Goal: Task Accomplishment & Management: Manage account settings

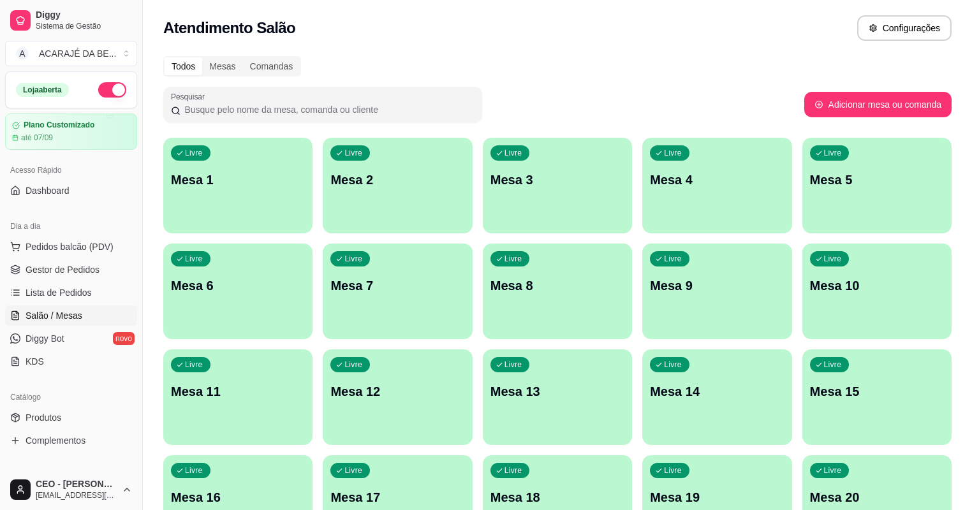
click at [531, 189] on div "Livre Mesa 3" at bounding box center [557, 178] width 149 height 80
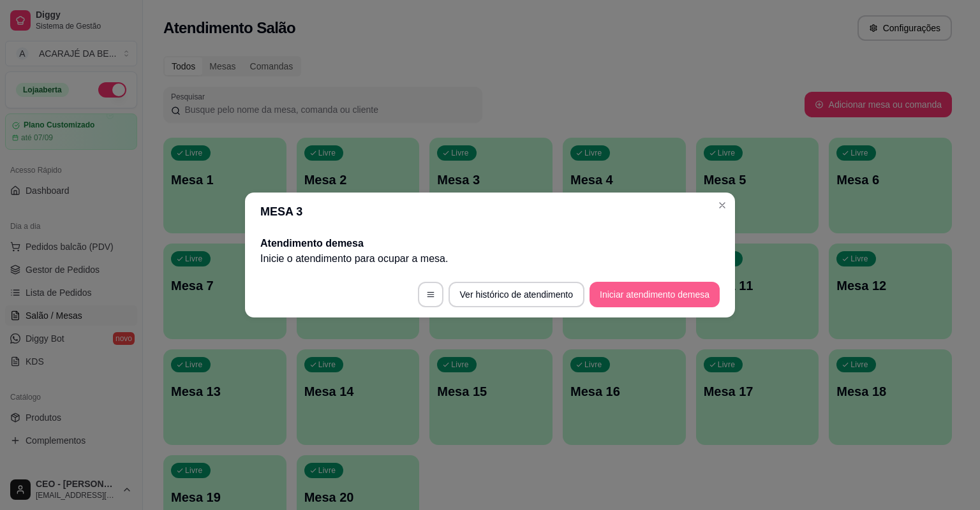
click at [622, 298] on button "Iniciar atendimento de mesa" at bounding box center [654, 295] width 130 height 26
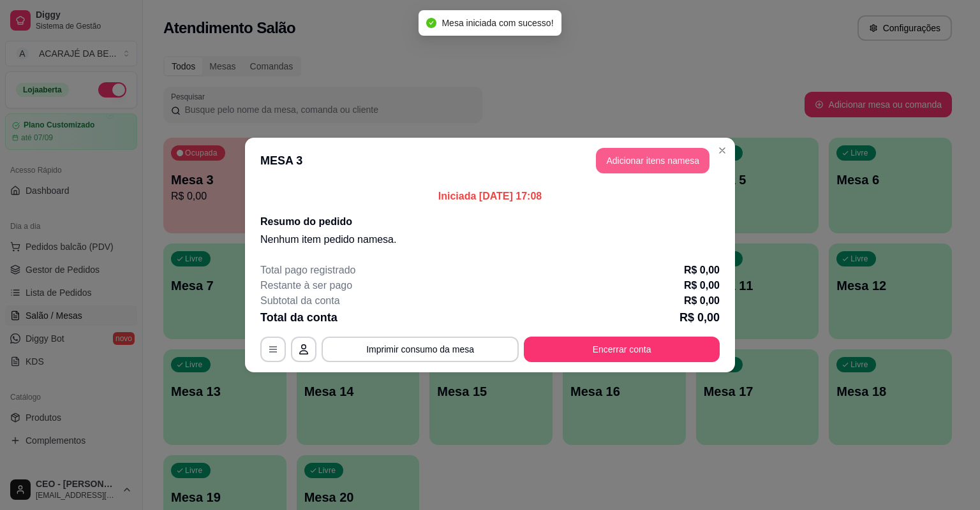
click at [652, 160] on button "Adicionar itens na mesa" at bounding box center [653, 161] width 114 height 26
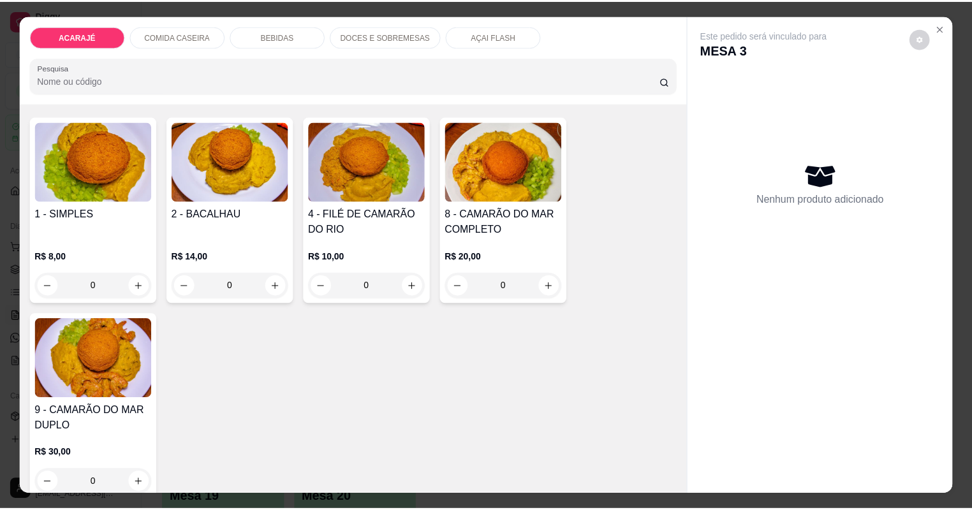
scroll to position [102, 0]
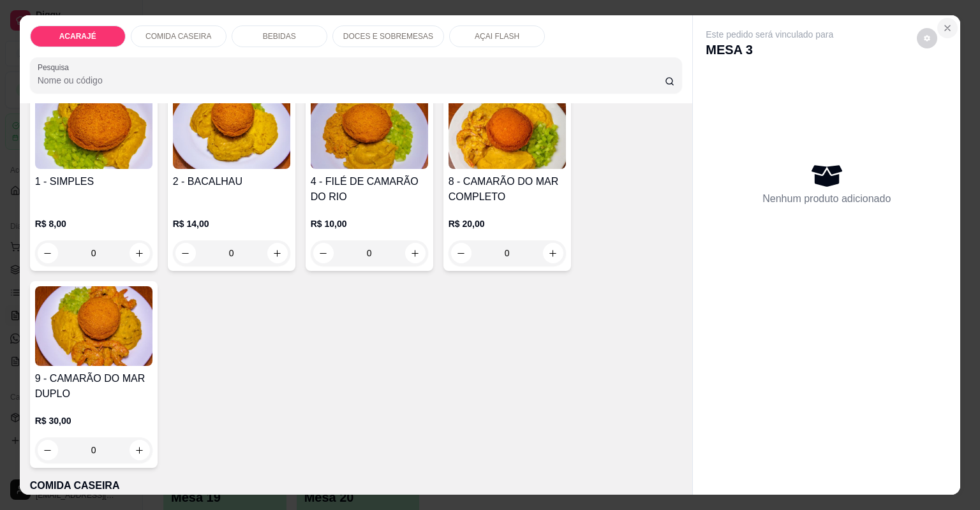
click at [945, 26] on icon "Close" at bounding box center [946, 28] width 5 height 5
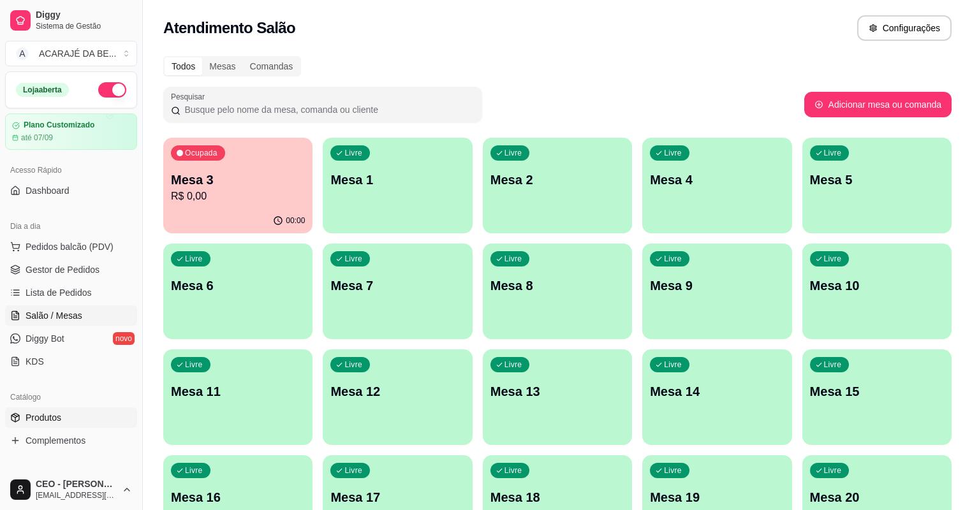
click at [50, 415] on span "Produtos" at bounding box center [44, 417] width 36 height 13
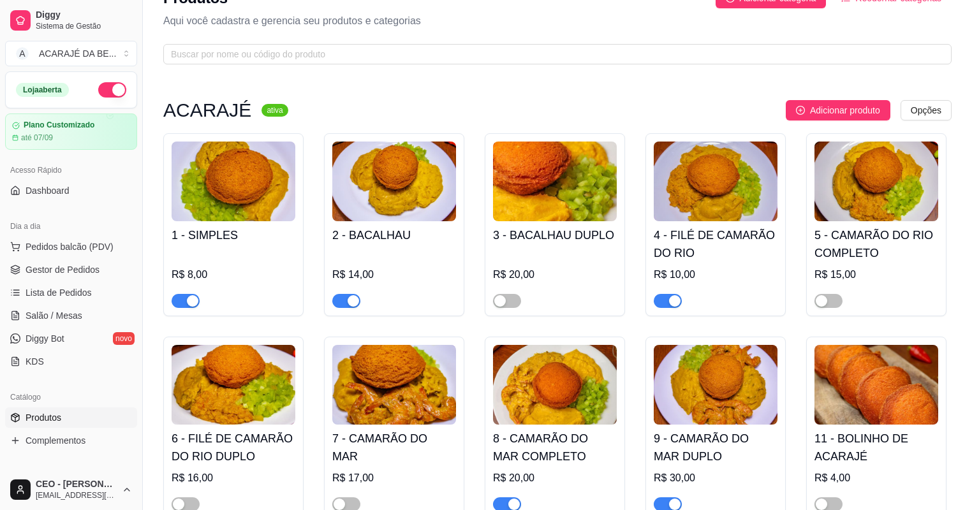
scroll to position [51, 0]
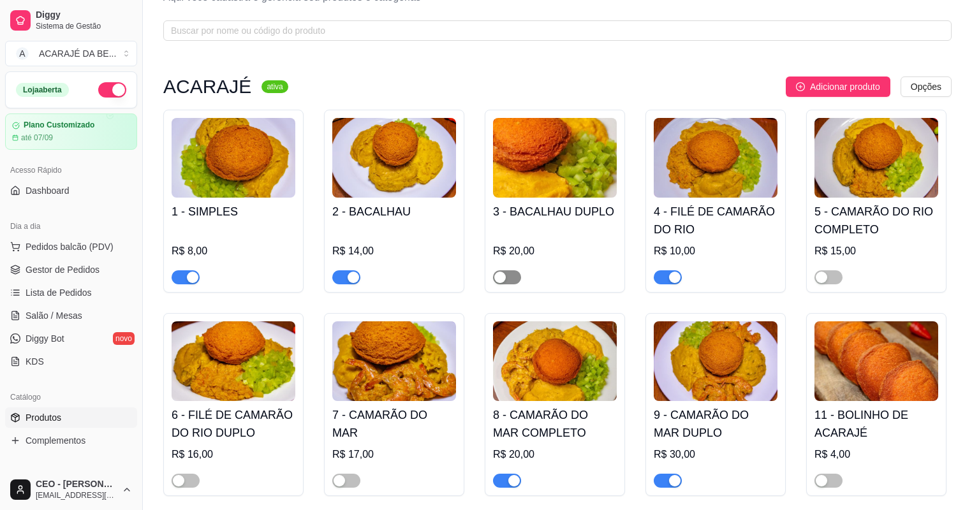
click at [510, 277] on span "button" at bounding box center [507, 277] width 28 height 14
click at [839, 277] on span "button" at bounding box center [828, 277] width 28 height 14
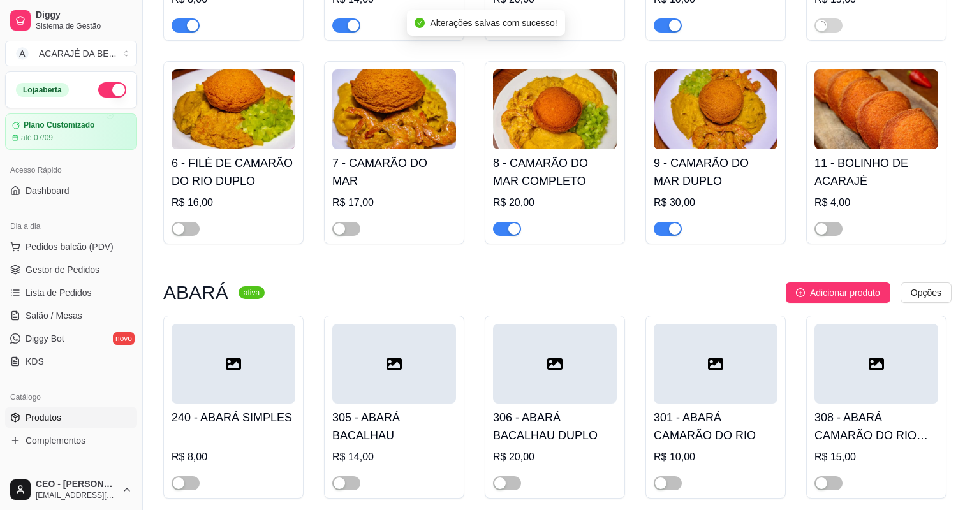
scroll to position [306, 0]
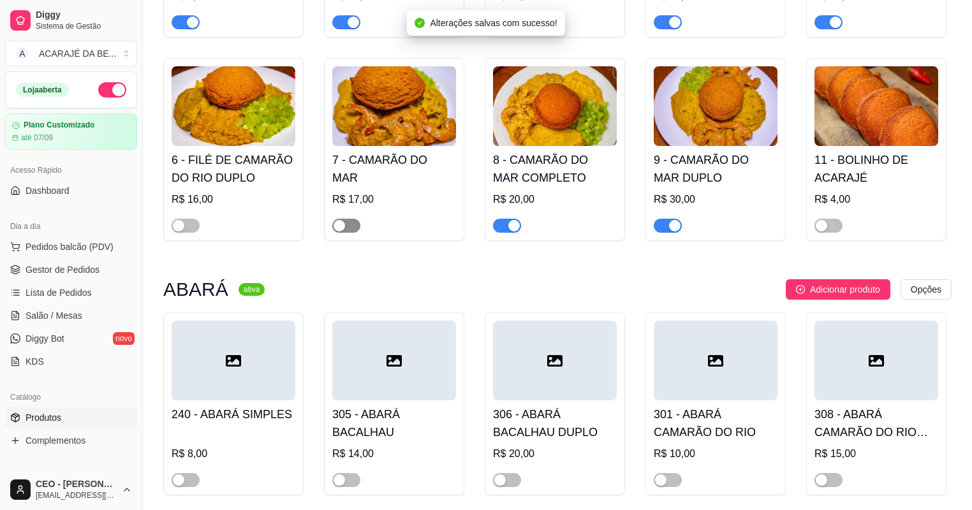
click at [352, 228] on span "button" at bounding box center [346, 226] width 28 height 14
click at [189, 222] on span "button" at bounding box center [186, 226] width 28 height 14
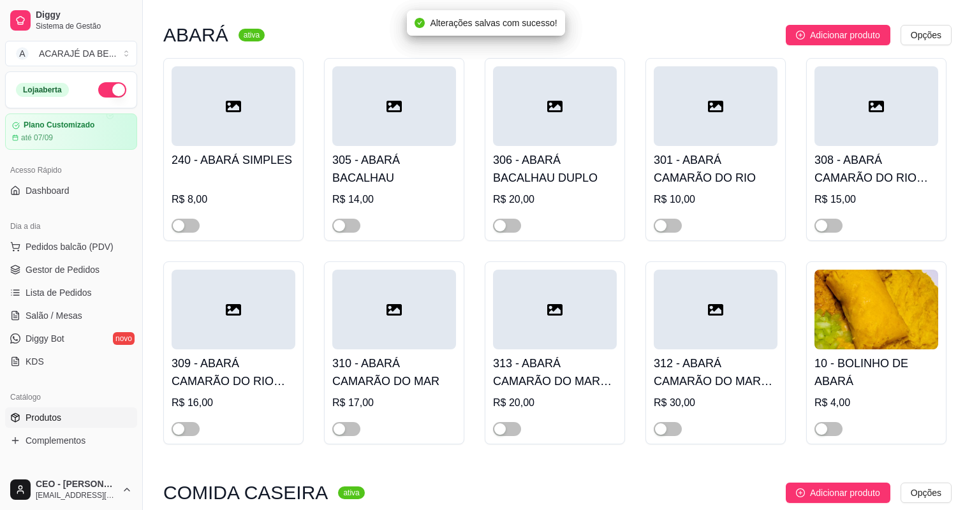
scroll to position [561, 0]
click at [198, 228] on span "button" at bounding box center [186, 225] width 28 height 14
click at [348, 227] on span "button" at bounding box center [346, 225] width 28 height 14
drag, startPoint x: 346, startPoint y: 431, endPoint x: 277, endPoint y: 449, distance: 71.8
click at [345, 432] on button "button" at bounding box center [346, 429] width 28 height 14
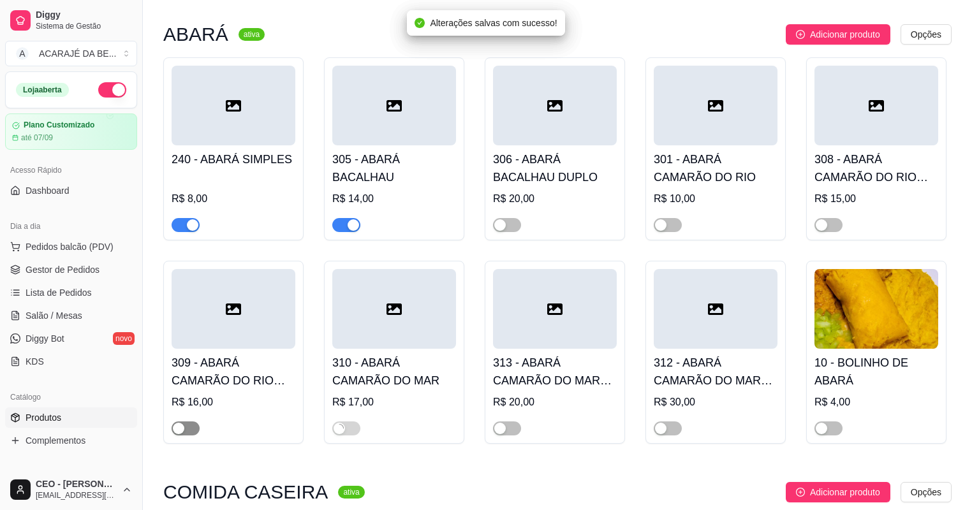
click at [174, 429] on div "button" at bounding box center [178, 428] width 11 height 11
drag, startPoint x: 500, startPoint y: 228, endPoint x: 505, endPoint y: 362, distance: 134.7
click at [500, 232] on button "button" at bounding box center [507, 225] width 28 height 14
click at [508, 429] on span "button" at bounding box center [507, 429] width 28 height 14
click at [674, 428] on span "button" at bounding box center [668, 429] width 28 height 14
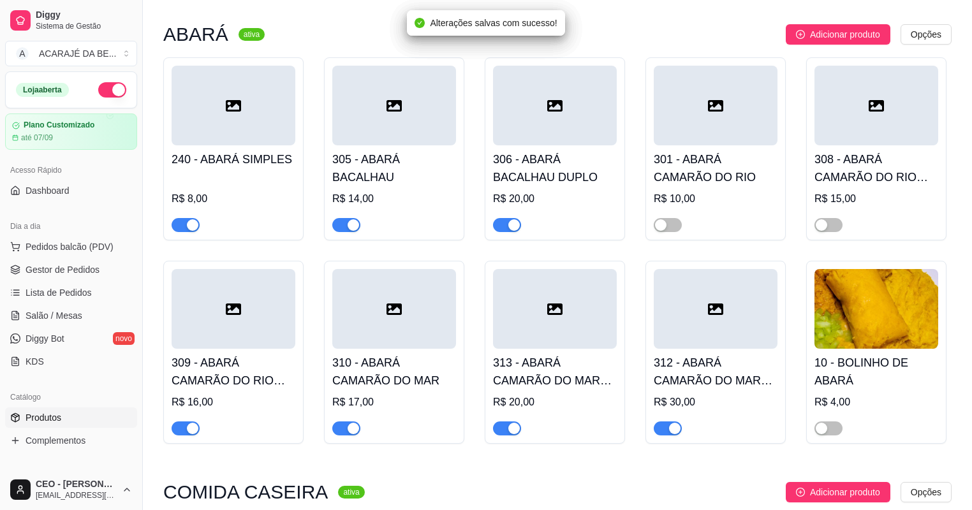
click at [671, 216] on div at bounding box center [716, 220] width 124 height 26
click at [828, 231] on span "button" at bounding box center [828, 225] width 28 height 14
drag, startPoint x: 673, startPoint y: 226, endPoint x: 760, endPoint y: 353, distance: 152.8
click at [673, 226] on span "button" at bounding box center [668, 225] width 28 height 14
click at [832, 431] on span "button" at bounding box center [828, 429] width 28 height 14
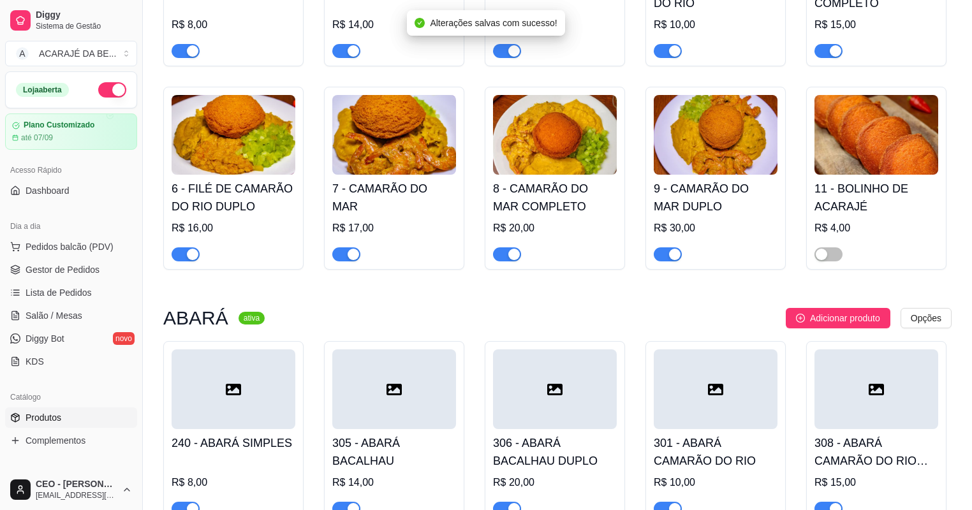
scroll to position [255, 0]
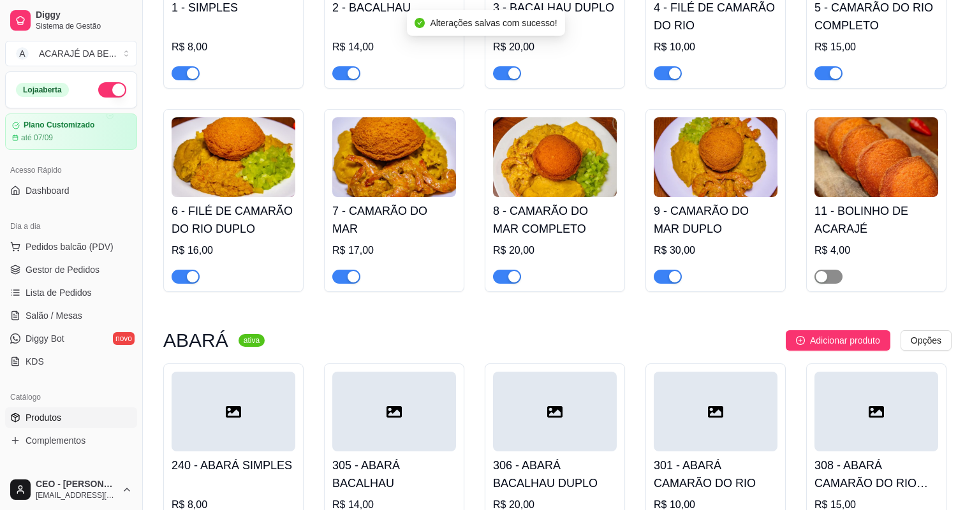
click at [825, 277] on div "button" at bounding box center [821, 276] width 11 height 11
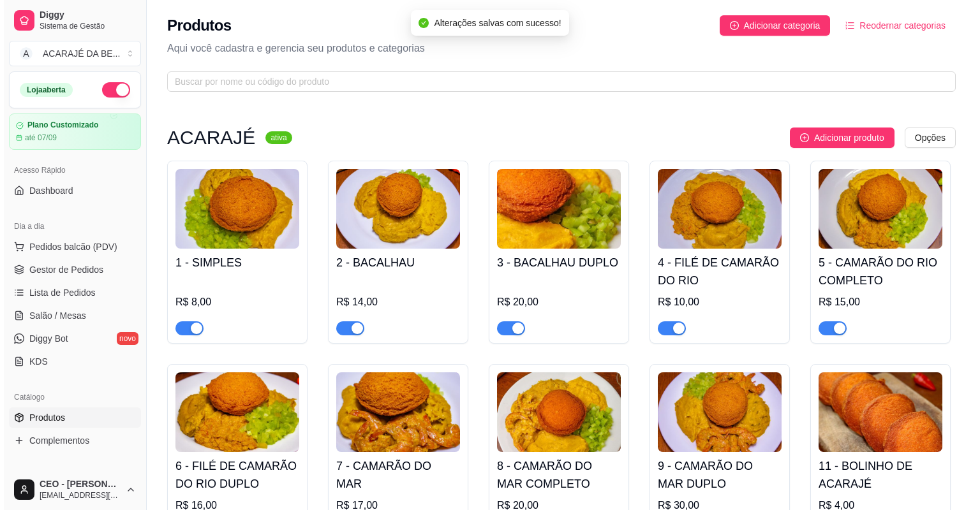
scroll to position [0, 0]
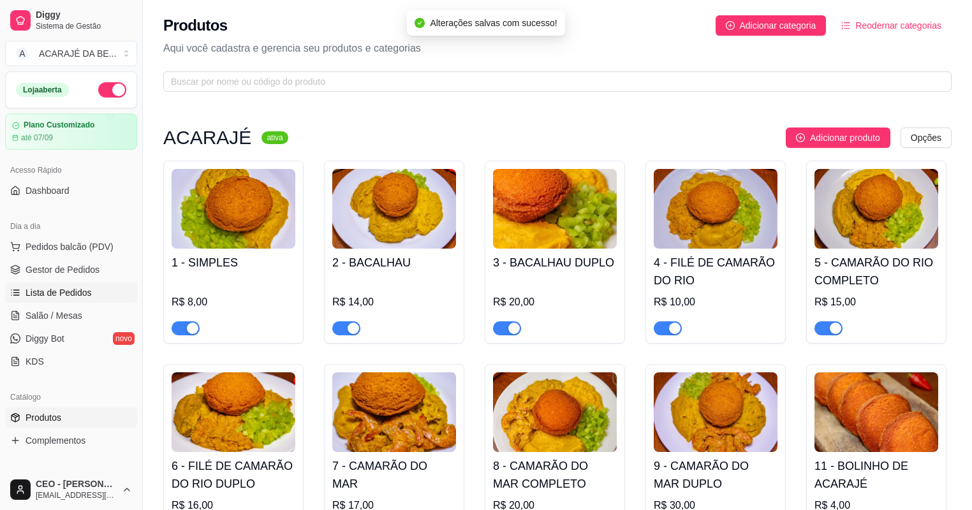
click at [61, 298] on span "Lista de Pedidos" at bounding box center [59, 292] width 66 height 13
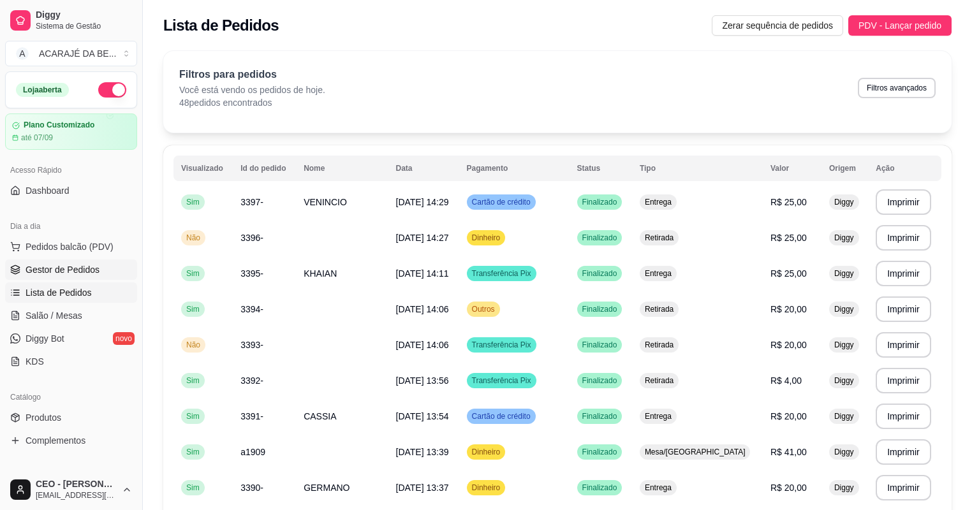
click at [64, 276] on link "Gestor de Pedidos" at bounding box center [71, 270] width 132 height 20
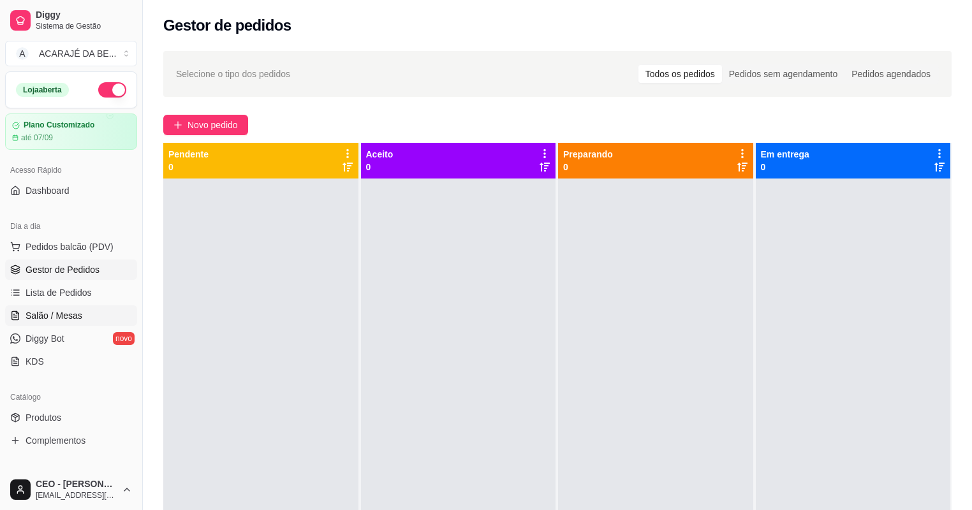
click at [44, 323] on link "Salão / Mesas" at bounding box center [71, 315] width 132 height 20
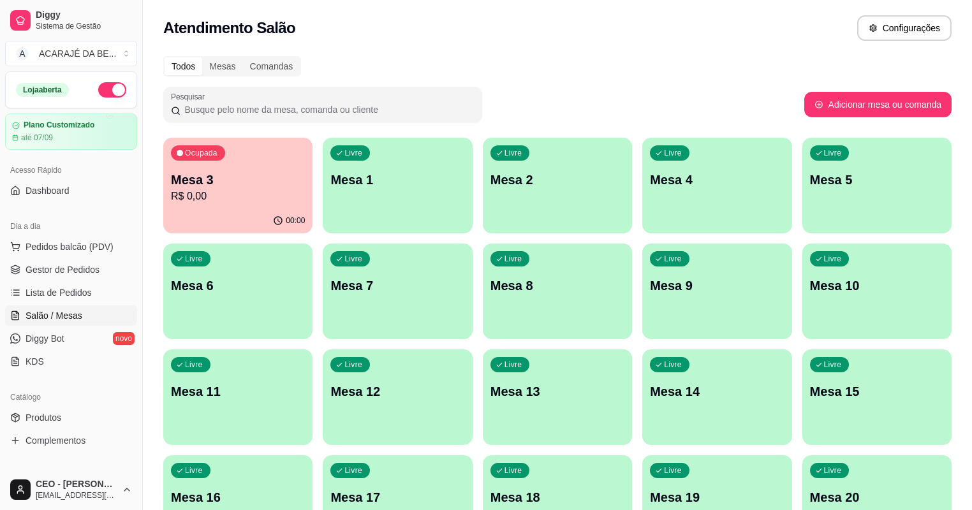
click at [247, 196] on p "R$ 0,00" at bounding box center [238, 196] width 134 height 15
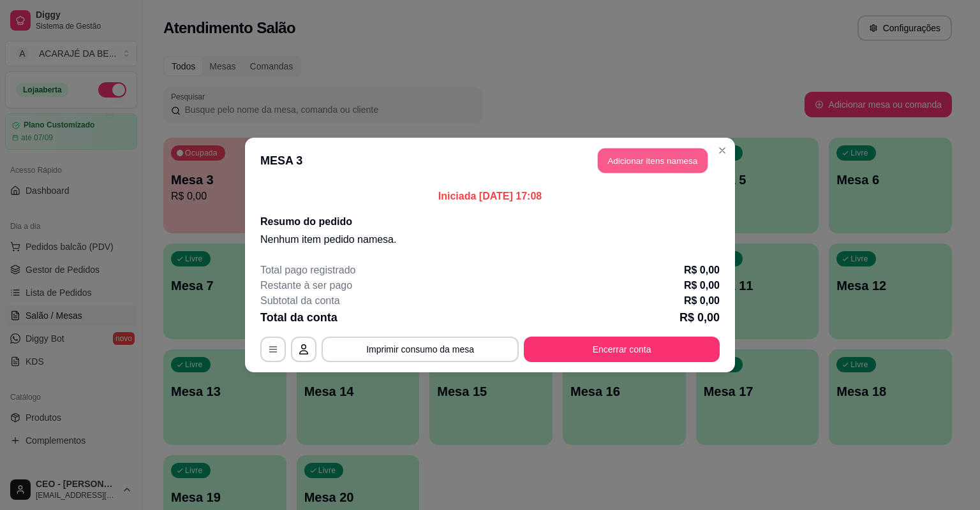
click at [653, 161] on button "Adicionar itens na mesa" at bounding box center [653, 161] width 110 height 25
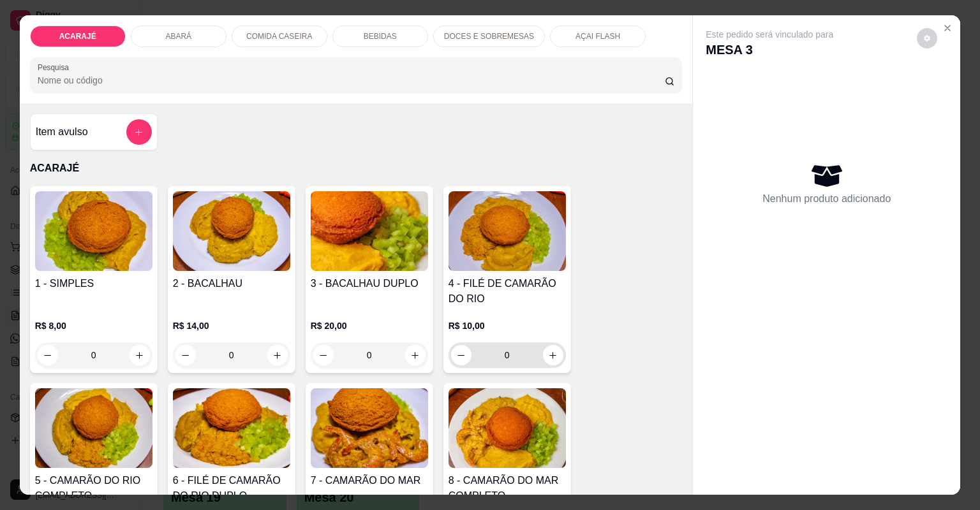
scroll to position [102, 0]
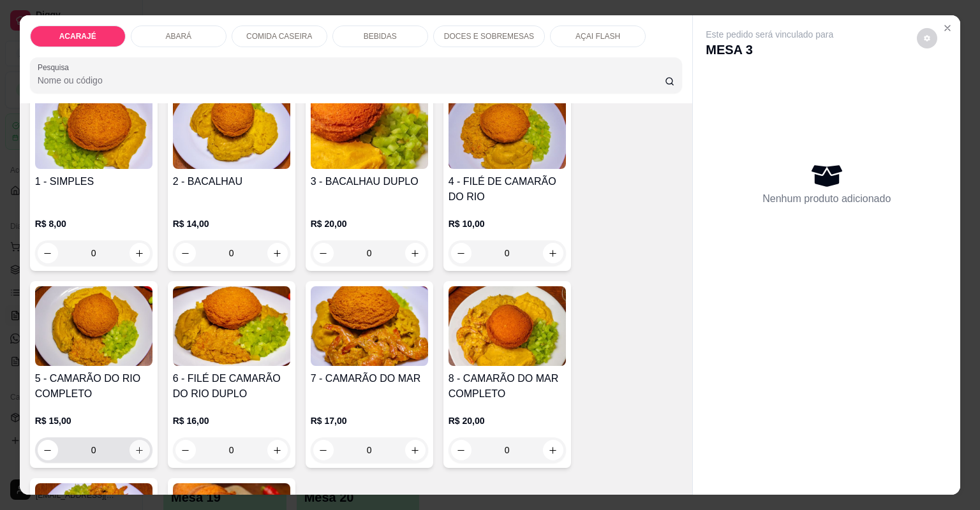
click at [136, 456] on button "increase-product-quantity" at bounding box center [139, 450] width 20 height 20
type input "1"
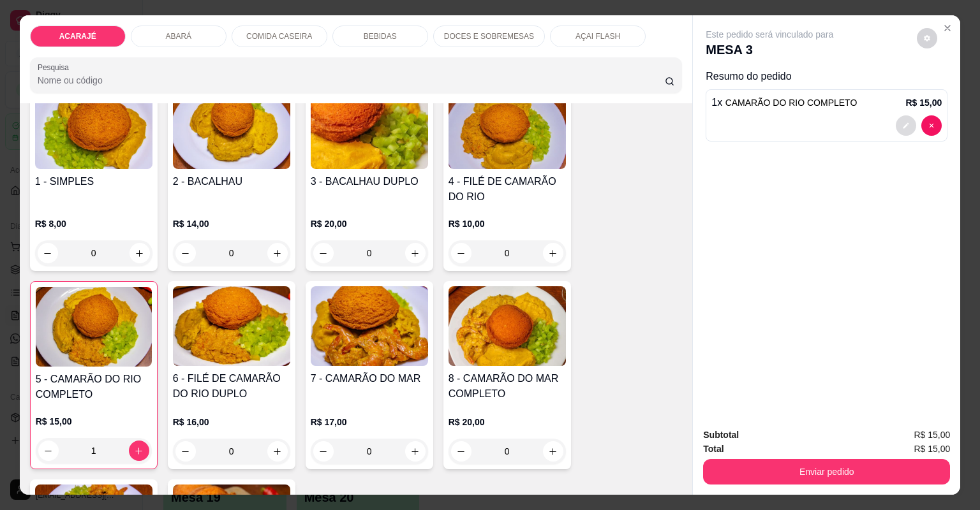
click at [895, 125] on button "decrease-product-quantity" at bounding box center [905, 125] width 20 height 20
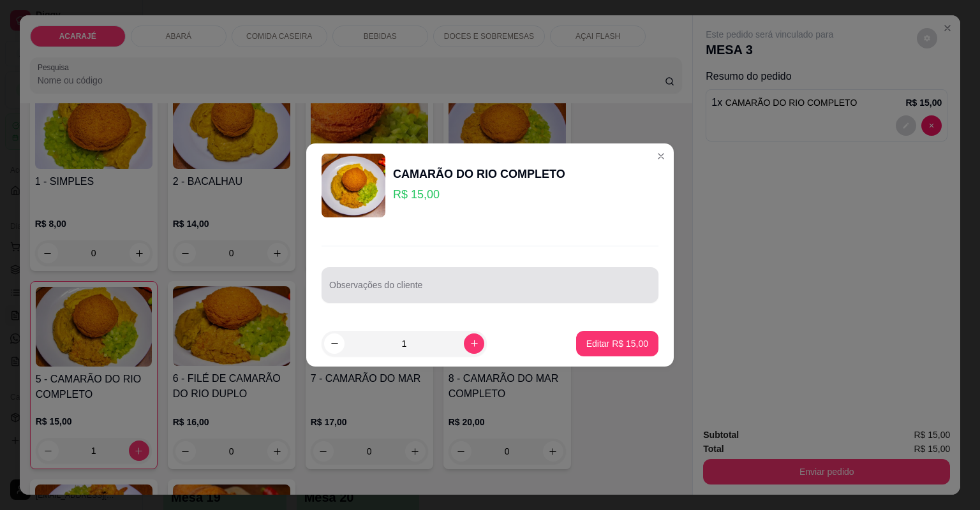
click at [474, 281] on div at bounding box center [489, 285] width 321 height 26
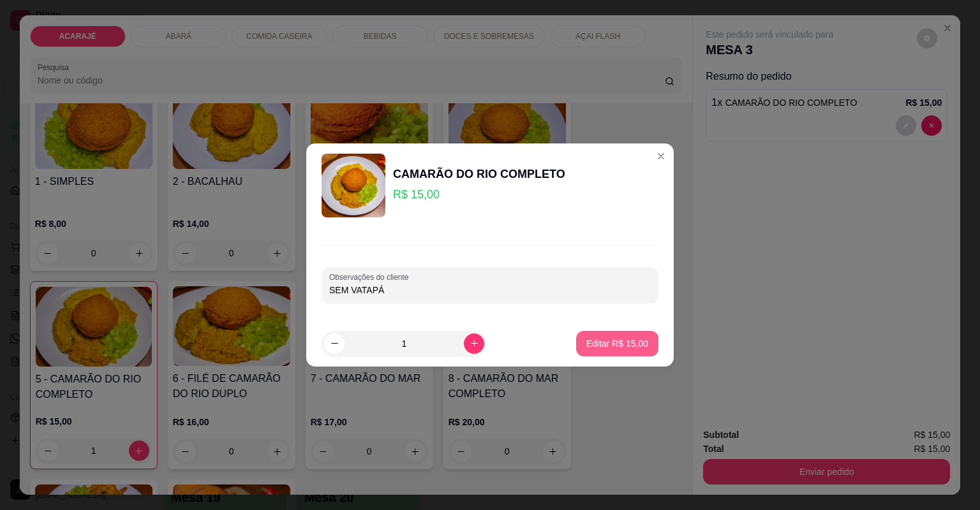
type input "SEM VATAPÁ"
click at [589, 337] on p "Editar R$ 15,00" at bounding box center [617, 343] width 60 height 12
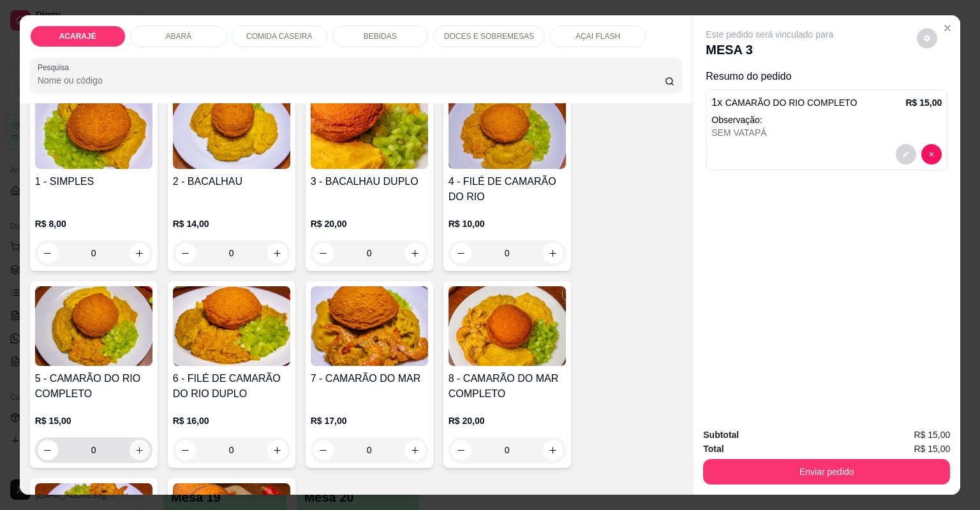
click at [139, 449] on icon "increase-product-quantity" at bounding box center [140, 451] width 10 height 10
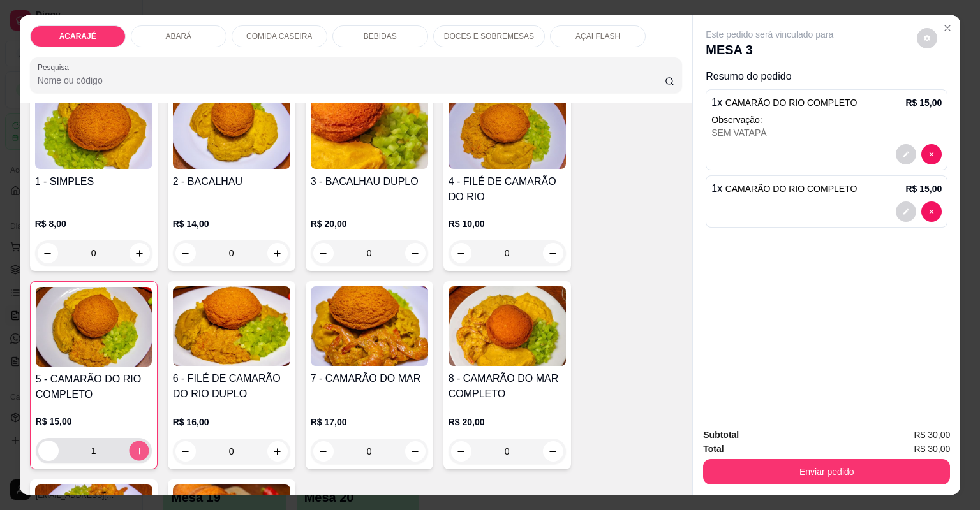
click at [129, 454] on button "increase-product-quantity" at bounding box center [139, 451] width 20 height 20
type input "2"
click at [903, 217] on button "decrease-product-quantity" at bounding box center [906, 212] width 20 height 20
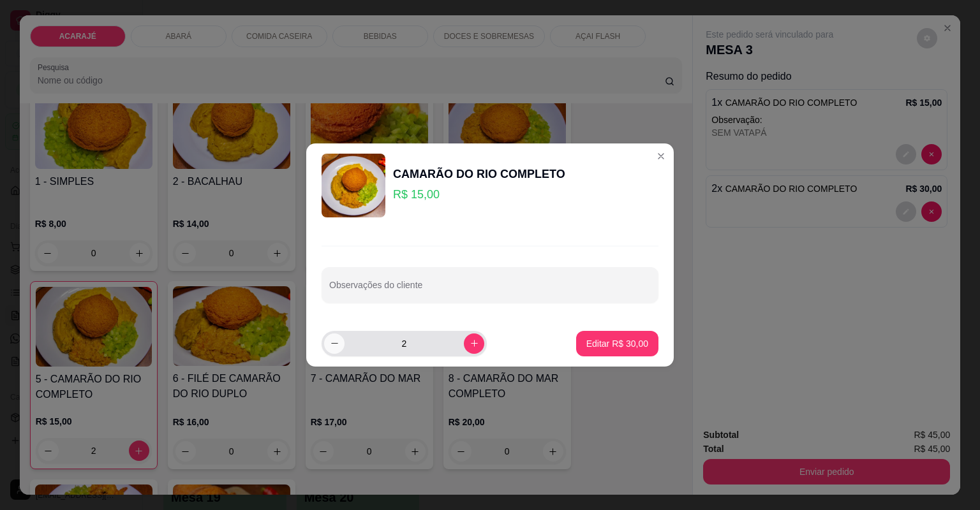
click at [337, 349] on button "decrease-product-quantity" at bounding box center [334, 344] width 20 height 20
type input "1"
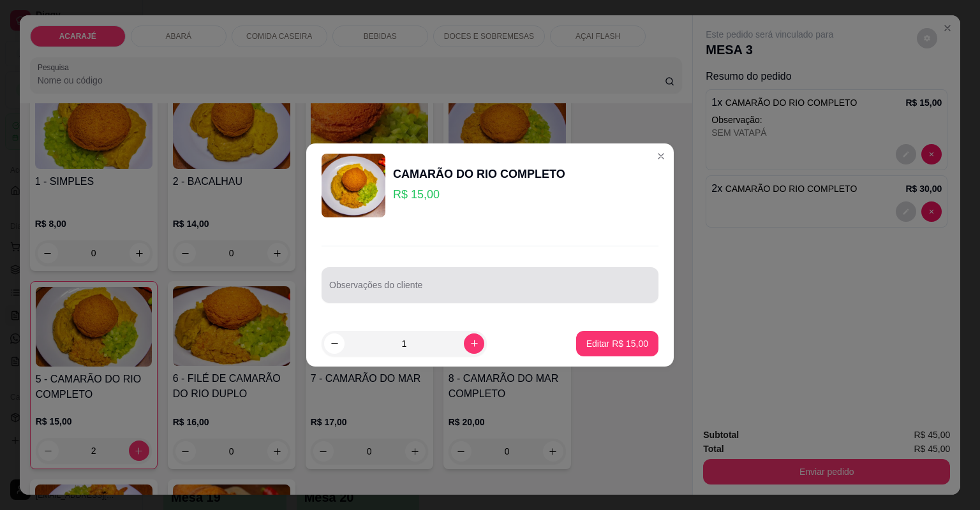
click at [397, 298] on div "Observações do cliente" at bounding box center [489, 285] width 337 height 36
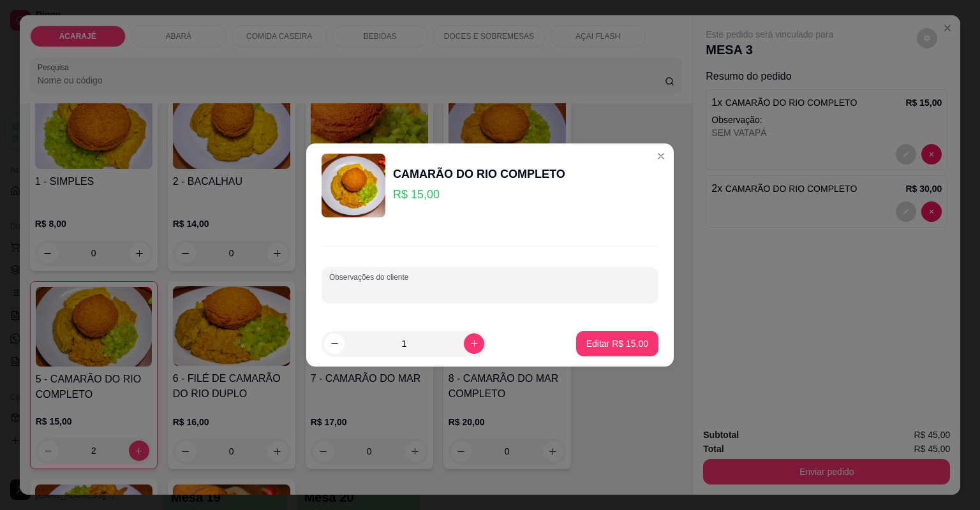
type input "p"
type input "PRA LEVAR"
click at [603, 342] on p "Editar R$ 15,00" at bounding box center [617, 343] width 60 height 12
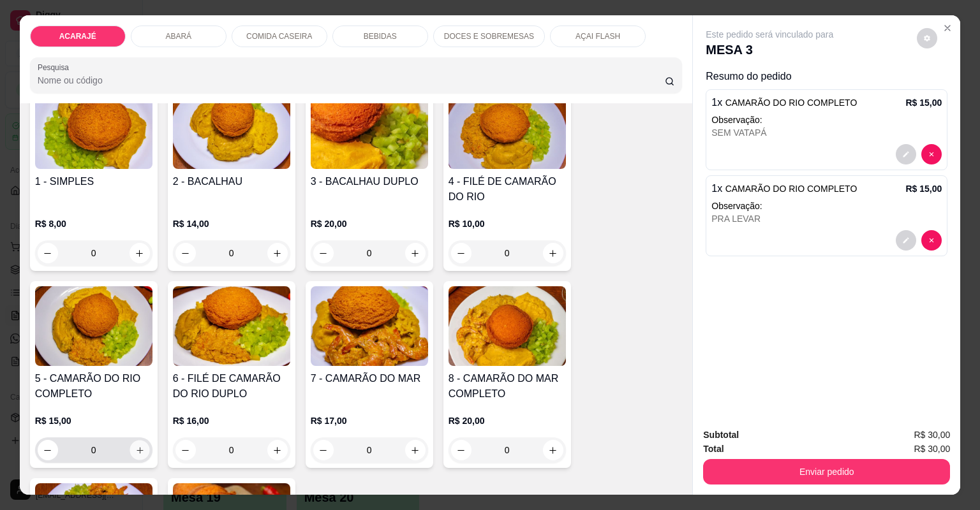
click at [133, 441] on button "increase-product-quantity" at bounding box center [139, 450] width 20 height 20
type input "1"
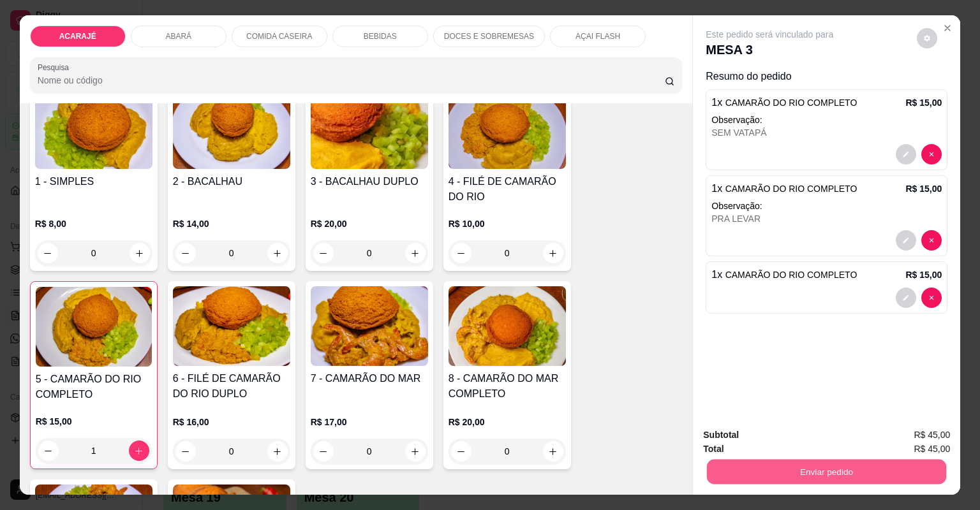
click at [726, 471] on button "Enviar pedido" at bounding box center [826, 472] width 239 height 25
click at [805, 439] on button "Não registrar e enviar pedido" at bounding box center [785, 441] width 133 height 24
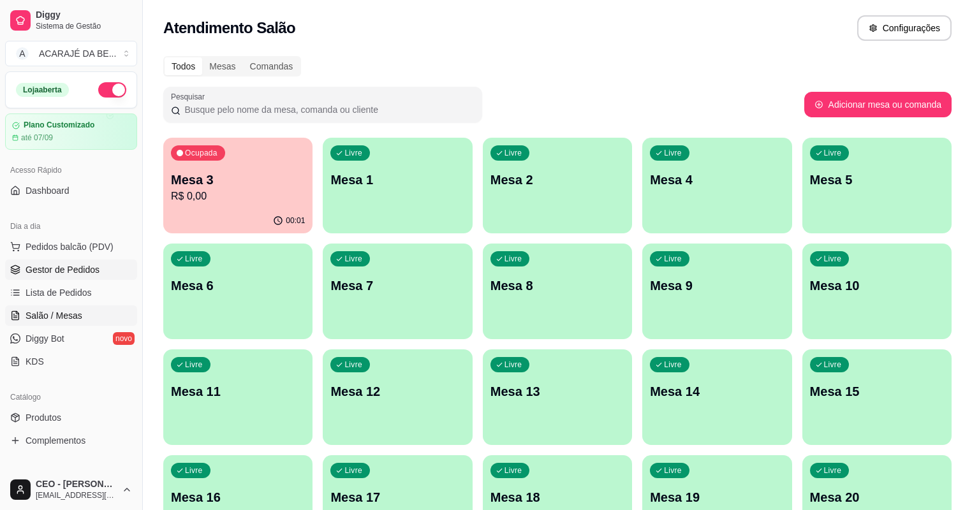
click at [26, 276] on span "Gestor de Pedidos" at bounding box center [63, 269] width 74 height 13
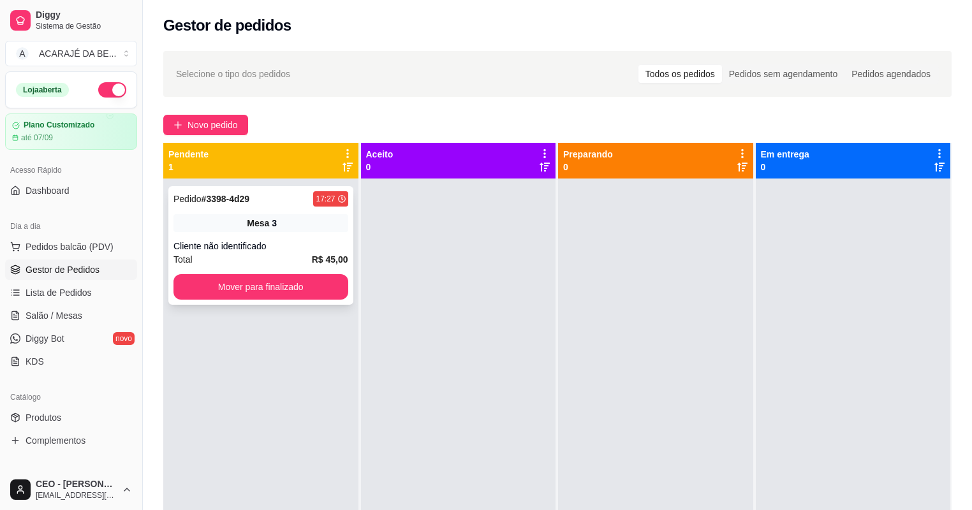
click at [245, 249] on div "Cliente não identificado" at bounding box center [260, 246] width 175 height 13
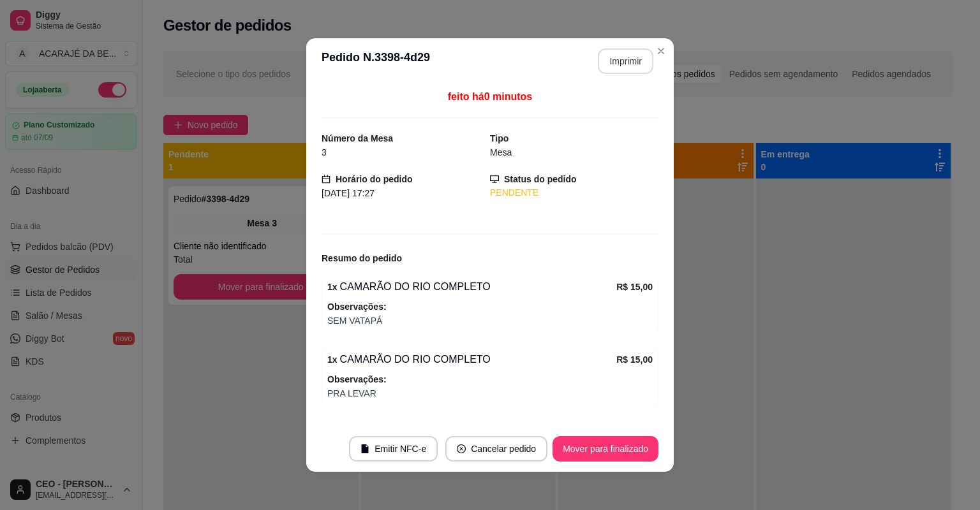
click at [621, 64] on button "Imprimir" at bounding box center [625, 61] width 55 height 26
click at [616, 446] on button "Mover para finalizado" at bounding box center [605, 449] width 106 height 26
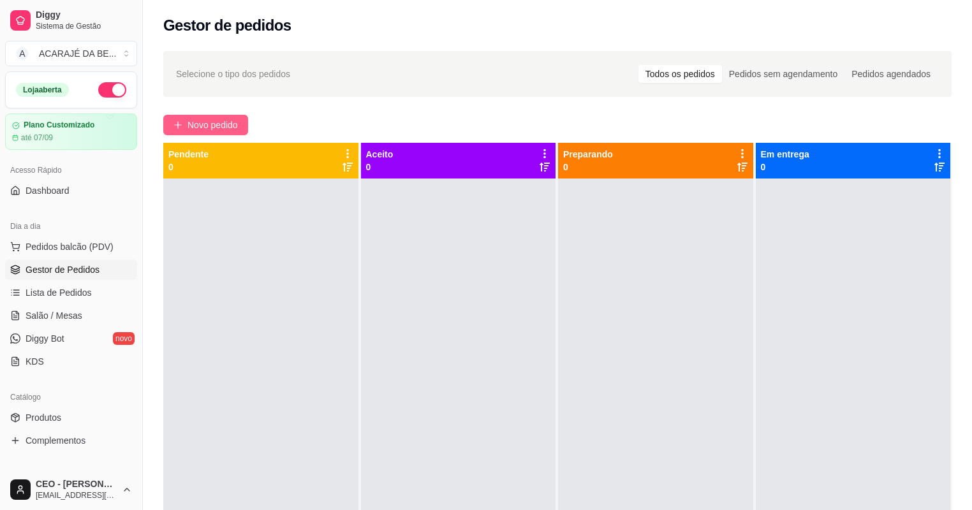
click at [181, 115] on button "Novo pedido" at bounding box center [205, 125] width 85 height 20
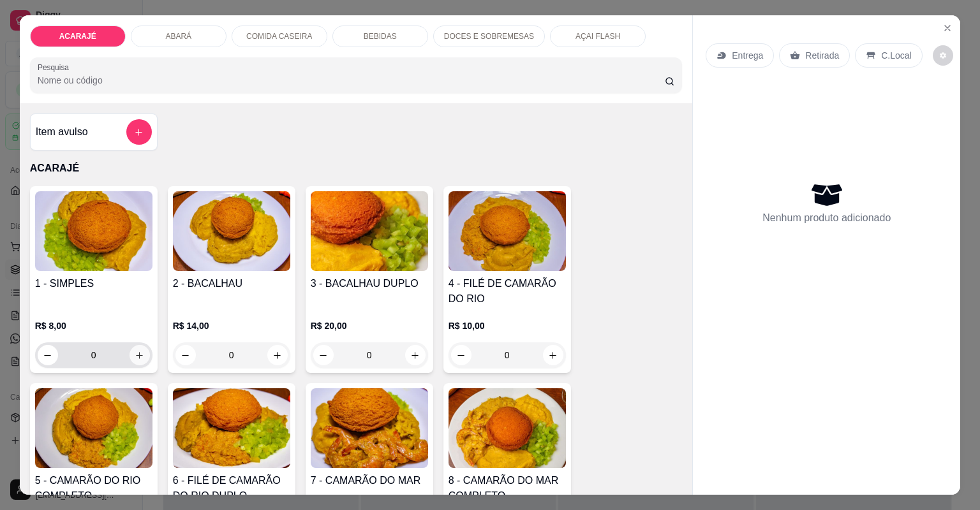
click at [129, 359] on button "increase-product-quantity" at bounding box center [139, 355] width 20 height 20
type input "1"
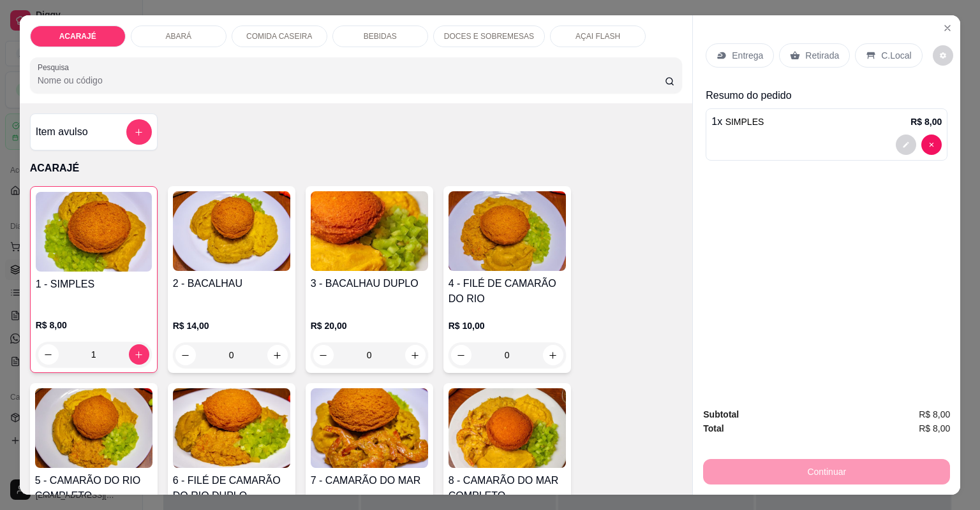
click at [814, 61] on div "Retirada" at bounding box center [814, 55] width 71 height 24
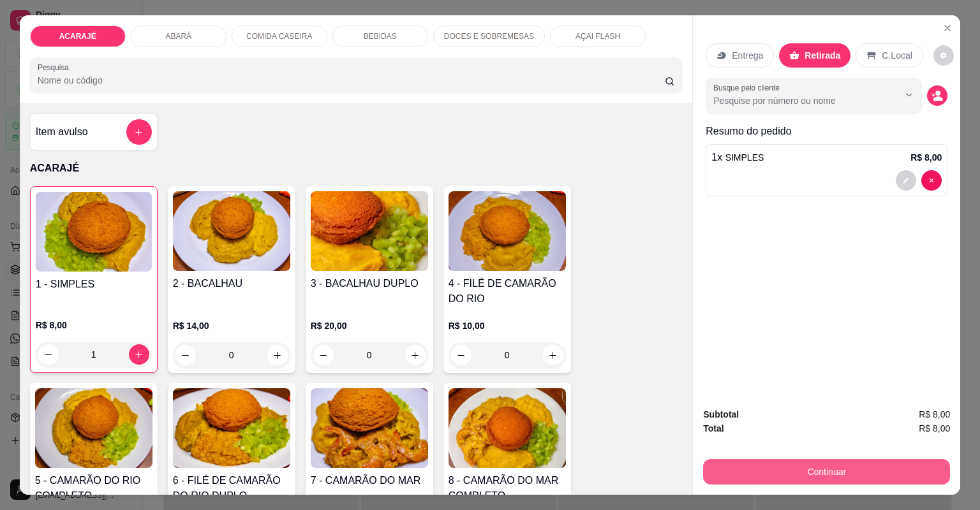
click at [738, 480] on button "Continuar" at bounding box center [826, 472] width 247 height 26
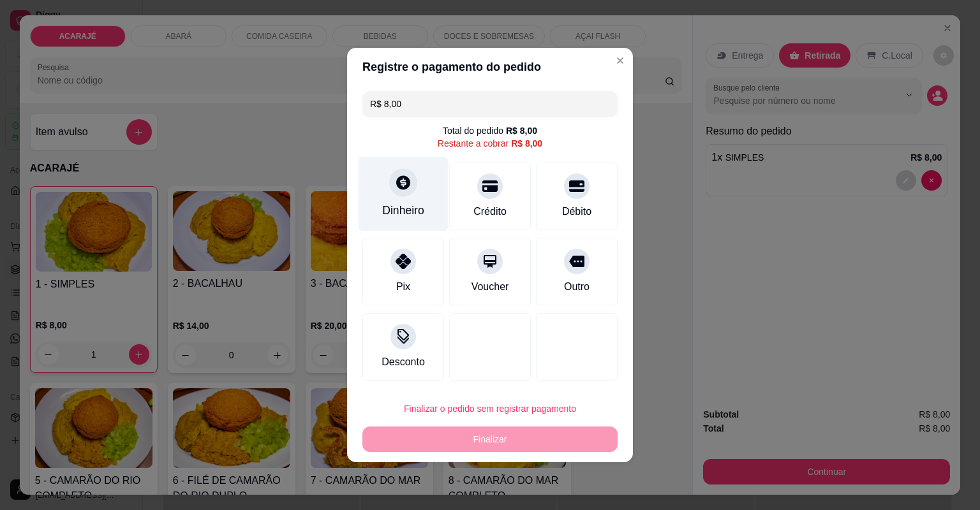
click at [419, 214] on div "Dinheiro" at bounding box center [403, 210] width 42 height 17
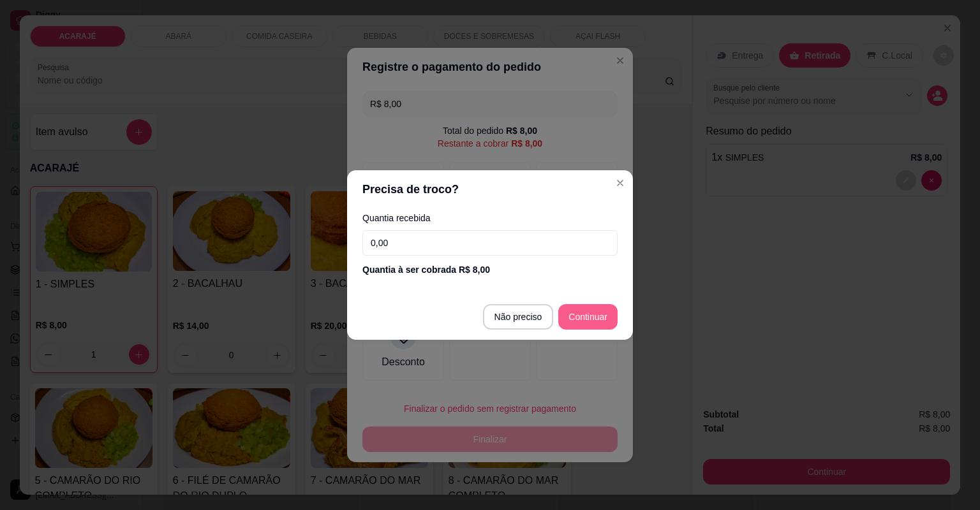
type input "R$ 0,00"
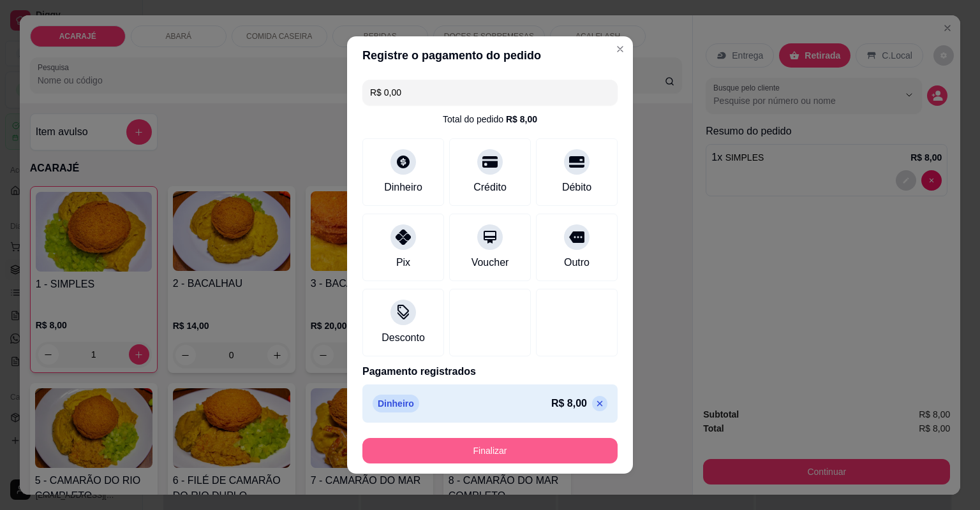
click at [409, 451] on button "Finalizar" at bounding box center [489, 451] width 255 height 26
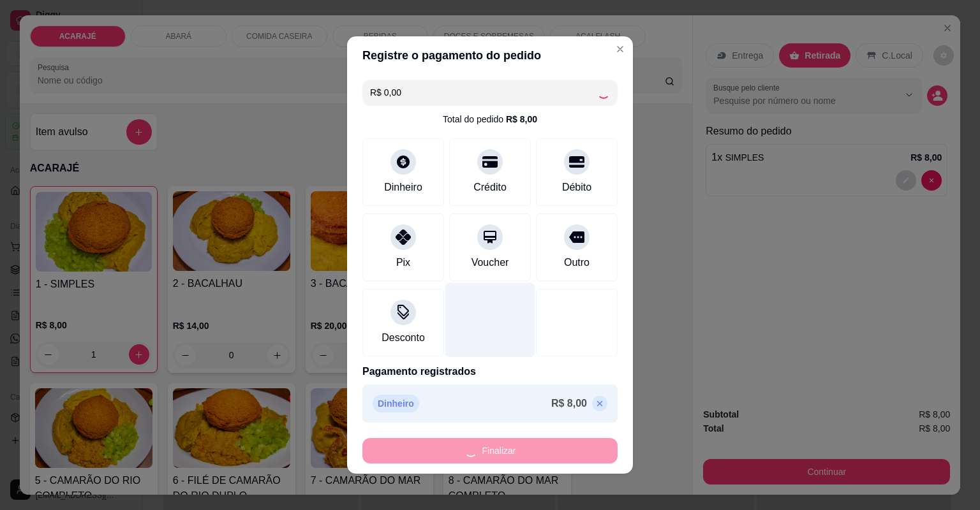
type input "0"
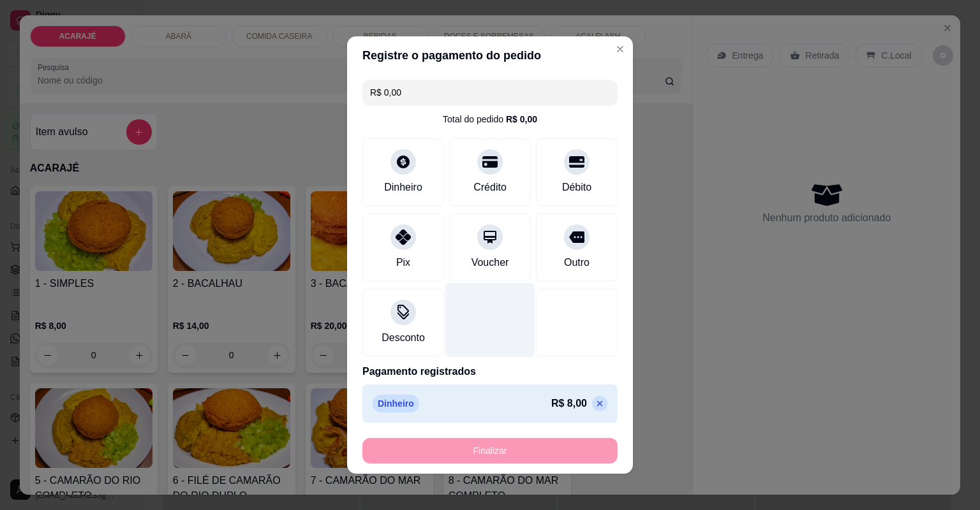
type input "-R$ 8,00"
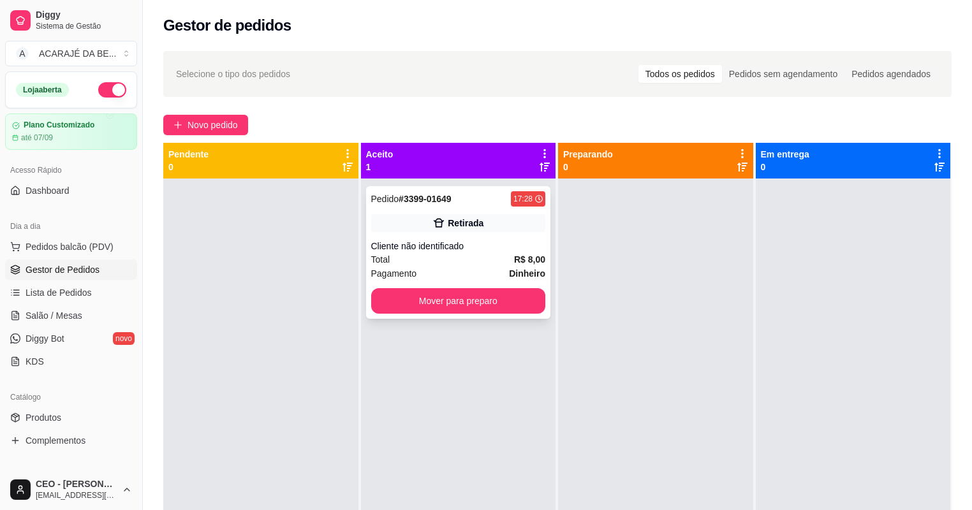
click at [441, 268] on div "Pagamento Dinheiro" at bounding box center [458, 274] width 175 height 14
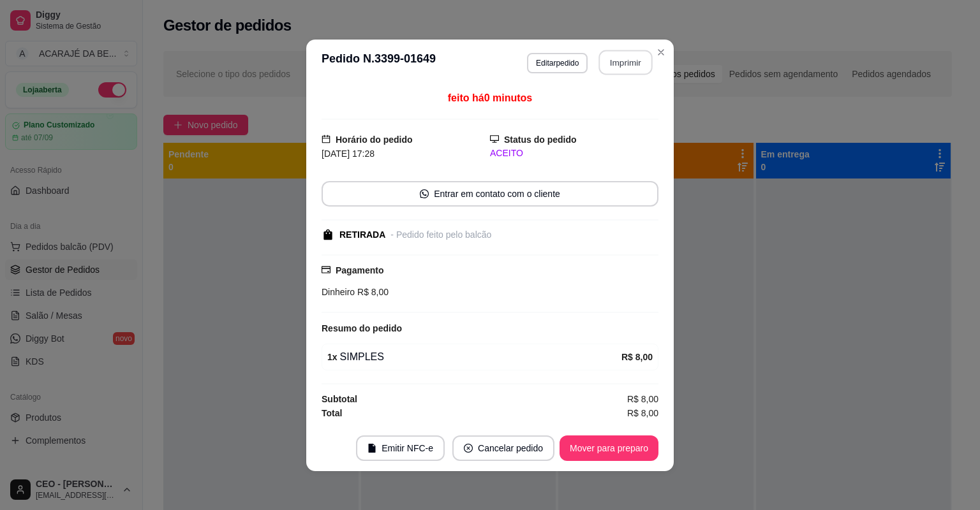
click at [620, 66] on button "Imprimir" at bounding box center [626, 62] width 54 height 25
click at [636, 446] on button "Mover para preparo" at bounding box center [609, 448] width 96 height 25
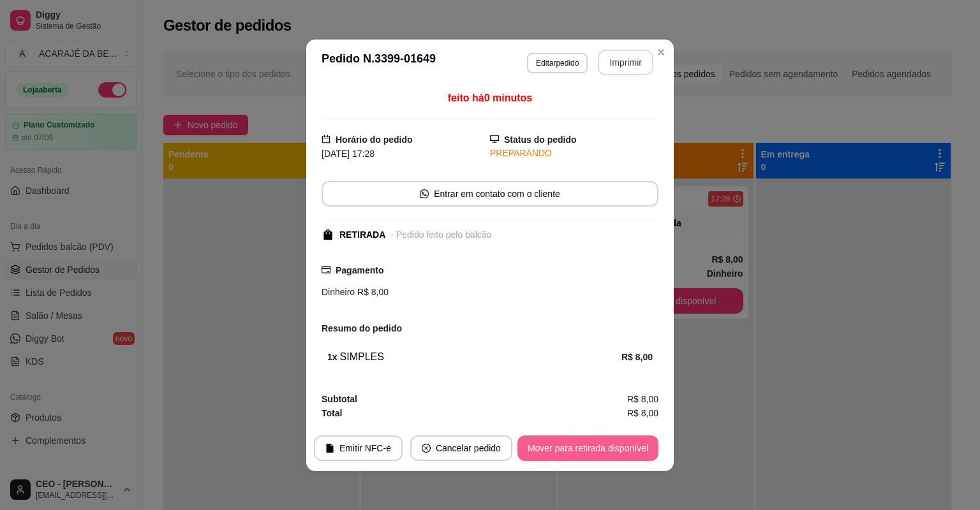
click at [636, 446] on button "Mover para retirada disponível" at bounding box center [587, 449] width 141 height 26
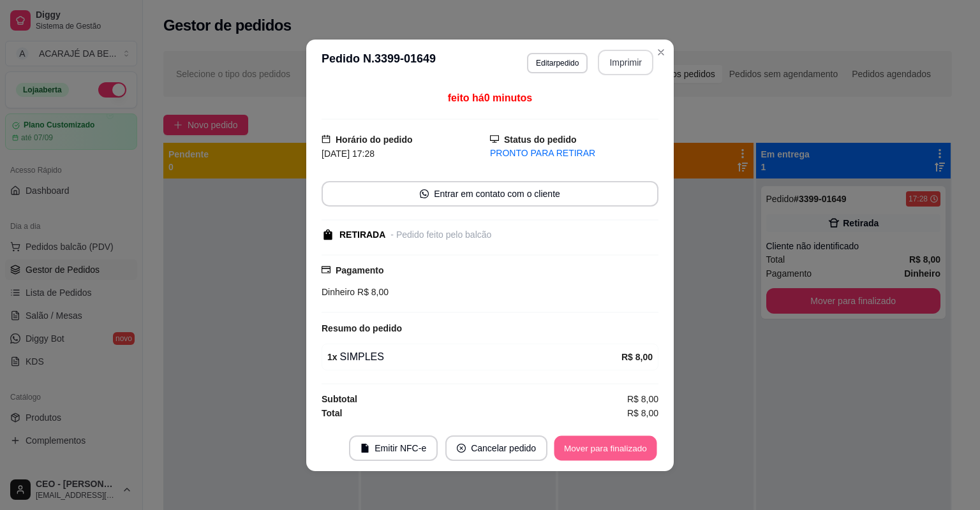
click at [636, 446] on button "Mover para finalizado" at bounding box center [605, 448] width 103 height 25
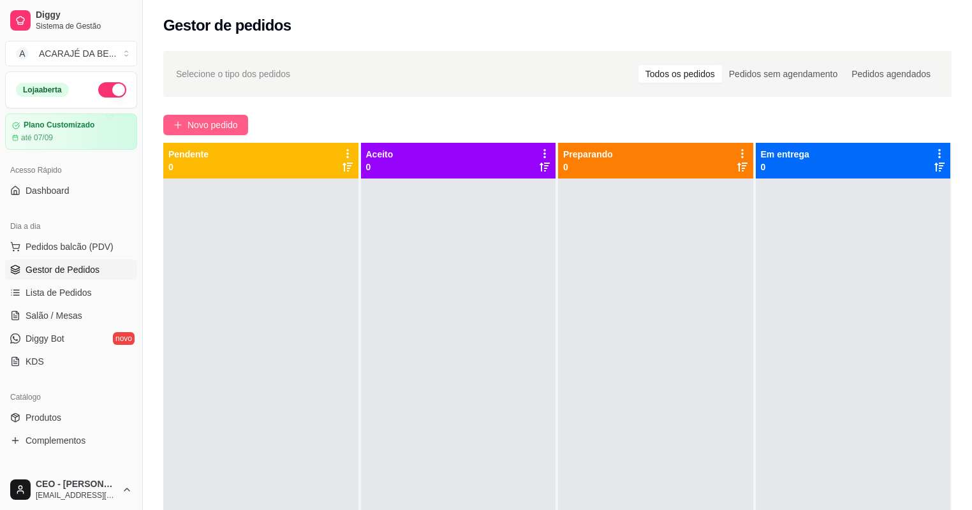
click at [226, 124] on span "Novo pedido" at bounding box center [212, 125] width 50 height 14
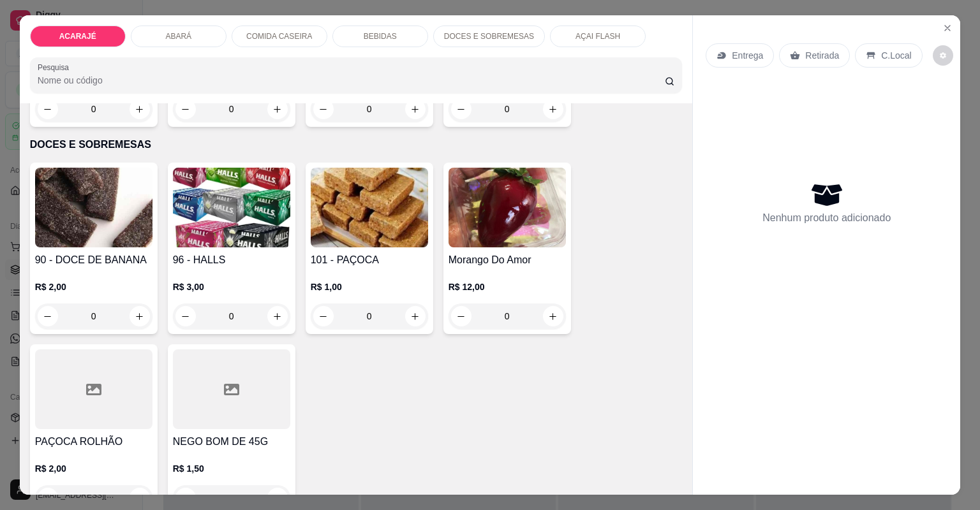
scroll to position [2245, 0]
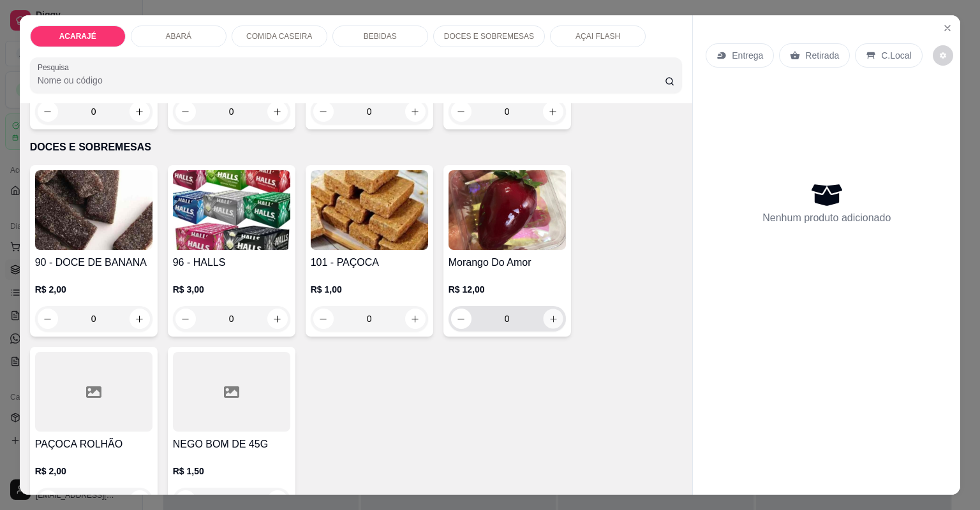
click at [554, 318] on icon "increase-product-quantity" at bounding box center [553, 319] width 10 height 10
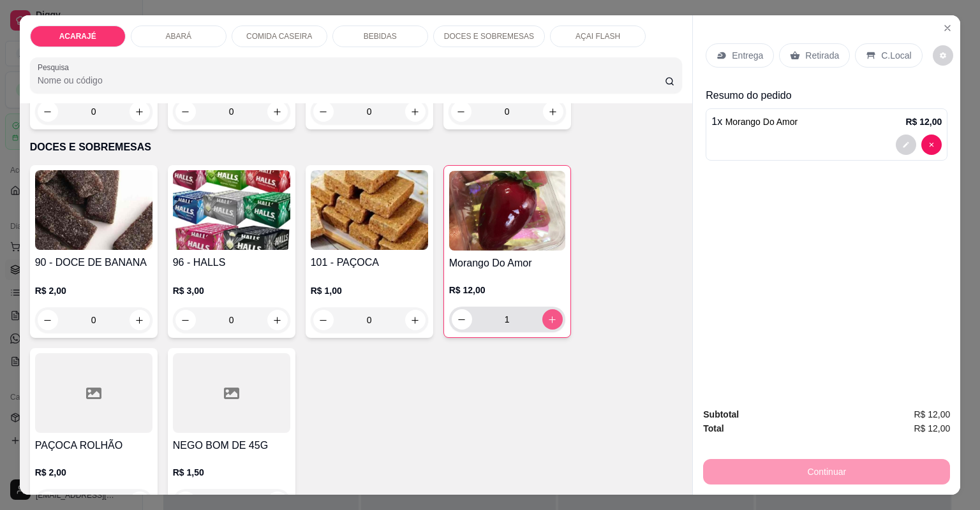
click at [554, 318] on button "increase-product-quantity" at bounding box center [552, 319] width 20 height 20
type input "2"
click at [754, 56] on p "Entrega" at bounding box center [746, 55] width 31 height 13
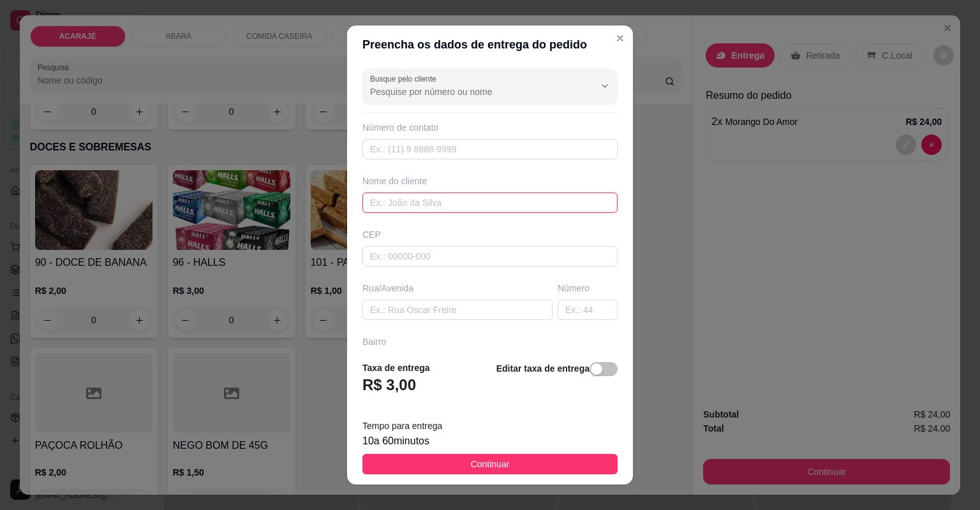
click at [427, 204] on input "text" at bounding box center [489, 203] width 255 height 20
type input "TALITA"
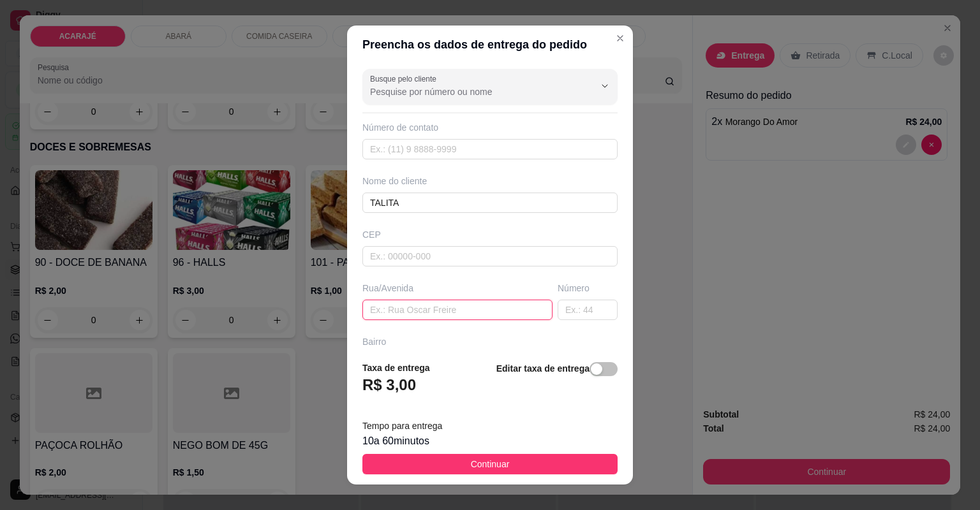
click at [435, 315] on input "text" at bounding box center [457, 310] width 190 height 20
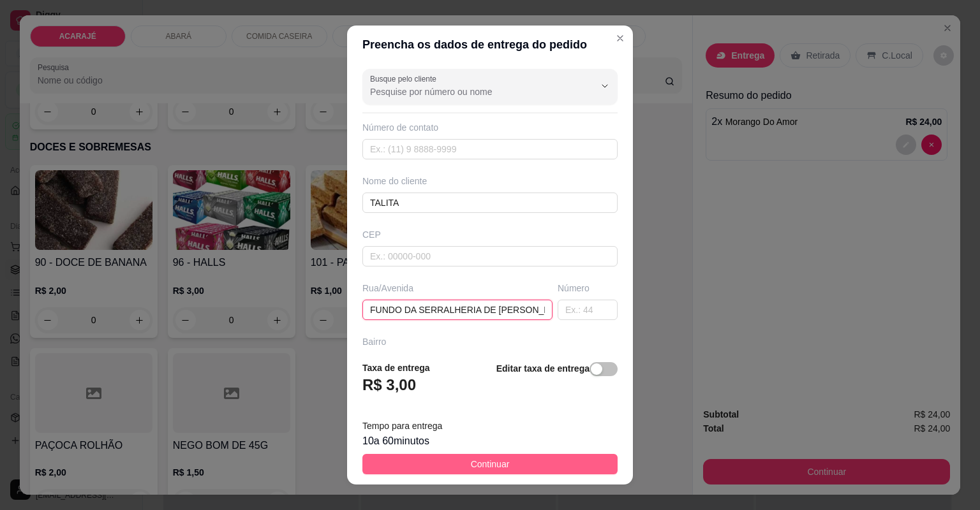
type input "FUNDO DA SERRALHERIA DE LUIZ"
click at [415, 457] on button "Continuar" at bounding box center [489, 464] width 255 height 20
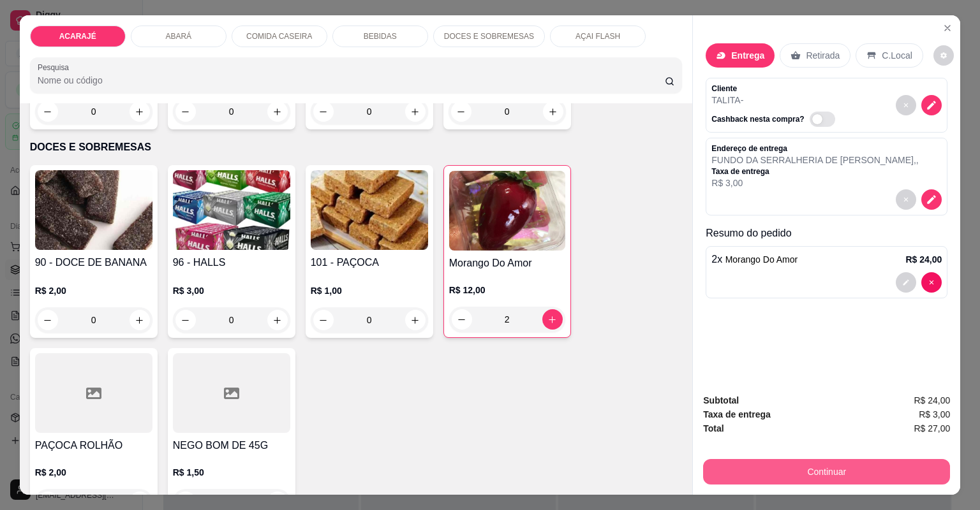
click at [722, 474] on button "Continuar" at bounding box center [826, 472] width 247 height 26
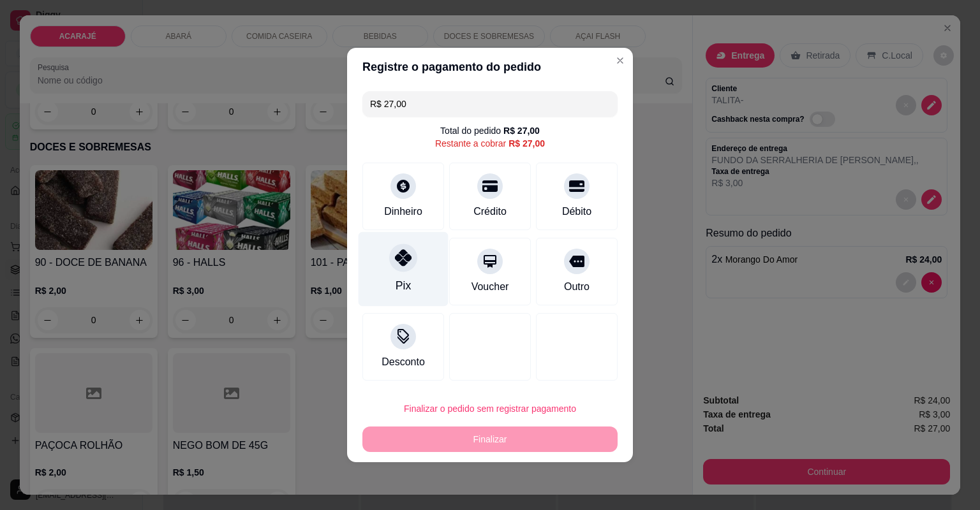
click at [413, 274] on div "Pix" at bounding box center [403, 269] width 90 height 75
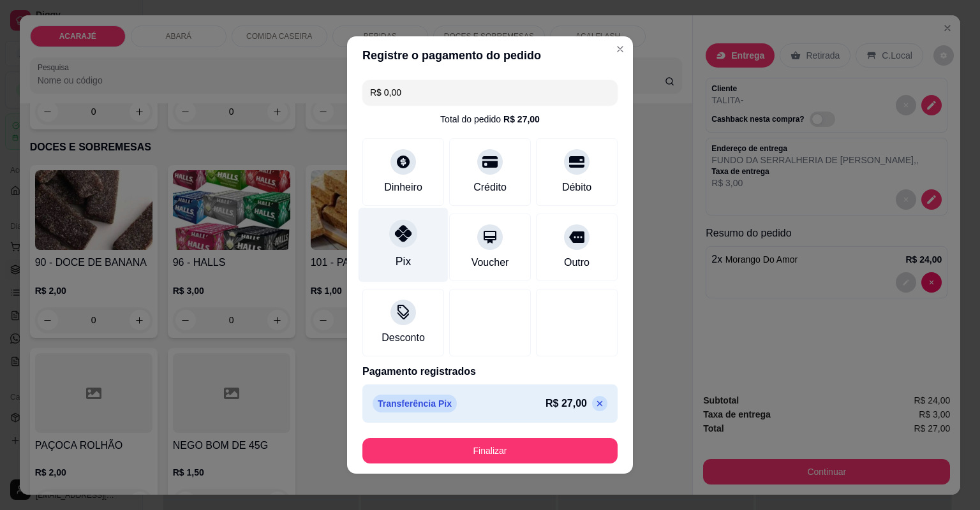
type input "R$ 0,00"
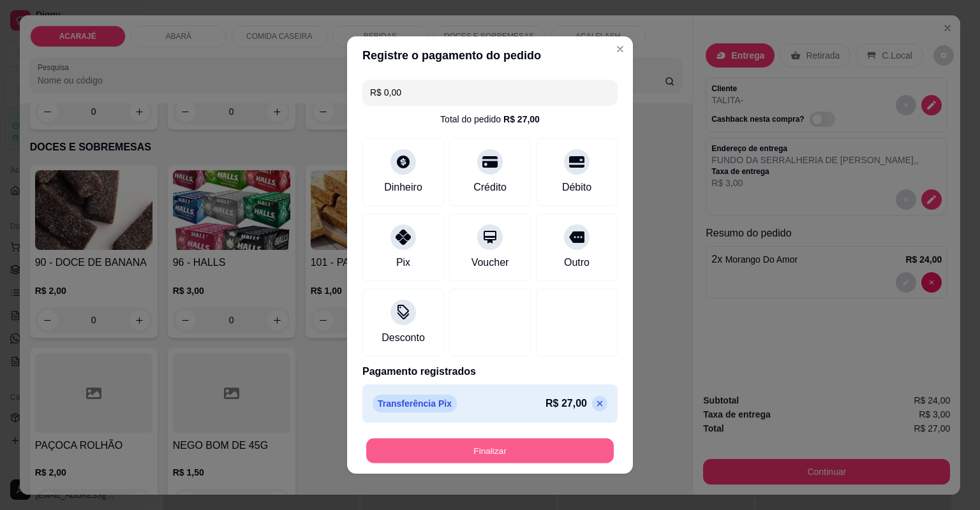
click at [436, 449] on button "Finalizar" at bounding box center [489, 451] width 247 height 25
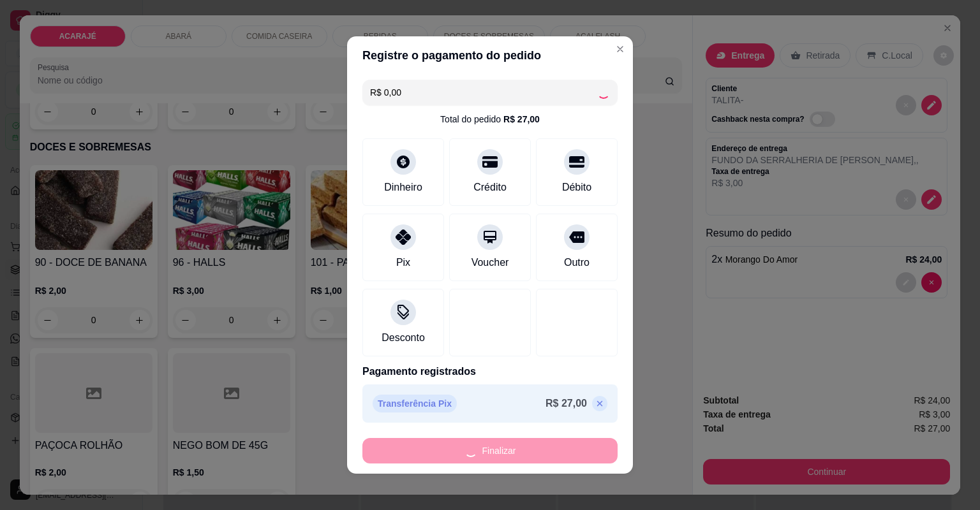
type input "0"
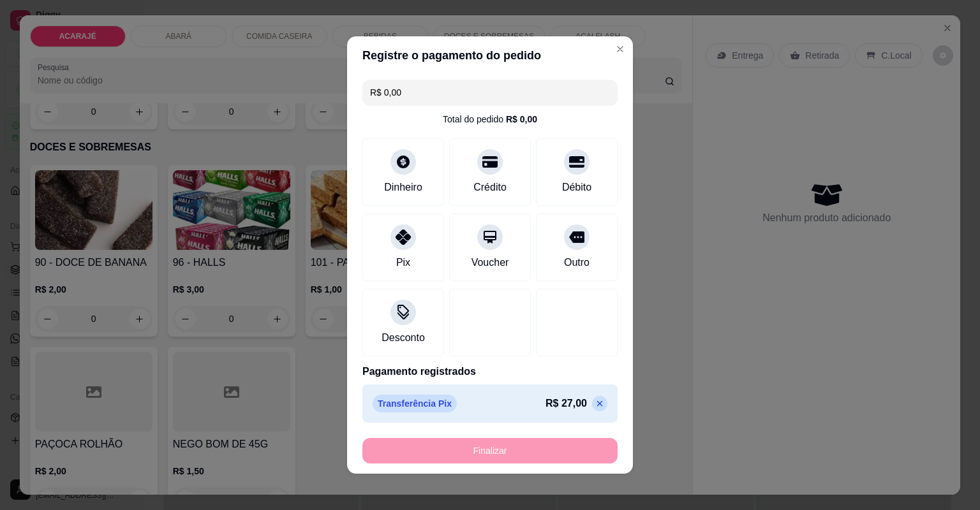
type input "-R$ 27,00"
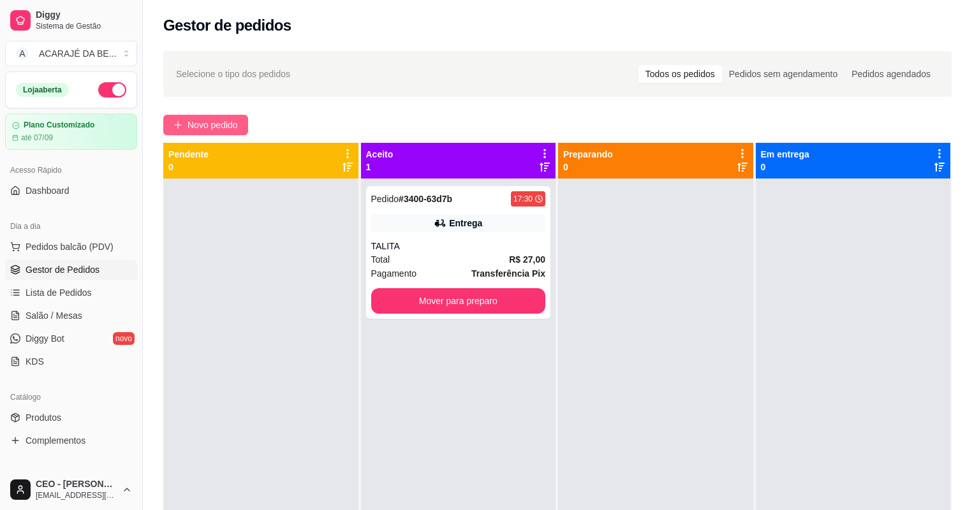
click at [209, 126] on span "Novo pedido" at bounding box center [212, 125] width 50 height 14
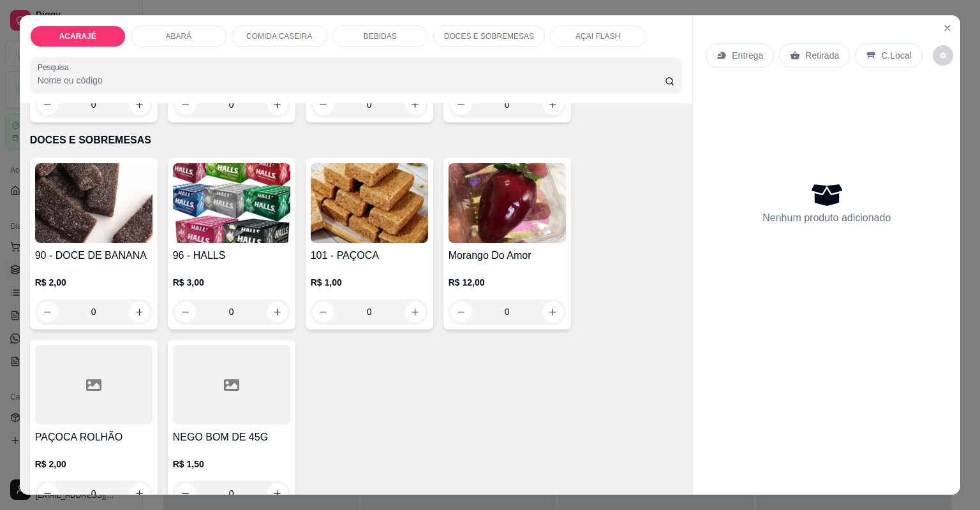
scroll to position [2347, 0]
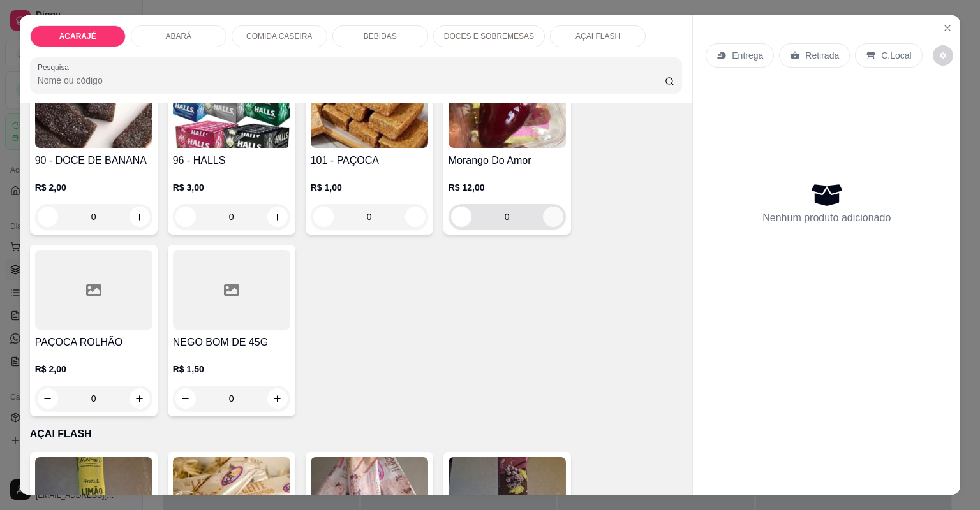
click at [548, 212] on icon "increase-product-quantity" at bounding box center [553, 217] width 10 height 10
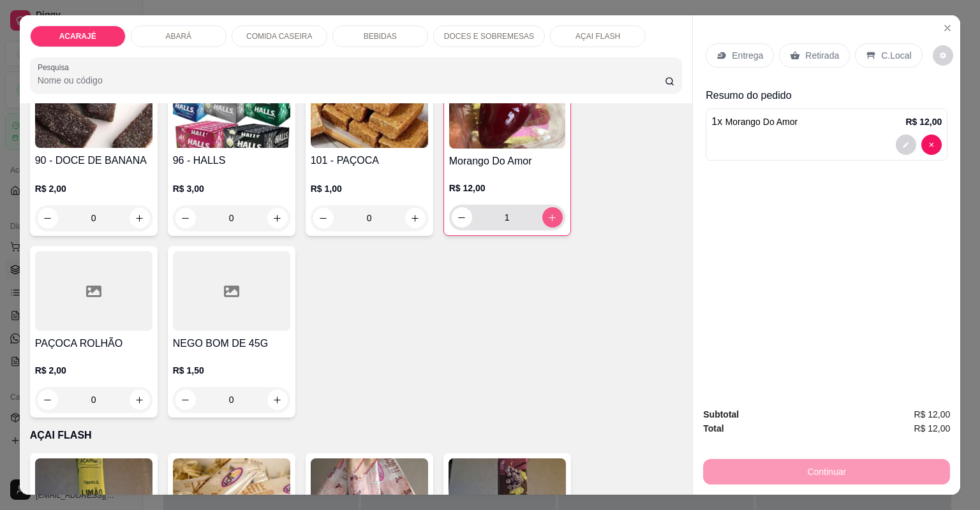
click at [547, 213] on icon "increase-product-quantity" at bounding box center [552, 218] width 10 height 10
type input "3"
click at [739, 59] on p "Entrega" at bounding box center [746, 55] width 31 height 13
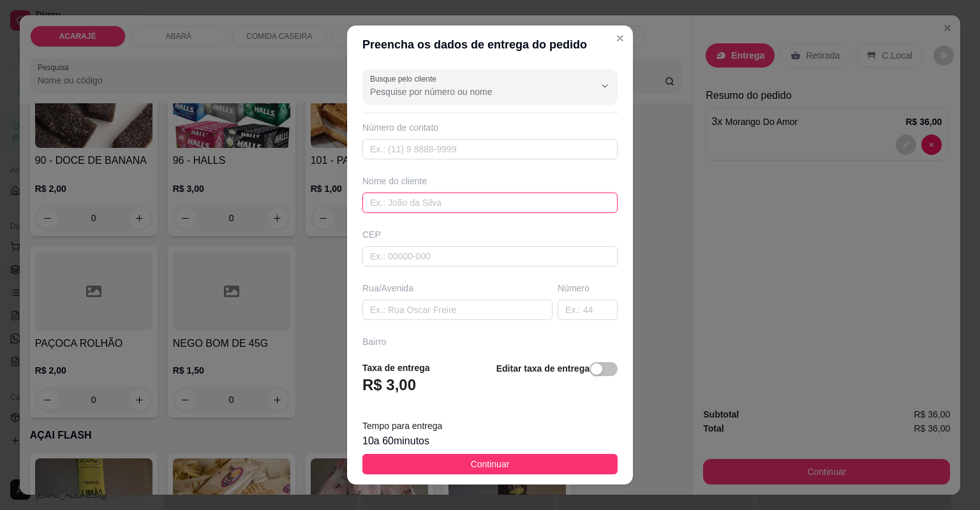
click at [506, 201] on input "text" at bounding box center [489, 203] width 255 height 20
type input "PATRICIA"
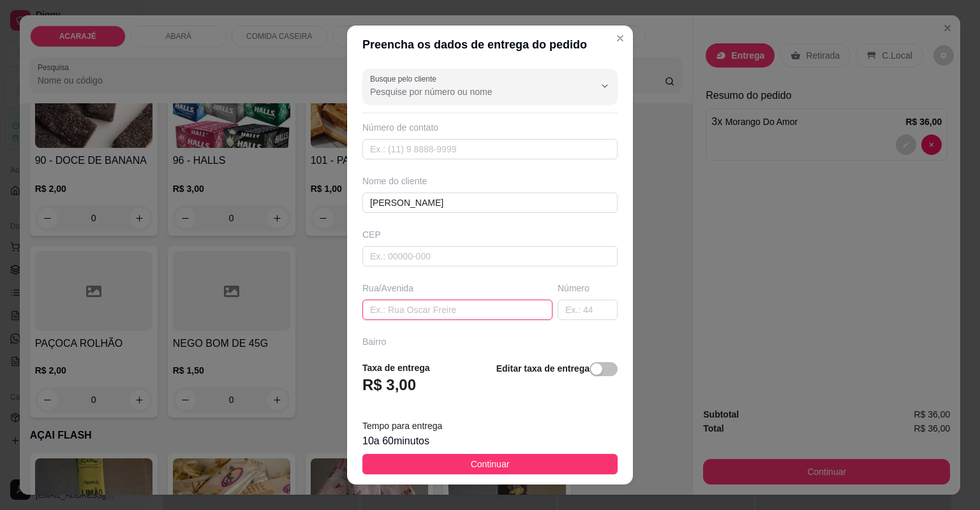
click at [452, 304] on input "text" at bounding box center [457, 310] width 190 height 20
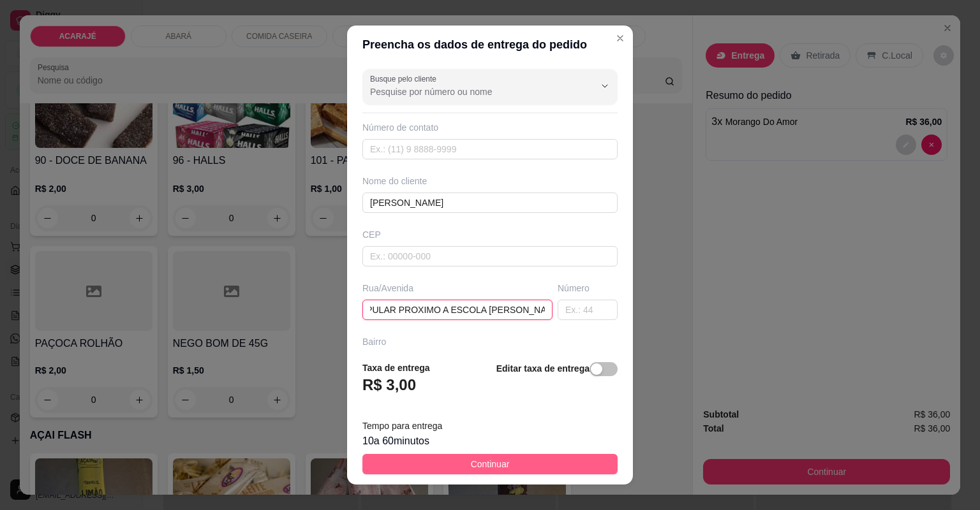
type input "RUA 6 BAIRRO POPULAR PROXIMO A ESCOLA SERGIO COSTA"
click at [457, 464] on button "Continuar" at bounding box center [489, 464] width 255 height 20
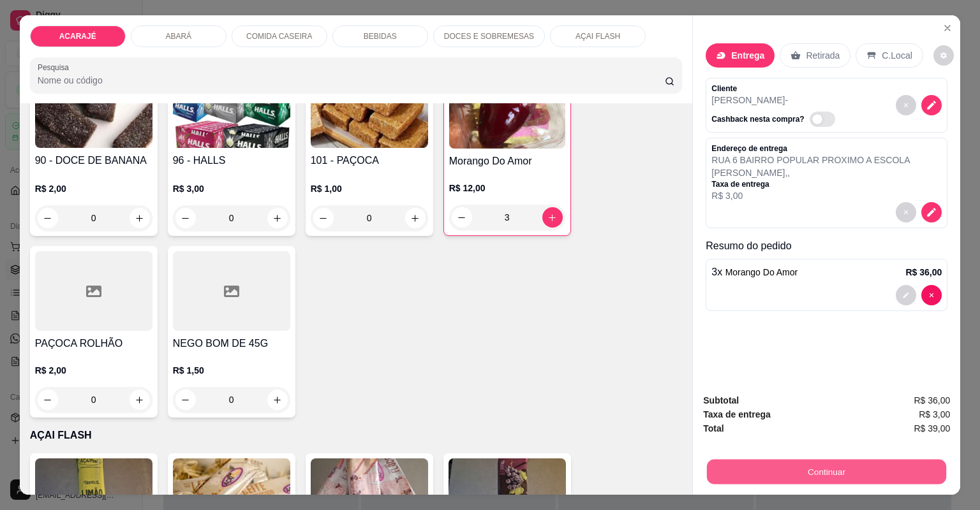
click at [729, 470] on button "Continuar" at bounding box center [826, 472] width 239 height 25
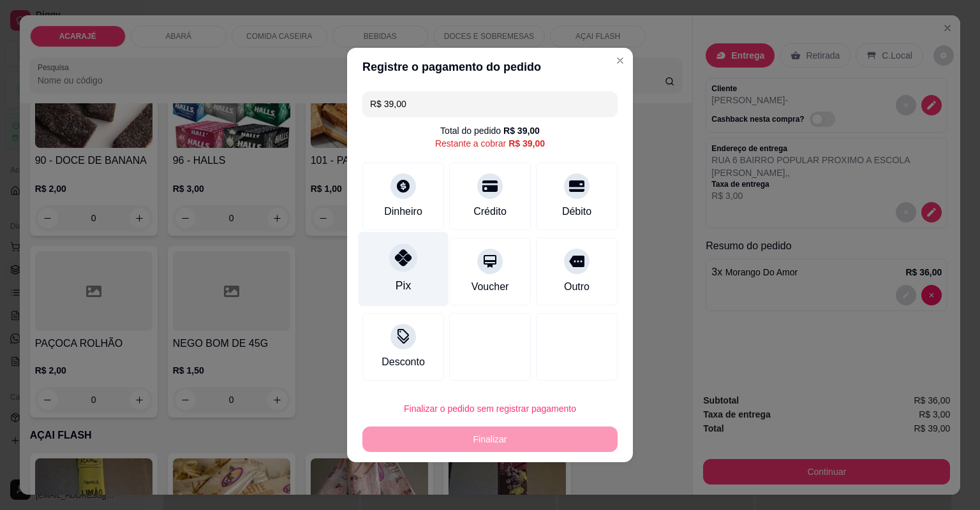
click at [402, 276] on div "Pix" at bounding box center [403, 269] width 90 height 75
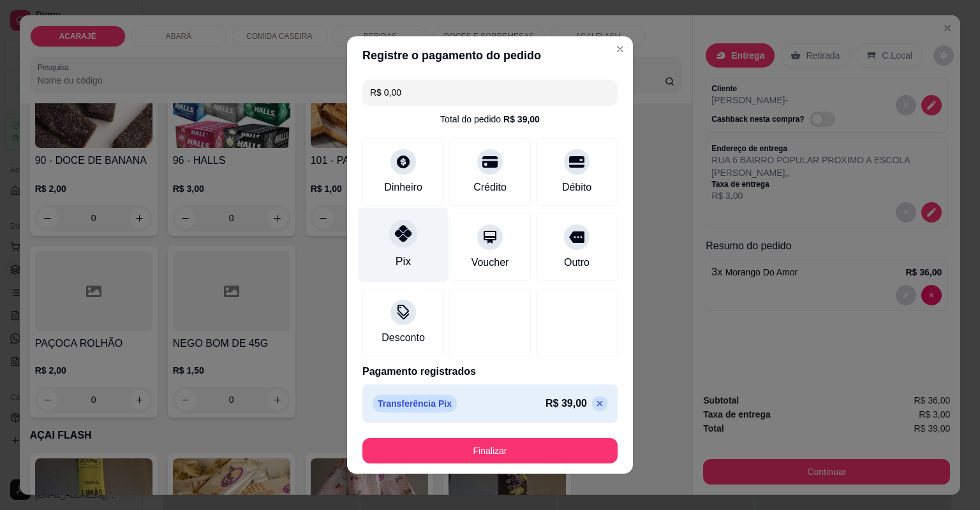
type input "R$ 0,00"
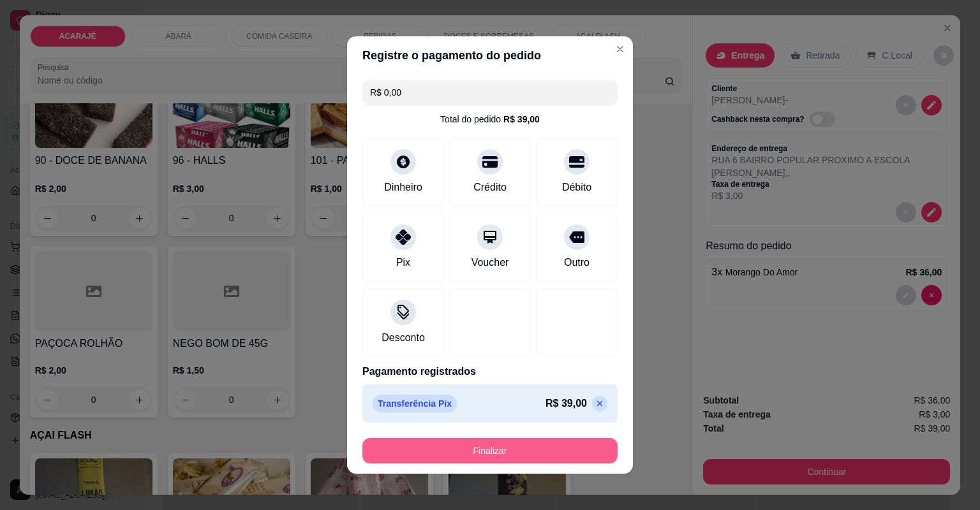
click at [466, 450] on button "Finalizar" at bounding box center [489, 451] width 255 height 26
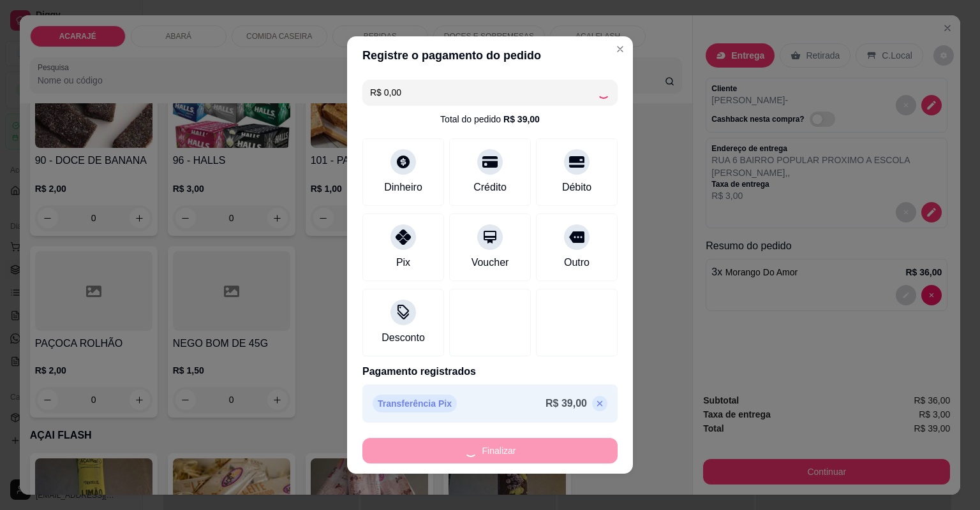
type input "0"
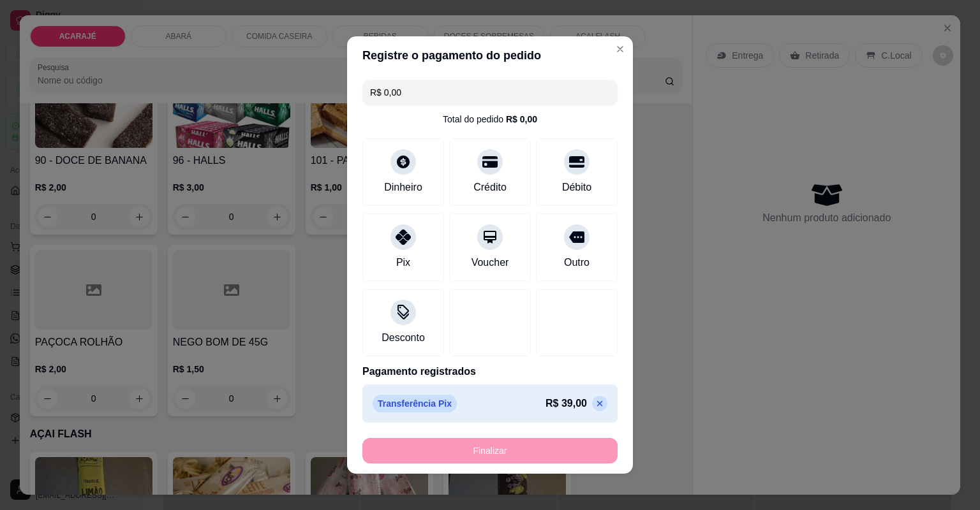
type input "-R$ 39,00"
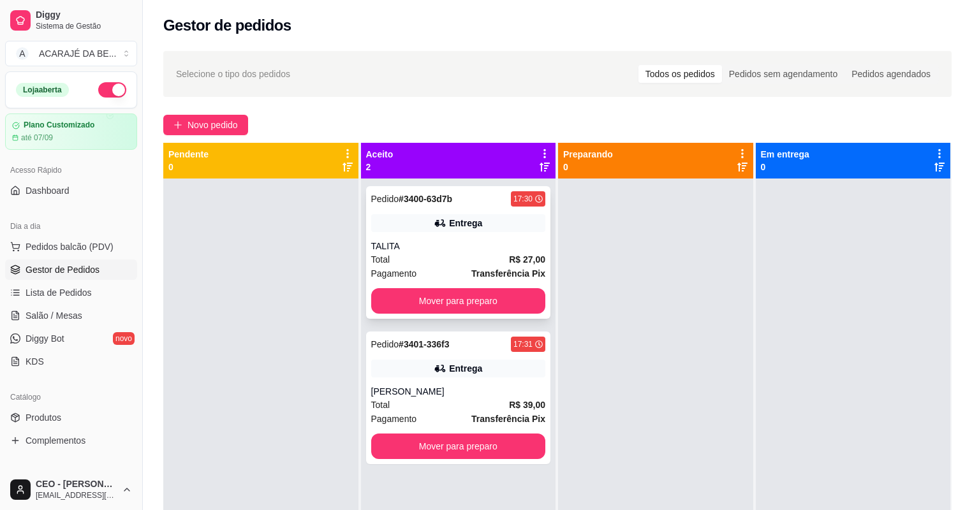
click at [446, 257] on div "Total R$ 27,00" at bounding box center [458, 260] width 175 height 14
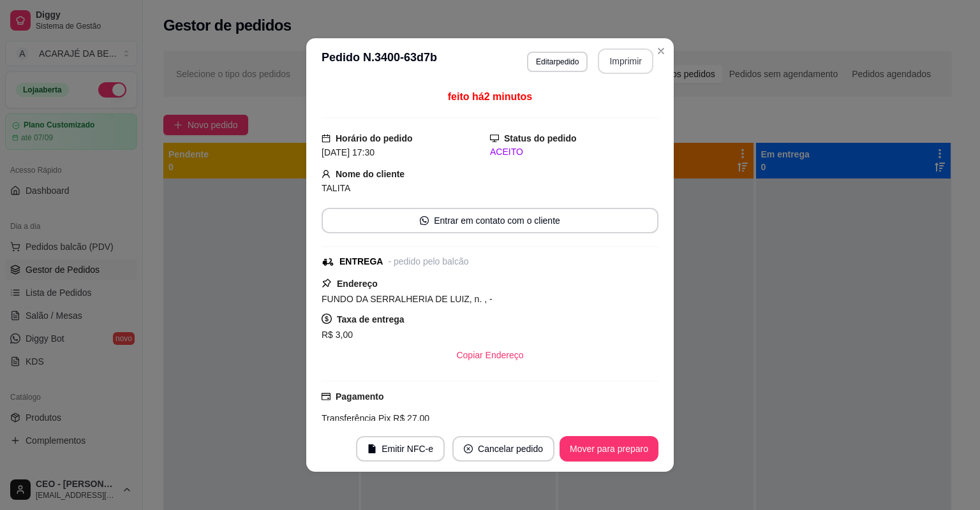
click at [608, 66] on button "Imprimir" at bounding box center [625, 61] width 55 height 26
click at [591, 449] on button "Mover para preparo" at bounding box center [608, 449] width 99 height 26
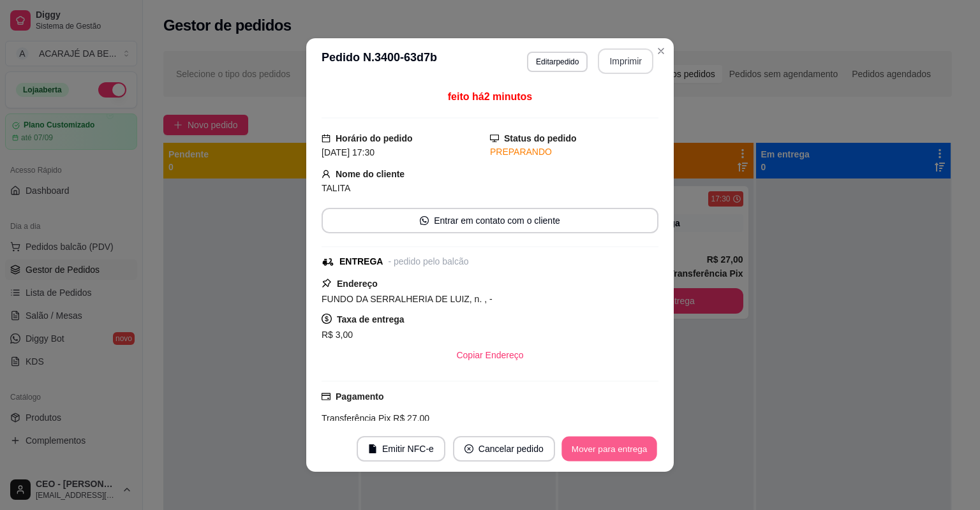
click at [592, 448] on button "Mover para entrega" at bounding box center [609, 449] width 96 height 25
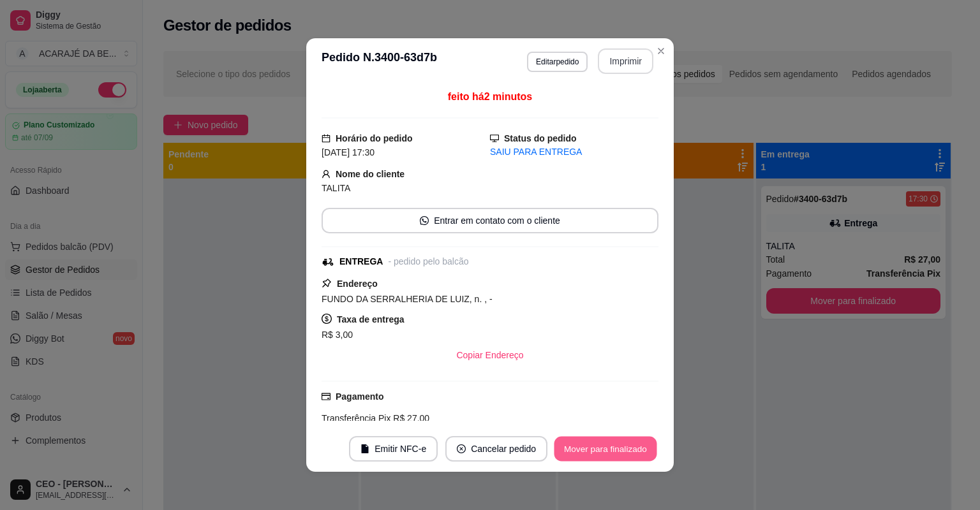
click at [592, 448] on button "Mover para finalizado" at bounding box center [605, 449] width 103 height 25
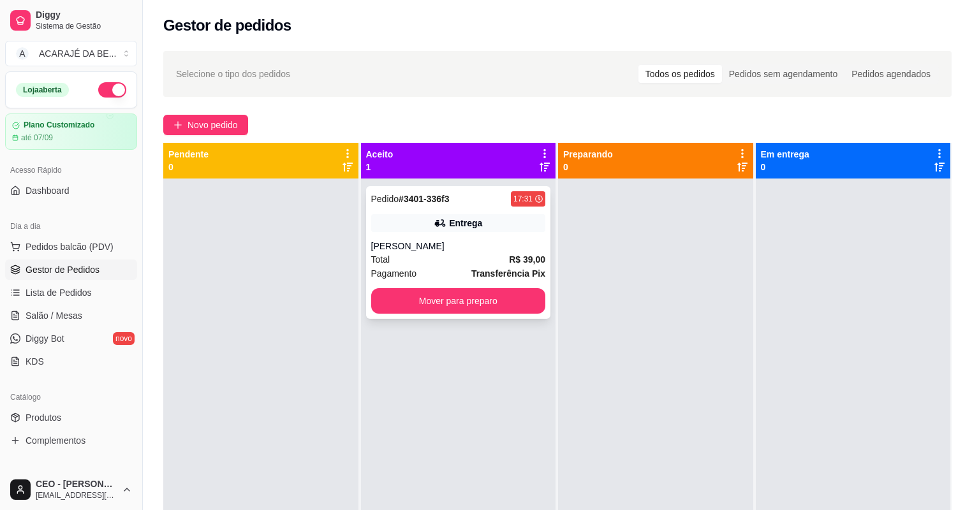
click at [464, 258] on div "Total R$ 39,00" at bounding box center [458, 260] width 175 height 14
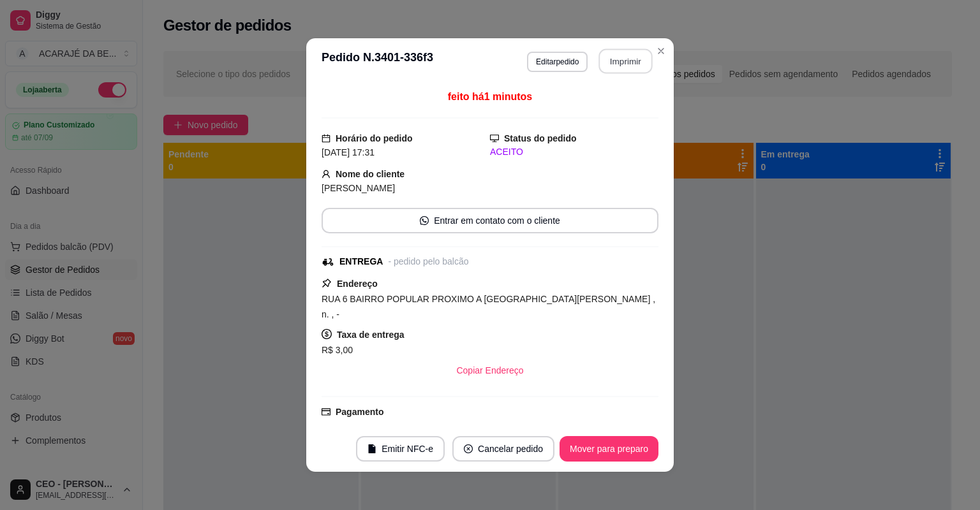
click at [612, 55] on button "Imprimir" at bounding box center [626, 61] width 54 height 25
click at [617, 454] on button "Mover para preparo" at bounding box center [608, 449] width 99 height 26
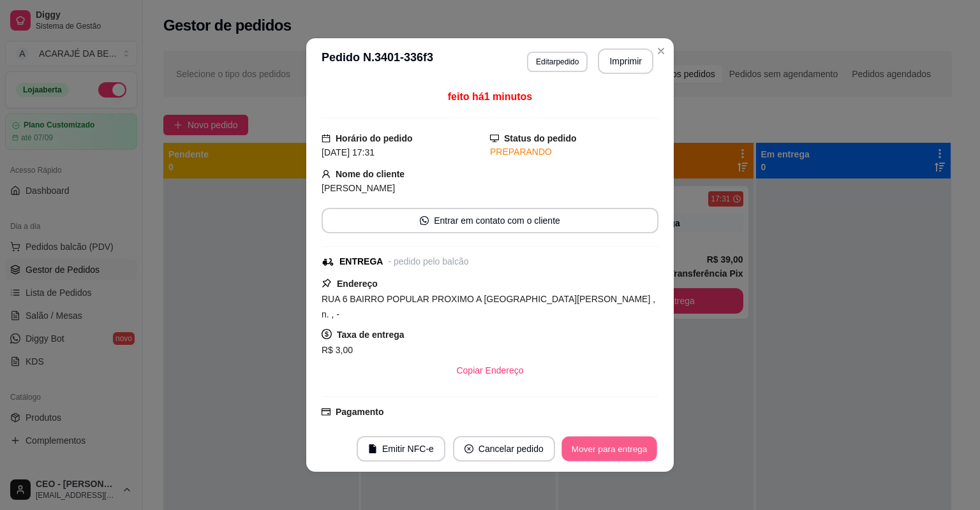
click at [617, 454] on button "Mover para entrega" at bounding box center [609, 449] width 96 height 25
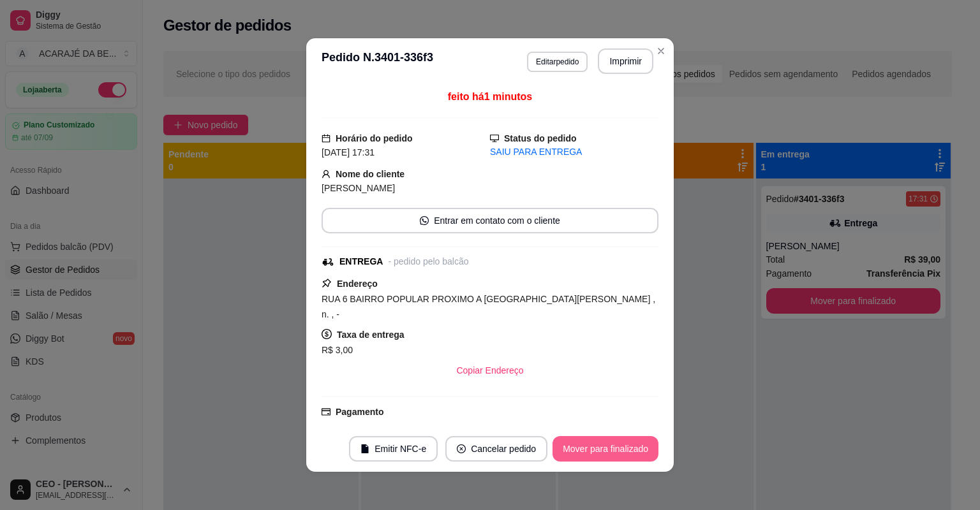
click at [617, 454] on button "Mover para finalizado" at bounding box center [605, 449] width 106 height 26
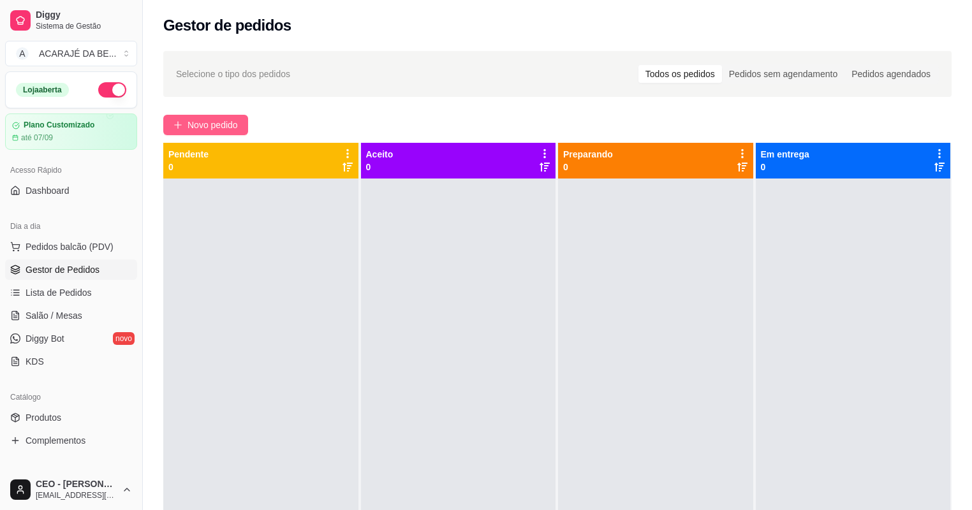
click at [191, 126] on span "Novo pedido" at bounding box center [212, 125] width 50 height 14
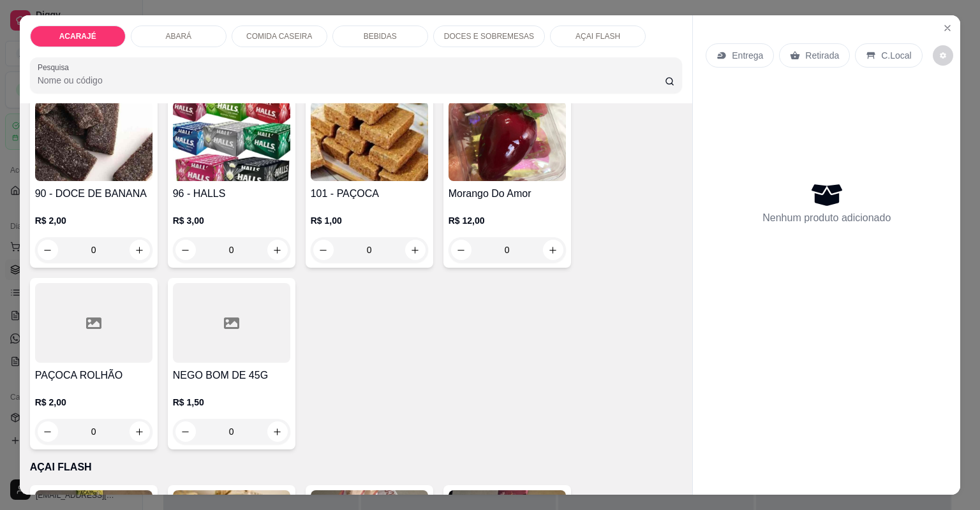
scroll to position [2245, 0]
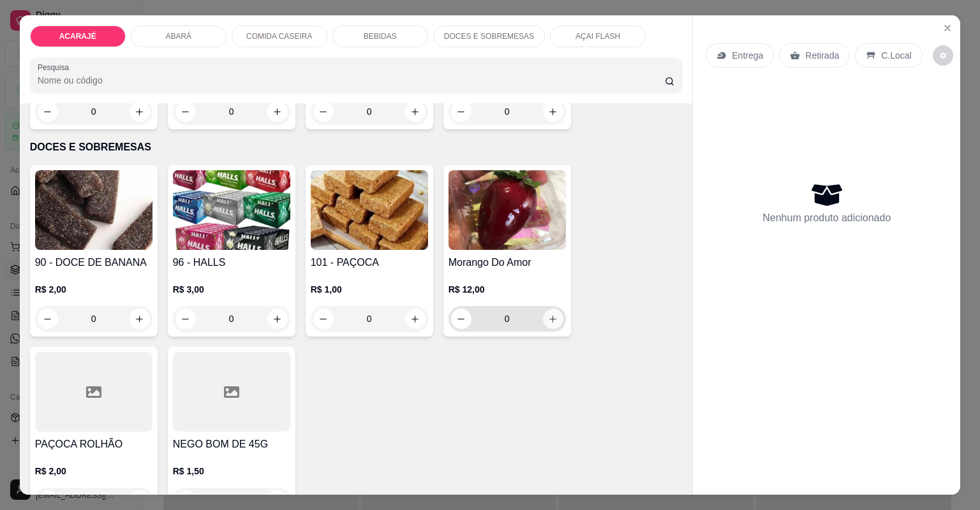
click at [548, 317] on icon "increase-product-quantity" at bounding box center [553, 319] width 10 height 10
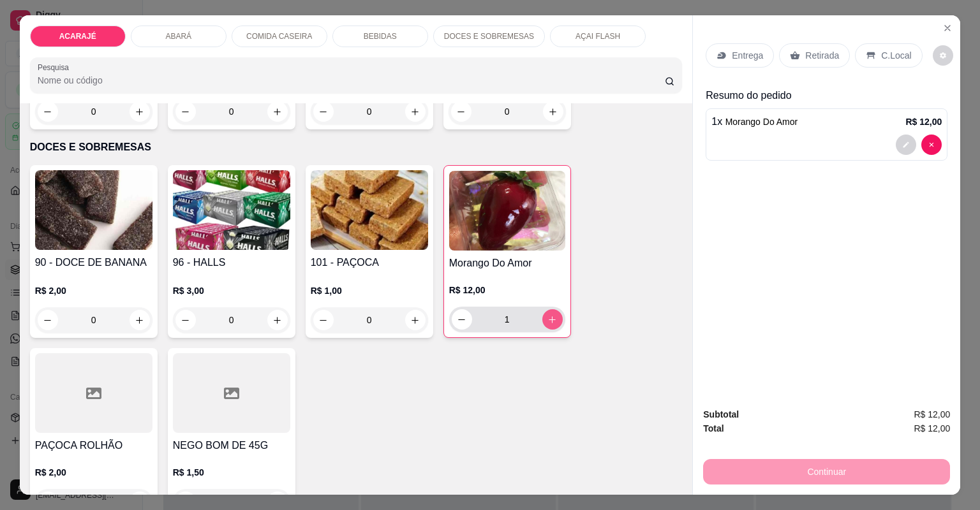
click at [547, 317] on icon "increase-product-quantity" at bounding box center [552, 320] width 10 height 10
type input "3"
click at [752, 59] on p "Entrega" at bounding box center [746, 55] width 31 height 13
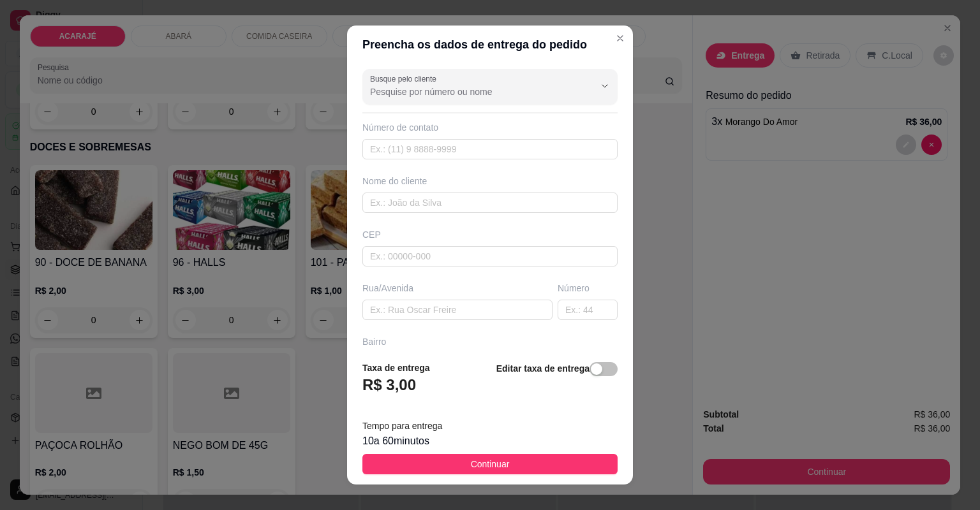
click at [488, 214] on div "Busque pelo cliente Número de contato Nome do cliente CEP Rua/Avenida Número Ba…" at bounding box center [490, 207] width 286 height 287
click at [493, 203] on input "text" at bounding box center [489, 203] width 255 height 20
type input "VANESSA MULHER DO PAULISTA"
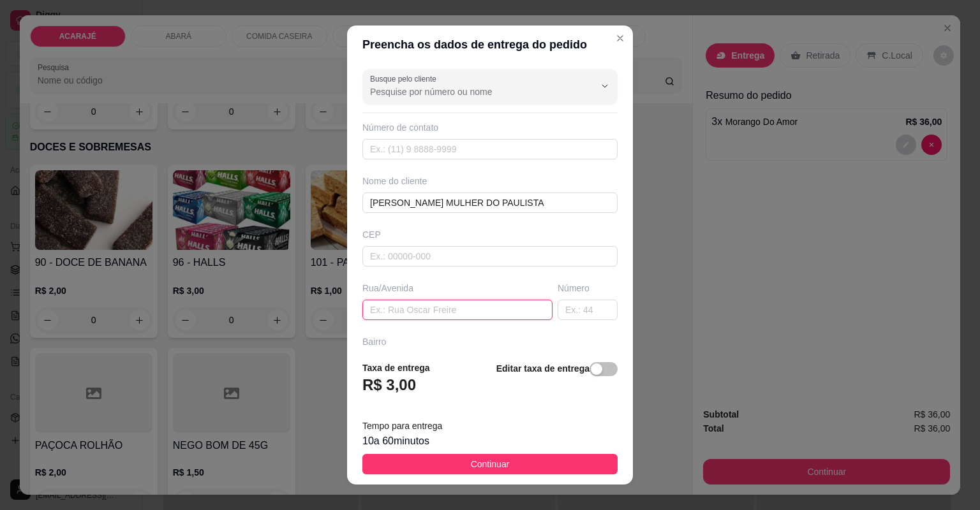
click at [454, 304] on input "text" at bounding box center [457, 310] width 190 height 20
click at [486, 308] on input "text" at bounding box center [457, 310] width 190 height 20
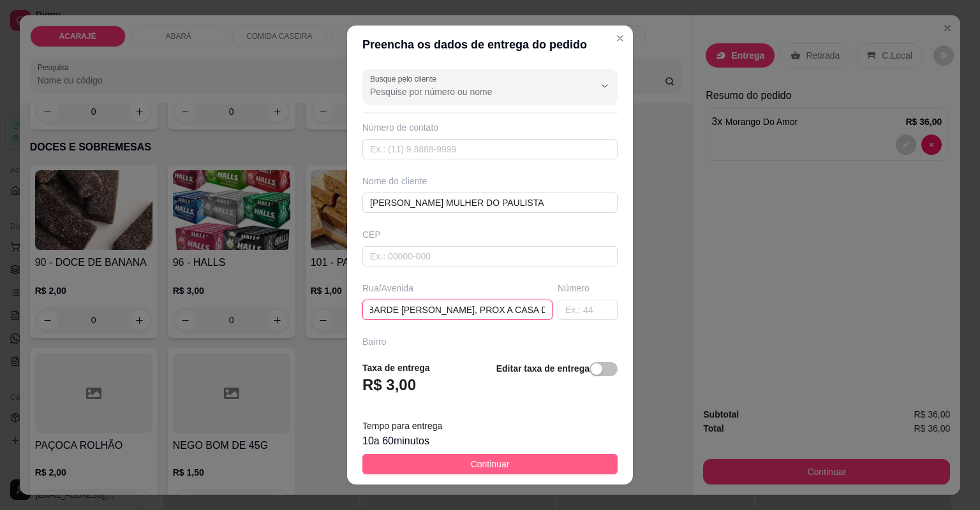
type input "SÃO RAIMUNDO, RUA LEONEL ASSUNÇÃO, AO LADO DO BARDE ROBERTO, PROX A CASA DE TIN…"
click at [507, 458] on button "Continuar" at bounding box center [489, 464] width 255 height 20
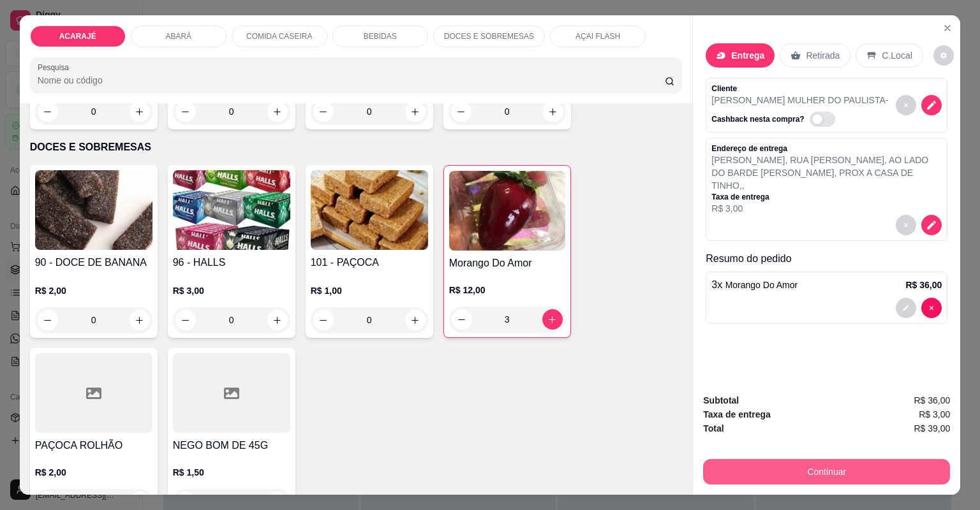
click at [730, 468] on button "Continuar" at bounding box center [826, 472] width 247 height 26
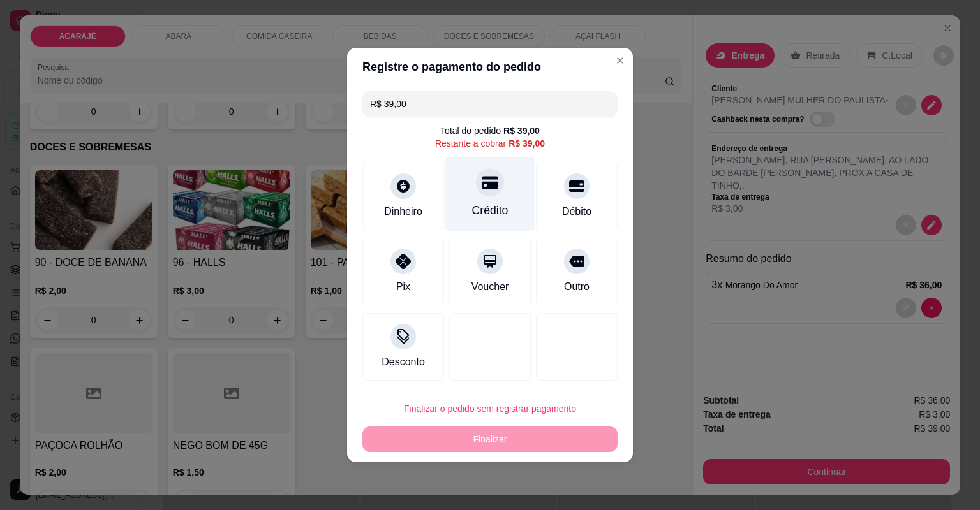
click at [490, 210] on div "Crédito" at bounding box center [490, 210] width 36 height 17
type input "R$ 0,00"
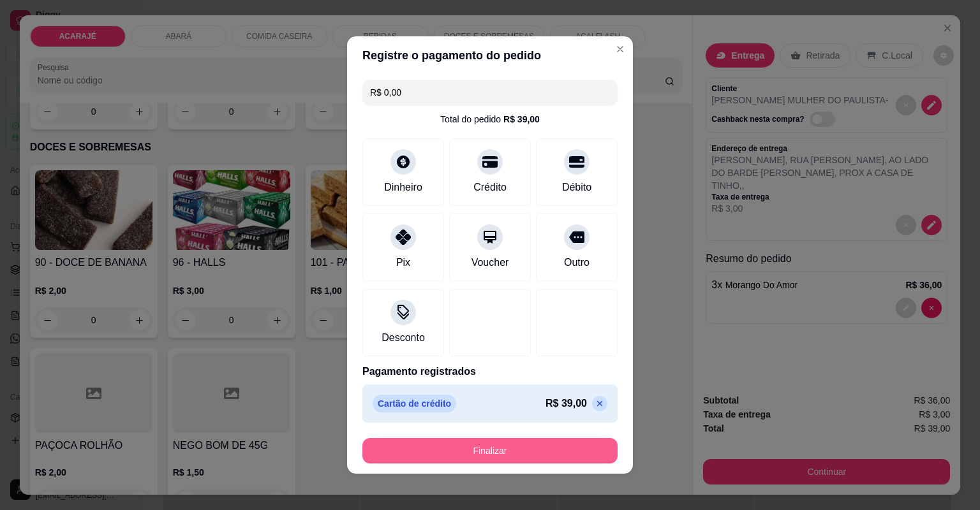
click at [500, 452] on button "Finalizar" at bounding box center [489, 451] width 255 height 26
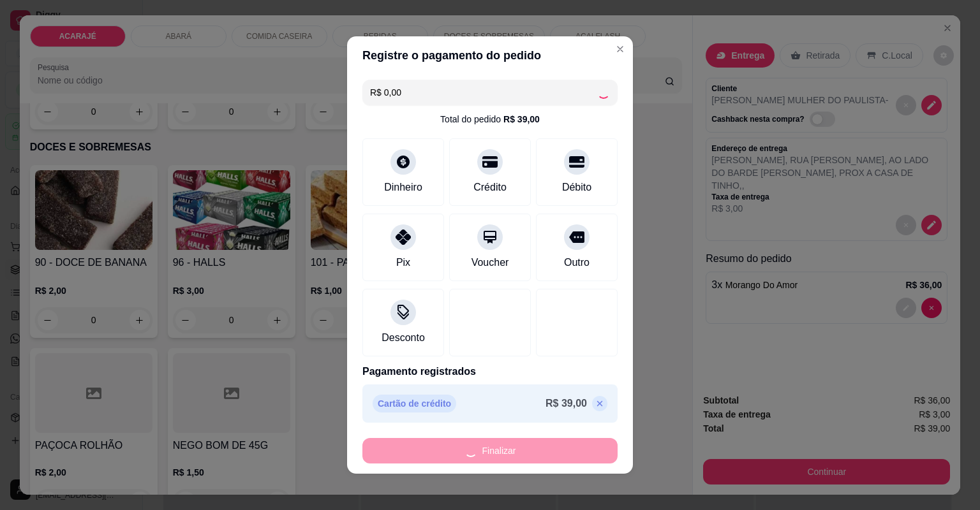
type input "0"
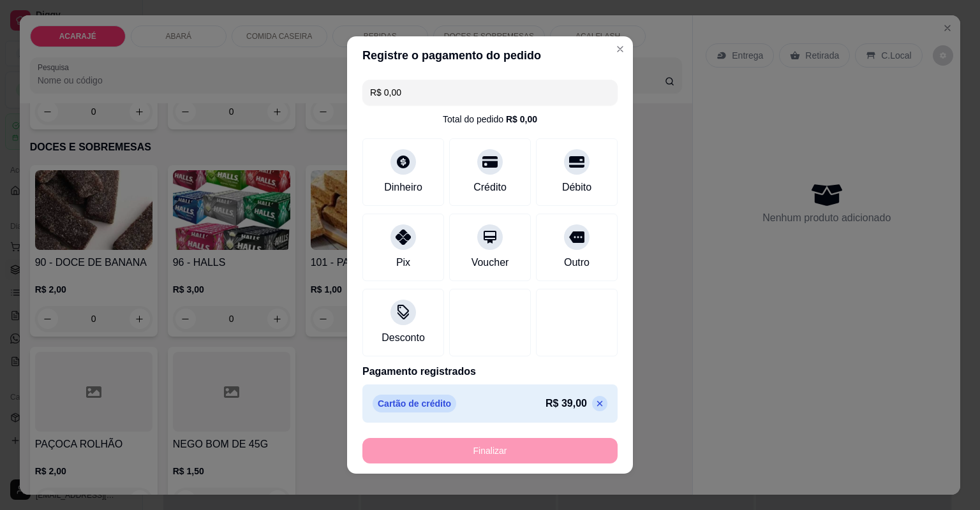
type input "-R$ 39,00"
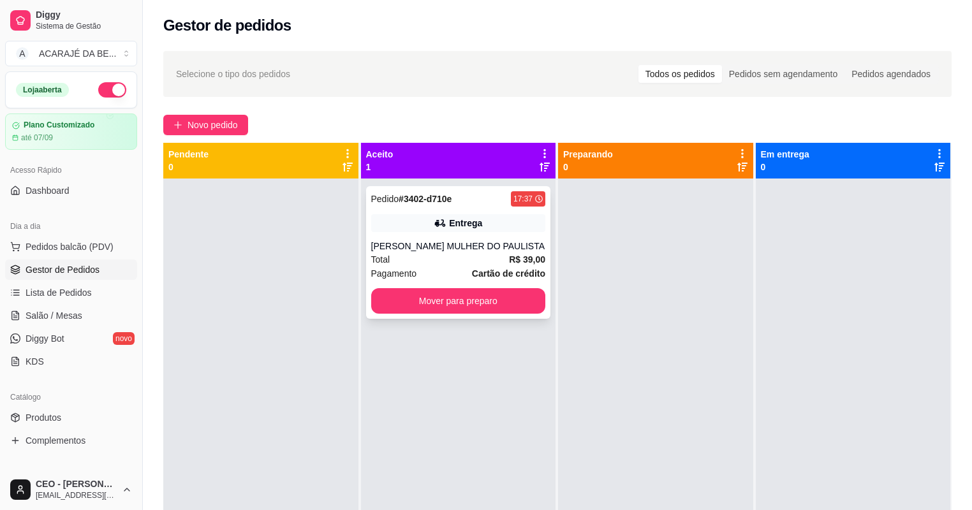
click at [487, 255] on div "Total R$ 39,00" at bounding box center [458, 260] width 175 height 14
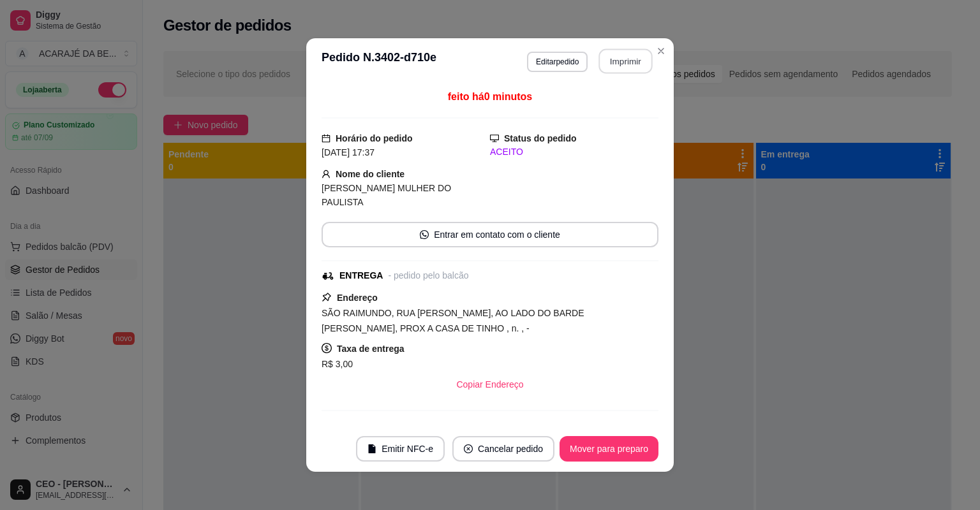
click at [606, 66] on button "Imprimir" at bounding box center [626, 61] width 54 height 25
click at [577, 454] on button "Mover para preparo" at bounding box center [609, 449] width 96 height 25
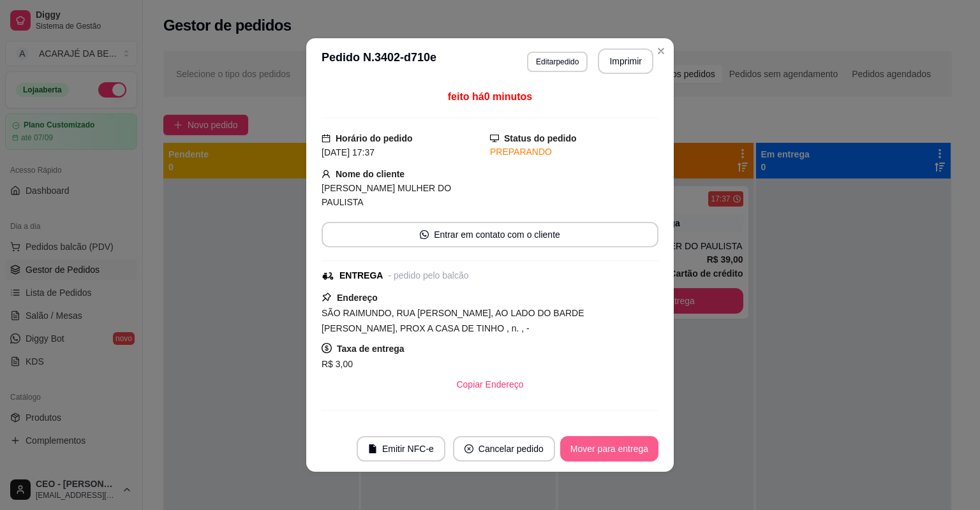
click at [577, 454] on button "Mover para entrega" at bounding box center [609, 449] width 98 height 26
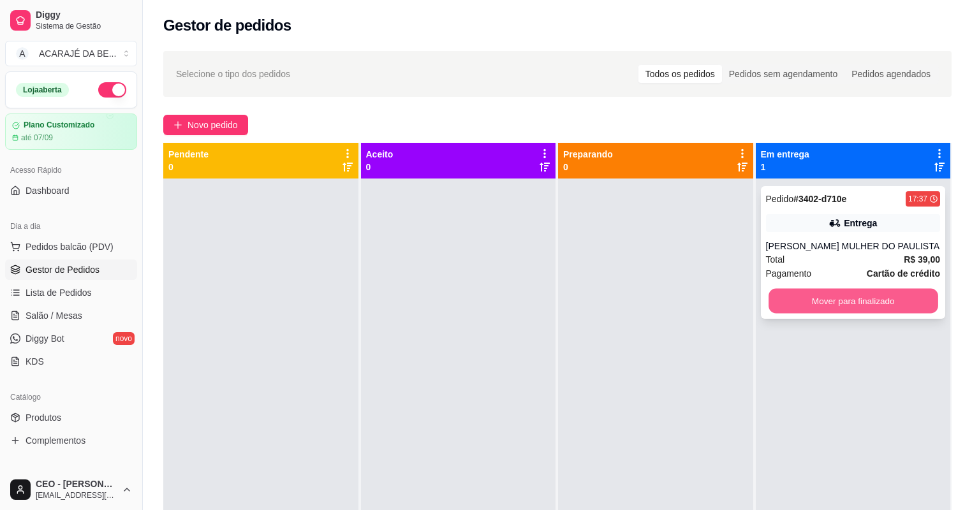
click at [860, 297] on button "Mover para finalizado" at bounding box center [852, 301] width 169 height 25
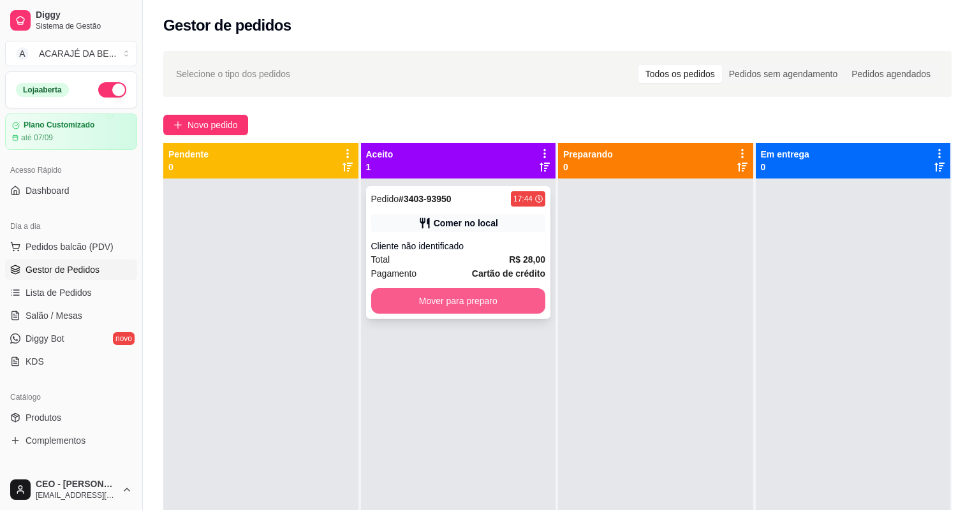
click at [430, 301] on button "Mover para preparo" at bounding box center [458, 301] width 175 height 26
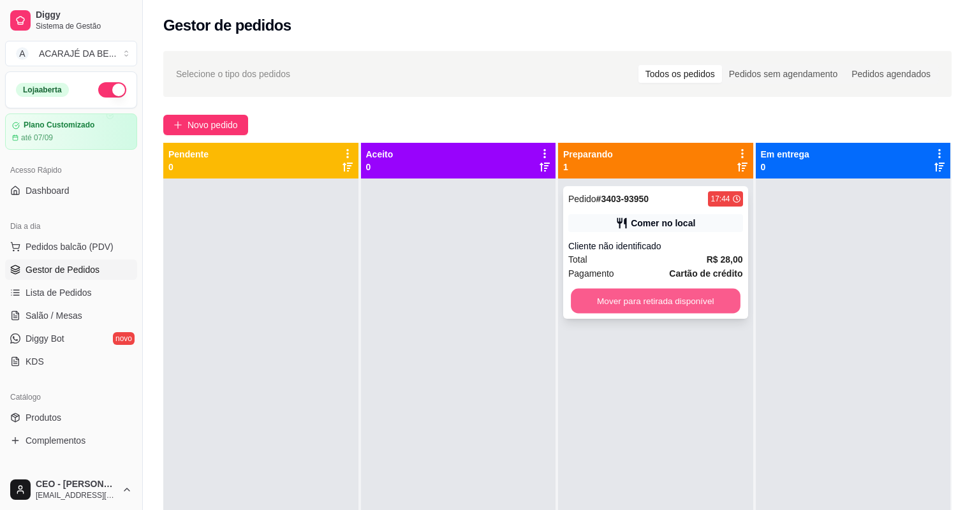
click at [687, 307] on button "Mover para retirada disponível" at bounding box center [655, 301] width 169 height 25
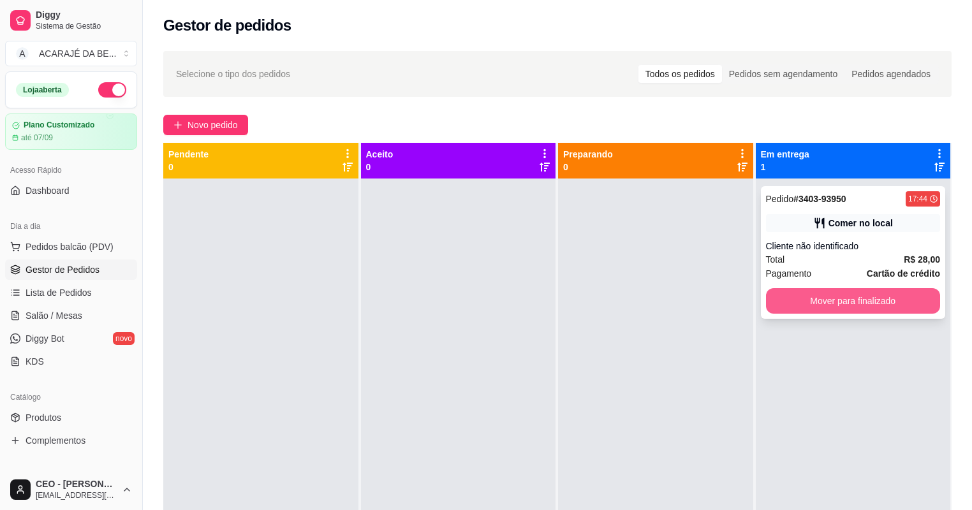
click at [797, 294] on button "Mover para finalizado" at bounding box center [853, 301] width 175 height 26
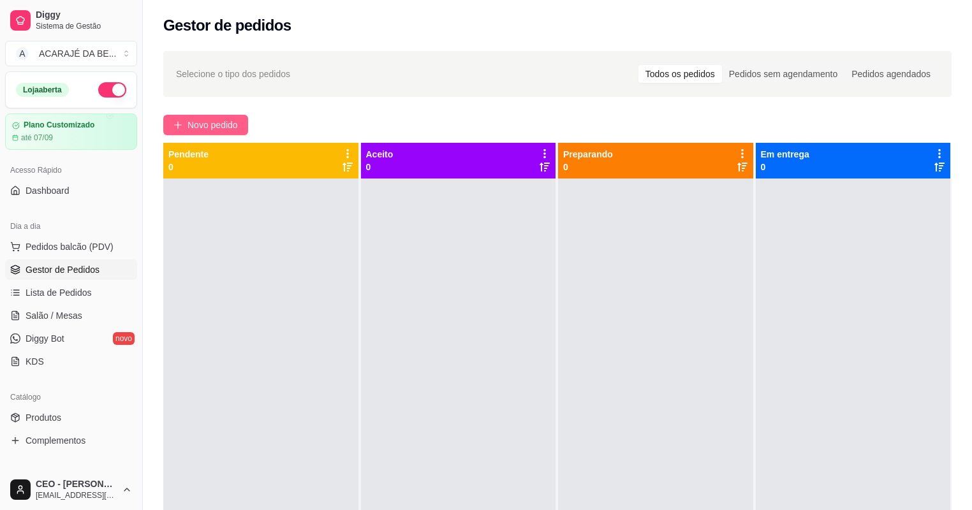
click at [196, 118] on span "Novo pedido" at bounding box center [212, 125] width 50 height 14
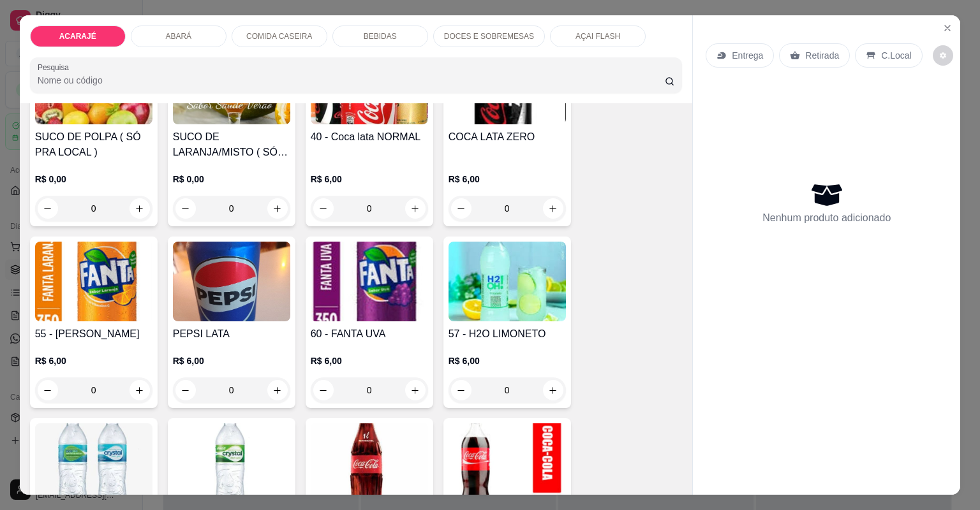
scroll to position [1429, 0]
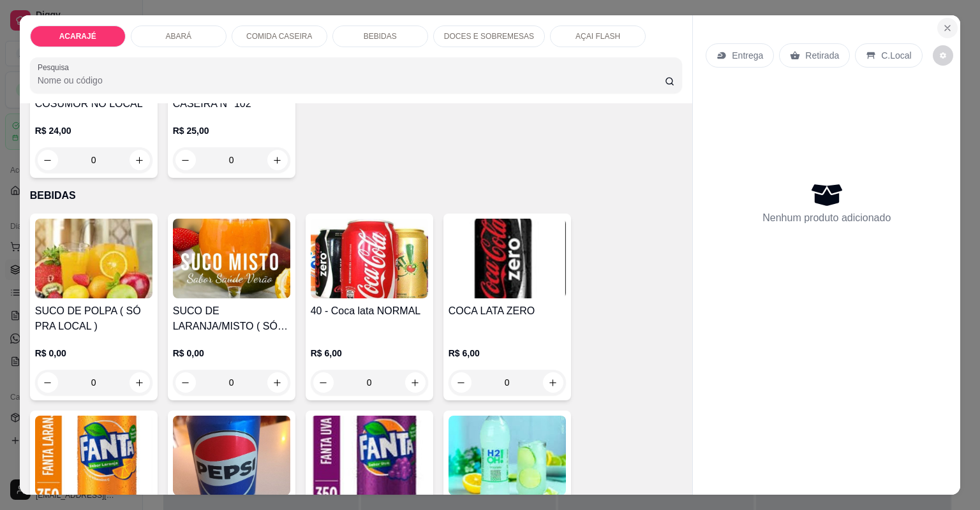
click at [946, 26] on icon "Close" at bounding box center [946, 28] width 5 height 5
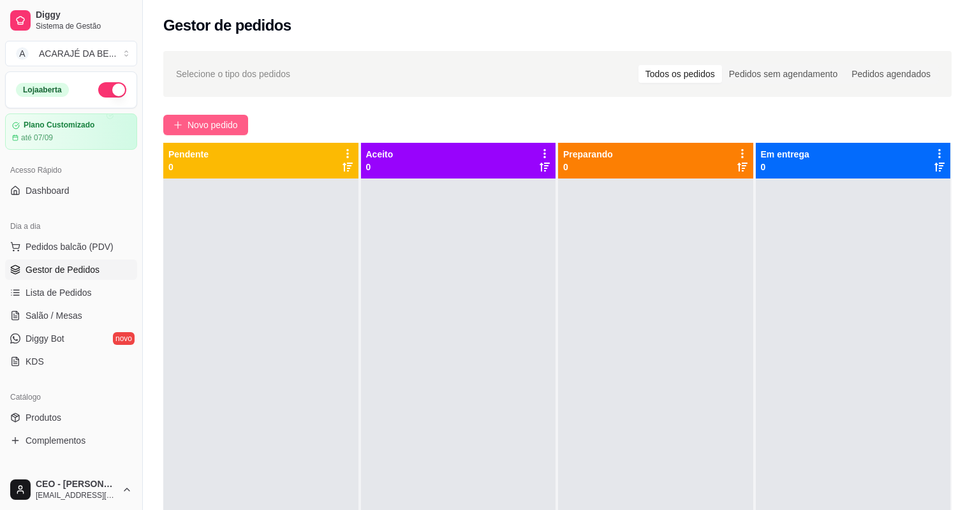
click at [172, 129] on button "Novo pedido" at bounding box center [205, 125] width 85 height 20
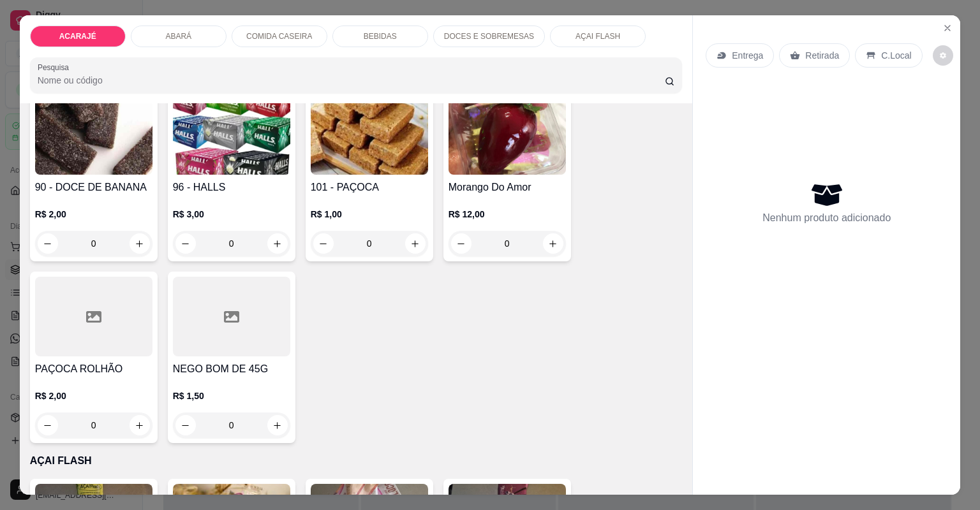
scroll to position [2347, 0]
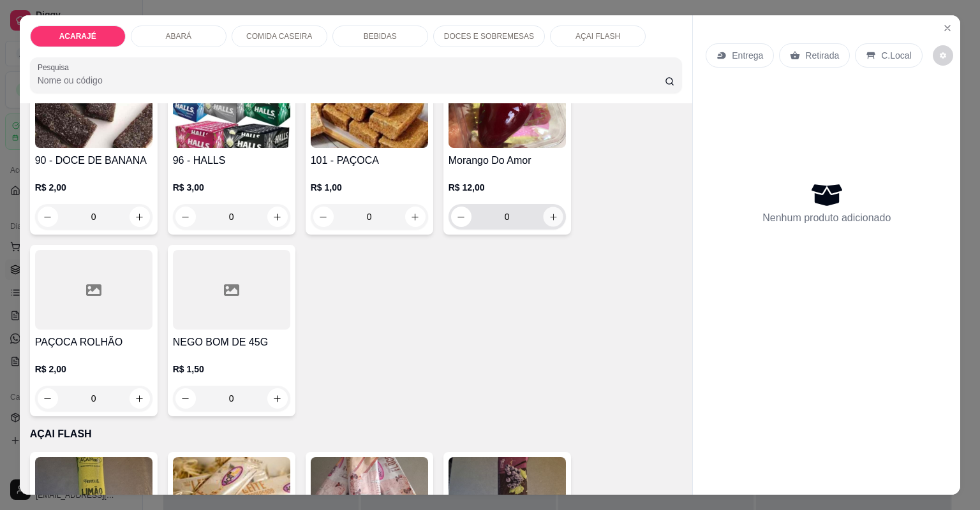
click at [554, 213] on button "increase-product-quantity" at bounding box center [553, 217] width 20 height 20
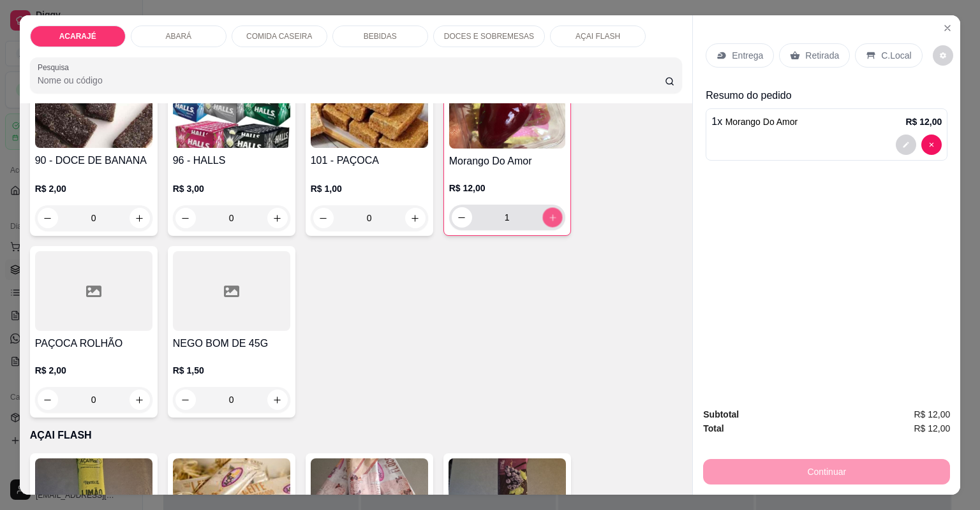
click at [554, 213] on button "increase-product-quantity" at bounding box center [552, 217] width 20 height 20
type input "2"
click at [805, 55] on p "Retirada" at bounding box center [822, 55] width 34 height 13
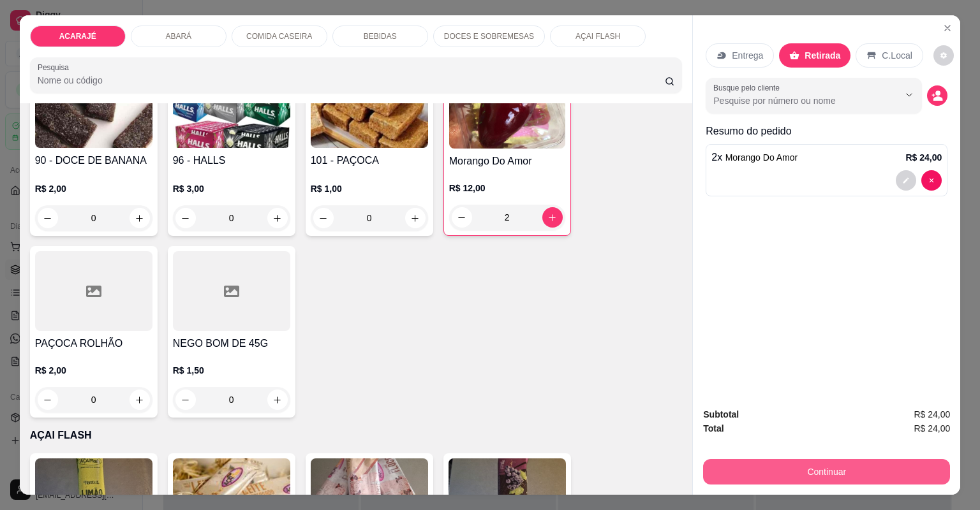
click at [742, 467] on button "Continuar" at bounding box center [826, 472] width 247 height 26
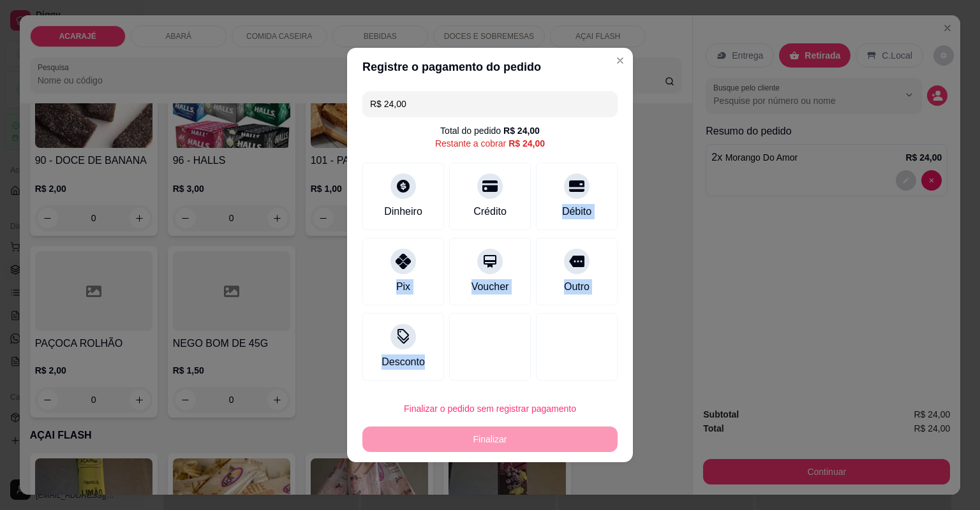
drag, startPoint x: 508, startPoint y: 205, endPoint x: 550, endPoint y: 419, distance: 217.7
click at [550, 419] on section "Registre o pagamento do pedido R$ 24,00 Total do pedido R$ 24,00 Restante a cob…" at bounding box center [490, 255] width 286 height 415
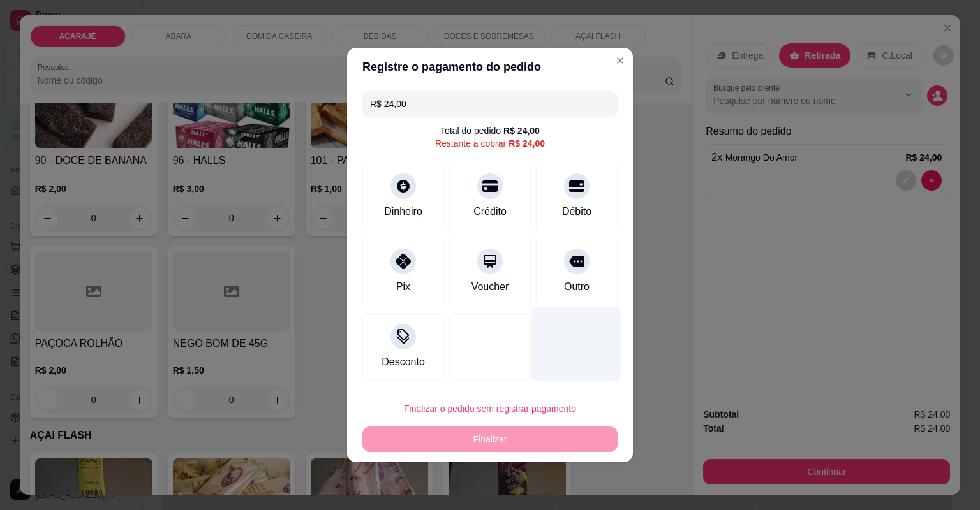
drag, startPoint x: 588, startPoint y: 357, endPoint x: 612, endPoint y: 353, distance: 24.5
click at [612, 353] on div at bounding box center [577, 344] width 90 height 75
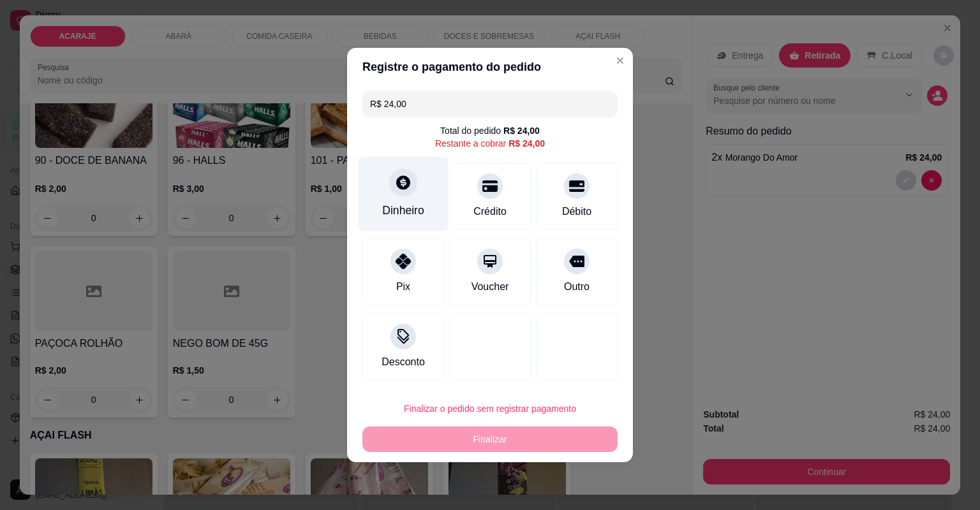
click at [399, 208] on div "Dinheiro" at bounding box center [403, 210] width 42 height 17
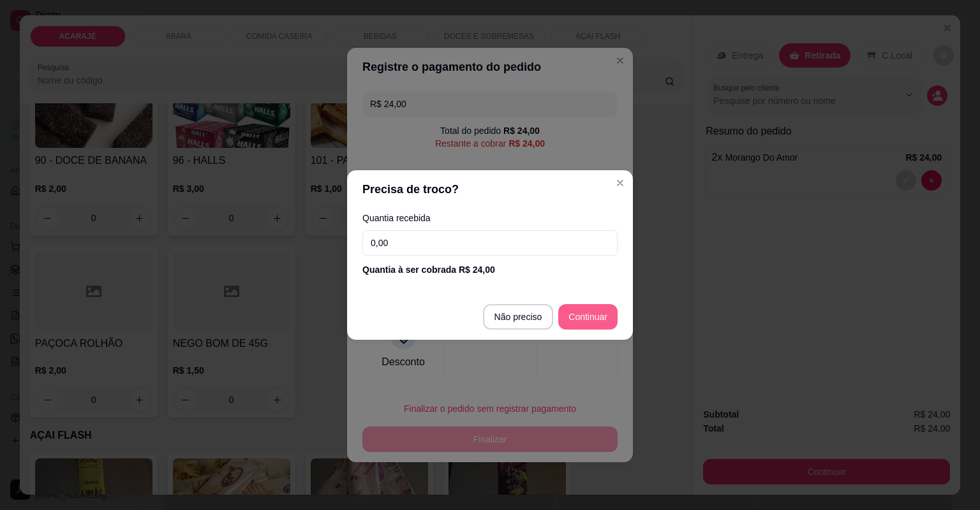
type input "R$ 0,00"
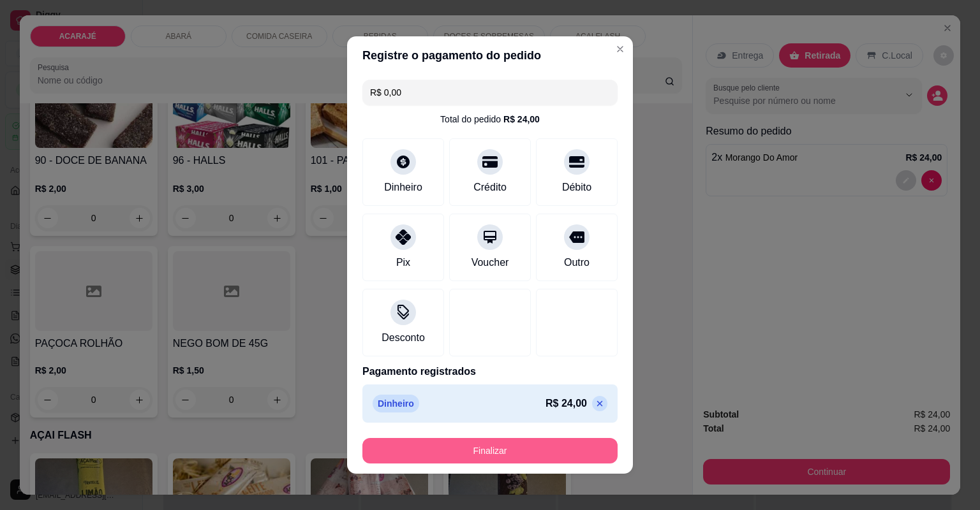
click at [509, 441] on button "Finalizar" at bounding box center [489, 451] width 255 height 26
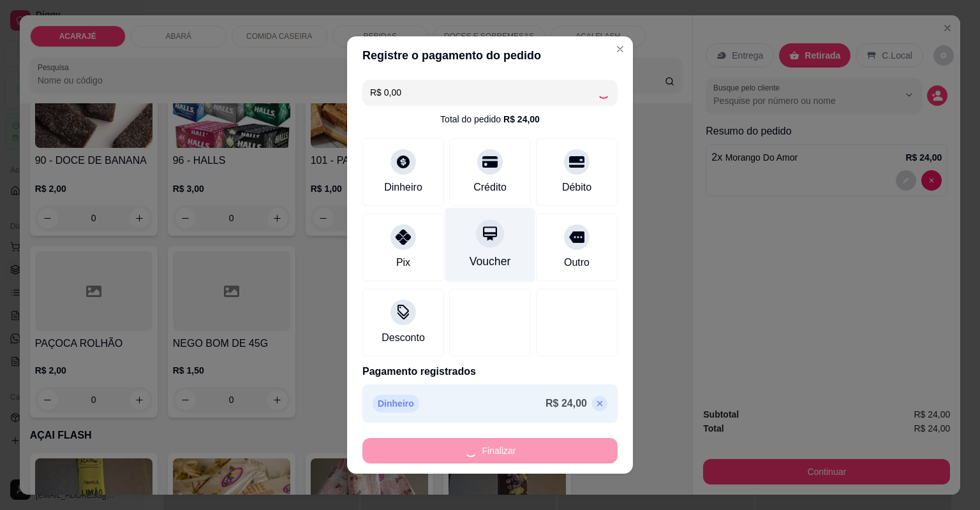
type input "0"
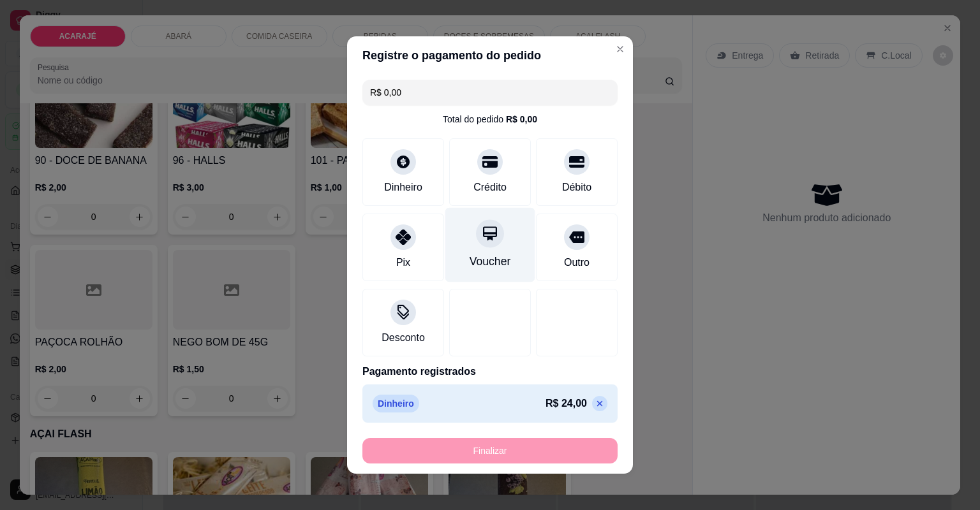
type input "-R$ 24,00"
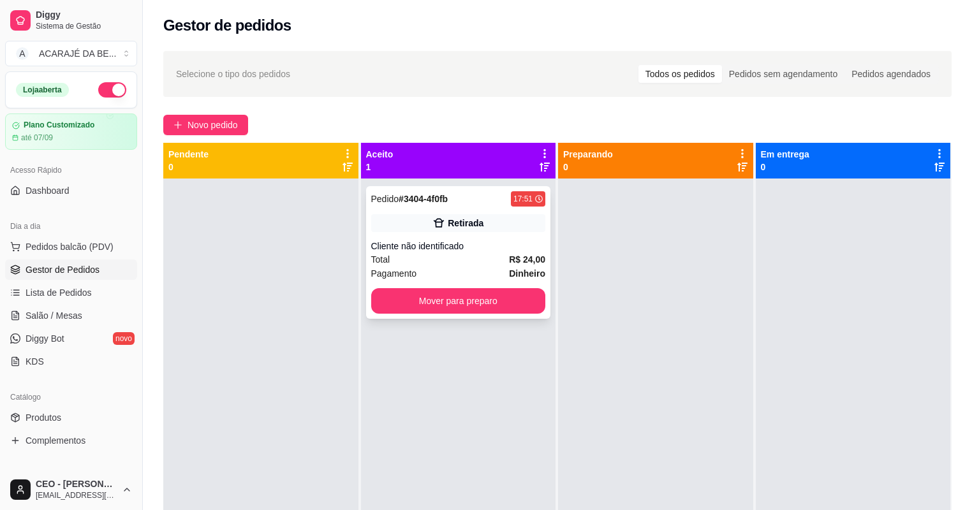
click at [456, 229] on div "Retirada" at bounding box center [466, 223] width 36 height 13
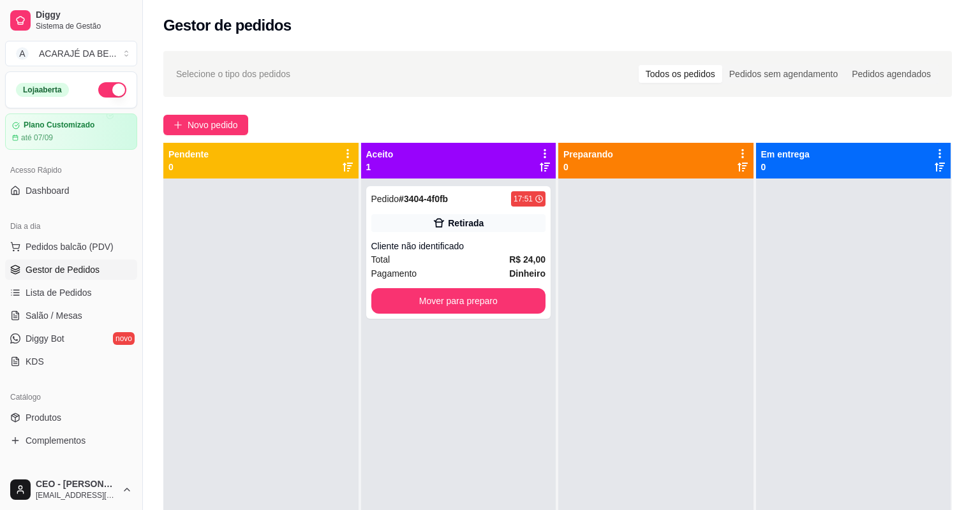
click at [617, 62] on button "Imprimir" at bounding box center [625, 63] width 55 height 26
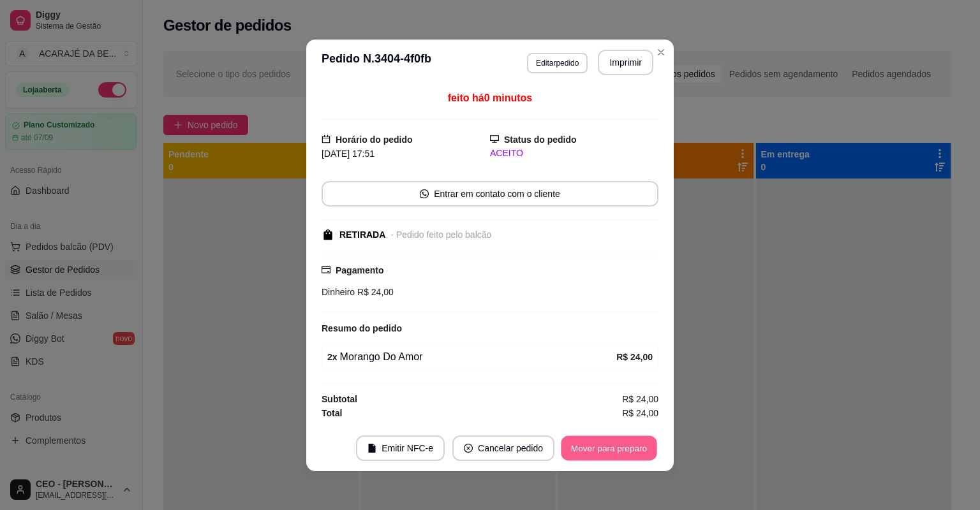
click at [584, 452] on button "Mover para preparo" at bounding box center [609, 448] width 96 height 25
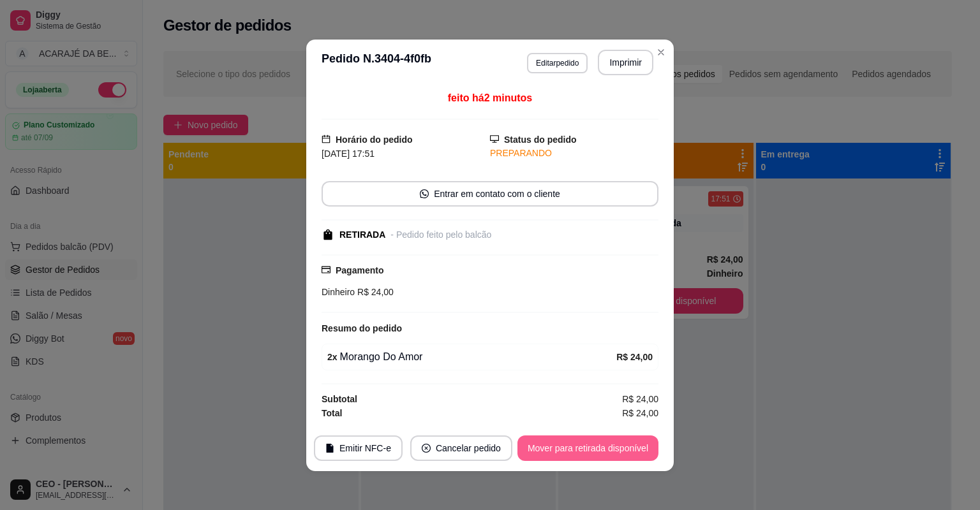
click at [584, 452] on button "Mover para retirada disponível" at bounding box center [587, 449] width 141 height 26
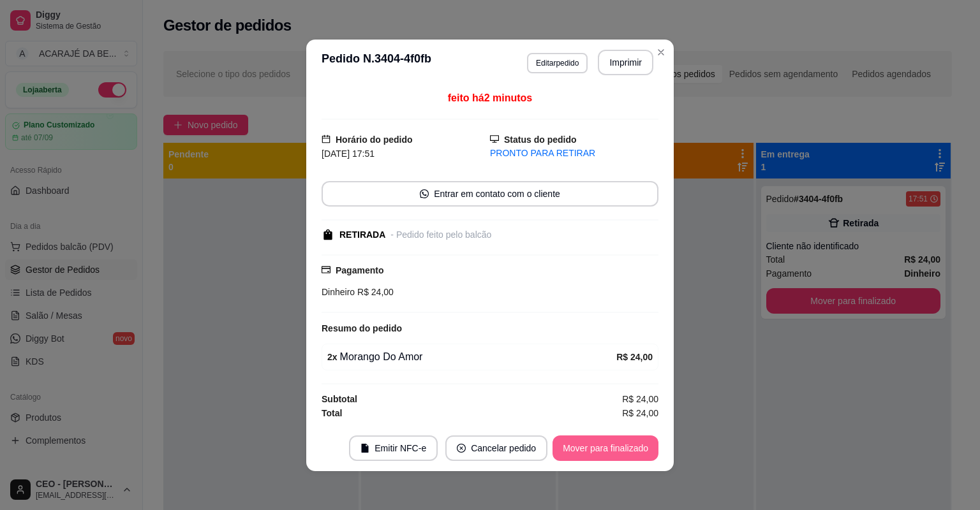
click at [584, 452] on button "Mover para finalizado" at bounding box center [605, 449] width 106 height 26
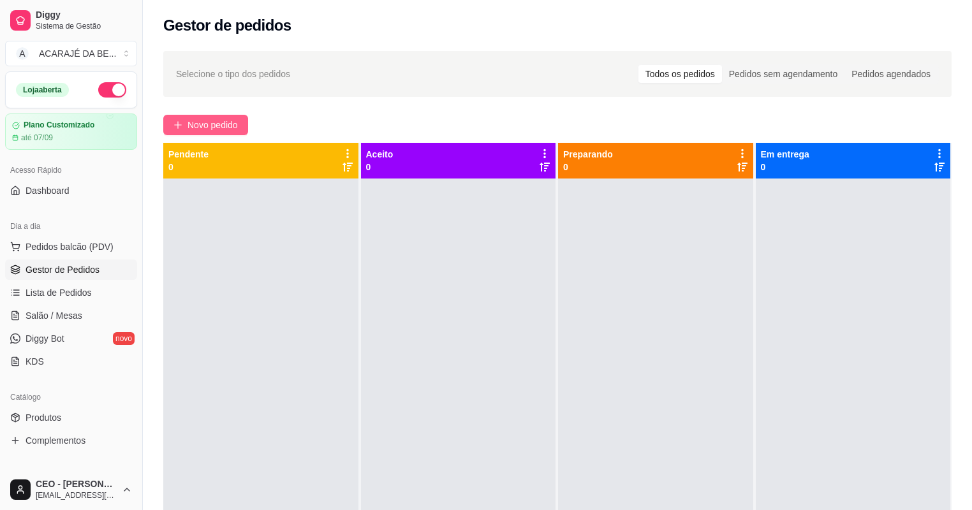
click at [232, 122] on span "Novo pedido" at bounding box center [212, 125] width 50 height 14
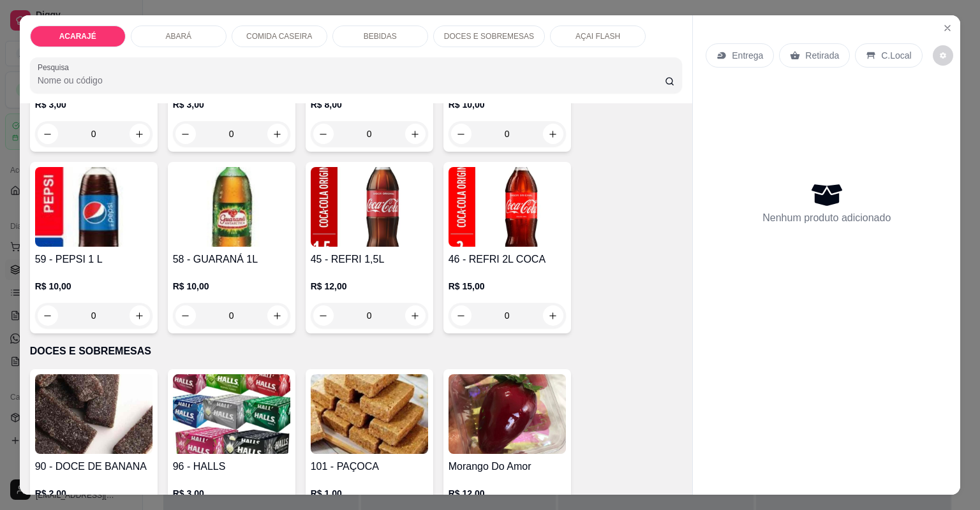
scroll to position [2296, 0]
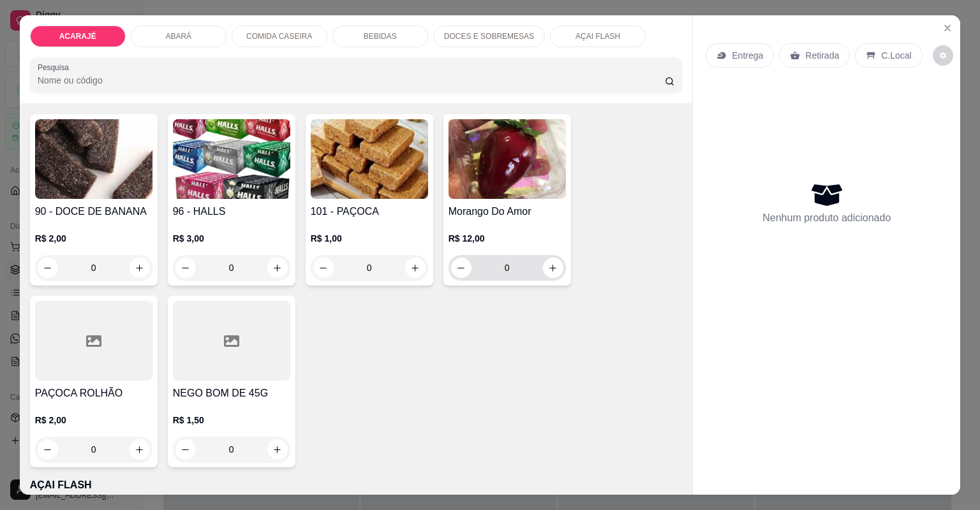
click at [507, 268] on input "0" at bounding box center [506, 268] width 71 height 26
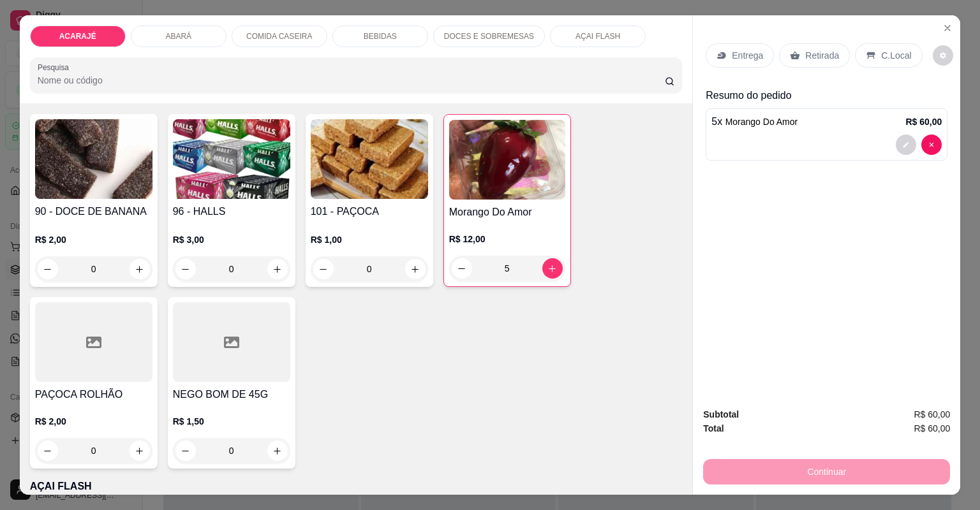
type input "5"
click at [805, 51] on p "Retirada" at bounding box center [822, 55] width 34 height 13
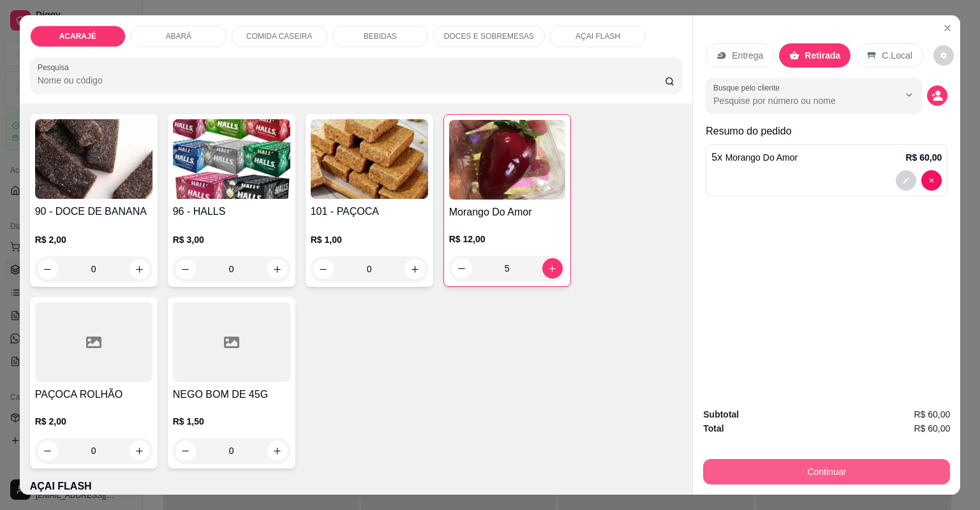
click at [730, 462] on button "Continuar" at bounding box center [826, 472] width 247 height 26
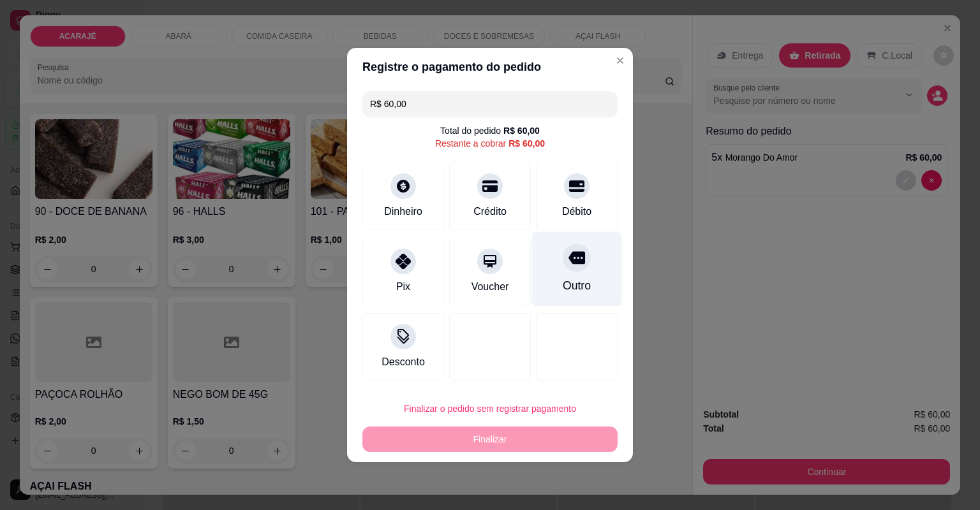
click at [557, 276] on div "Outro" at bounding box center [577, 269] width 90 height 75
type input "R$ 0,00"
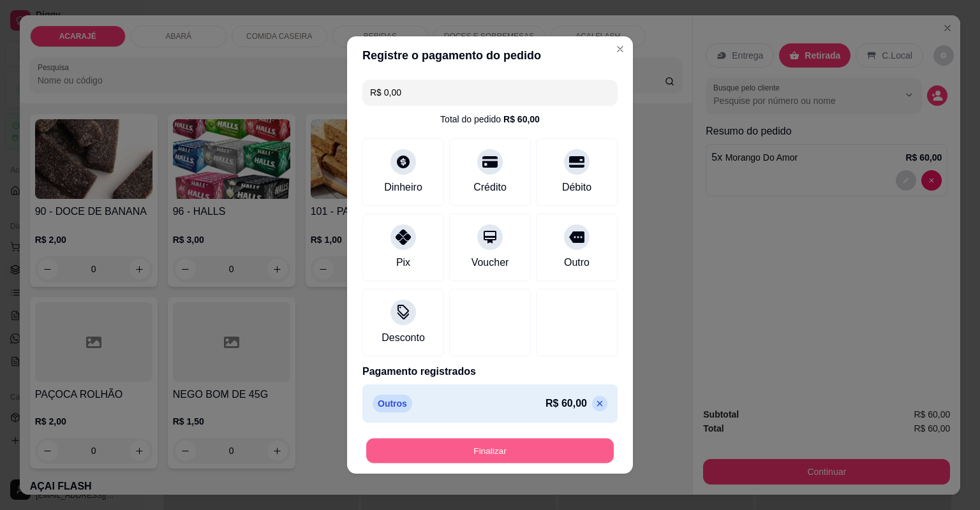
click at [477, 456] on button "Finalizar" at bounding box center [489, 451] width 247 height 25
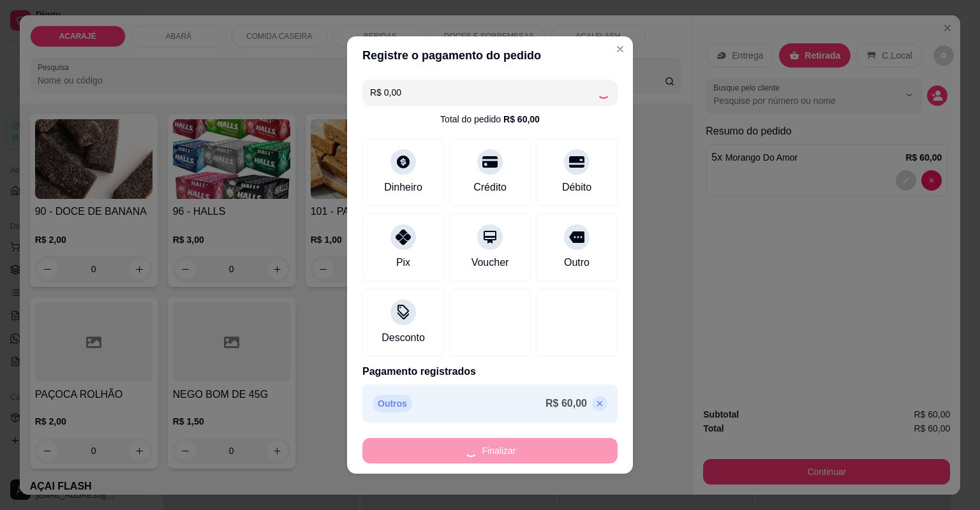
type input "0"
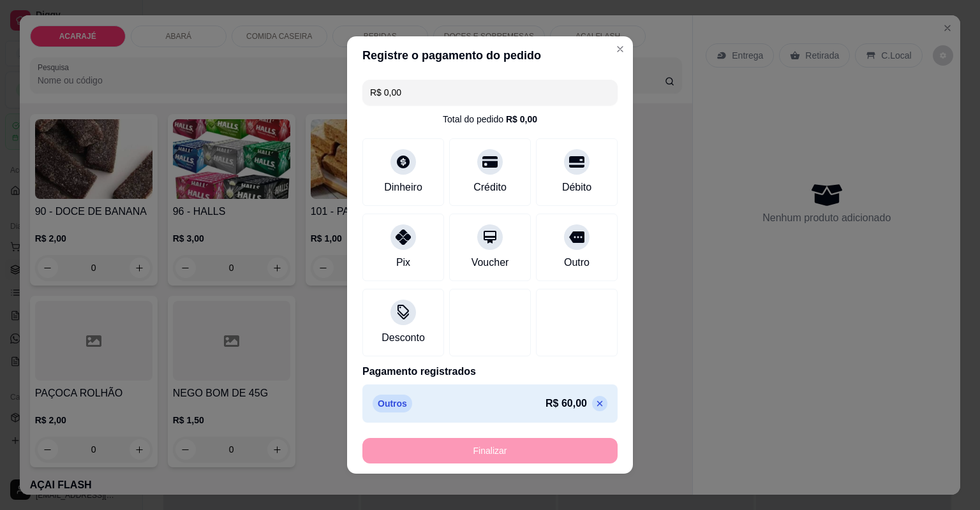
type input "-R$ 60,00"
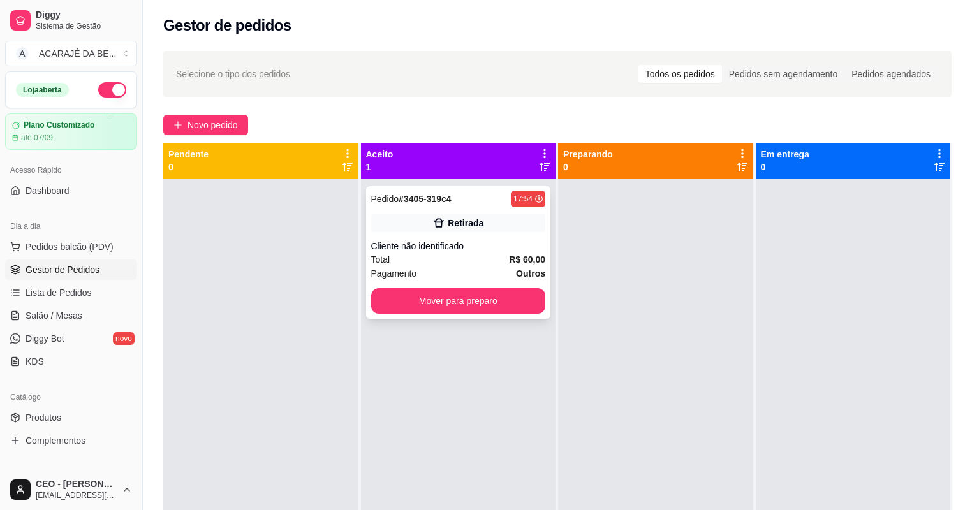
click at [473, 250] on div "Cliente não identificado" at bounding box center [458, 246] width 175 height 13
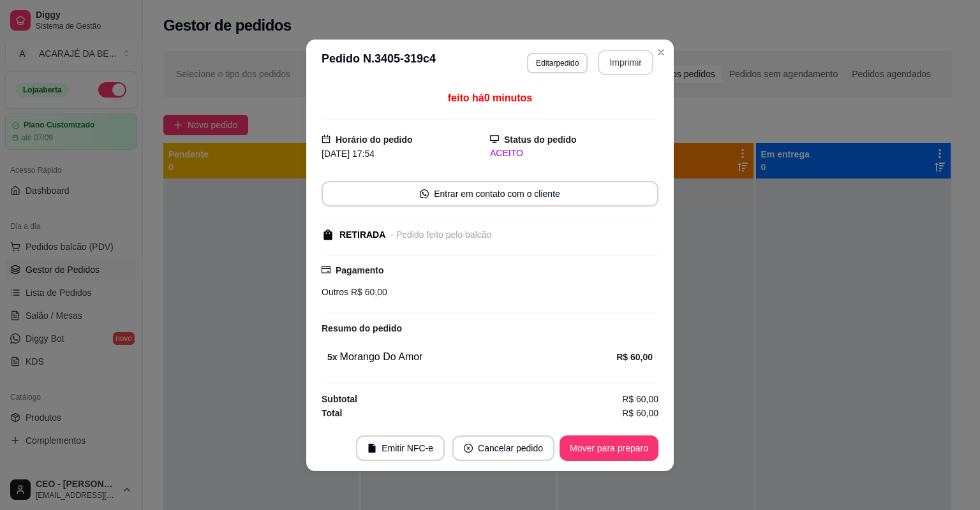
click at [616, 66] on button "Imprimir" at bounding box center [625, 63] width 55 height 26
click at [591, 444] on button "Mover para preparo" at bounding box center [609, 448] width 96 height 25
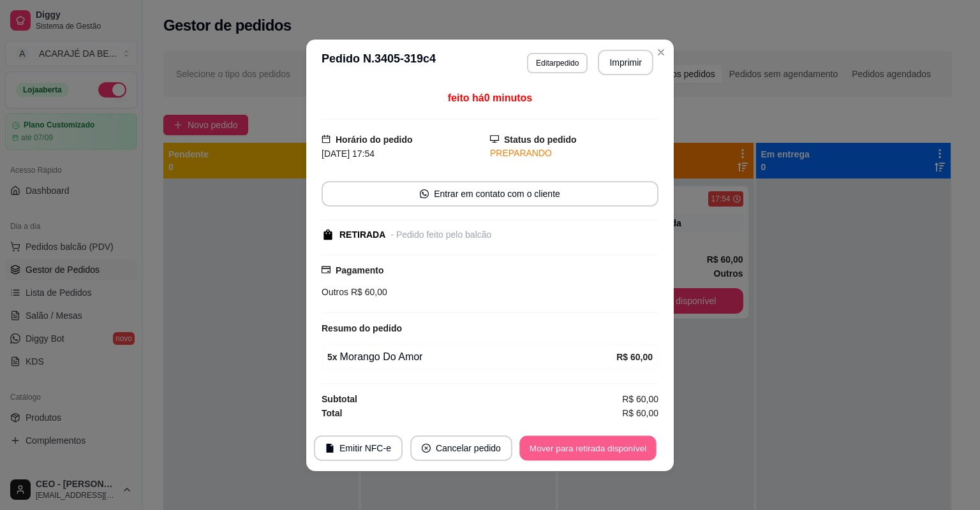
click at [591, 444] on button "Mover para retirada disponível" at bounding box center [587, 448] width 136 height 25
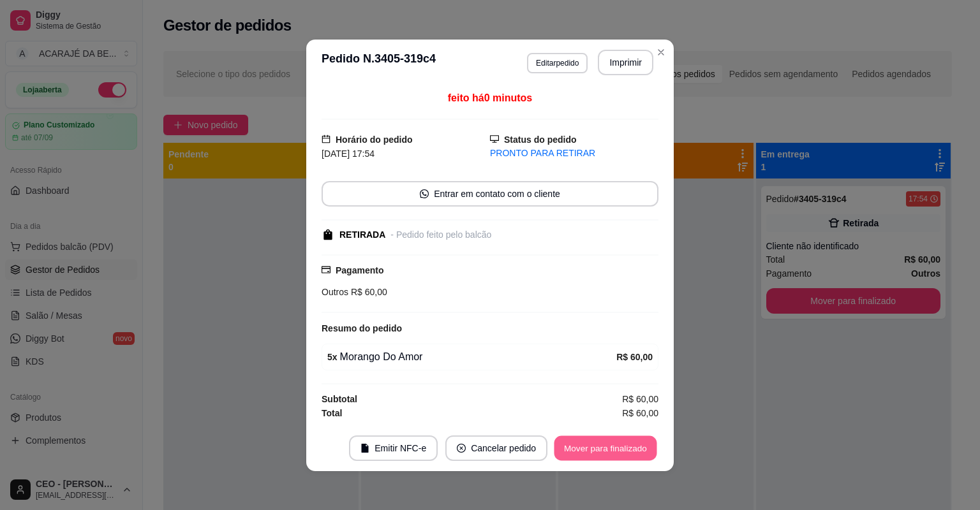
click at [592, 443] on button "Mover para finalizado" at bounding box center [605, 448] width 103 height 25
click at [592, 443] on div "Mover para finalizado" at bounding box center [605, 449] width 106 height 26
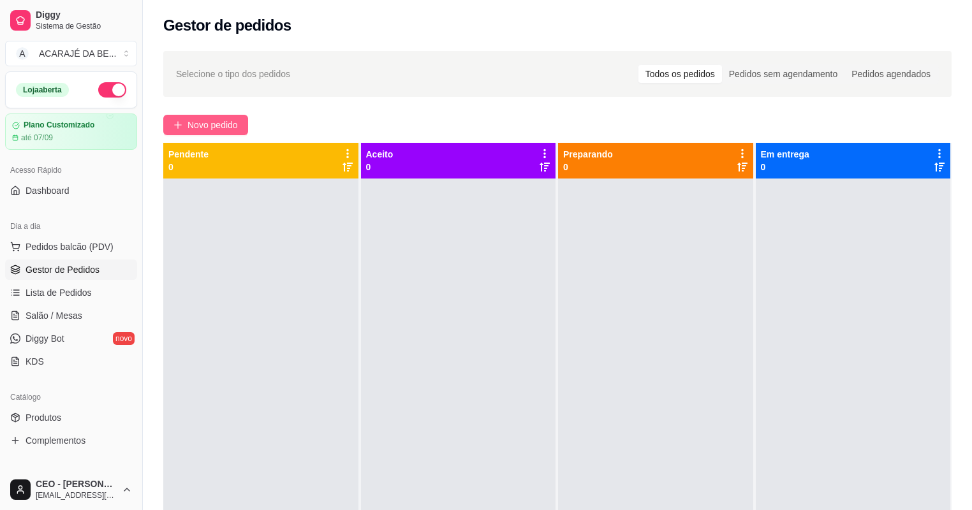
click at [216, 117] on button "Novo pedido" at bounding box center [205, 125] width 85 height 20
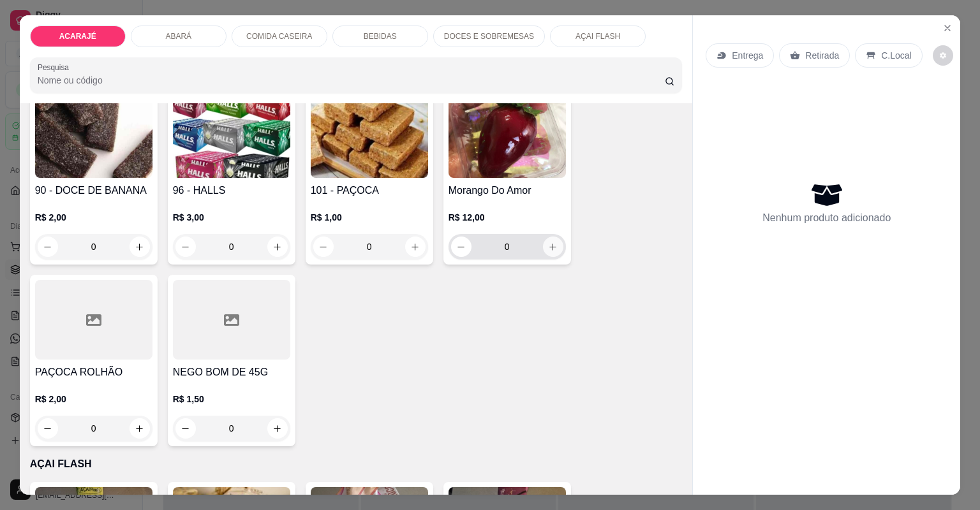
scroll to position [2296, 0]
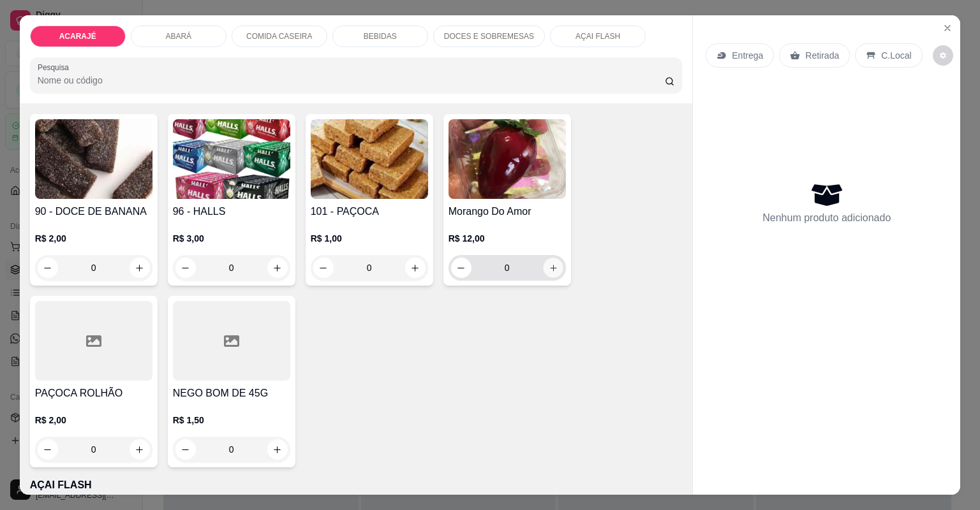
click at [552, 265] on icon "increase-product-quantity" at bounding box center [553, 268] width 10 height 10
type input "1"
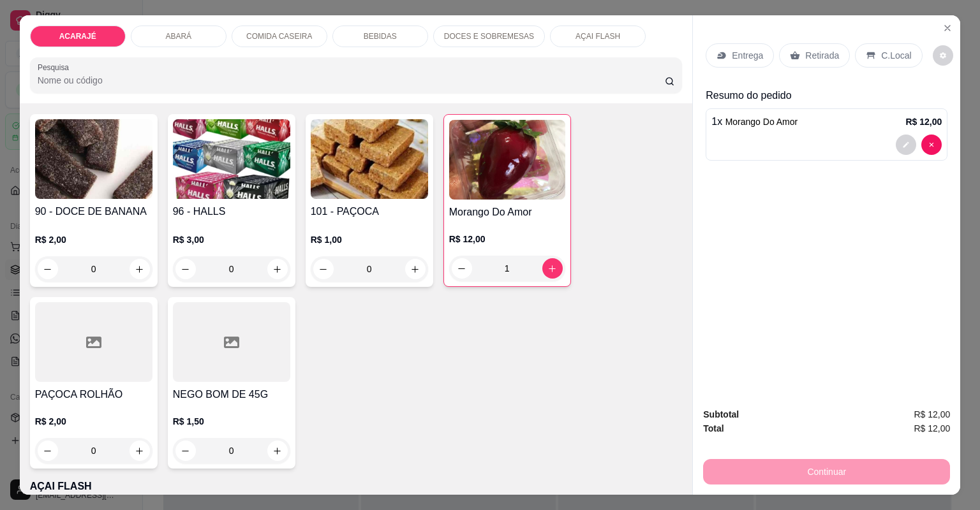
click at [806, 51] on p "Retirada" at bounding box center [822, 55] width 34 height 13
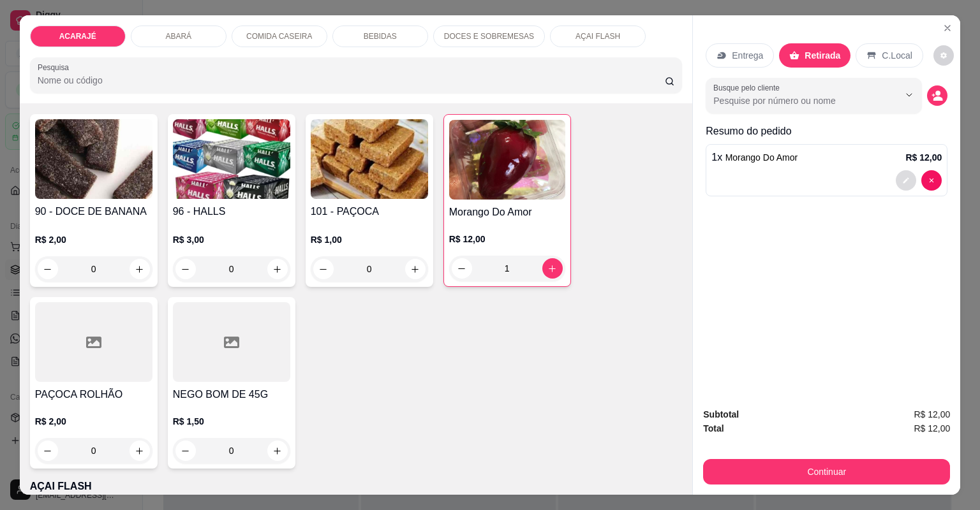
click at [895, 184] on button "decrease-product-quantity" at bounding box center [905, 180] width 20 height 20
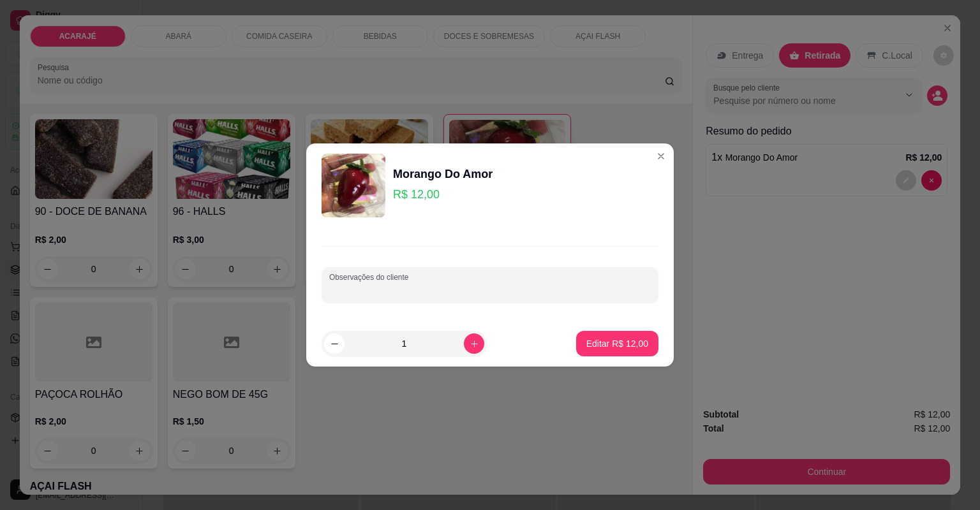
click at [554, 291] on input "Observações do cliente" at bounding box center [489, 290] width 321 height 13
type input "JEFERSOM"
drag, startPoint x: 574, startPoint y: 365, endPoint x: 581, endPoint y: 349, distance: 16.8
click at [579, 355] on footer "1 Editar R$ 12,00" at bounding box center [489, 344] width 367 height 46
click at [586, 347] on p "Editar R$ 12,00" at bounding box center [617, 343] width 62 height 13
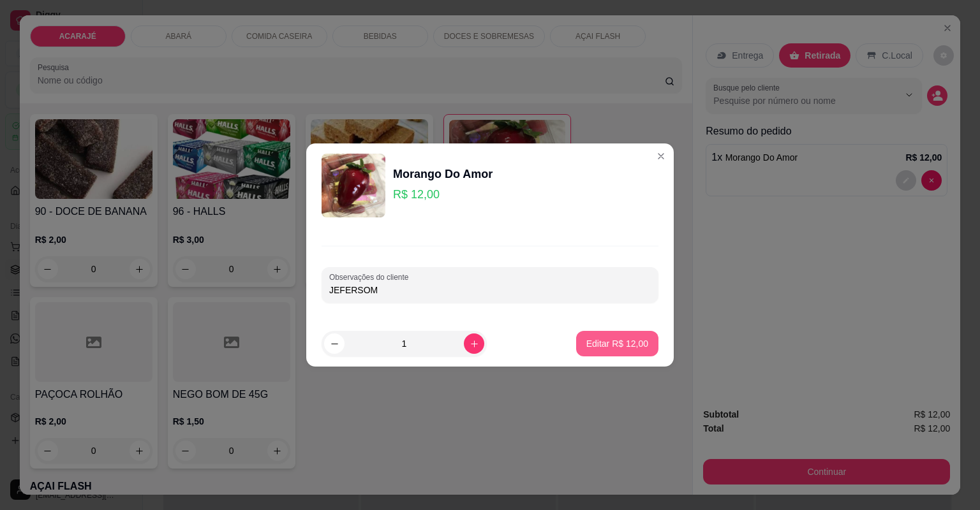
type input "0"
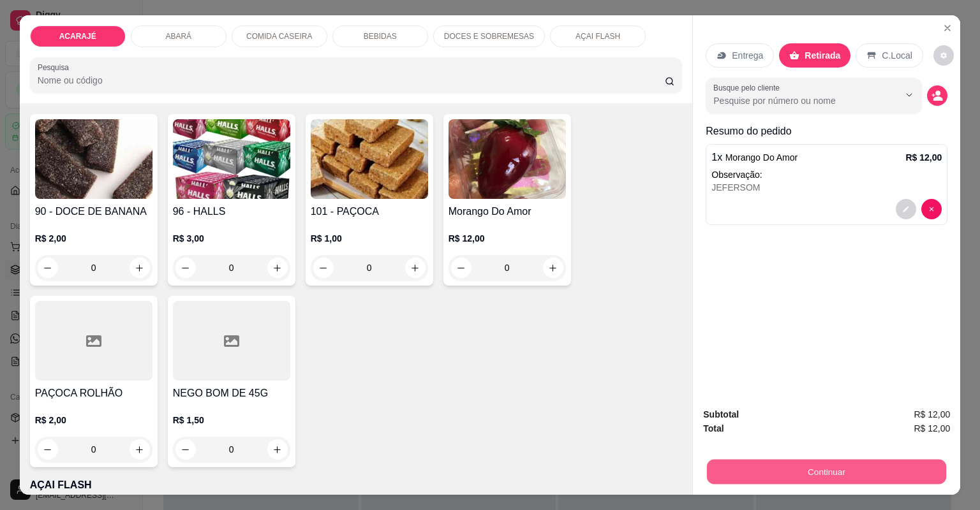
click at [739, 471] on button "Continuar" at bounding box center [826, 472] width 239 height 25
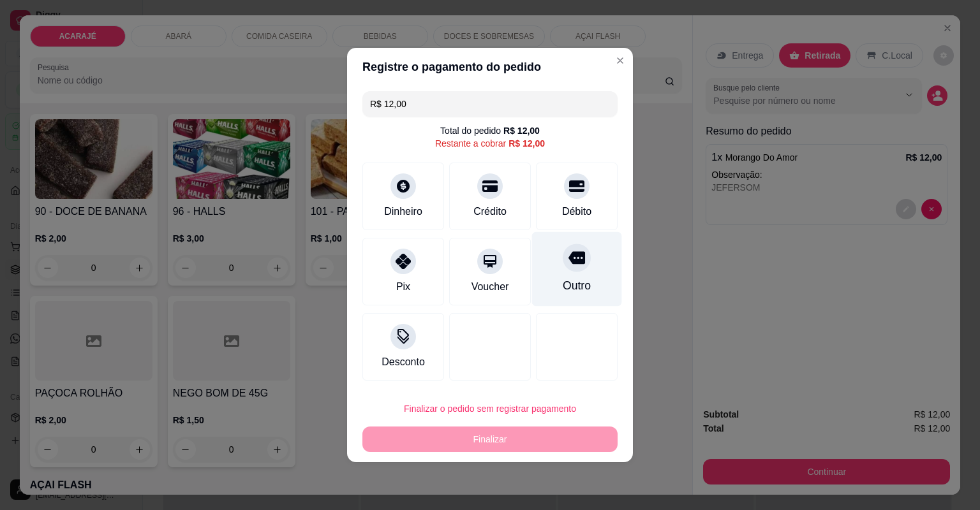
click at [572, 259] on icon at bounding box center [576, 258] width 17 height 13
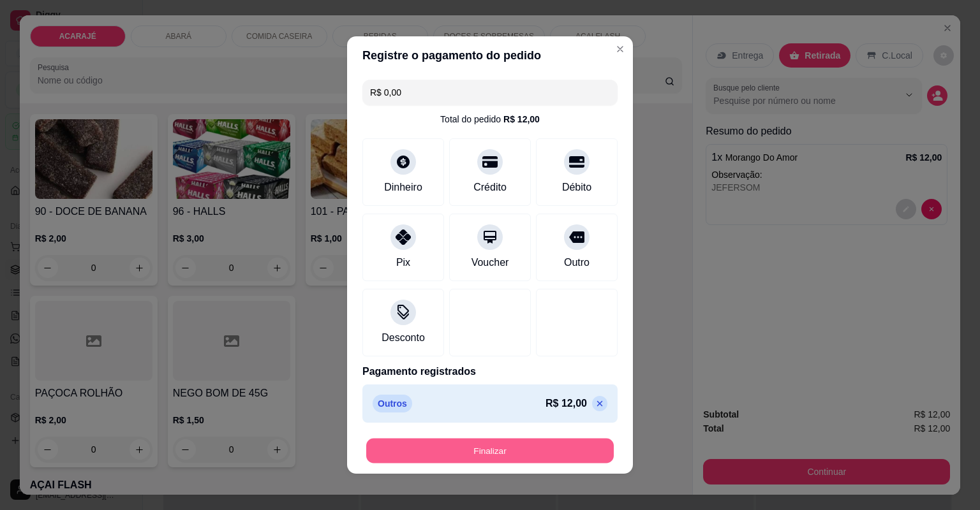
click at [489, 454] on button "Finalizar" at bounding box center [489, 451] width 247 height 25
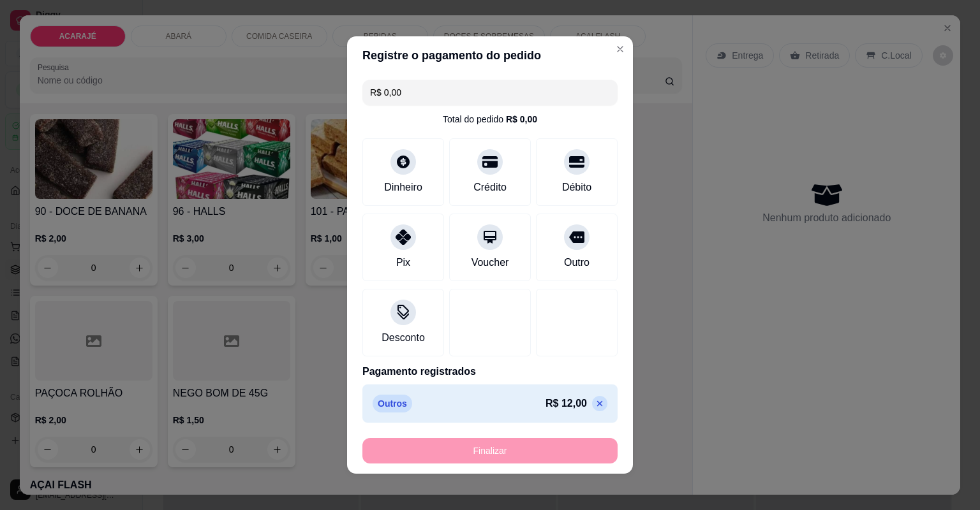
type input "-R$ 12,00"
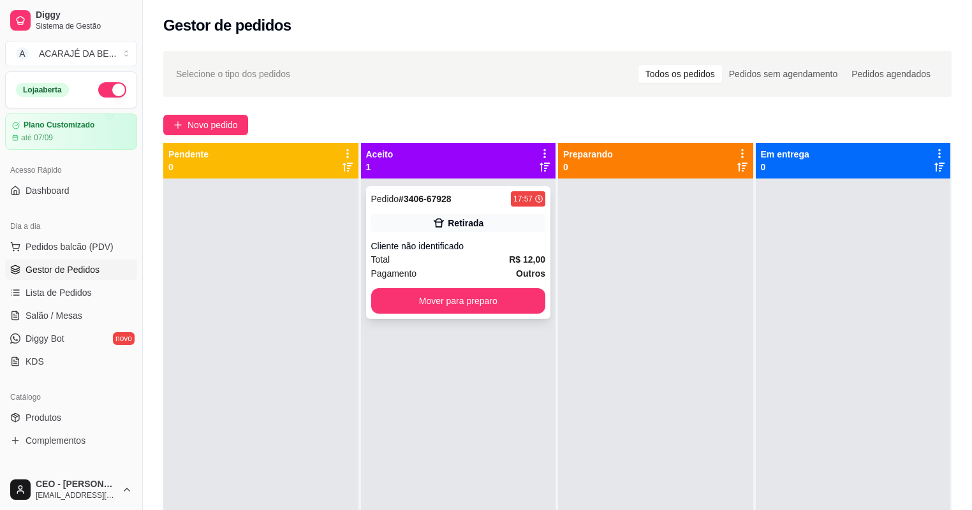
click at [499, 267] on div "Pagamento Outros" at bounding box center [458, 274] width 175 height 14
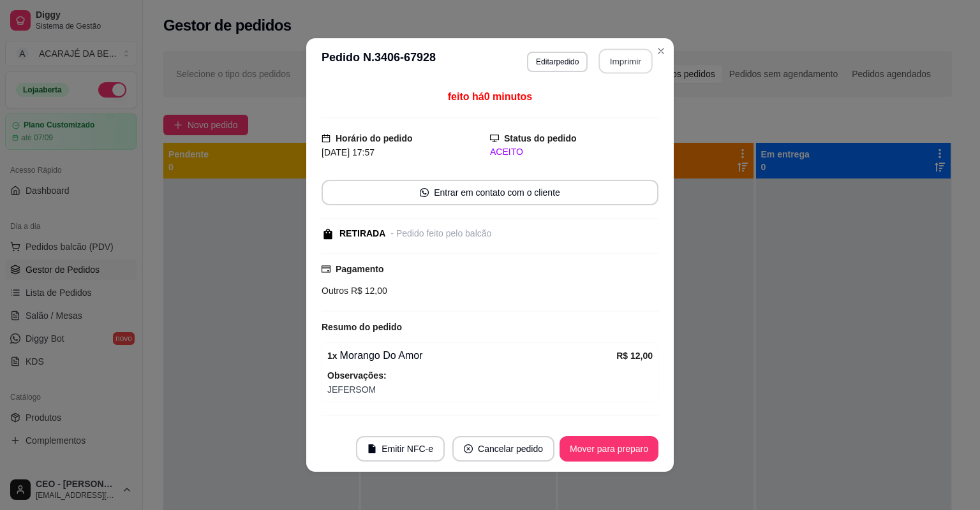
click at [636, 68] on button "Imprimir" at bounding box center [626, 61] width 54 height 25
click at [610, 445] on button "Mover para preparo" at bounding box center [608, 449] width 99 height 26
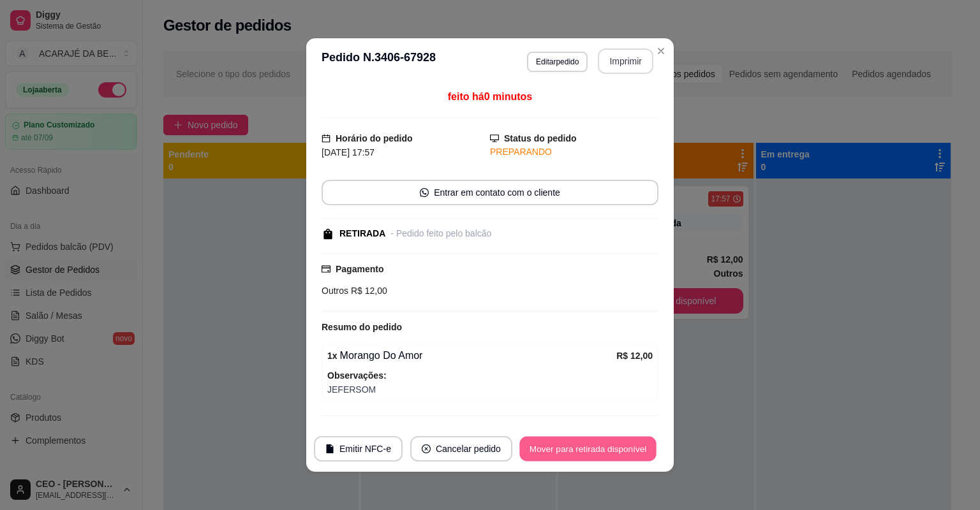
click at [610, 445] on button "Mover para retirada disponível" at bounding box center [587, 449] width 136 height 25
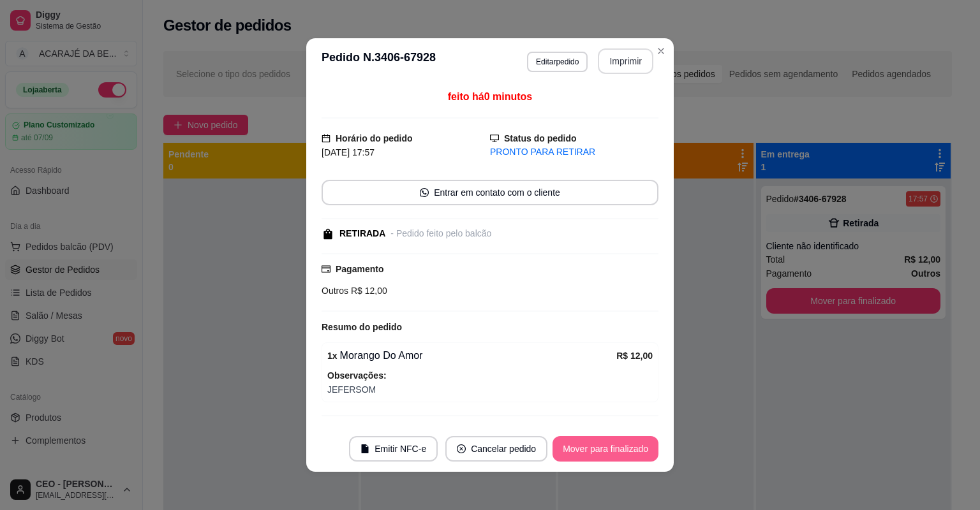
click at [610, 445] on button "Mover para finalizado" at bounding box center [605, 449] width 106 height 26
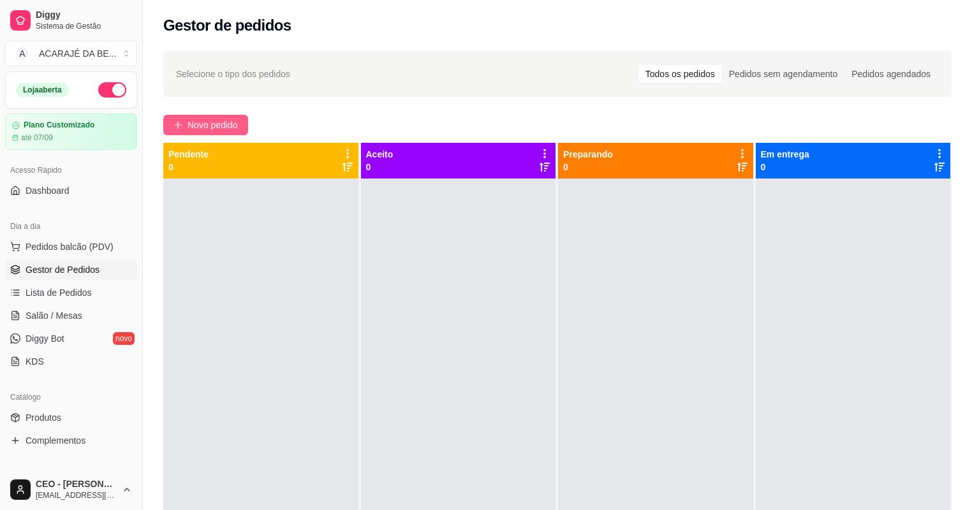
click at [215, 124] on span "Novo pedido" at bounding box center [212, 125] width 50 height 14
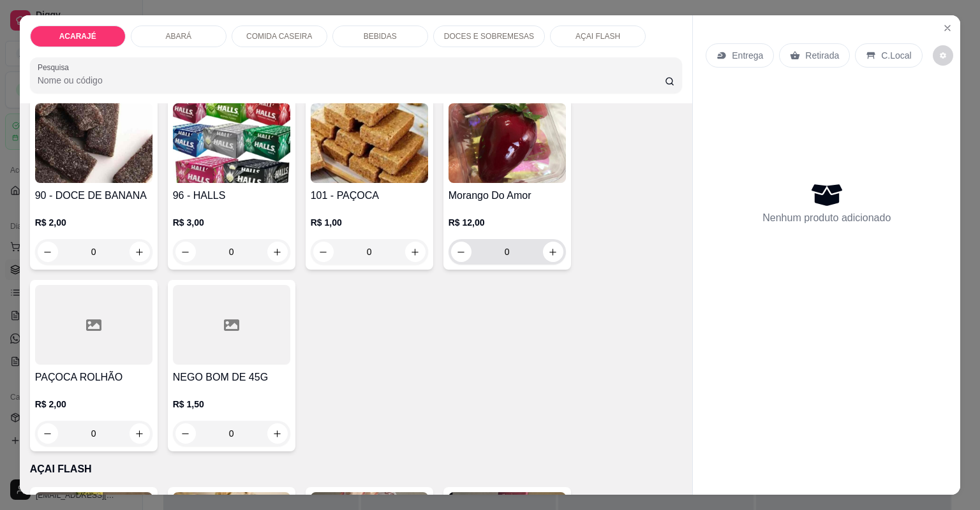
scroll to position [2245, 0]
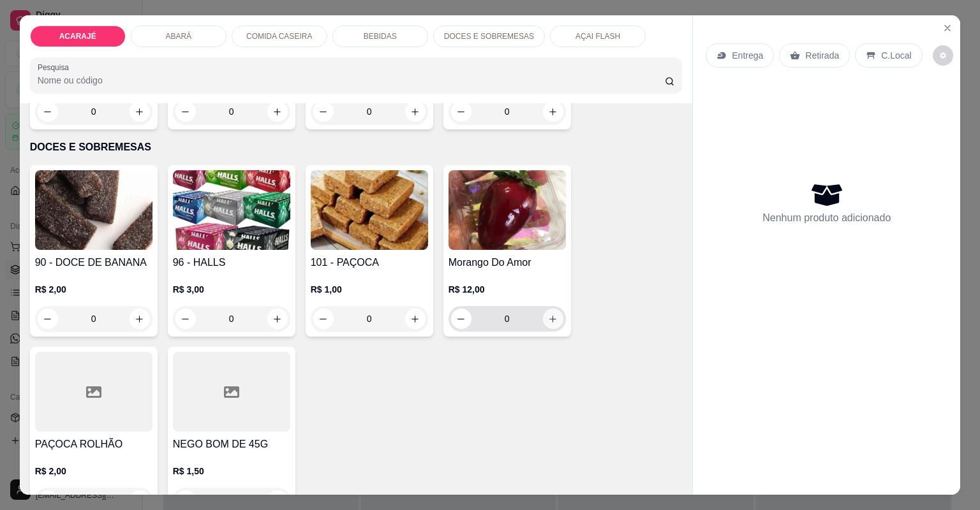
click at [549, 316] on icon "increase-product-quantity" at bounding box center [552, 319] width 7 height 7
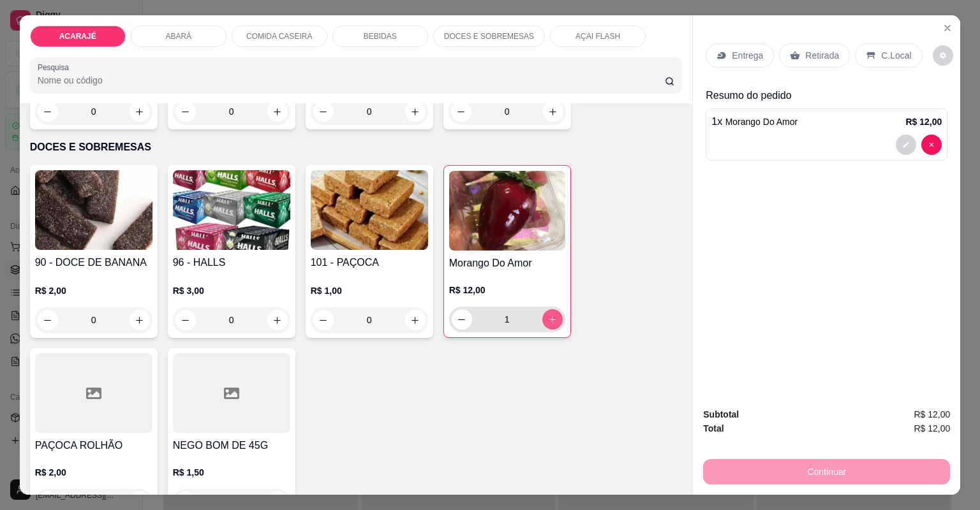
click at [548, 316] on icon "increase-product-quantity" at bounding box center [552, 320] width 10 height 10
type input "2"
click at [758, 57] on p "Entrega" at bounding box center [746, 55] width 31 height 13
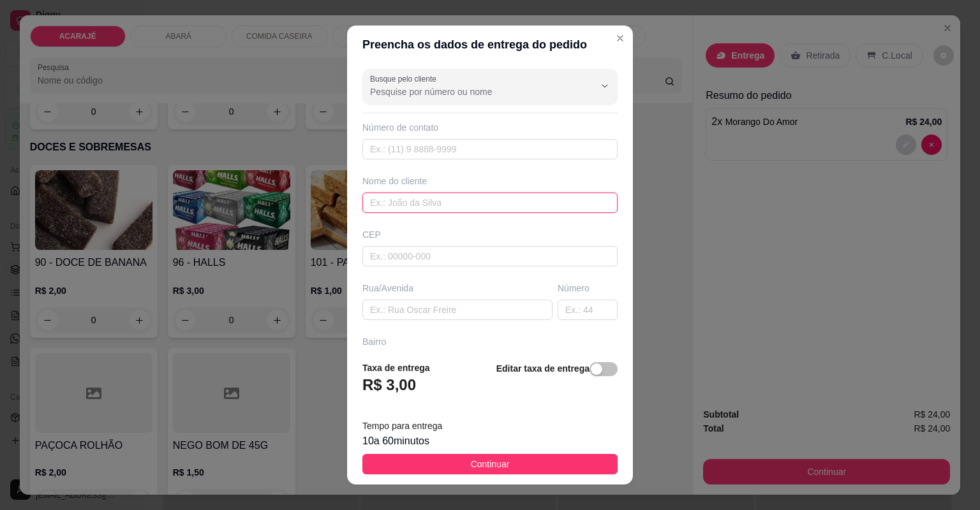
click at [469, 204] on input "text" at bounding box center [489, 203] width 255 height 20
type input "g"
type input "GUEIXA"
click at [421, 319] on div "Busque pelo cliente Número de contato Nome do cliente GUEIXA CEP Rua/Avenida Nú…" at bounding box center [490, 207] width 286 height 287
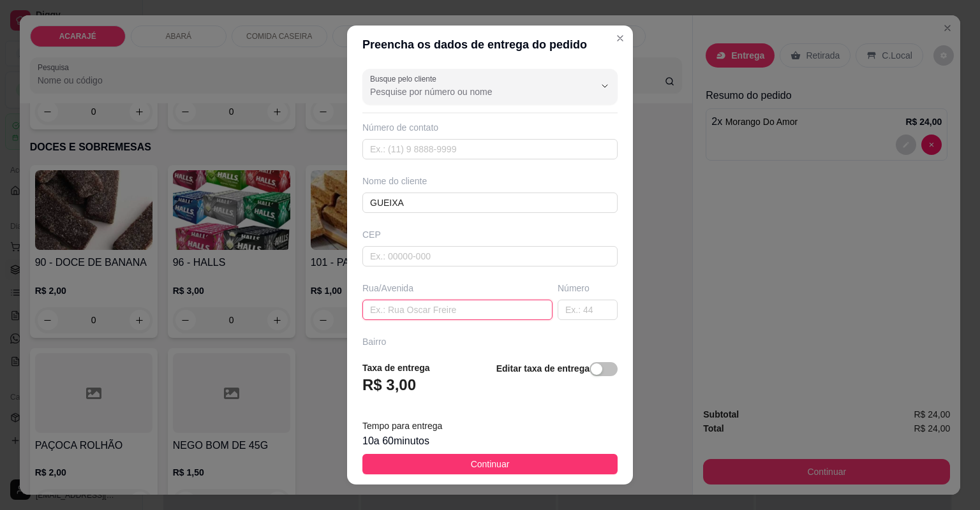
click at [423, 306] on input "text" at bounding box center [457, 310] width 190 height 20
type input "PRAÇA DO LAGEDO"
click at [564, 314] on input "text" at bounding box center [587, 310] width 60 height 20
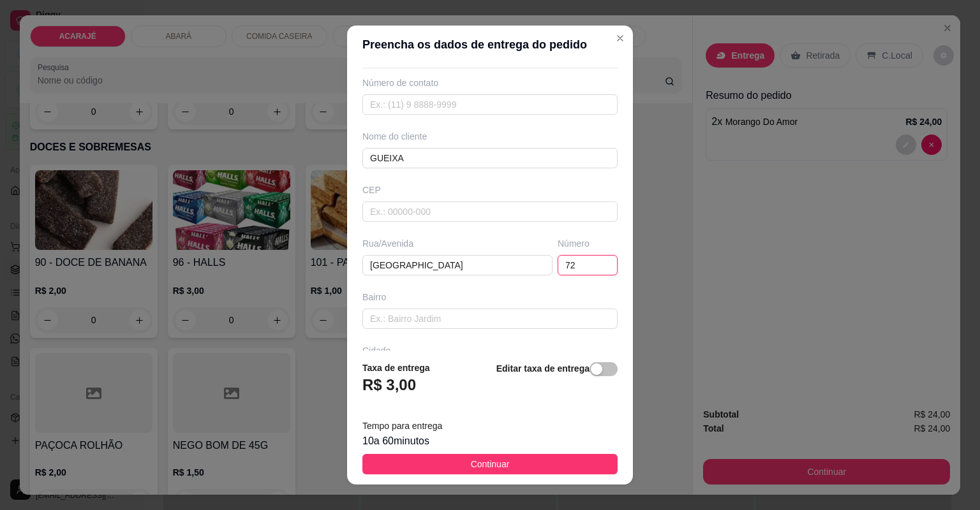
scroll to position [140, 0]
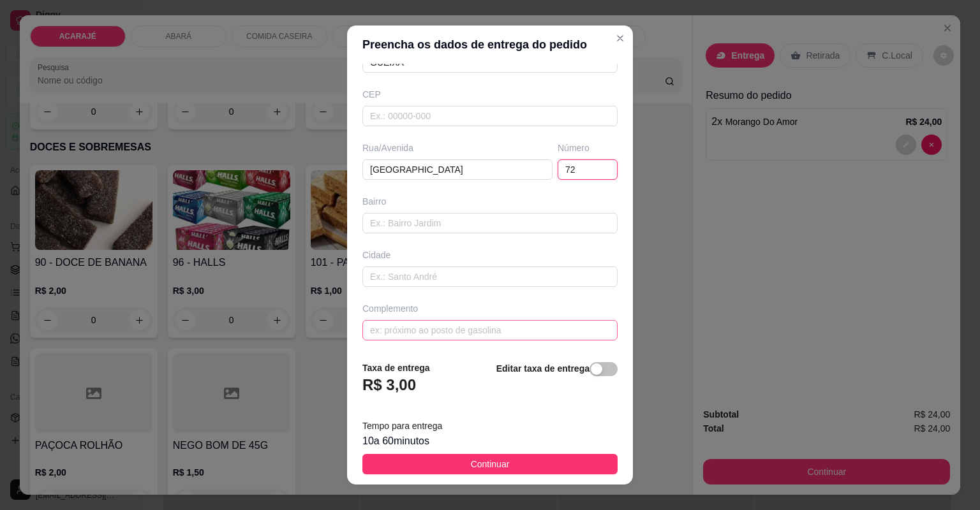
type input "72"
click at [538, 332] on input "text" at bounding box center [489, 330] width 255 height 20
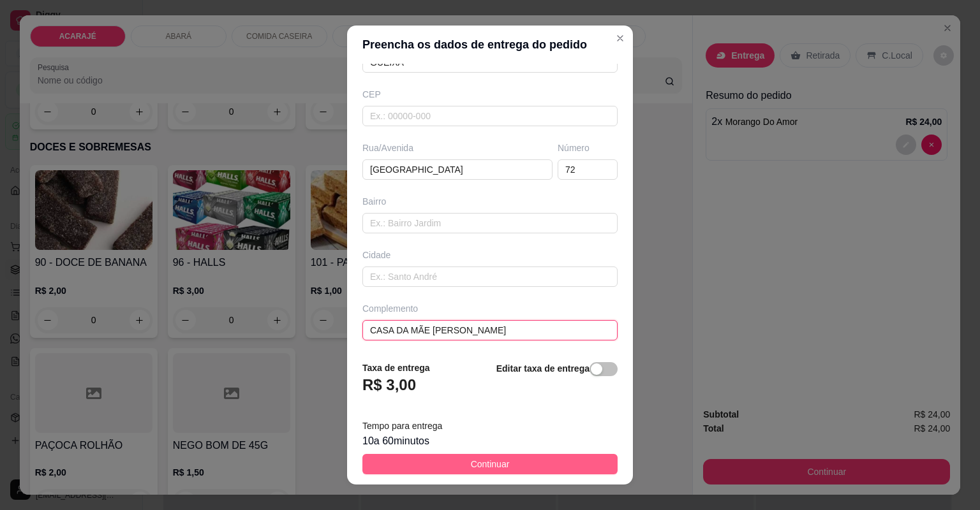
type input "CASA DA MÃE DELA"
click at [453, 459] on button "Continuar" at bounding box center [489, 464] width 255 height 20
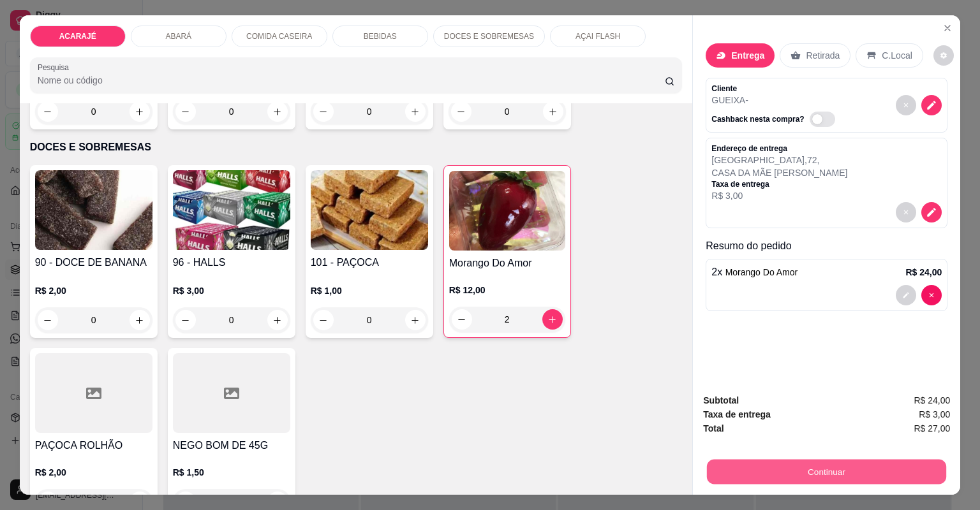
click at [750, 469] on button "Continuar" at bounding box center [826, 472] width 239 height 25
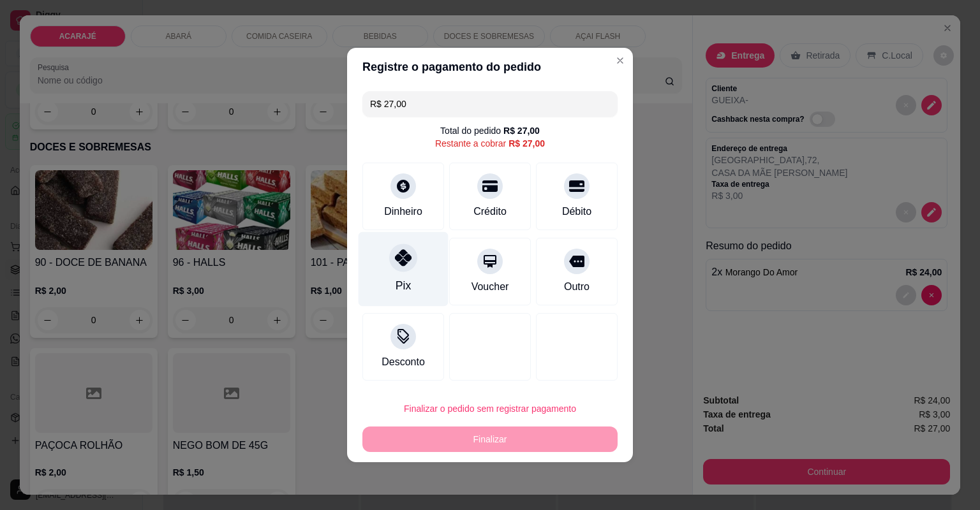
click at [399, 270] on div at bounding box center [403, 258] width 28 height 28
type input "R$ 0,00"
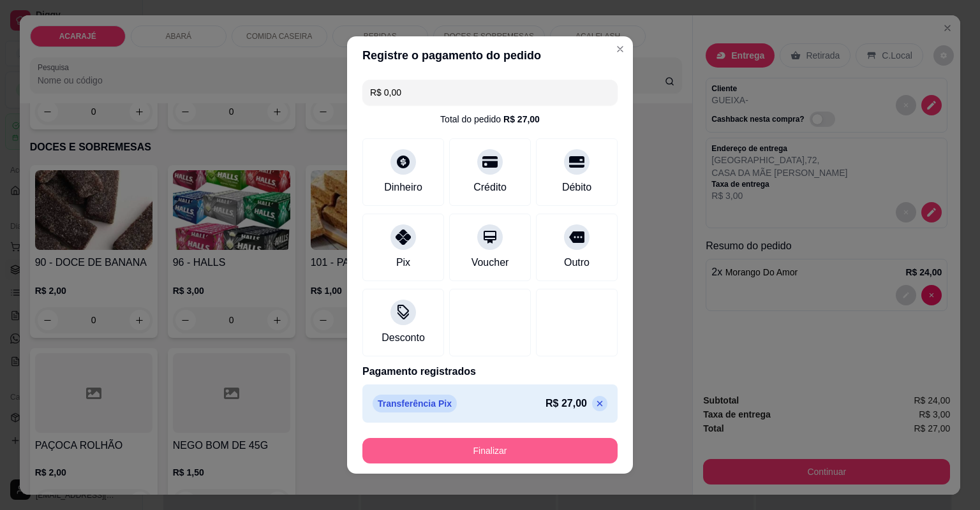
click at [508, 449] on button "Finalizar" at bounding box center [489, 451] width 255 height 26
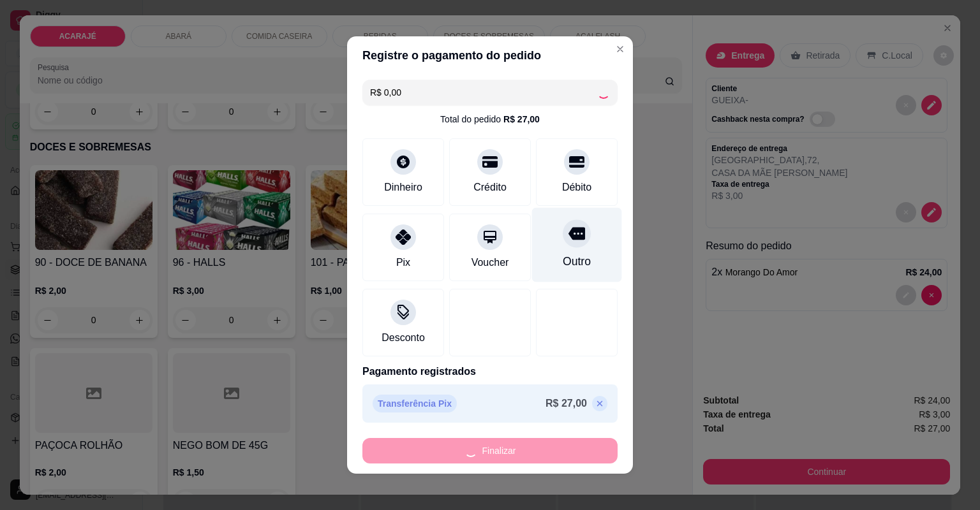
type input "0"
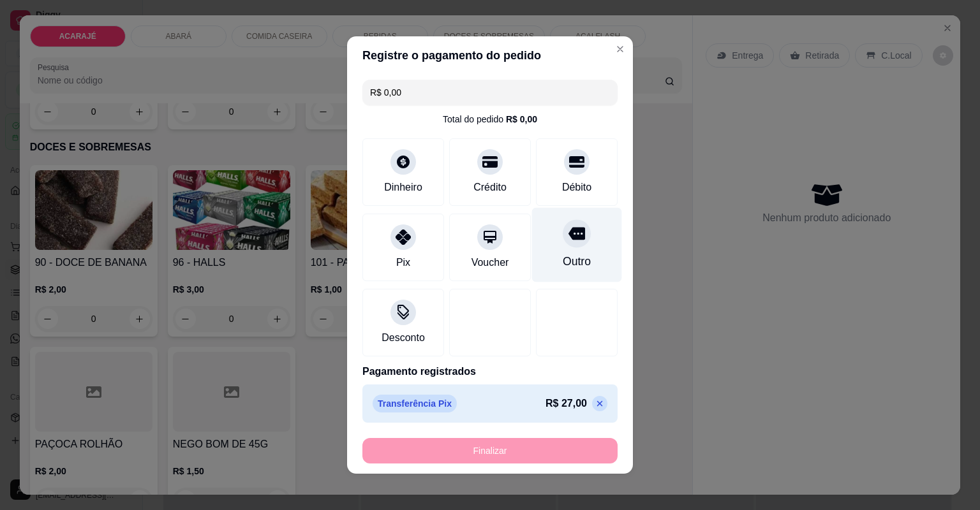
type input "-R$ 27,00"
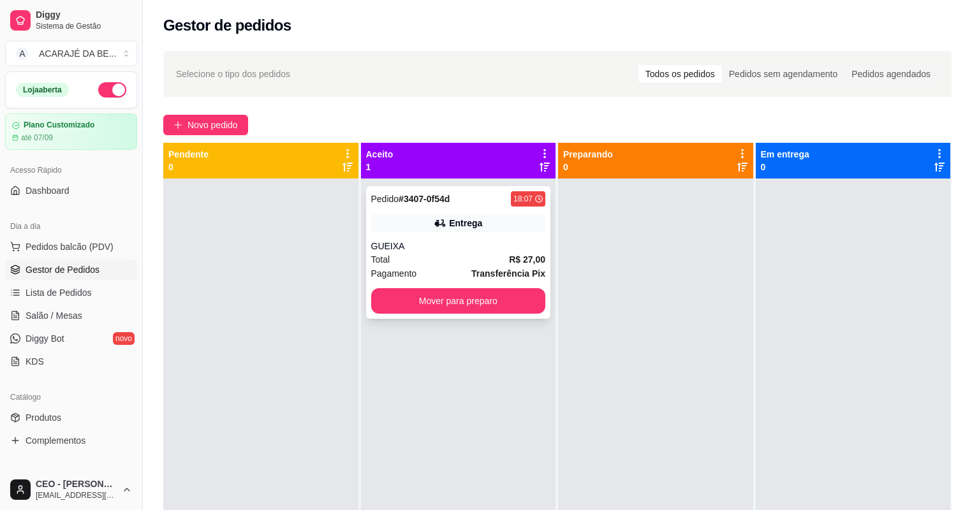
click at [505, 260] on div "Total R$ 27,00" at bounding box center [458, 260] width 175 height 14
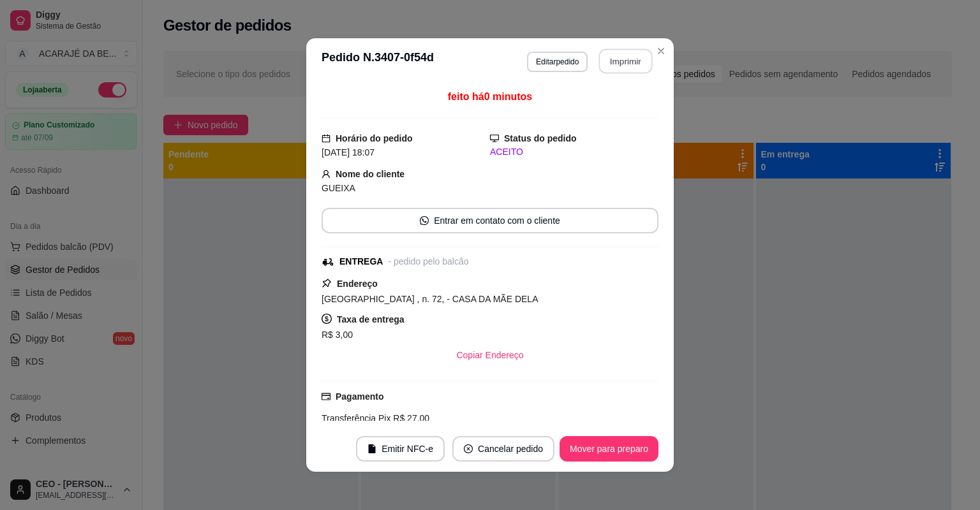
click at [605, 66] on button "Imprimir" at bounding box center [626, 61] width 54 height 25
click at [510, 446] on button "Cancelar pedido" at bounding box center [502, 449] width 99 height 25
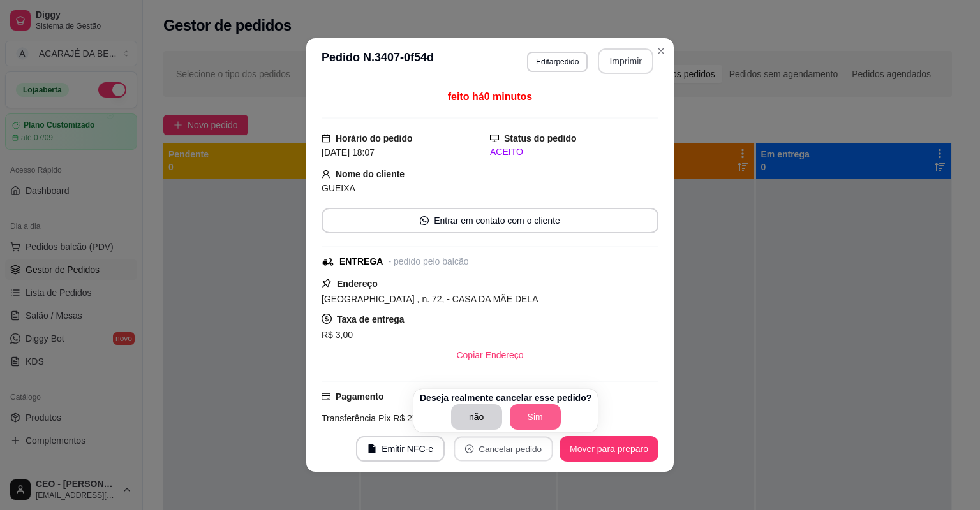
click at [529, 421] on button "Sim" at bounding box center [535, 417] width 51 height 26
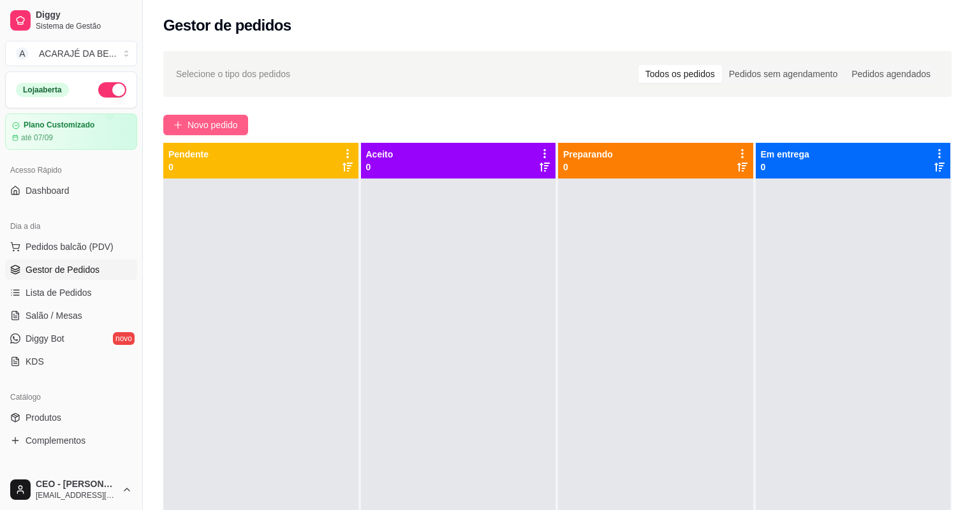
click at [186, 128] on button "Novo pedido" at bounding box center [205, 125] width 85 height 20
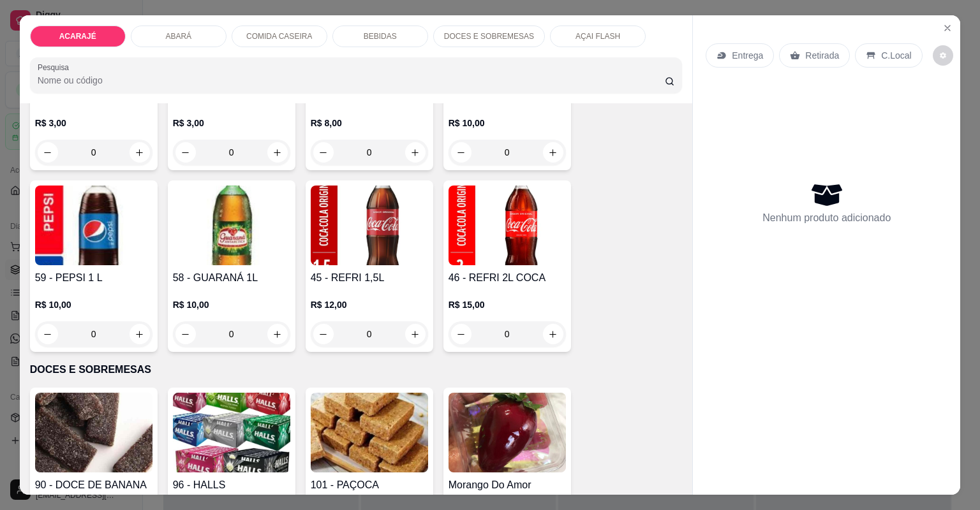
scroll to position [2194, 0]
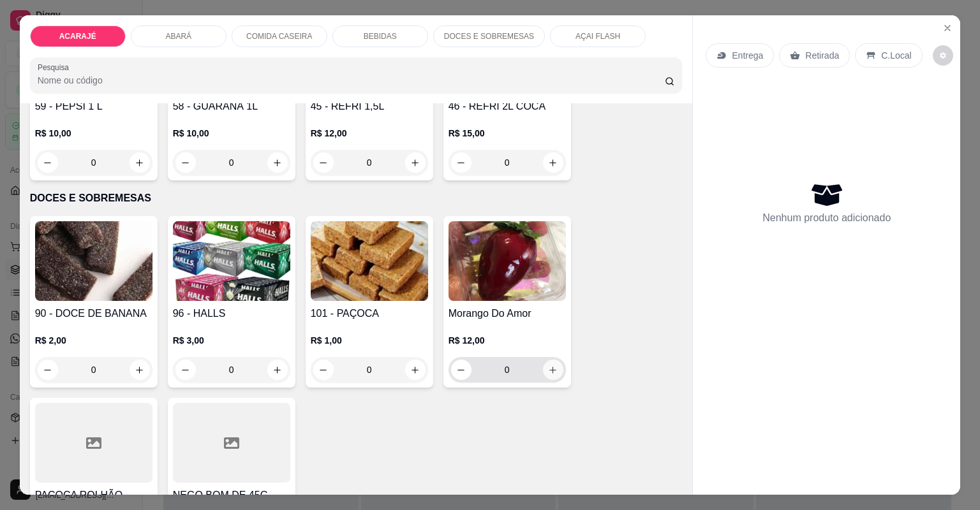
click at [552, 369] on button "increase-product-quantity" at bounding box center [553, 370] width 20 height 20
type input "1"
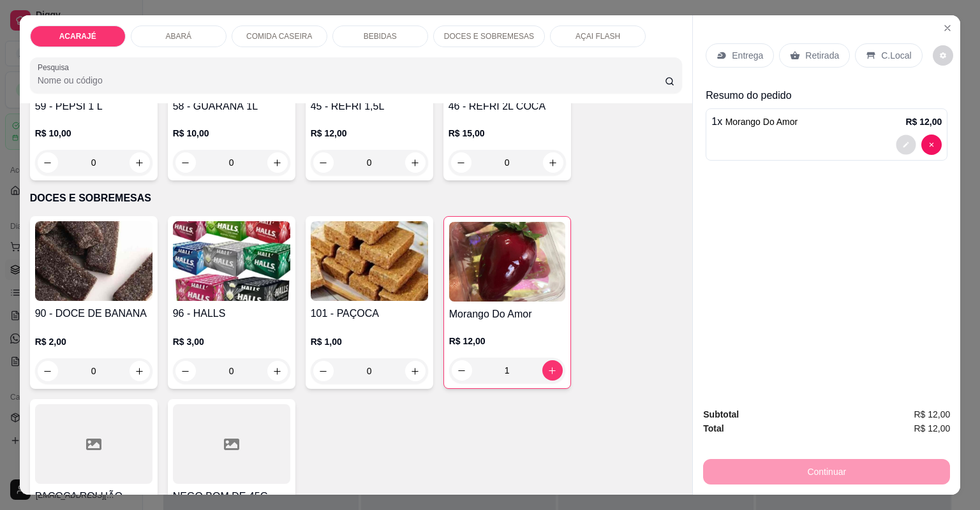
click at [906, 148] on button "decrease-product-quantity" at bounding box center [906, 145] width 20 height 20
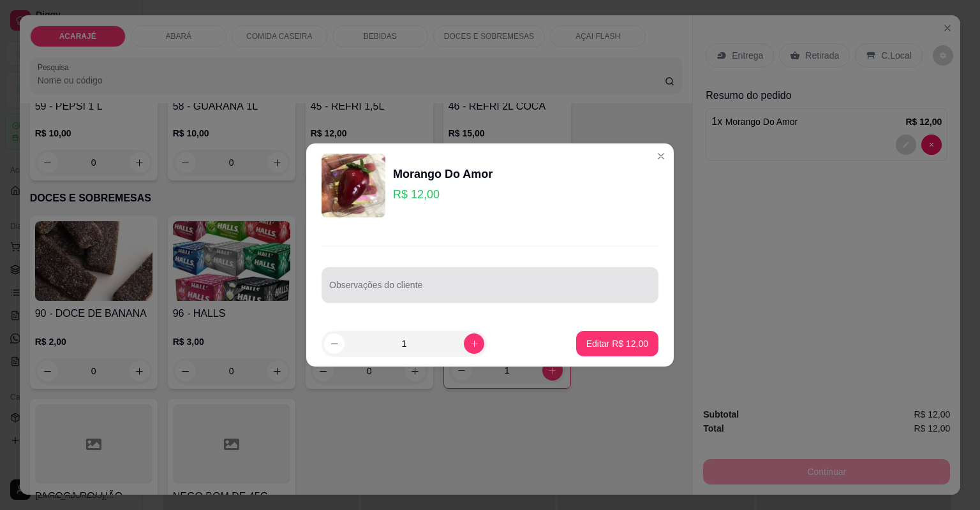
click at [521, 295] on input "Observações do cliente" at bounding box center [489, 290] width 321 height 13
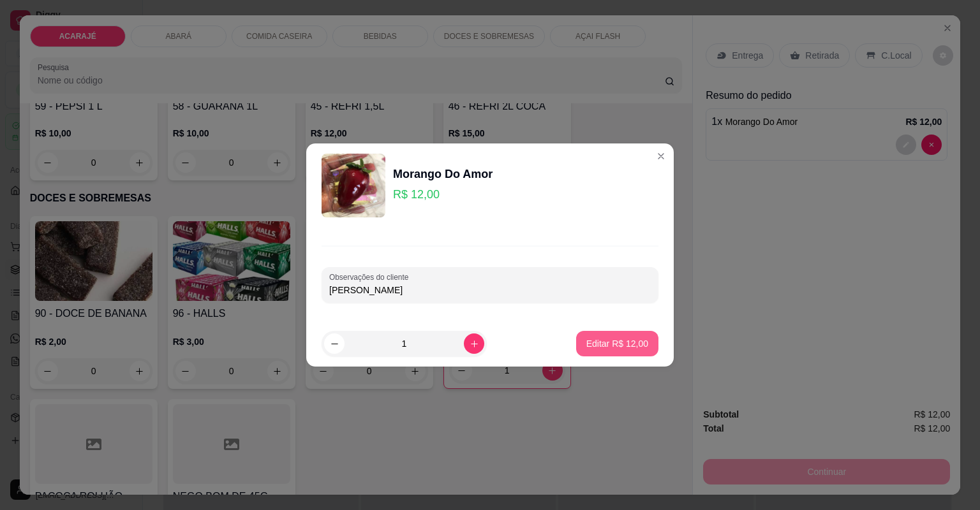
type input "MARCINHO"
click at [594, 349] on p "Editar R$ 12,00" at bounding box center [617, 343] width 60 height 12
type input "0"
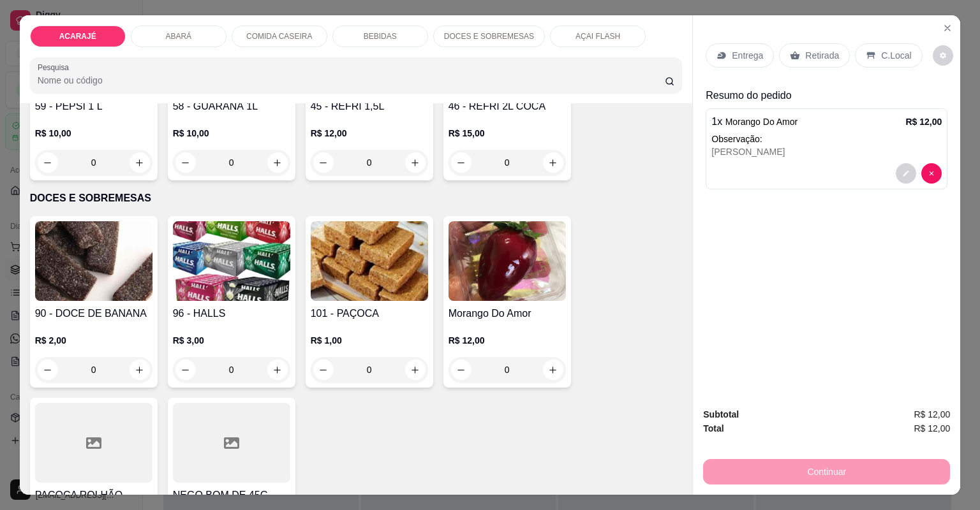
click at [805, 49] on p "Retirada" at bounding box center [822, 55] width 34 height 13
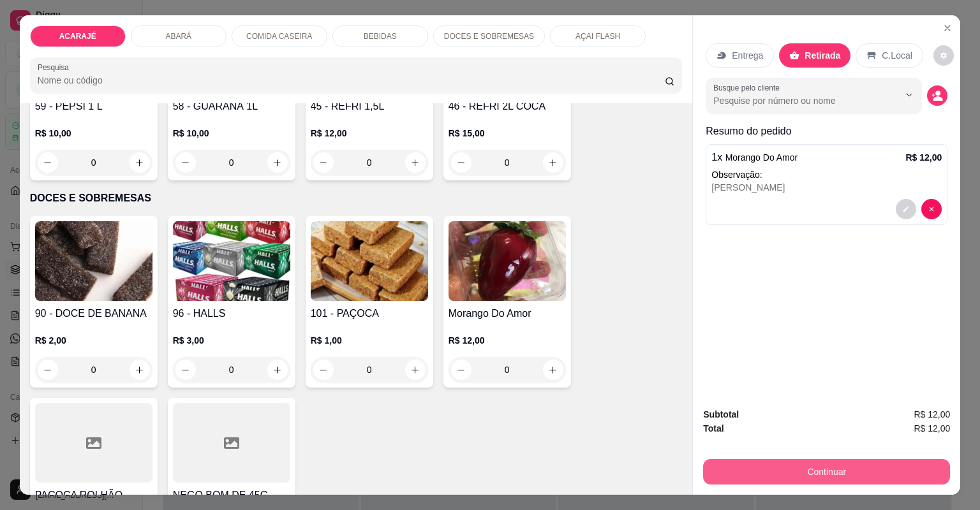
click at [717, 467] on button "Continuar" at bounding box center [826, 472] width 247 height 26
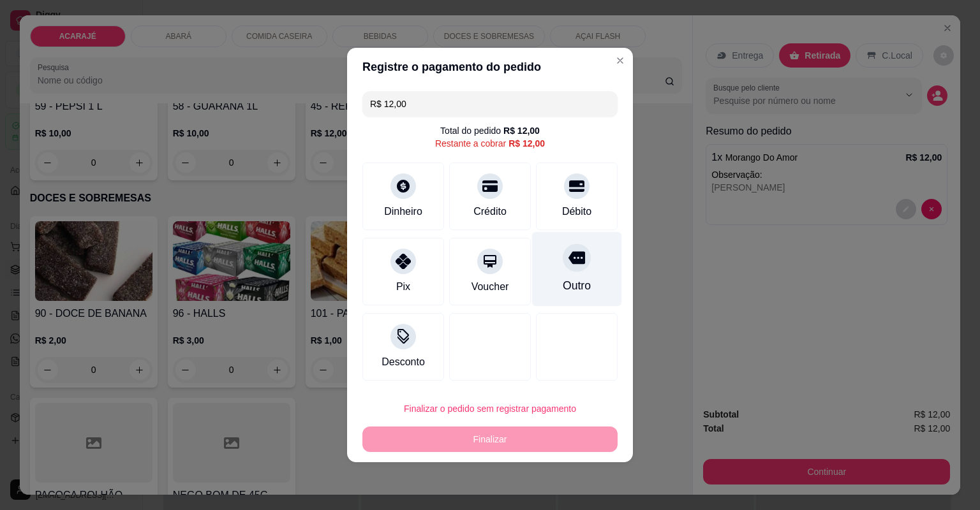
click at [573, 260] on icon at bounding box center [576, 258] width 17 height 13
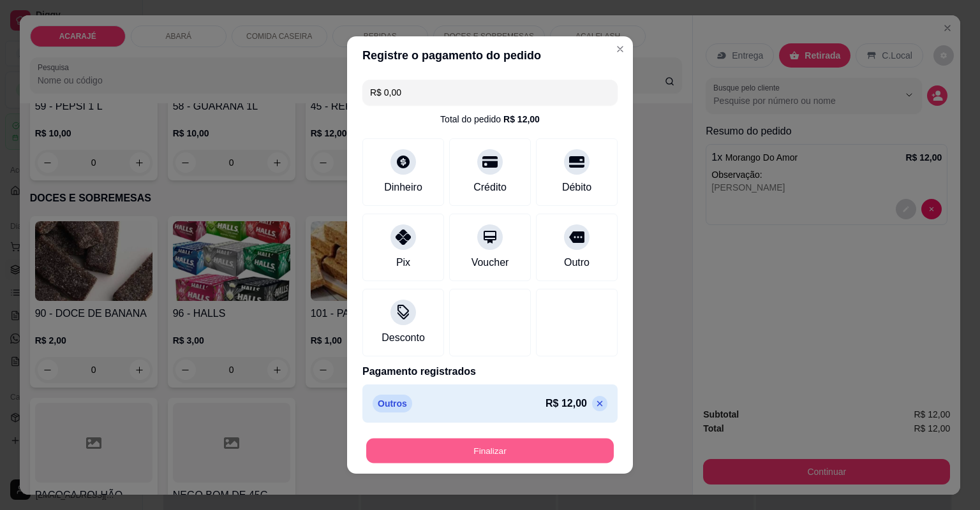
click at [474, 455] on button "Finalizar" at bounding box center [489, 451] width 247 height 25
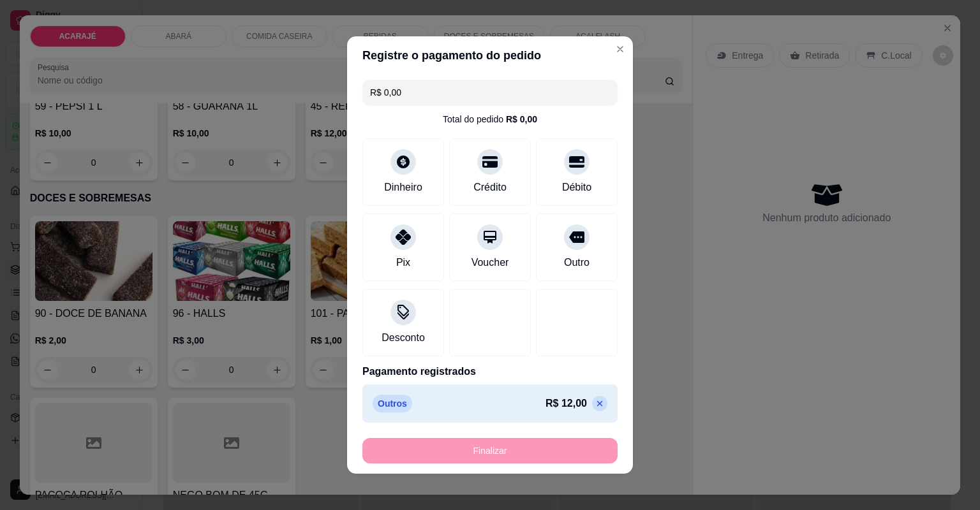
type input "-R$ 12,00"
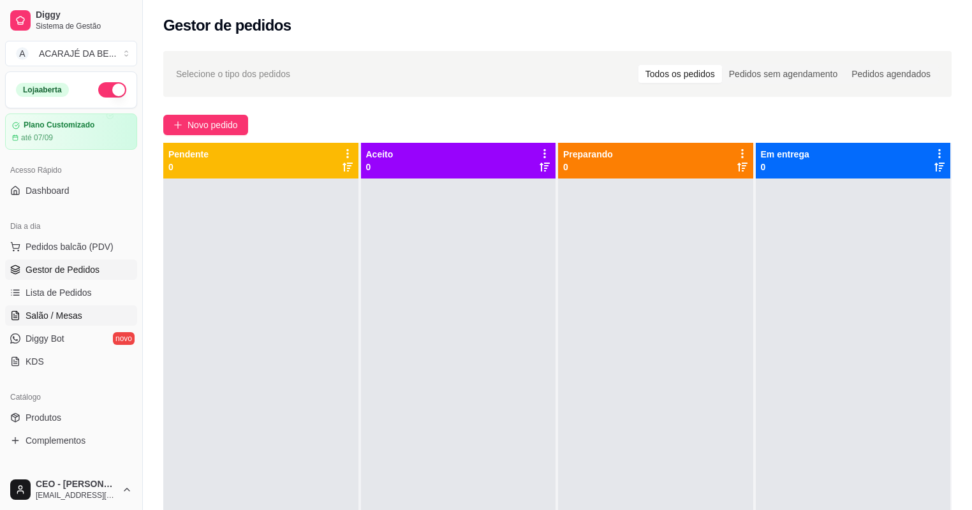
click at [40, 311] on span "Salão / Mesas" at bounding box center [54, 315] width 57 height 13
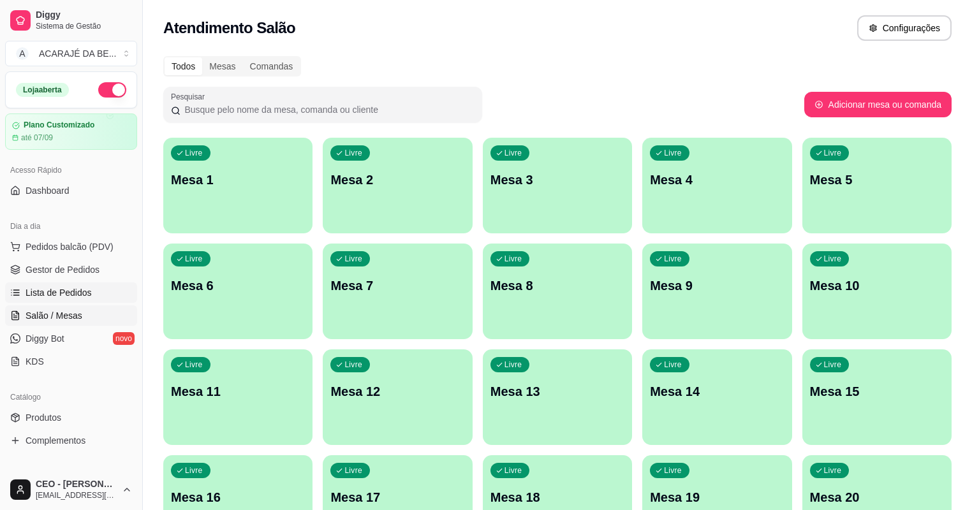
click at [40, 293] on span "Lista de Pedidos" at bounding box center [59, 292] width 66 height 13
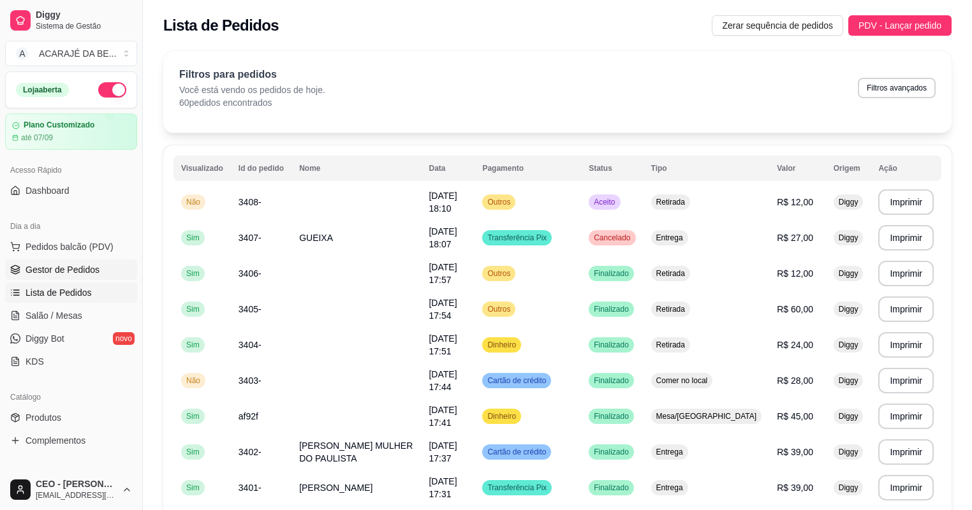
click at [46, 269] on span "Gestor de Pedidos" at bounding box center [63, 269] width 74 height 13
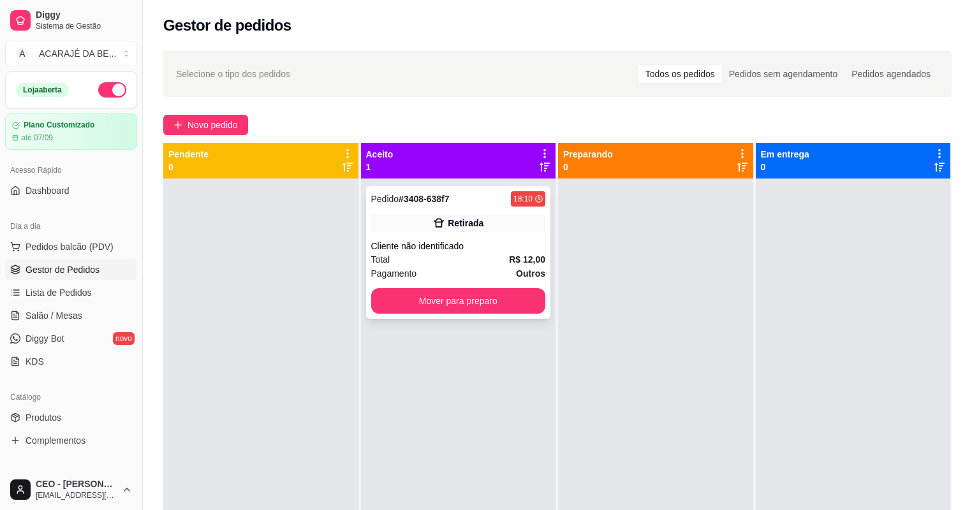
click at [482, 258] on div "Total R$ 12,00" at bounding box center [458, 260] width 175 height 14
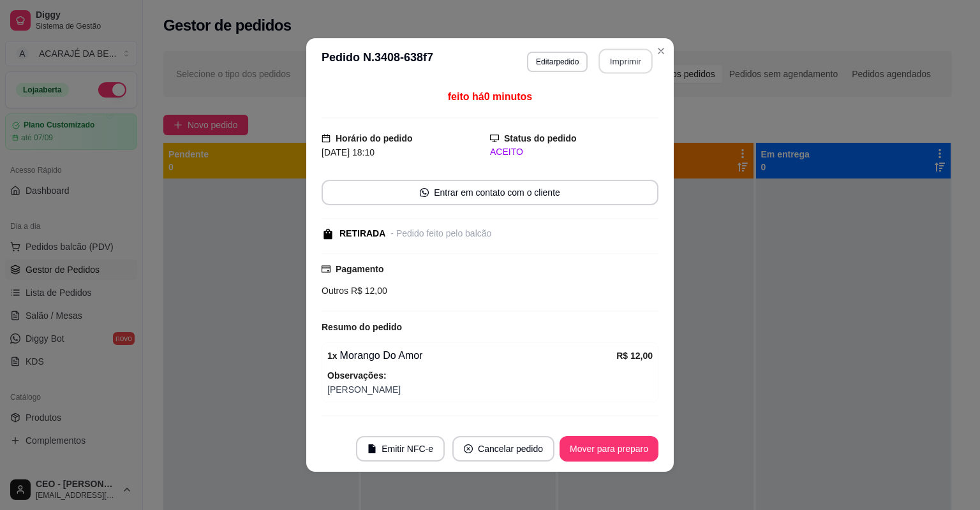
click at [622, 53] on button "Imprimir" at bounding box center [626, 61] width 54 height 25
click at [565, 452] on button "Mover para preparo" at bounding box center [608, 449] width 99 height 26
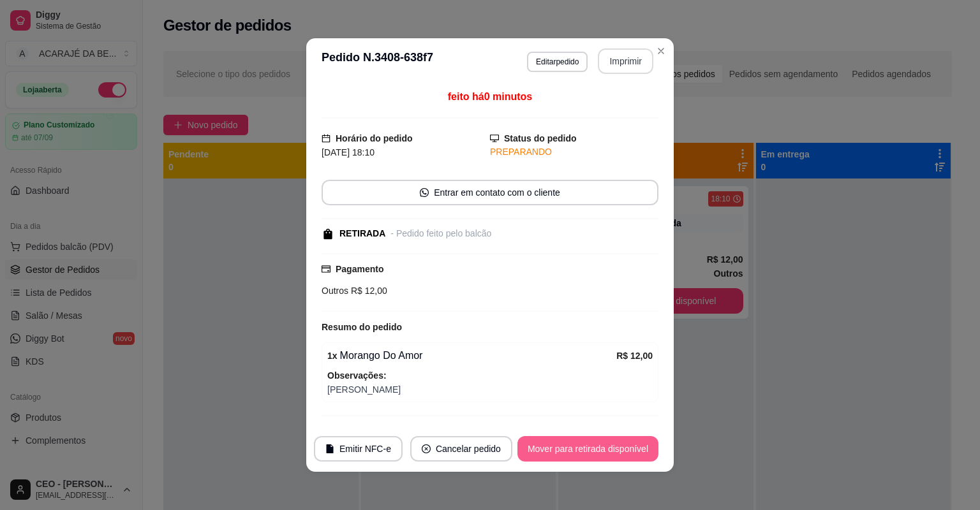
click at [565, 452] on button "Mover para retirada disponível" at bounding box center [587, 449] width 141 height 26
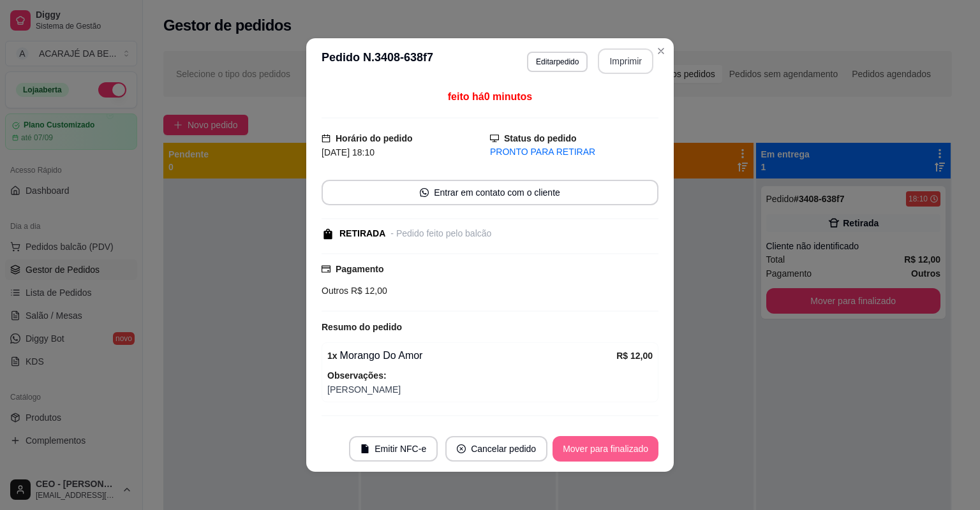
click at [565, 452] on button "Mover para finalizado" at bounding box center [605, 449] width 106 height 26
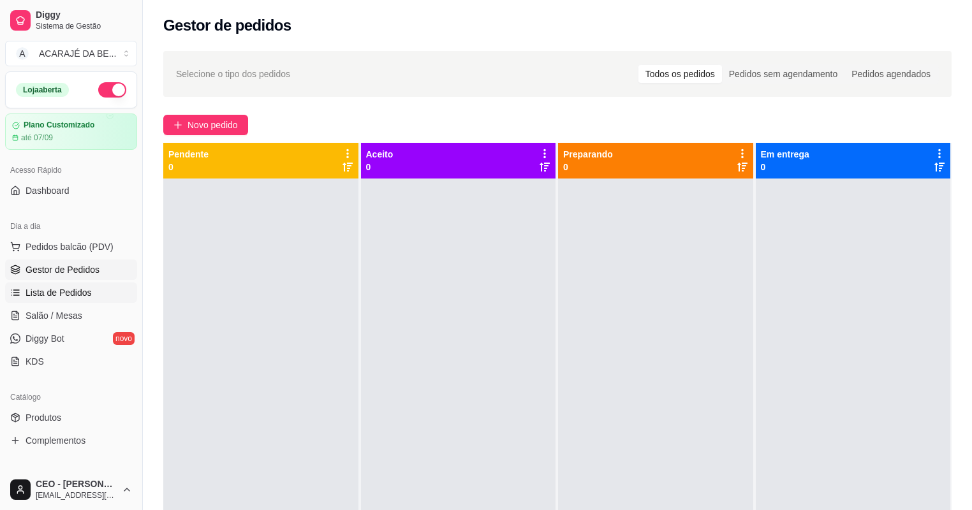
click at [26, 289] on span "Lista de Pedidos" at bounding box center [59, 292] width 66 height 13
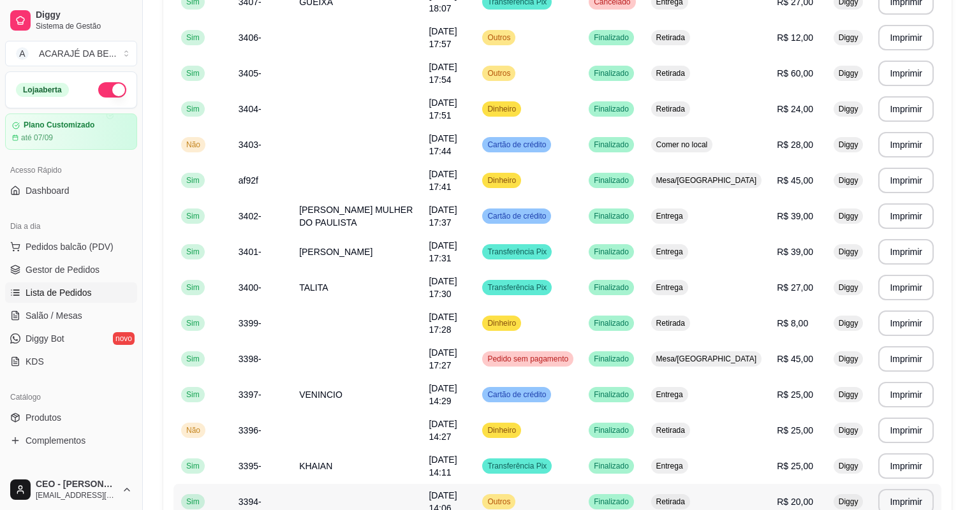
scroll to position [225, 0]
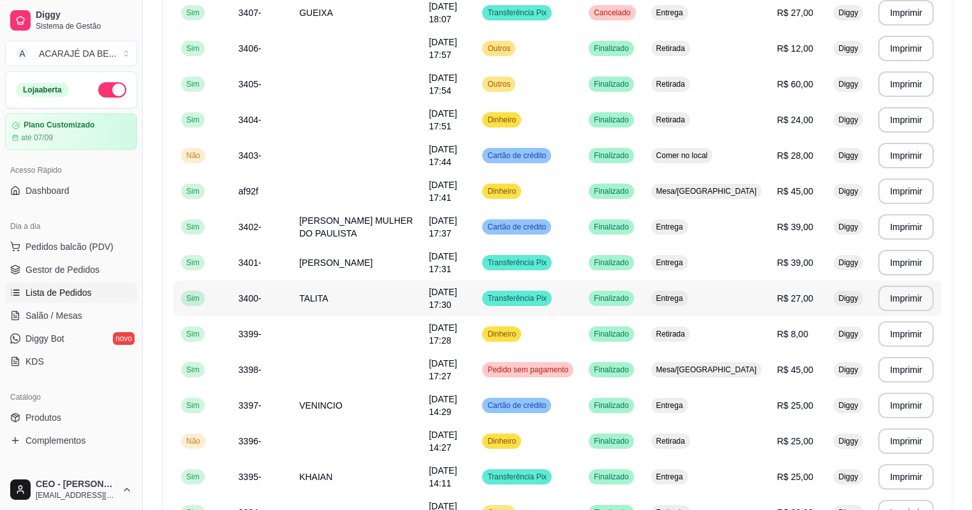
click at [457, 291] on span "20/08/25 às 17:30" at bounding box center [443, 298] width 28 height 23
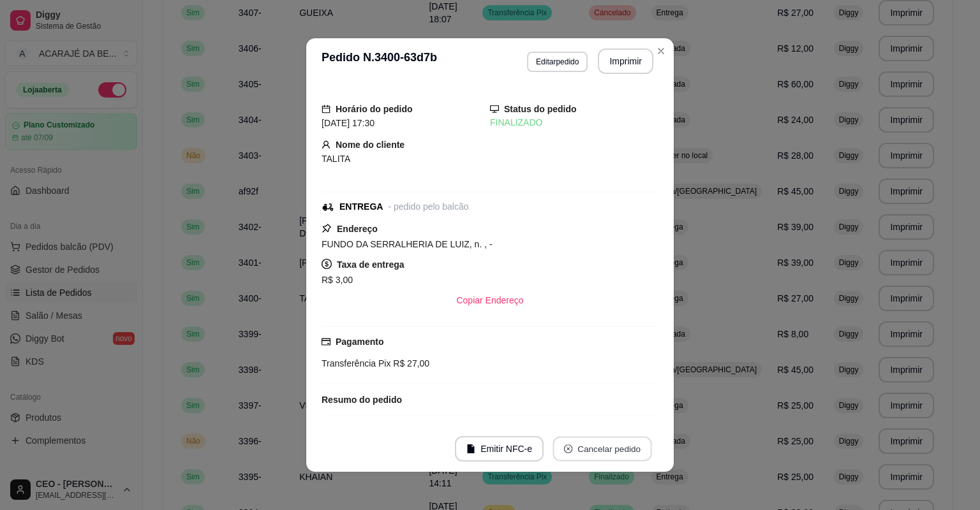
click at [597, 452] on button "Cancelar pedido" at bounding box center [601, 449] width 99 height 25
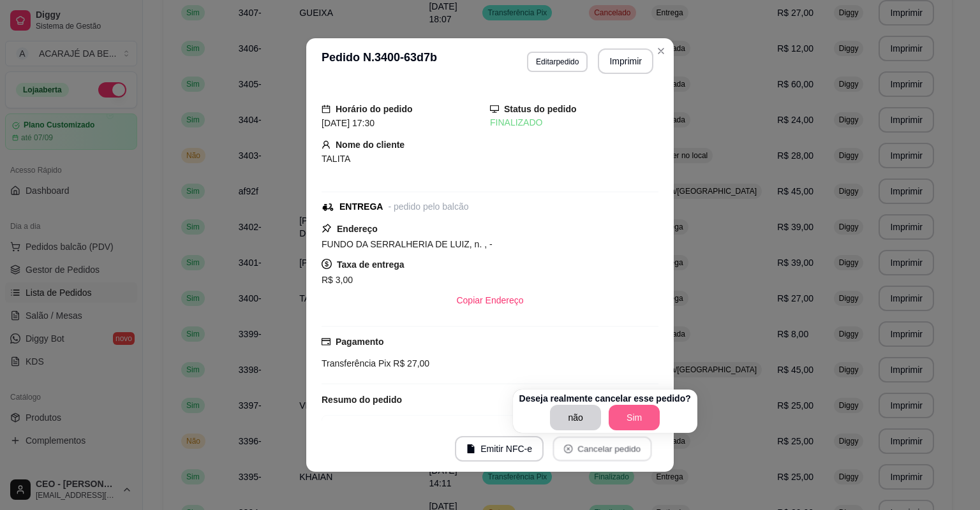
click at [612, 415] on button "Sim" at bounding box center [633, 418] width 51 height 26
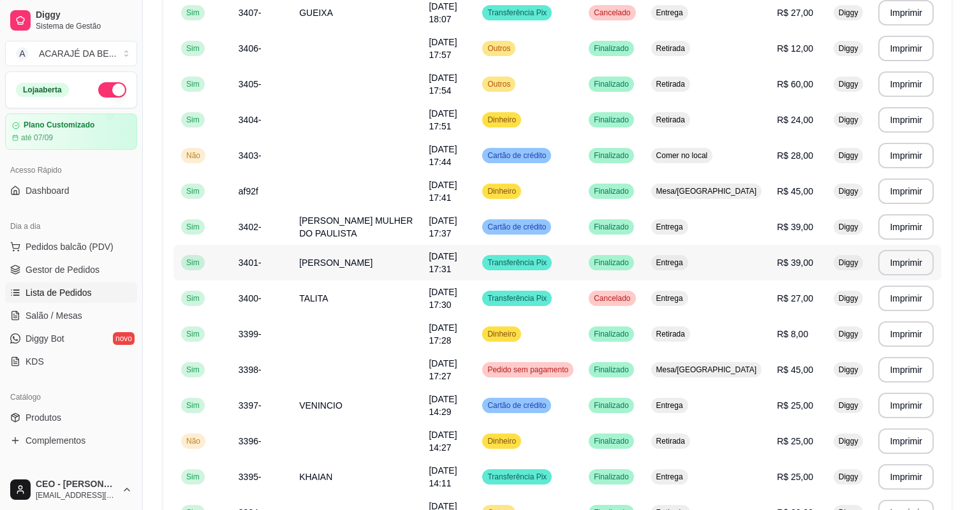
click at [321, 260] on span "PATRICIA" at bounding box center [335, 263] width 73 height 10
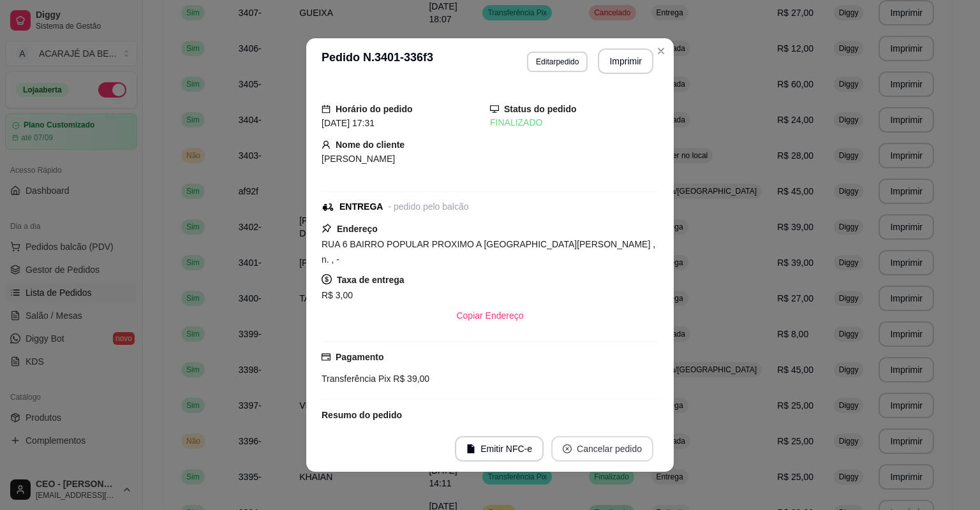
click at [575, 447] on button "Cancelar pedido" at bounding box center [602, 449] width 102 height 26
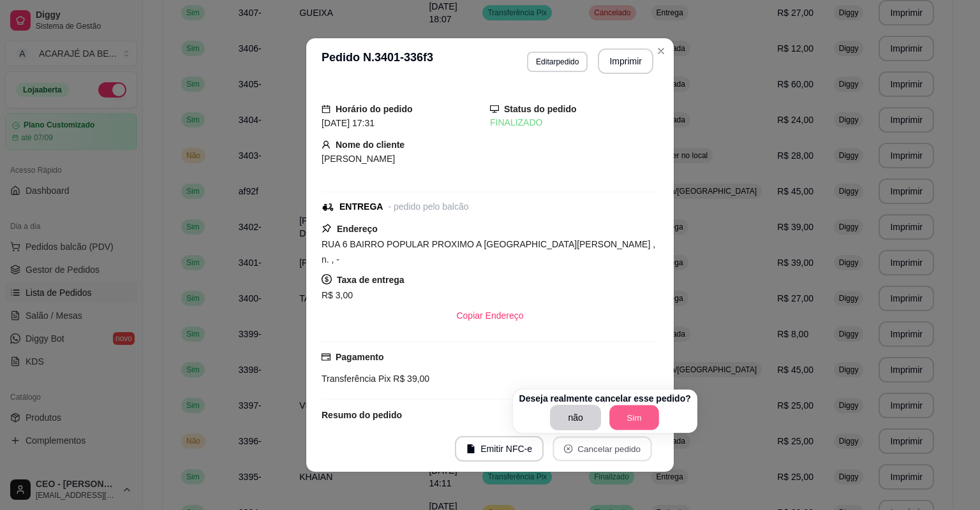
click at [631, 413] on button "Sim" at bounding box center [634, 418] width 50 height 25
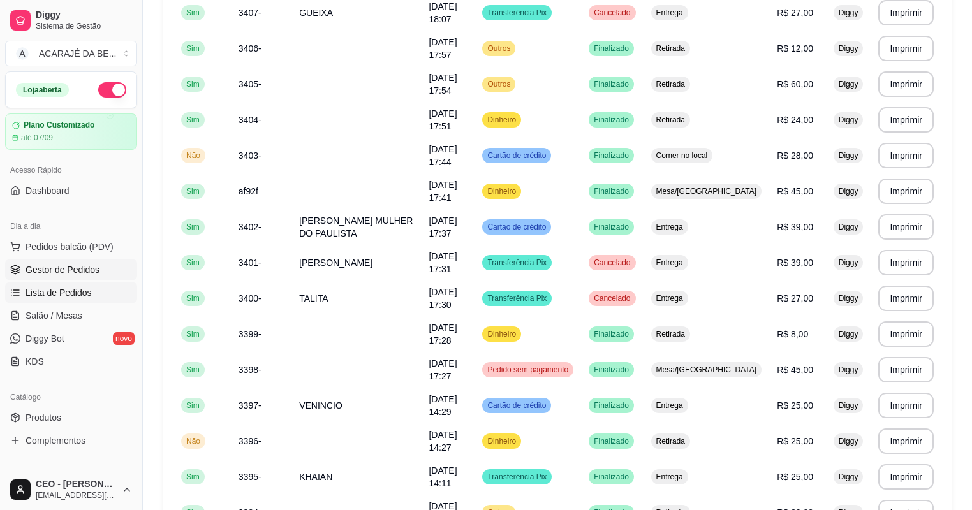
click at [70, 275] on span "Gestor de Pedidos" at bounding box center [63, 269] width 74 height 13
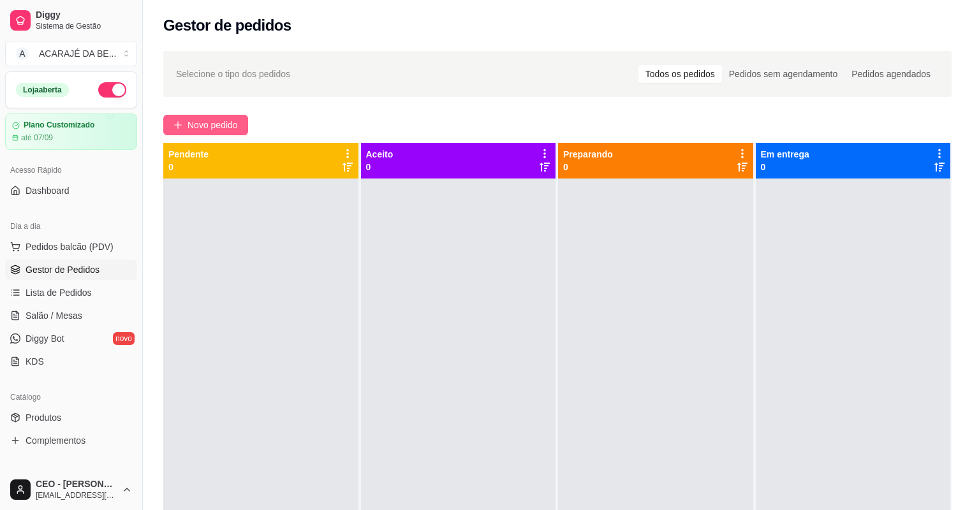
click at [215, 127] on span "Novo pedido" at bounding box center [212, 125] width 50 height 14
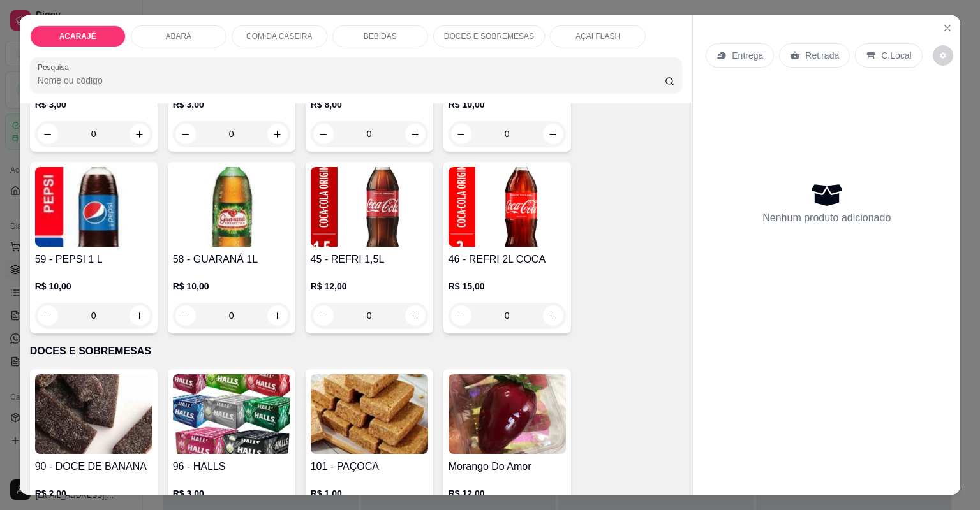
scroll to position [2347, 0]
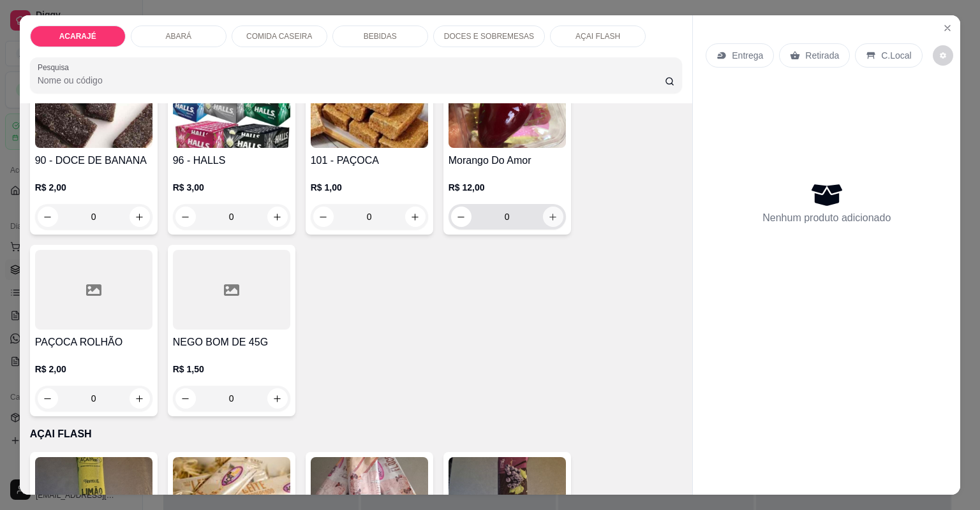
click at [550, 216] on icon "increase-product-quantity" at bounding box center [553, 217] width 10 height 10
type input "1"
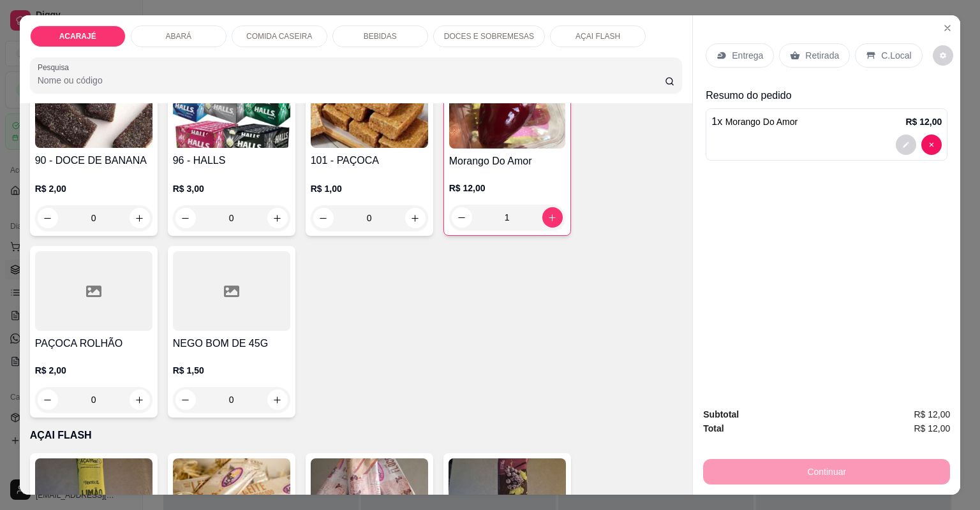
click at [821, 57] on p "Retirada" at bounding box center [822, 55] width 34 height 13
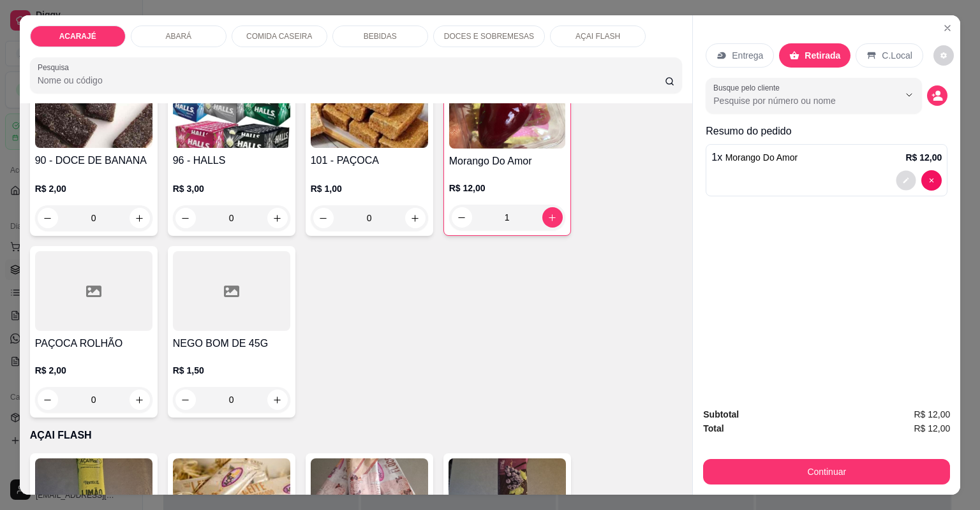
click at [902, 182] on icon "decrease-product-quantity" at bounding box center [906, 181] width 8 height 8
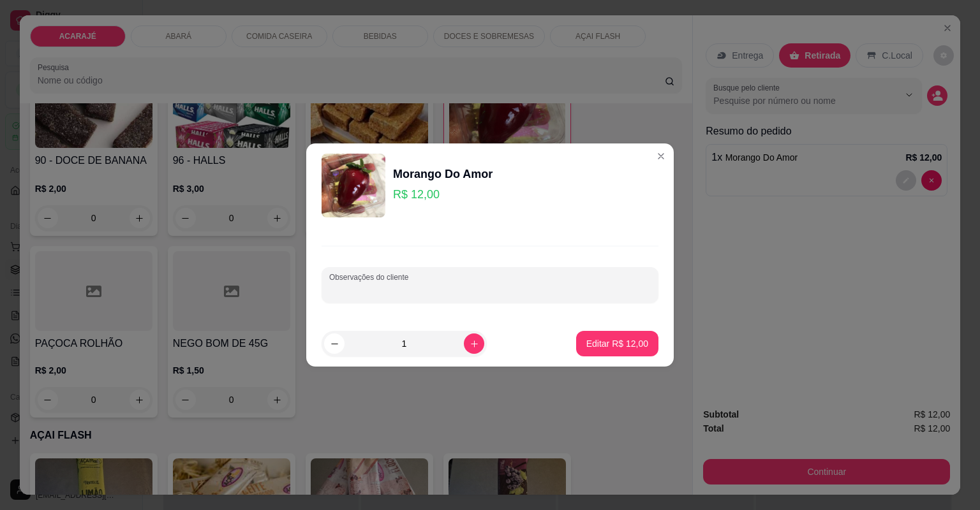
click at [467, 291] on input "Observações do cliente" at bounding box center [489, 290] width 321 height 13
type input "BRENDA"
click at [580, 346] on button "Editar R$ 12,00" at bounding box center [617, 344] width 82 height 26
type input "0"
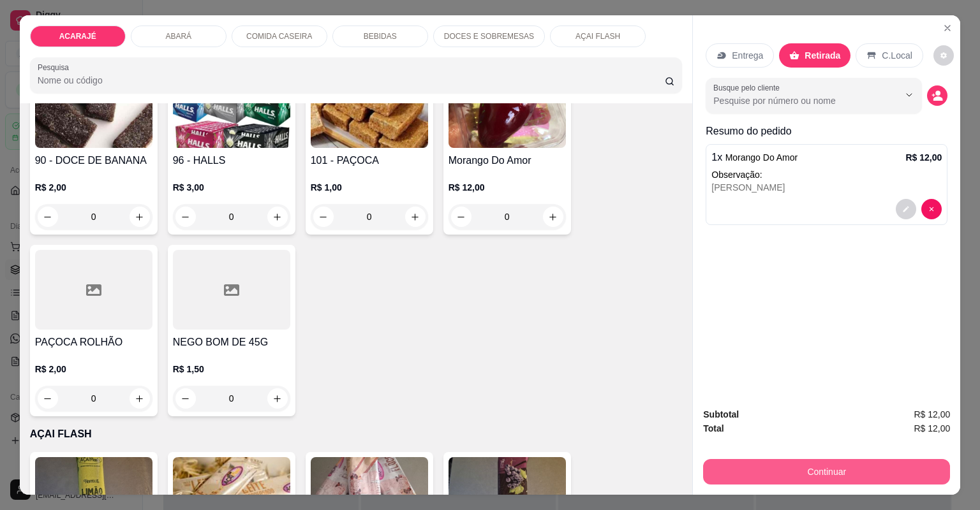
click at [717, 479] on button "Continuar" at bounding box center [826, 472] width 247 height 26
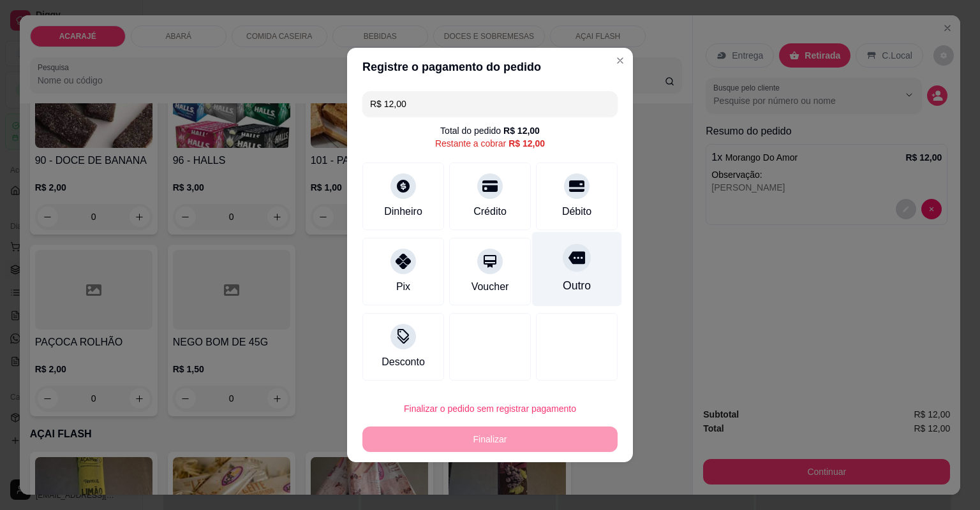
click at [579, 277] on div "Outro" at bounding box center [577, 269] width 90 height 75
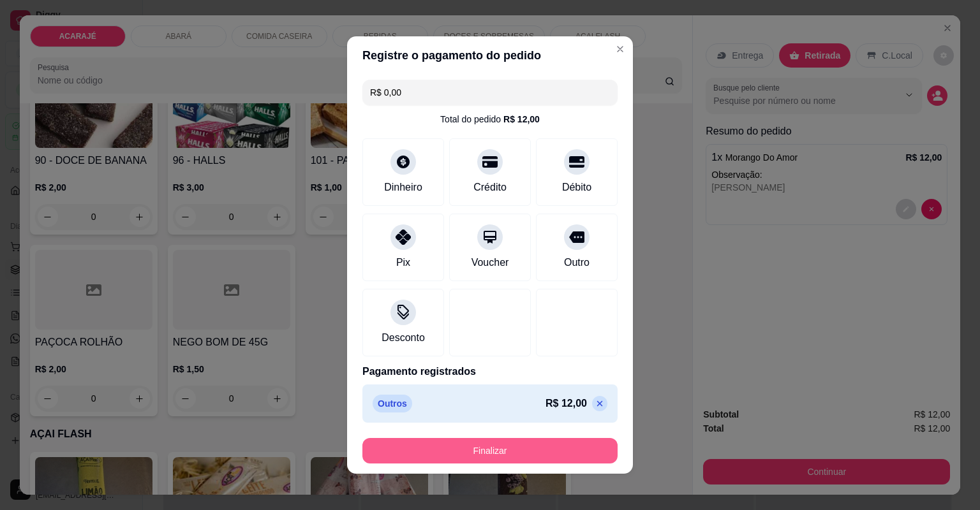
click at [497, 445] on button "Finalizar" at bounding box center [489, 451] width 255 height 26
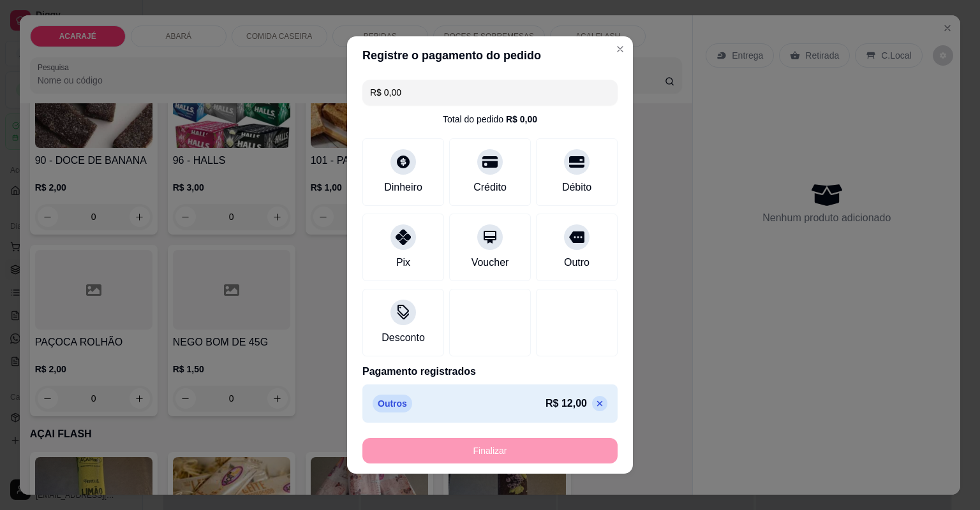
type input "-R$ 12,00"
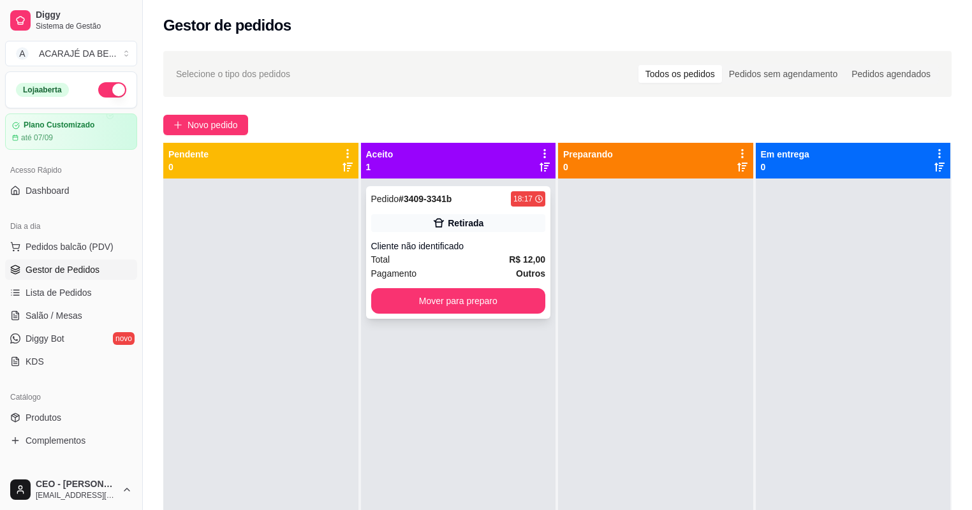
click at [498, 245] on div "Cliente não identificado" at bounding box center [458, 246] width 175 height 13
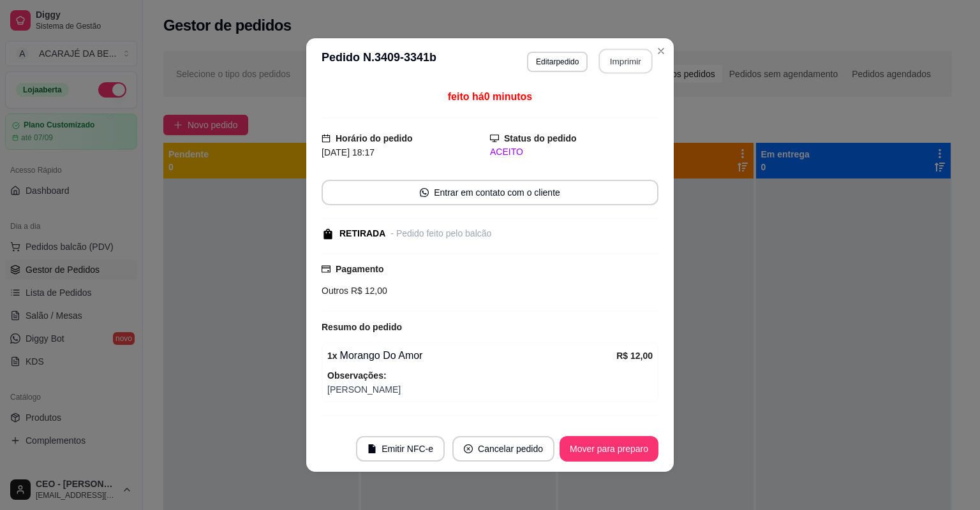
click at [610, 53] on button "Imprimir" at bounding box center [626, 61] width 54 height 25
click at [577, 449] on button "Mover para preparo" at bounding box center [609, 449] width 96 height 25
click at [577, 448] on div "Mover para preparo" at bounding box center [599, 449] width 117 height 26
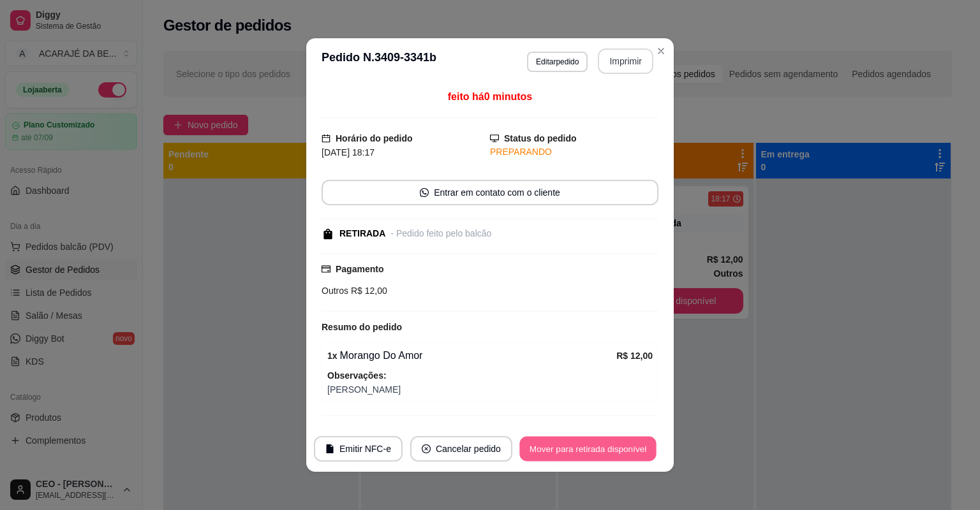
click at [577, 448] on button "Mover para retirada disponível" at bounding box center [587, 449] width 136 height 25
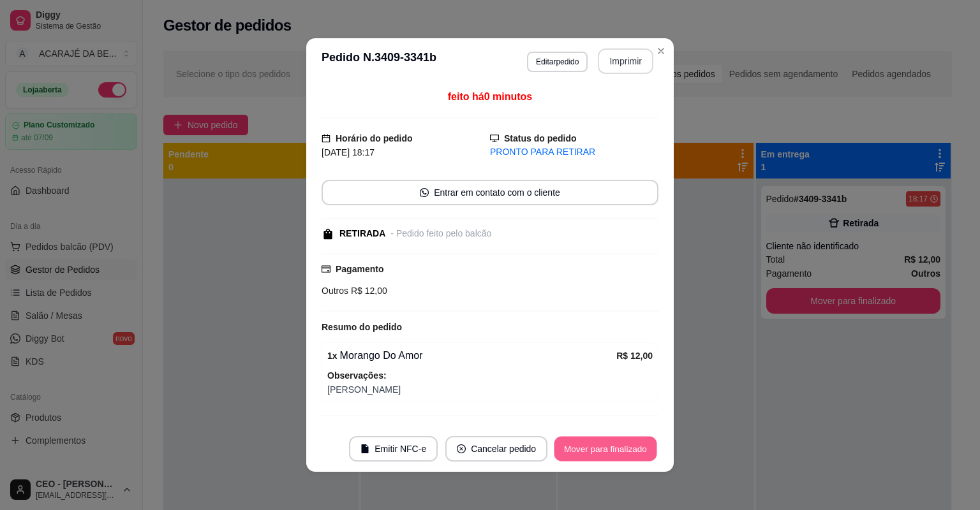
click at [577, 448] on button "Mover para finalizado" at bounding box center [605, 449] width 103 height 25
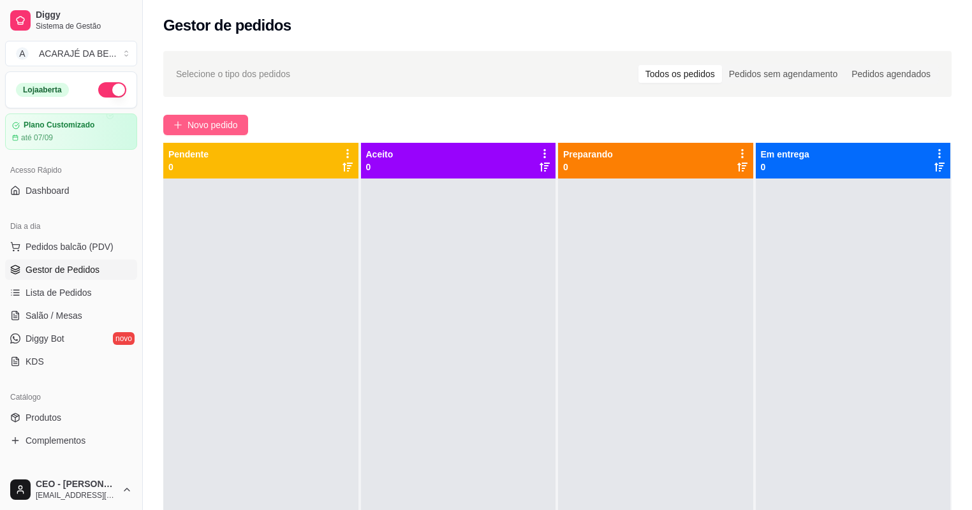
click at [194, 131] on button "Novo pedido" at bounding box center [205, 125] width 85 height 20
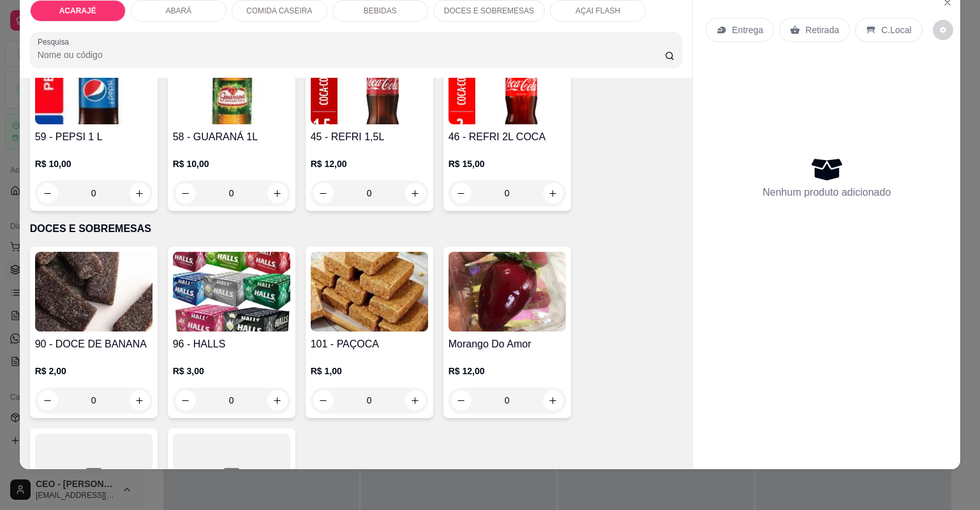
scroll to position [2143, 0]
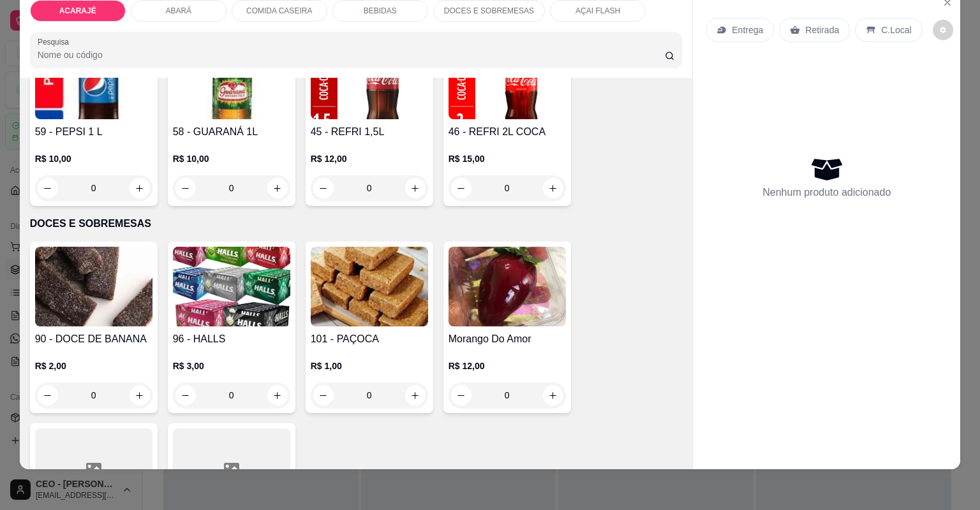
click at [525, 393] on input "0" at bounding box center [506, 396] width 71 height 26
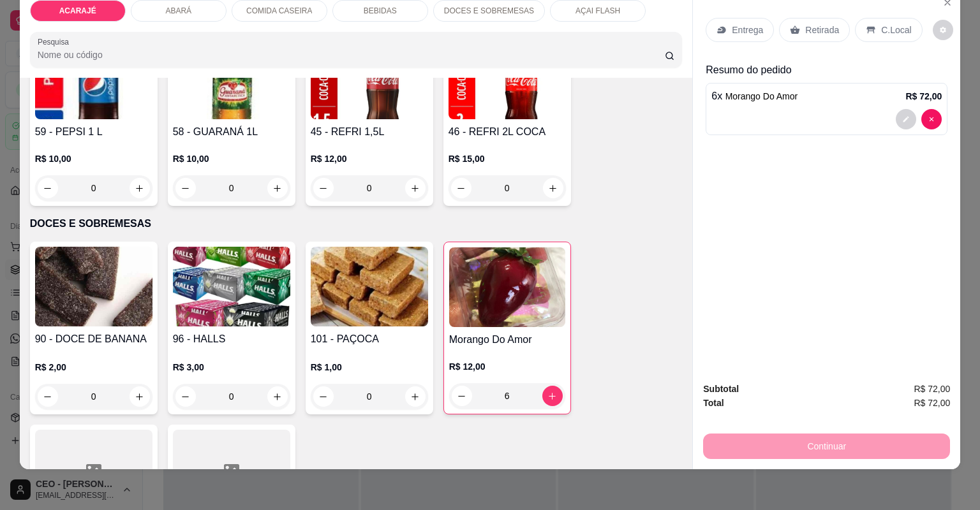
type input "6"
click at [798, 38] on div "Retirada" at bounding box center [814, 30] width 71 height 24
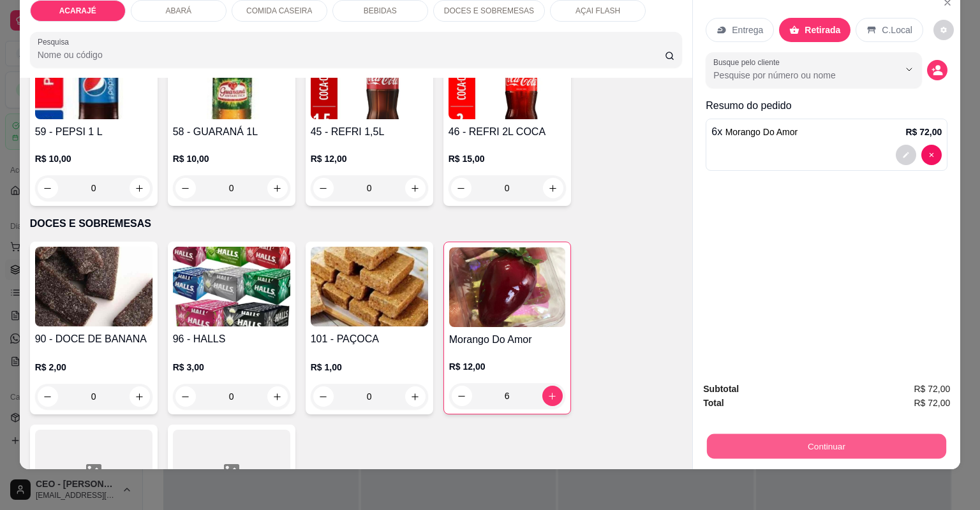
click at [754, 446] on button "Continuar" at bounding box center [826, 446] width 239 height 25
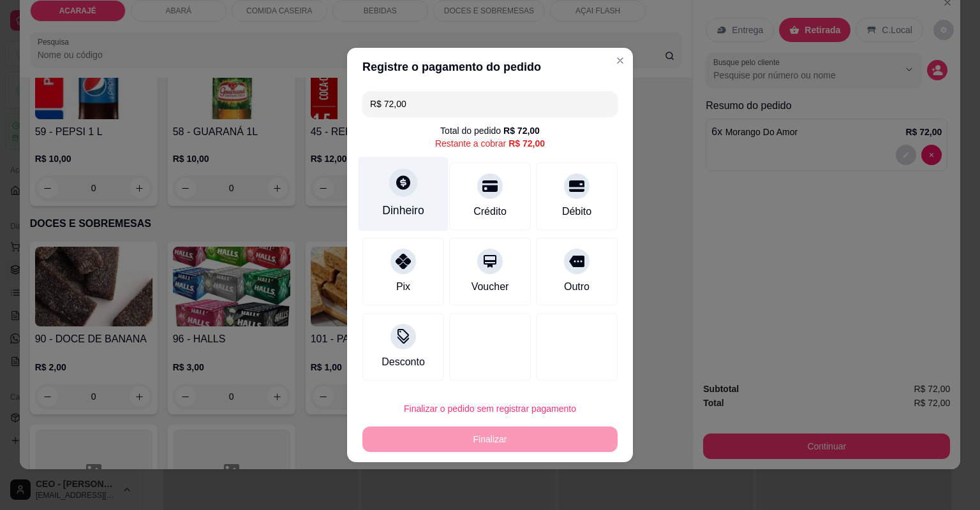
click at [421, 188] on div "Dinheiro" at bounding box center [403, 194] width 90 height 75
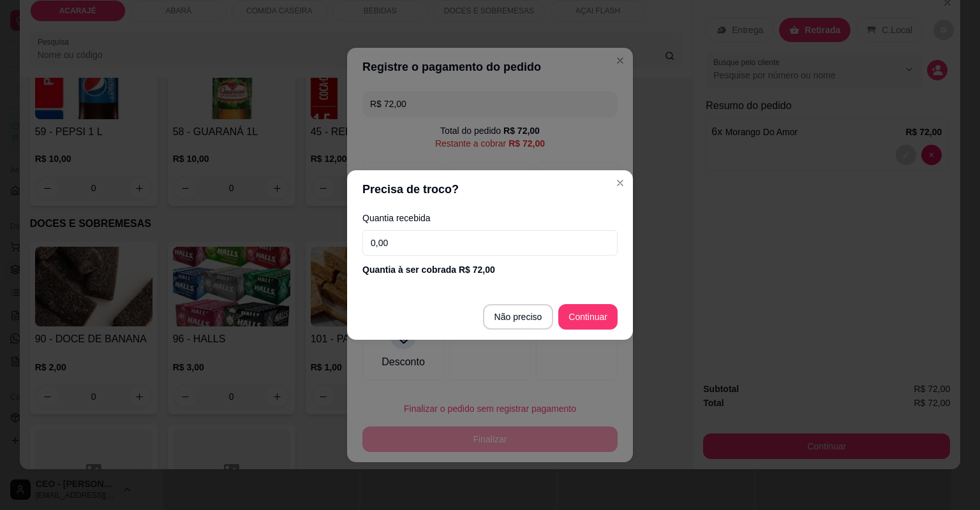
click at [425, 240] on input "0,00" at bounding box center [489, 243] width 255 height 26
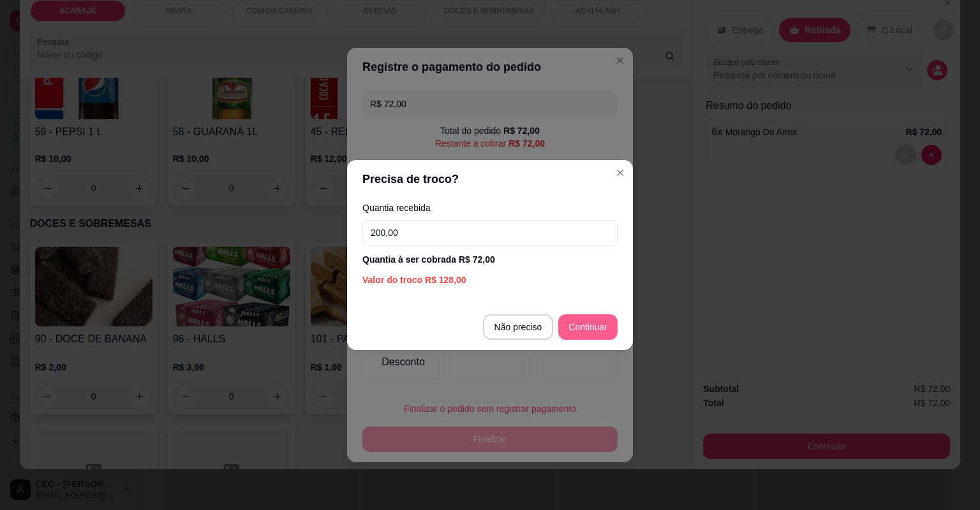
type input "200,00"
type input "R$ 0,00"
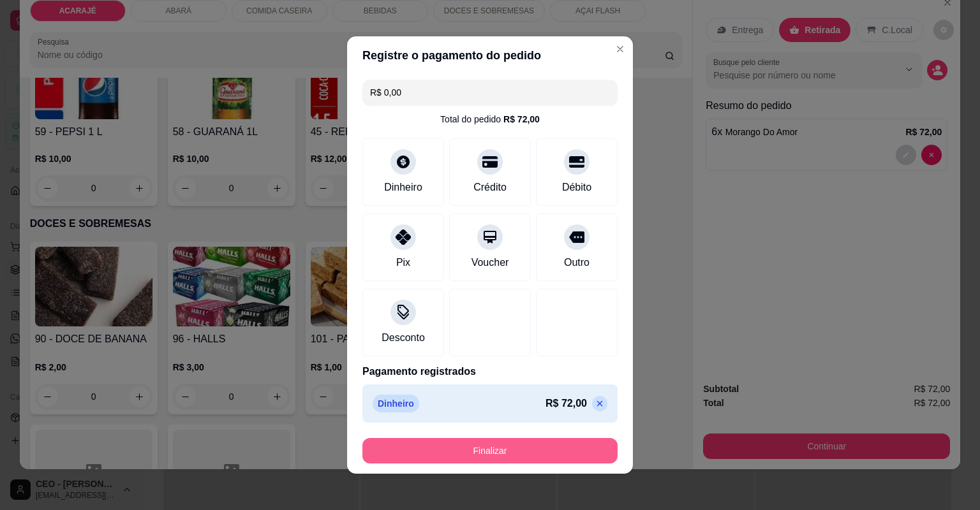
click at [529, 457] on button "Finalizar" at bounding box center [489, 451] width 255 height 26
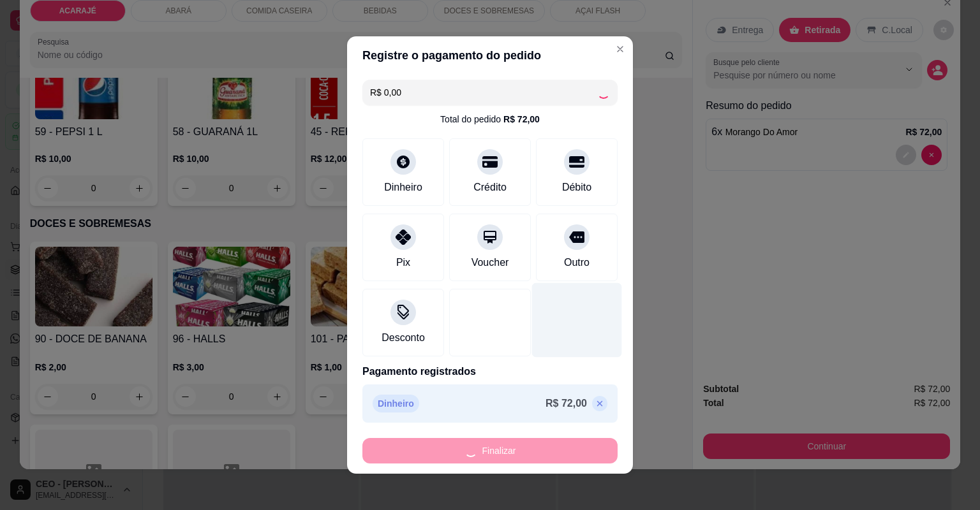
type input "0"
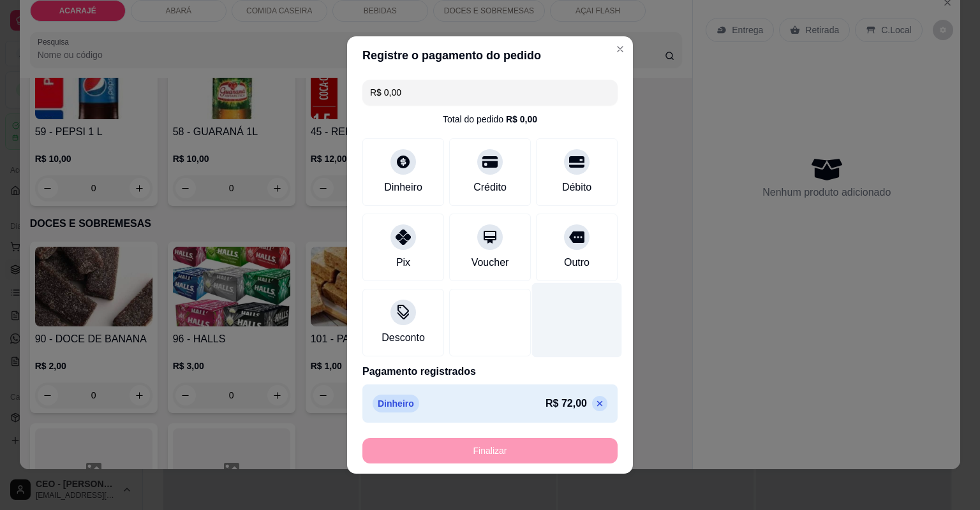
type input "-R$ 72,00"
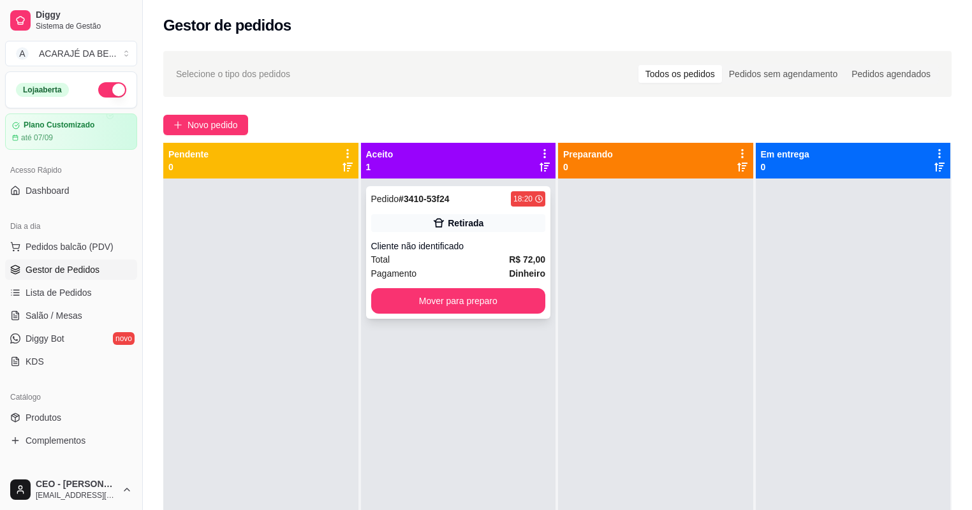
click at [487, 267] on div "Pagamento Dinheiro" at bounding box center [458, 274] width 175 height 14
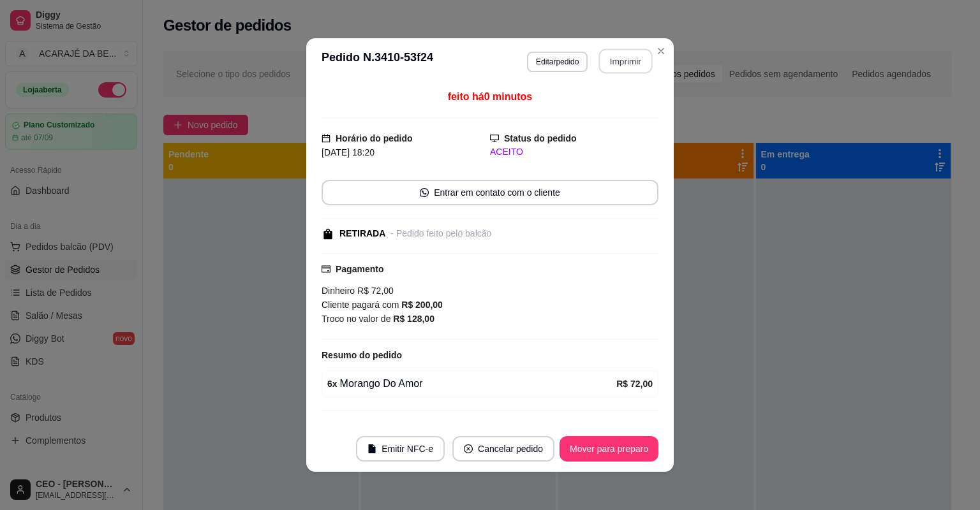
click at [610, 58] on button "Imprimir" at bounding box center [626, 61] width 54 height 25
click at [618, 448] on button "Mover para preparo" at bounding box center [608, 449] width 99 height 26
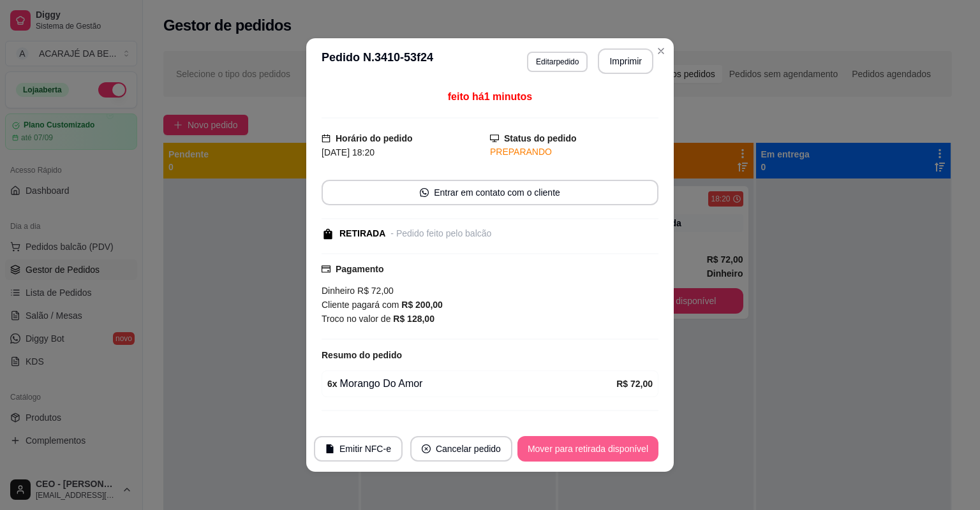
click at [636, 441] on button "Mover para retirada disponível" at bounding box center [587, 449] width 141 height 26
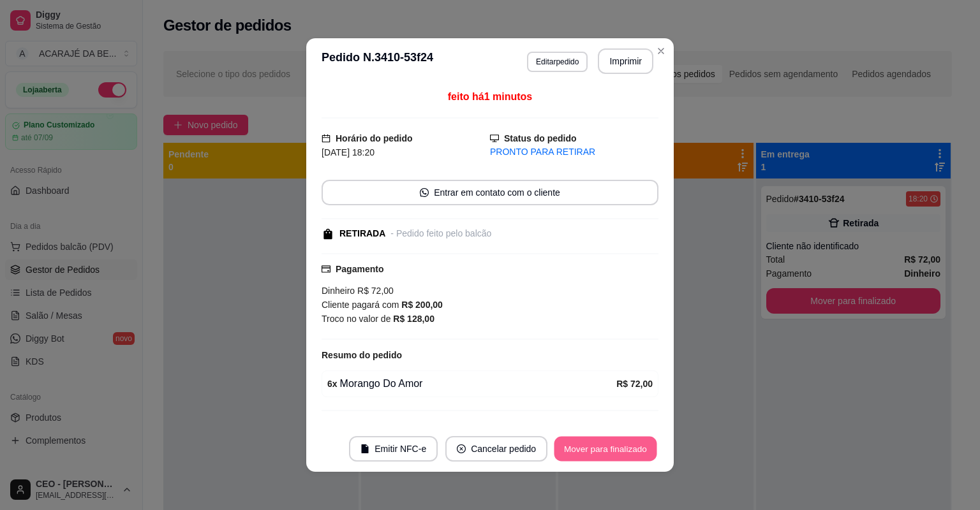
click at [636, 444] on button "Mover para finalizado" at bounding box center [605, 449] width 103 height 25
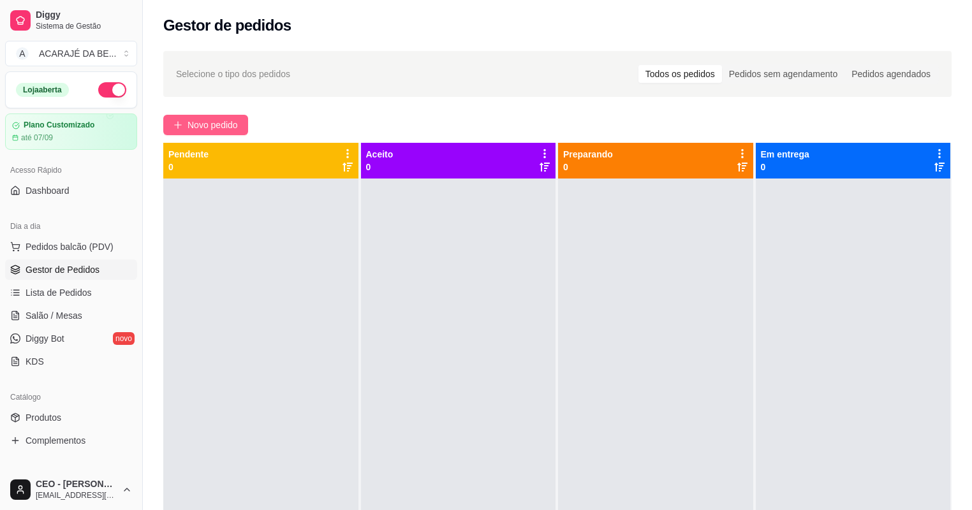
click at [224, 126] on span "Novo pedido" at bounding box center [212, 125] width 50 height 14
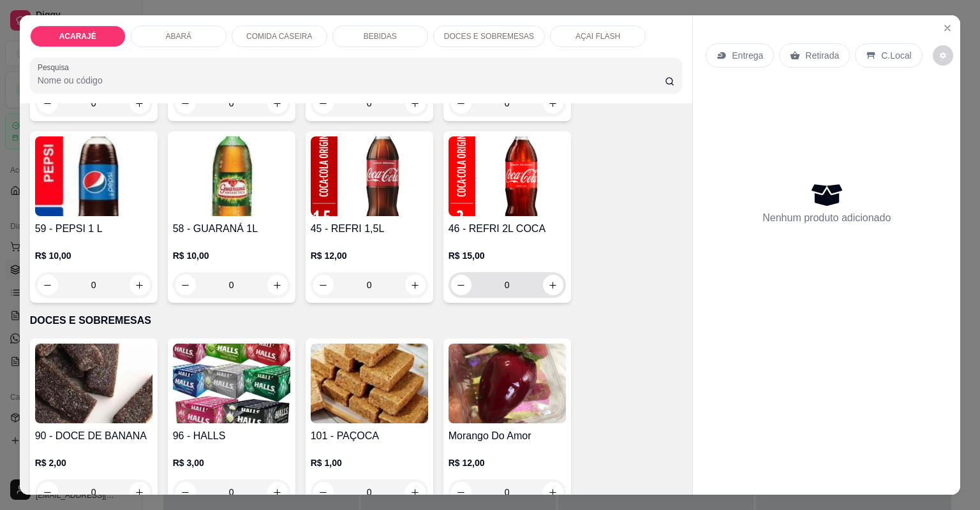
scroll to position [2245, 0]
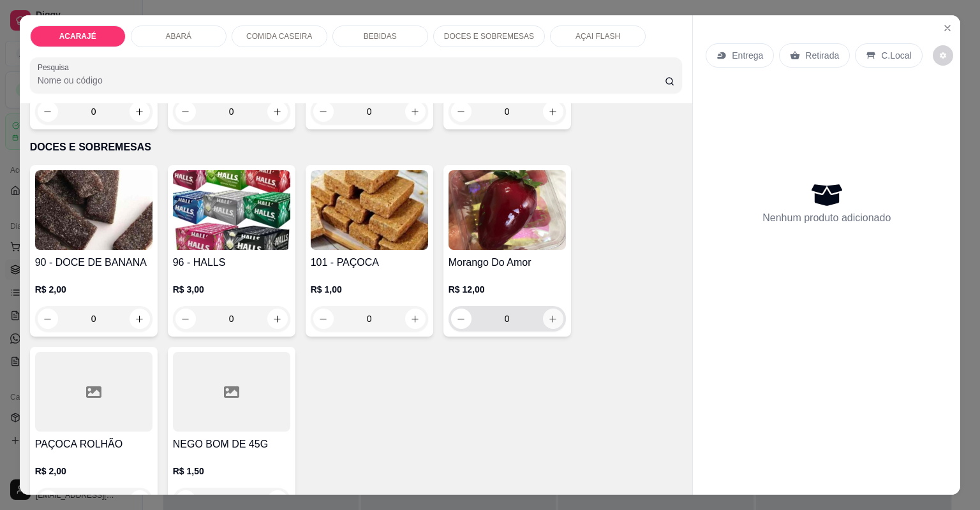
click at [548, 321] on icon "increase-product-quantity" at bounding box center [553, 319] width 10 height 10
type input "1"
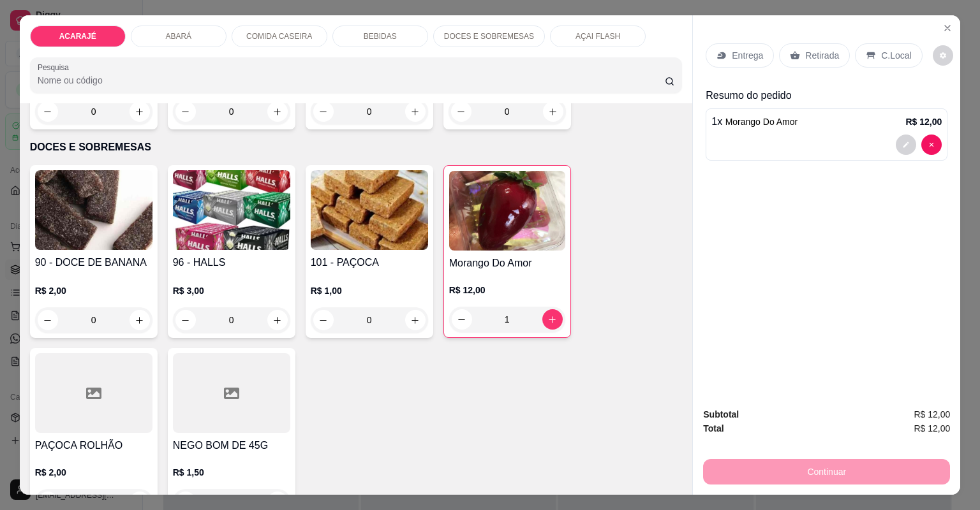
click at [510, 311] on input "1" at bounding box center [507, 320] width 70 height 26
click at [811, 54] on p "Retirada" at bounding box center [822, 55] width 34 height 13
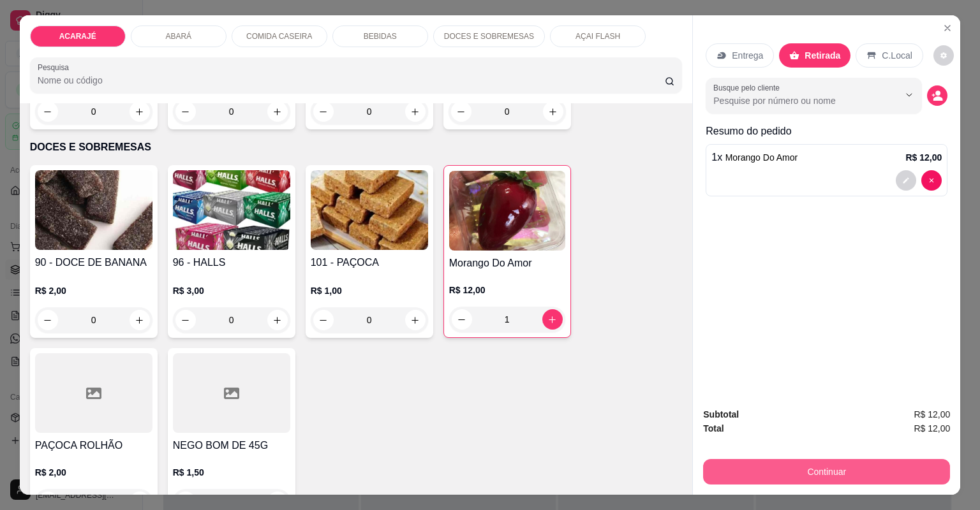
click at [751, 468] on button "Continuar" at bounding box center [826, 472] width 247 height 26
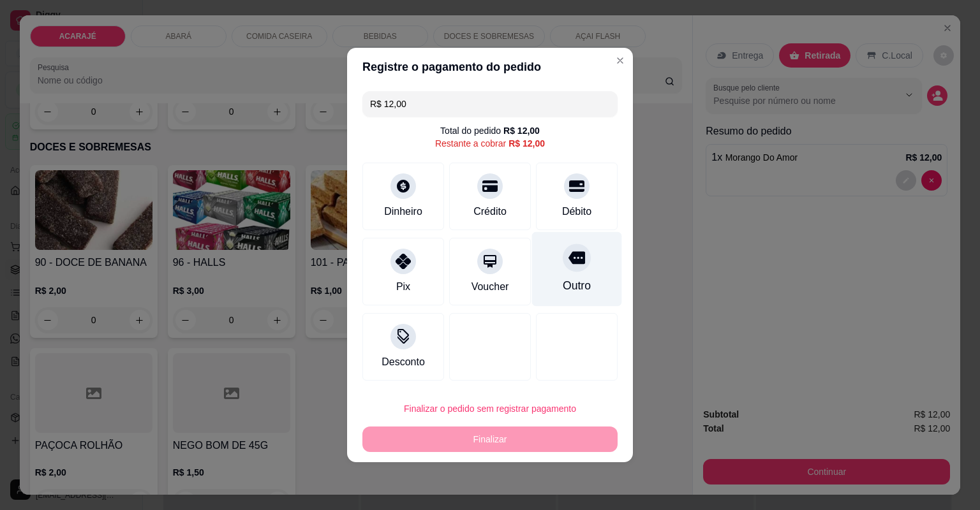
click at [560, 269] on div "Outro" at bounding box center [577, 269] width 90 height 75
type input "R$ 0,00"
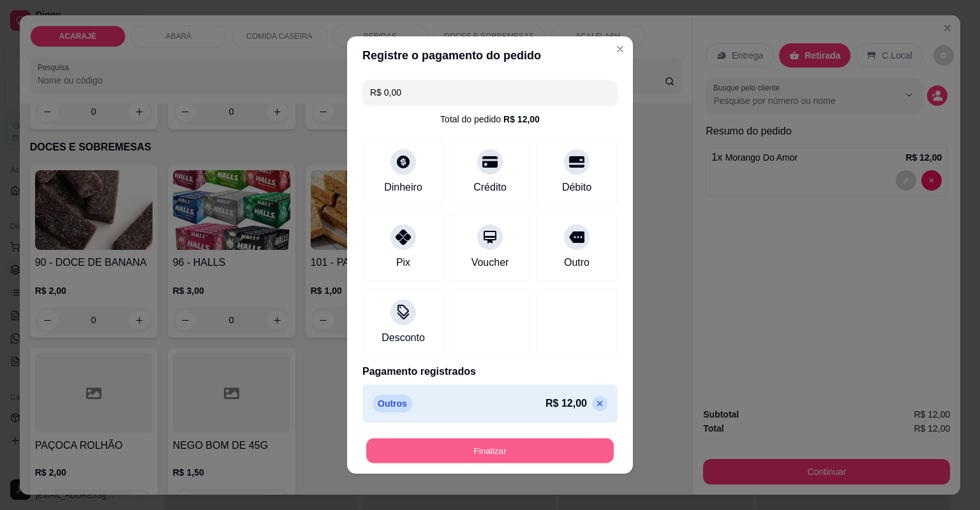
click at [487, 456] on button "Finalizar" at bounding box center [489, 451] width 247 height 25
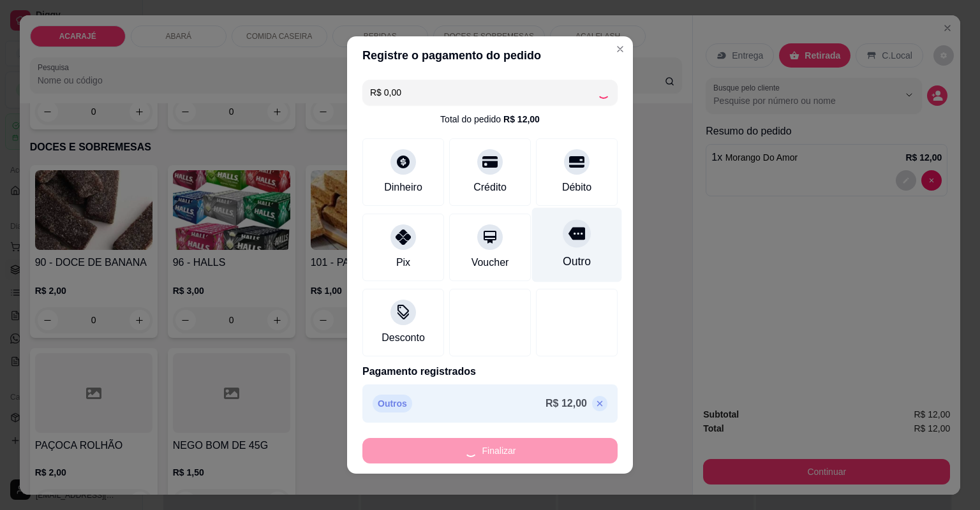
type input "0"
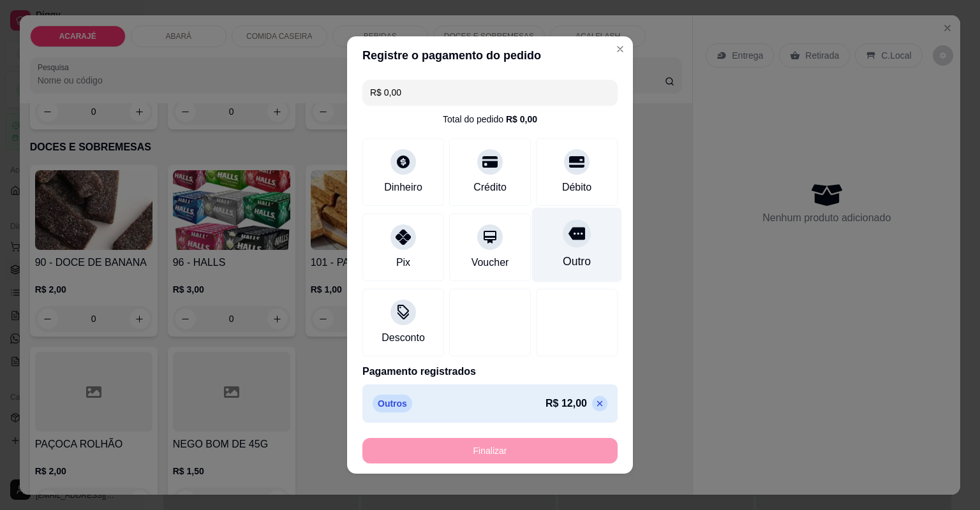
type input "-R$ 12,00"
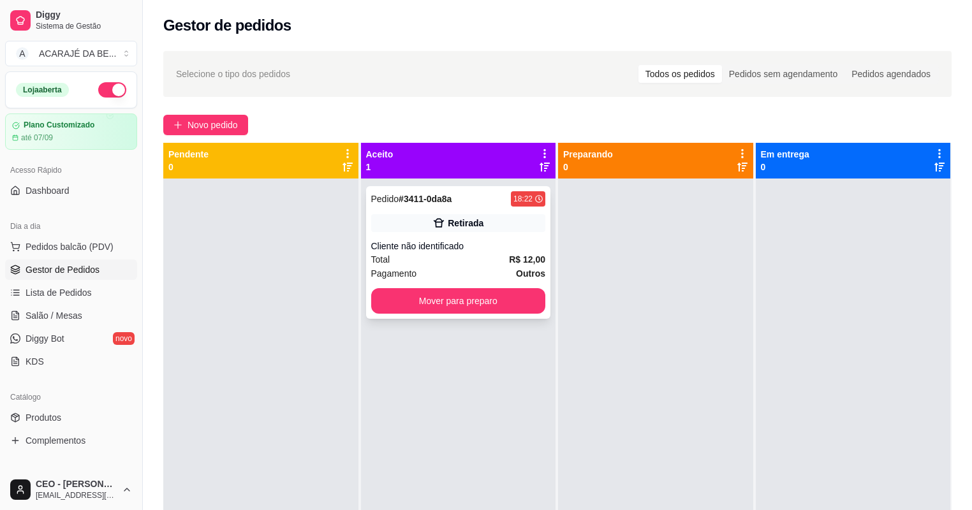
click at [494, 273] on div "Pagamento Outros" at bounding box center [458, 274] width 175 height 14
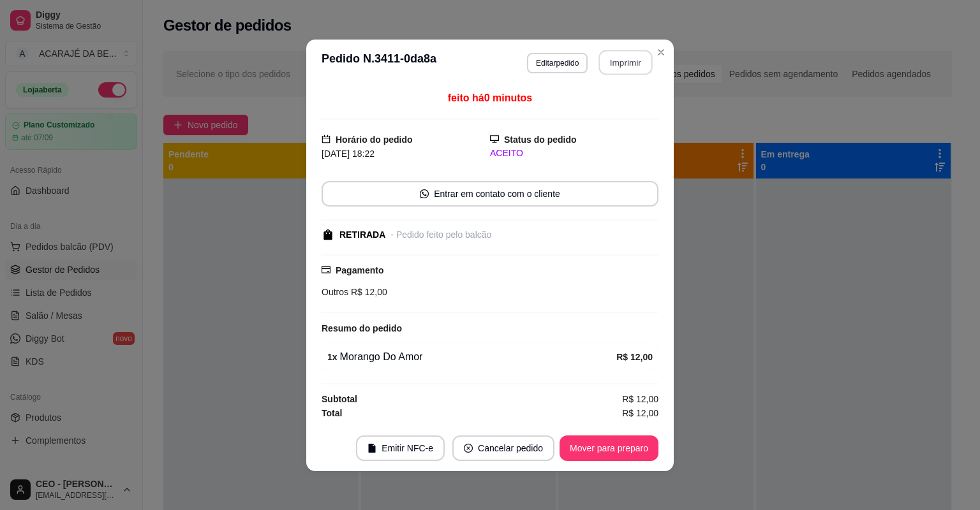
click at [614, 70] on button "Imprimir" at bounding box center [626, 62] width 54 height 25
click at [607, 447] on button "Mover para preparo" at bounding box center [609, 448] width 96 height 25
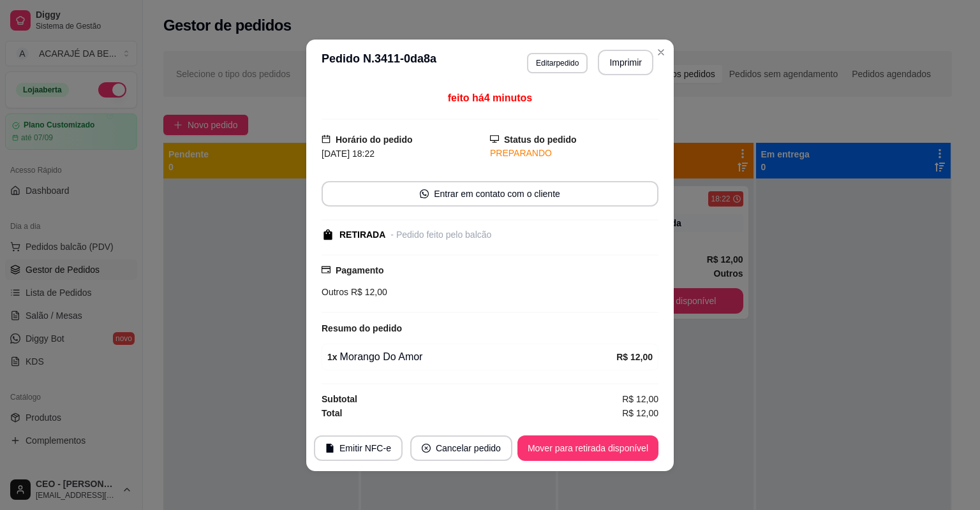
scroll to position [1, 0]
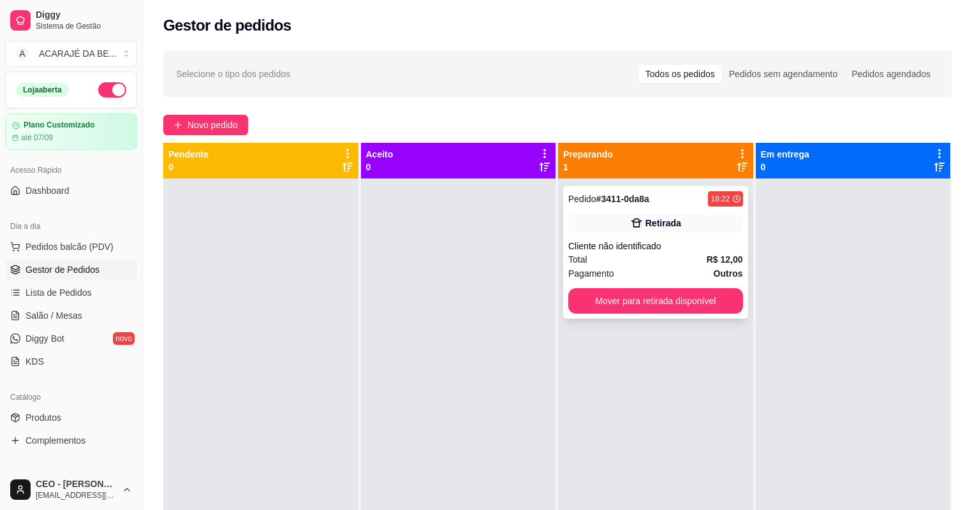
click at [671, 260] on div "Total R$ 12,00" at bounding box center [655, 260] width 175 height 14
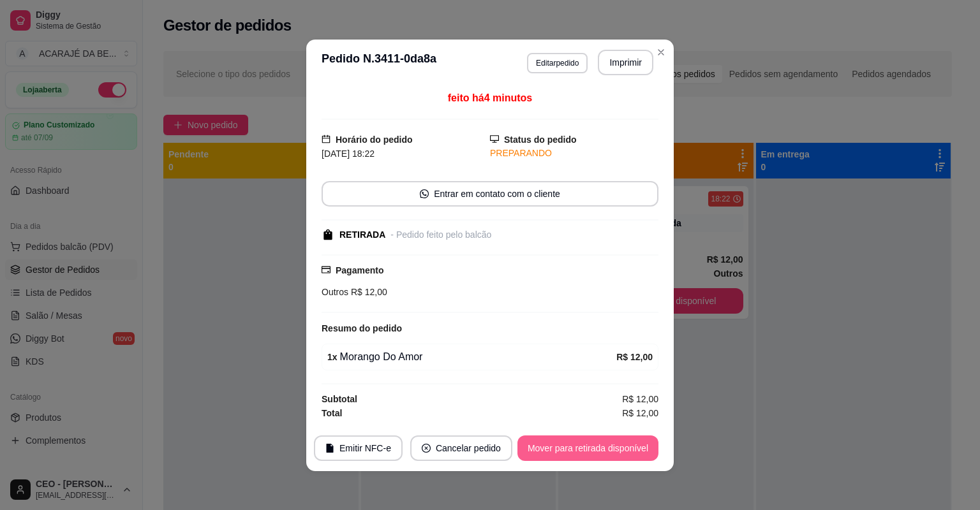
click at [545, 449] on button "Mover para retirada disponível" at bounding box center [587, 449] width 141 height 26
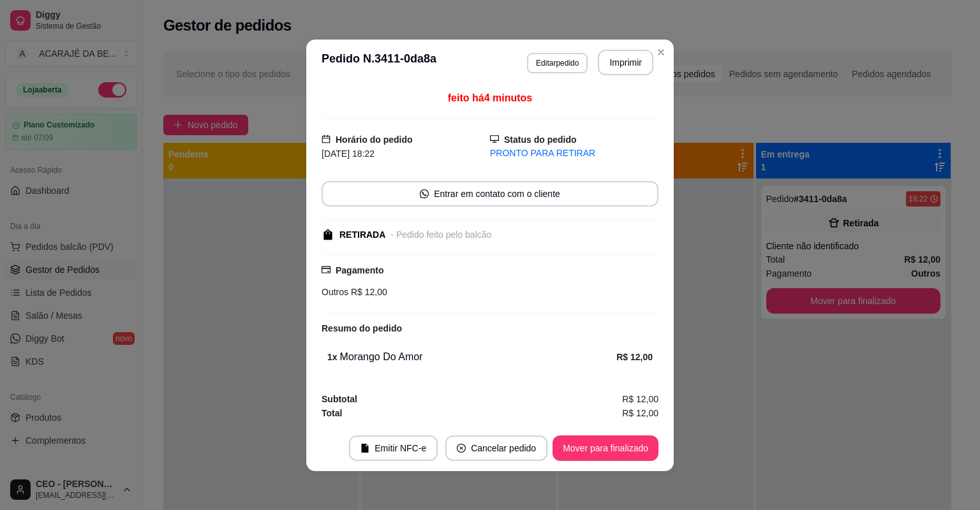
click at [545, 449] on footer "Emitir NFC-e Cancelar pedido Mover para finalizado" at bounding box center [489, 448] width 367 height 46
click at [562, 452] on button "Mover para finalizado" at bounding box center [605, 449] width 106 height 26
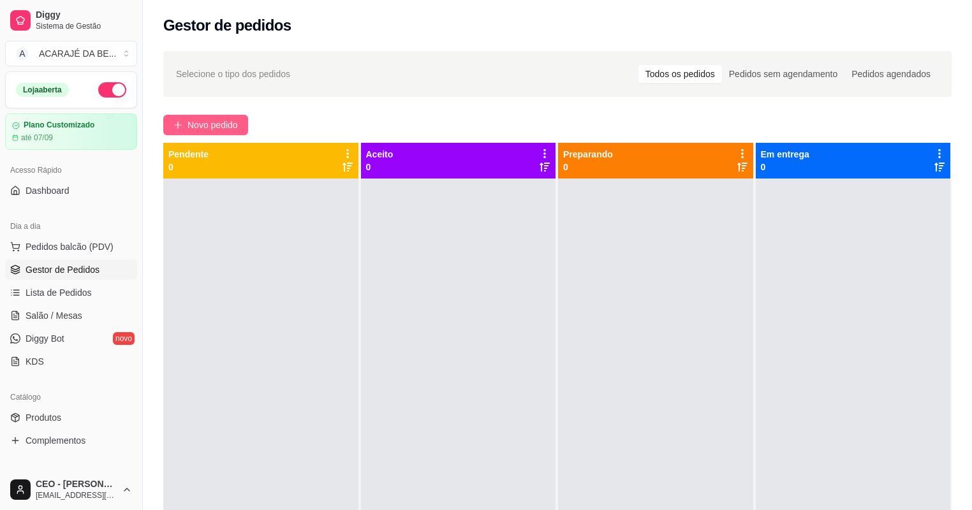
click at [189, 126] on span "Novo pedido" at bounding box center [212, 125] width 50 height 14
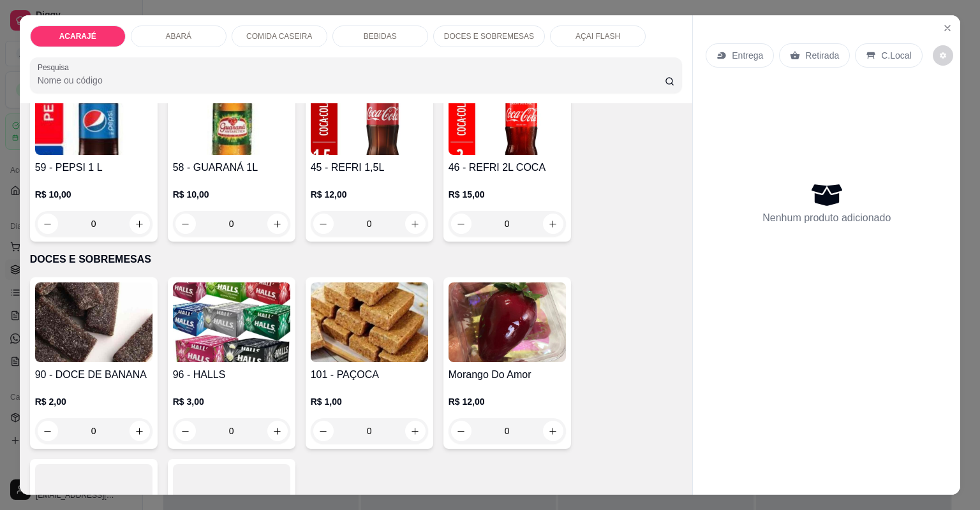
scroll to position [2194, 0]
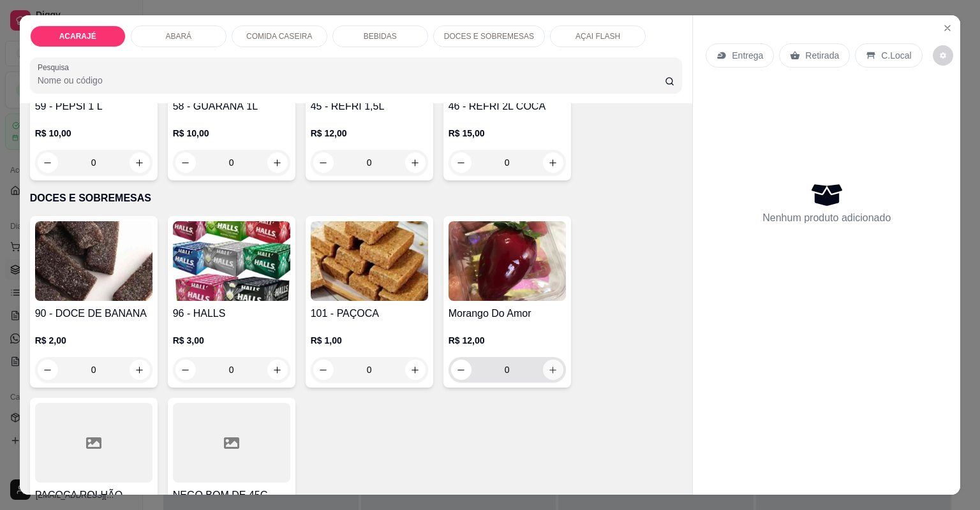
click at [548, 371] on icon "increase-product-quantity" at bounding box center [553, 370] width 10 height 10
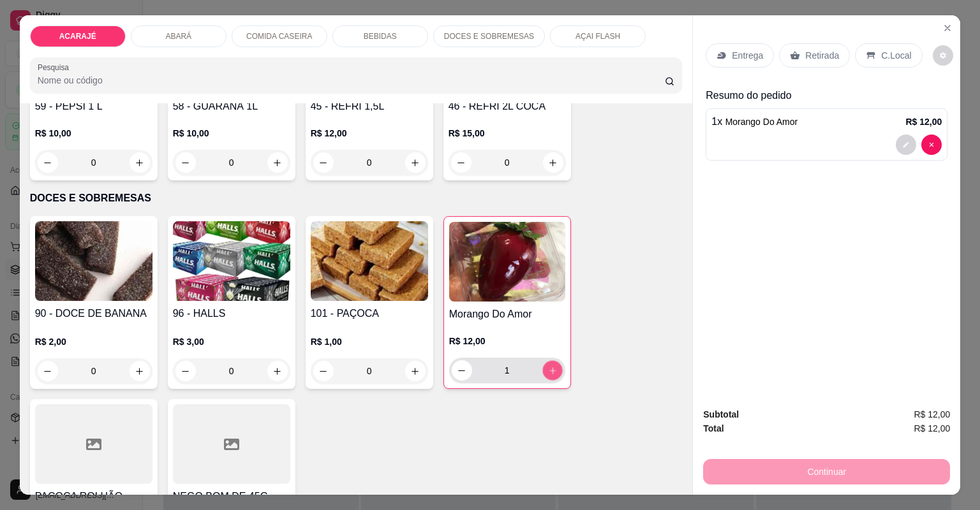
click at [547, 371] on icon "increase-product-quantity" at bounding box center [552, 371] width 10 height 10
click at [542, 371] on button "increase-product-quantity" at bounding box center [552, 370] width 20 height 20
type input "3"
click at [733, 57] on p "Entrega" at bounding box center [746, 55] width 31 height 13
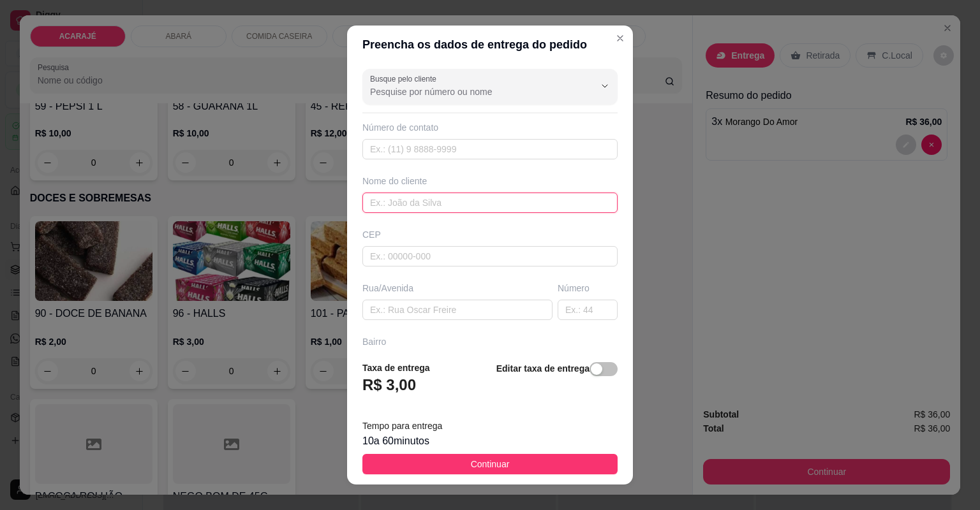
click at [450, 205] on input "text" at bounding box center [489, 203] width 255 height 20
type input "LIANDRA"
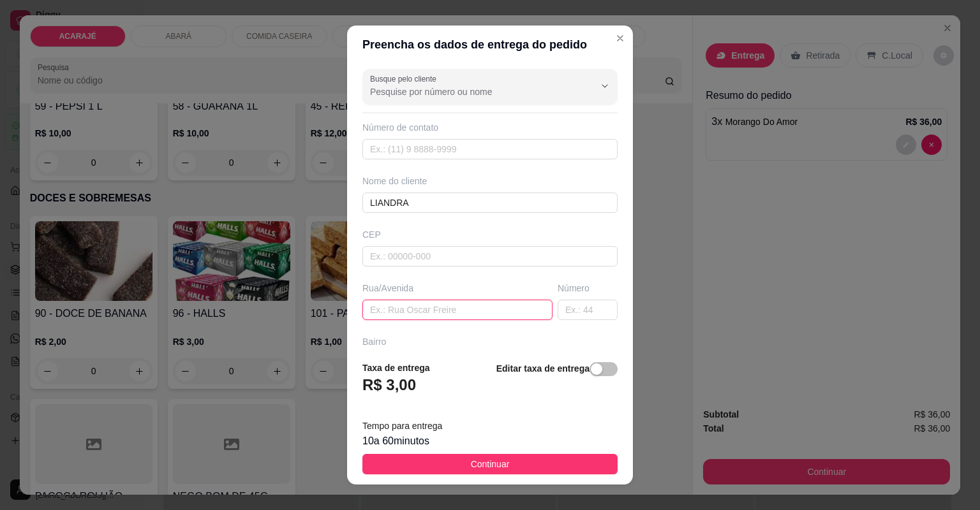
click at [473, 304] on input "text" at bounding box center [457, 310] width 190 height 20
type input "RUA SANDOVAL ALCANTARA"
click at [569, 308] on input "text" at bounding box center [587, 310] width 60 height 20
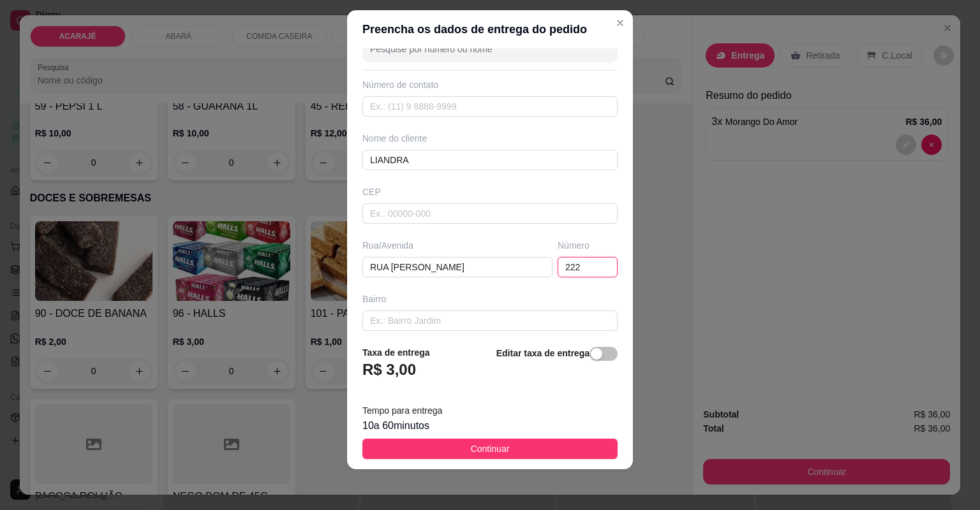
scroll to position [51, 0]
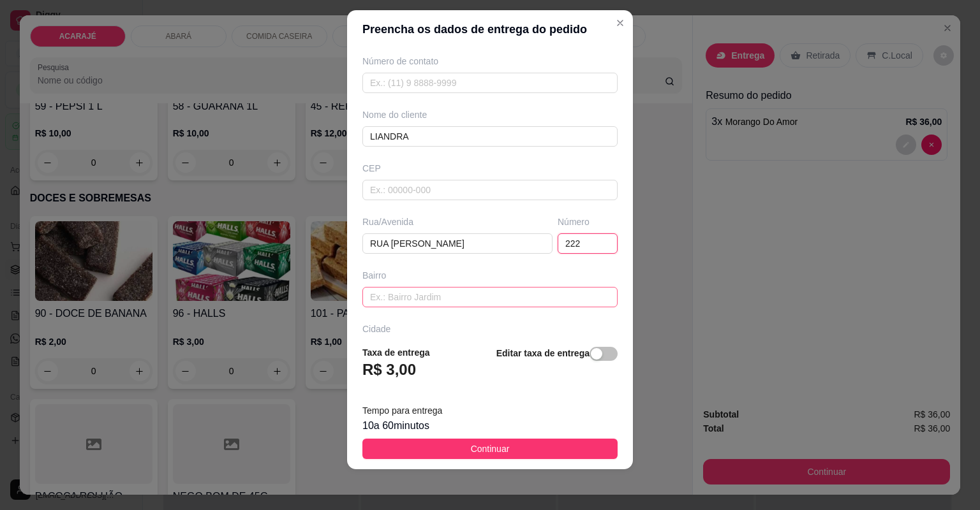
type input "222"
click at [423, 295] on input "text" at bounding box center [489, 297] width 255 height 20
drag, startPoint x: 416, startPoint y: 298, endPoint x: 444, endPoint y: 291, distance: 28.3
click at [444, 291] on input "BAIRRO GLORIA" at bounding box center [489, 297] width 255 height 20
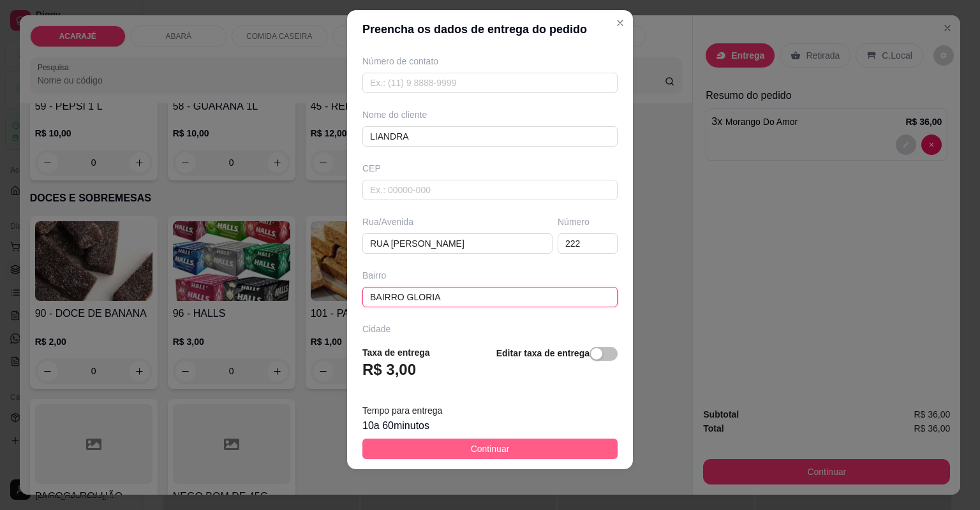
type input "BAIRRO GLORIA"
click at [443, 444] on button "Continuar" at bounding box center [489, 449] width 255 height 20
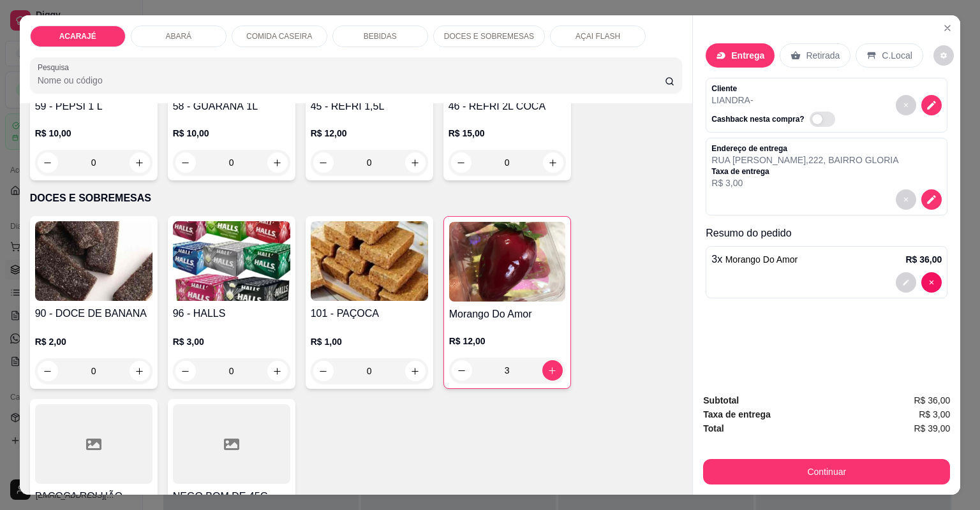
click at [742, 458] on div "Continuar" at bounding box center [826, 470] width 247 height 29
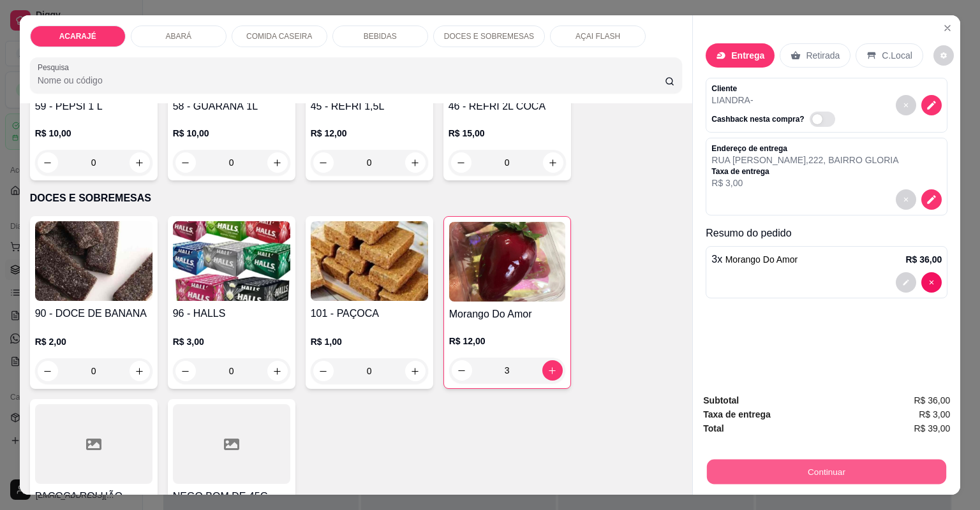
click at [742, 462] on button "Continuar" at bounding box center [826, 472] width 239 height 25
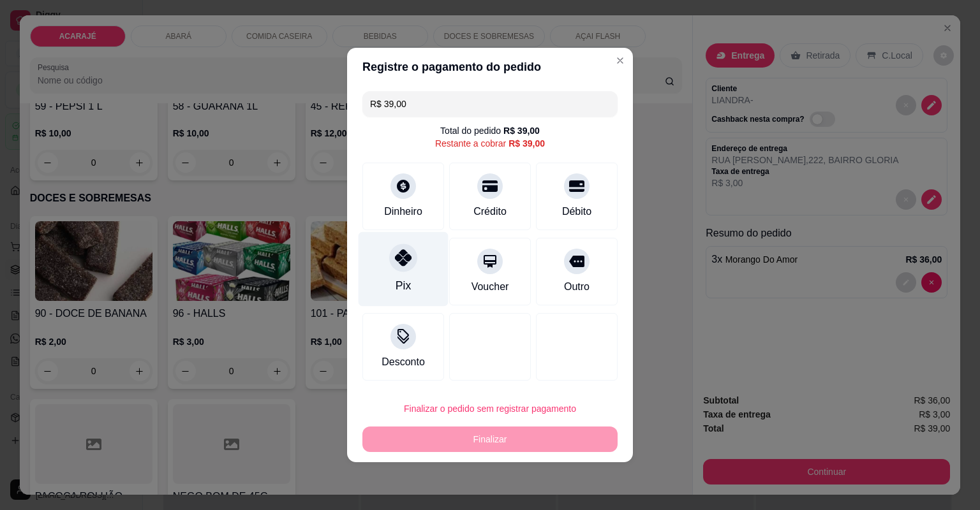
click at [406, 260] on icon at bounding box center [403, 257] width 17 height 17
type input "R$ 0,00"
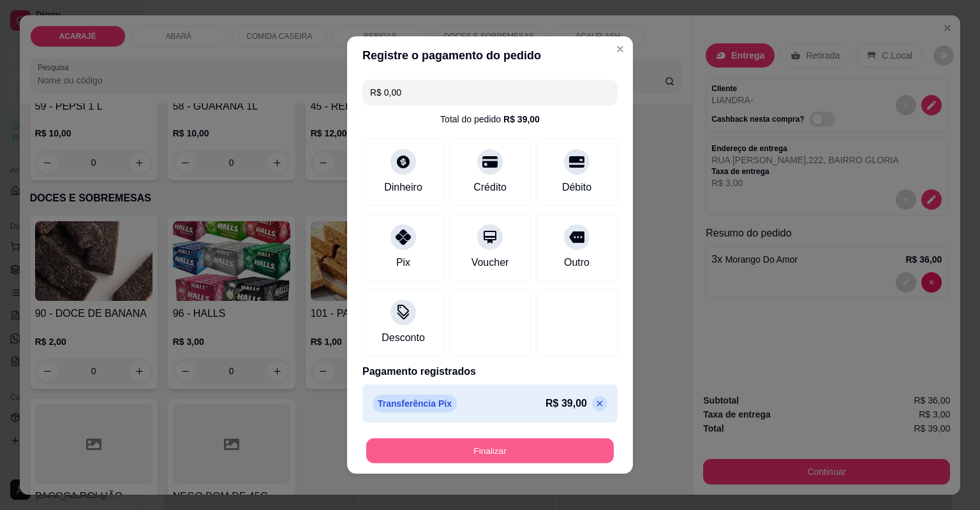
click at [418, 445] on button "Finalizar" at bounding box center [489, 451] width 247 height 25
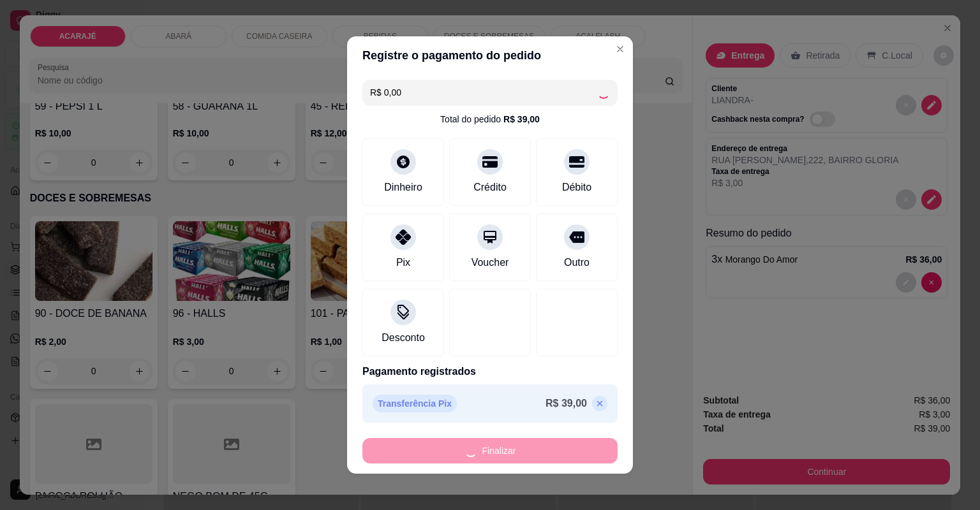
type input "0"
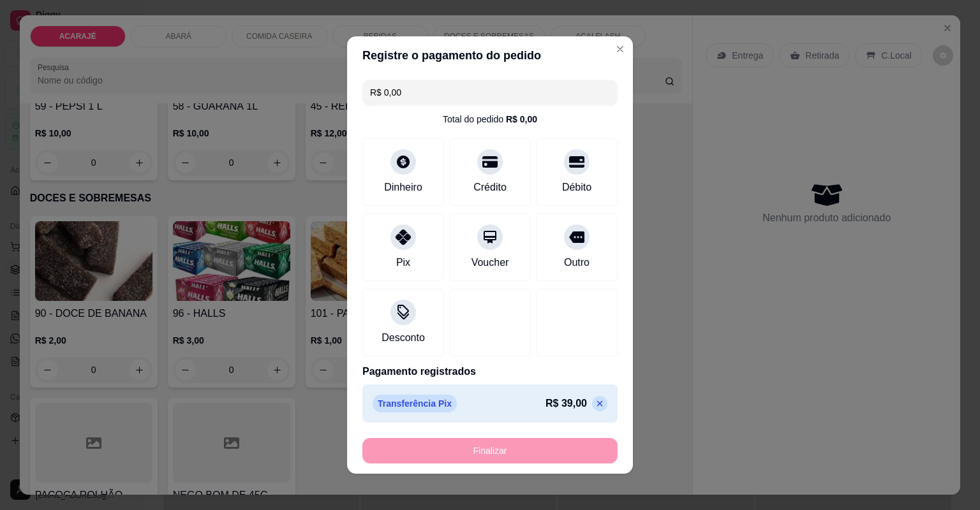
type input "-R$ 39,00"
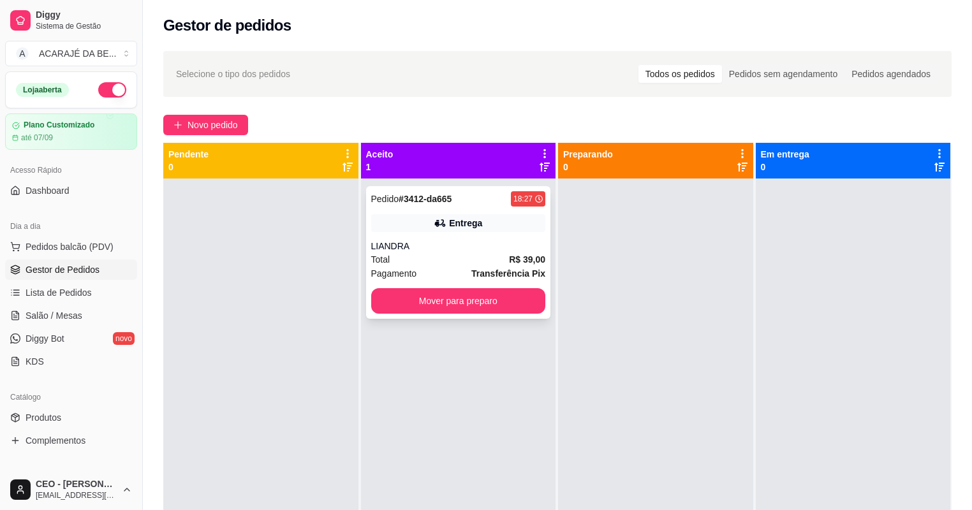
click at [509, 260] on strong "R$ 39,00" at bounding box center [527, 259] width 36 height 10
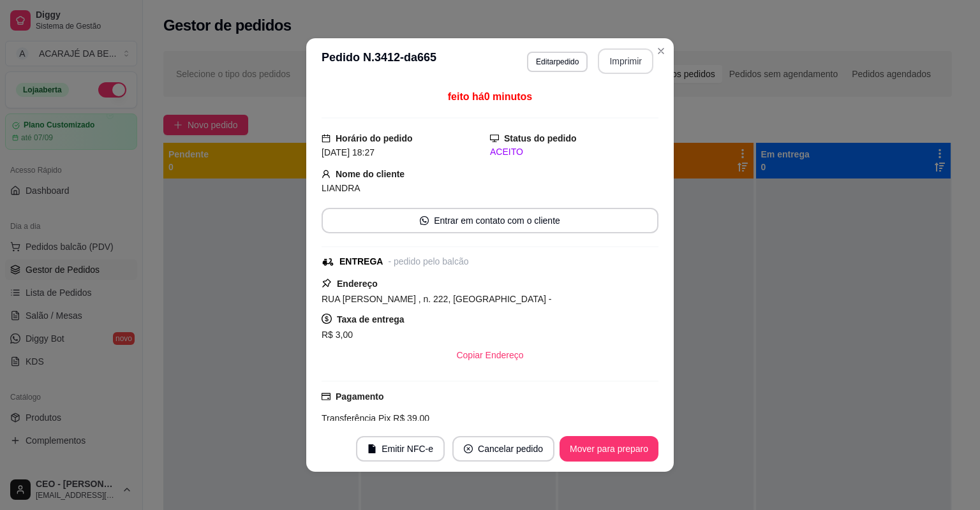
click at [627, 57] on button "Imprimir" at bounding box center [625, 61] width 55 height 26
click at [606, 452] on button "Mover para preparo" at bounding box center [609, 449] width 96 height 25
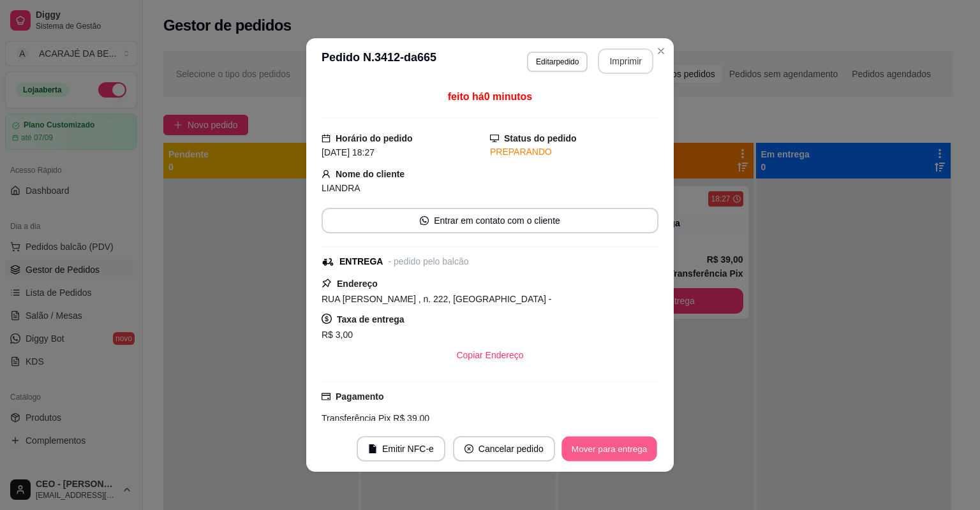
click at [606, 452] on button "Mover para entrega" at bounding box center [609, 449] width 96 height 25
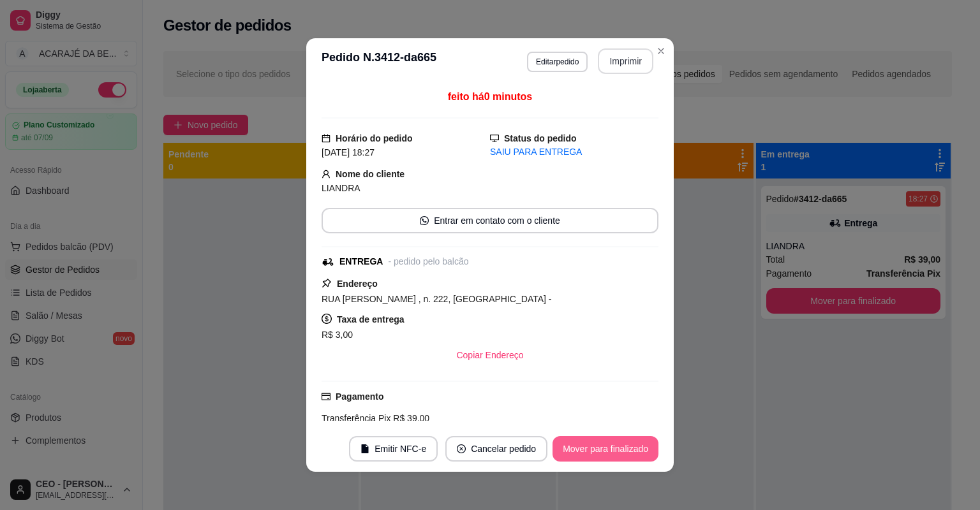
click at [606, 452] on button "Mover para finalizado" at bounding box center [605, 449] width 106 height 26
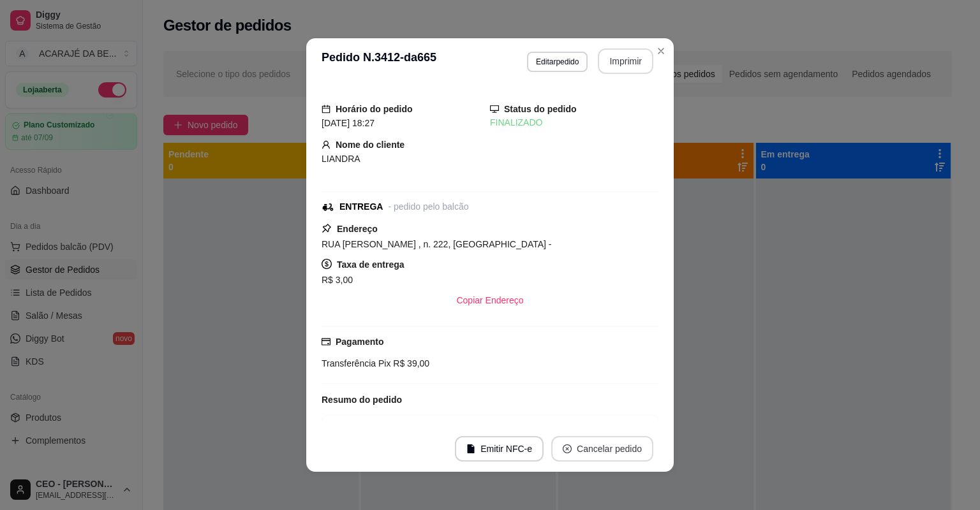
click at [586, 453] on button "Cancelar pedido" at bounding box center [602, 449] width 102 height 26
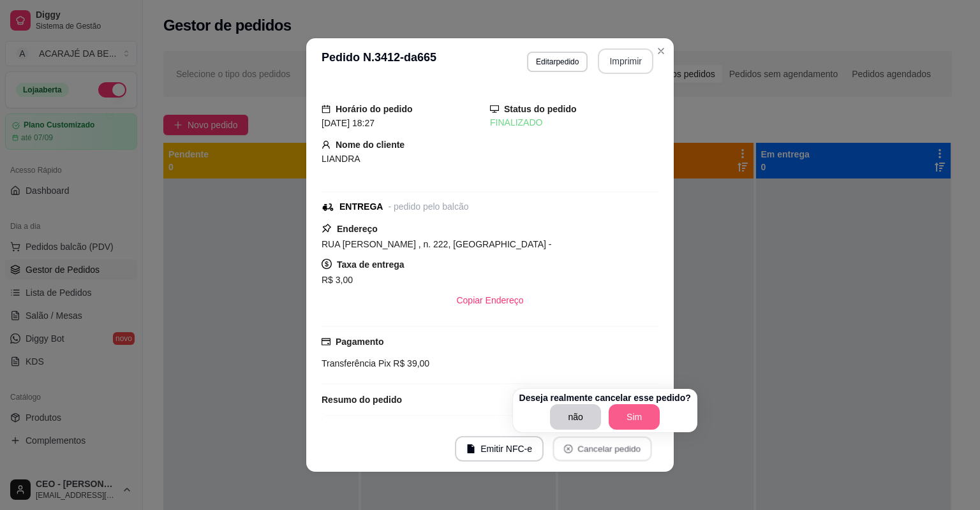
click at [631, 416] on button "Sim" at bounding box center [633, 417] width 51 height 26
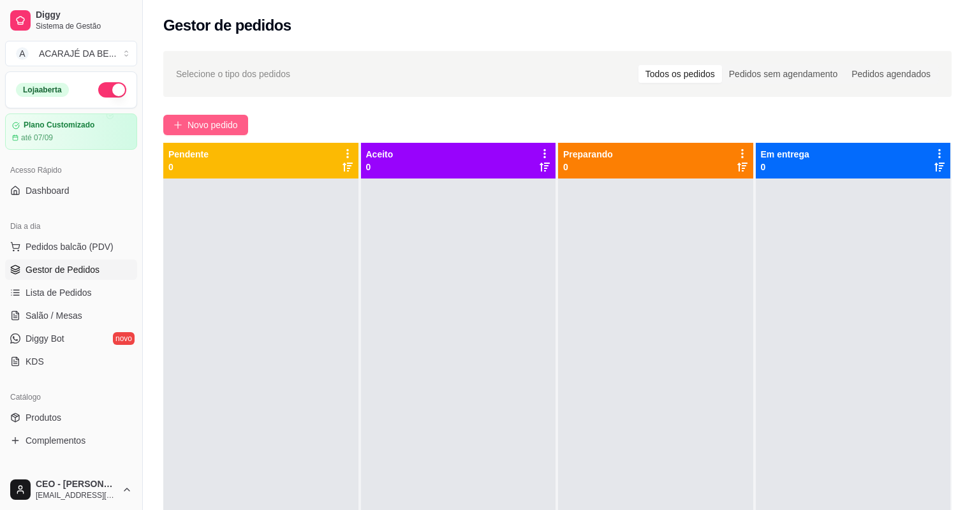
click at [175, 121] on icon "plus" at bounding box center [177, 125] width 9 height 9
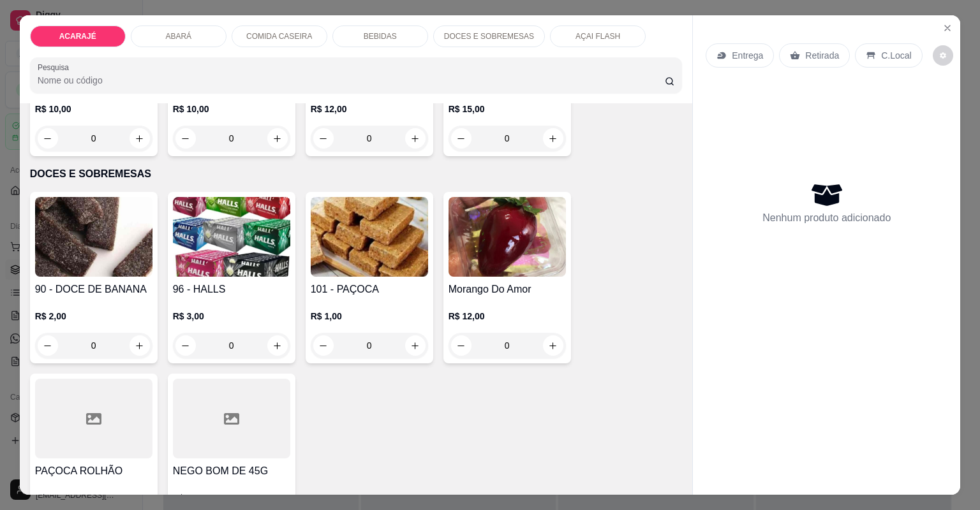
scroll to position [2296, 0]
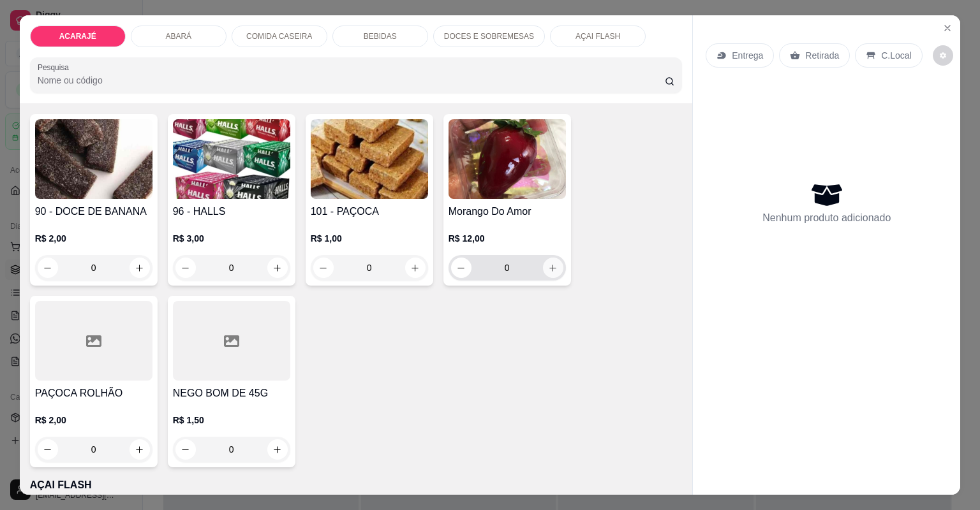
click at [555, 267] on button "increase-product-quantity" at bounding box center [553, 268] width 20 height 20
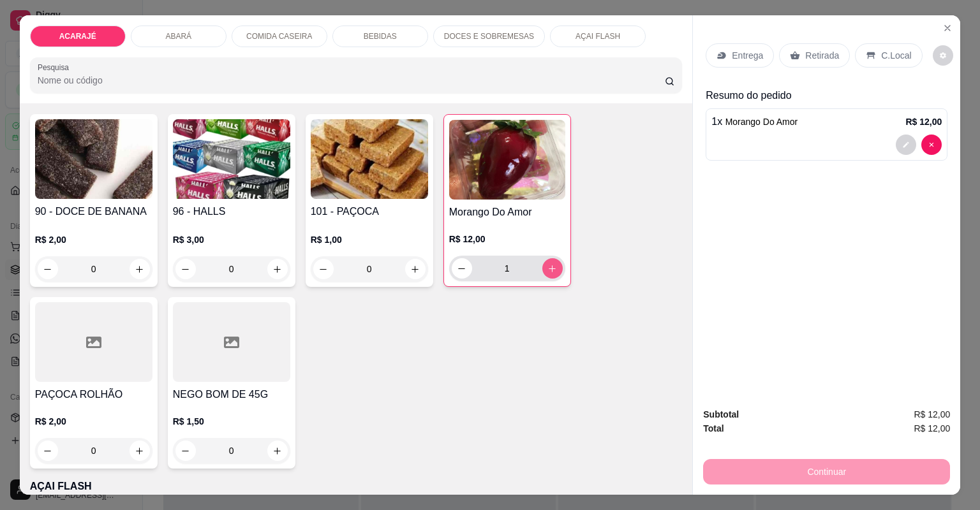
click at [555, 267] on button "increase-product-quantity" at bounding box center [552, 268] width 20 height 20
type input "2"
click at [736, 54] on p "Entrega" at bounding box center [746, 55] width 31 height 13
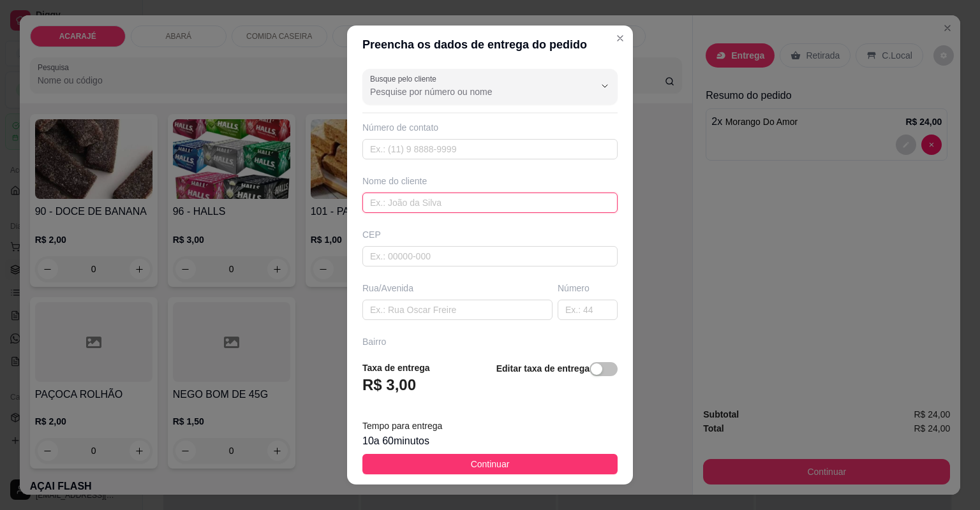
click at [485, 211] on input "text" at bounding box center [489, 203] width 255 height 20
type input "BRUNA MANICURE"
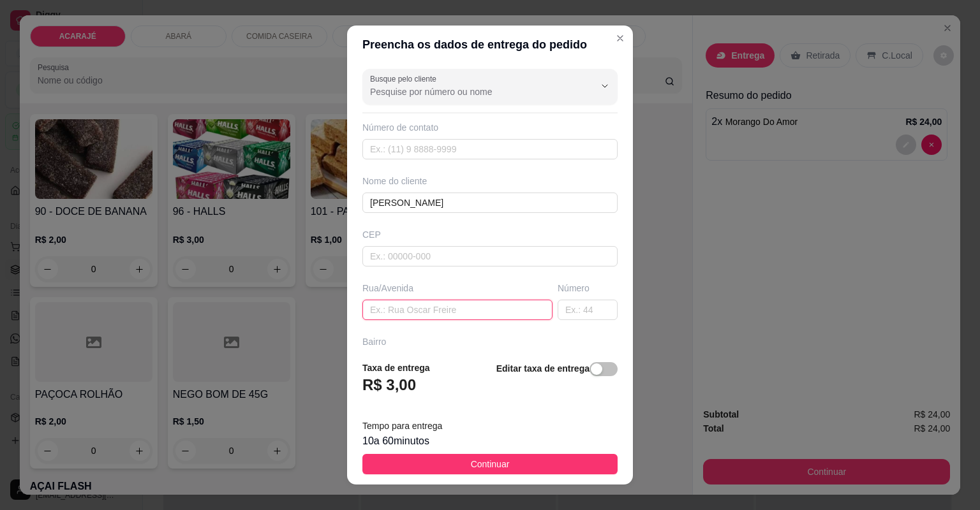
click at [421, 312] on input "text" at bounding box center [457, 310] width 190 height 20
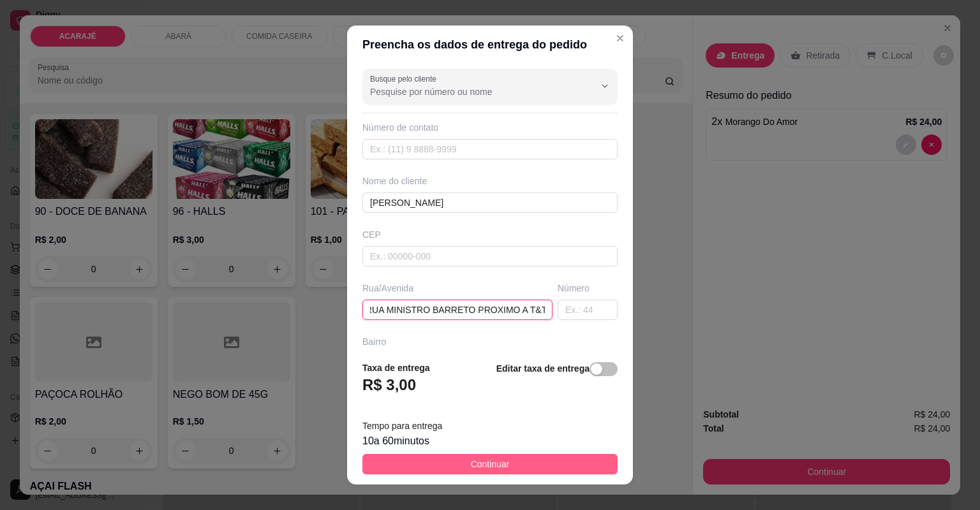
type input "RUA MINISTRO BARRETO PROXIMO A T&T"
click at [487, 466] on span "Continuar" at bounding box center [490, 464] width 39 height 14
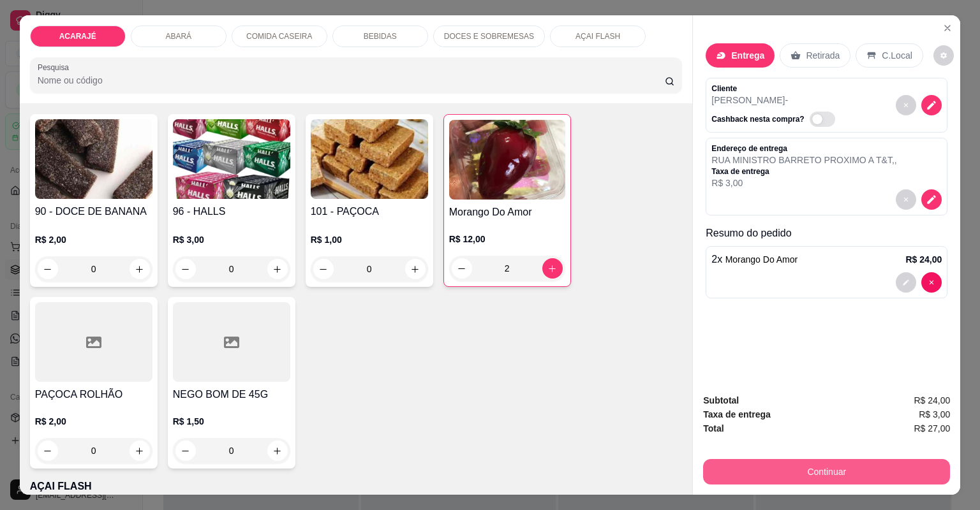
click at [742, 467] on button "Continuar" at bounding box center [826, 472] width 247 height 26
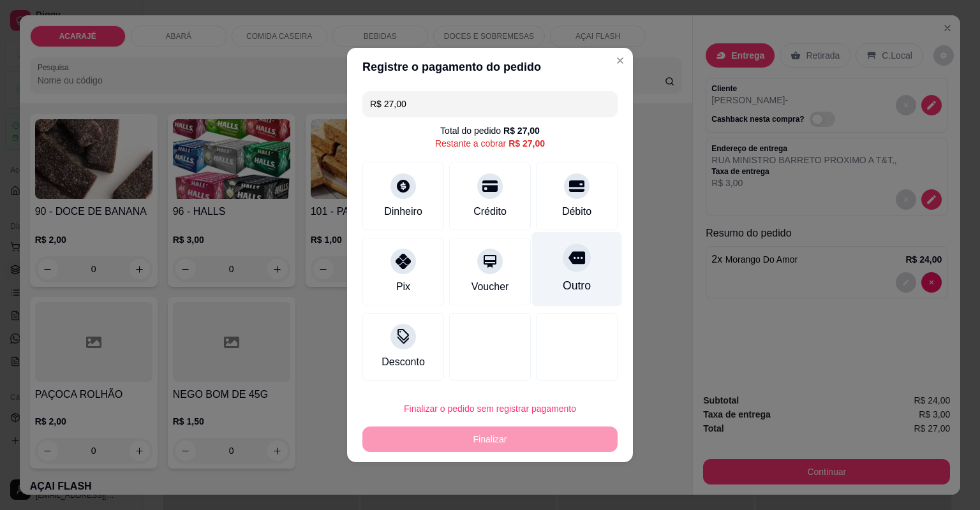
click at [574, 277] on div "Outro" at bounding box center [577, 269] width 90 height 75
type input "R$ 0,00"
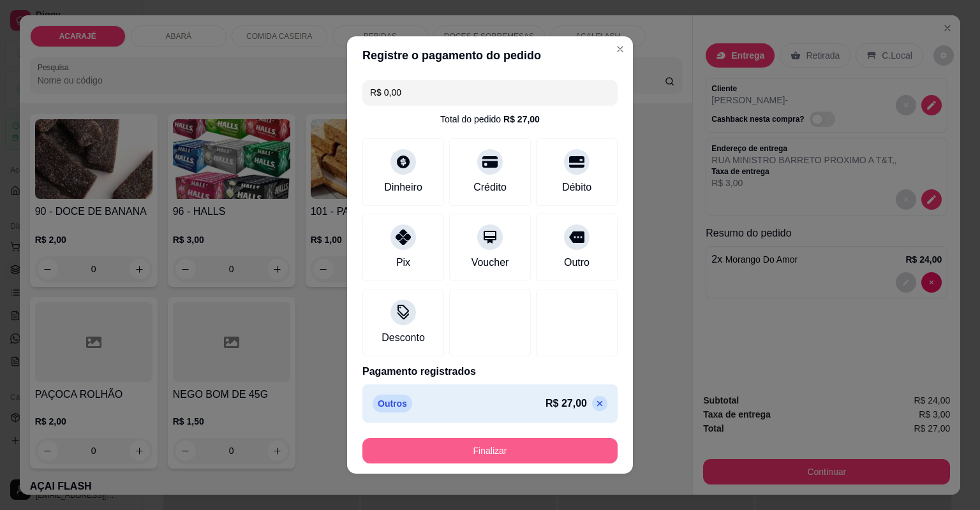
click at [518, 444] on button "Finalizar" at bounding box center [489, 451] width 255 height 26
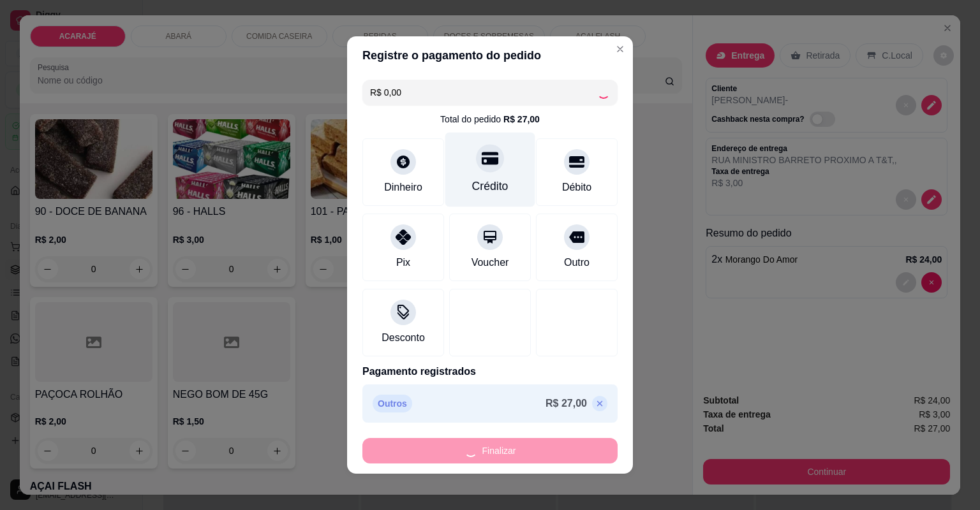
type input "0"
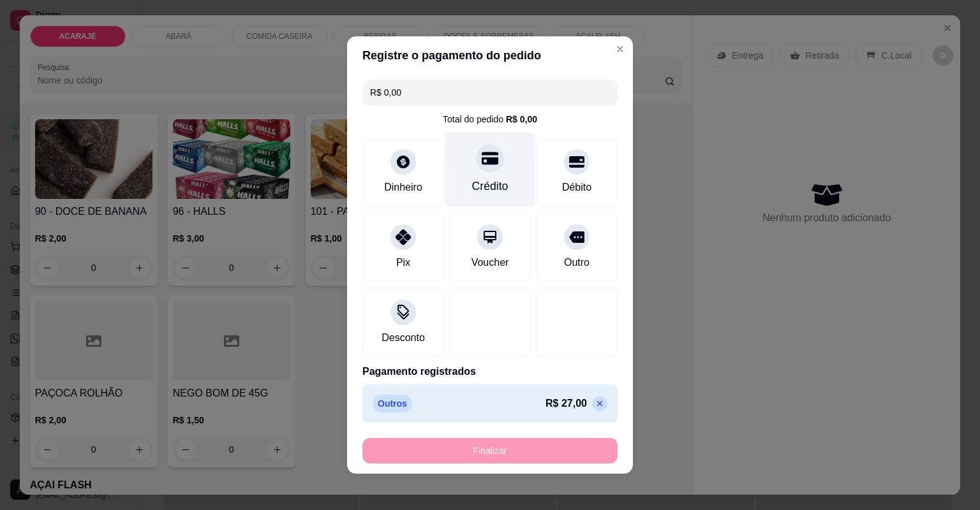
type input "-R$ 27,00"
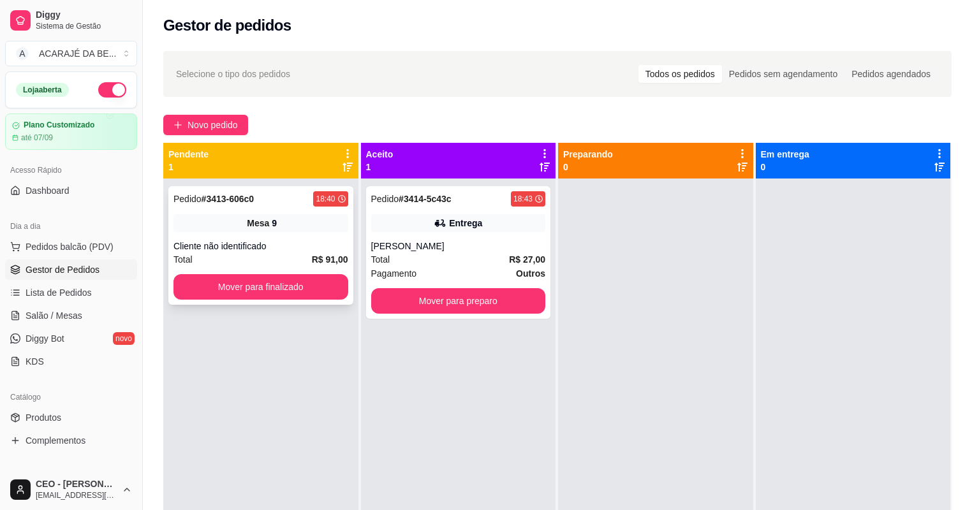
click at [298, 261] on div "Total R$ 91,00" at bounding box center [260, 260] width 175 height 14
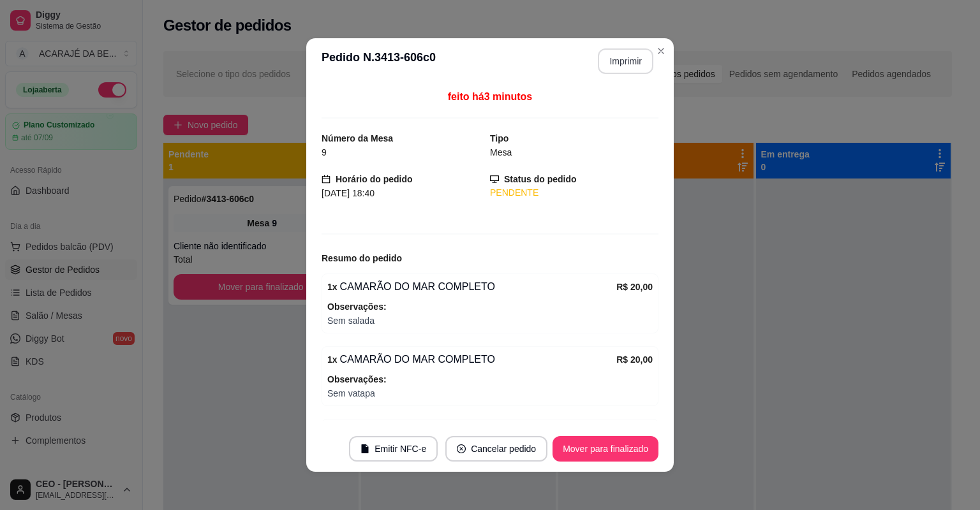
click at [612, 59] on button "Imprimir" at bounding box center [625, 61] width 55 height 26
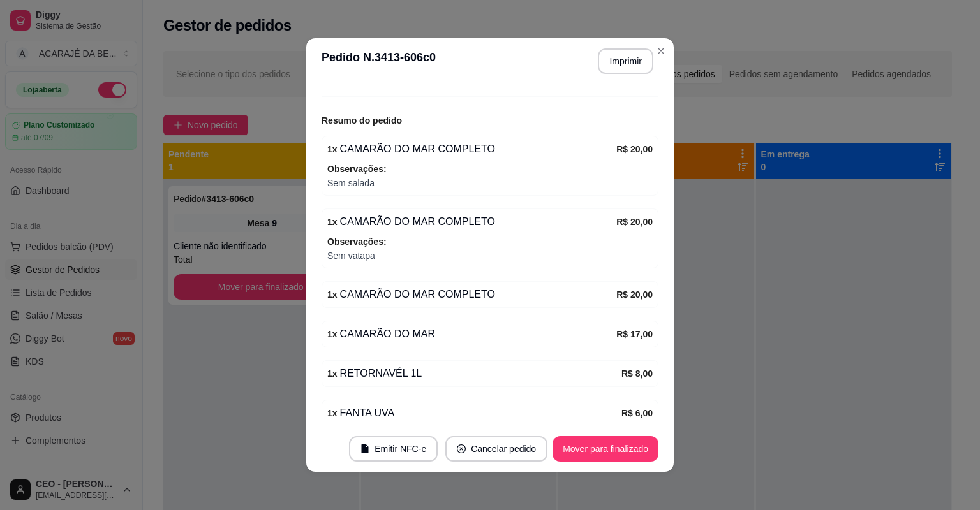
click at [577, 445] on button "Mover para finalizado" at bounding box center [605, 449] width 106 height 26
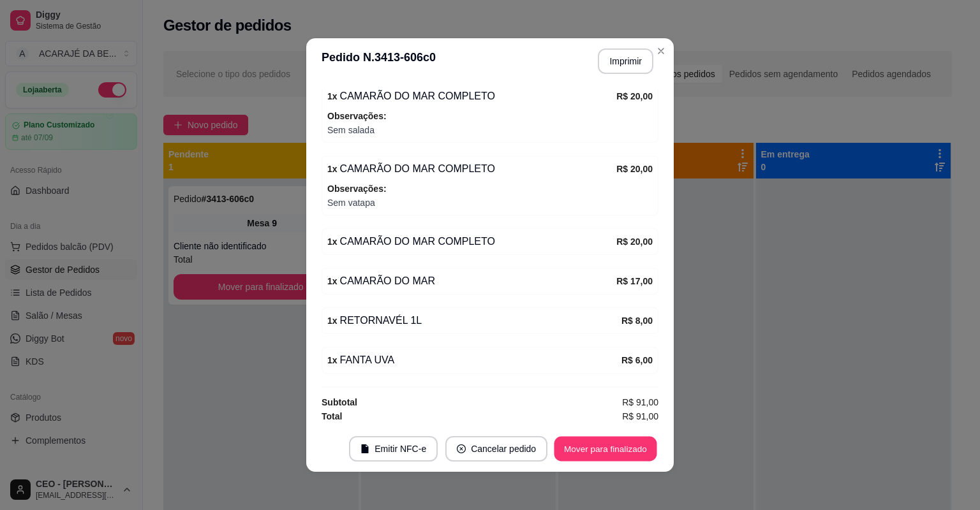
click at [577, 445] on button "Mover para finalizado" at bounding box center [605, 449] width 103 height 25
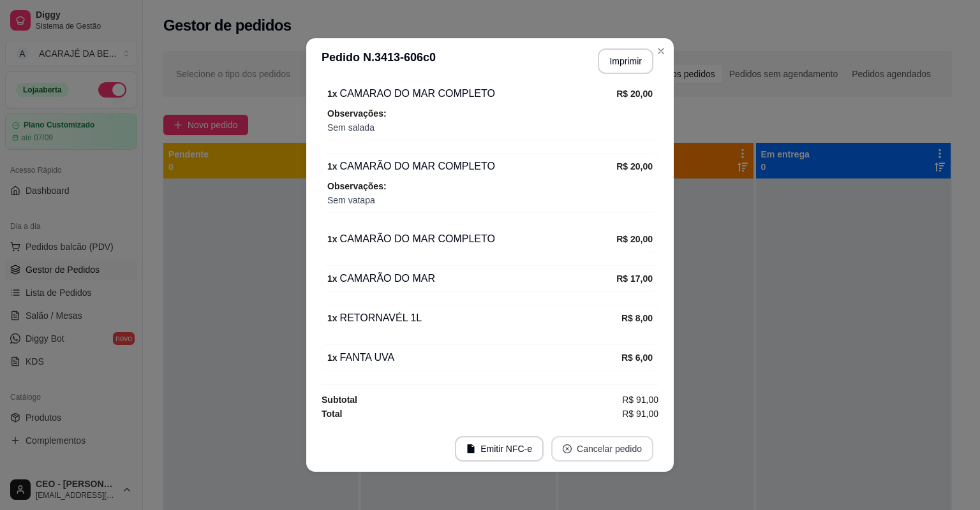
scroll to position [149, 0]
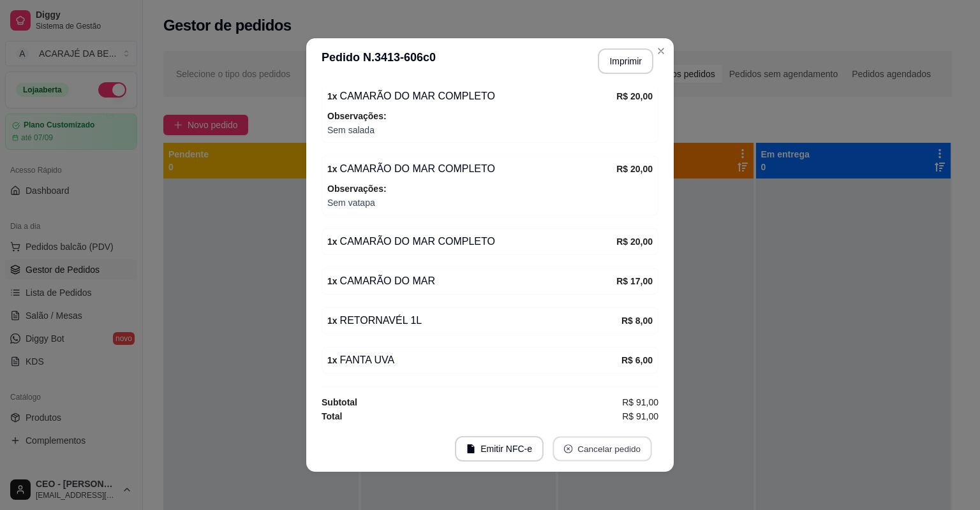
click at [577, 445] on button "Cancelar pedido" at bounding box center [601, 449] width 99 height 25
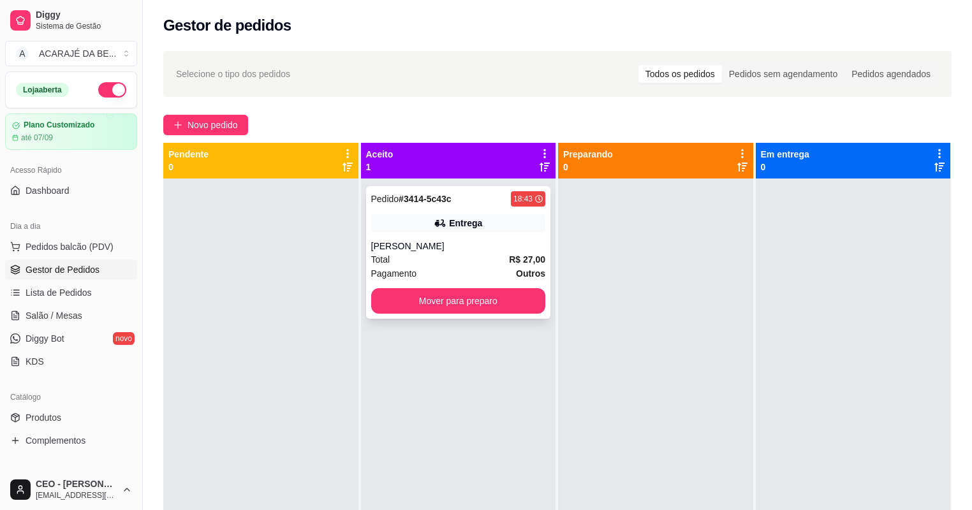
click at [499, 251] on div "BRUNA MANICURE" at bounding box center [458, 246] width 175 height 13
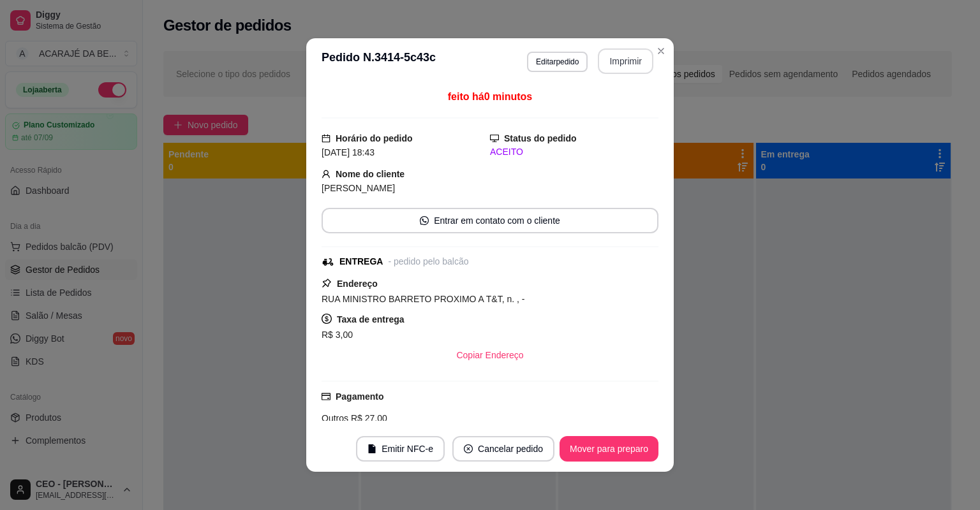
click at [613, 57] on button "Imprimir" at bounding box center [625, 61] width 55 height 26
click at [618, 452] on button "Mover para preparo" at bounding box center [609, 449] width 96 height 25
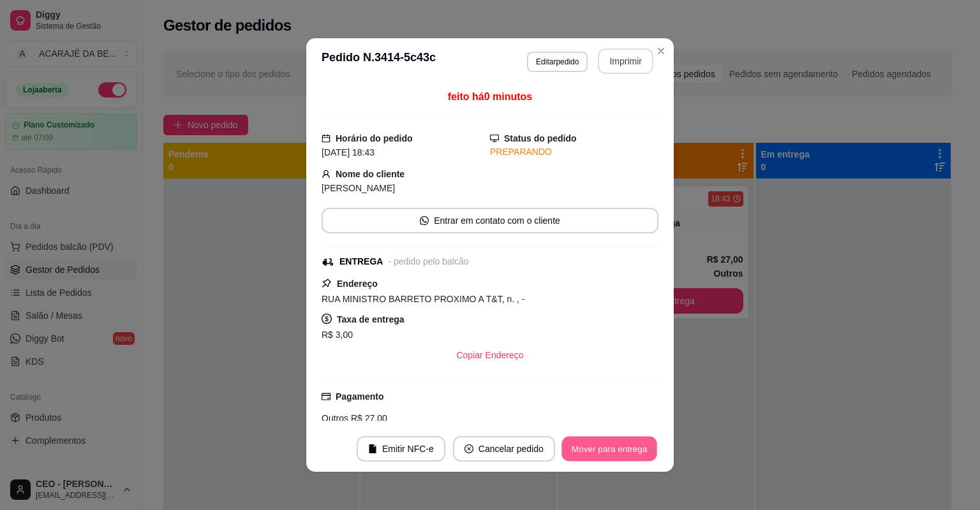
click at [618, 452] on button "Mover para entrega" at bounding box center [609, 449] width 96 height 25
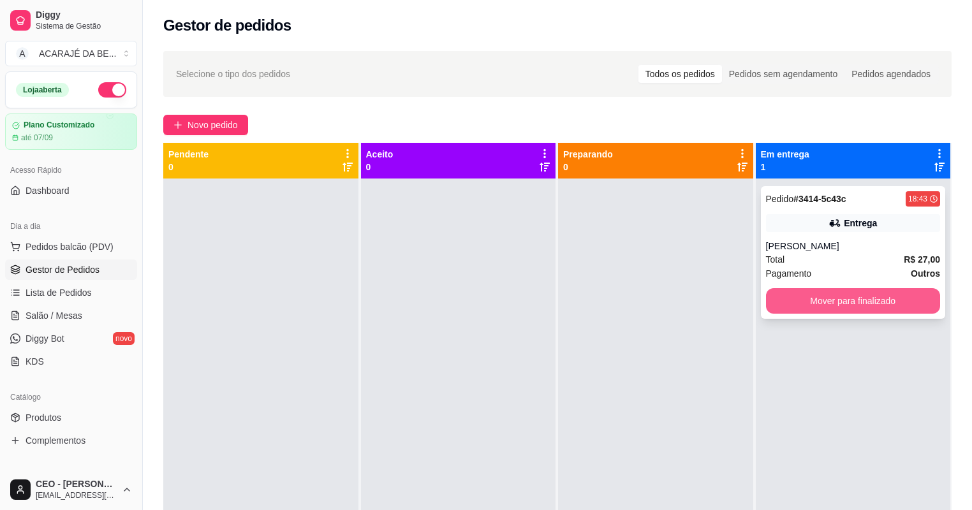
click at [791, 306] on button "Mover para finalizado" at bounding box center [853, 301] width 175 height 26
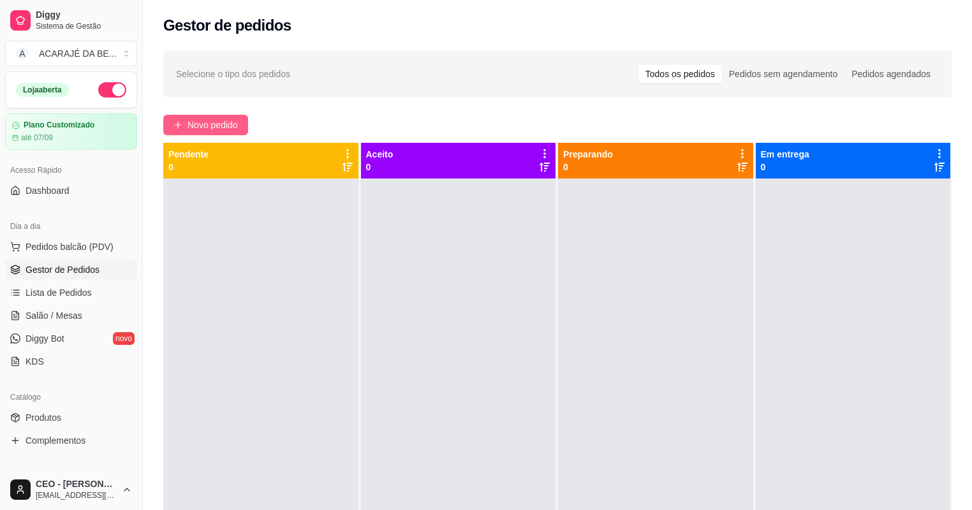
click at [196, 120] on span "Novo pedido" at bounding box center [212, 125] width 50 height 14
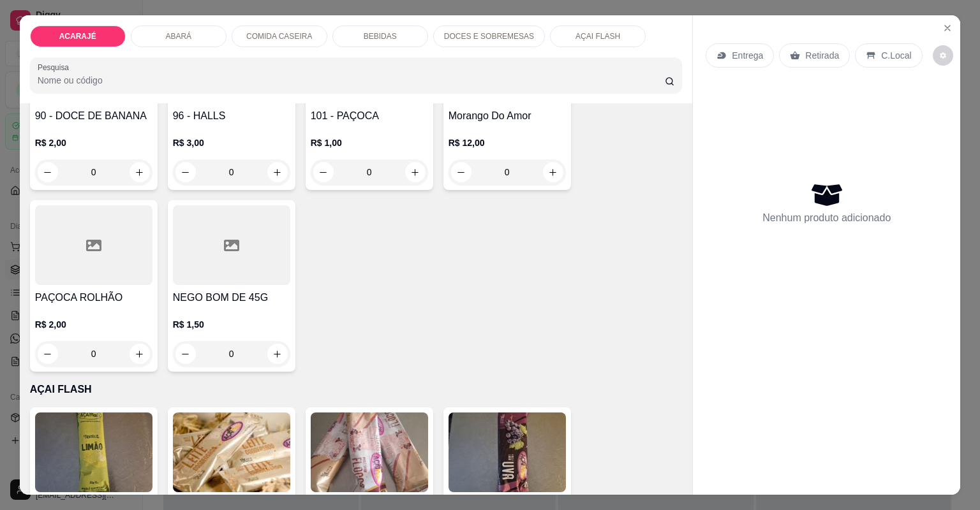
scroll to position [2296, 0]
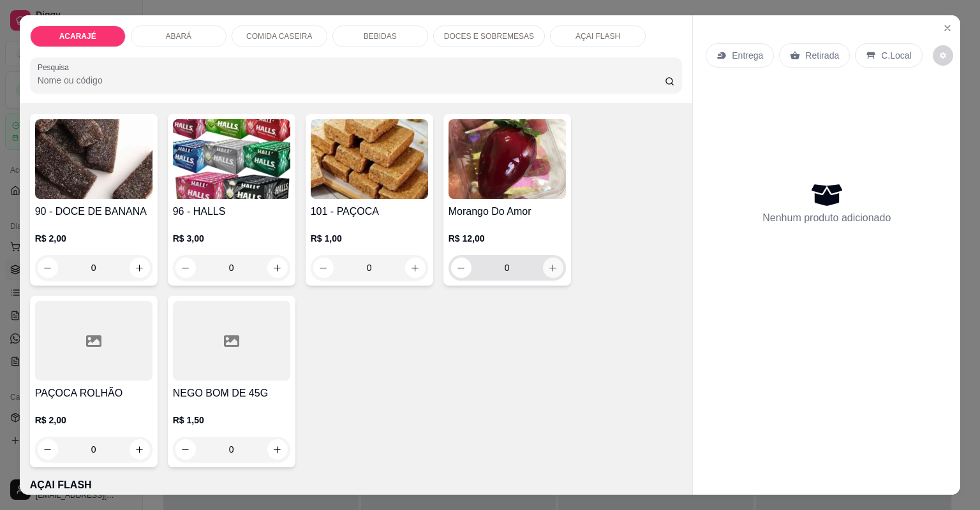
click at [548, 265] on icon "increase-product-quantity" at bounding box center [553, 268] width 10 height 10
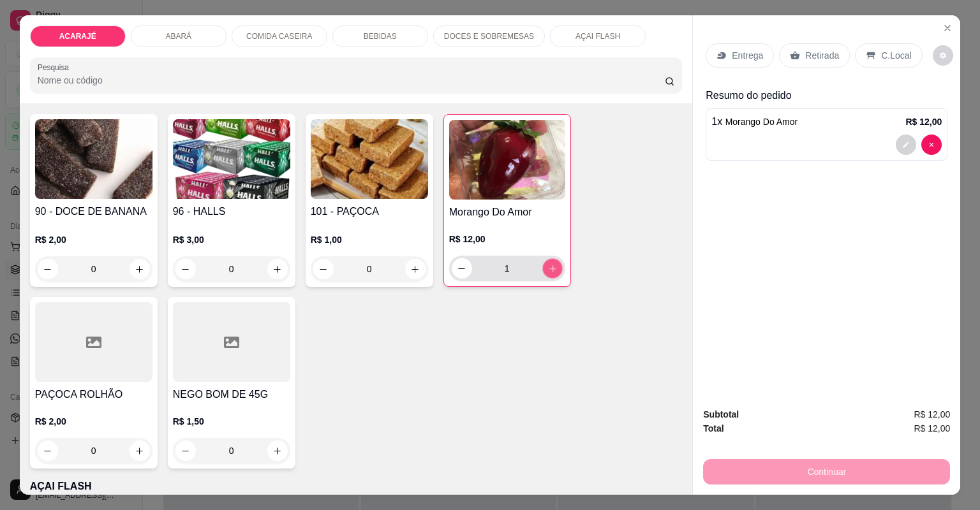
click at [547, 265] on icon "increase-product-quantity" at bounding box center [552, 269] width 10 height 10
click at [743, 53] on p "Entrega" at bounding box center [746, 55] width 31 height 13
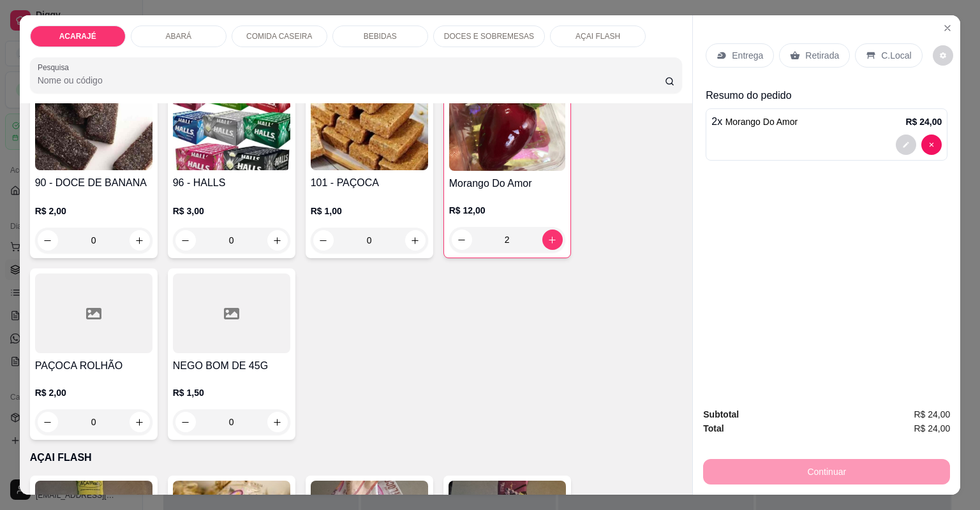
scroll to position [2347, 0]
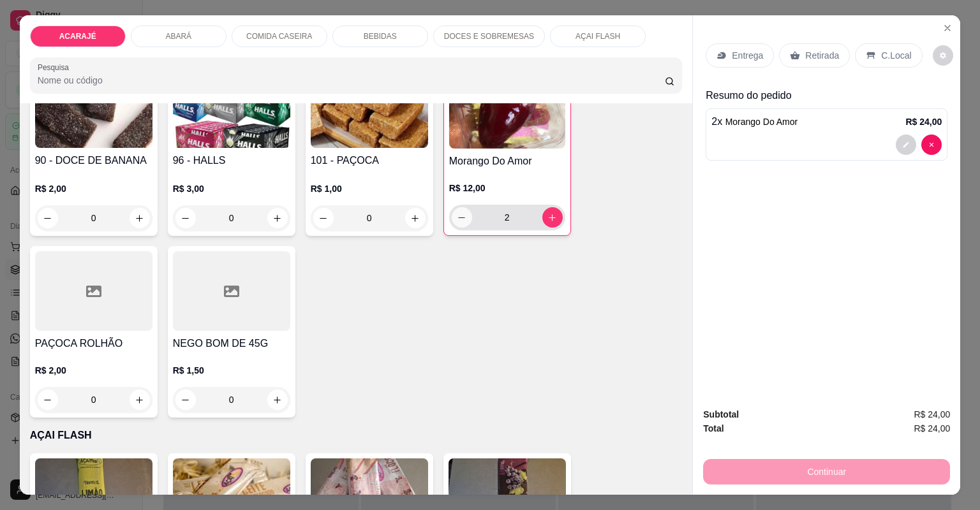
click at [459, 219] on icon "decrease-product-quantity" at bounding box center [462, 218] width 10 height 10
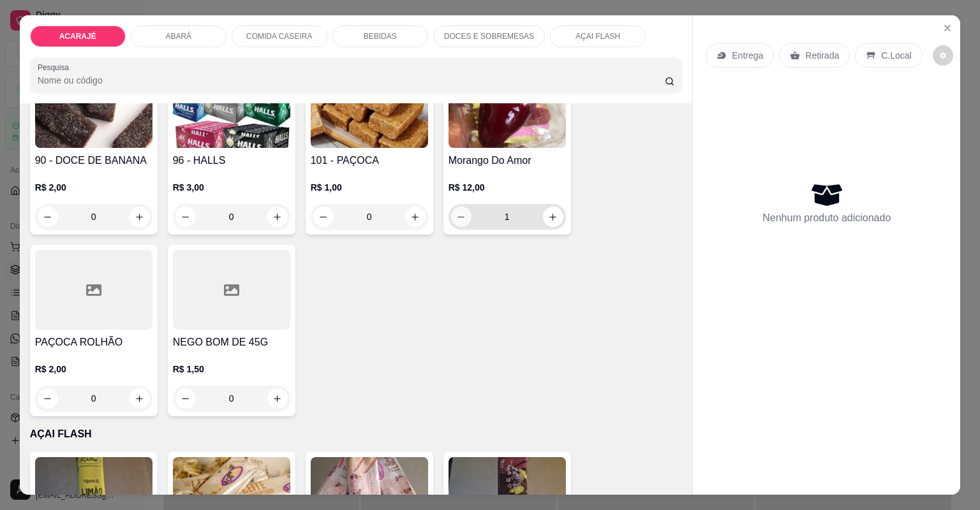
type input "0"
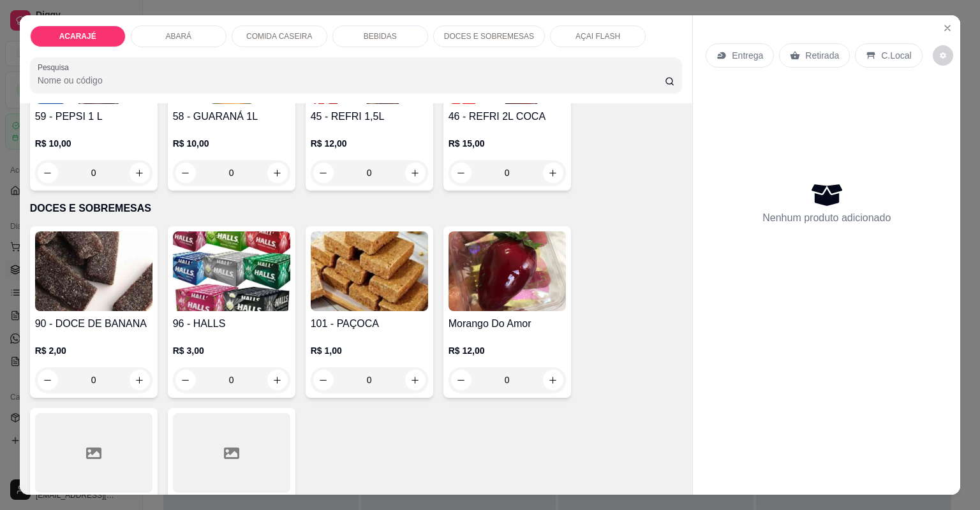
scroll to position [2194, 0]
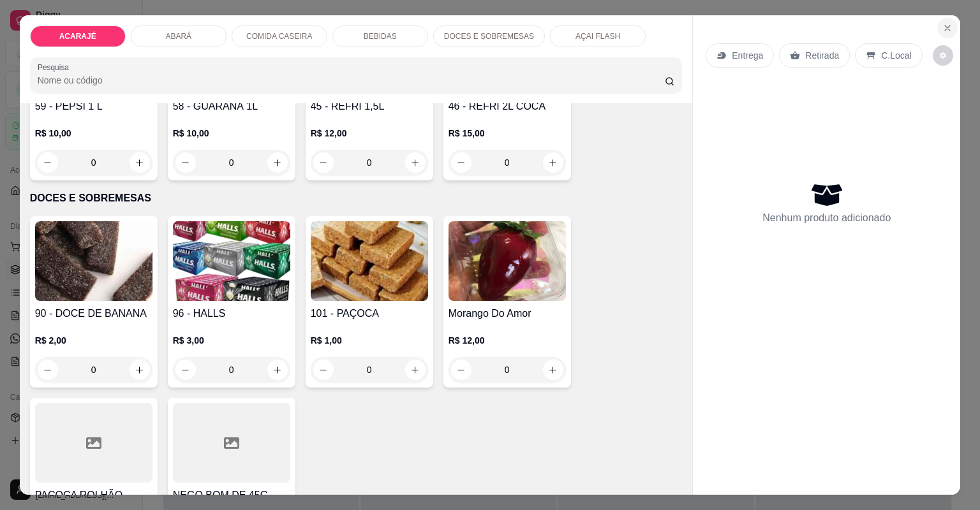
click at [943, 29] on icon "Close" at bounding box center [947, 28] width 10 height 10
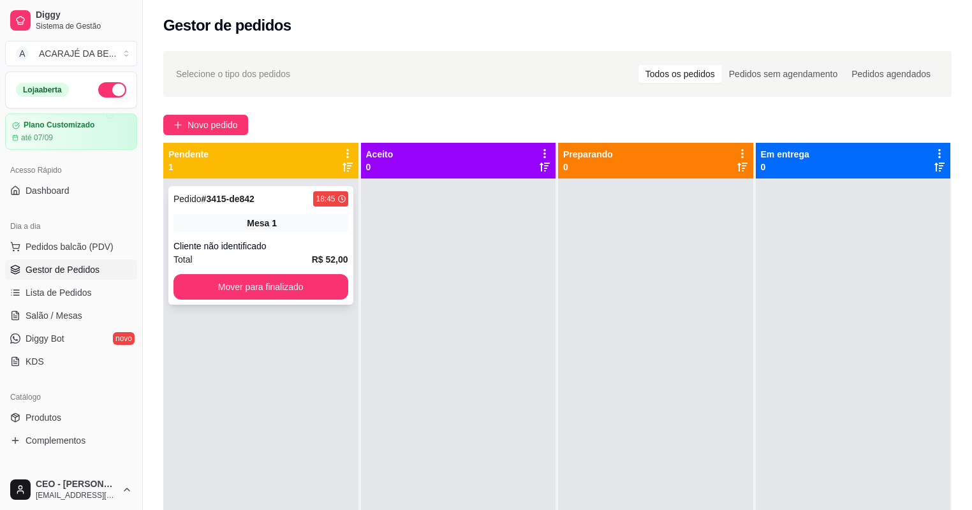
click at [304, 253] on div "Total R$ 52,00" at bounding box center [260, 260] width 175 height 14
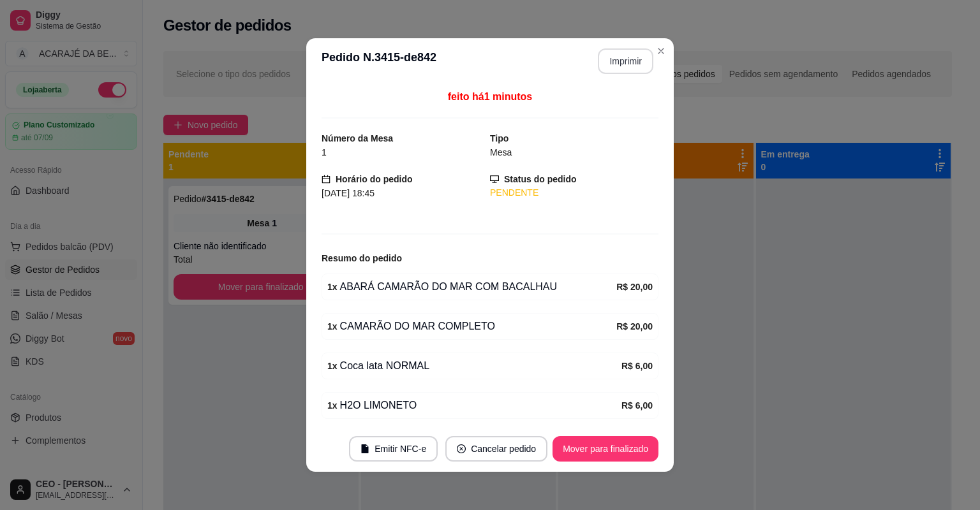
click at [628, 61] on button "Imprimir" at bounding box center [625, 61] width 55 height 26
click at [579, 444] on button "Mover para finalizado" at bounding box center [605, 449] width 103 height 25
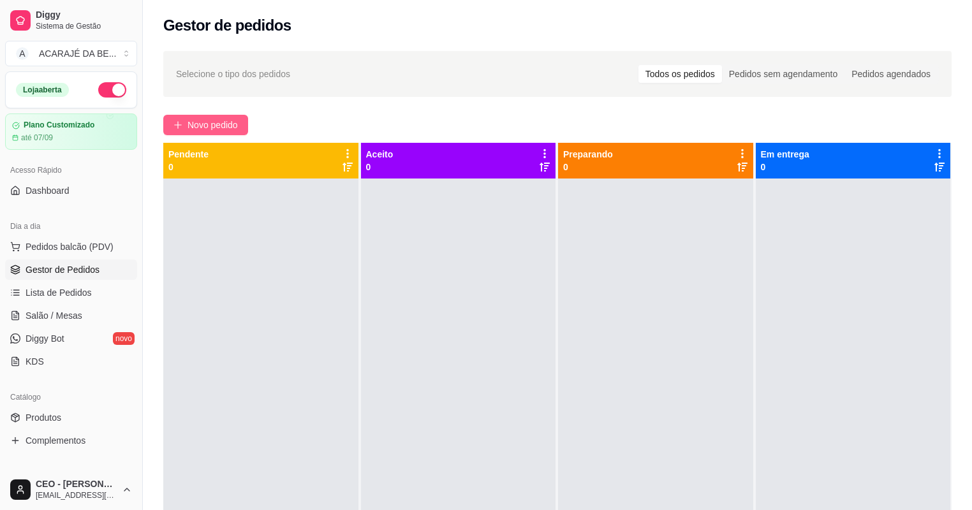
click at [230, 122] on span "Novo pedido" at bounding box center [212, 125] width 50 height 14
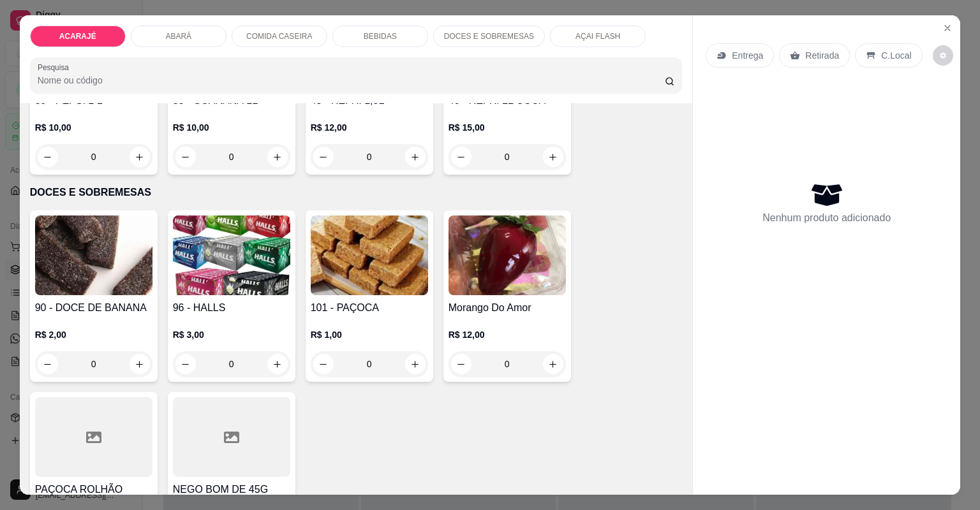
scroll to position [2194, 0]
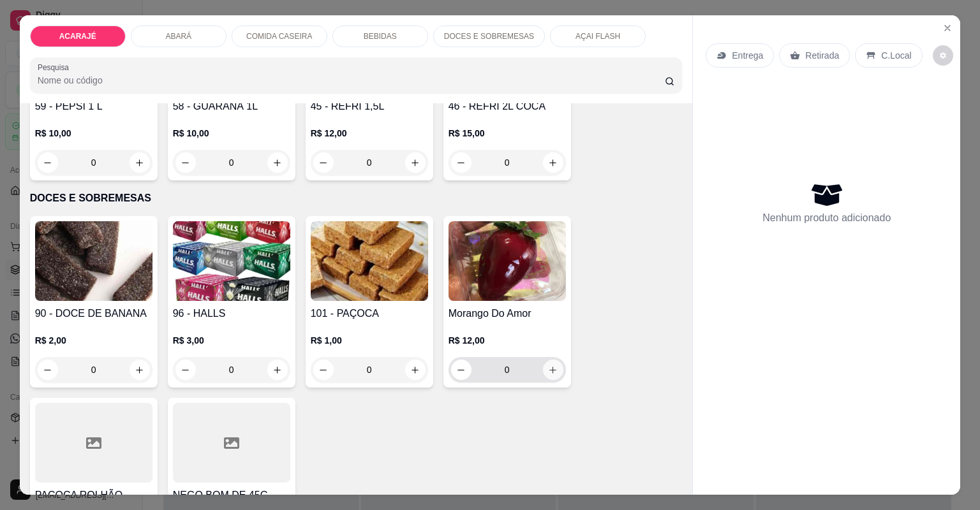
click at [556, 365] on button "increase-product-quantity" at bounding box center [553, 370] width 20 height 20
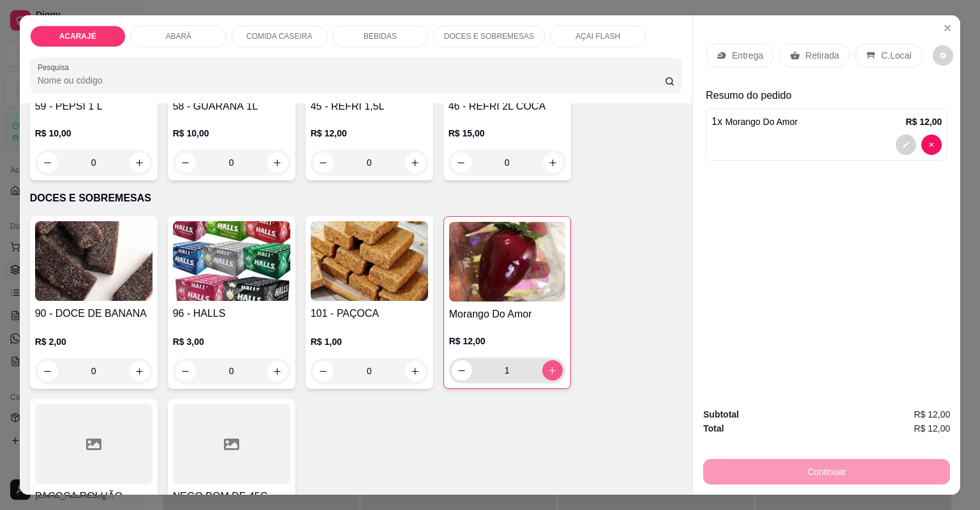
click at [556, 365] on button "increase-product-quantity" at bounding box center [552, 370] width 20 height 20
type input "2"
click at [738, 57] on p "Entrega" at bounding box center [746, 55] width 31 height 13
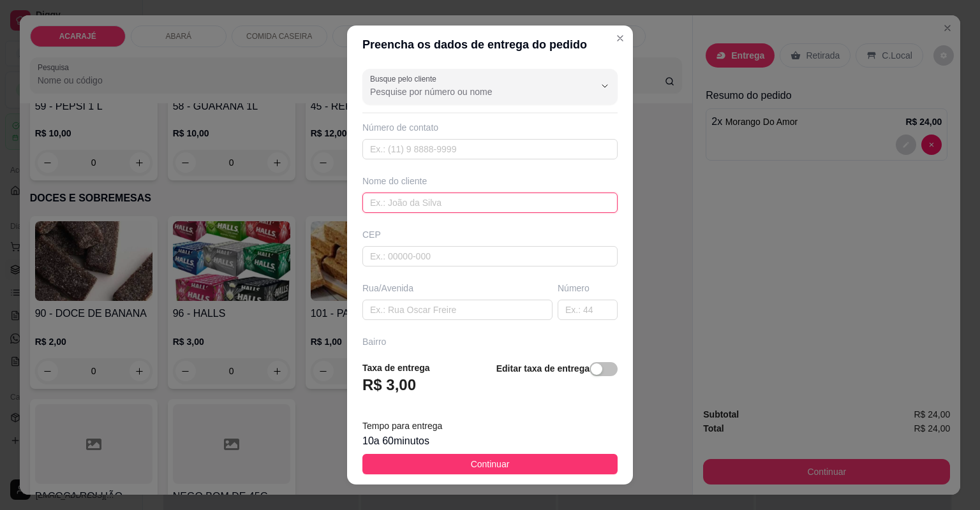
click at [461, 199] on input "text" at bounding box center [489, 203] width 255 height 20
type input "WELLINGTOM"
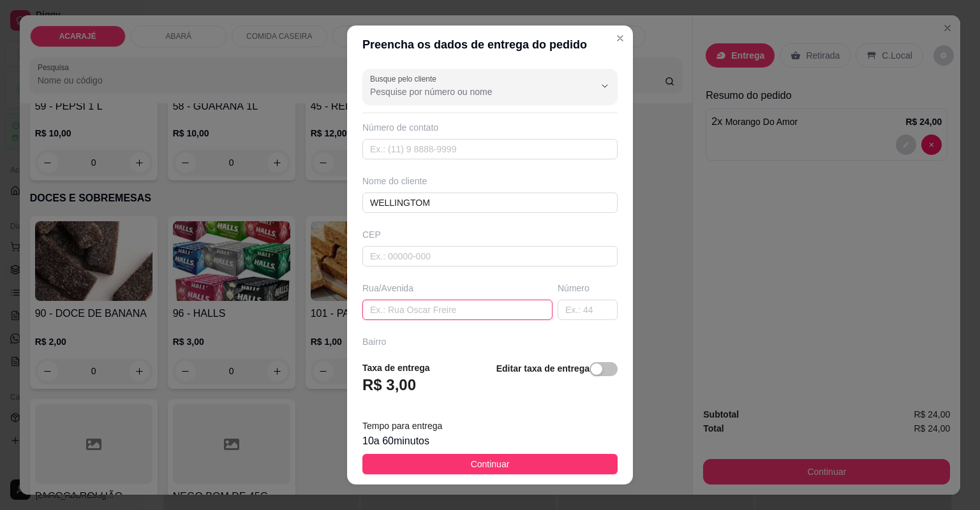
click at [430, 313] on input "text" at bounding box center [457, 310] width 190 height 20
type input "COTOVELO, DEPOIS DO POSTO"
click at [560, 312] on input "text" at bounding box center [587, 310] width 60 height 20
type input "188"
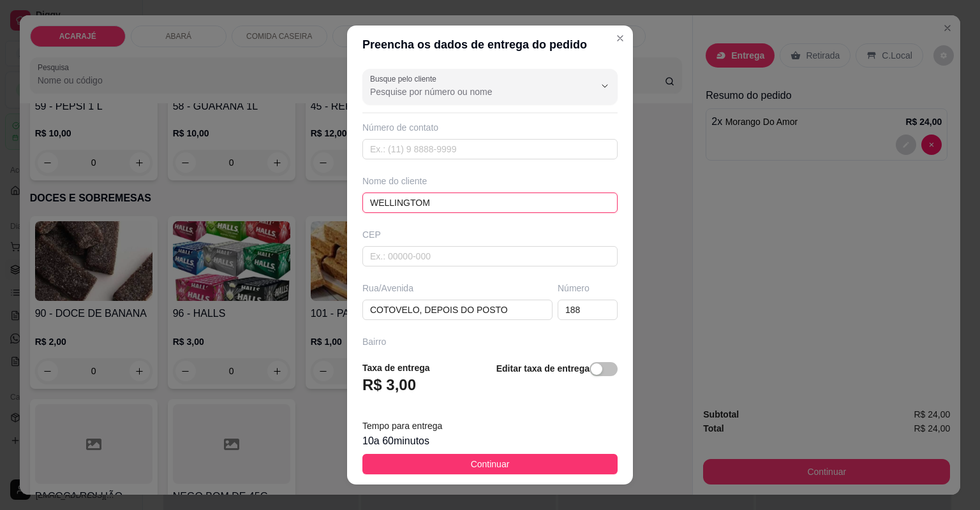
click at [477, 200] on input "WELLINGTOM" at bounding box center [489, 203] width 255 height 20
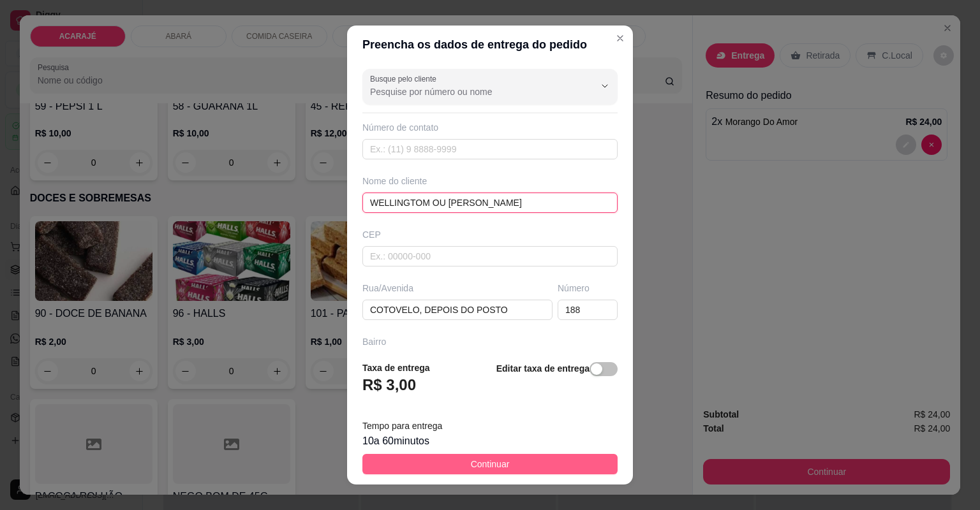
type input "WELLINGTOM OU CLARA"
click at [454, 467] on button "Continuar" at bounding box center [489, 464] width 255 height 20
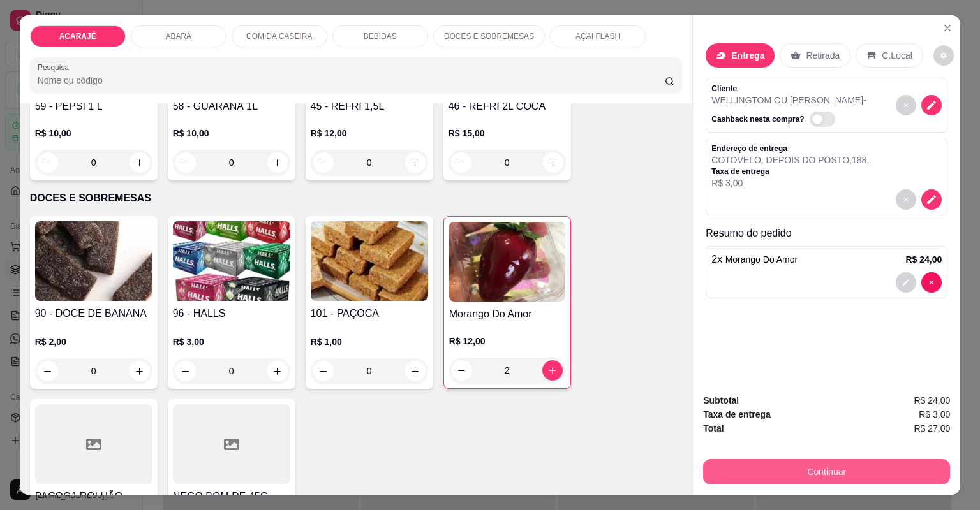
click at [742, 480] on button "Continuar" at bounding box center [826, 472] width 247 height 26
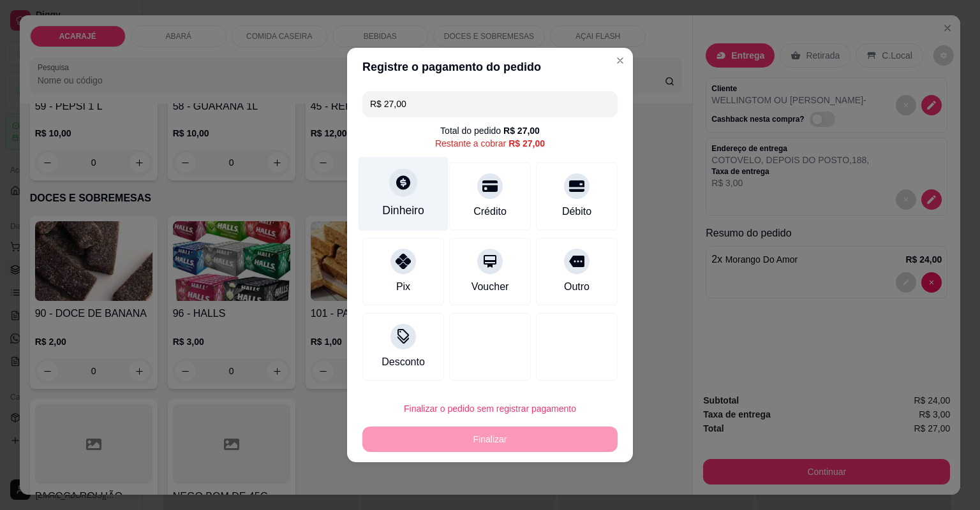
click at [411, 202] on div "Dinheiro" at bounding box center [403, 210] width 42 height 17
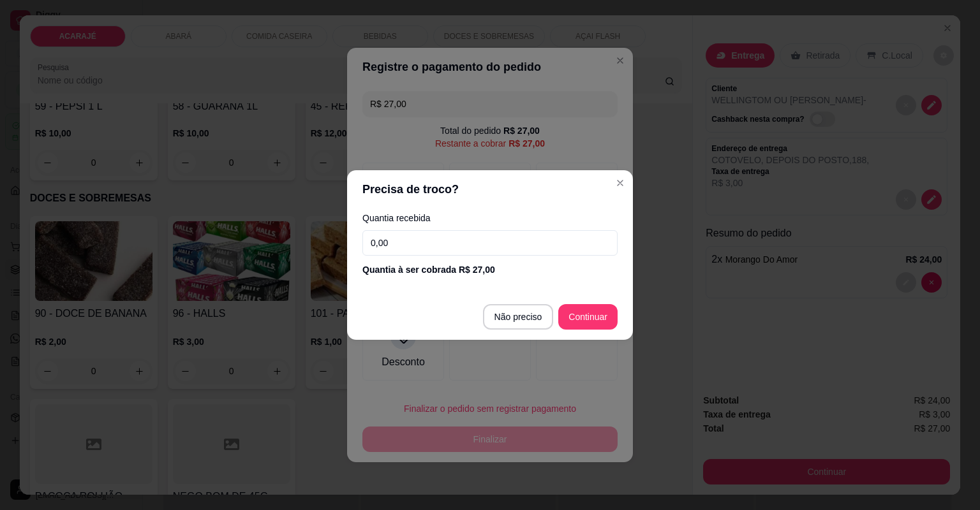
click at [428, 243] on input "0,00" at bounding box center [489, 243] width 255 height 26
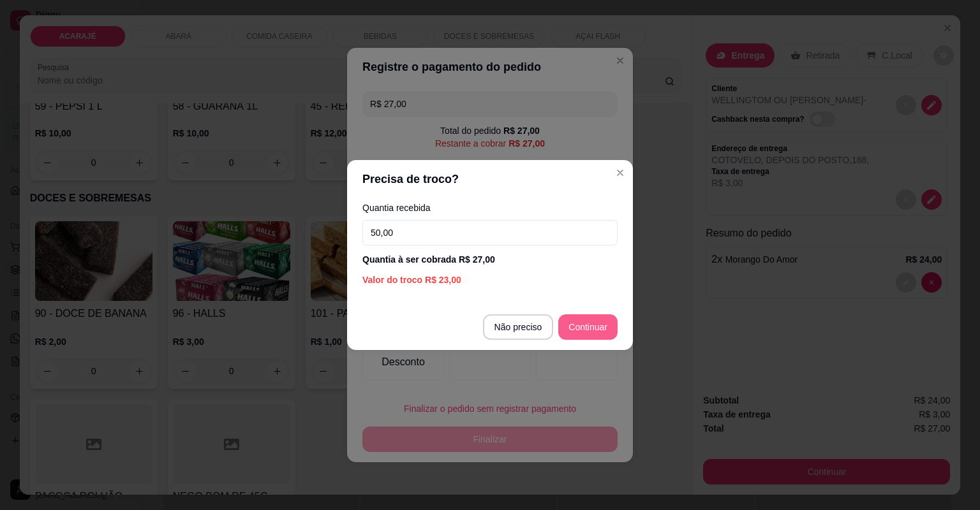
type input "50,00"
type input "R$ 0,00"
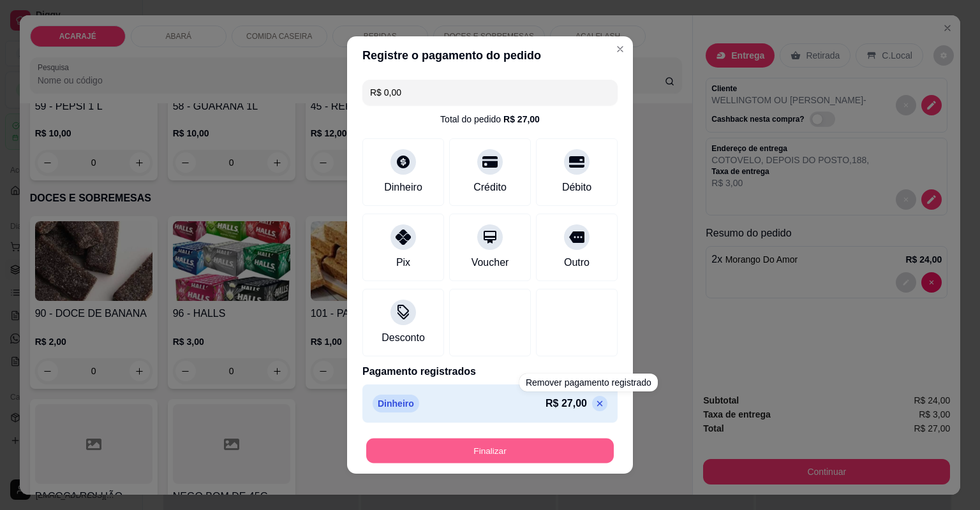
click at [569, 445] on button "Finalizar" at bounding box center [489, 451] width 247 height 25
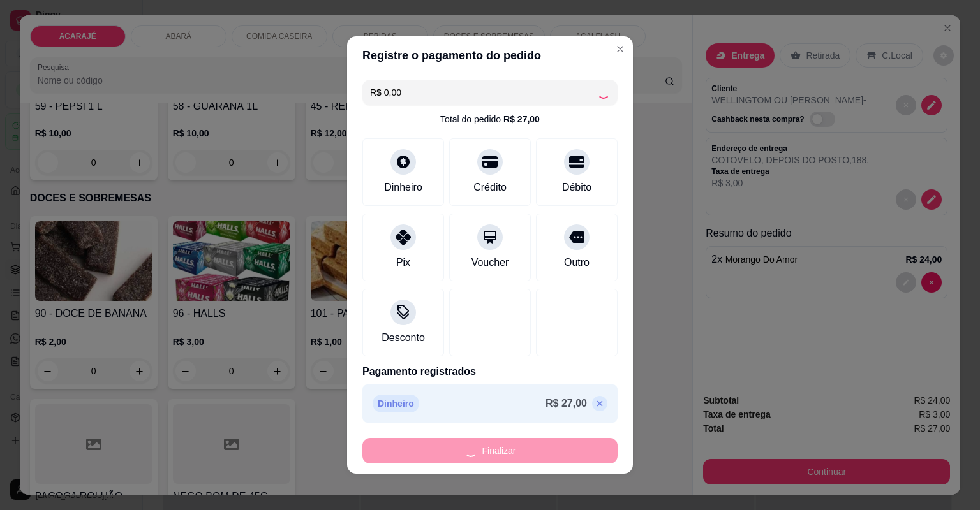
type input "0"
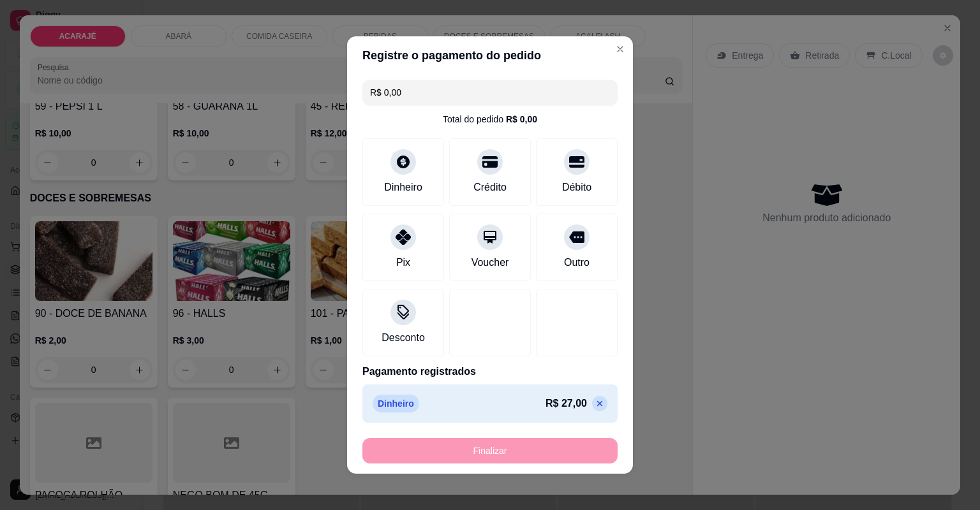
type input "-R$ 27,00"
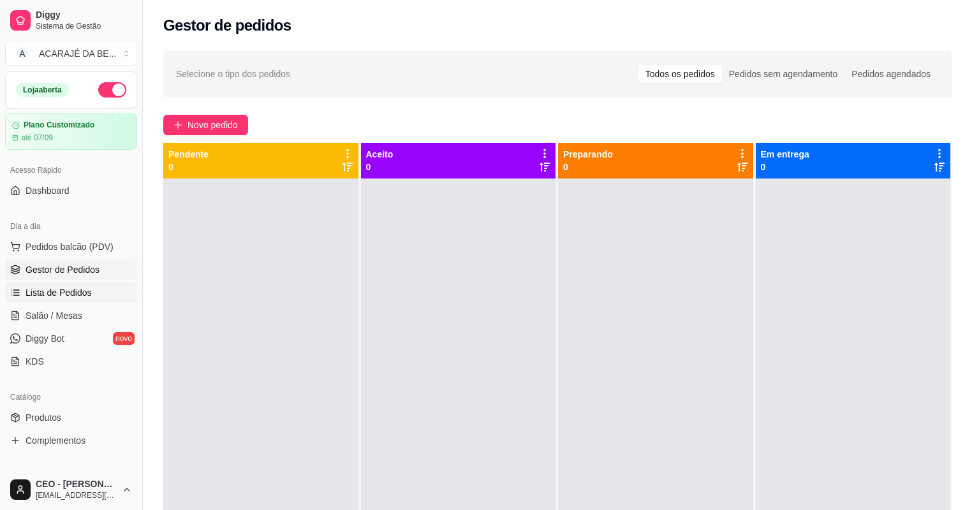
click at [73, 290] on span "Lista de Pedidos" at bounding box center [59, 292] width 66 height 13
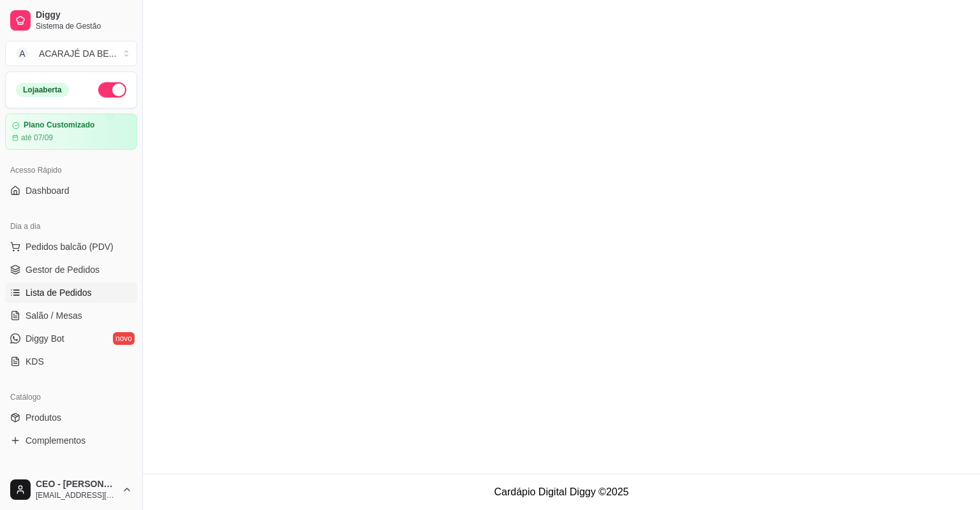
click at [61, 273] on span "Gestor de Pedidos" at bounding box center [63, 269] width 74 height 13
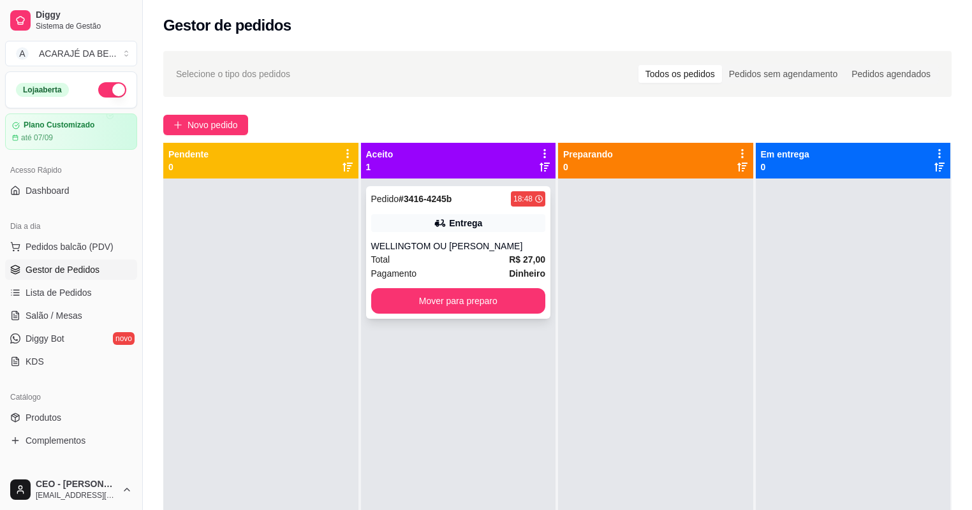
click at [473, 245] on div "WELLINGTOM OU CLARA" at bounding box center [458, 246] width 175 height 13
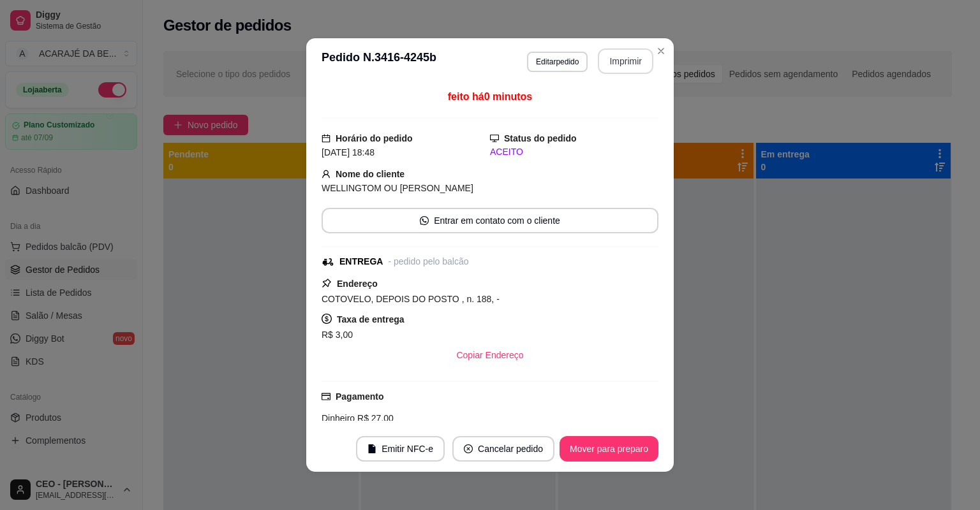
click at [612, 64] on button "Imprimir" at bounding box center [625, 61] width 55 height 26
click at [584, 447] on button "Mover para preparo" at bounding box center [609, 449] width 96 height 25
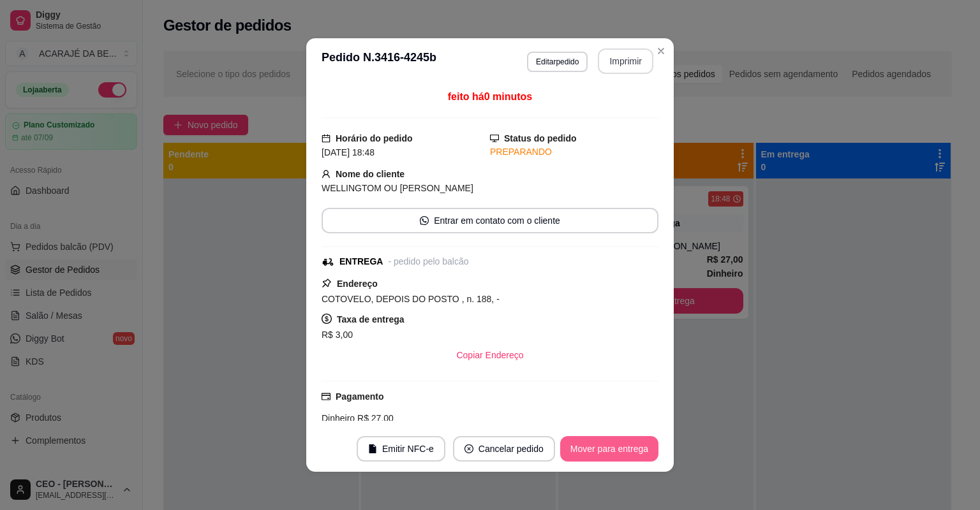
click at [584, 447] on button "Mover para entrega" at bounding box center [609, 449] width 98 height 26
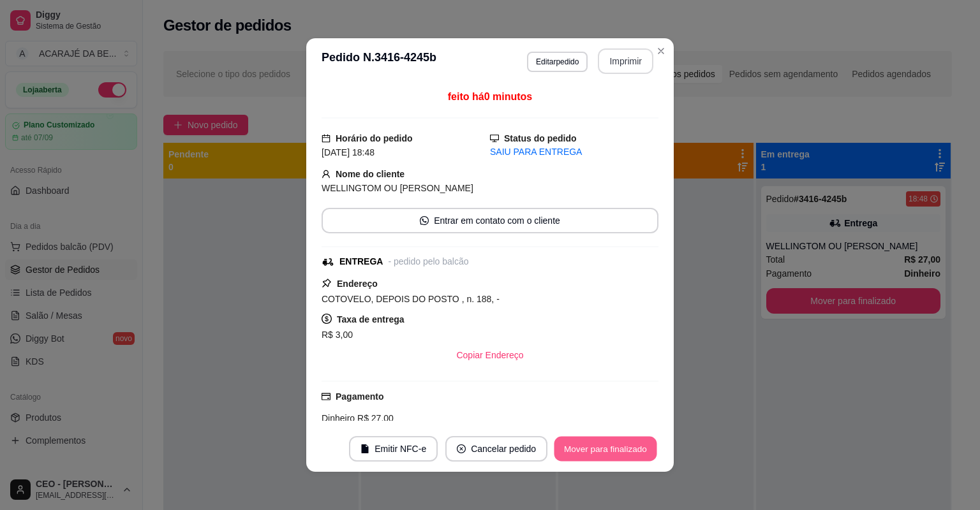
click at [584, 447] on button "Mover para finalizado" at bounding box center [605, 449] width 103 height 25
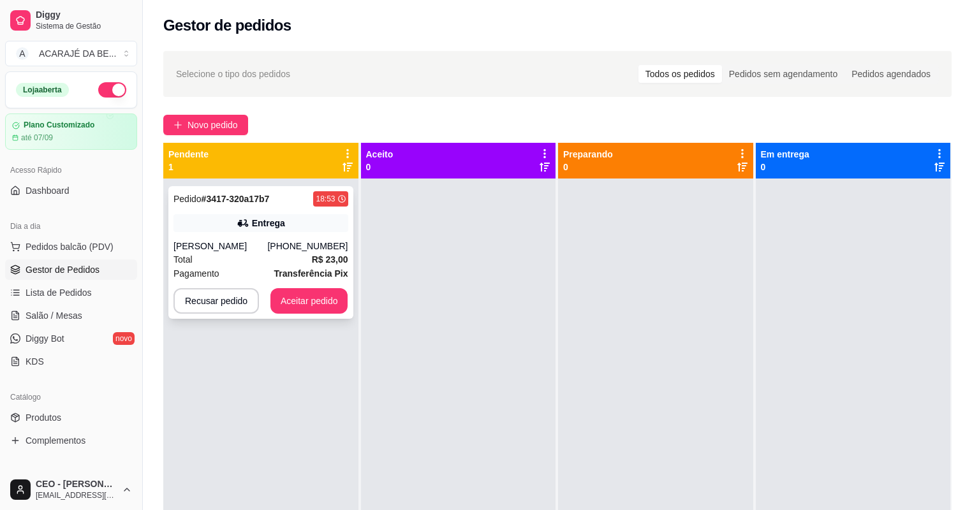
click at [250, 254] on div "Total R$ 23,00" at bounding box center [260, 260] width 175 height 14
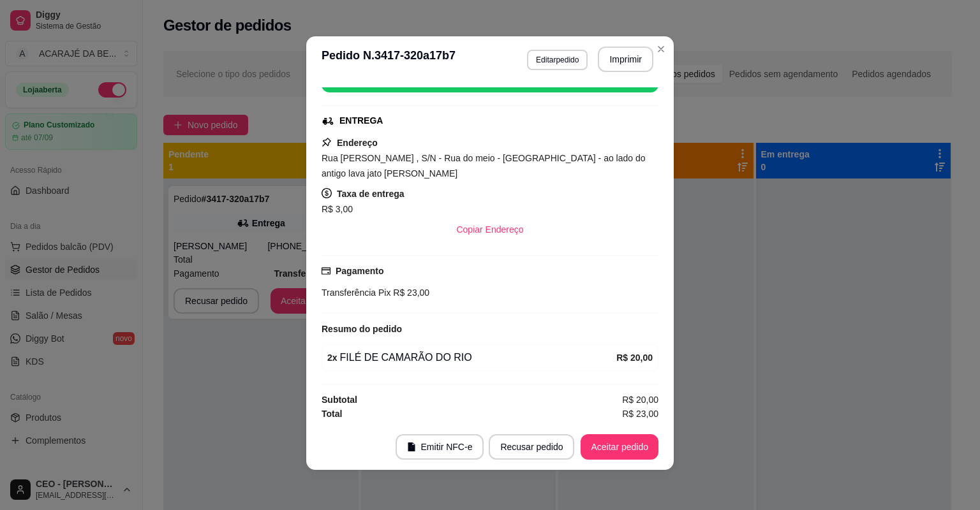
scroll to position [3, 0]
click at [629, 57] on button "Imprimir" at bounding box center [625, 59] width 55 height 26
click at [602, 449] on button "Aceitar pedido" at bounding box center [619, 446] width 75 height 25
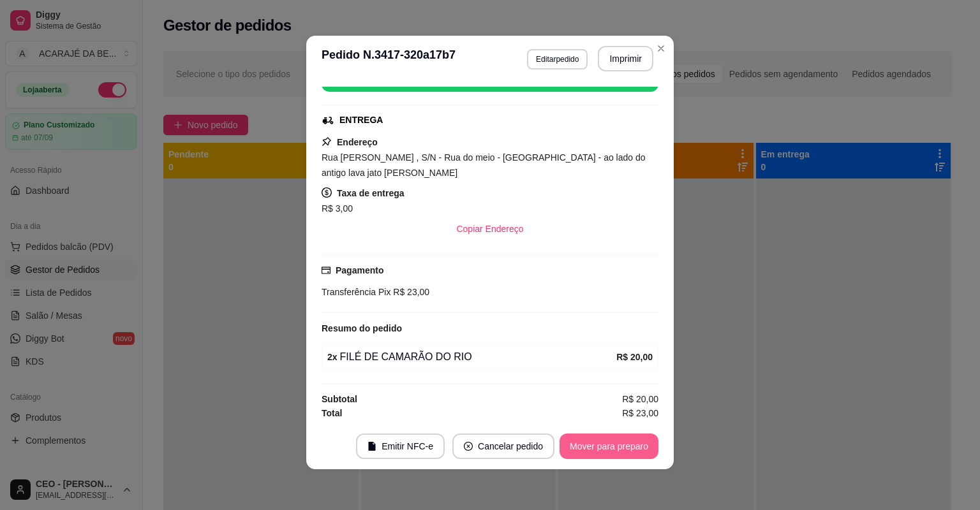
click at [602, 449] on button "Mover para preparo" at bounding box center [608, 447] width 99 height 26
click at [602, 449] on button "Mover para entrega" at bounding box center [609, 447] width 98 height 26
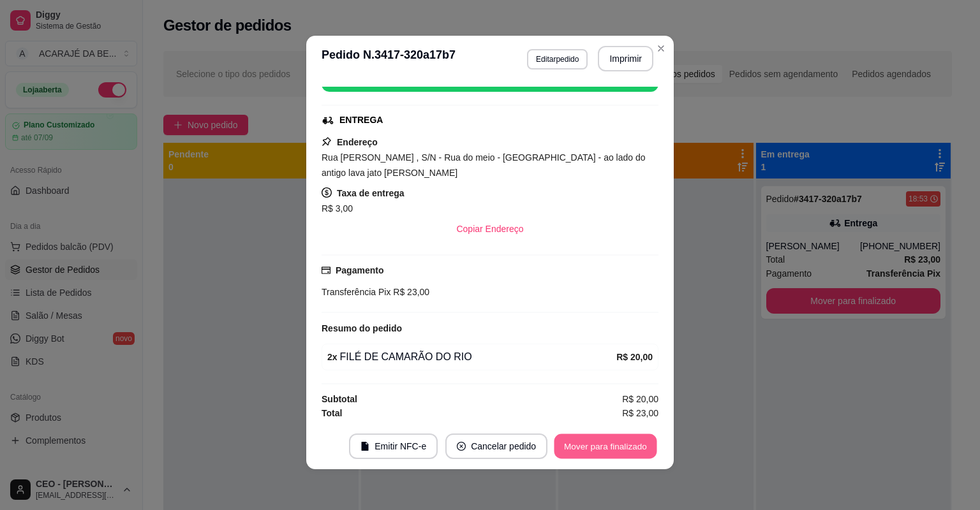
click at [606, 451] on button "Mover para finalizado" at bounding box center [605, 446] width 103 height 25
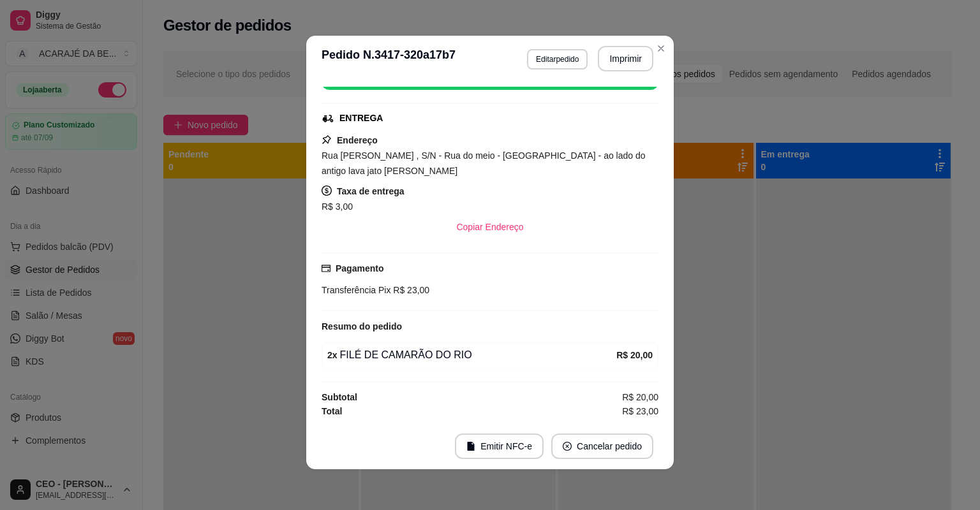
scroll to position [148, 0]
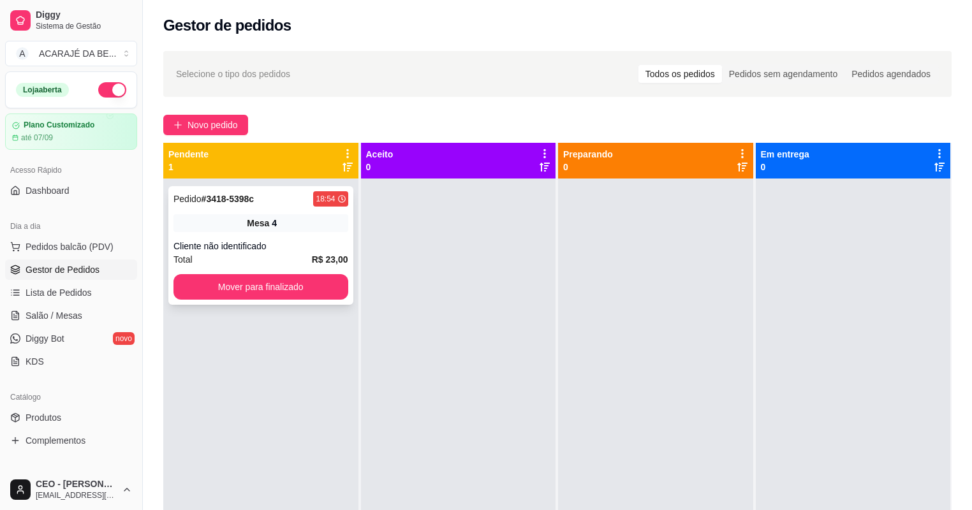
click at [302, 255] on div "Total R$ 23,00" at bounding box center [260, 260] width 175 height 14
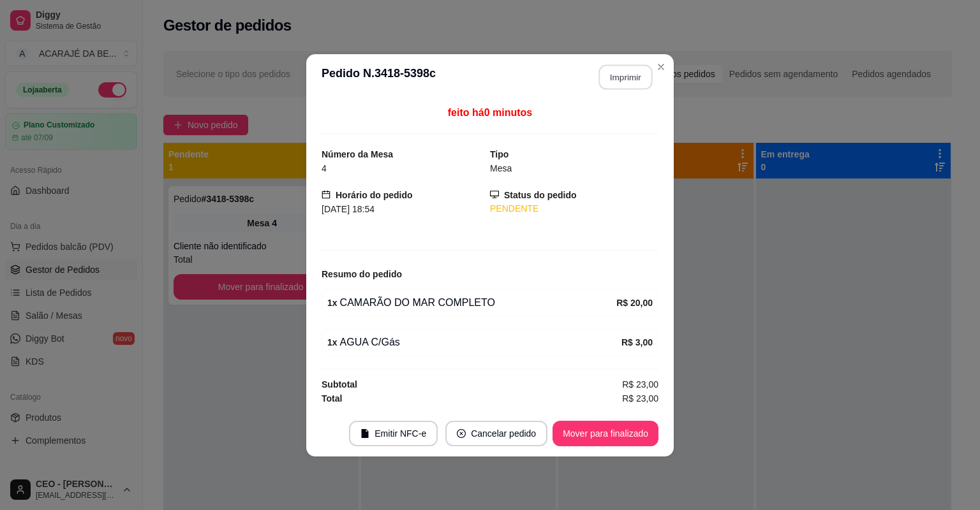
click at [612, 80] on button "Imprimir" at bounding box center [626, 76] width 54 height 25
click at [611, 429] on button "Mover para finalizado" at bounding box center [605, 434] width 106 height 26
click at [610, 429] on div "Mover para finalizado" at bounding box center [596, 434] width 124 height 26
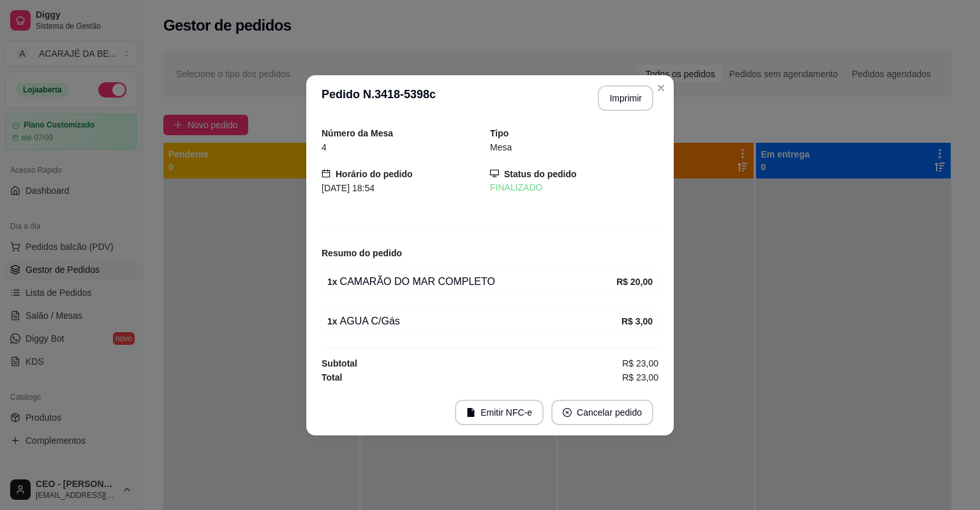
click at [610, 429] on footer "Emitir NFC-e Cancelar pedido" at bounding box center [489, 413] width 367 height 46
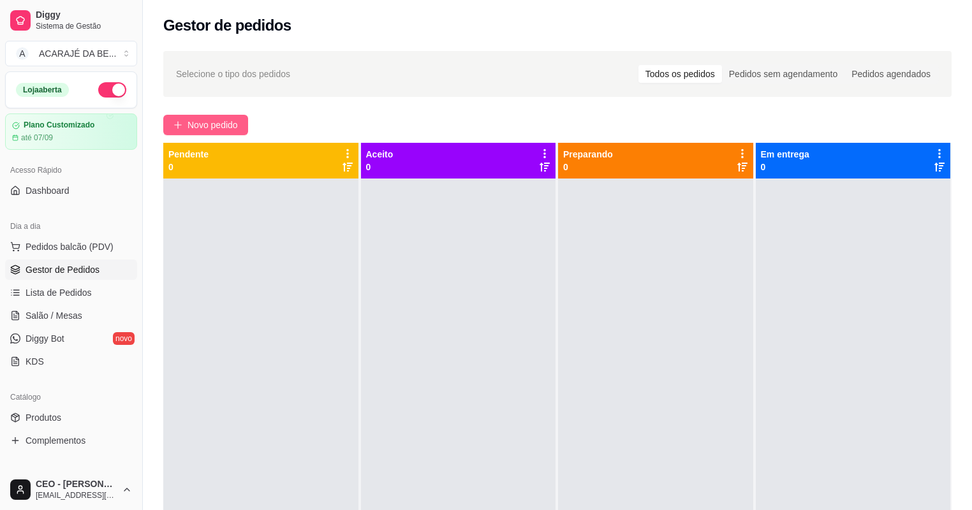
click at [192, 119] on span "Novo pedido" at bounding box center [212, 125] width 50 height 14
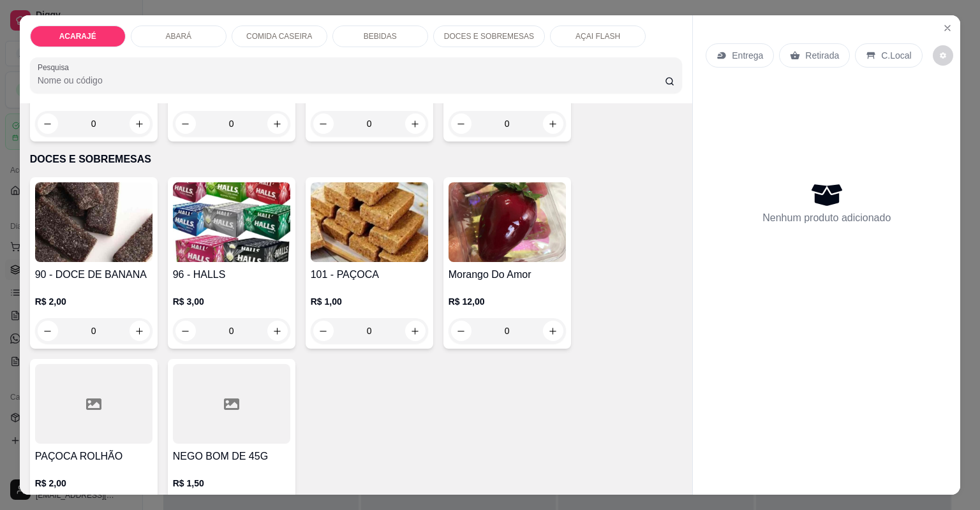
scroll to position [2245, 0]
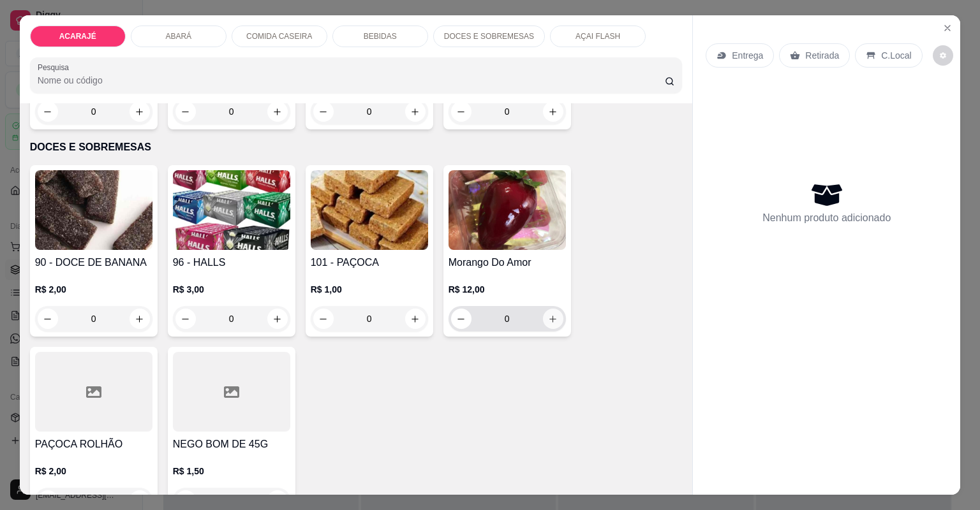
click at [548, 324] on button "increase-product-quantity" at bounding box center [553, 319] width 20 height 20
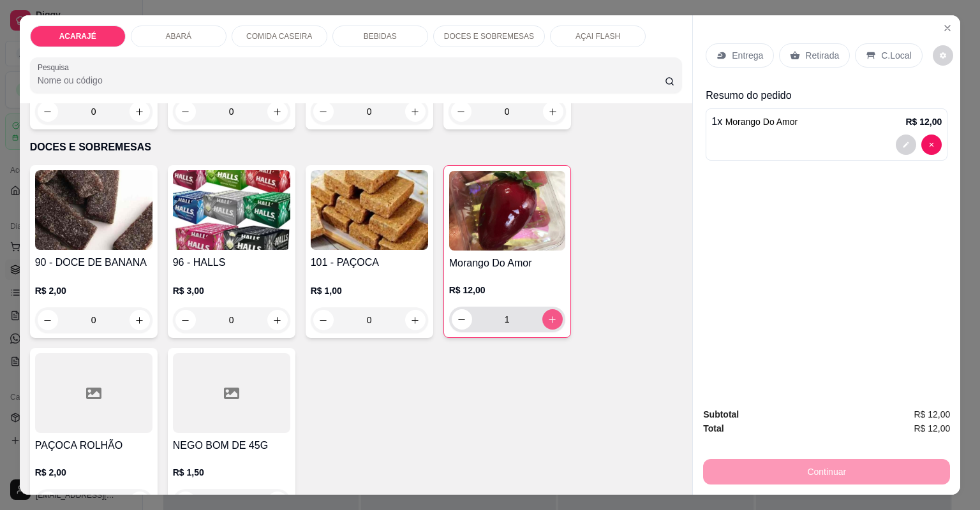
click at [549, 315] on icon "increase-product-quantity" at bounding box center [552, 320] width 10 height 10
type input "2"
click at [812, 47] on div "Retirada" at bounding box center [814, 55] width 71 height 24
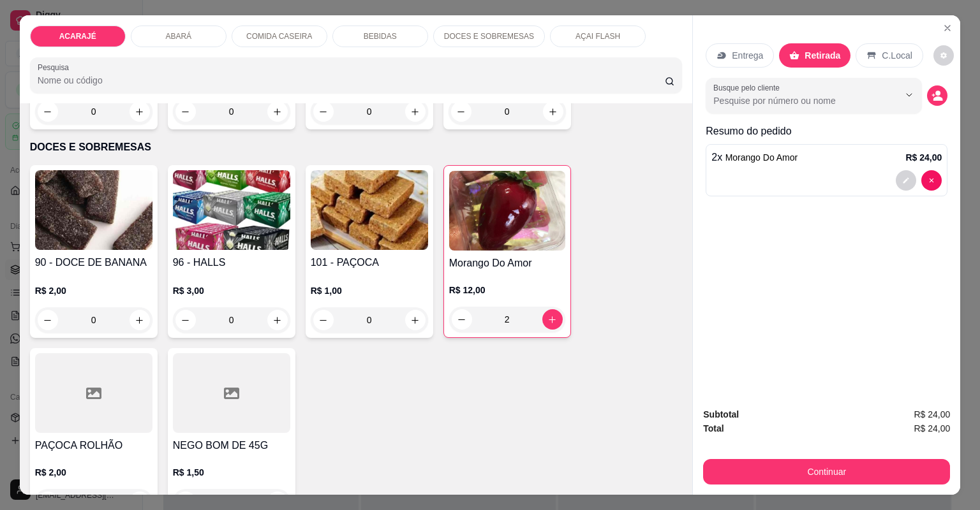
drag, startPoint x: 721, startPoint y: 486, endPoint x: 717, endPoint y: 473, distance: 14.1
click at [717, 476] on div "Subtotal R$ 24,00 Total R$ 24,00 Continuar" at bounding box center [826, 446] width 267 height 98
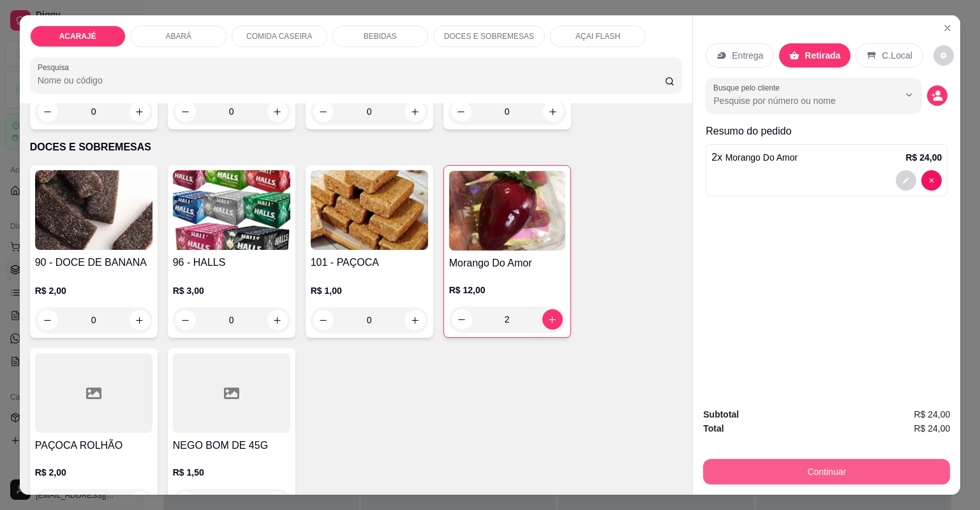
click at [717, 472] on button "Continuar" at bounding box center [826, 472] width 247 height 26
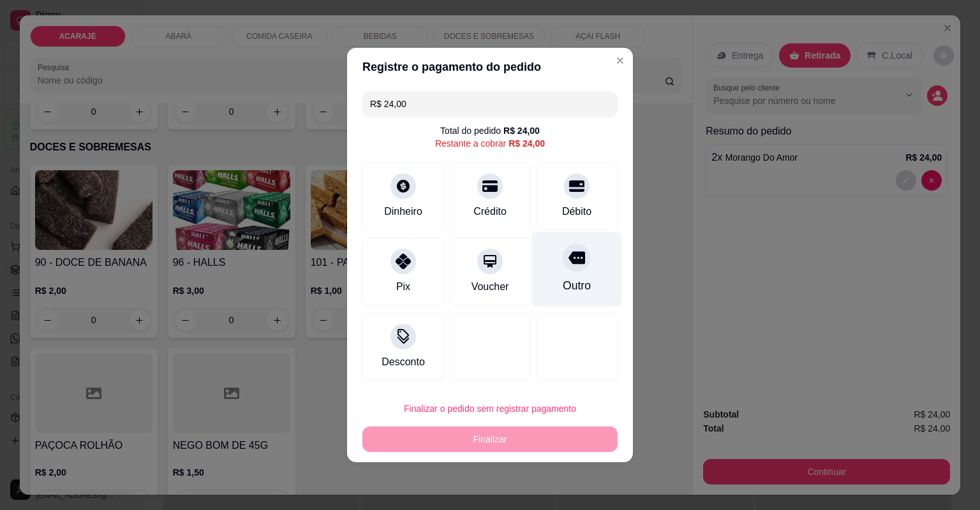
click at [562, 274] on div "Outro" at bounding box center [577, 269] width 90 height 75
type input "R$ 0,00"
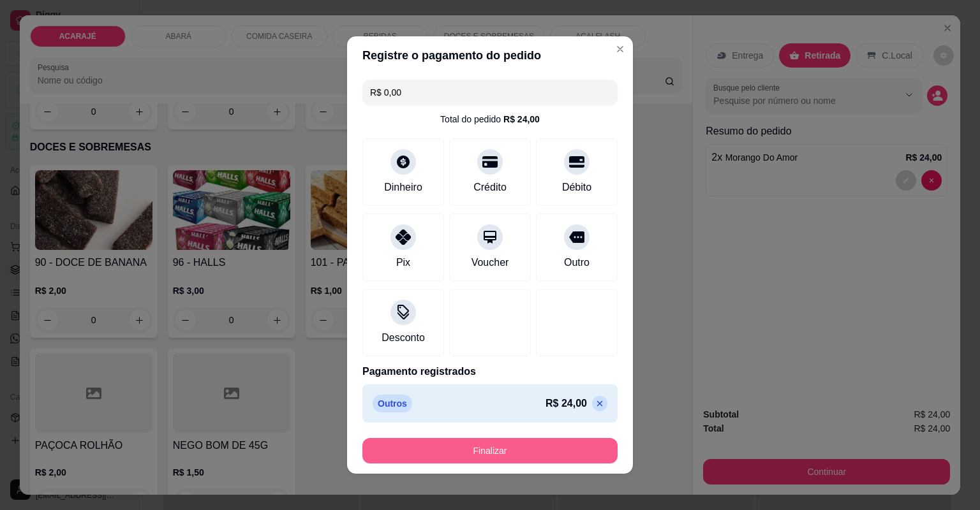
click at [476, 447] on button "Finalizar" at bounding box center [489, 451] width 255 height 26
click at [476, 447] on div "Finalizar" at bounding box center [489, 451] width 255 height 26
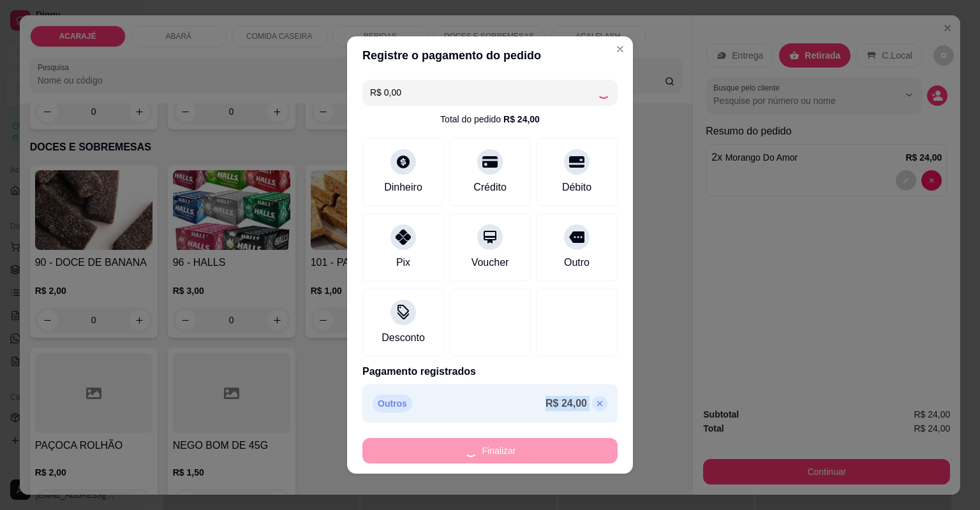
click at [476, 447] on div "Finalizar" at bounding box center [489, 451] width 255 height 26
type input "0"
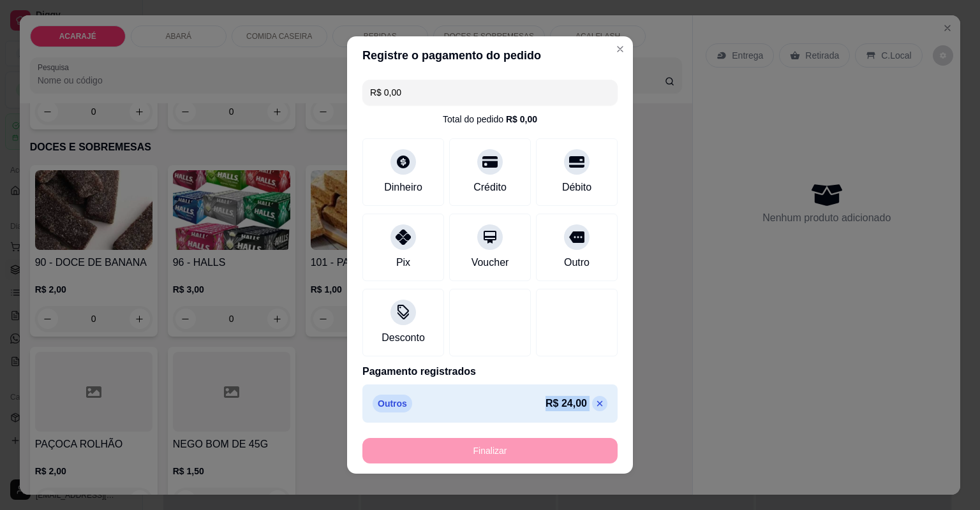
type input "-R$ 24,00"
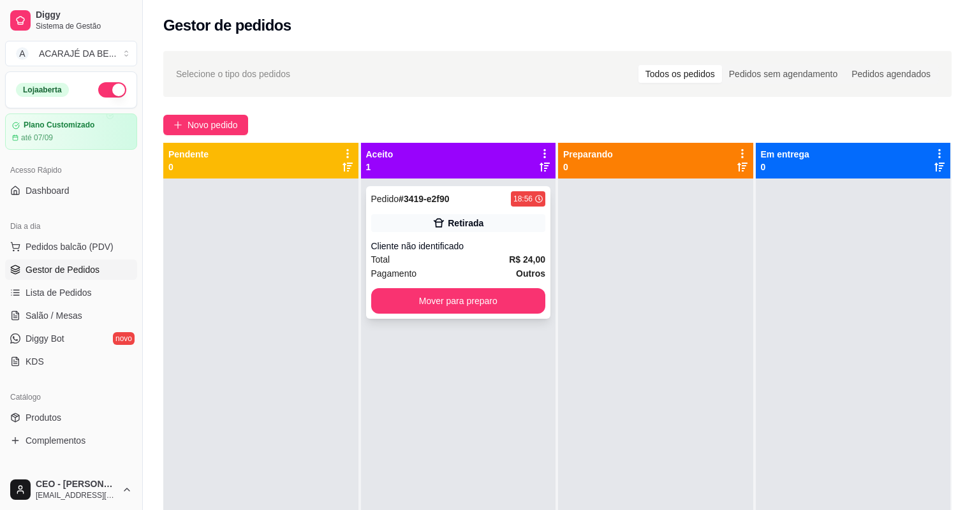
click at [461, 240] on div "Cliente não identificado" at bounding box center [458, 246] width 175 height 13
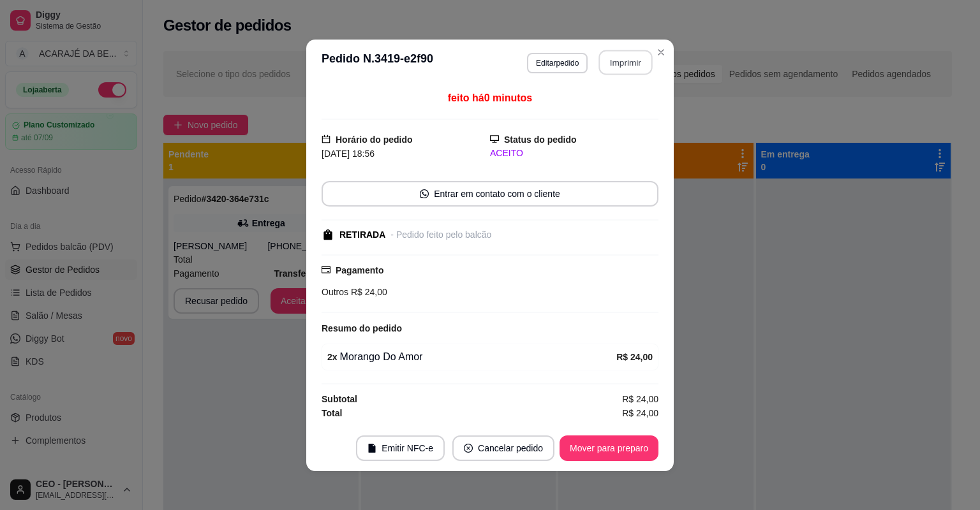
click at [610, 66] on button "Imprimir" at bounding box center [626, 62] width 54 height 25
click at [596, 455] on button "Mover para preparo" at bounding box center [608, 449] width 99 height 26
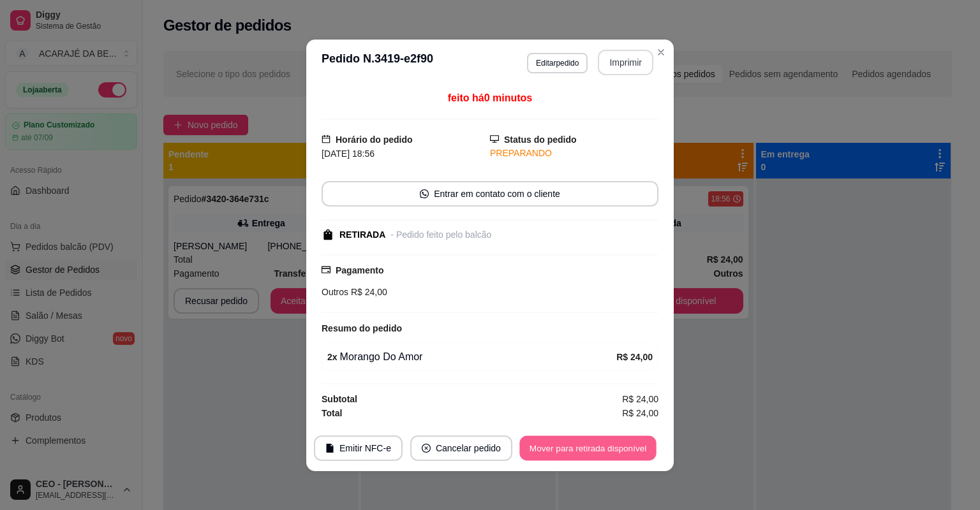
click at [597, 452] on button "Mover para retirada disponível" at bounding box center [587, 448] width 136 height 25
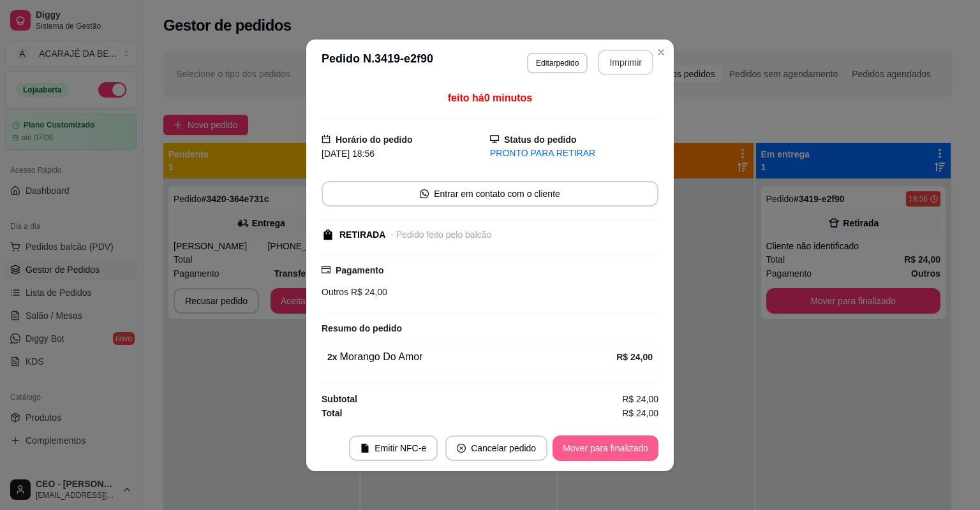
click at [597, 452] on button "Mover para finalizado" at bounding box center [605, 449] width 106 height 26
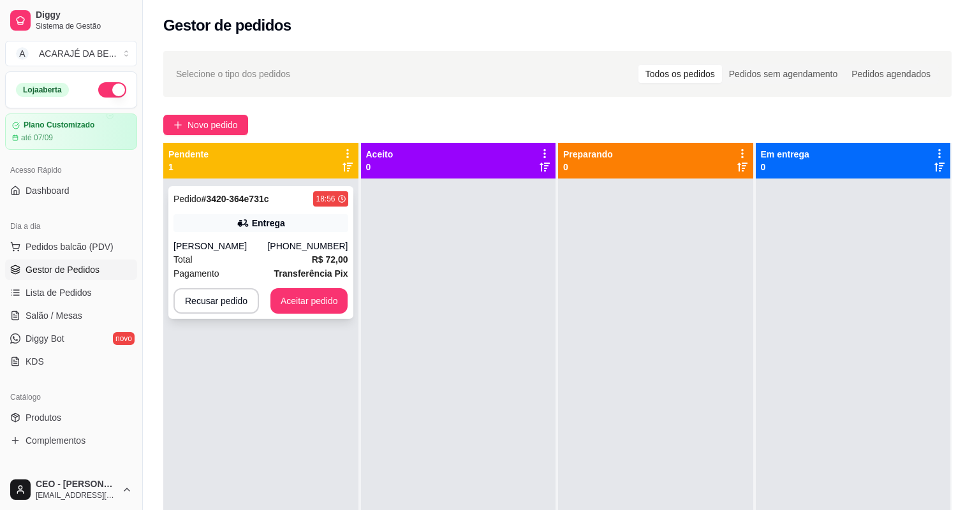
click at [265, 264] on div "Total R$ 72,00" at bounding box center [260, 260] width 175 height 14
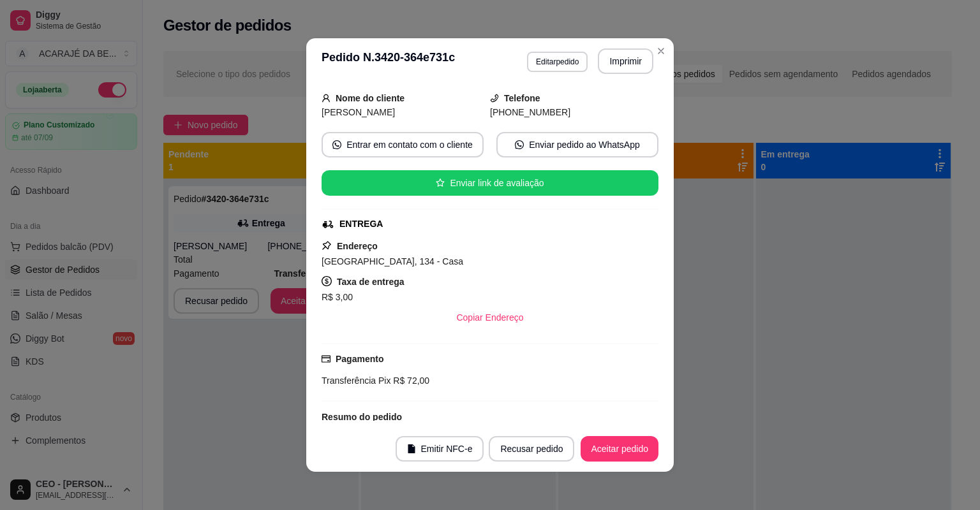
scroll to position [280, 0]
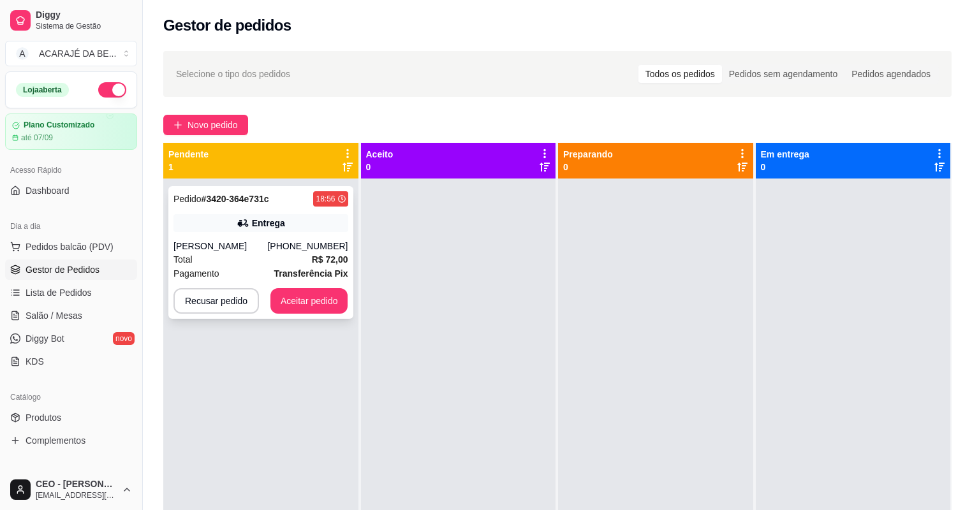
click at [267, 263] on div "Total R$ 72,00" at bounding box center [260, 260] width 175 height 14
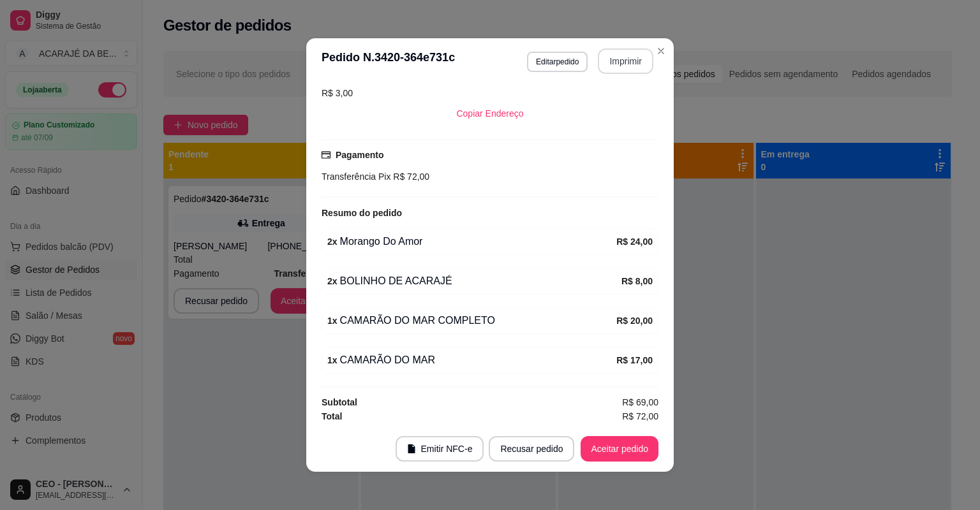
click at [628, 64] on button "Imprimir" at bounding box center [625, 61] width 55 height 26
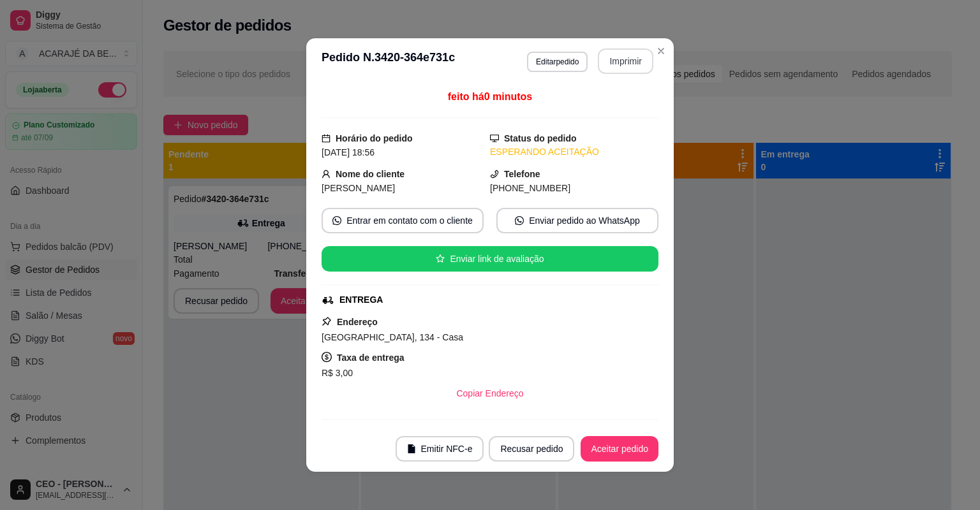
scroll to position [280, 0]
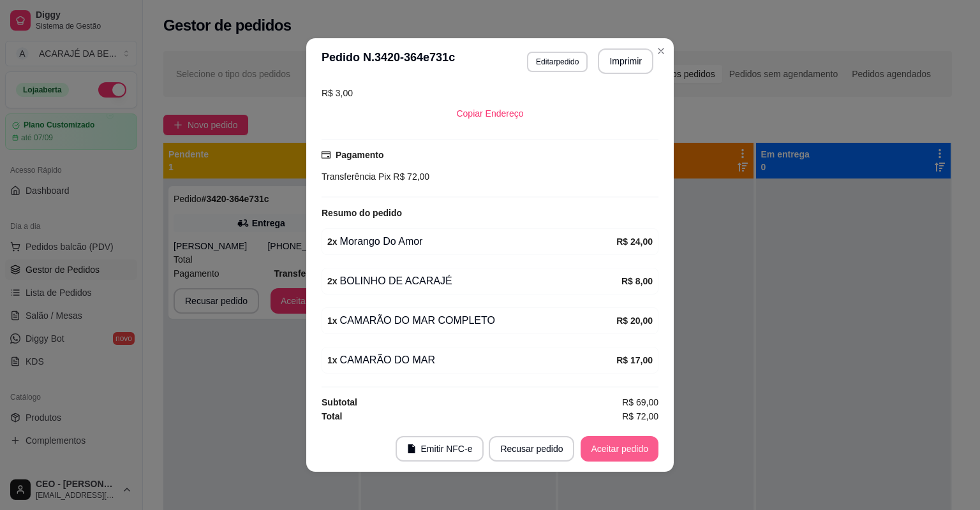
click at [585, 457] on button "Aceitar pedido" at bounding box center [619, 449] width 78 height 26
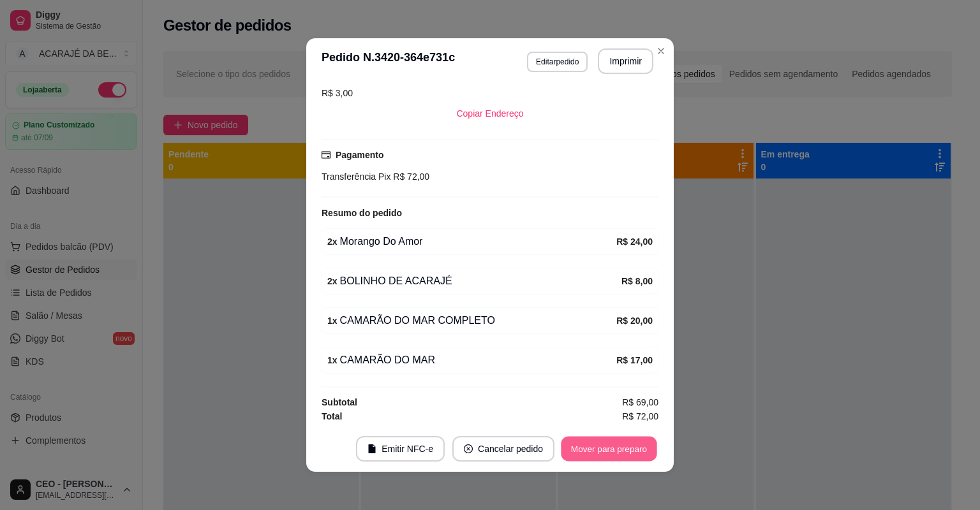
click at [584, 454] on button "Mover para preparo" at bounding box center [609, 449] width 96 height 25
click at [564, 452] on button "Mover para entrega" at bounding box center [609, 449] width 98 height 26
click at [564, 452] on div "Mover para entrega" at bounding box center [609, 449] width 98 height 26
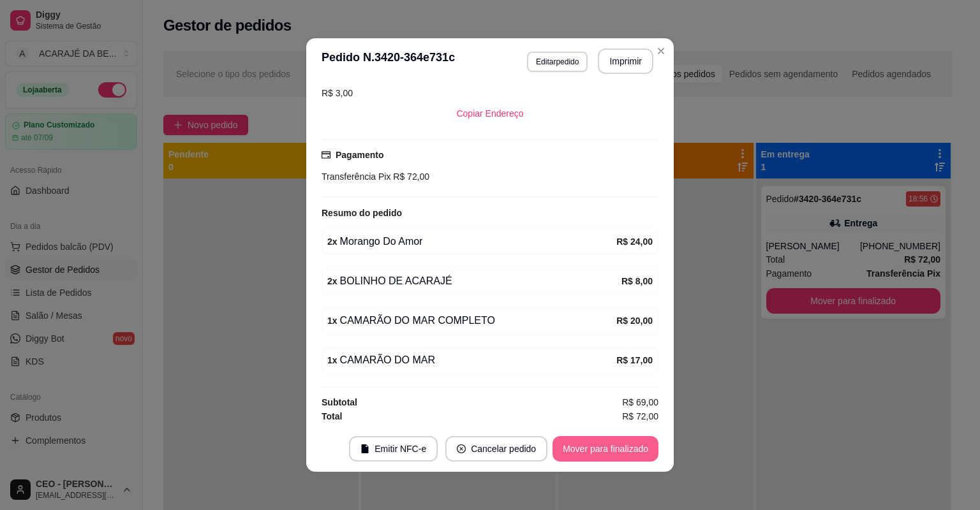
click at [566, 452] on button "Mover para finalizado" at bounding box center [605, 449] width 106 height 26
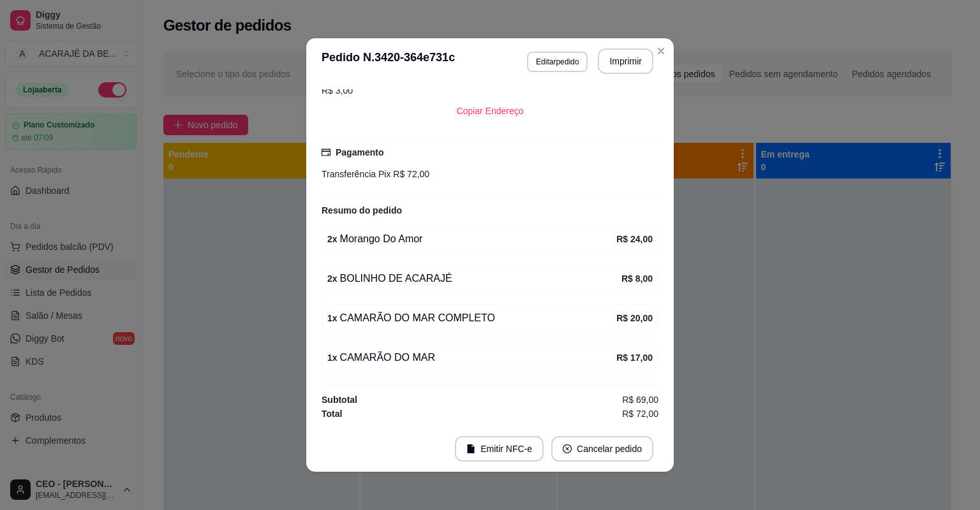
scroll to position [251, 0]
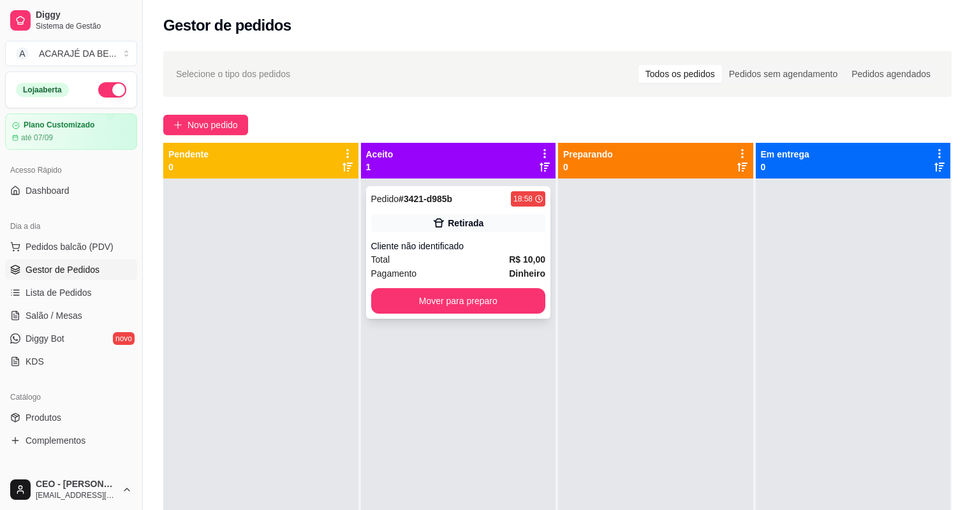
click at [471, 258] on div "Total R$ 10,00" at bounding box center [458, 260] width 175 height 14
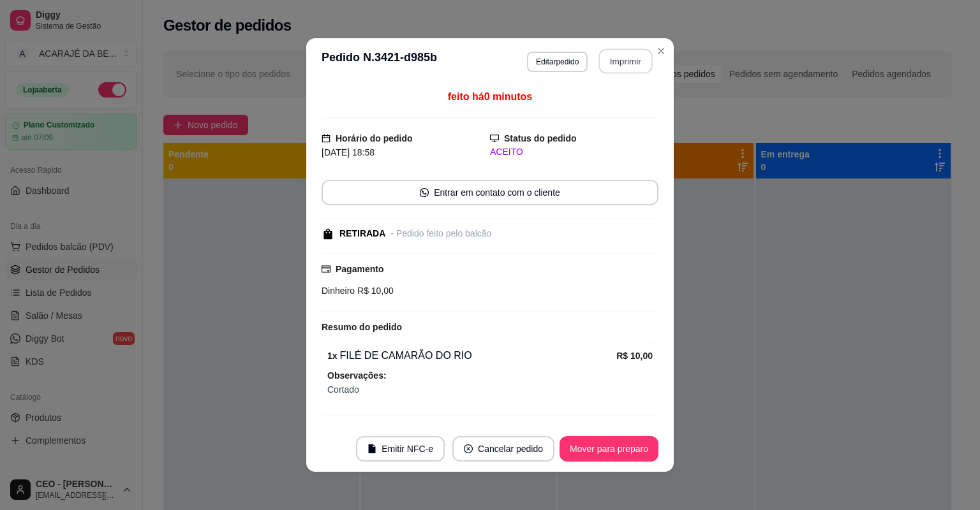
click at [617, 61] on button "Imprimir" at bounding box center [626, 61] width 54 height 25
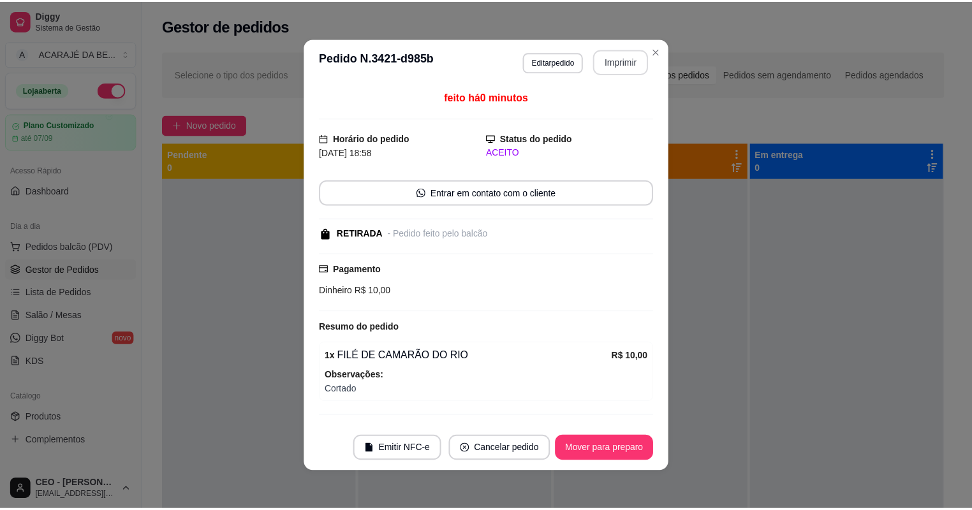
scroll to position [0, 0]
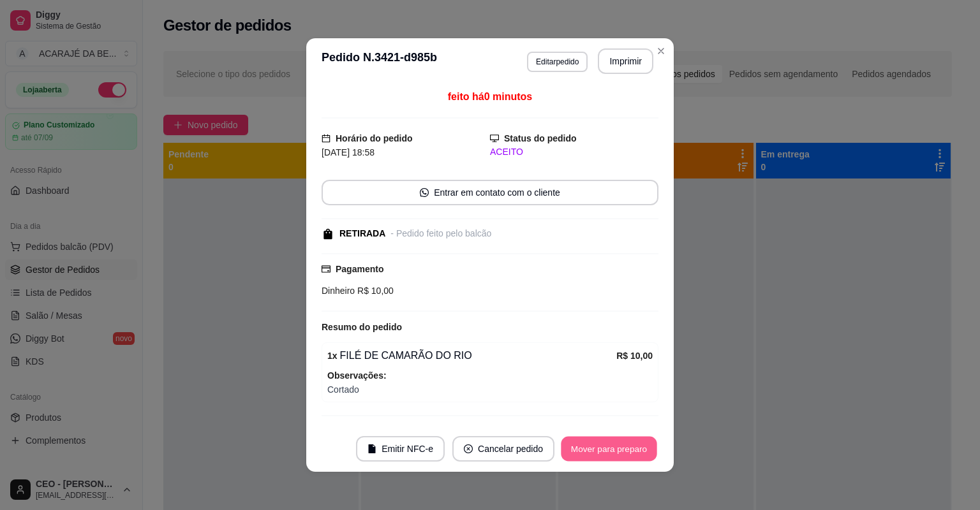
click at [601, 459] on button "Mover para preparo" at bounding box center [609, 449] width 96 height 25
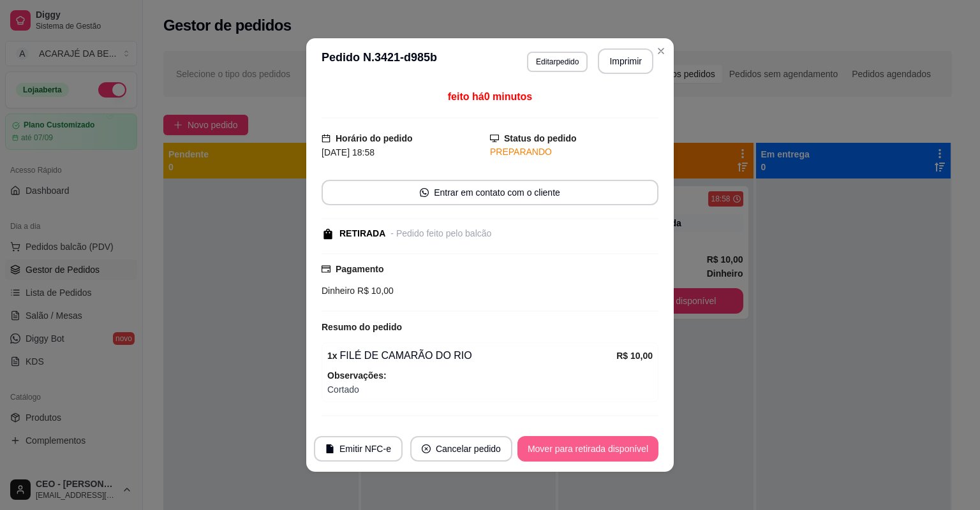
click at [599, 454] on button "Mover para retirada disponível" at bounding box center [587, 449] width 141 height 26
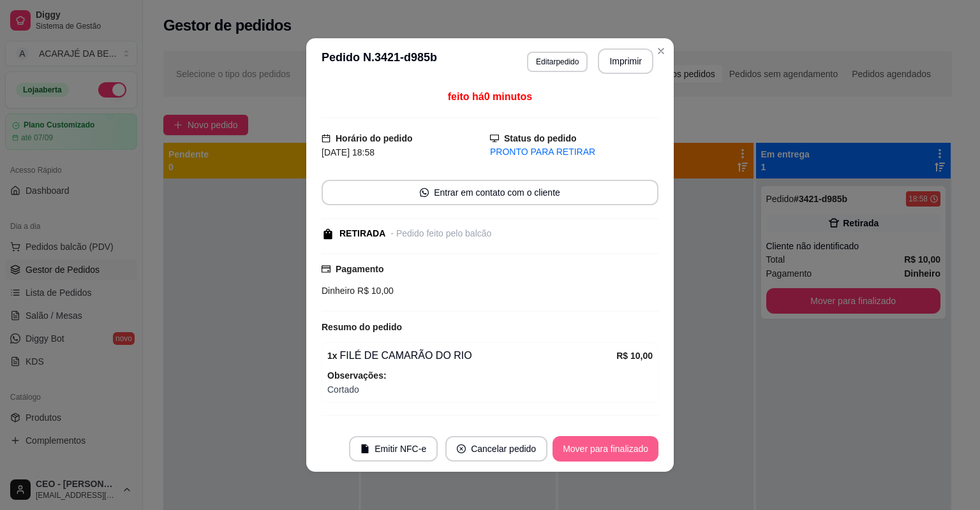
click at [598, 454] on button "Mover para finalizado" at bounding box center [605, 449] width 106 height 26
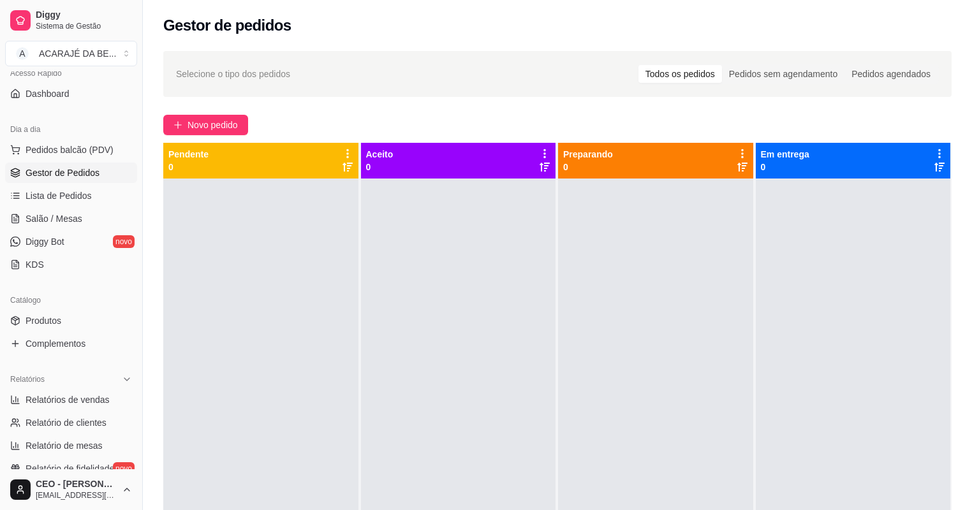
scroll to position [255, 0]
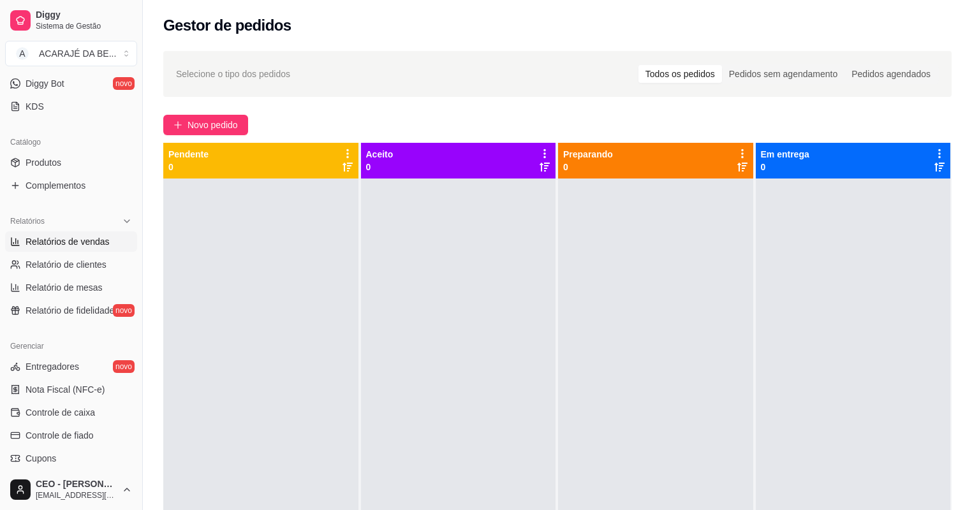
click at [64, 242] on span "Relatórios de vendas" at bounding box center [68, 241] width 84 height 13
select select "ALL"
select select "0"
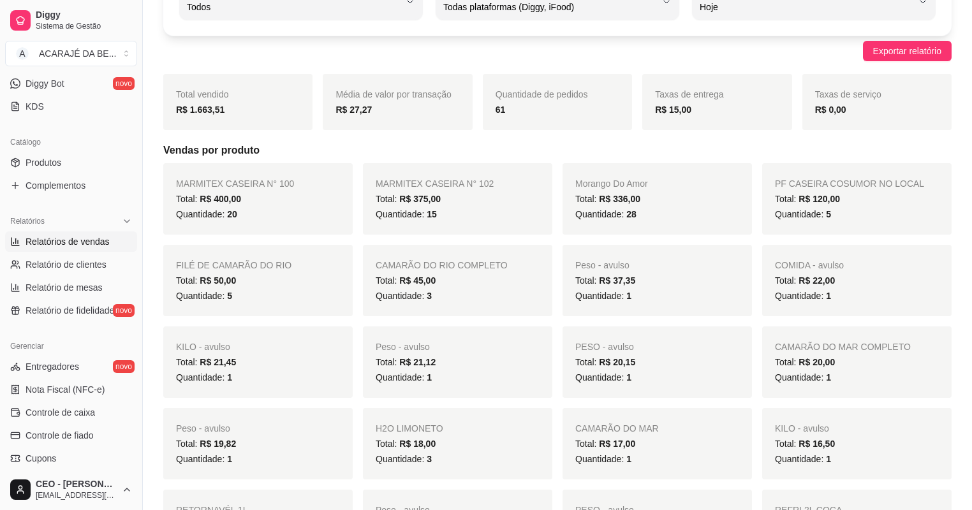
scroll to position [51, 0]
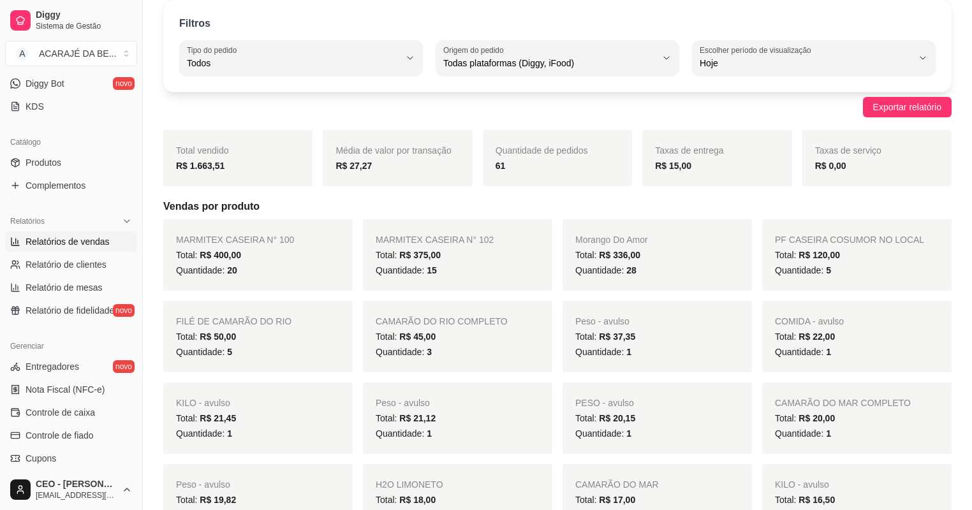
click at [659, 265] on div "Quantidade: 28" at bounding box center [657, 270] width 164 height 15
click at [610, 276] on span "Quantidade: 28" at bounding box center [605, 270] width 61 height 10
click at [652, 276] on div "Quantidade: 28" at bounding box center [657, 270] width 164 height 15
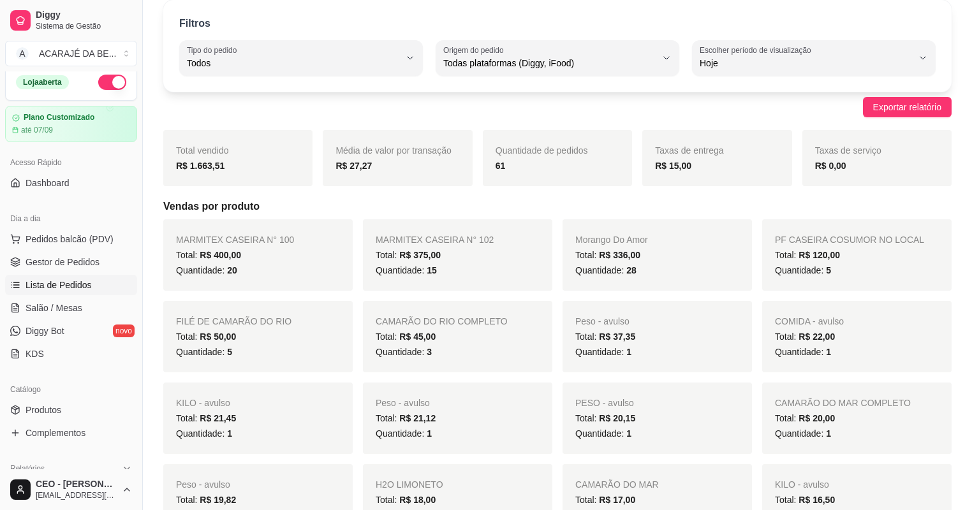
scroll to position [0, 0]
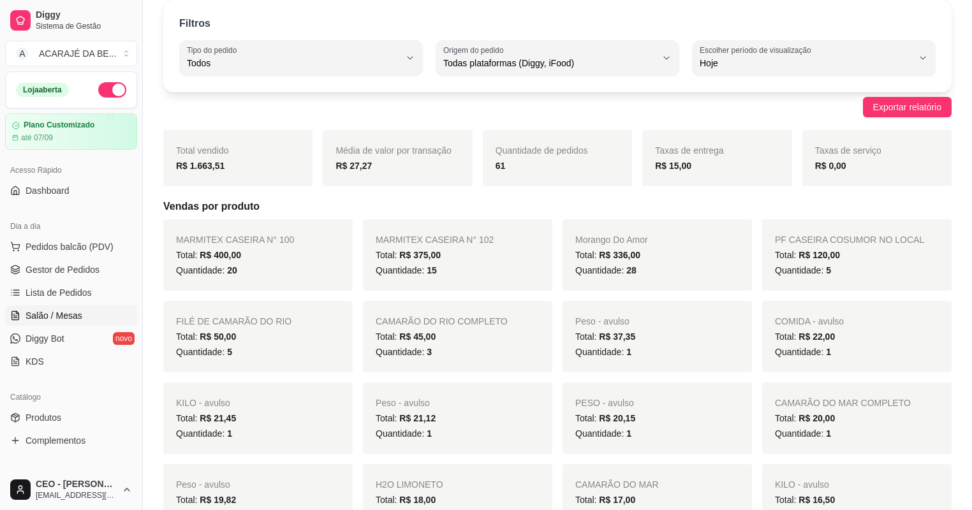
click at [46, 316] on span "Salão / Mesas" at bounding box center [54, 315] width 57 height 13
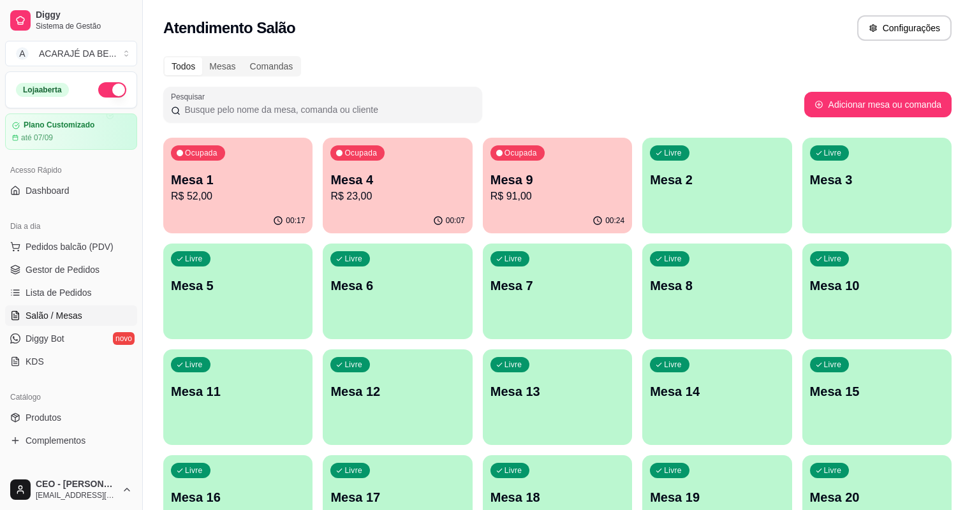
click at [224, 193] on p "R$ 52,00" at bounding box center [238, 196] width 134 height 15
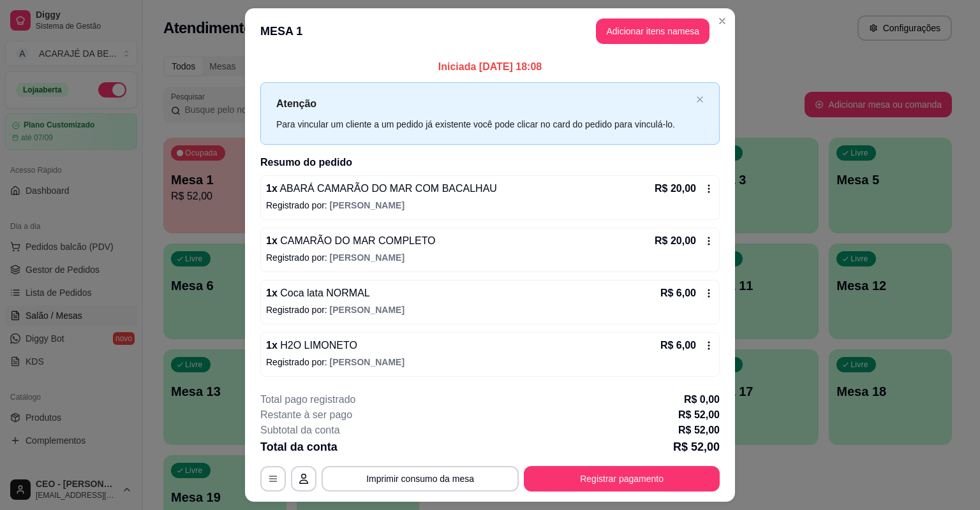
scroll to position [31, 0]
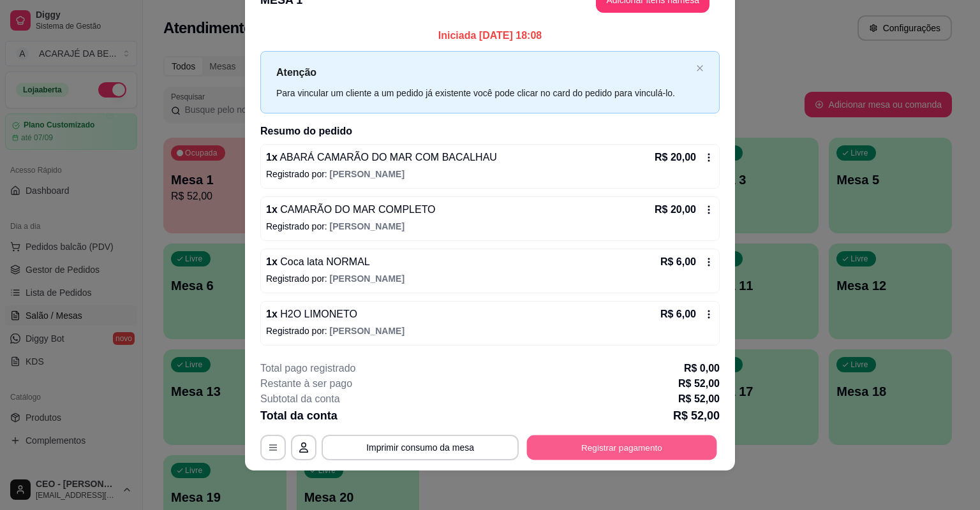
click at [582, 445] on button "Registrar pagamento" at bounding box center [622, 447] width 190 height 25
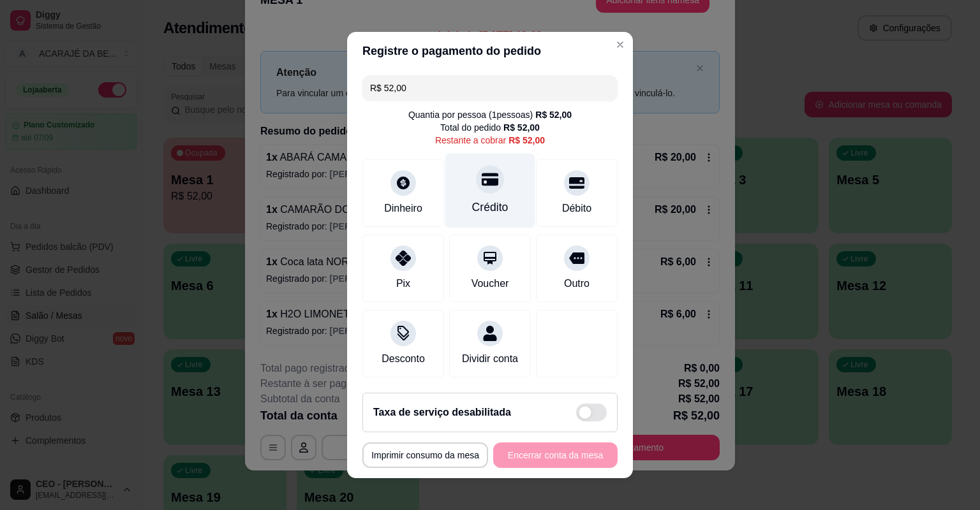
click at [485, 204] on div "Crédito" at bounding box center [490, 207] width 36 height 17
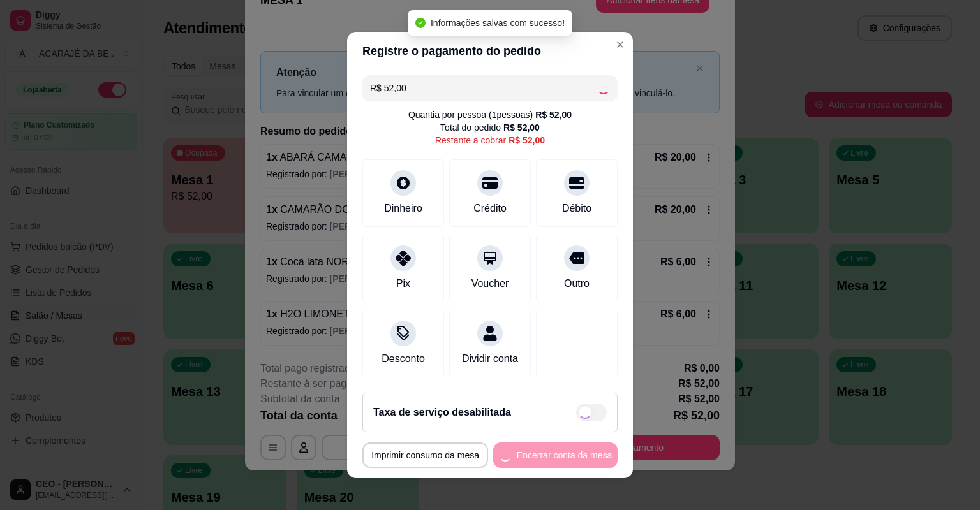
type input "R$ 0,00"
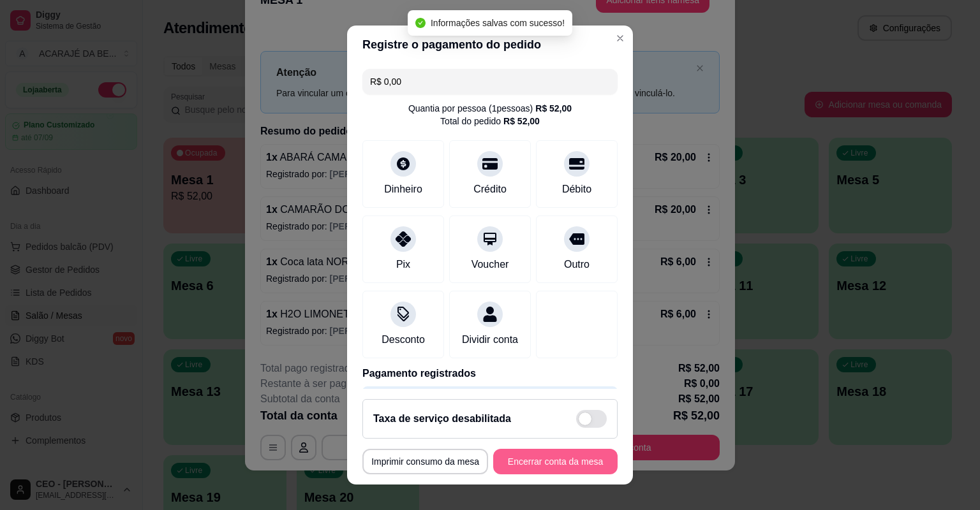
click at [531, 462] on button "Encerrar conta da mesa" at bounding box center [555, 462] width 124 height 26
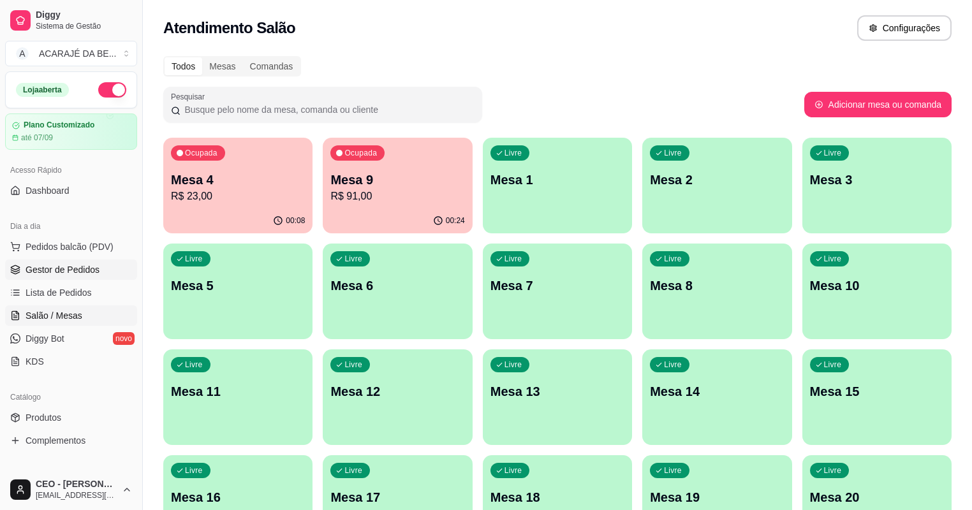
click at [70, 266] on span "Gestor de Pedidos" at bounding box center [63, 269] width 74 height 13
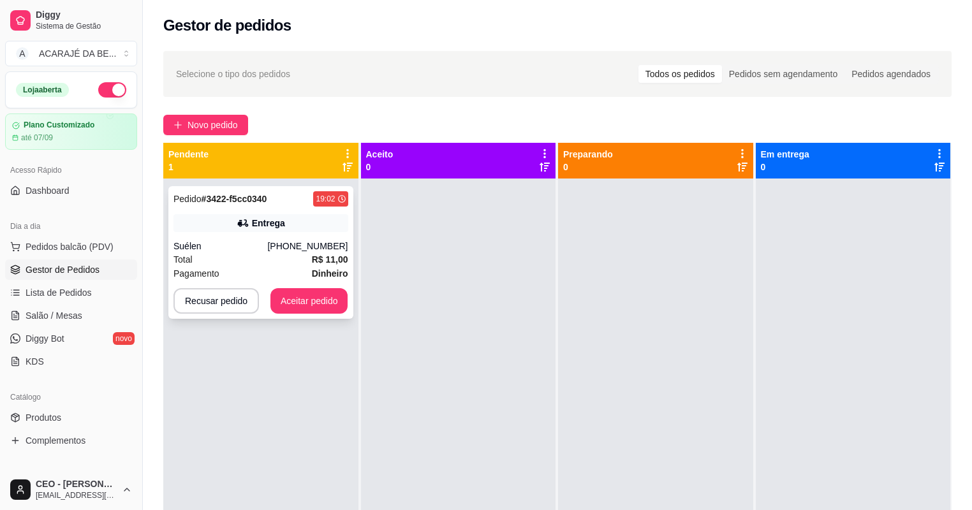
click at [258, 240] on div "Suélen" at bounding box center [220, 246] width 94 height 13
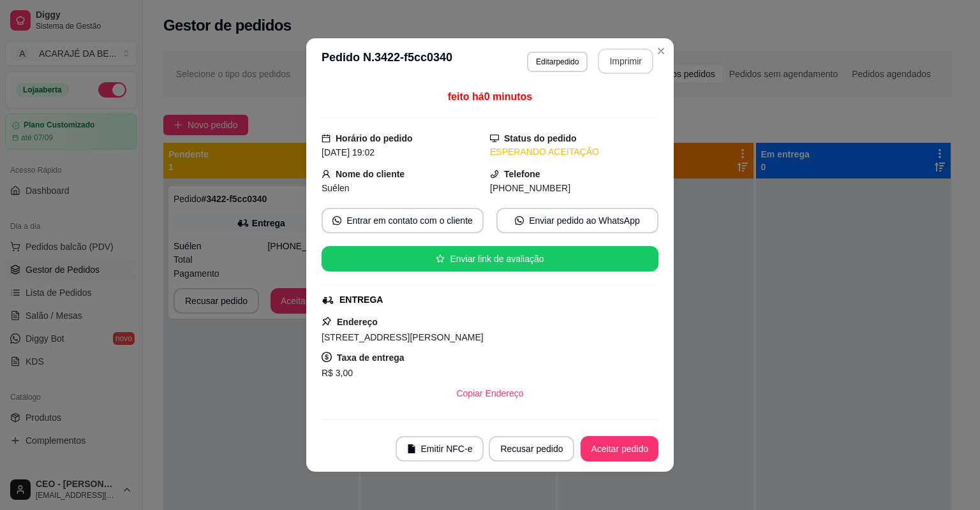
click at [622, 64] on button "Imprimir" at bounding box center [625, 61] width 55 height 26
click at [601, 449] on button "Aceitar pedido" at bounding box center [619, 449] width 78 height 26
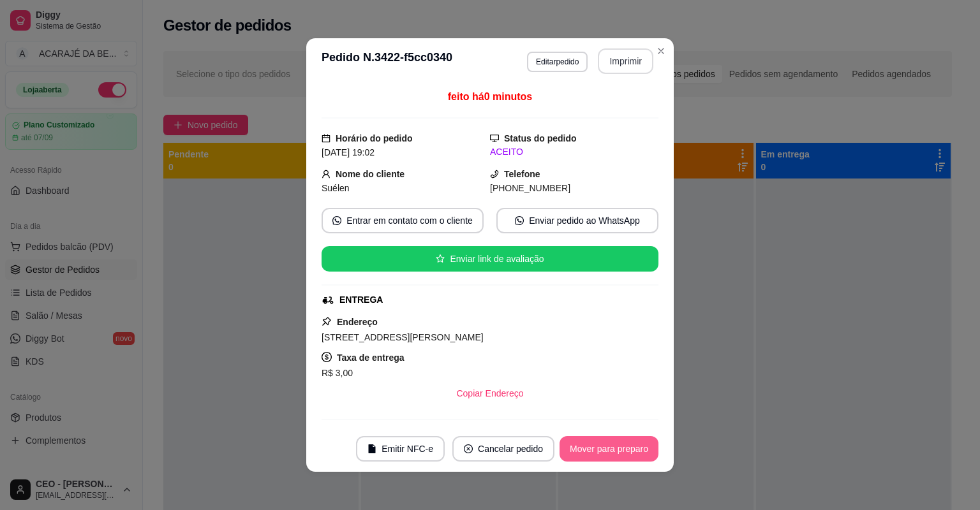
click at [601, 449] on button "Mover para preparo" at bounding box center [608, 449] width 99 height 26
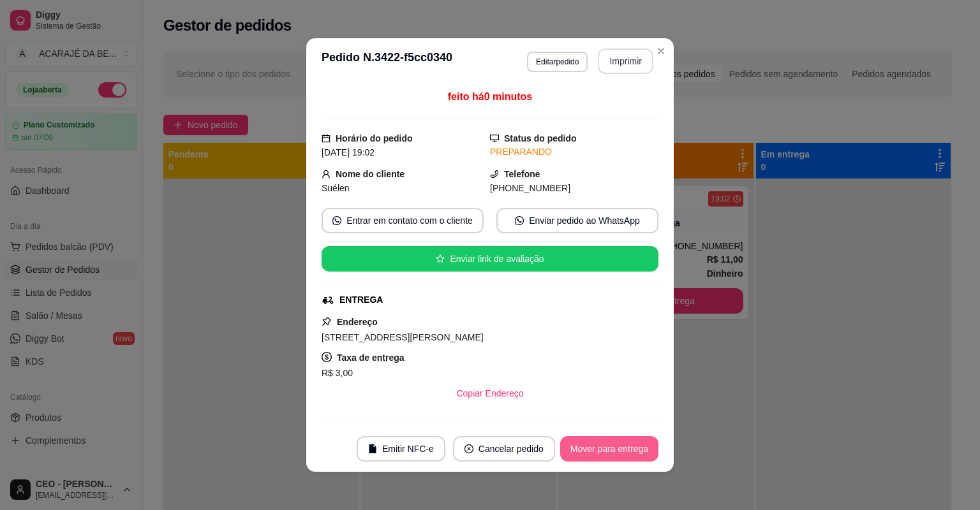
click at [601, 449] on button "Mover para entrega" at bounding box center [609, 449] width 98 height 26
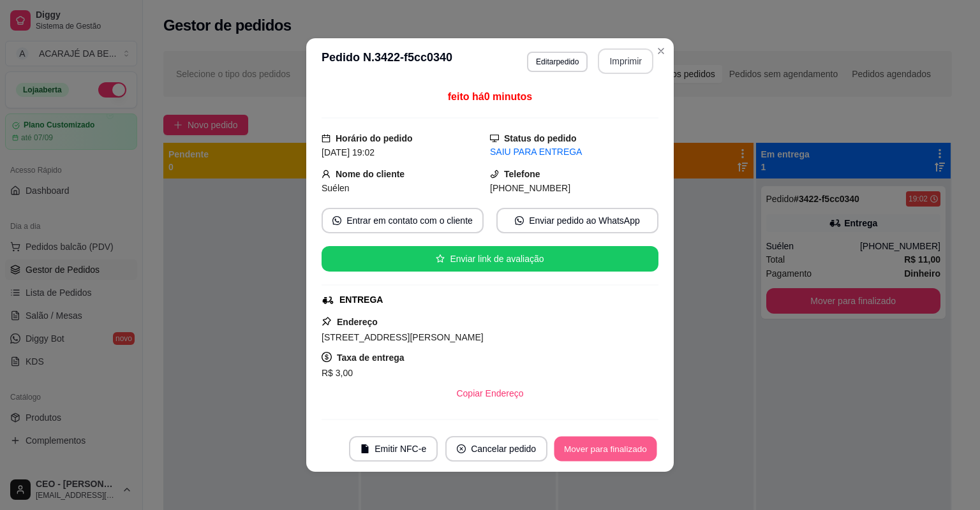
click at [601, 449] on button "Mover para finalizado" at bounding box center [605, 449] width 103 height 25
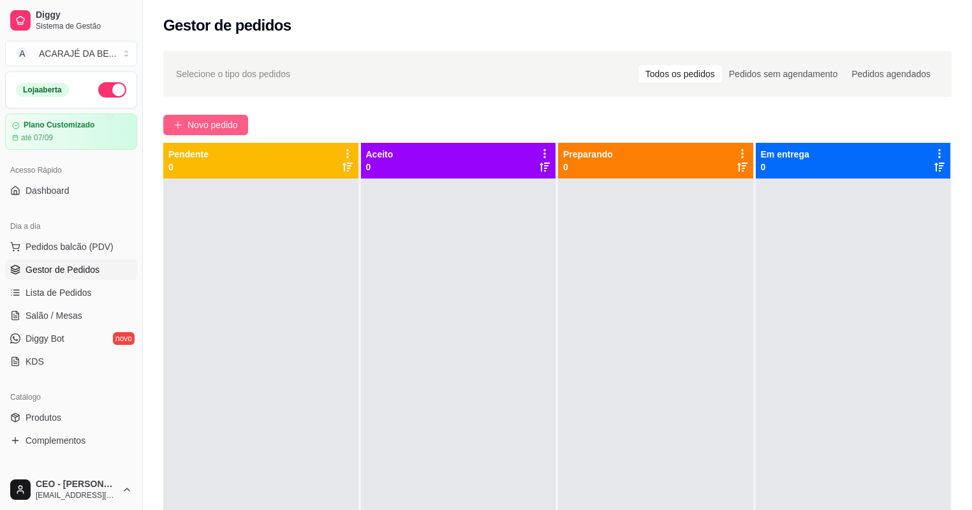
click at [238, 128] on span "Novo pedido" at bounding box center [212, 125] width 50 height 14
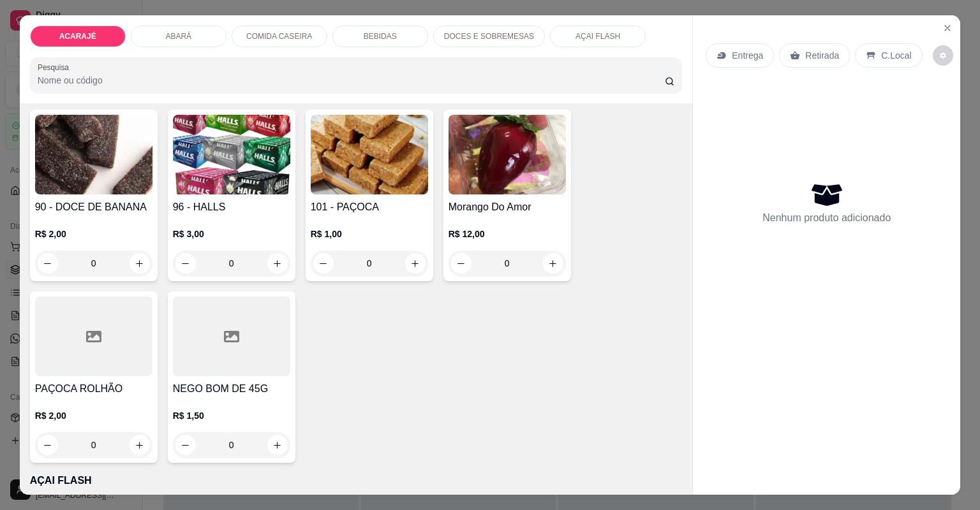
scroll to position [2245, 0]
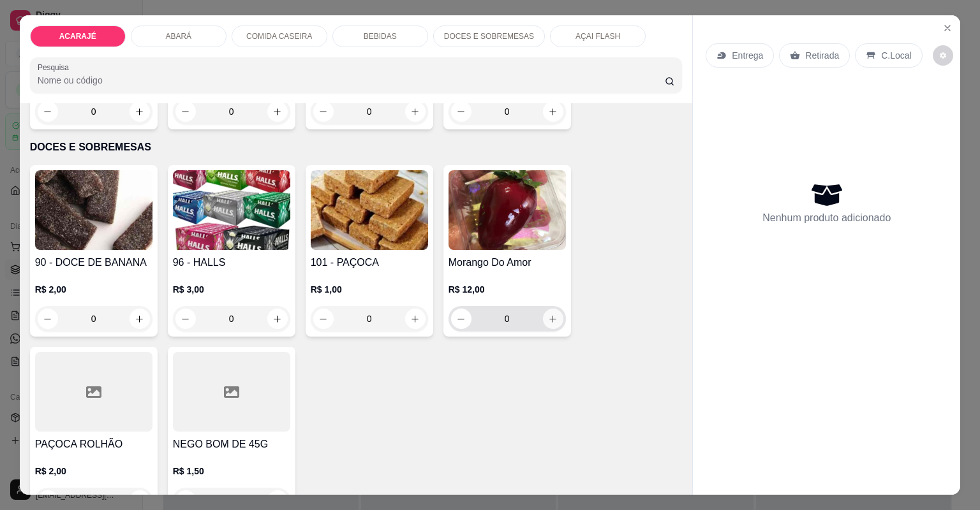
click at [548, 321] on icon "increase-product-quantity" at bounding box center [553, 319] width 10 height 10
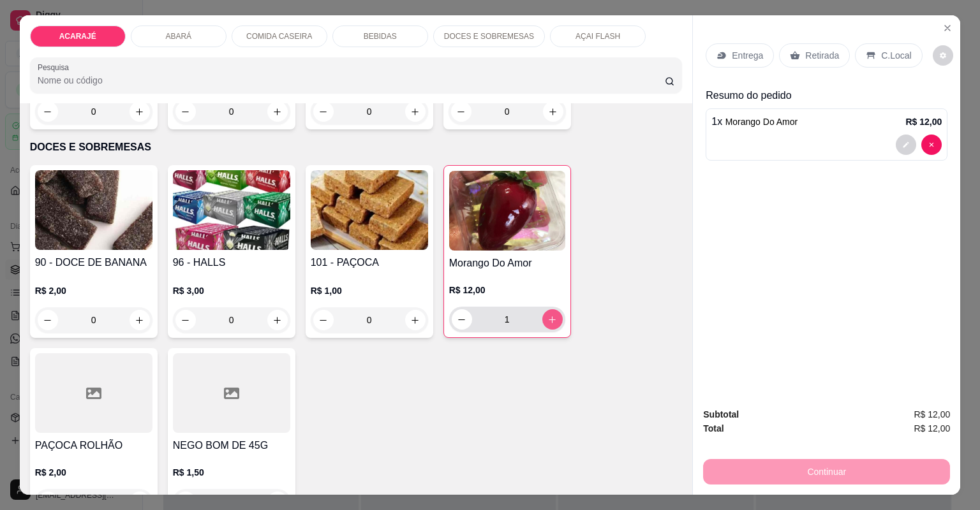
click at [547, 321] on icon "increase-product-quantity" at bounding box center [552, 320] width 10 height 10
type input "2"
click at [798, 56] on div "Retirada" at bounding box center [814, 55] width 71 height 24
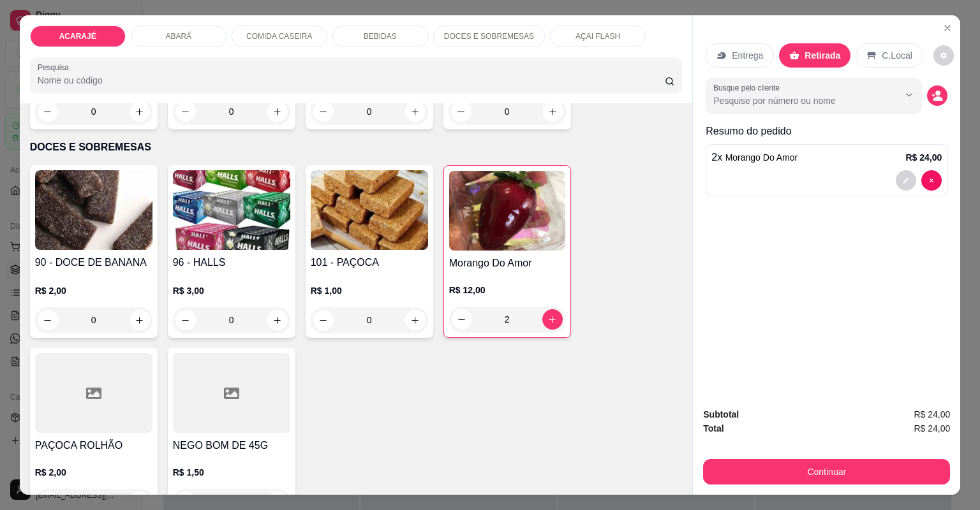
click at [791, 485] on div "Subtotal R$ 24,00 Total R$ 24,00 Continuar" at bounding box center [826, 446] width 267 height 98
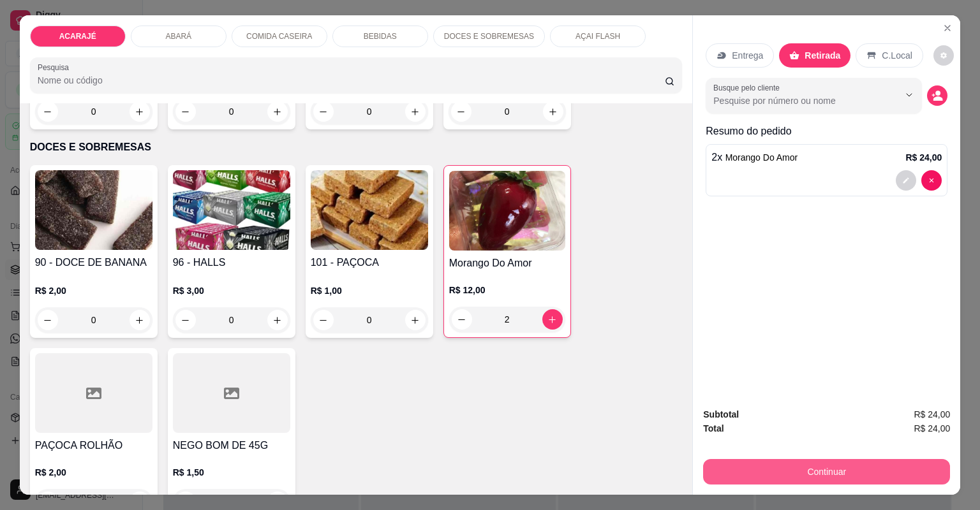
click at [775, 467] on button "Continuar" at bounding box center [826, 472] width 247 height 26
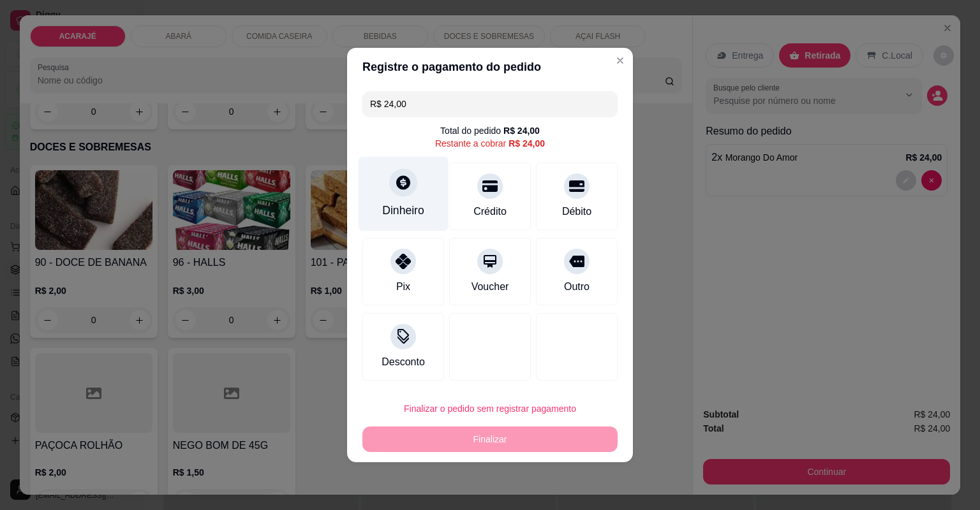
click at [398, 215] on div "Dinheiro" at bounding box center [403, 210] width 42 height 17
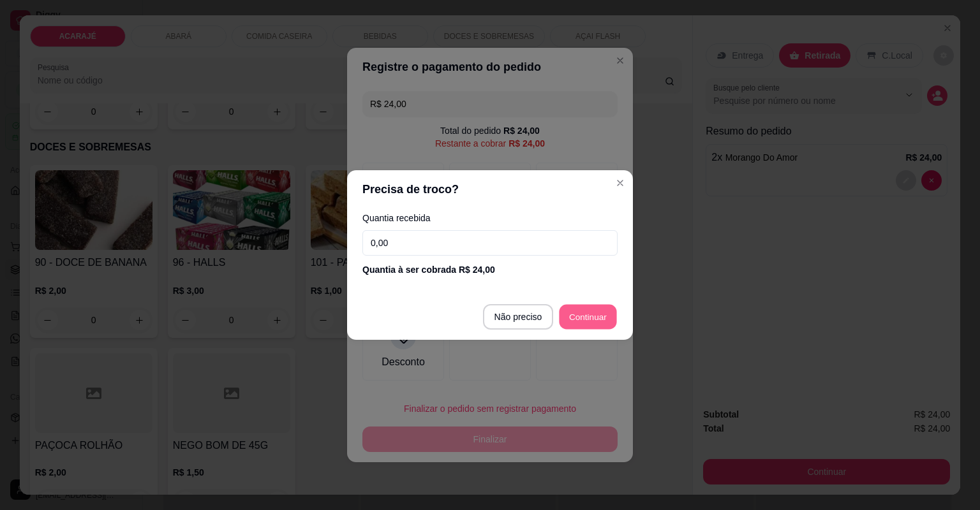
type input "R$ 0,00"
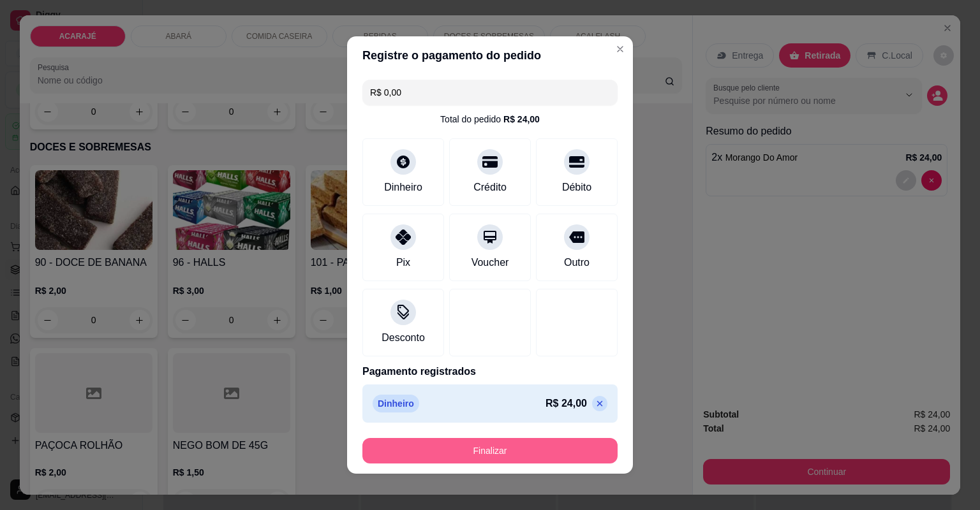
click at [536, 446] on button "Finalizar" at bounding box center [489, 451] width 255 height 26
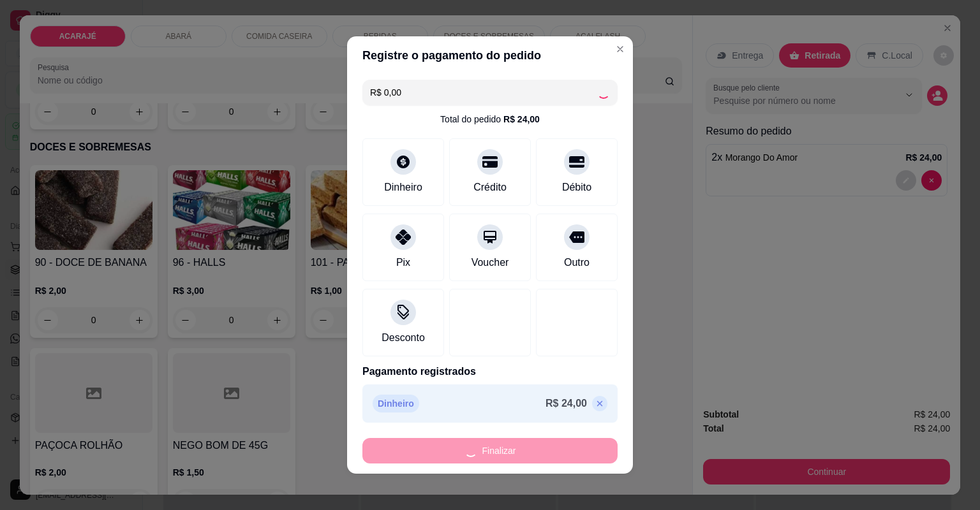
type input "0"
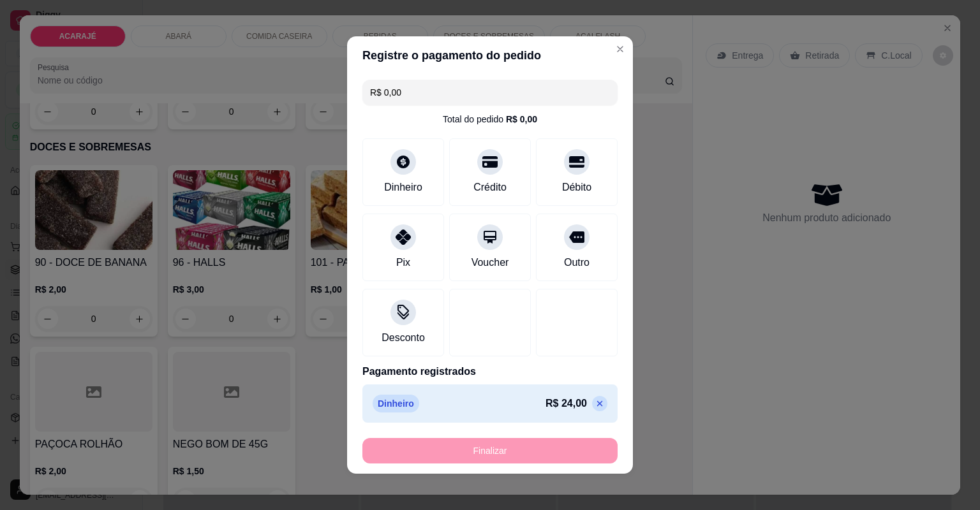
type input "-R$ 24,00"
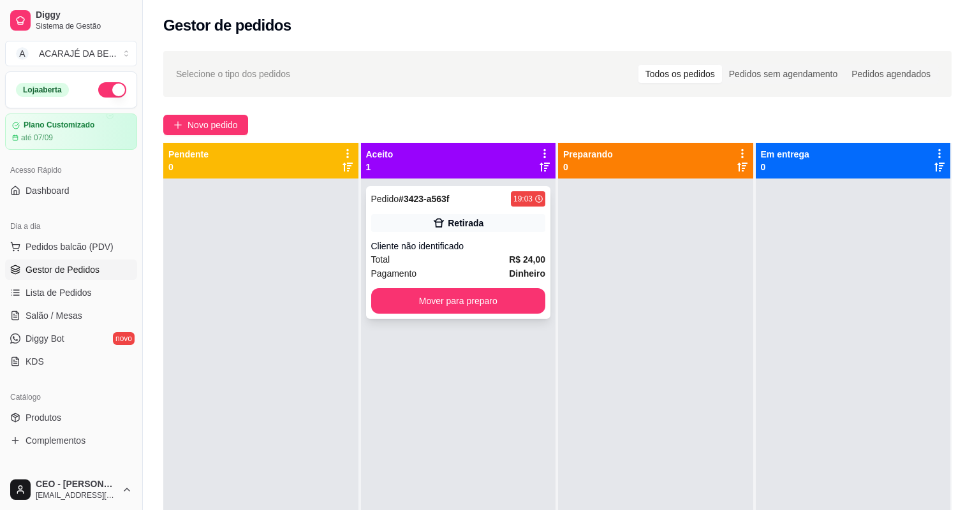
click at [457, 272] on div "Pagamento Dinheiro" at bounding box center [458, 274] width 175 height 14
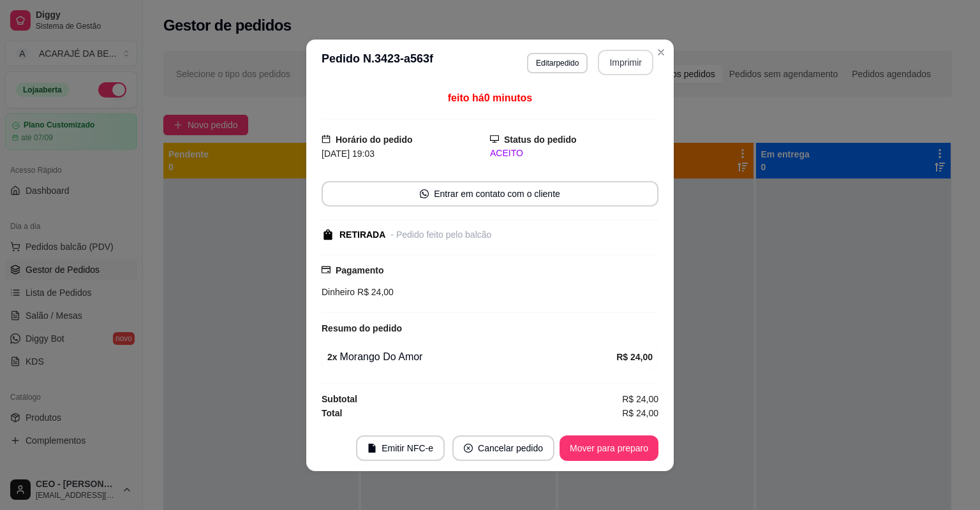
click at [640, 66] on button "Imprimir" at bounding box center [625, 63] width 55 height 26
click at [612, 447] on button "Mover para preparo" at bounding box center [609, 448] width 96 height 25
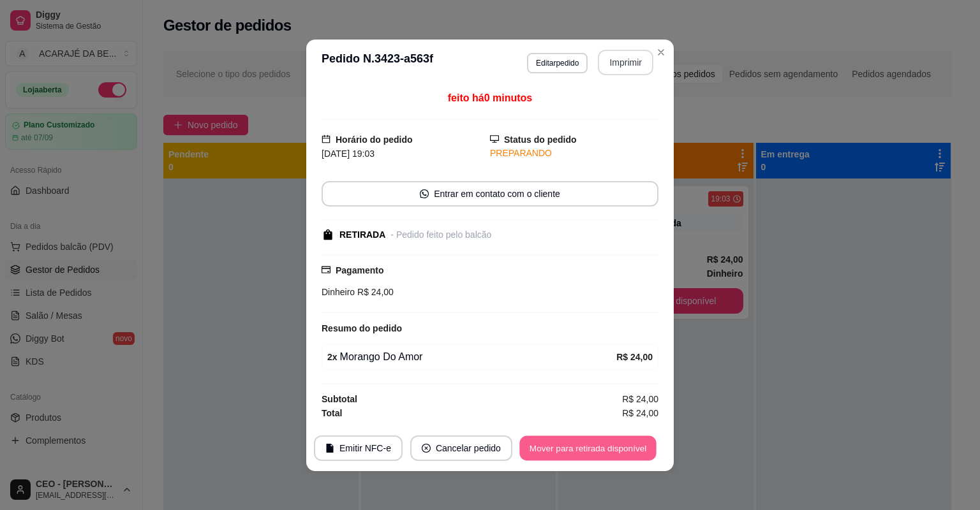
click at [612, 448] on button "Mover para retirada disponível" at bounding box center [587, 448] width 136 height 25
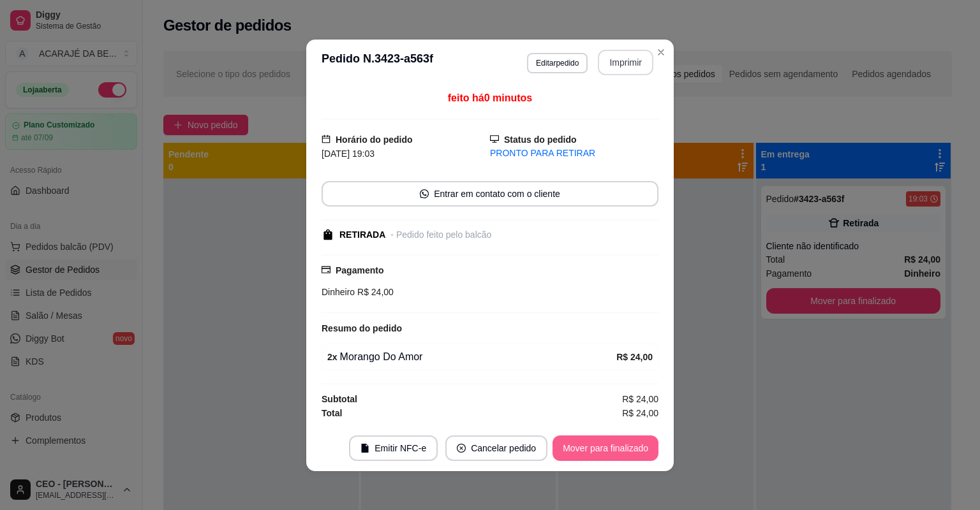
click at [612, 446] on button "Mover para finalizado" at bounding box center [605, 449] width 106 height 26
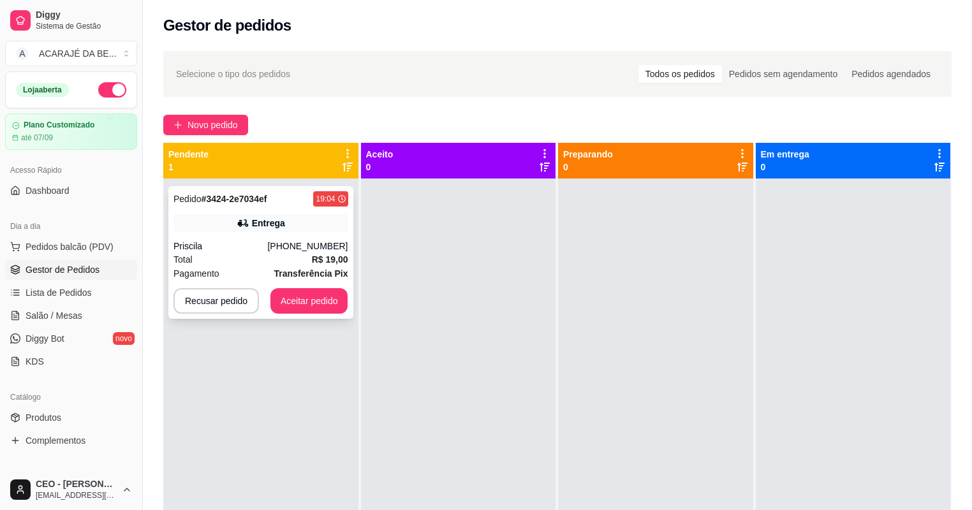
click at [279, 263] on div "Total R$ 19,00" at bounding box center [260, 260] width 175 height 14
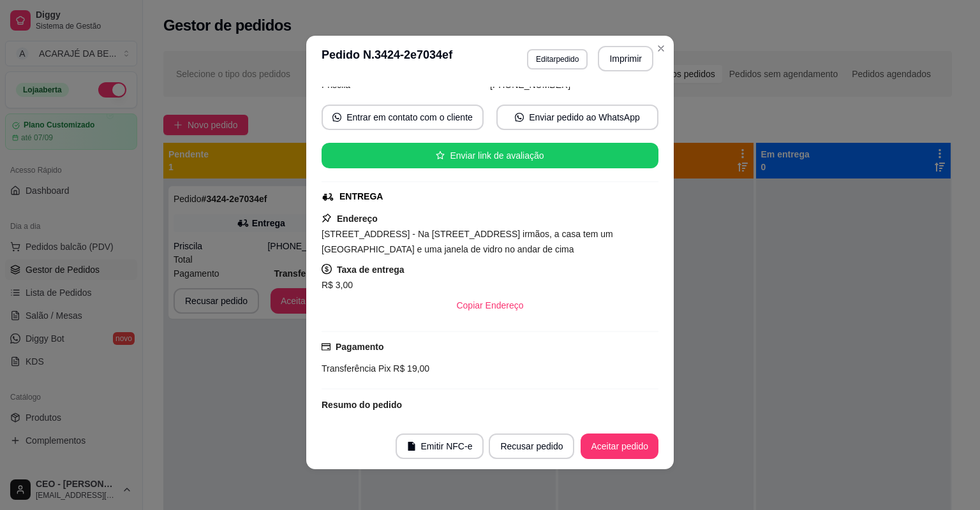
scroll to position [210, 0]
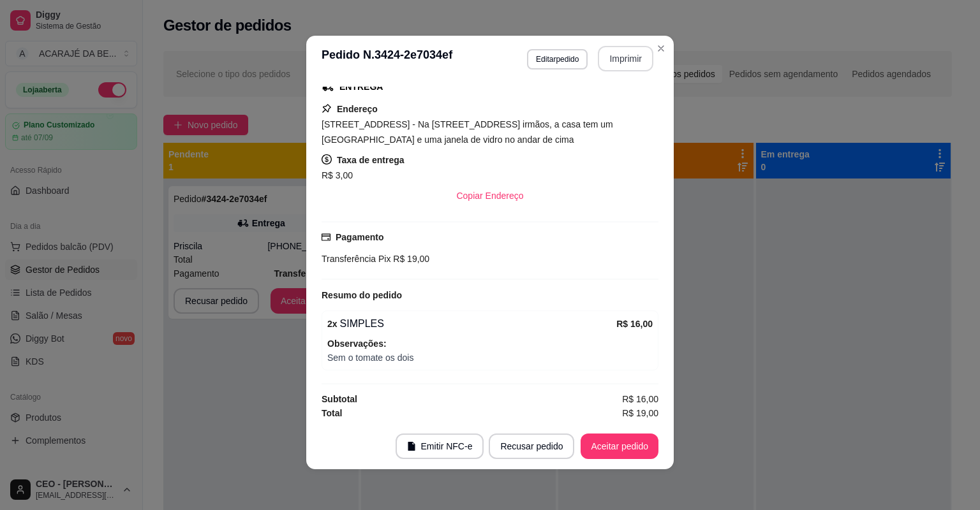
click at [625, 61] on button "Imprimir" at bounding box center [625, 59] width 55 height 26
click at [622, 444] on button "Aceitar pedido" at bounding box center [619, 447] width 78 height 26
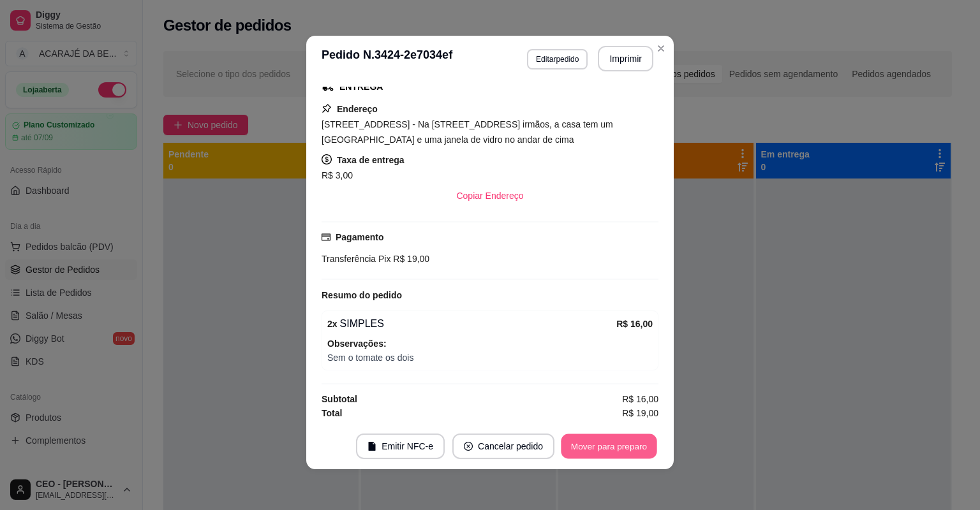
click at [622, 446] on button "Mover para preparo" at bounding box center [609, 446] width 96 height 25
click at [622, 446] on button "Mover para entrega" at bounding box center [609, 446] width 96 height 25
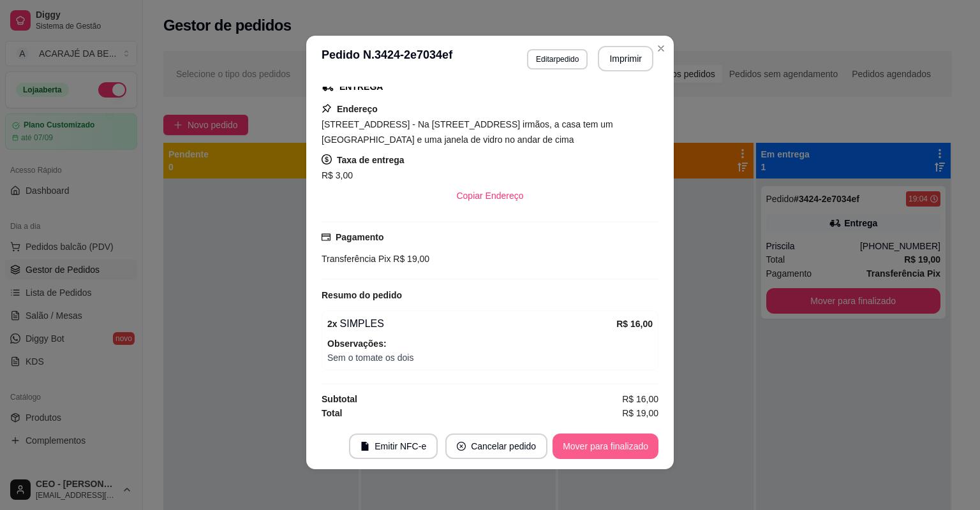
click at [622, 446] on button "Mover para finalizado" at bounding box center [605, 447] width 106 height 26
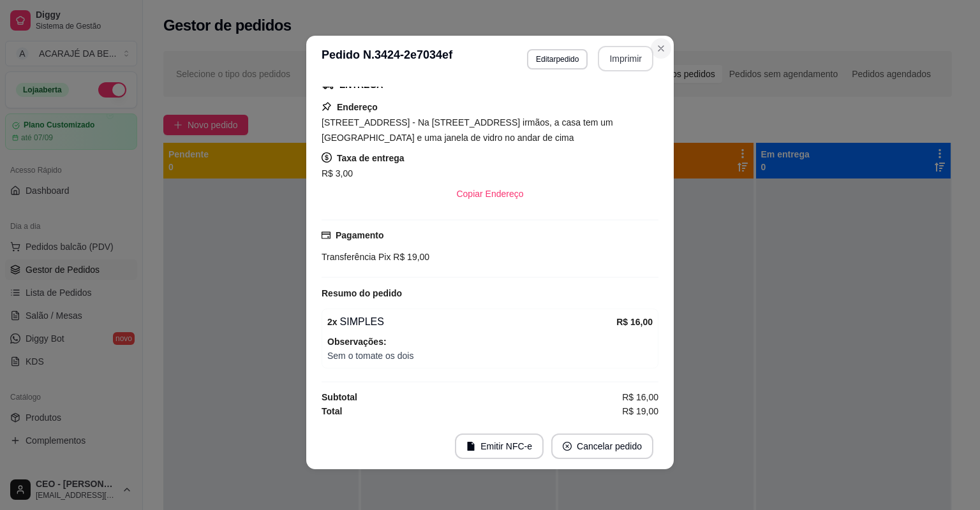
scroll to position [181, 0]
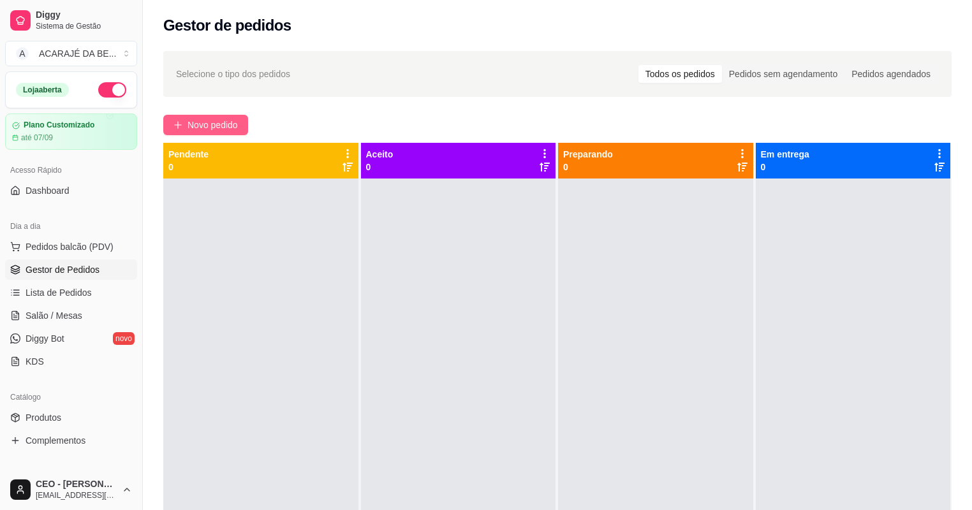
click at [220, 125] on span "Novo pedido" at bounding box center [212, 125] width 50 height 14
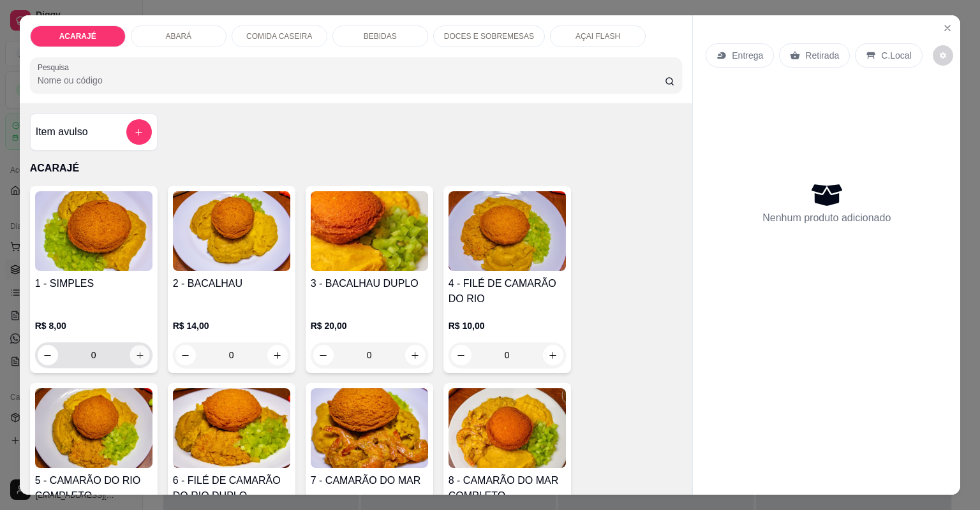
click at [140, 355] on button "increase-product-quantity" at bounding box center [139, 355] width 20 height 20
type input "2"
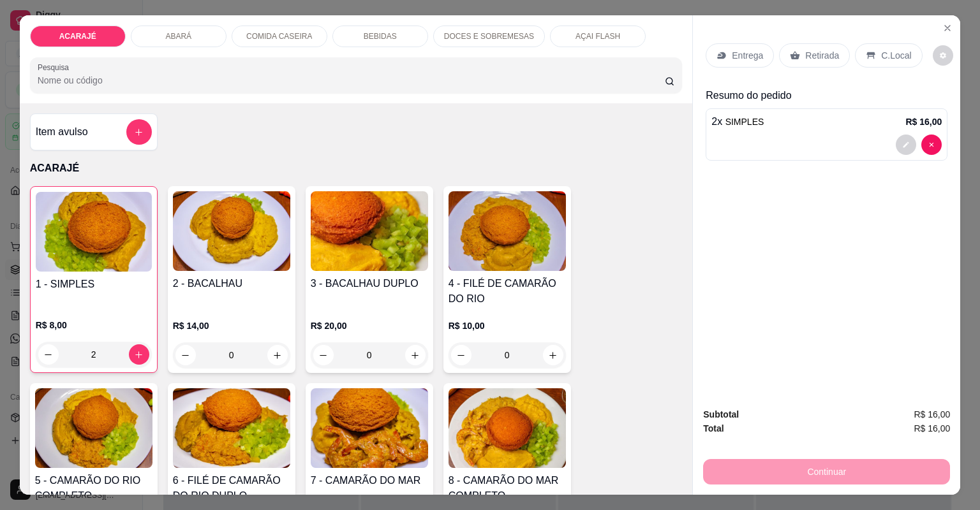
click at [752, 53] on p "Entrega" at bounding box center [746, 55] width 31 height 13
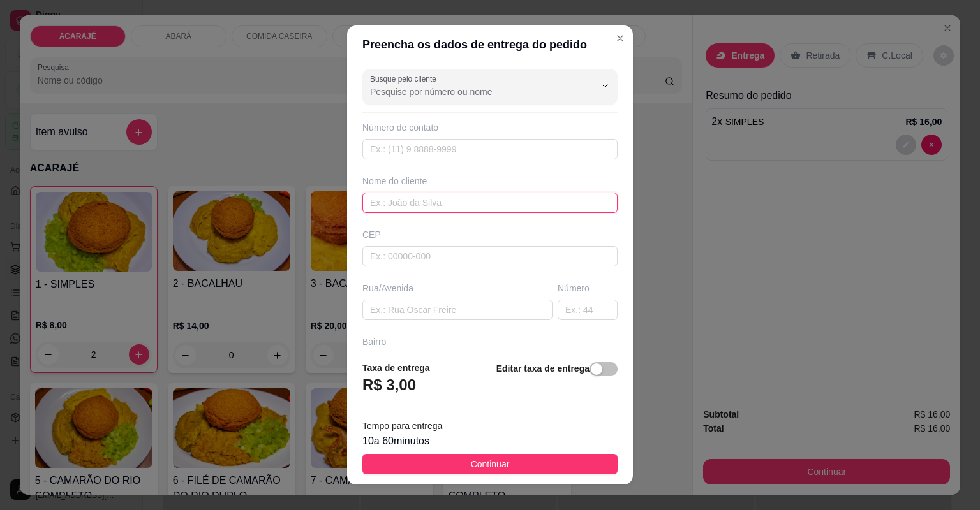
click at [448, 200] on input "text" at bounding box center [489, 203] width 255 height 20
type input "jucy"
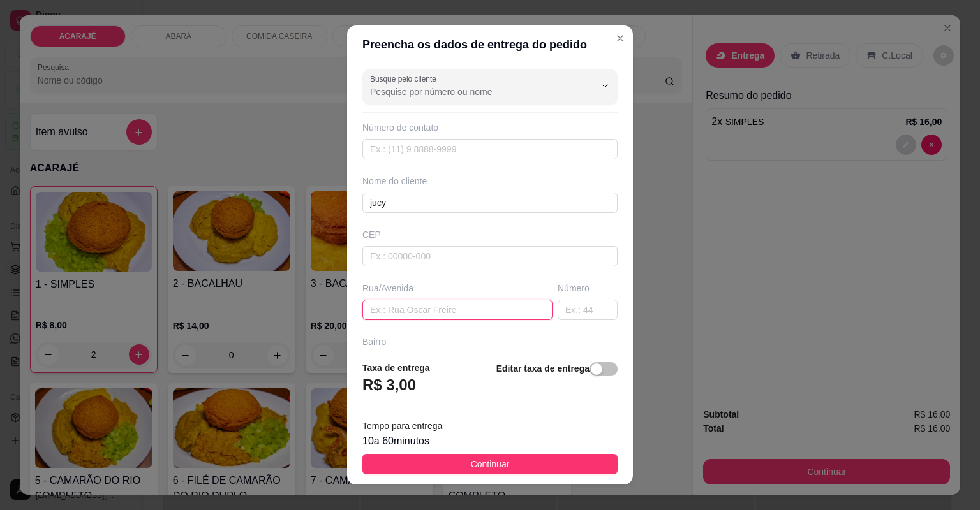
click at [418, 310] on input "text" at bounding box center [457, 310] width 190 height 20
click at [515, 312] on input "colado no ponto do rango no churrascão" at bounding box center [457, 310] width 190 height 20
type input "colado no ponto do rango no churrascão"
click at [559, 311] on input "text" at bounding box center [587, 310] width 60 height 20
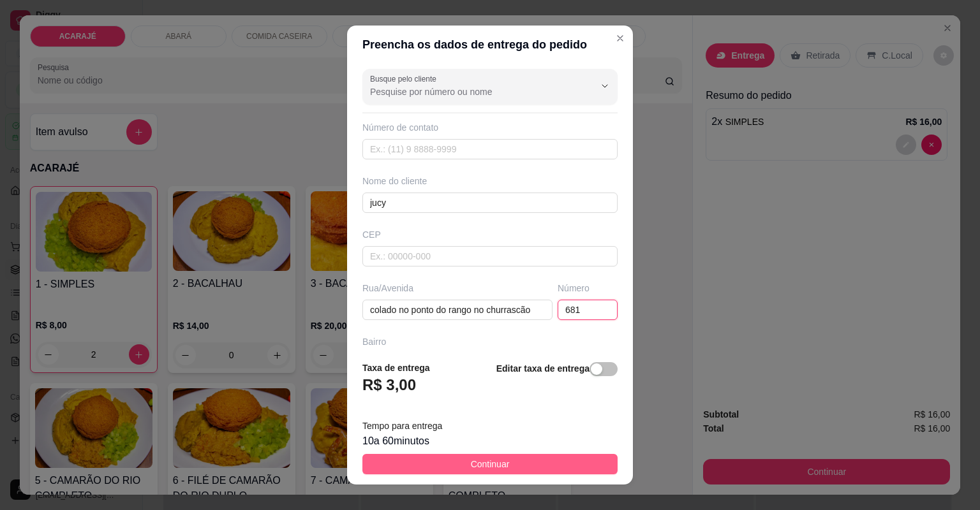
type input "681"
click at [471, 468] on span "Continuar" at bounding box center [490, 464] width 39 height 14
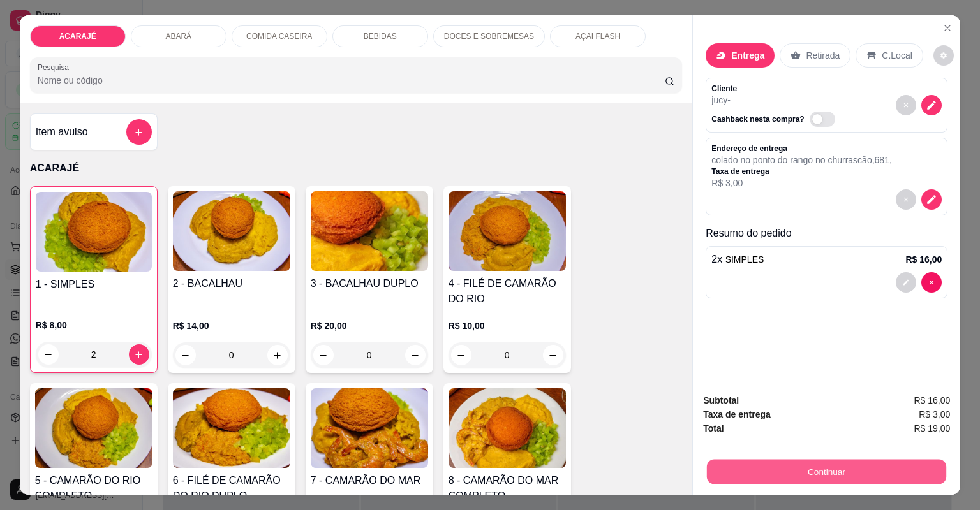
click at [717, 467] on button "Continuar" at bounding box center [826, 472] width 239 height 25
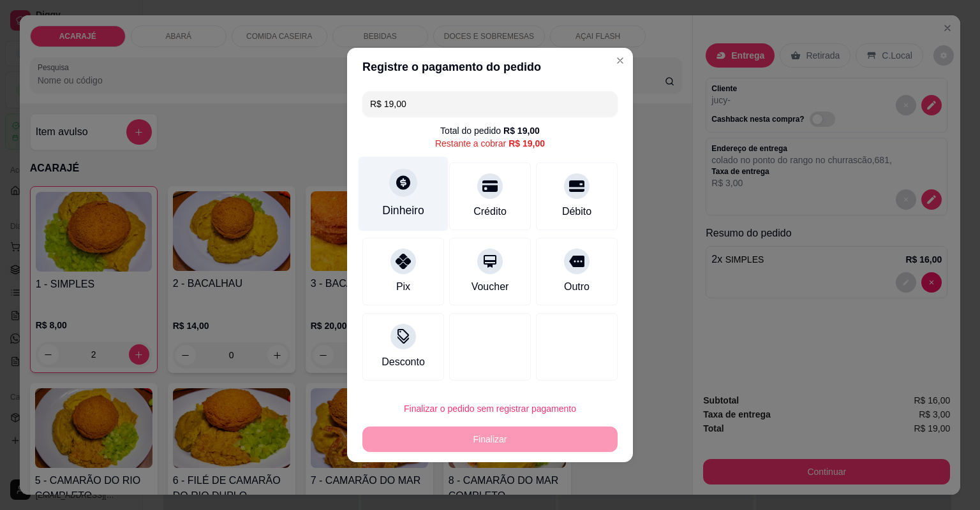
click at [381, 186] on div "Dinheiro" at bounding box center [403, 194] width 90 height 75
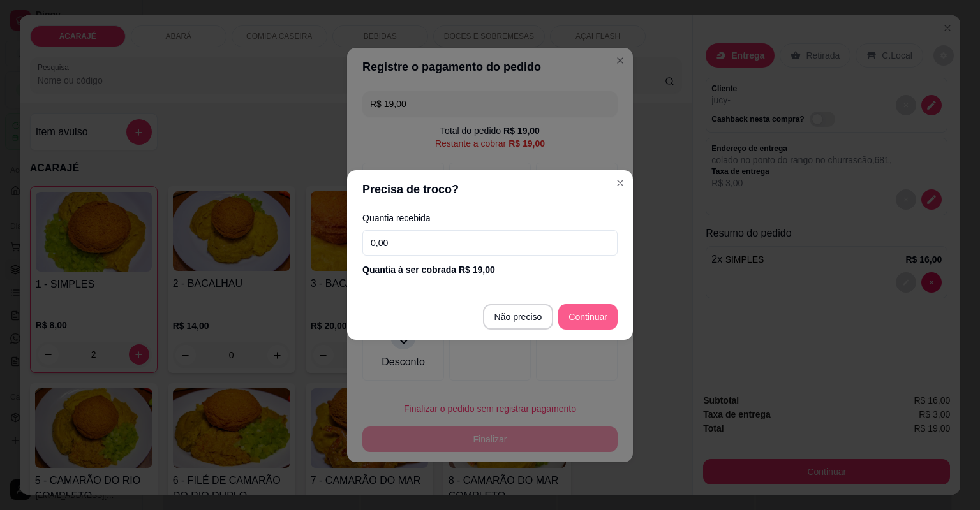
type input "R$ 0,00"
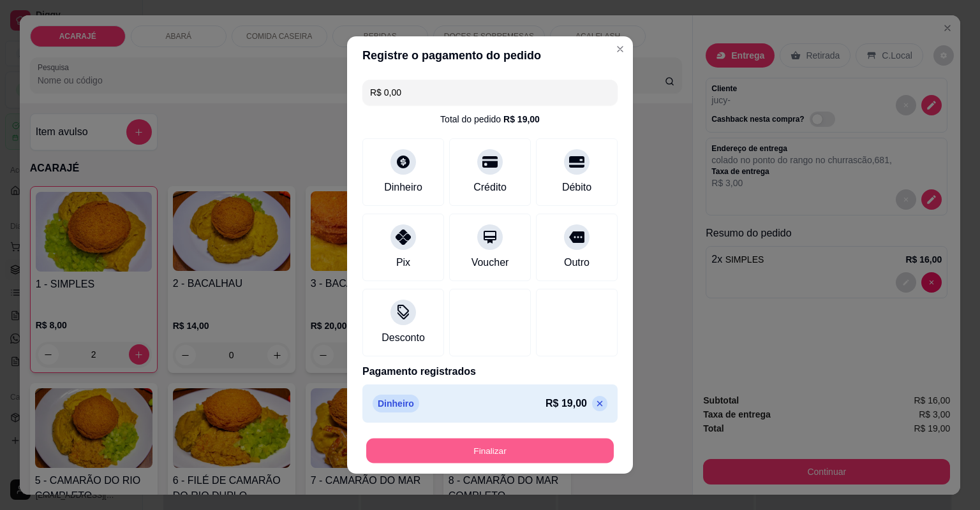
click at [498, 447] on button "Finalizar" at bounding box center [489, 451] width 247 height 25
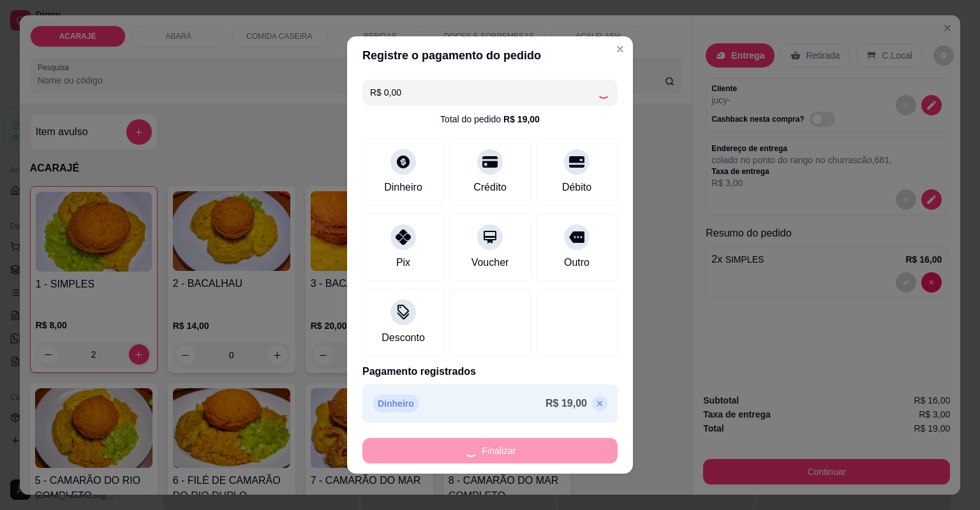
type input "0"
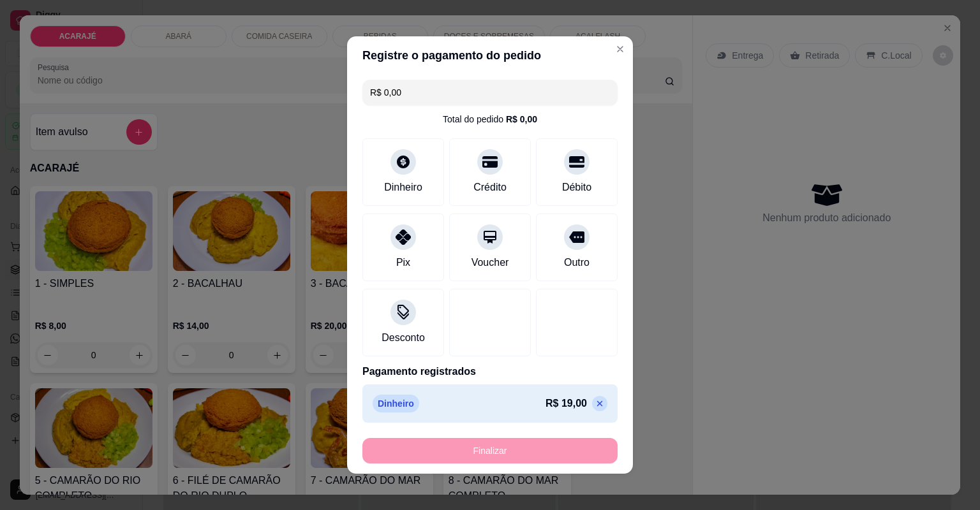
type input "-R$ 19,00"
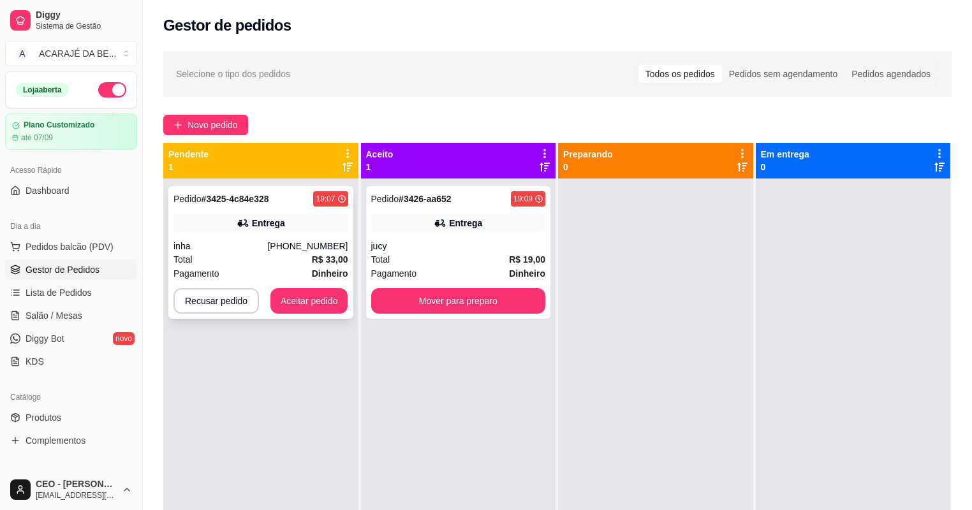
click at [281, 264] on div "Total R$ 33,00" at bounding box center [260, 260] width 175 height 14
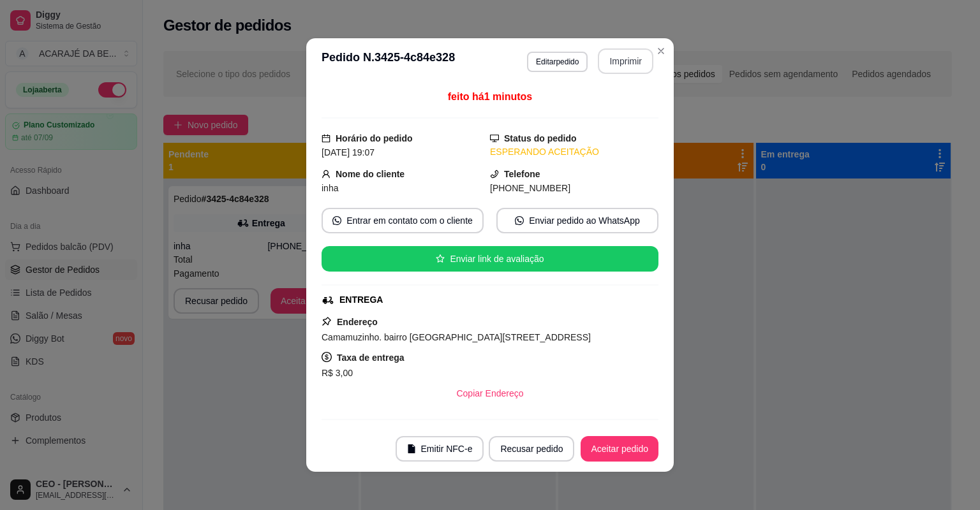
click at [619, 56] on button "Imprimir" at bounding box center [625, 61] width 55 height 26
click at [629, 446] on button "Aceitar pedido" at bounding box center [619, 449] width 75 height 25
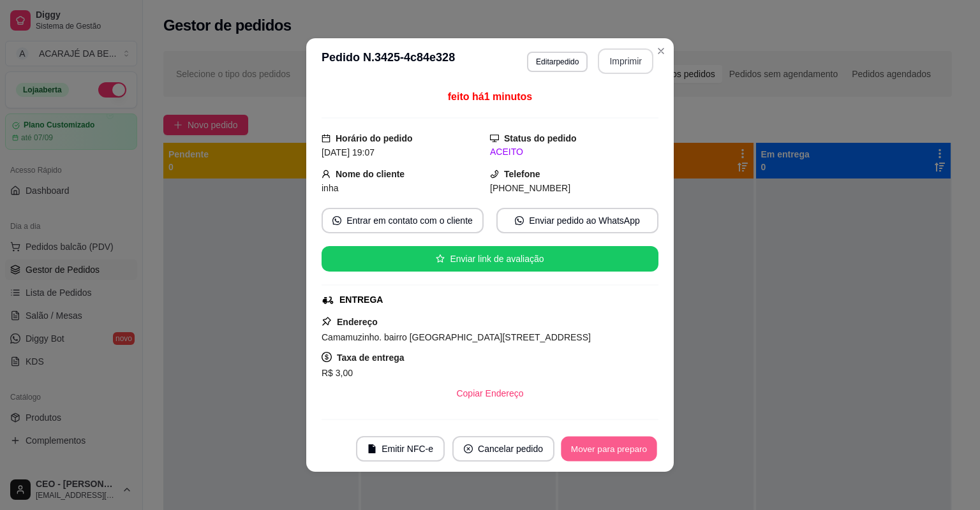
click at [629, 446] on button "Mover para preparo" at bounding box center [609, 449] width 96 height 25
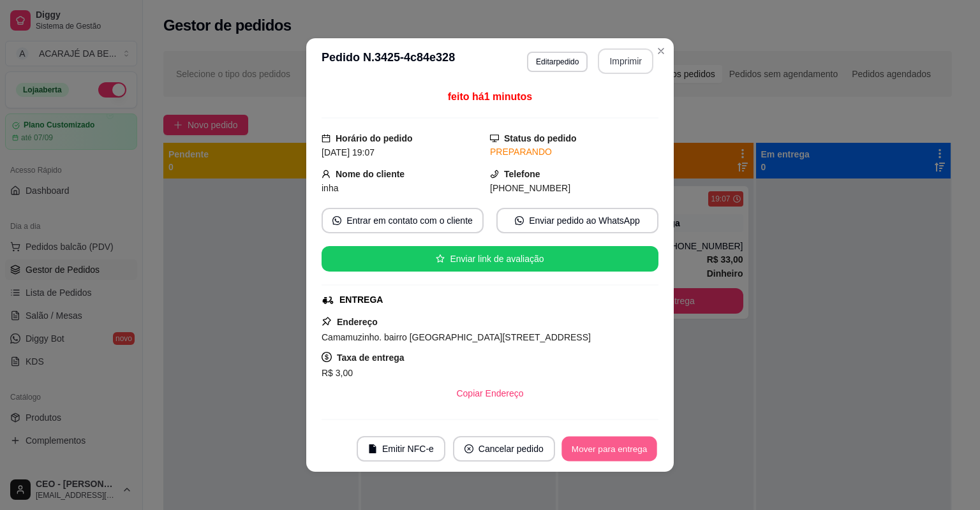
click at [629, 446] on button "Mover para entrega" at bounding box center [609, 449] width 96 height 25
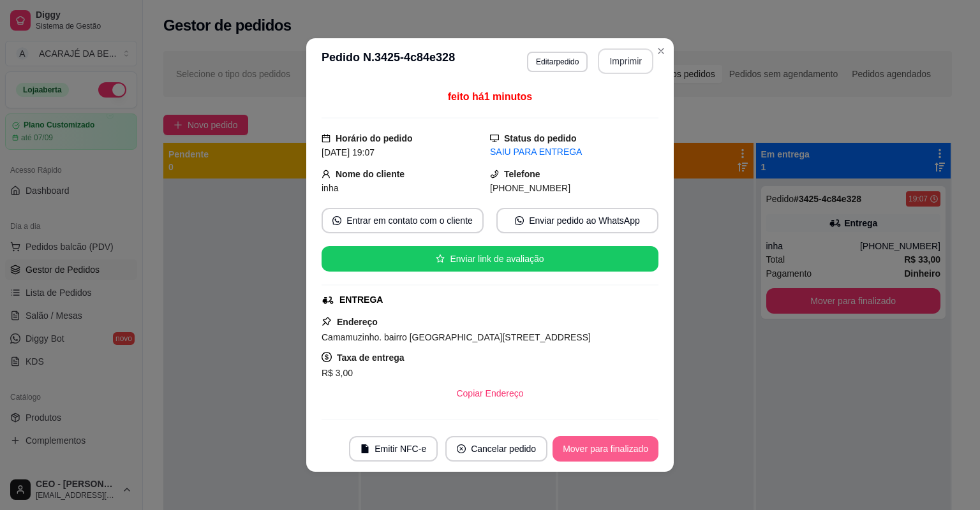
click at [612, 457] on button "Mover para finalizado" at bounding box center [605, 449] width 106 height 26
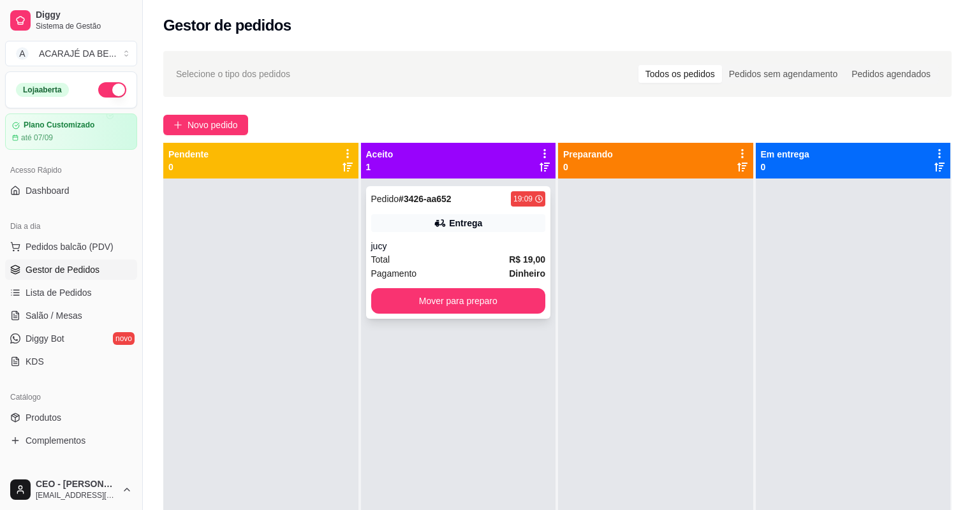
click at [490, 262] on div "Total R$ 19,00" at bounding box center [458, 260] width 175 height 14
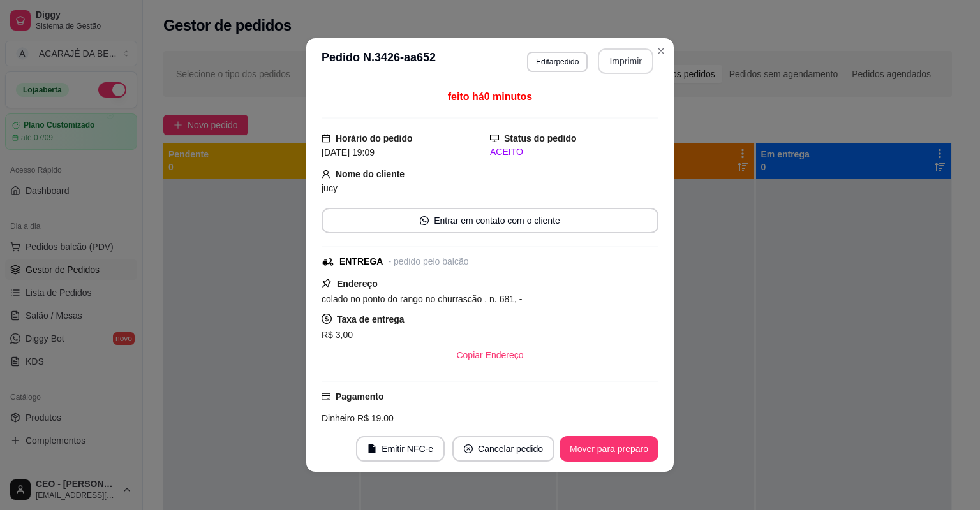
click at [630, 54] on button "Imprimir" at bounding box center [625, 61] width 55 height 26
click at [617, 457] on button "Mover para preparo" at bounding box center [609, 449] width 96 height 25
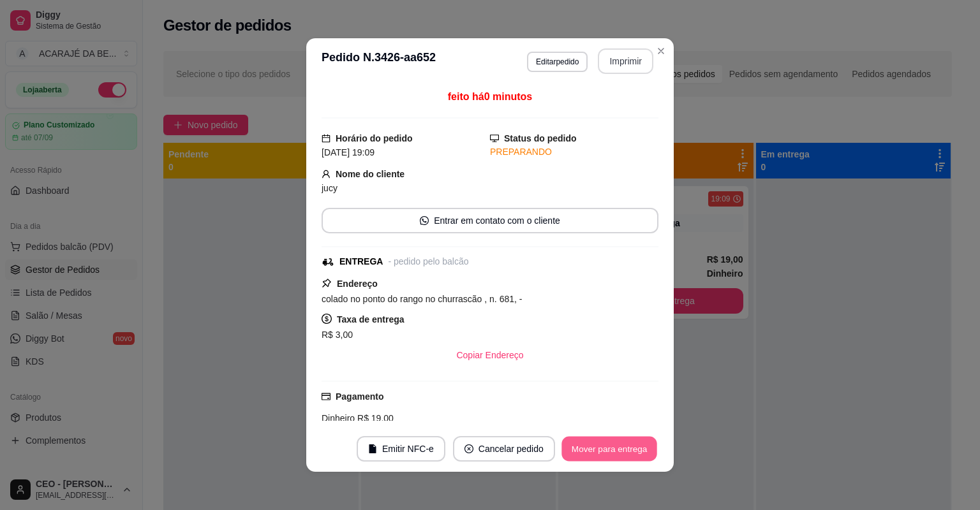
click at [617, 453] on button "Mover para entrega" at bounding box center [609, 449] width 96 height 25
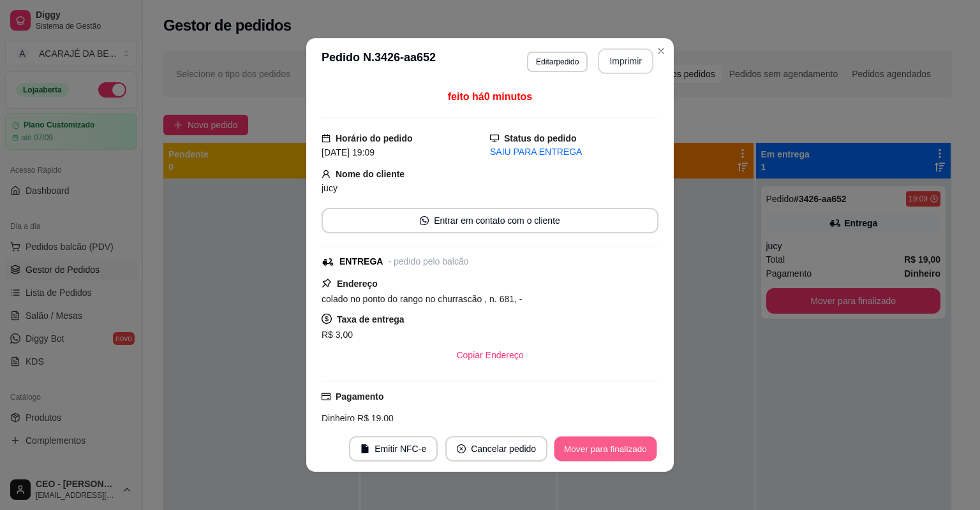
click at [617, 453] on button "Mover para finalizado" at bounding box center [605, 449] width 103 height 25
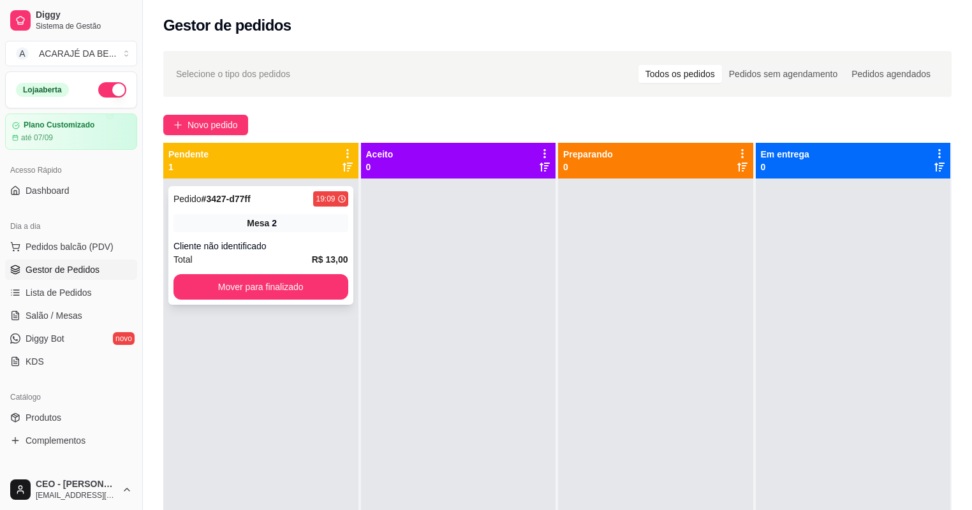
click at [286, 251] on div "Cliente não identificado" at bounding box center [260, 246] width 175 height 13
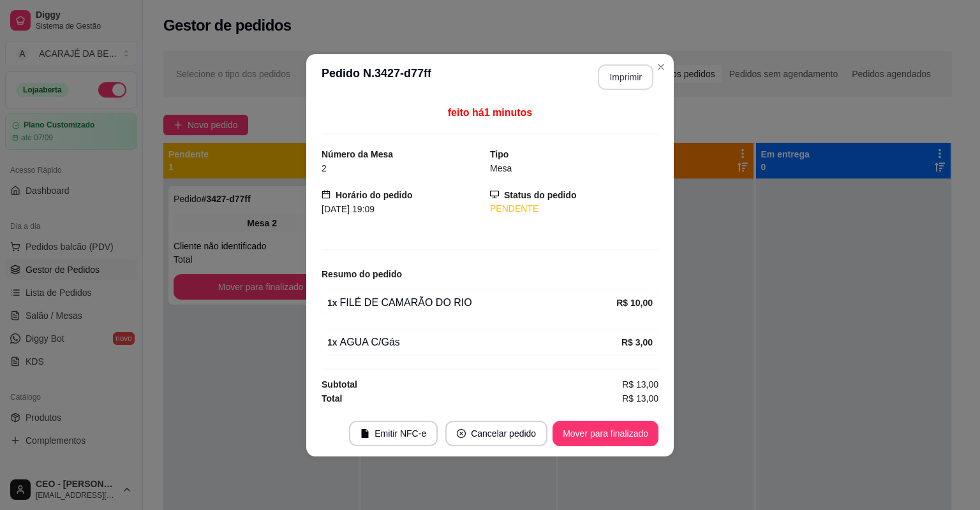
click at [625, 76] on button "Imprimir" at bounding box center [625, 77] width 55 height 26
click at [610, 436] on button "Mover para finalizado" at bounding box center [605, 434] width 106 height 26
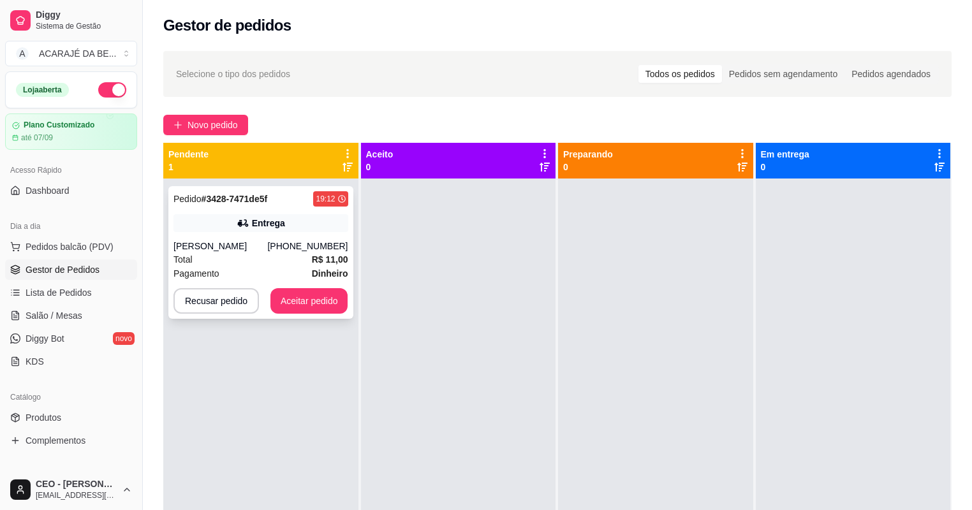
click at [304, 259] on div "Total R$ 11,00" at bounding box center [260, 260] width 175 height 14
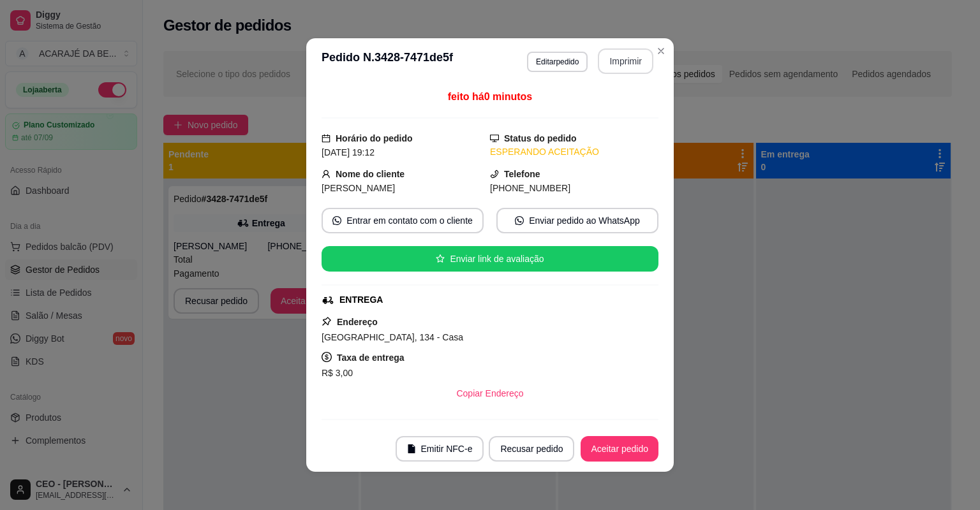
click at [600, 59] on button "Imprimir" at bounding box center [625, 61] width 55 height 26
click at [624, 452] on button "Aceitar pedido" at bounding box center [619, 449] width 78 height 26
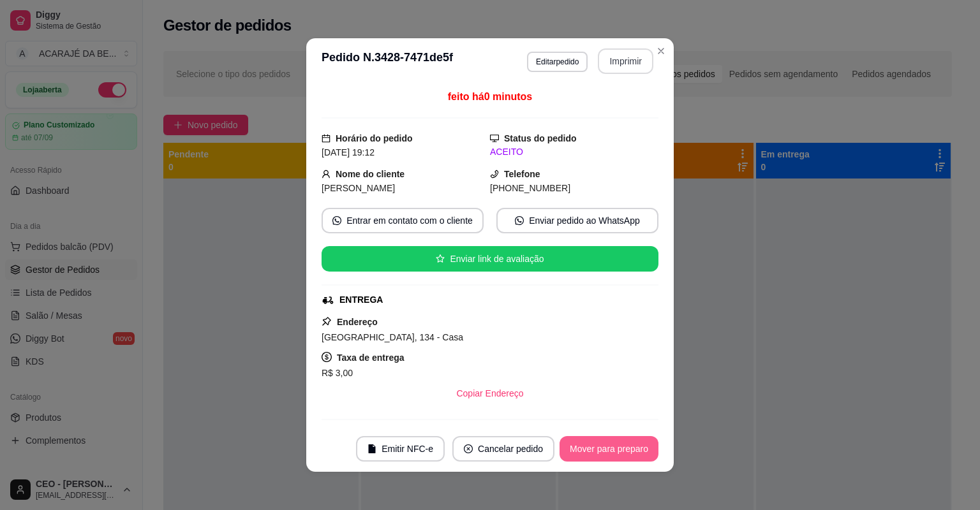
click at [624, 452] on button "Mover para preparo" at bounding box center [608, 449] width 99 height 26
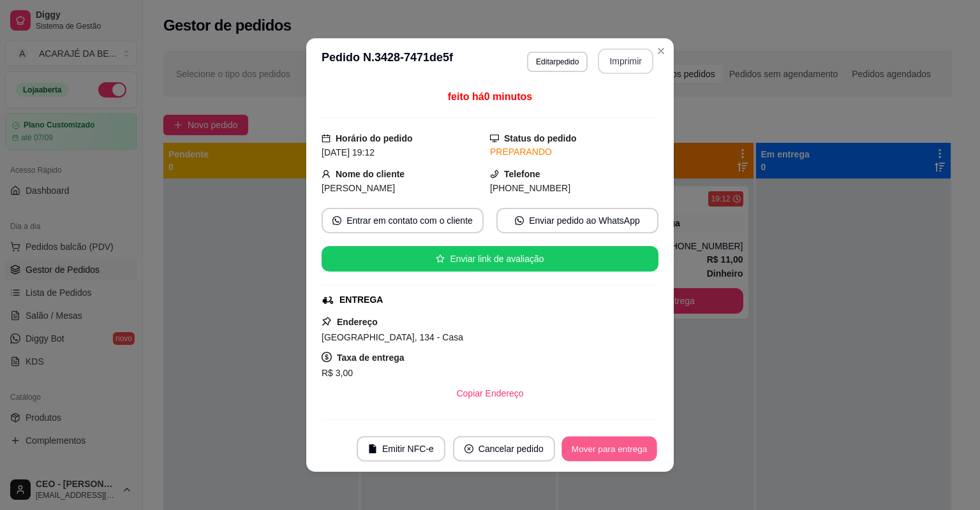
click at [624, 452] on button "Mover para entrega" at bounding box center [609, 449] width 96 height 25
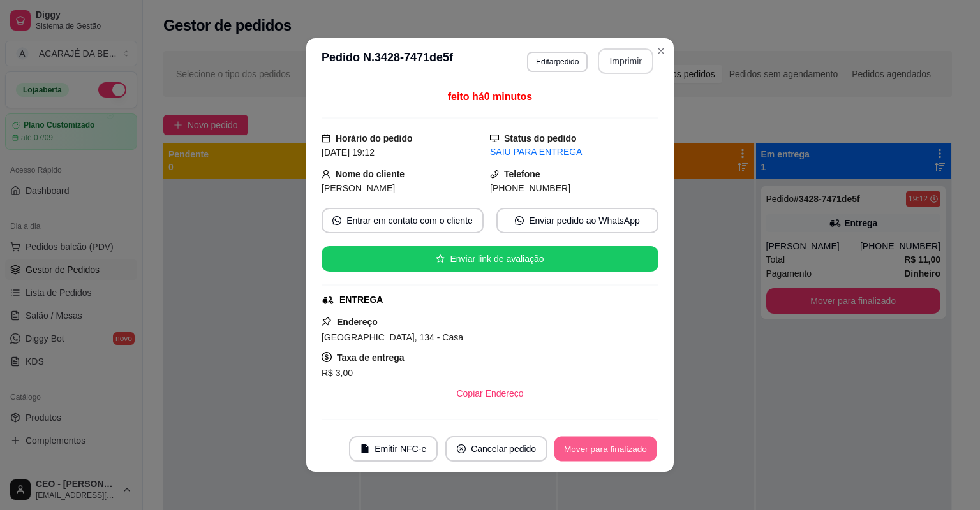
click at [624, 452] on button "Mover para finalizado" at bounding box center [605, 449] width 103 height 25
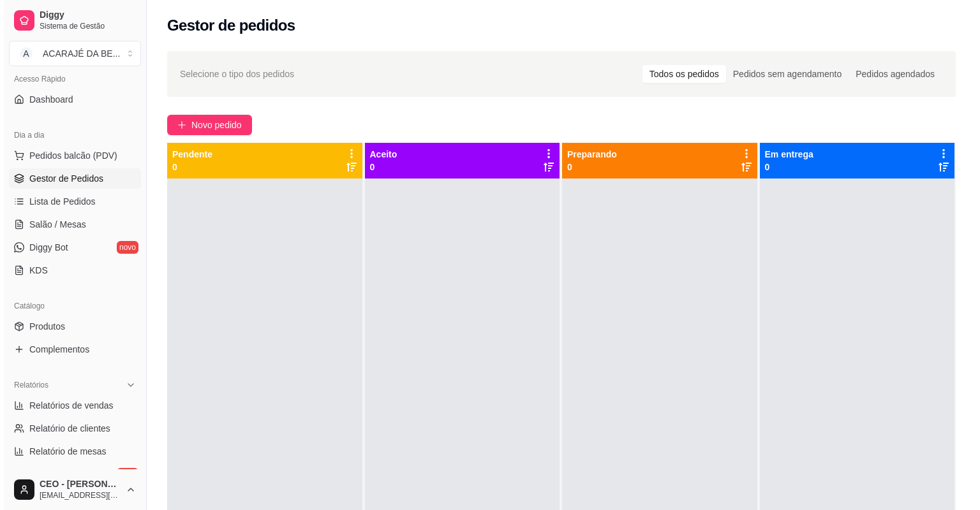
scroll to position [50, 0]
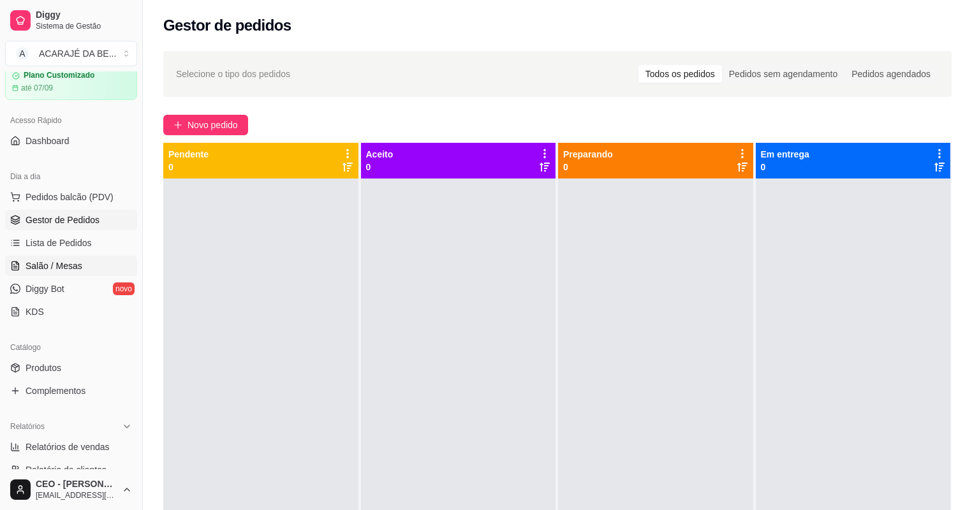
click at [77, 258] on link "Salão / Mesas" at bounding box center [71, 266] width 132 height 20
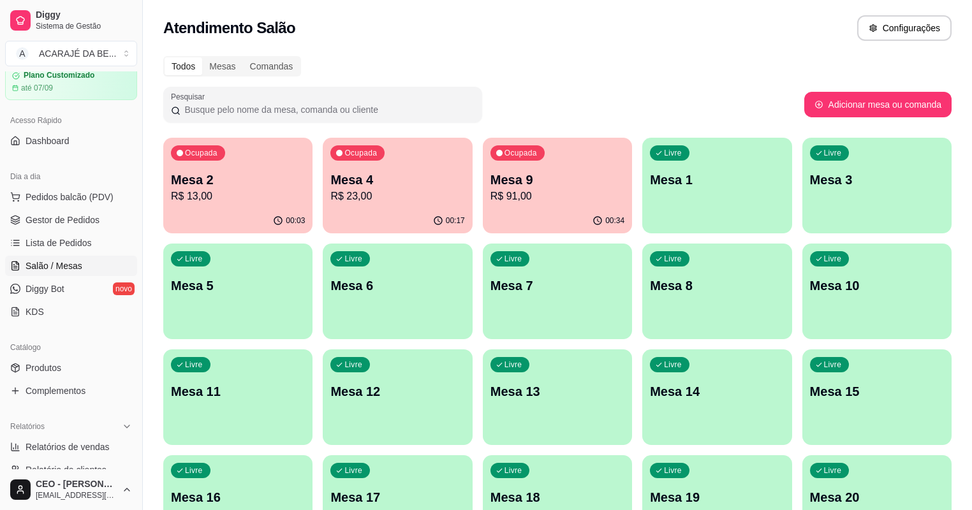
click at [246, 182] on div "Mesa 2 R$ 13,00" at bounding box center [238, 187] width 134 height 33
click at [361, 203] on p "R$ 23,00" at bounding box center [397, 196] width 134 height 15
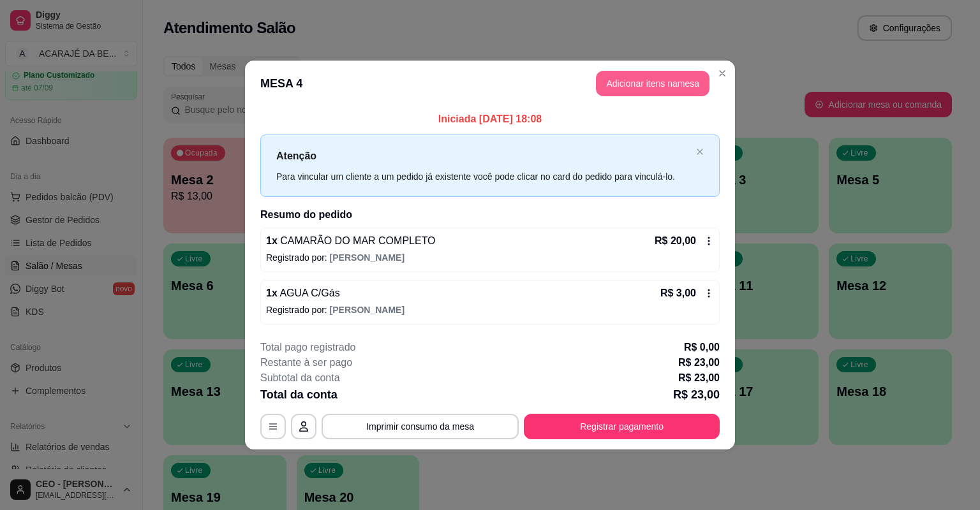
click at [661, 94] on button "Adicionar itens na mesa" at bounding box center [653, 84] width 114 height 26
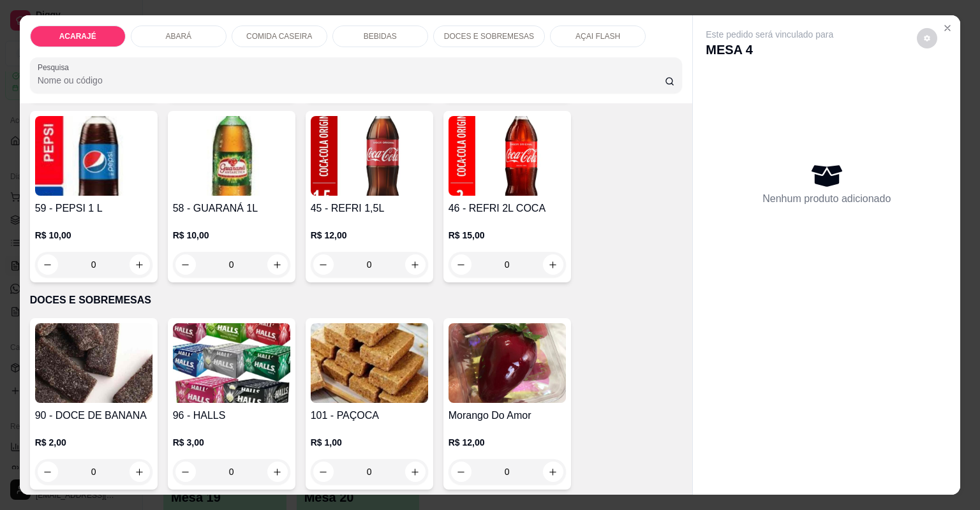
scroll to position [2296, 0]
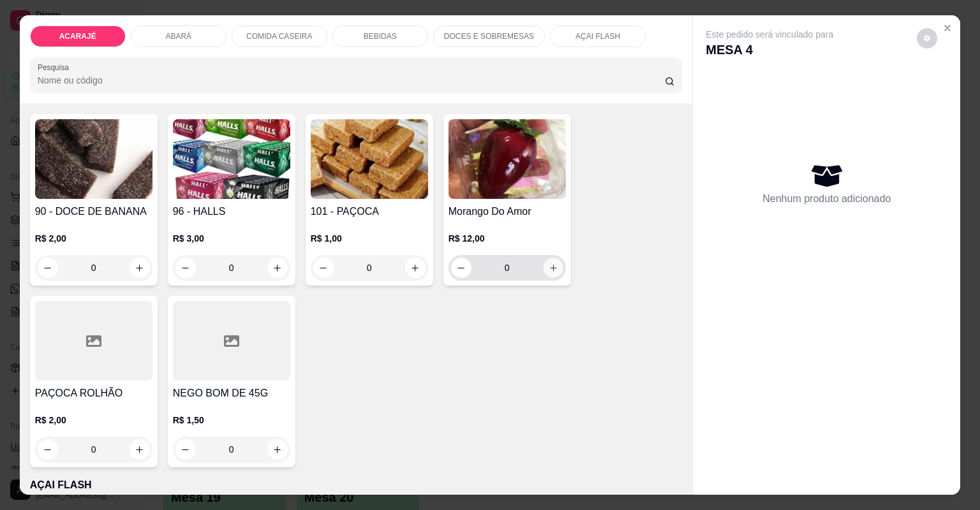
click at [557, 265] on button "increase-product-quantity" at bounding box center [553, 268] width 20 height 20
type input "1"
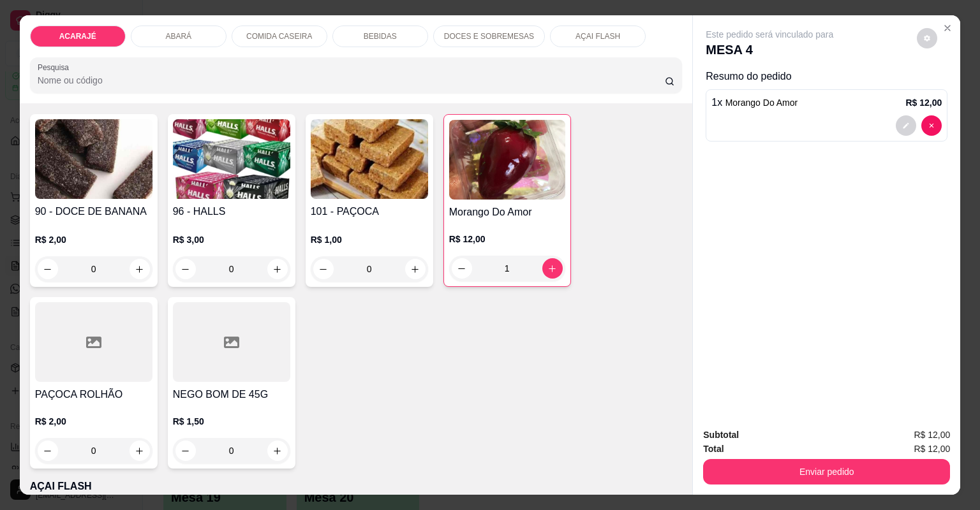
click at [744, 466] on button "Enviar pedido" at bounding box center [826, 472] width 247 height 26
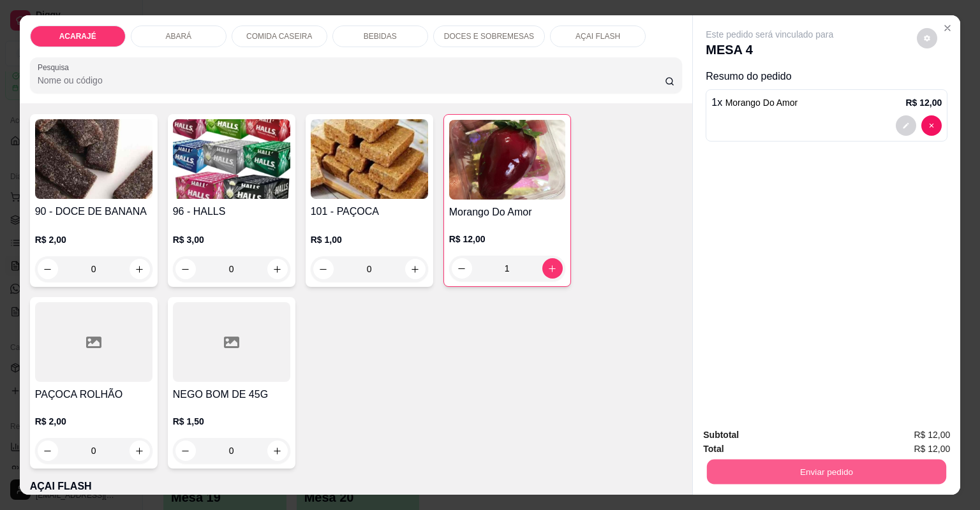
click at [744, 466] on button "Enviar pedido" at bounding box center [826, 472] width 239 height 25
click at [734, 474] on button "Enviar pedido" at bounding box center [826, 472] width 247 height 26
click at [748, 442] on button "Não registrar e enviar pedido" at bounding box center [785, 441] width 133 height 24
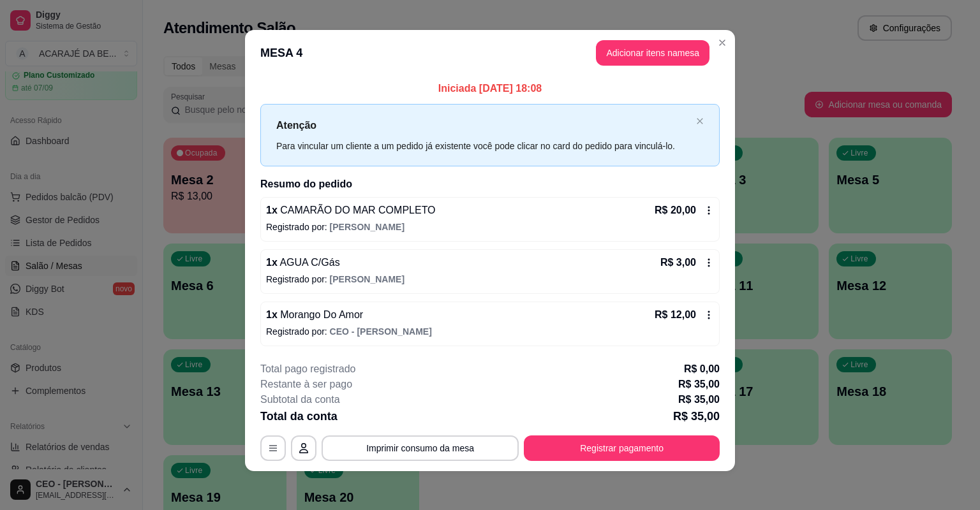
scroll to position [5, 0]
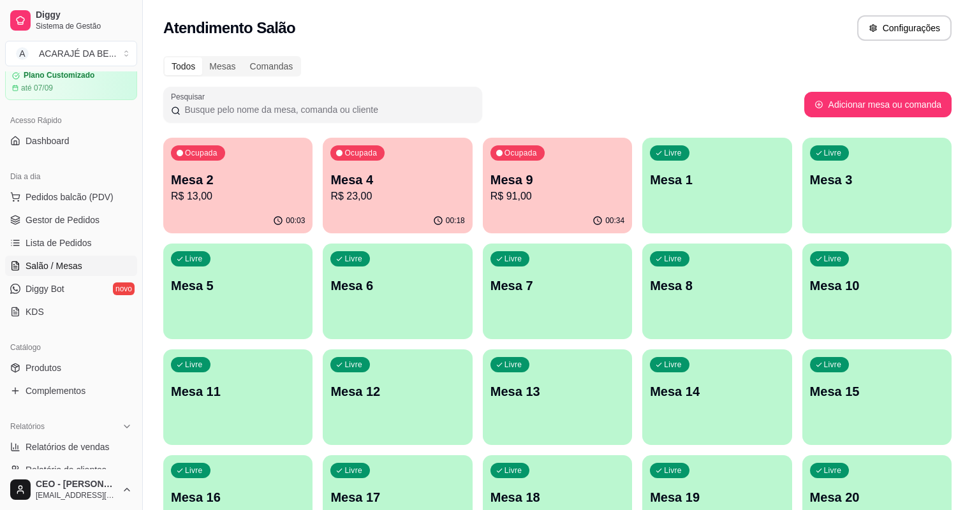
click at [349, 179] on p "Mesa 4" at bounding box center [397, 180] width 134 height 18
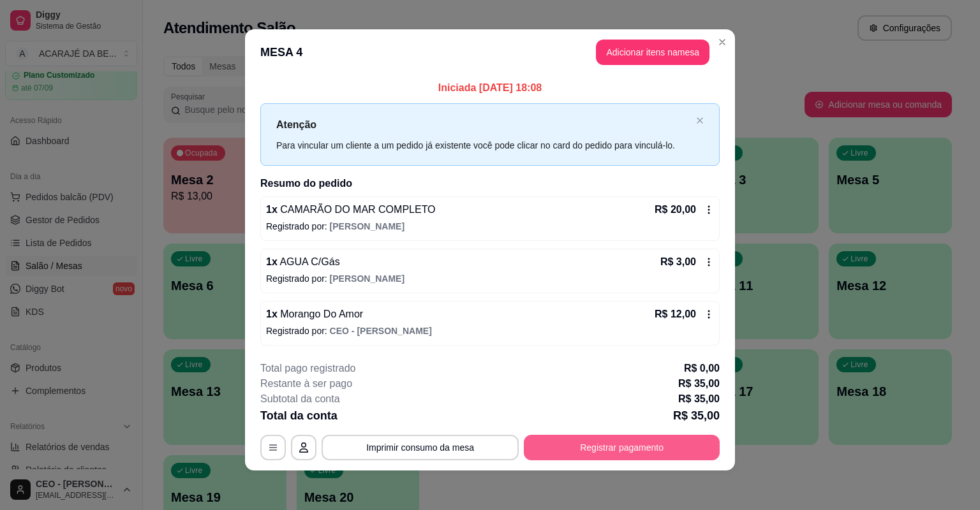
click at [619, 452] on button "Registrar pagamento" at bounding box center [622, 448] width 196 height 26
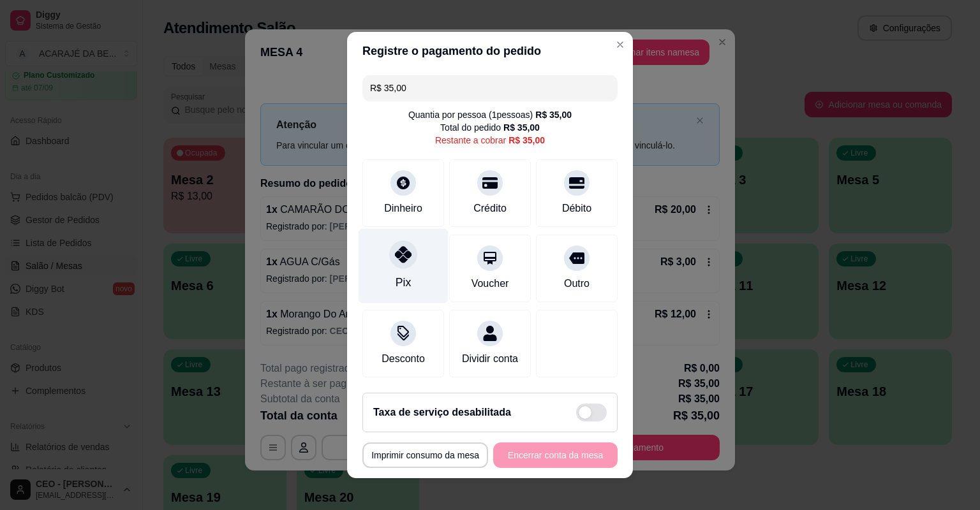
click at [407, 273] on div "Pix" at bounding box center [403, 266] width 90 height 75
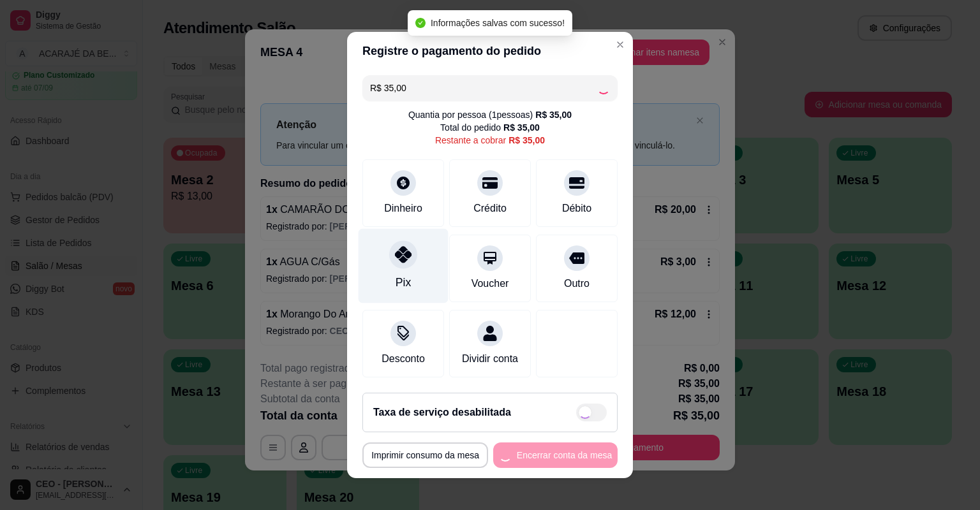
type input "R$ 0,00"
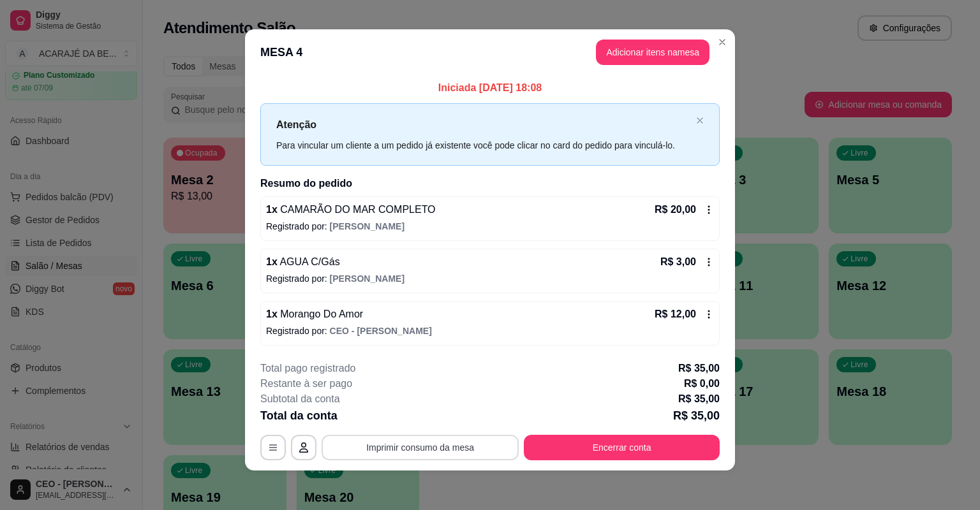
click at [413, 443] on button "Imprimir consumo da mesa" at bounding box center [419, 448] width 197 height 26
click at [547, 454] on button "Encerrar conta" at bounding box center [622, 448] width 196 height 26
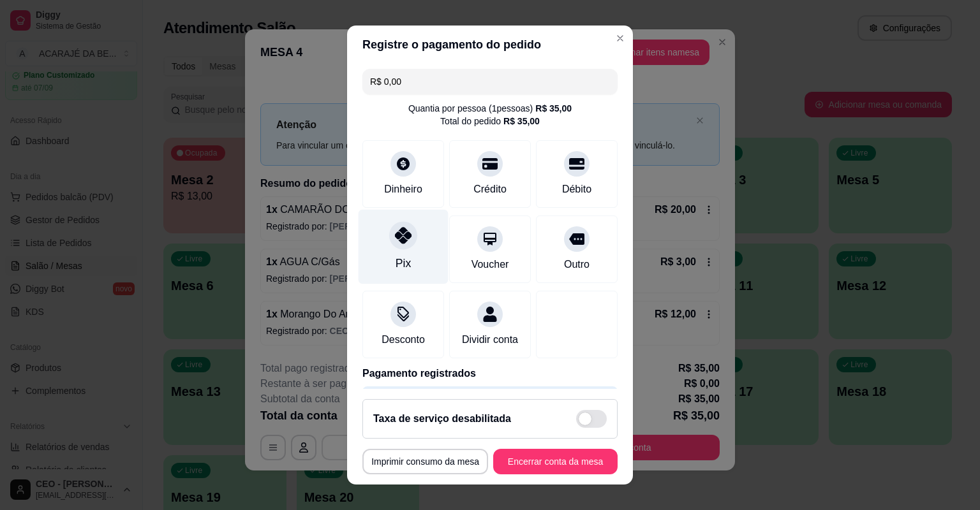
click at [401, 253] on div "Pix" at bounding box center [403, 247] width 90 height 75
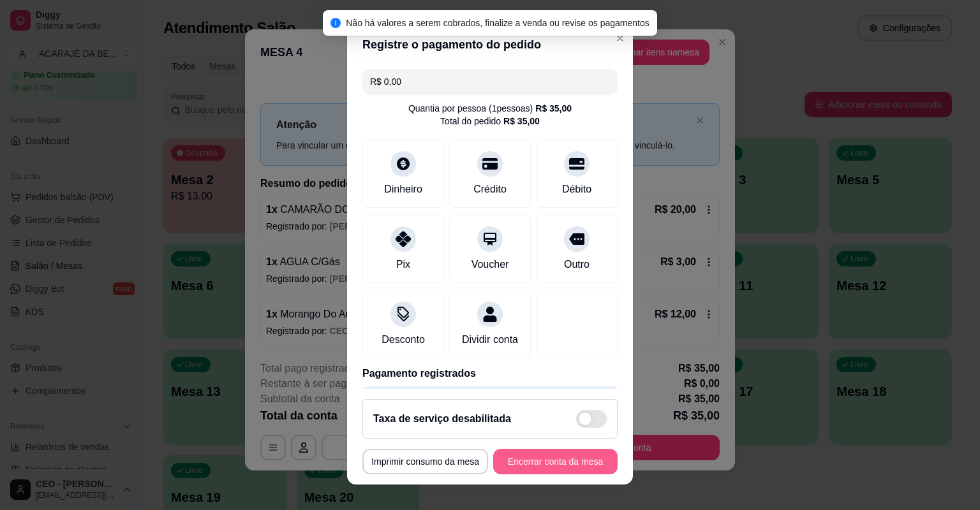
click at [552, 459] on button "Encerrar conta da mesa" at bounding box center [555, 462] width 124 height 26
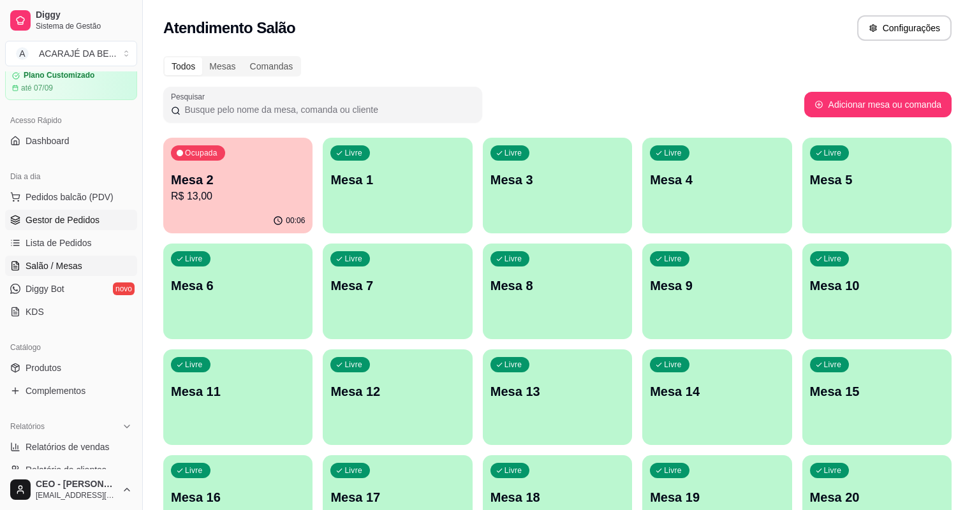
click at [33, 219] on span "Gestor de Pedidos" at bounding box center [63, 220] width 74 height 13
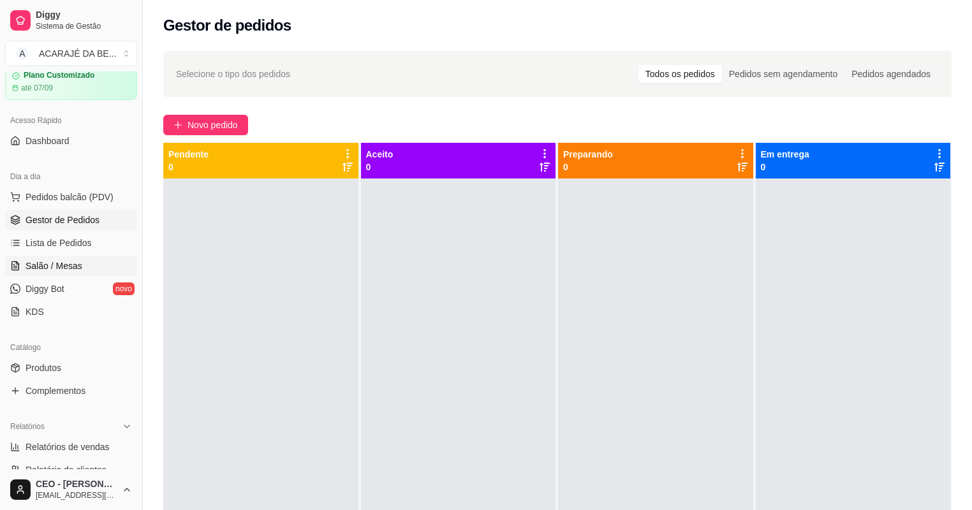
click at [54, 262] on span "Salão / Mesas" at bounding box center [54, 266] width 57 height 13
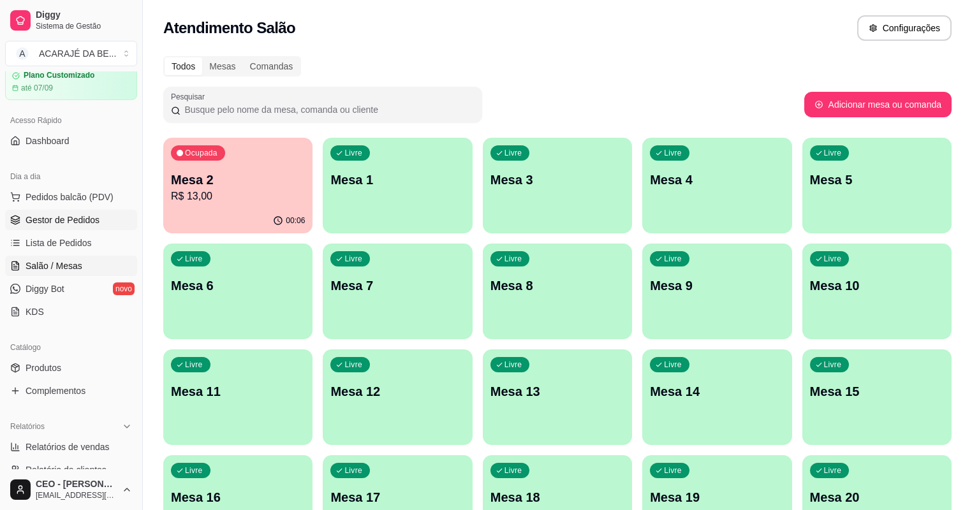
click at [54, 223] on span "Gestor de Pedidos" at bounding box center [63, 220] width 74 height 13
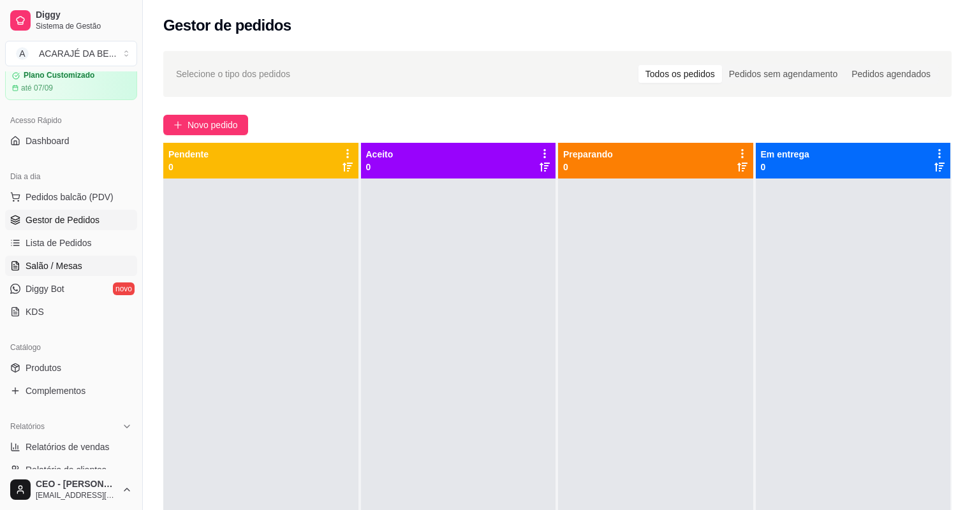
click at [72, 266] on span "Salão / Mesas" at bounding box center [54, 266] width 57 height 13
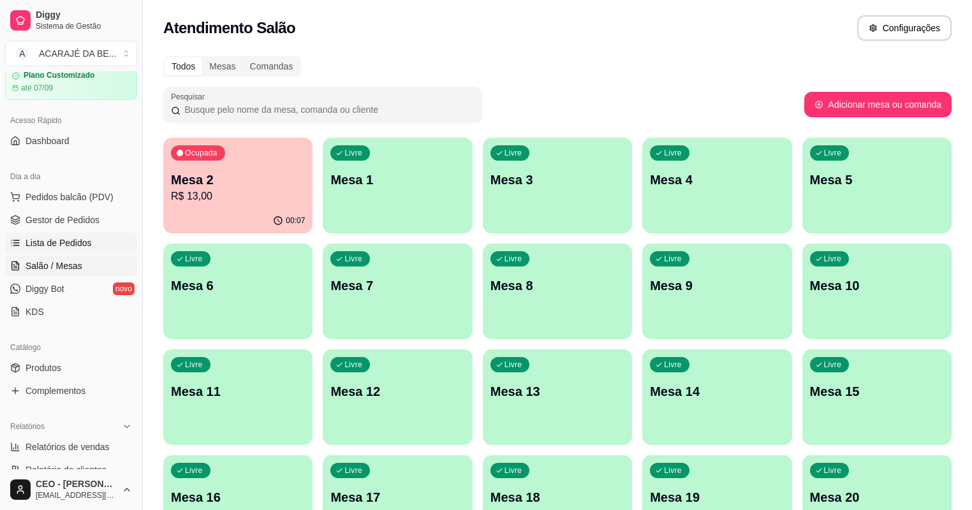
click at [58, 245] on span "Lista de Pedidos" at bounding box center [59, 243] width 66 height 13
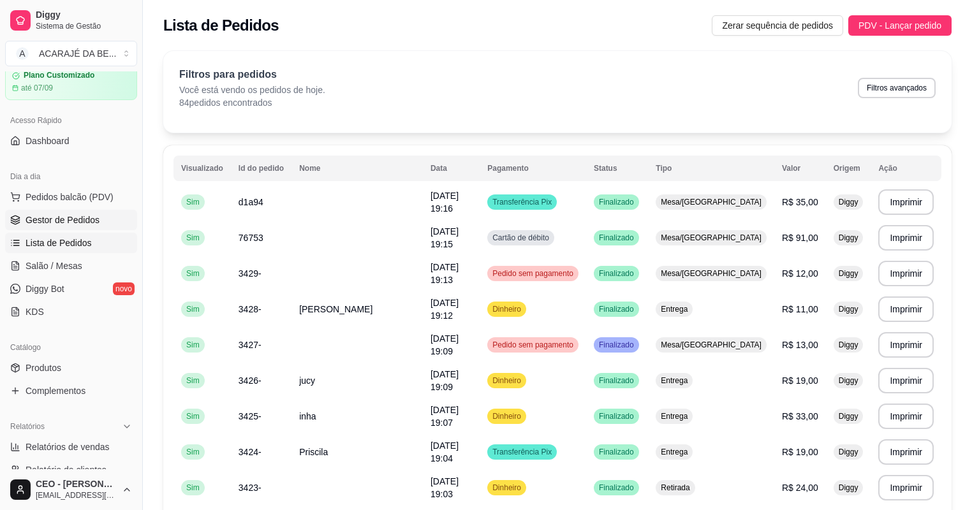
click at [49, 214] on span "Gestor de Pedidos" at bounding box center [63, 220] width 74 height 13
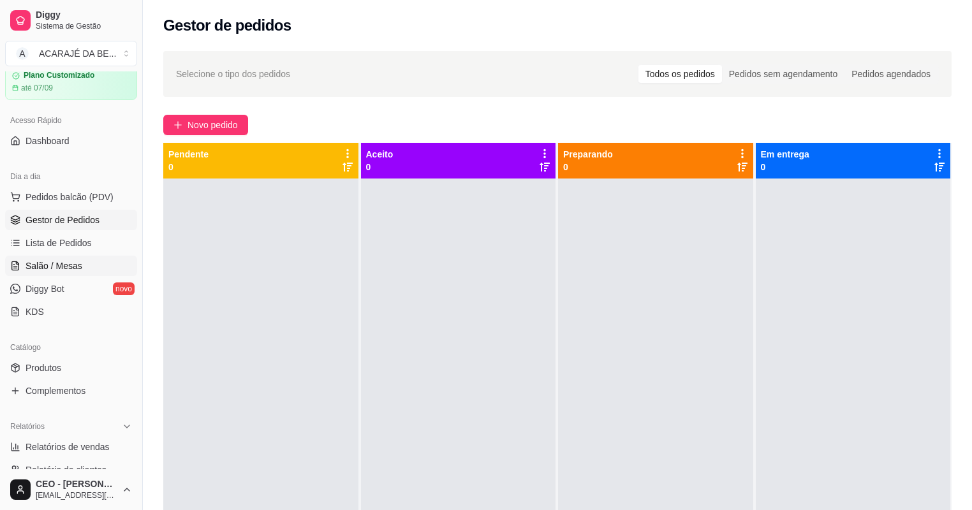
click at [74, 269] on span "Salão / Mesas" at bounding box center [54, 266] width 57 height 13
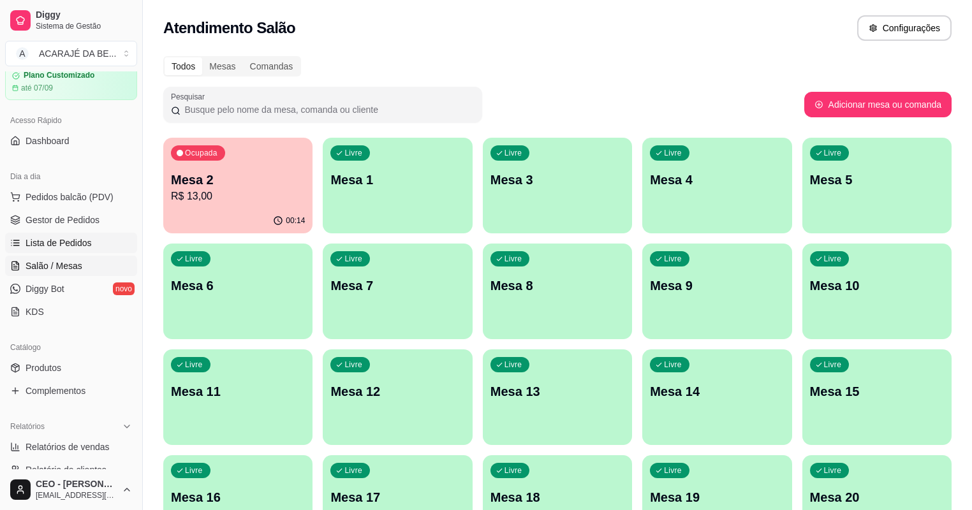
click at [56, 240] on span "Lista de Pedidos" at bounding box center [59, 243] width 66 height 13
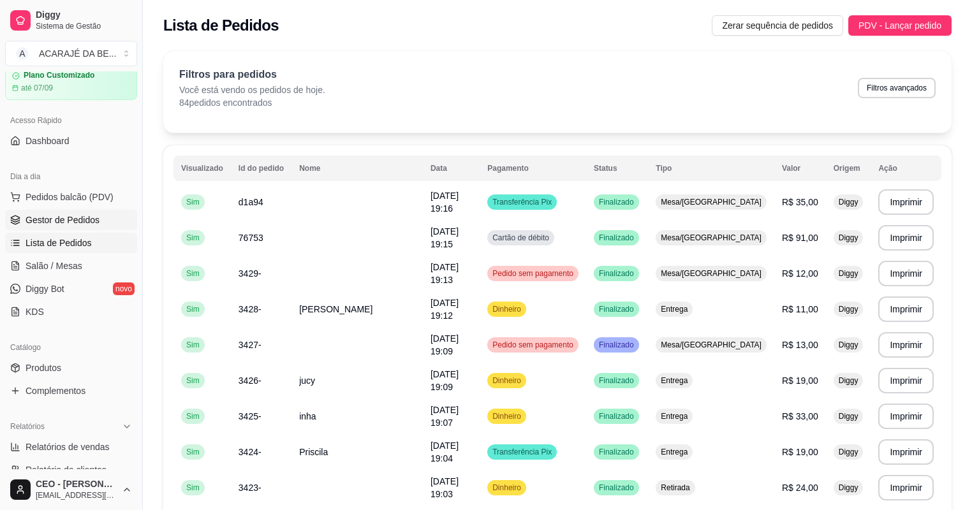
click at [52, 217] on span "Gestor de Pedidos" at bounding box center [63, 220] width 74 height 13
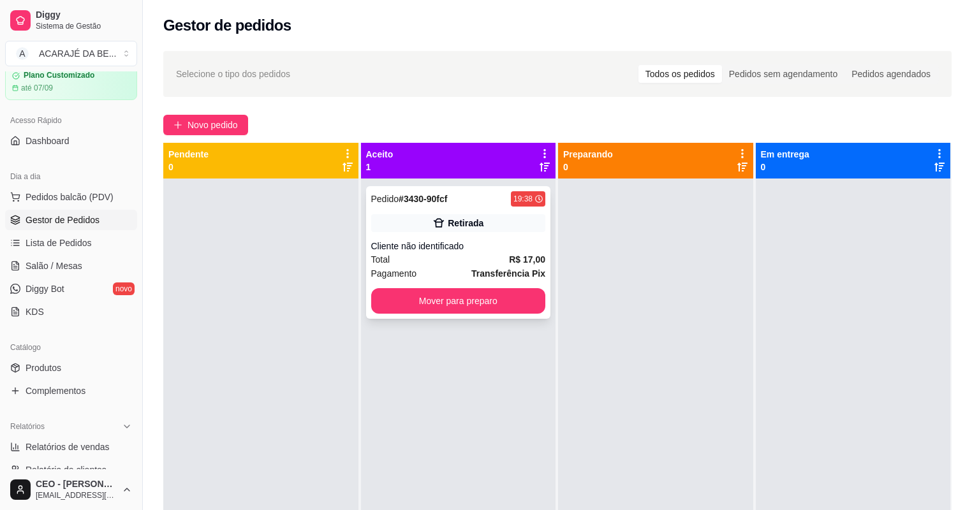
click at [477, 246] on div "Cliente não identificado" at bounding box center [458, 246] width 175 height 13
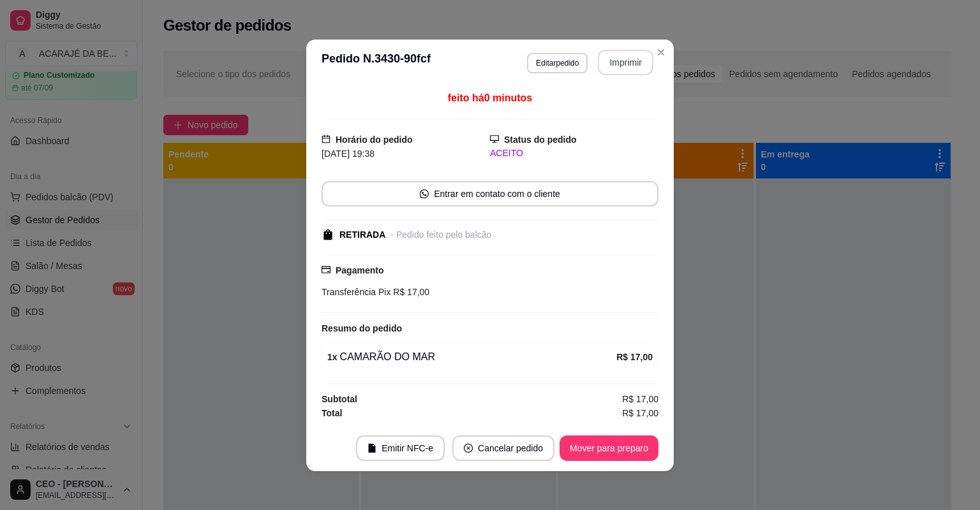
click at [620, 57] on button "Imprimir" at bounding box center [625, 63] width 55 height 26
click at [620, 458] on button "Mover para preparo" at bounding box center [608, 449] width 99 height 26
click at [620, 450] on button "Mover para preparo" at bounding box center [609, 448] width 96 height 25
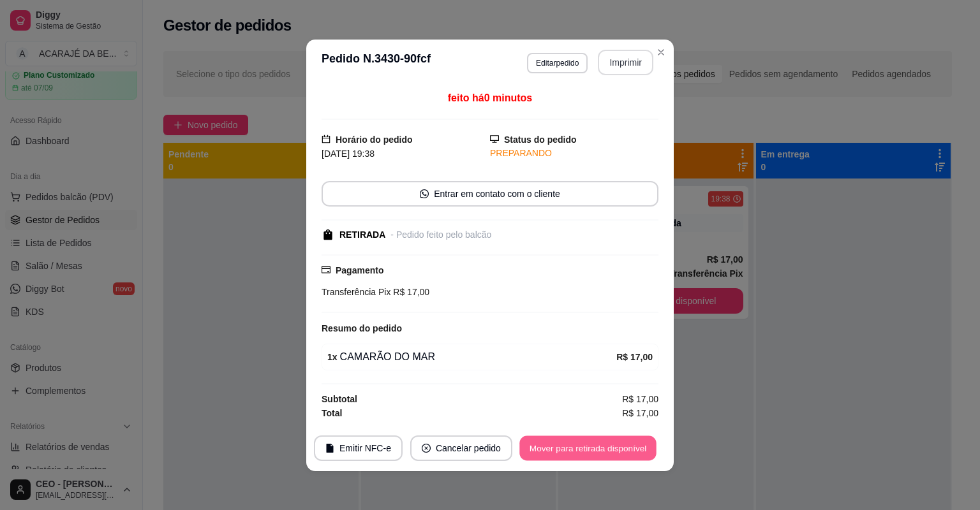
click at [620, 445] on button "Mover para retirada disponível" at bounding box center [587, 448] width 136 height 25
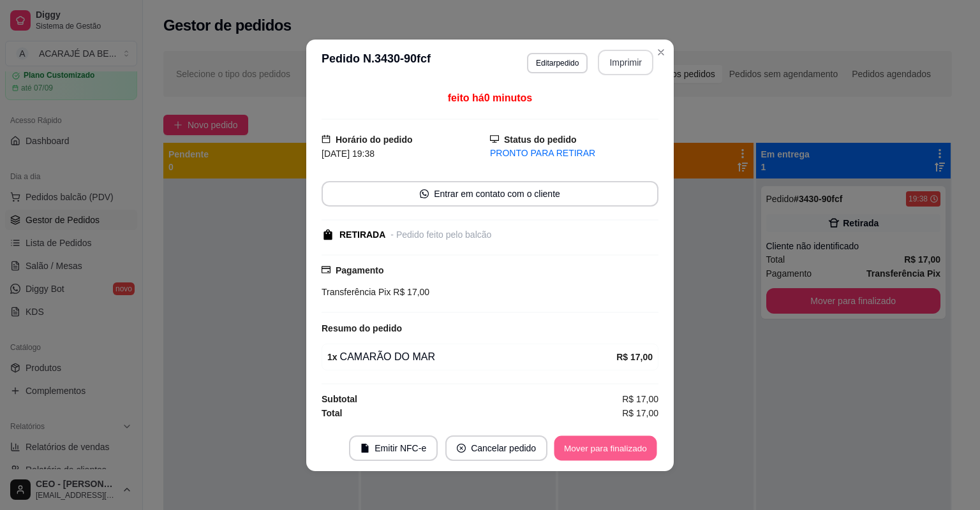
click at [620, 445] on button "Mover para finalizado" at bounding box center [605, 448] width 103 height 25
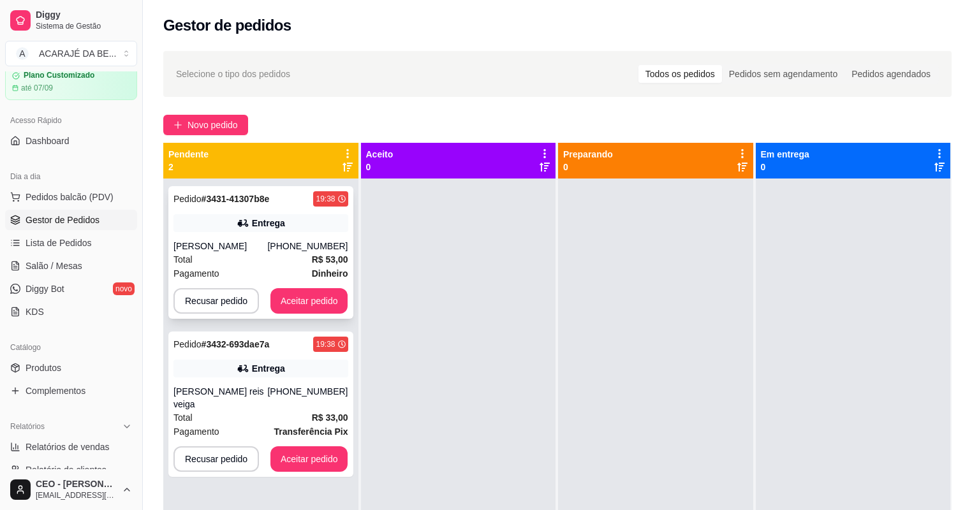
click at [251, 220] on div "Entrega" at bounding box center [260, 223] width 175 height 18
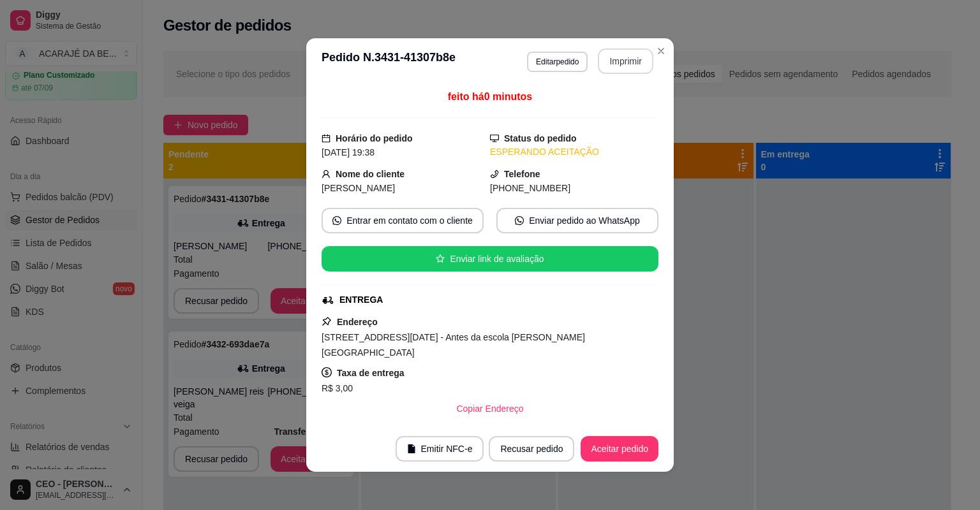
click at [606, 60] on button "Imprimir" at bounding box center [625, 61] width 55 height 26
click at [619, 446] on button "Aceitar pedido" at bounding box center [619, 449] width 75 height 25
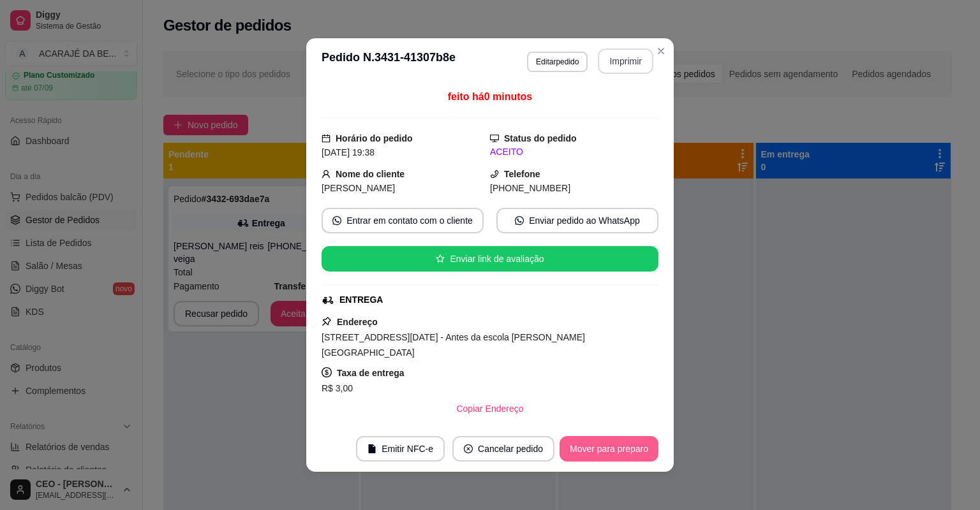
click at [617, 446] on button "Mover para preparo" at bounding box center [608, 449] width 99 height 26
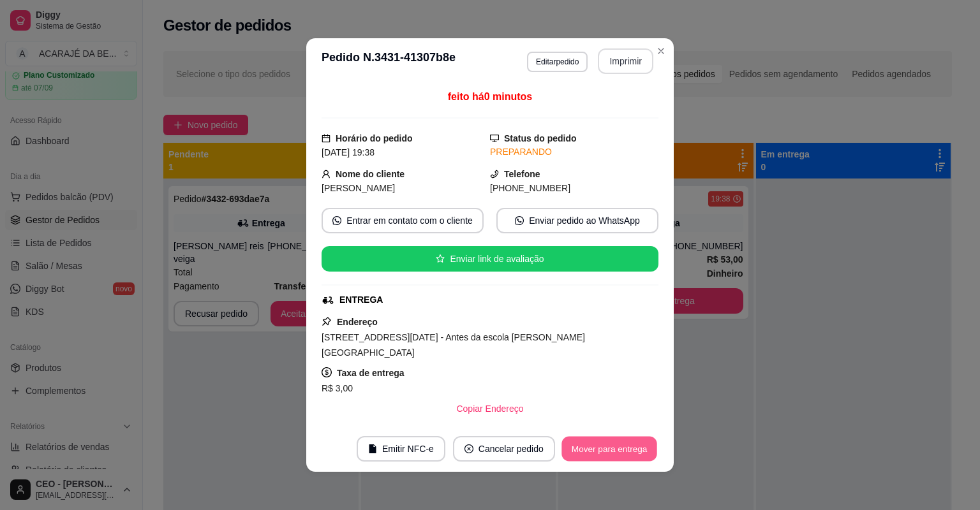
click at [617, 446] on button "Mover para entrega" at bounding box center [609, 449] width 96 height 25
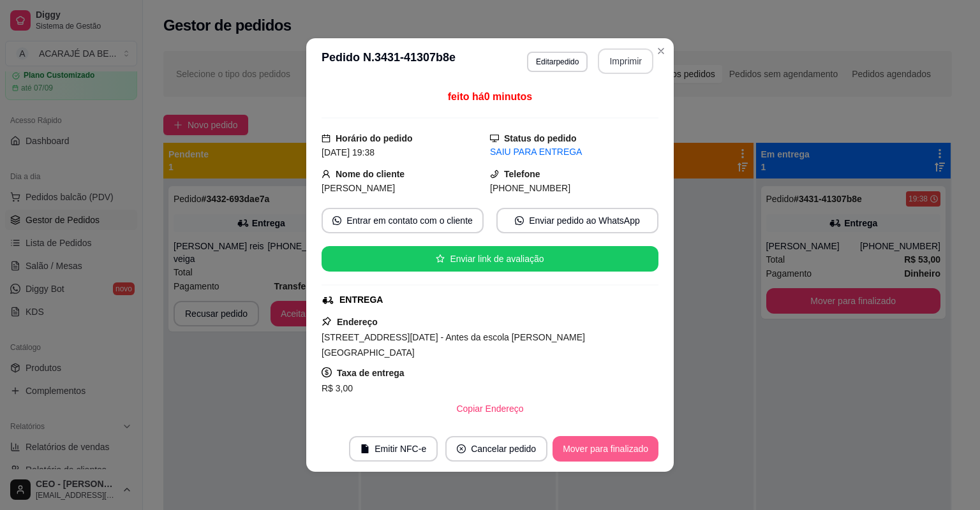
click at [616, 446] on button "Mover para finalizado" at bounding box center [605, 449] width 106 height 26
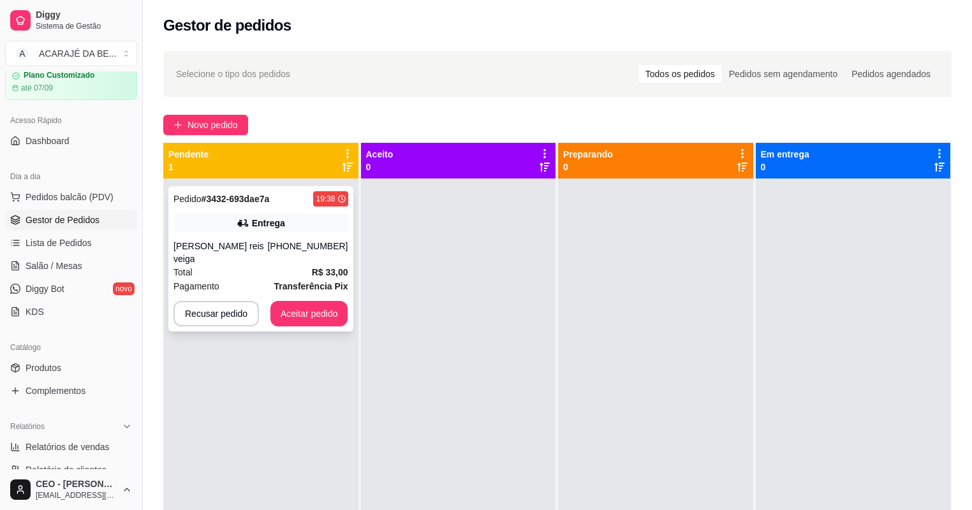
click at [310, 245] on div "(73) 99185-6572" at bounding box center [307, 253] width 80 height 26
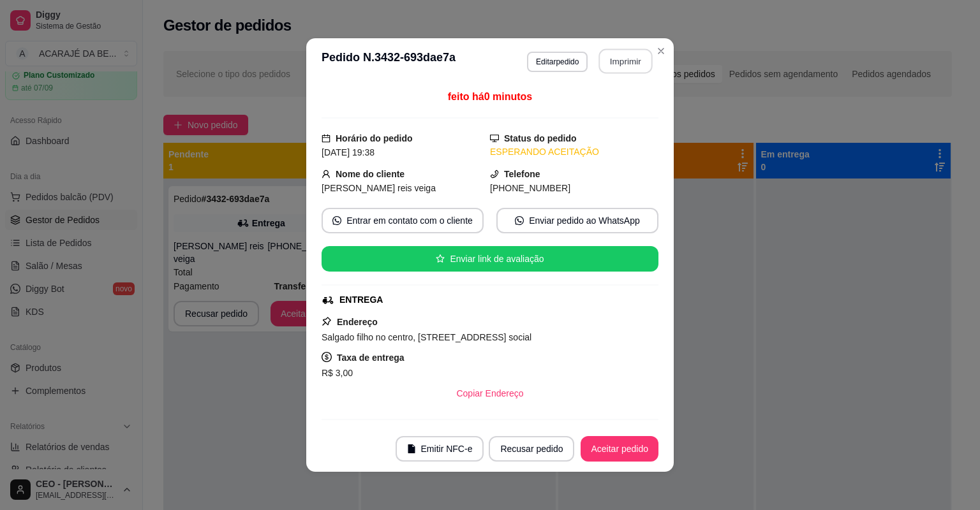
click at [633, 66] on button "Imprimir" at bounding box center [626, 61] width 54 height 25
click at [612, 448] on button "Aceitar pedido" at bounding box center [619, 449] width 78 height 26
click at [615, 446] on button "Aceitar pedido" at bounding box center [619, 449] width 78 height 26
click at [615, 446] on div "Recusar pedido Aceitar pedido" at bounding box center [574, 449] width 170 height 26
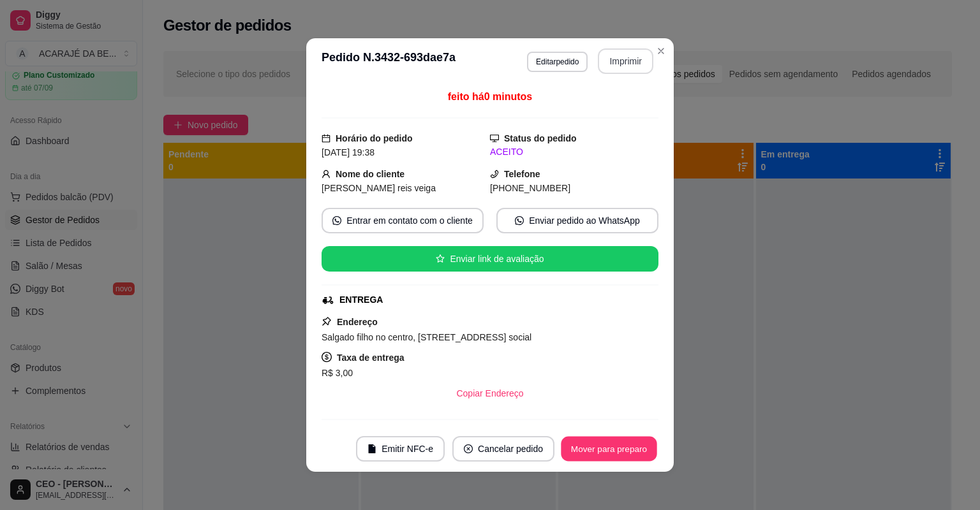
click at [615, 446] on button "Mover para preparo" at bounding box center [609, 449] width 96 height 25
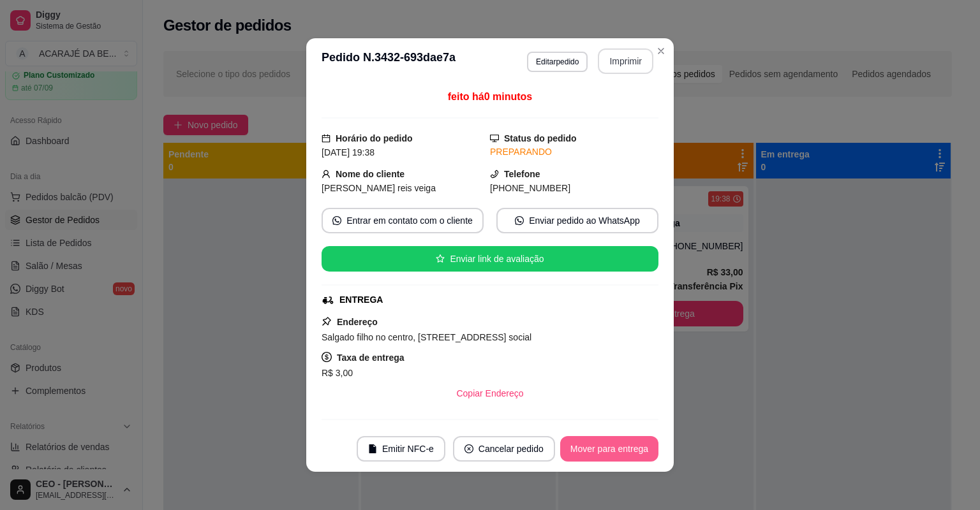
click at [615, 446] on button "Mover para entrega" at bounding box center [609, 449] width 98 height 26
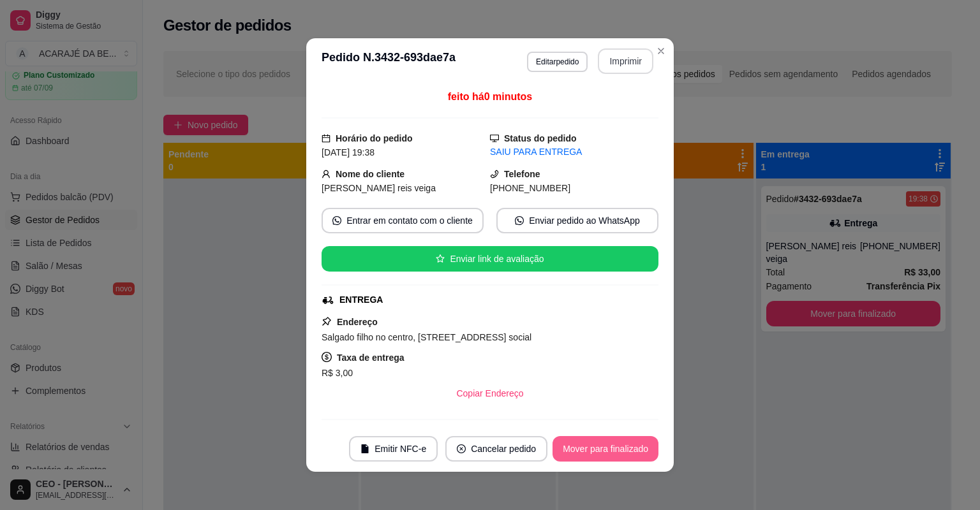
click at [615, 446] on button "Mover para finalizado" at bounding box center [605, 449] width 106 height 26
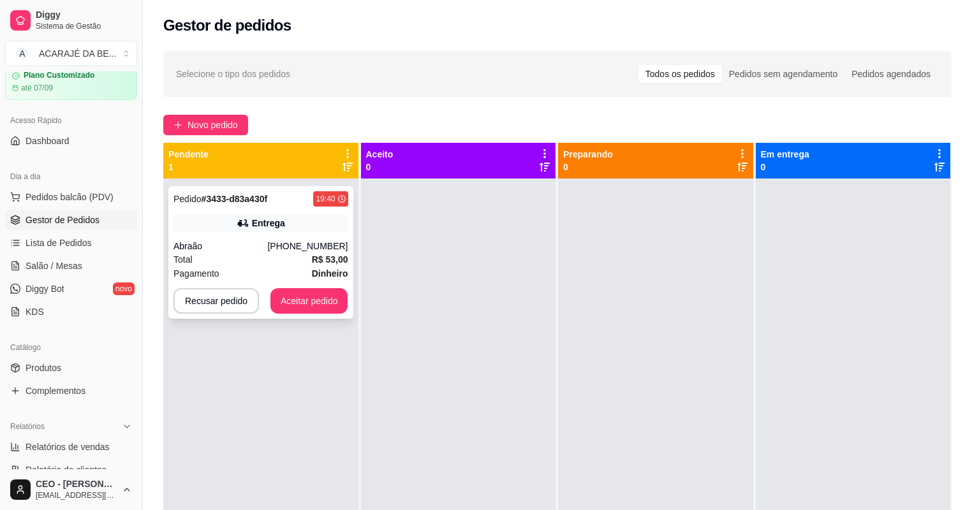
click at [239, 265] on div "Total R$ 53,00" at bounding box center [260, 260] width 175 height 14
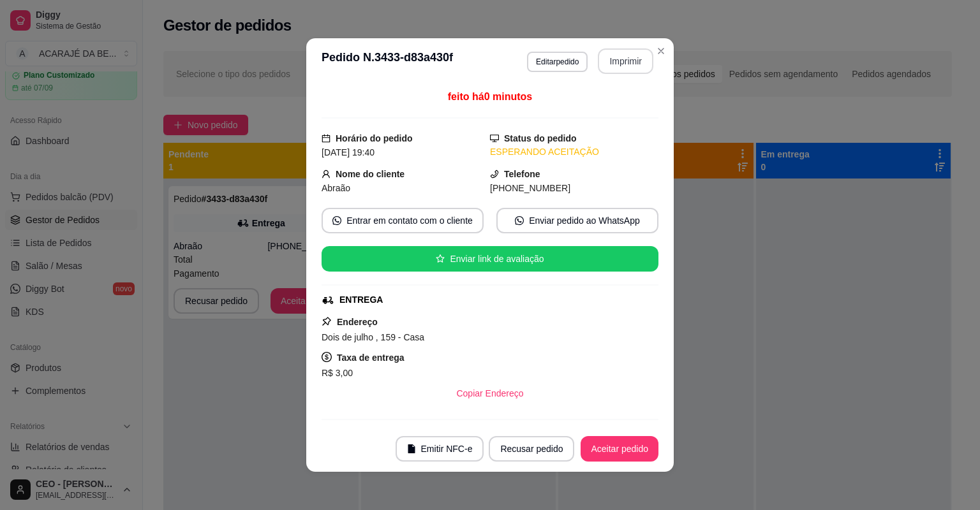
click at [610, 64] on button "Imprimir" at bounding box center [625, 61] width 55 height 26
click at [615, 443] on button "Aceitar pedido" at bounding box center [619, 449] width 78 height 26
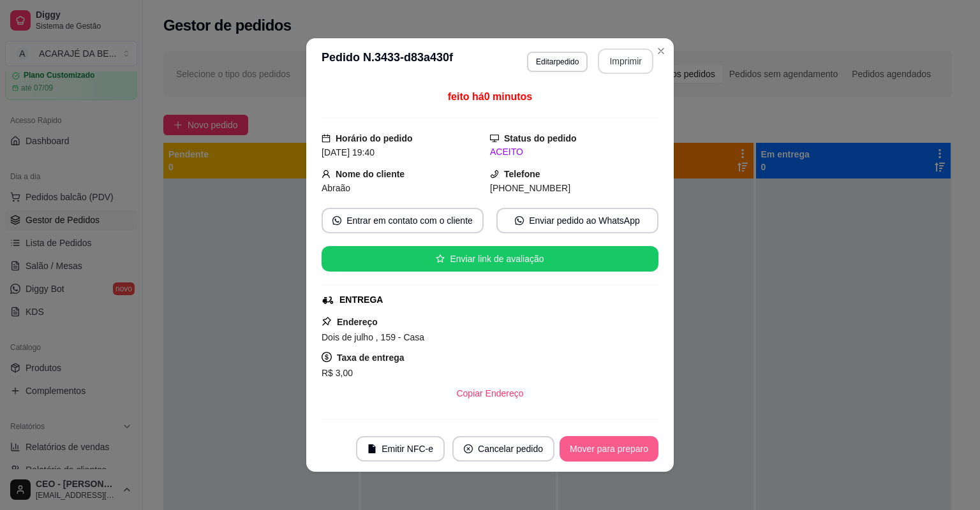
click at [615, 443] on button "Mover para preparo" at bounding box center [608, 449] width 99 height 26
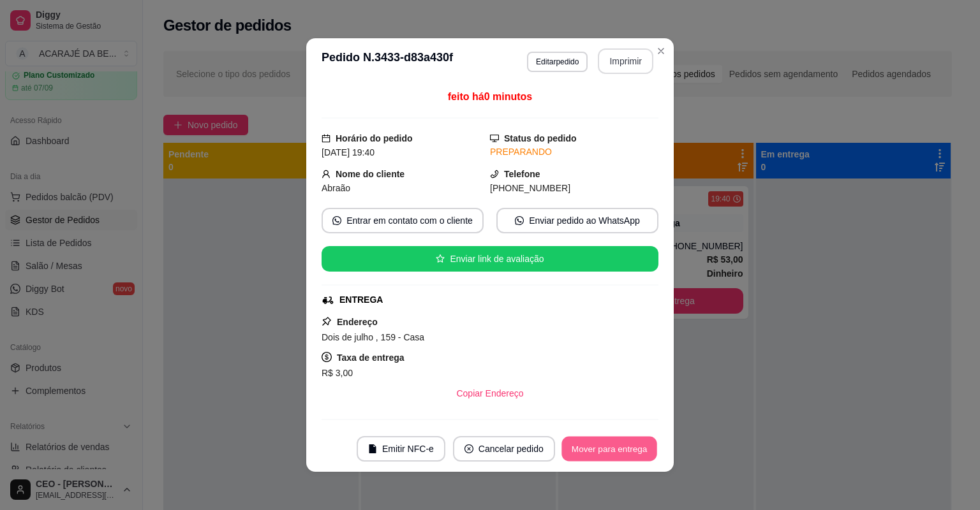
click at [615, 443] on button "Mover para entrega" at bounding box center [609, 449] width 96 height 25
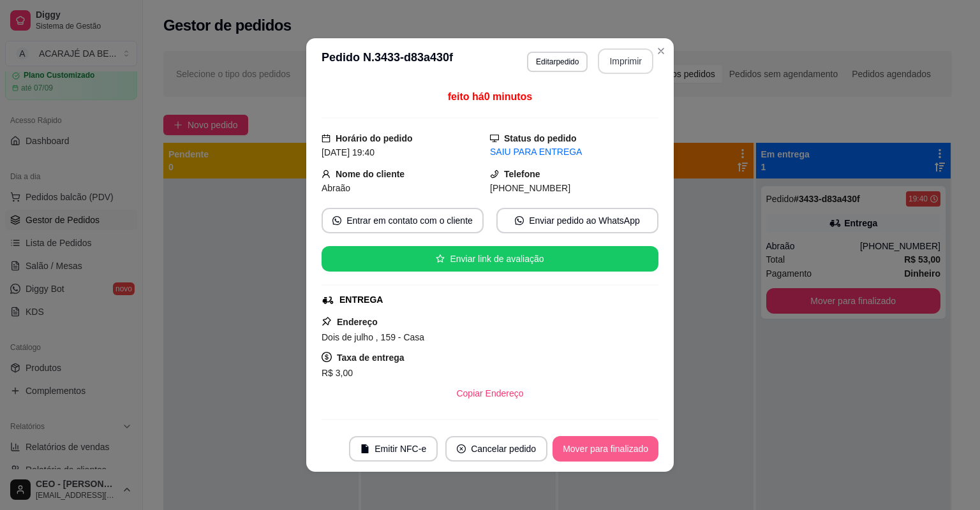
click at [615, 443] on button "Mover para finalizado" at bounding box center [605, 449] width 106 height 26
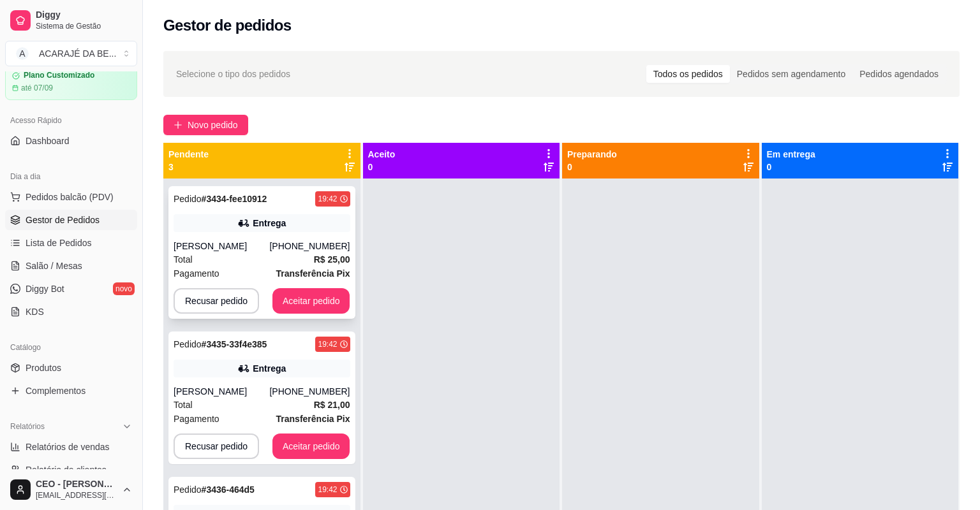
click at [276, 217] on div "Entrega" at bounding box center [269, 223] width 33 height 13
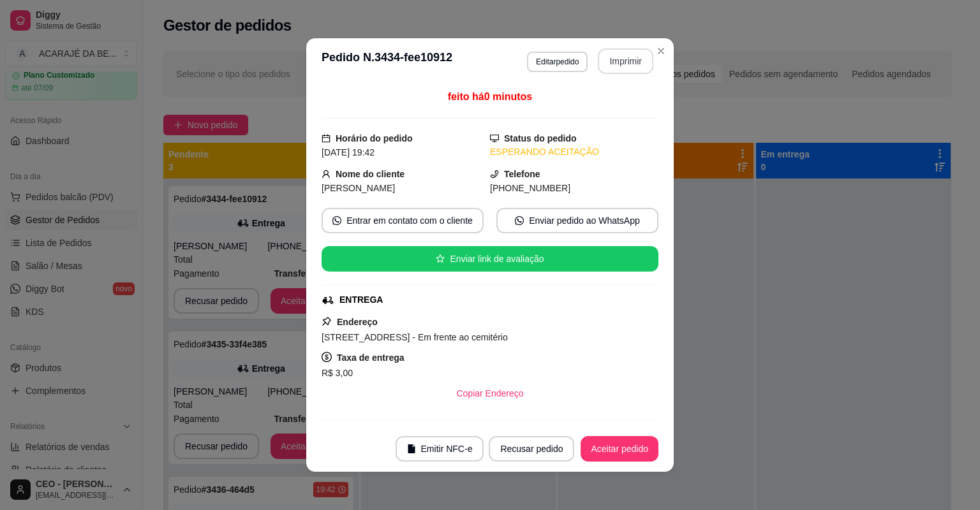
click at [625, 56] on button "Imprimir" at bounding box center [625, 61] width 55 height 26
click at [620, 446] on button "Aceitar pedido" at bounding box center [619, 449] width 78 height 26
click at [617, 446] on button "Aceitar pedido" at bounding box center [619, 449] width 78 height 26
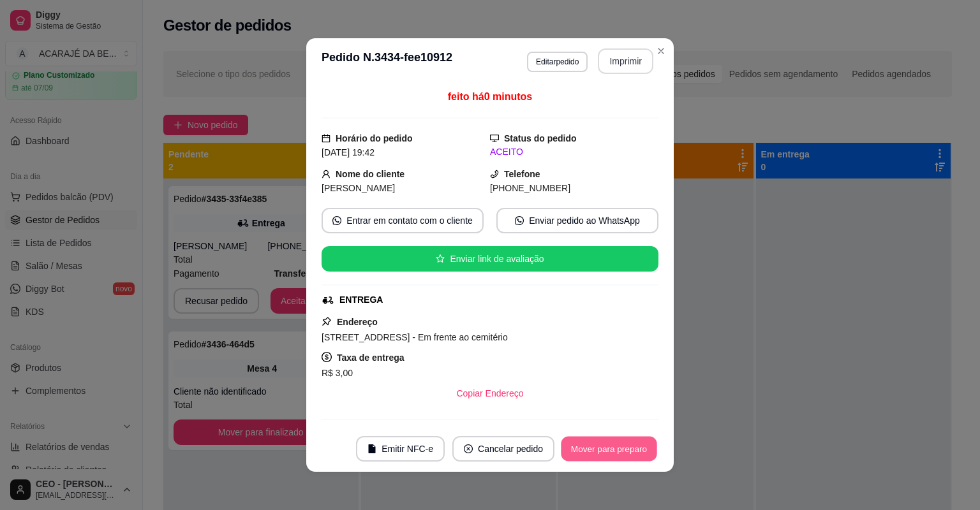
click at [617, 446] on button "Mover para preparo" at bounding box center [609, 449] width 96 height 25
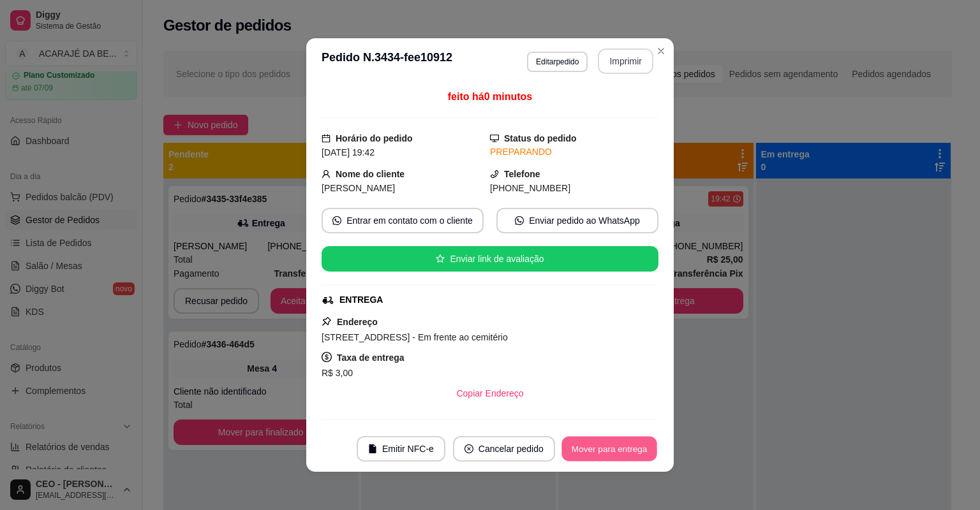
click at [617, 448] on button "Mover para entrega" at bounding box center [609, 449] width 96 height 25
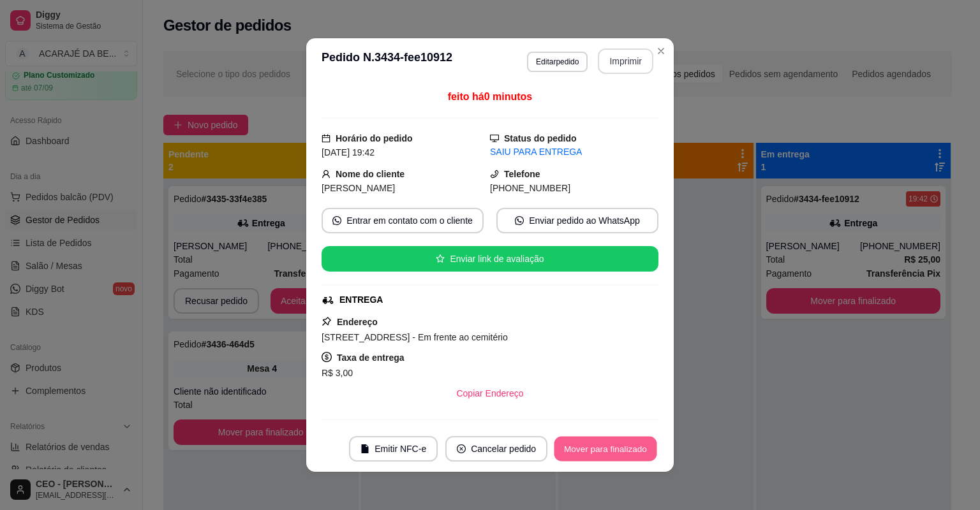
click at [617, 448] on button "Mover para finalizado" at bounding box center [605, 449] width 103 height 25
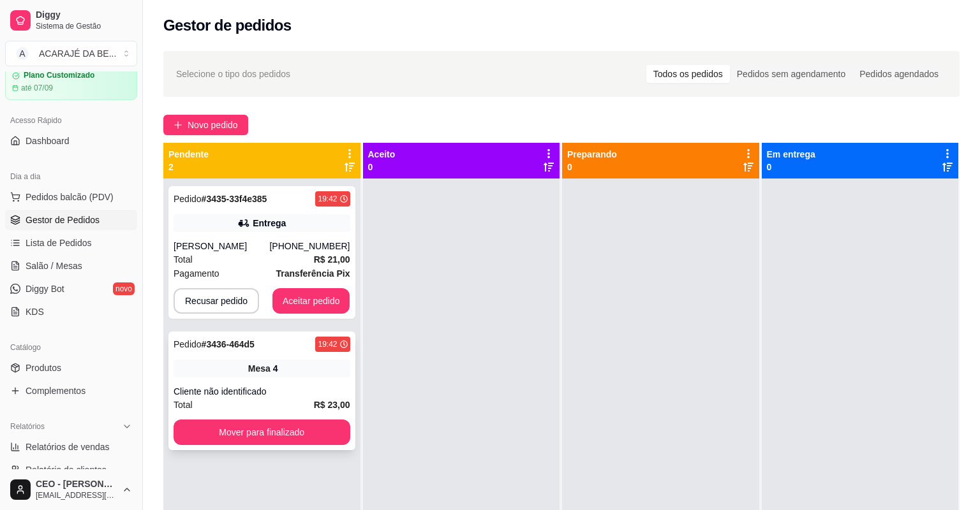
click at [266, 362] on span "Mesa" at bounding box center [259, 368] width 22 height 13
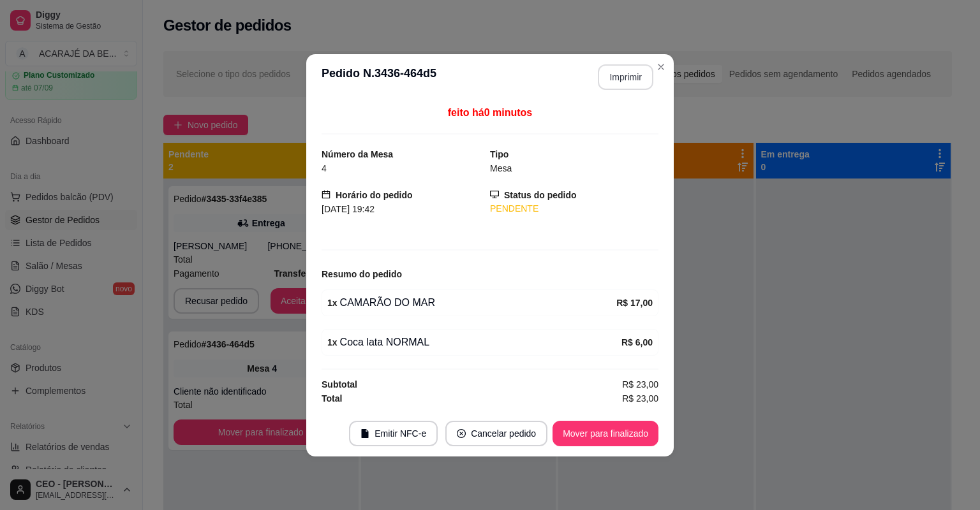
click at [611, 87] on button "Imprimir" at bounding box center [625, 77] width 55 height 26
click at [608, 434] on button "Mover para finalizado" at bounding box center [605, 434] width 106 height 26
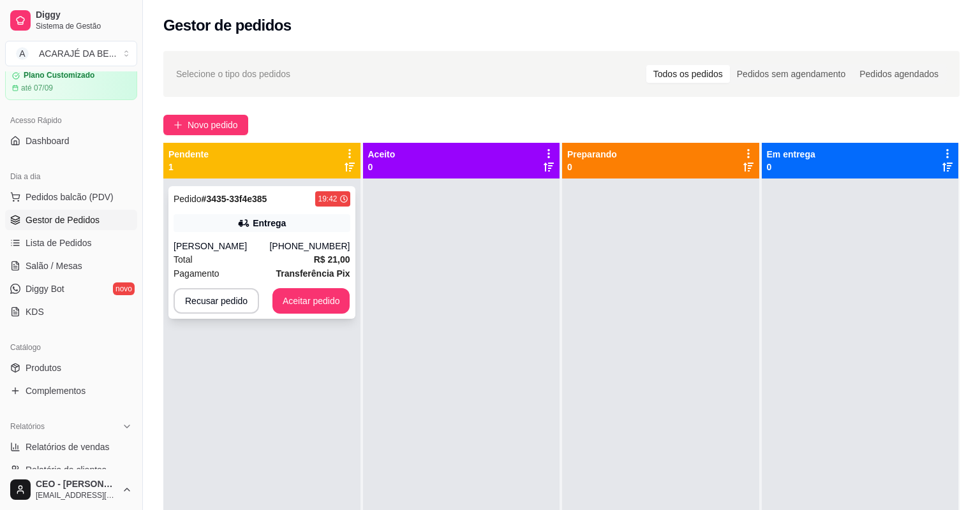
click at [278, 253] on div "Total R$ 21,00" at bounding box center [261, 260] width 177 height 14
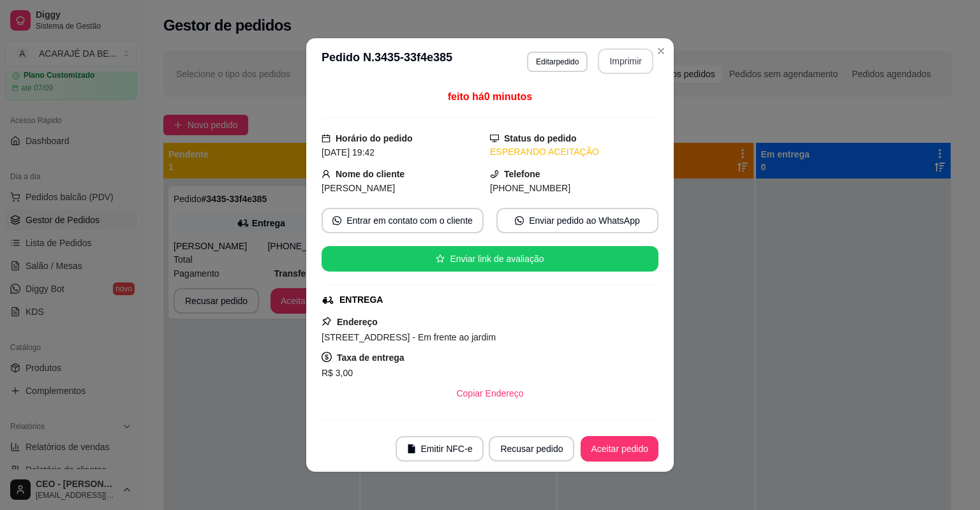
click at [643, 58] on button "Imprimir" at bounding box center [625, 61] width 55 height 26
click at [633, 448] on button "Aceitar pedido" at bounding box center [619, 449] width 78 height 26
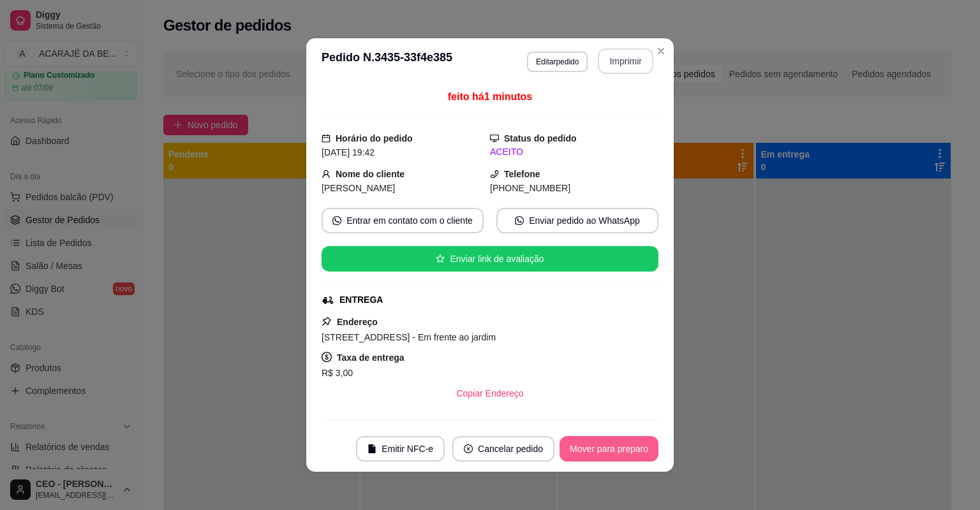
click at [632, 449] on button "Mover para preparo" at bounding box center [608, 449] width 99 height 26
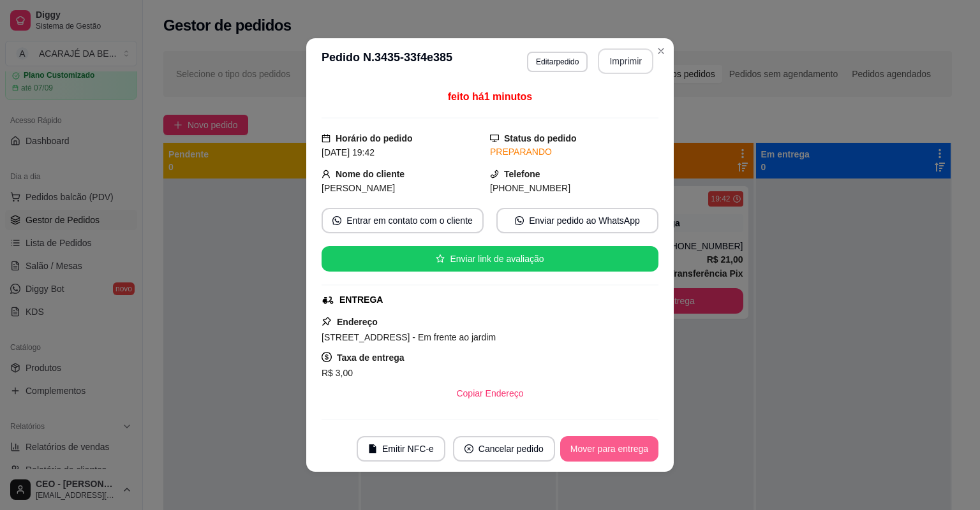
click at [632, 449] on button "Mover para entrega" at bounding box center [609, 449] width 98 height 26
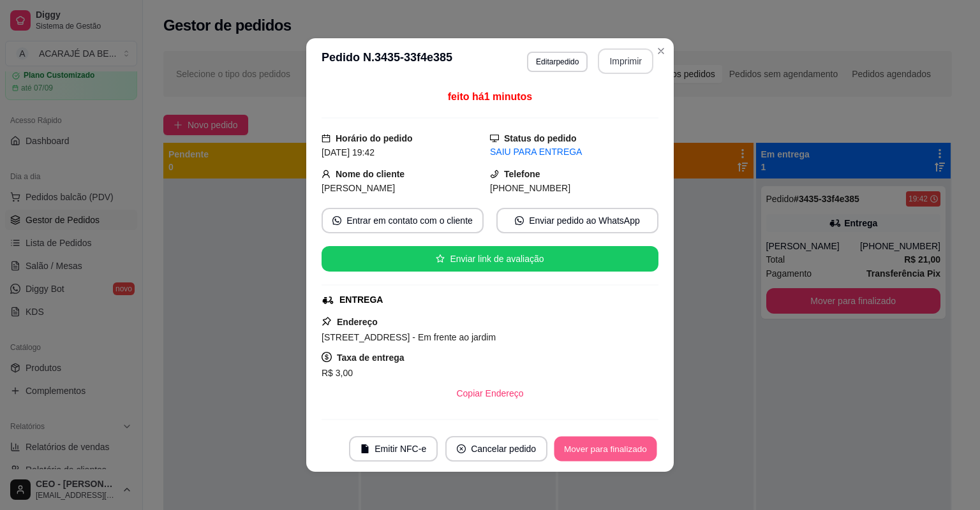
click at [632, 449] on button "Mover para finalizado" at bounding box center [605, 449] width 103 height 25
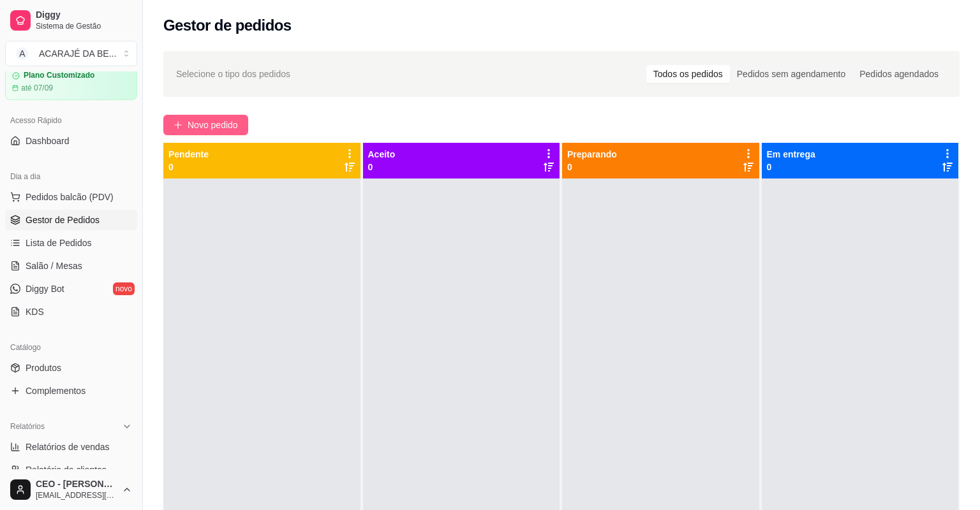
click at [212, 121] on span "Novo pedido" at bounding box center [212, 125] width 50 height 14
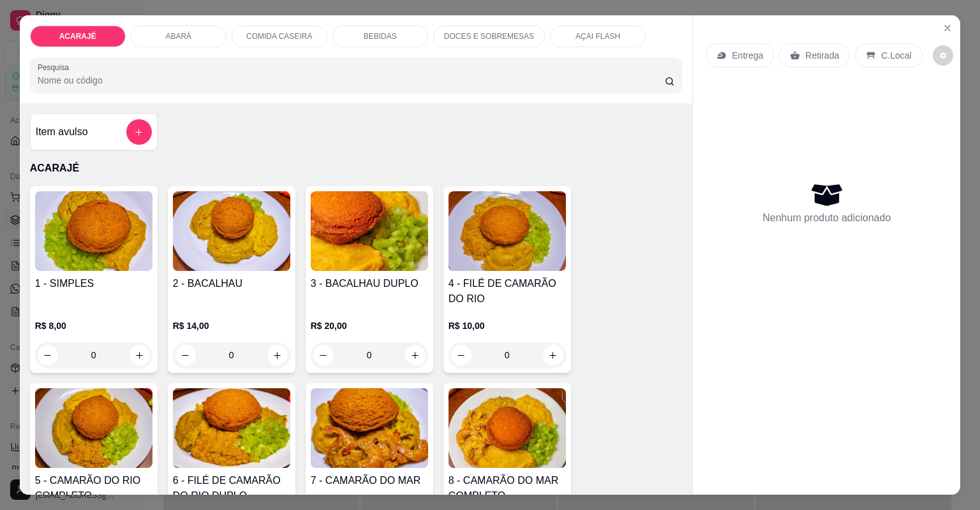
type input "1"
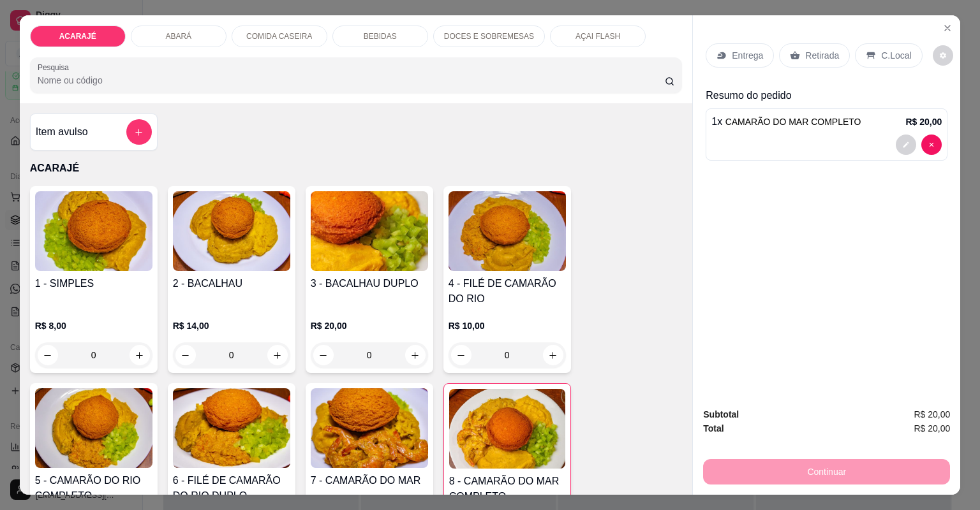
type input "1"
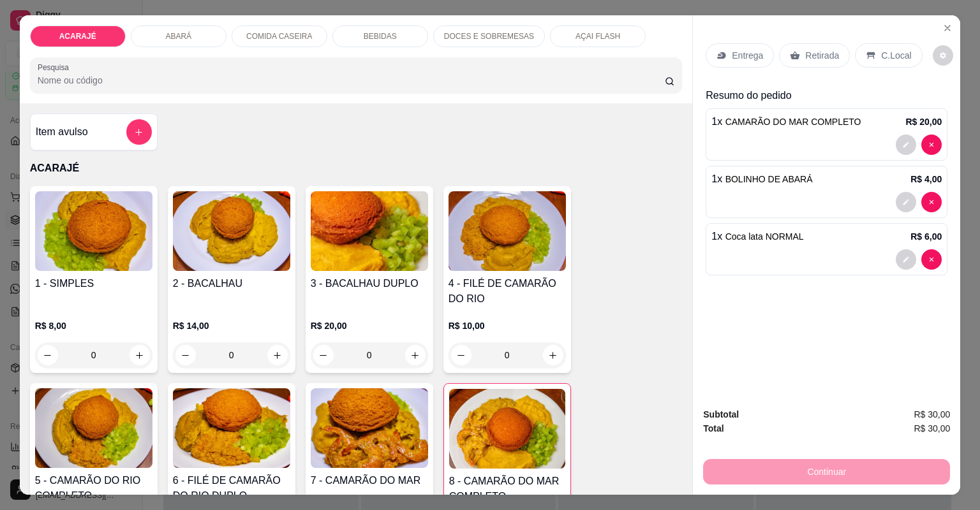
click at [750, 51] on p "Entrega" at bounding box center [746, 55] width 31 height 13
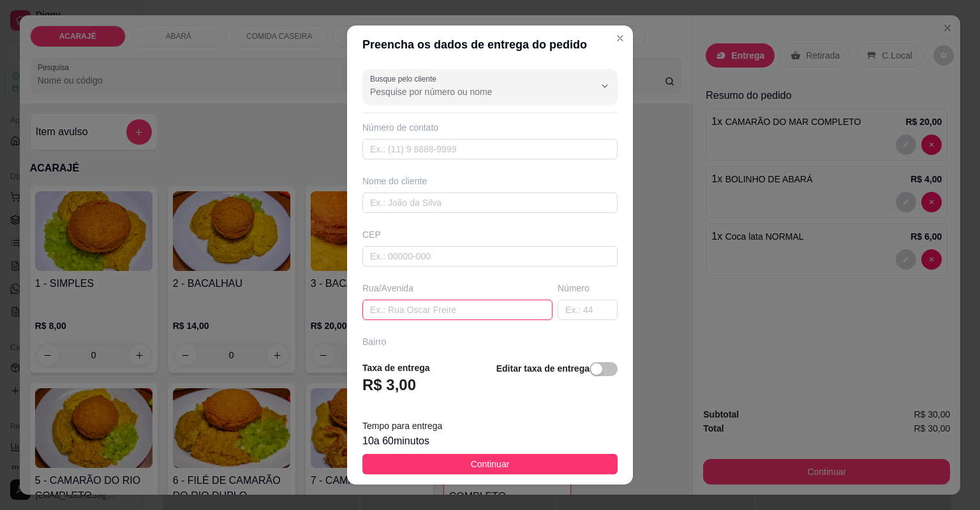
paste input "Rua c Julia derme 17 Tâmara Rua do sítio show"
type input "Rua c Julia derme 17 Tâmara Rua do sítio show"
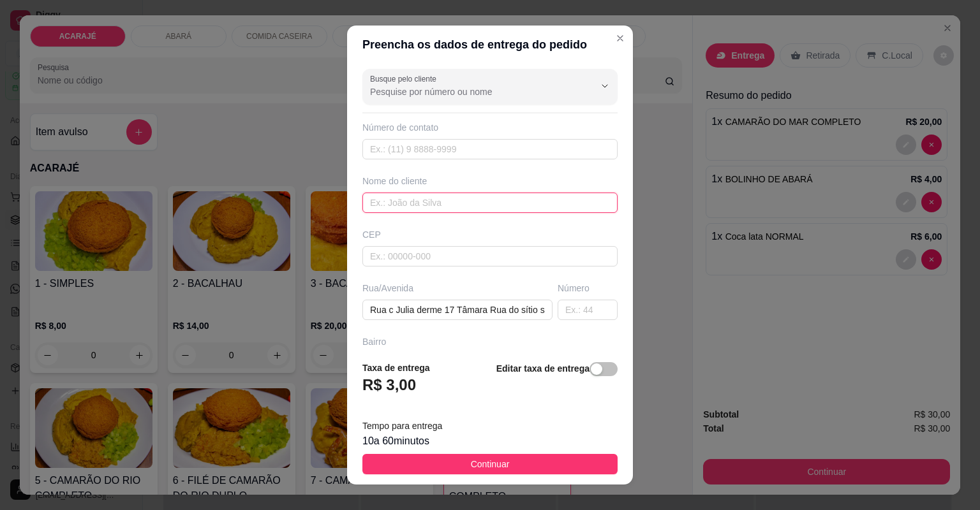
click at [392, 200] on input "text" at bounding box center [489, 203] width 255 height 20
type input "Tamy"
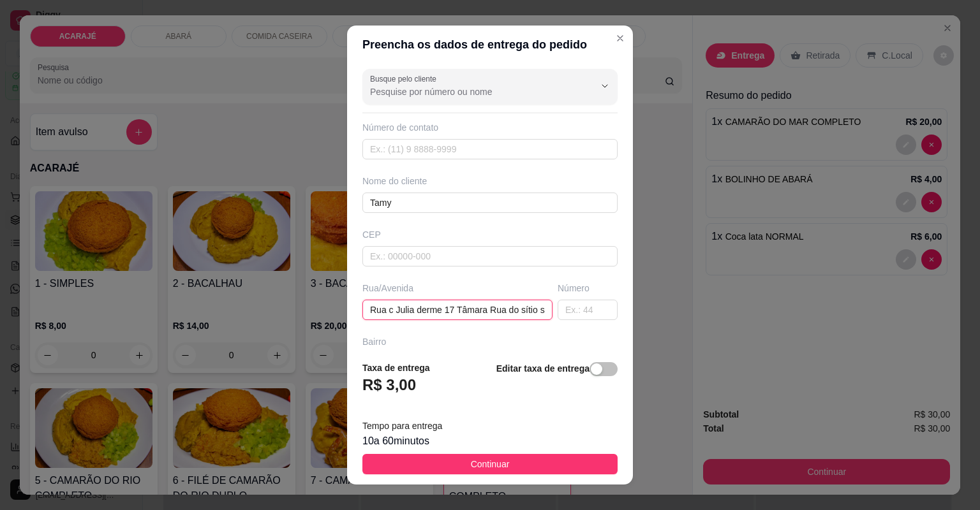
click at [446, 300] on input "Rua c Julia derme 17 Tâmara Rua do sítio show" at bounding box center [457, 310] width 190 height 20
click at [434, 300] on input "Rua c Julia derme 17 Tâmara Rua do sítio show" at bounding box center [457, 310] width 190 height 20
click at [447, 300] on input "Rua c Julia derme 17 Tâmara Rua do sítio show" at bounding box center [457, 310] width 190 height 20
type input "Rua c Julia derme Tâmara Rua do sítio show"
click at [566, 300] on input "text" at bounding box center [587, 310] width 60 height 20
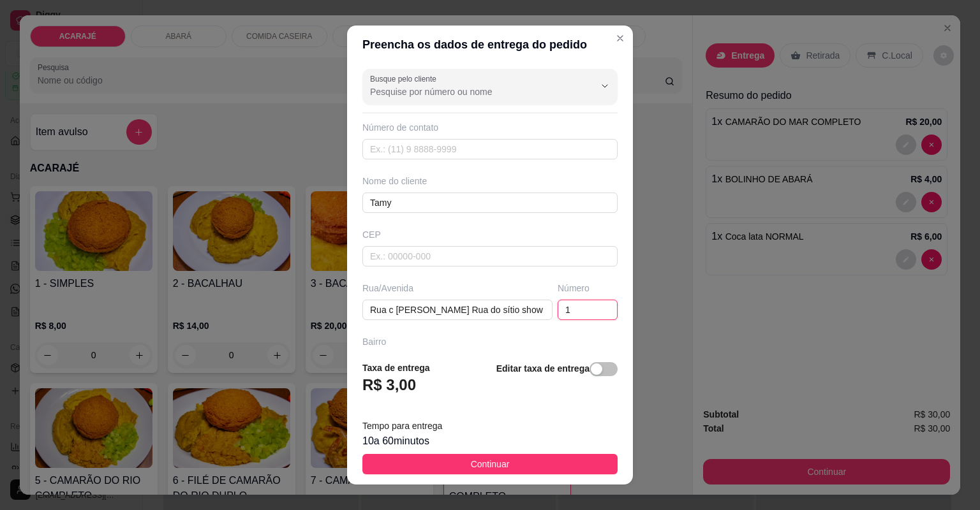
type input "17"
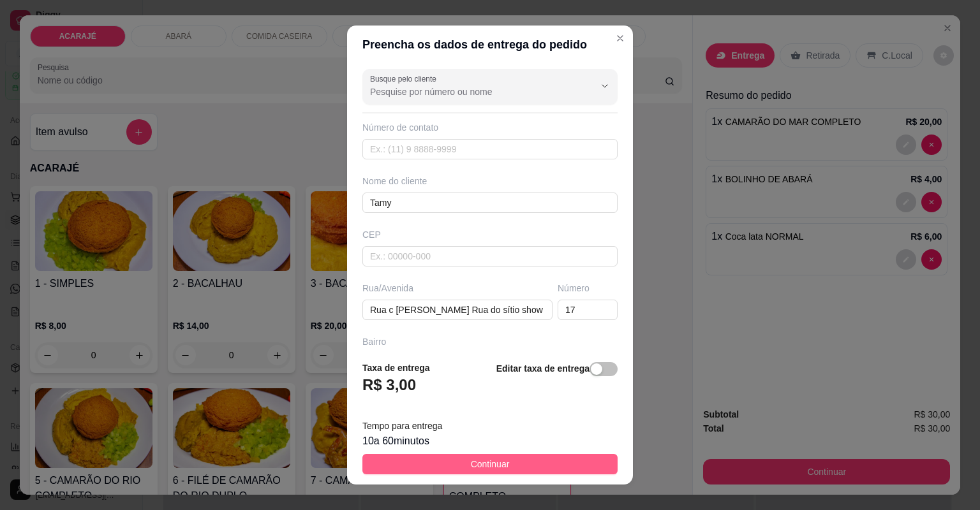
click at [481, 464] on span "Continuar" at bounding box center [490, 464] width 39 height 14
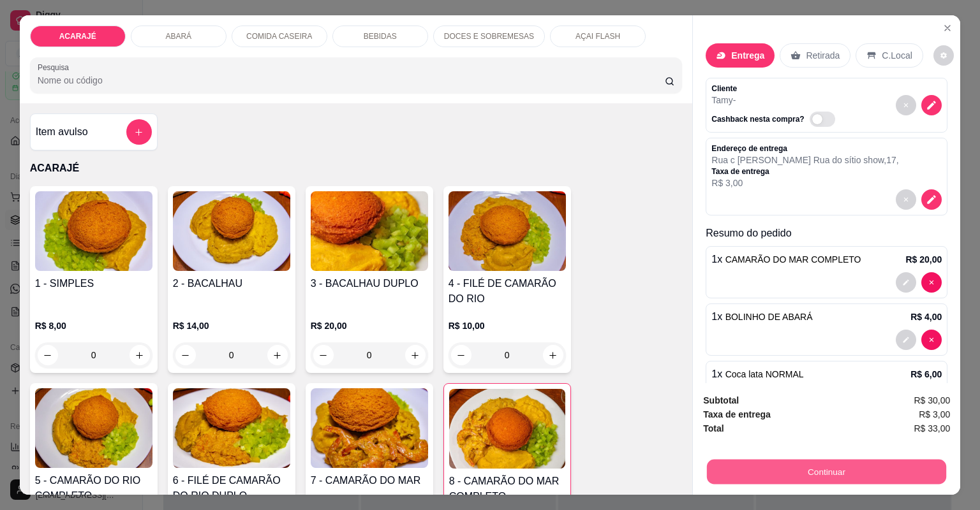
click at [748, 464] on button "Continuar" at bounding box center [826, 472] width 239 height 25
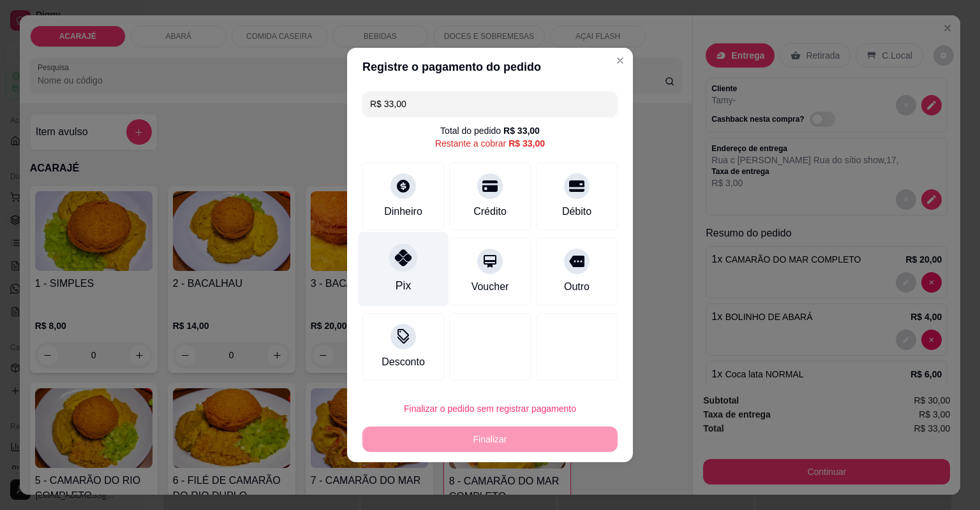
click at [406, 267] on div at bounding box center [403, 258] width 28 height 28
type input "R$ 0,00"
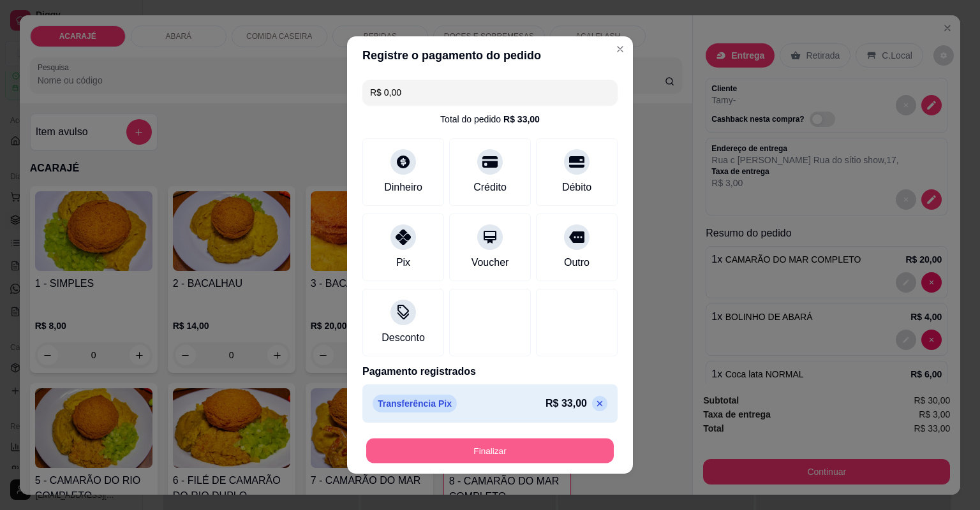
click at [475, 454] on button "Finalizar" at bounding box center [489, 451] width 247 height 25
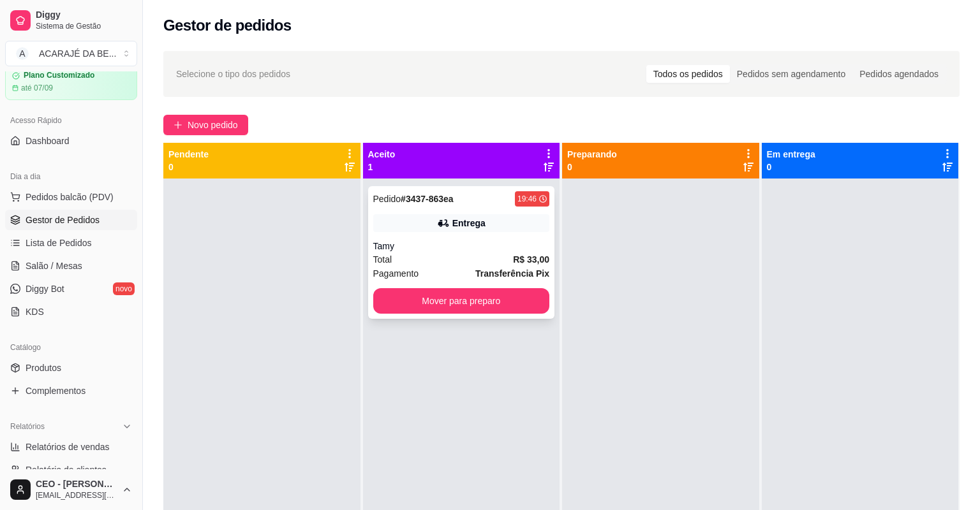
click at [459, 253] on div "Total R$ 33,00" at bounding box center [461, 260] width 177 height 14
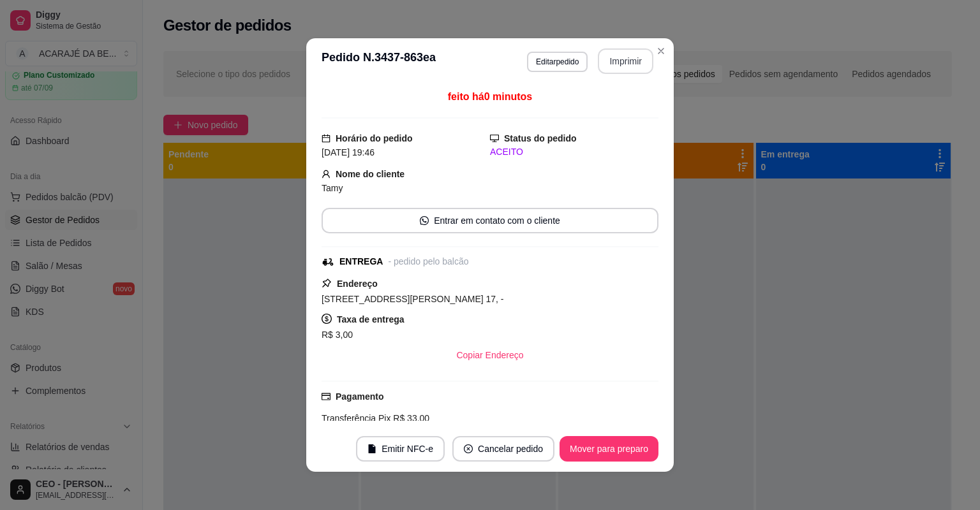
click at [635, 60] on button "Imprimir" at bounding box center [625, 61] width 55 height 26
click at [590, 448] on button "Mover para preparo" at bounding box center [608, 449] width 99 height 26
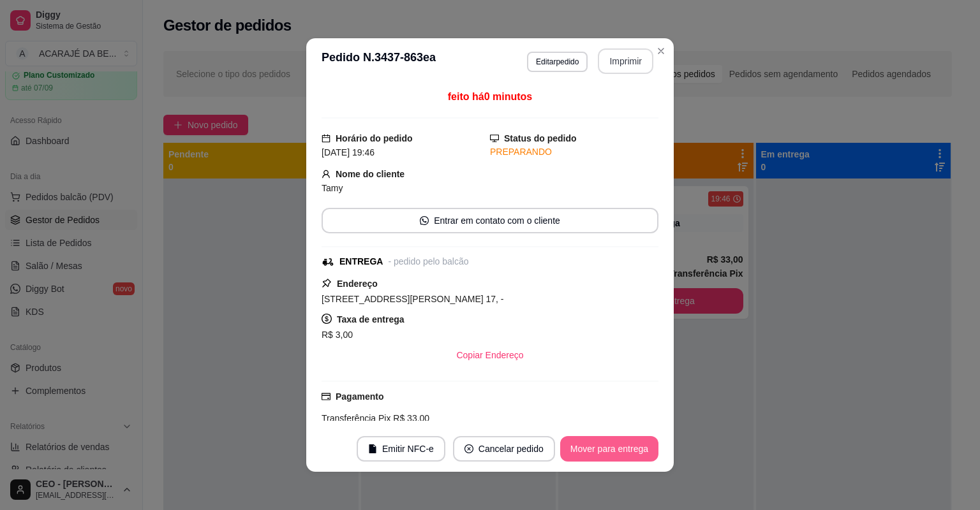
click at [590, 448] on button "Mover para entrega" at bounding box center [609, 449] width 98 height 26
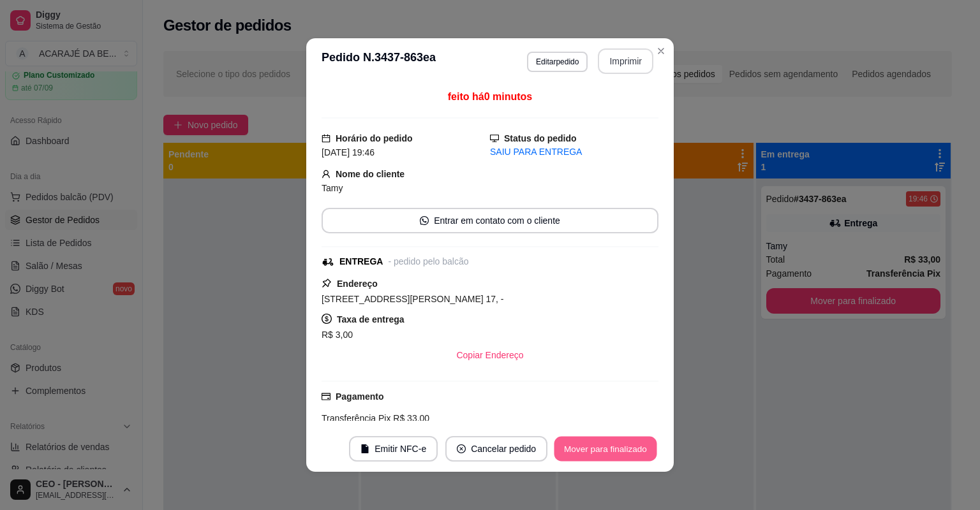
click at [590, 448] on button "Mover para finalizado" at bounding box center [605, 449] width 103 height 25
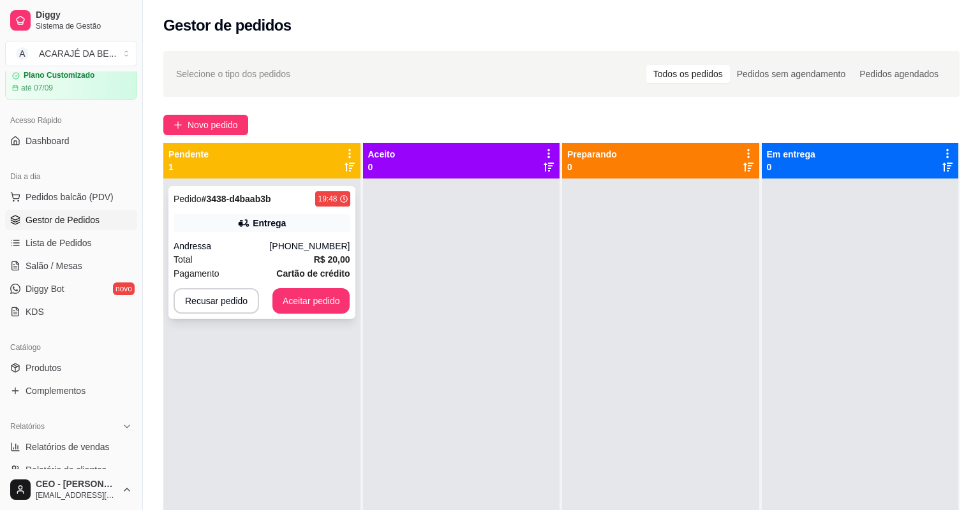
click at [302, 240] on div "(73) 98819-7922" at bounding box center [309, 246] width 80 height 13
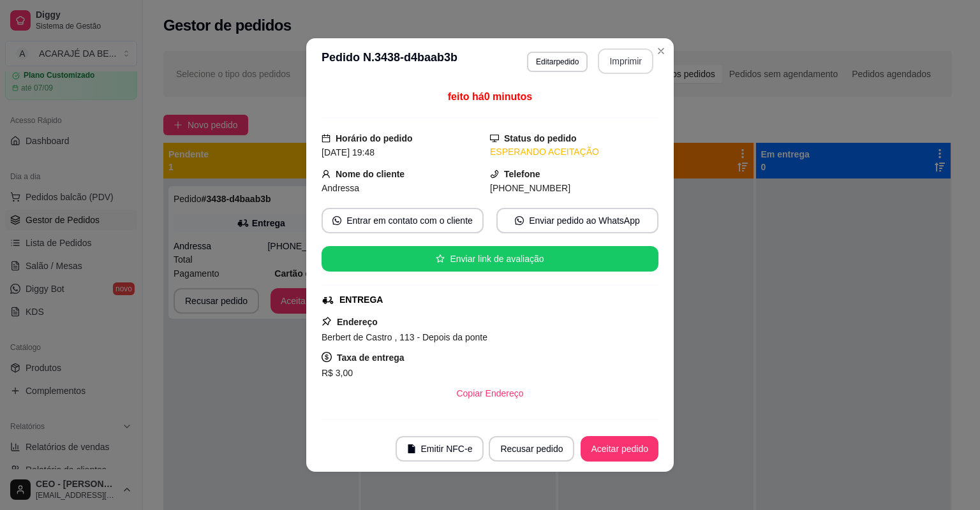
click at [630, 58] on button "Imprimir" at bounding box center [625, 61] width 55 height 26
click at [623, 443] on button "Aceitar pedido" at bounding box center [619, 449] width 75 height 25
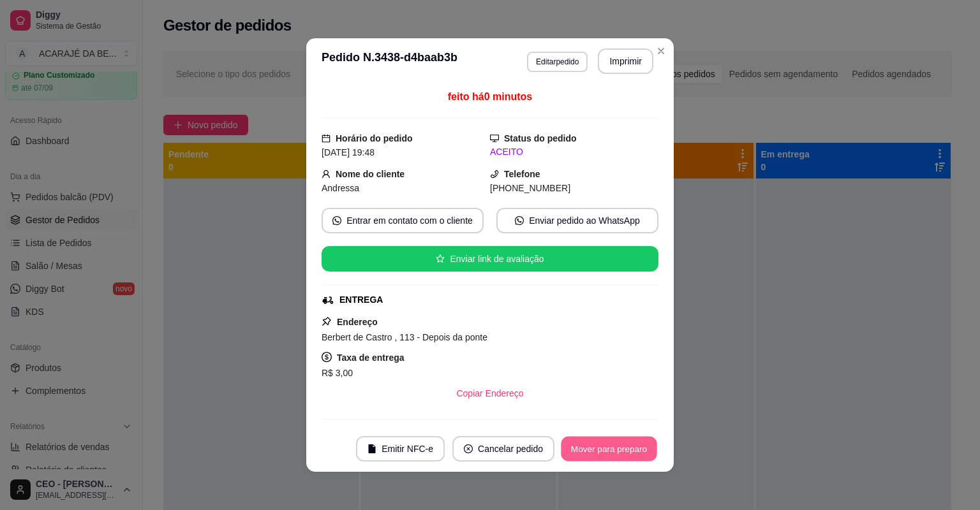
click at [622, 443] on button "Mover para preparo" at bounding box center [609, 449] width 96 height 25
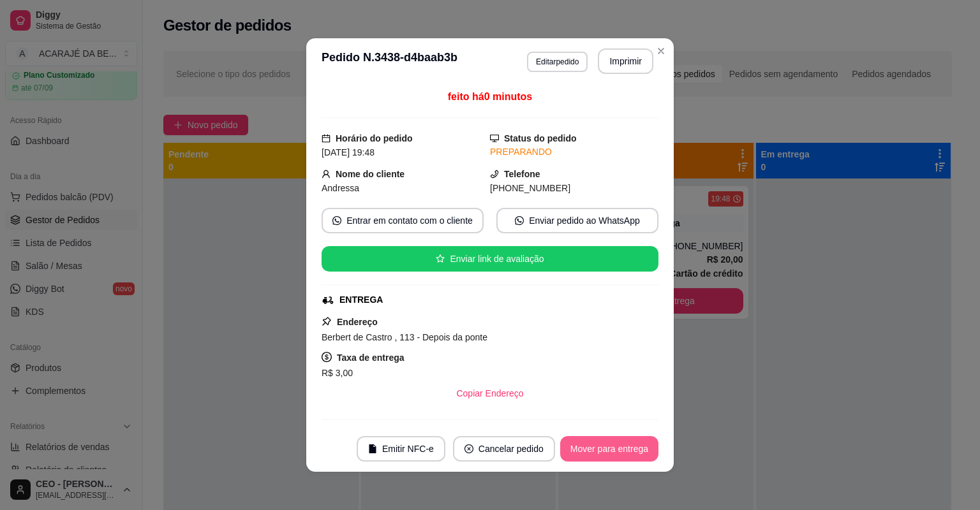
click at [622, 443] on button "Mover para entrega" at bounding box center [609, 449] width 98 height 26
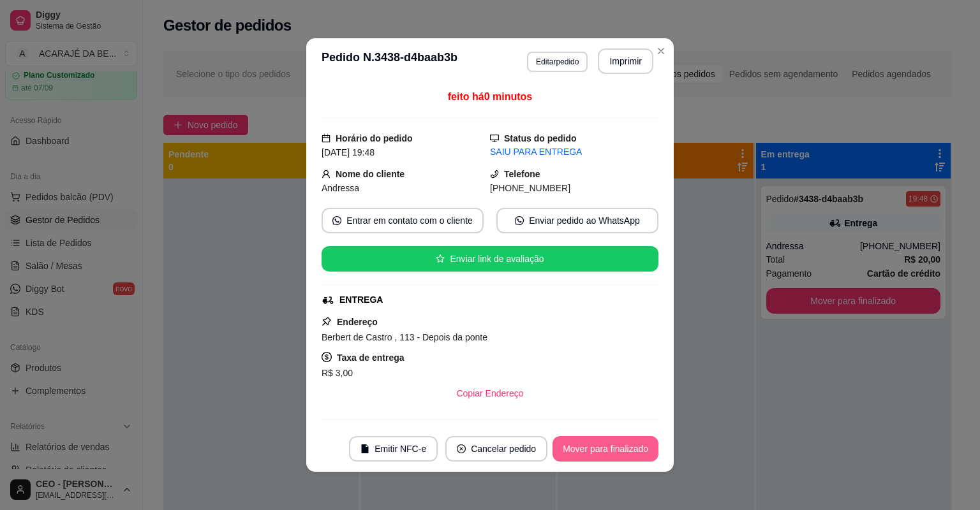
click at [597, 436] on button "Mover para finalizado" at bounding box center [605, 449] width 106 height 26
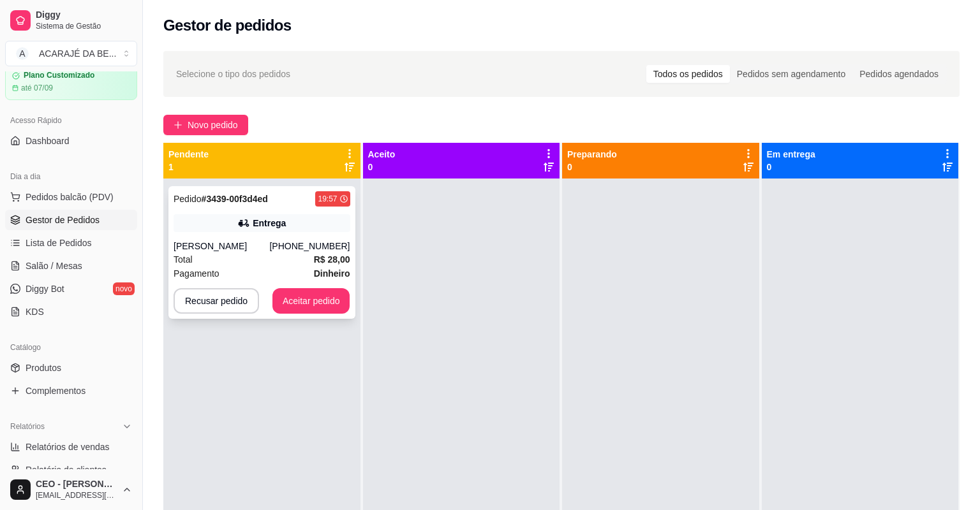
click at [297, 267] on div "Pagamento Dinheiro" at bounding box center [261, 274] width 177 height 14
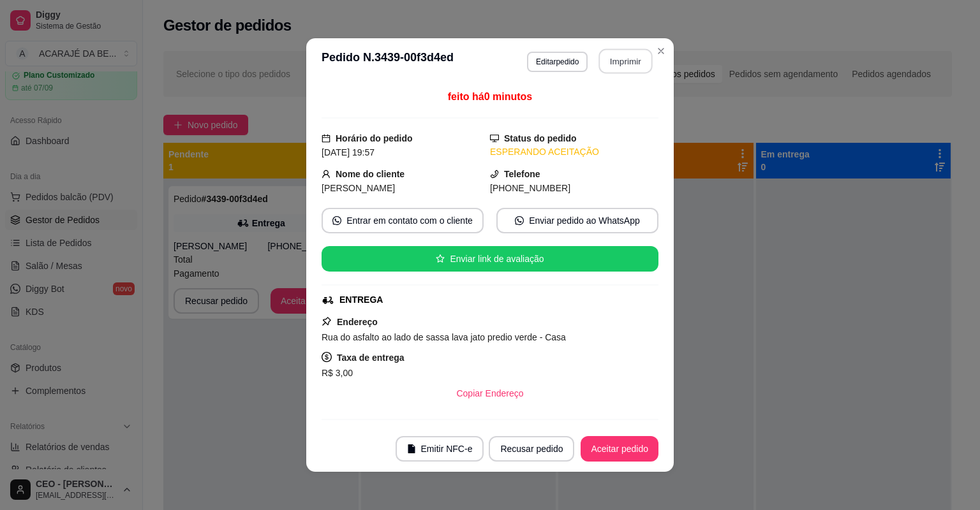
click at [620, 71] on button "Imprimir" at bounding box center [626, 61] width 54 height 25
click at [642, 453] on button "Aceitar pedido" at bounding box center [619, 449] width 75 height 25
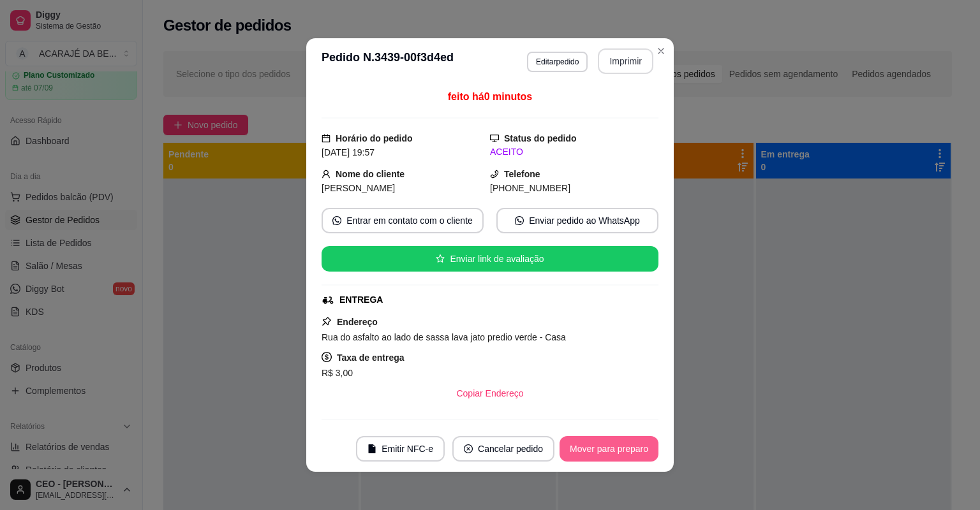
click at [642, 452] on button "Mover para preparo" at bounding box center [608, 449] width 99 height 26
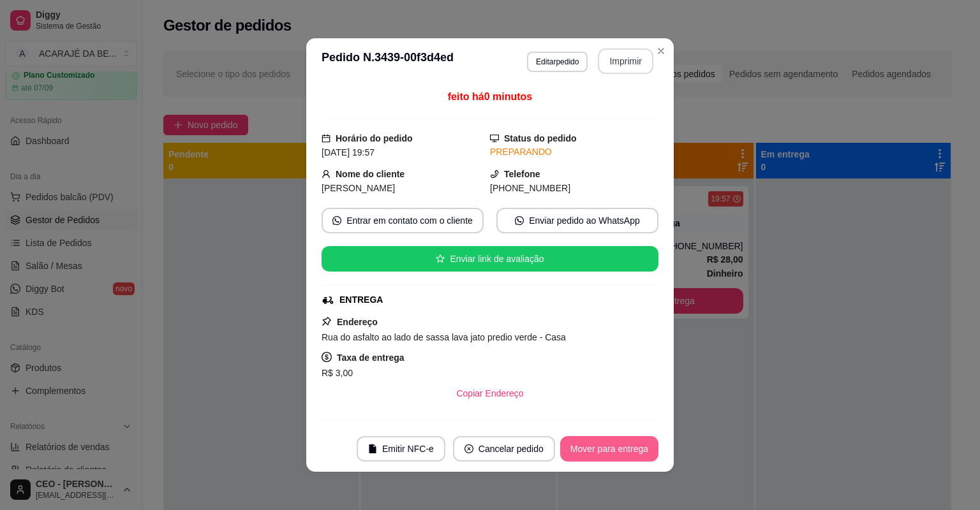
click at [643, 451] on button "Mover para entrega" at bounding box center [609, 449] width 98 height 26
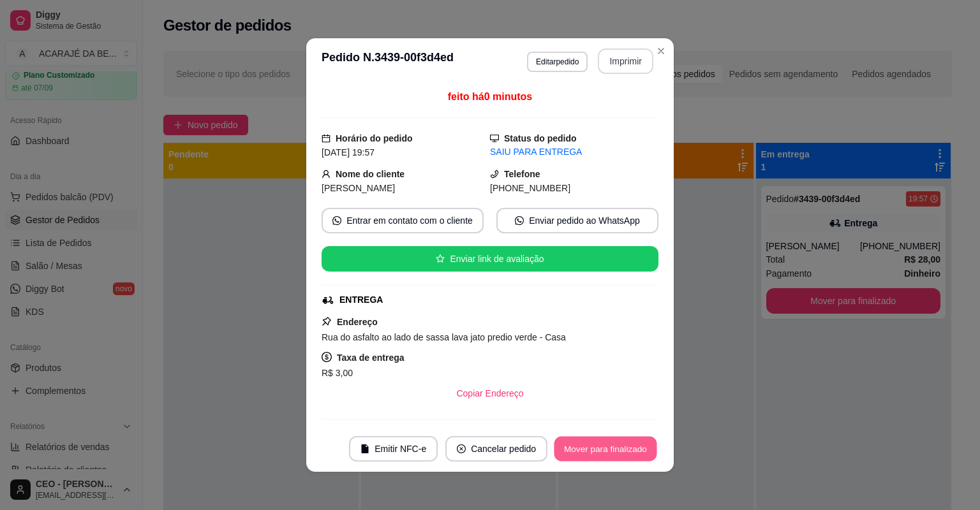
click at [643, 450] on button "Mover para finalizado" at bounding box center [605, 449] width 103 height 25
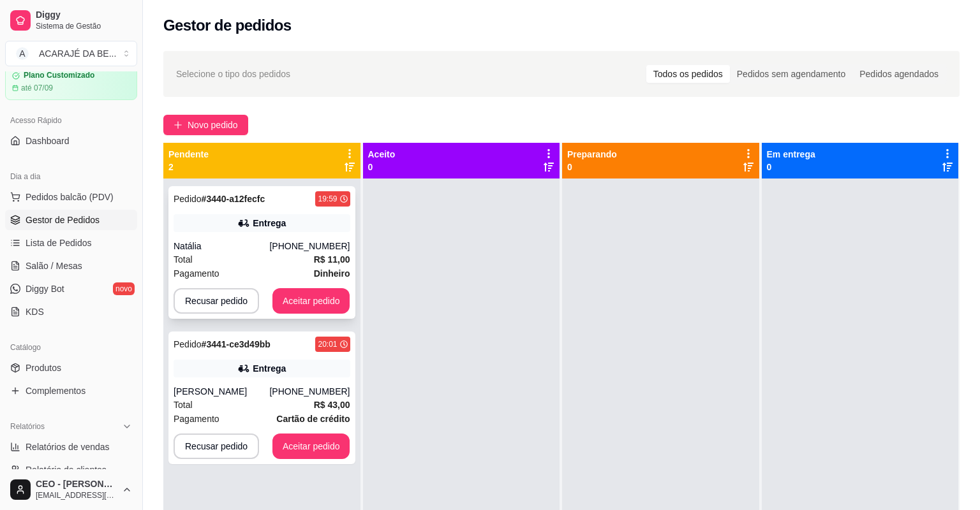
click at [277, 253] on div "Total R$ 11,00" at bounding box center [261, 260] width 177 height 14
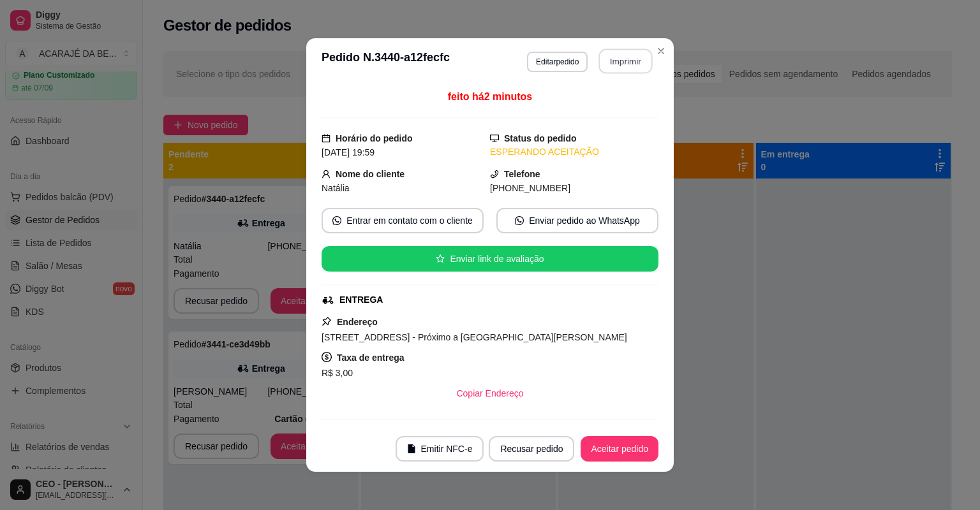
click at [613, 59] on button "Imprimir" at bounding box center [626, 61] width 54 height 25
click at [625, 457] on button "Aceitar pedido" at bounding box center [619, 449] width 78 height 26
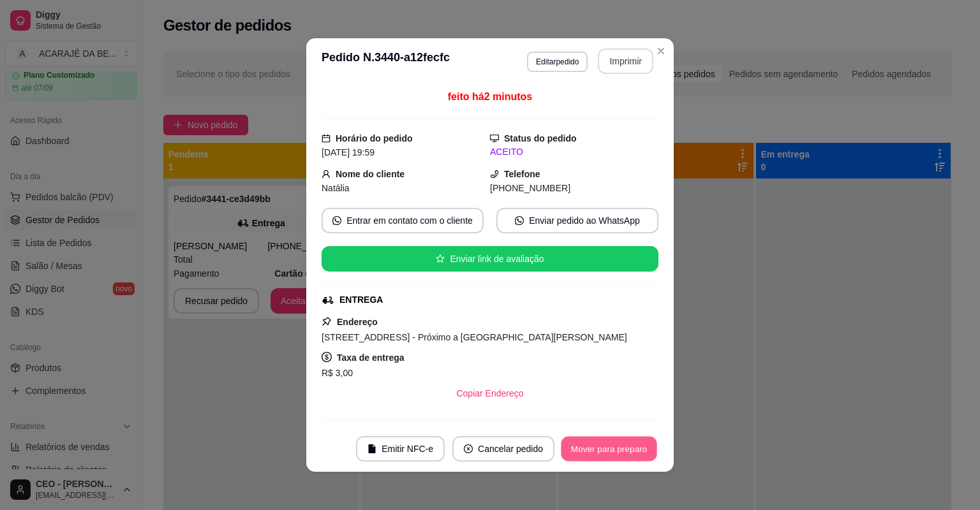
click at [623, 456] on button "Mover para preparo" at bounding box center [609, 449] width 96 height 25
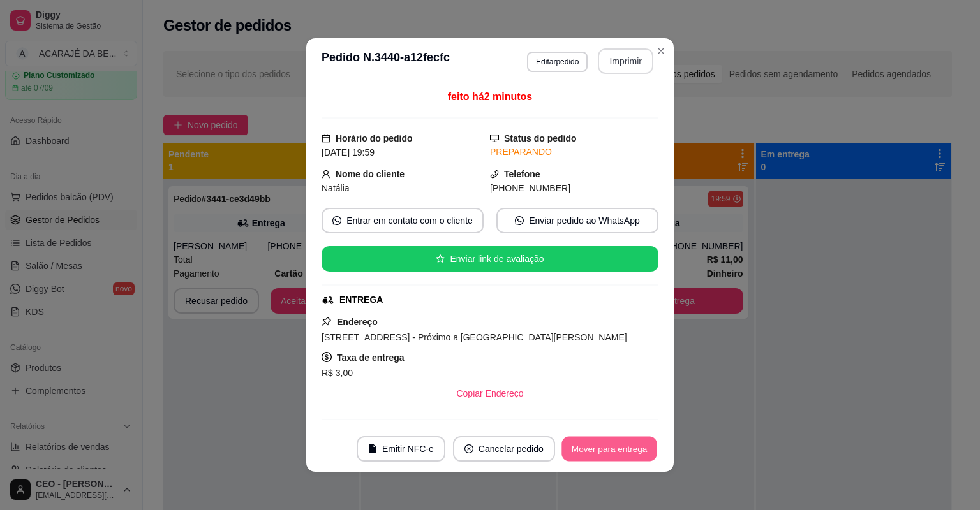
click at [623, 456] on button "Mover para entrega" at bounding box center [609, 449] width 96 height 25
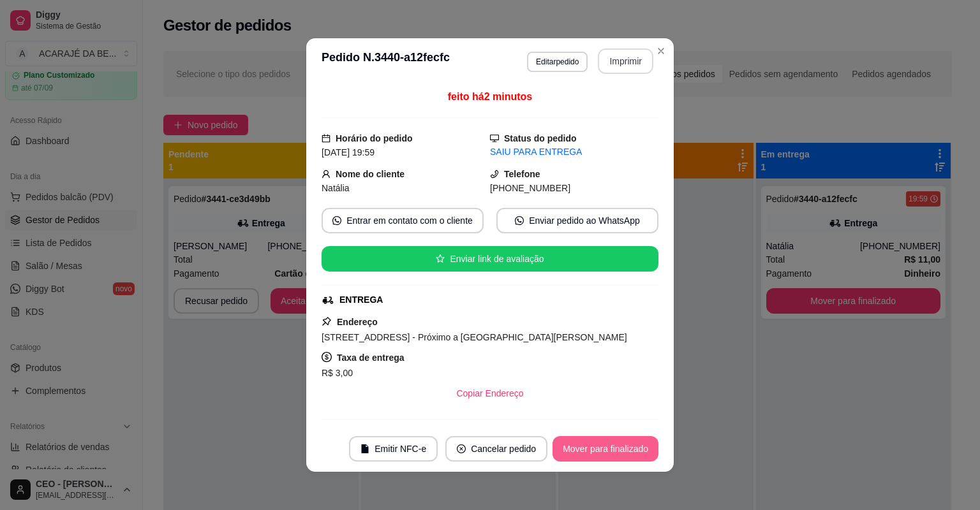
click at [623, 456] on button "Mover para finalizado" at bounding box center [605, 449] width 106 height 26
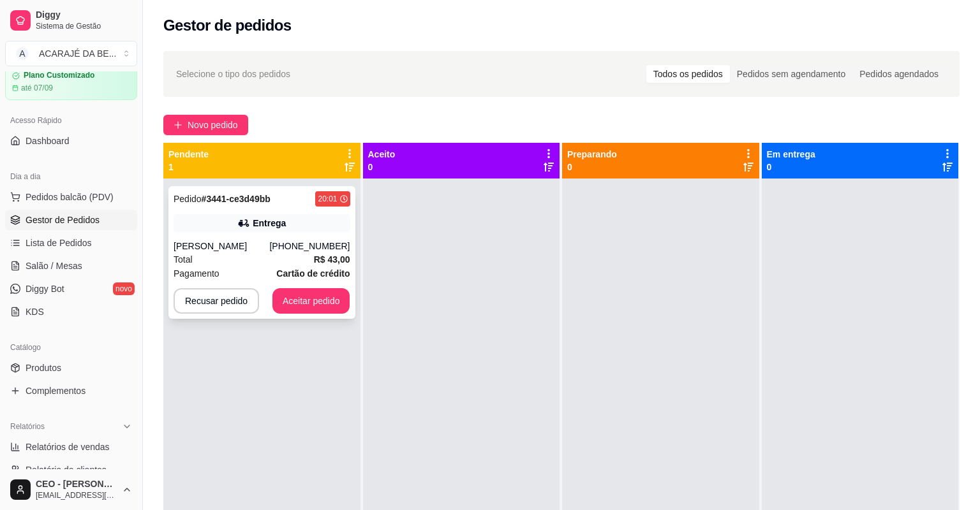
click at [267, 253] on div "Total R$ 43,00" at bounding box center [261, 260] width 177 height 14
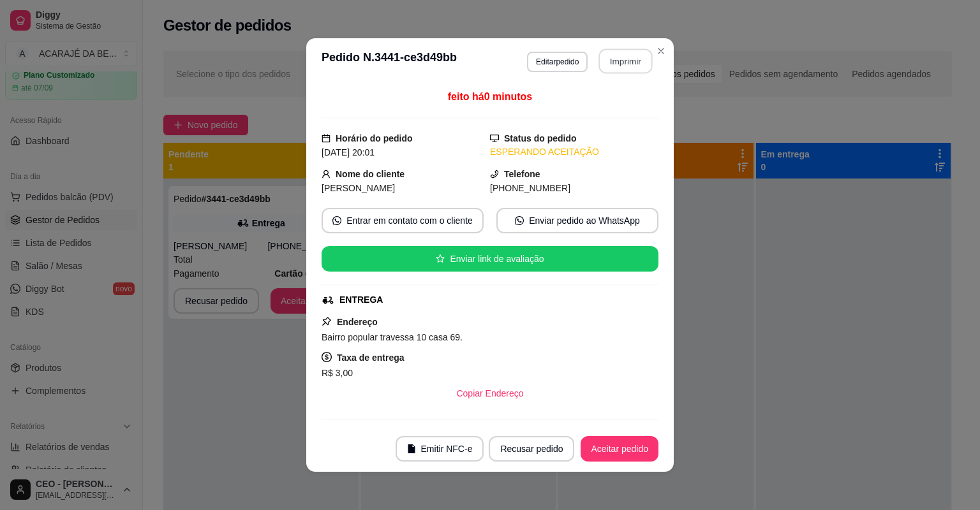
click at [613, 69] on button "Imprimir" at bounding box center [626, 61] width 54 height 25
click at [626, 446] on button "Aceitar pedido" at bounding box center [619, 449] width 78 height 26
click at [626, 446] on button "Aceitar pedido" at bounding box center [619, 449] width 75 height 25
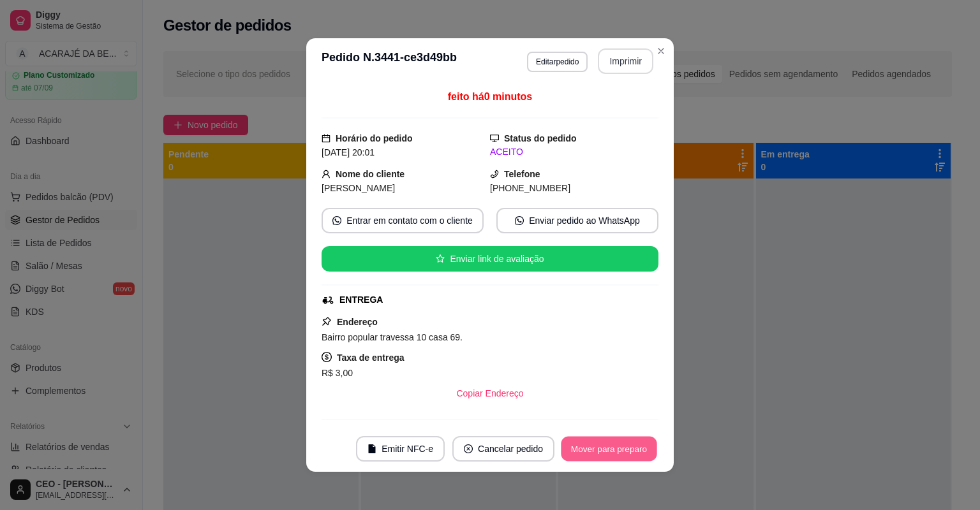
click at [626, 446] on button "Mover para preparo" at bounding box center [609, 449] width 96 height 25
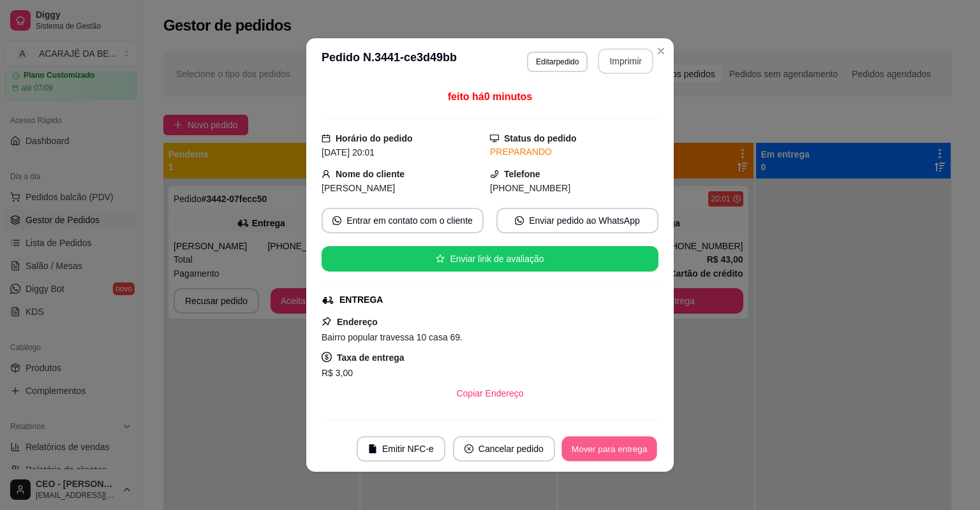
click at [626, 446] on button "Mover para entrega" at bounding box center [609, 449] width 96 height 25
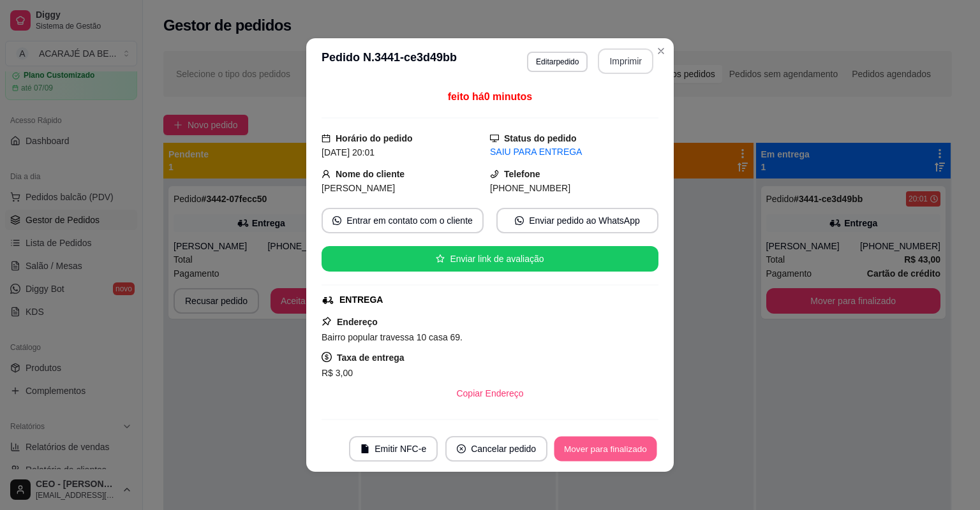
click at [626, 446] on button "Mover para finalizado" at bounding box center [605, 449] width 103 height 25
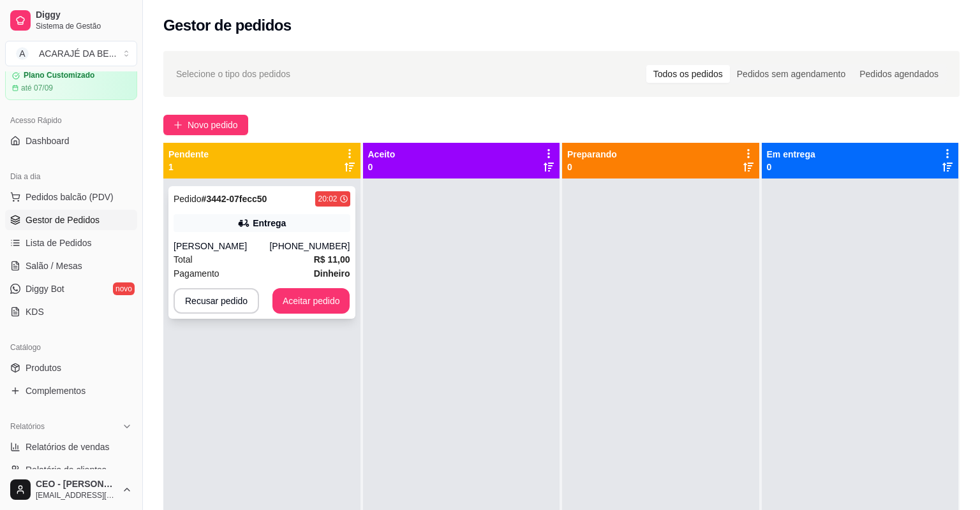
click at [283, 253] on div "Total R$ 11,00" at bounding box center [261, 260] width 177 height 14
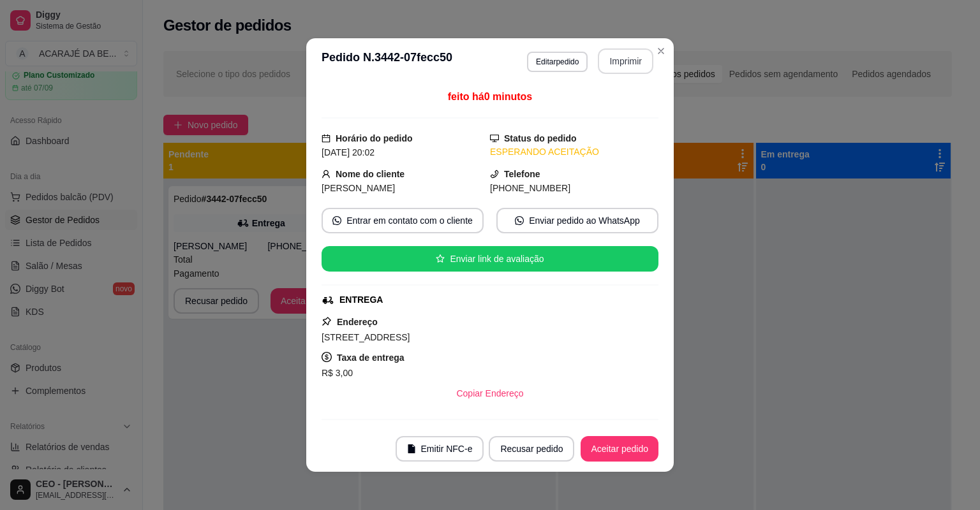
click at [614, 61] on button "Imprimir" at bounding box center [625, 61] width 55 height 26
click at [625, 452] on button "Aceitar pedido" at bounding box center [619, 449] width 75 height 25
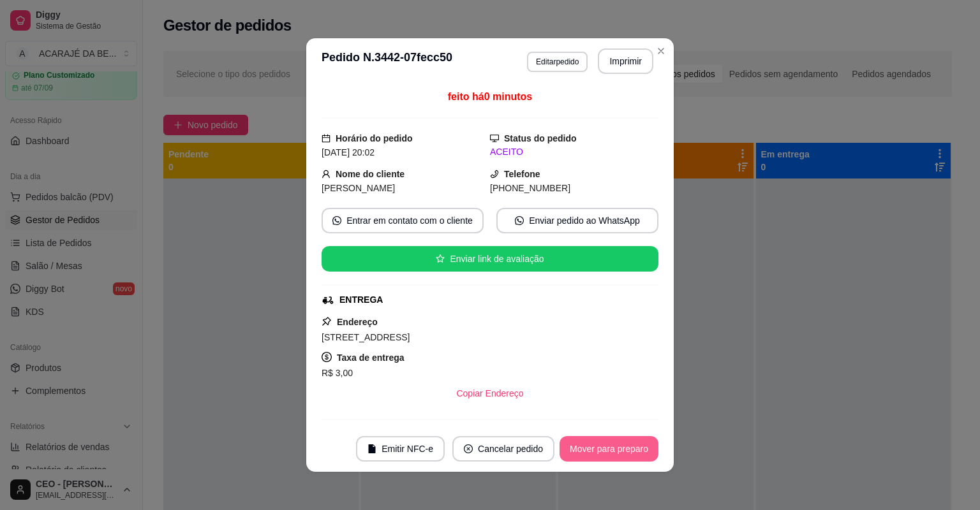
click at [624, 450] on button "Mover para preparo" at bounding box center [608, 449] width 99 height 26
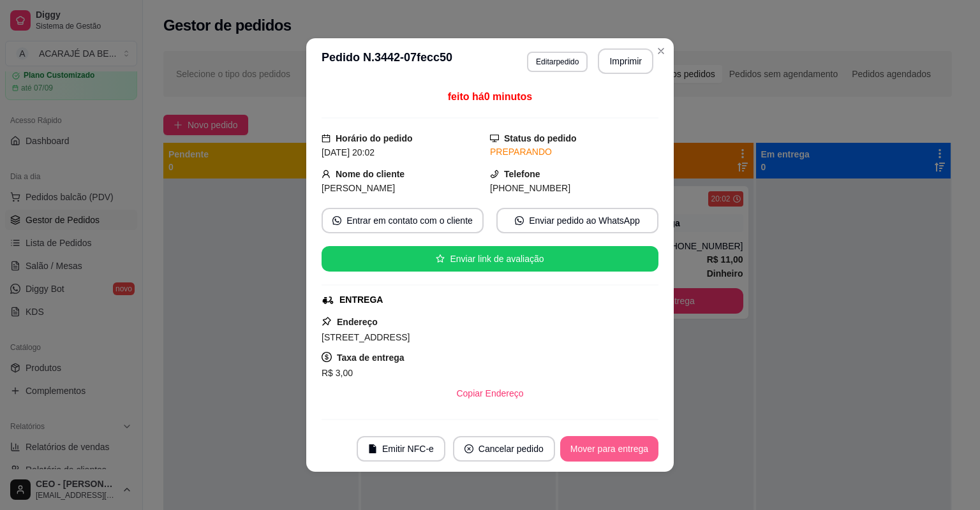
click at [624, 450] on button "Mover para entrega" at bounding box center [609, 449] width 98 height 26
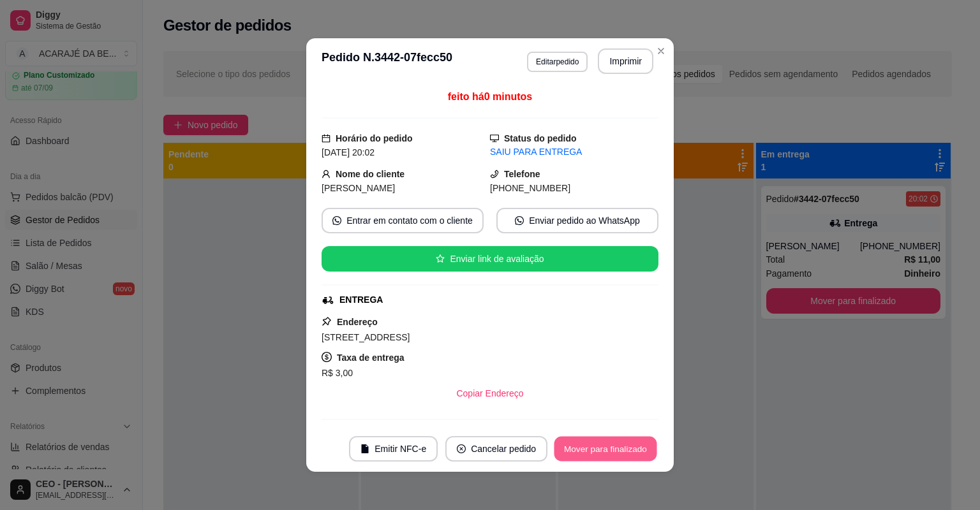
click at [624, 450] on button "Mover para finalizado" at bounding box center [605, 449] width 103 height 25
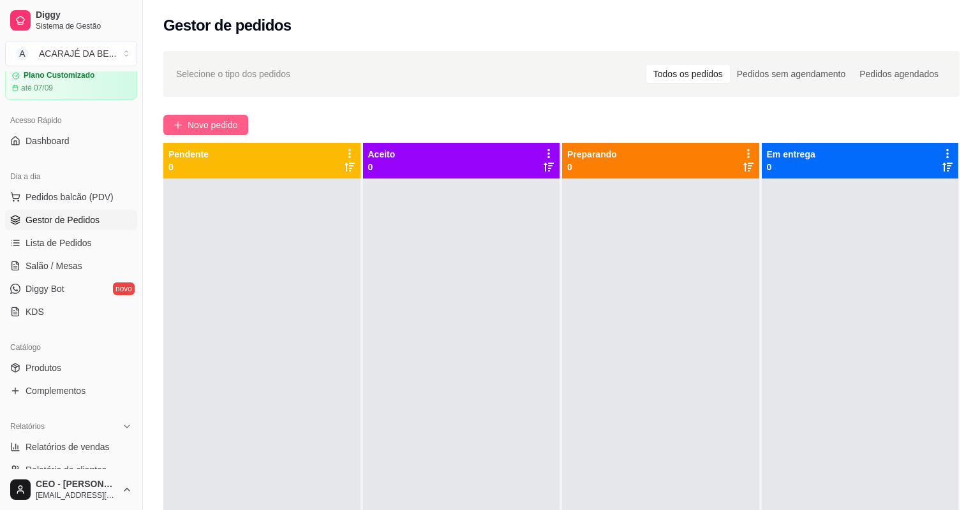
click at [226, 118] on span "Novo pedido" at bounding box center [212, 125] width 50 height 14
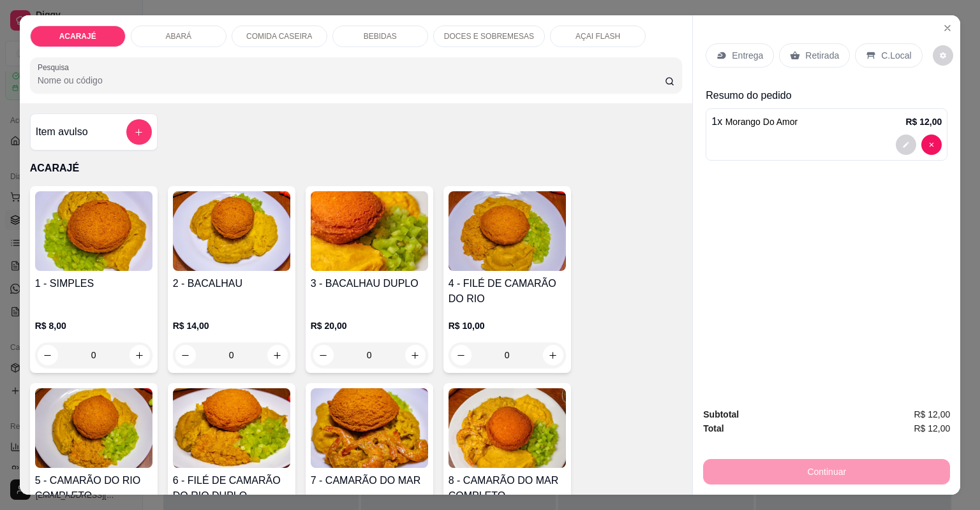
type input "2"
click at [744, 54] on p "Entrega" at bounding box center [746, 55] width 31 height 13
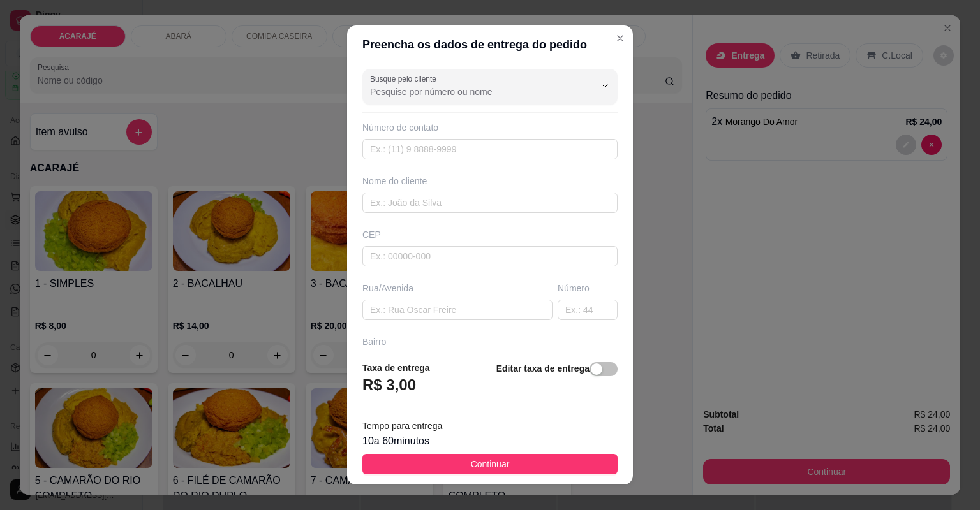
click at [550, 186] on div "Nome do cliente" at bounding box center [489, 181] width 255 height 13
click at [540, 199] on input "text" at bounding box center [489, 203] width 255 height 20
type input "rebeca"
click at [500, 312] on input "text" at bounding box center [457, 310] width 190 height 20
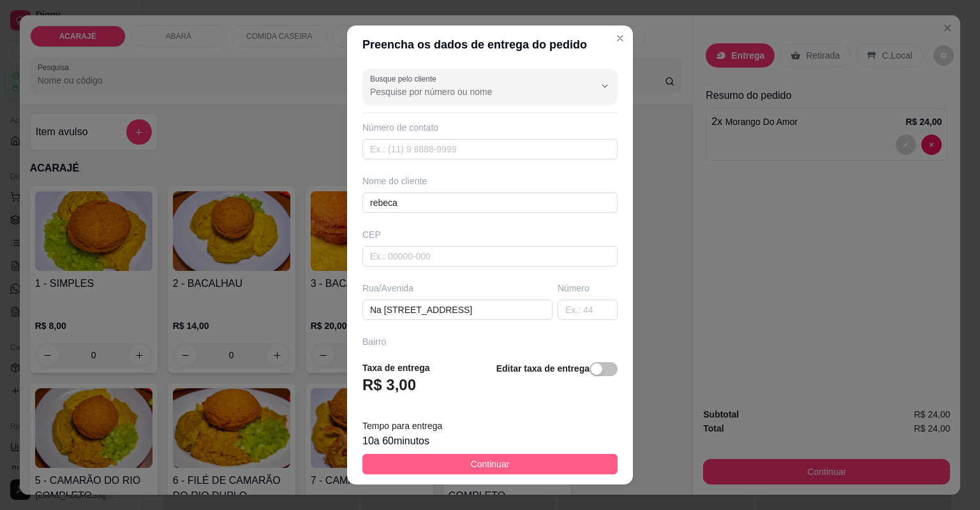
click at [456, 464] on button "Continuar" at bounding box center [489, 464] width 255 height 20
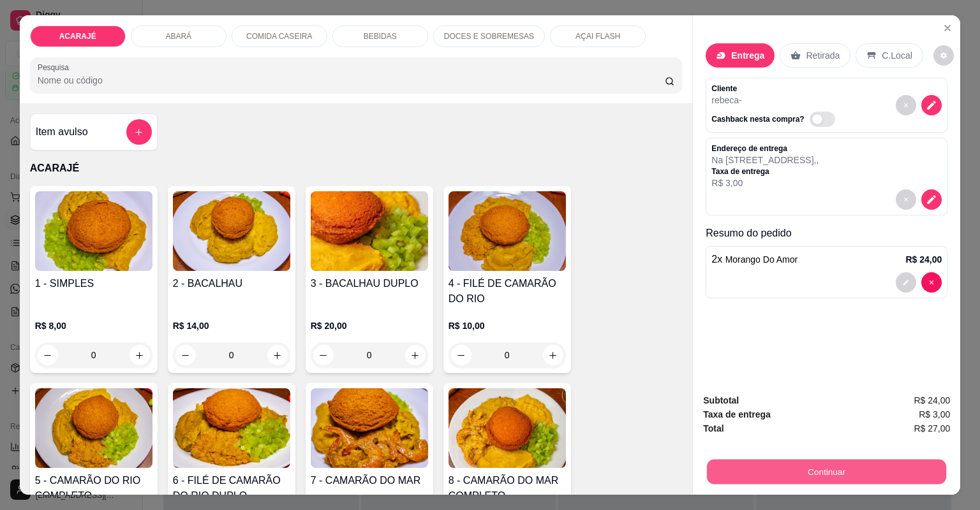
click at [747, 472] on button "Continuar" at bounding box center [826, 472] width 239 height 25
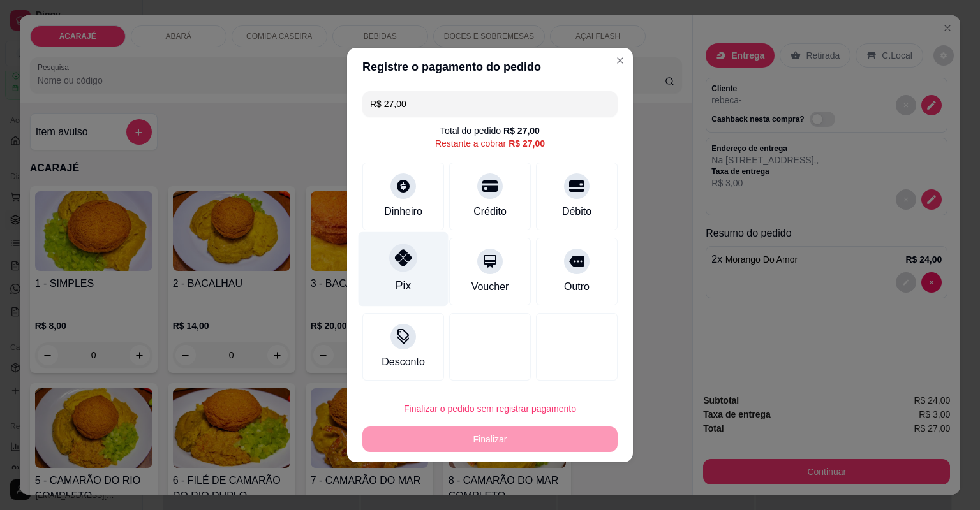
click at [386, 258] on div "Pix" at bounding box center [403, 269] width 90 height 75
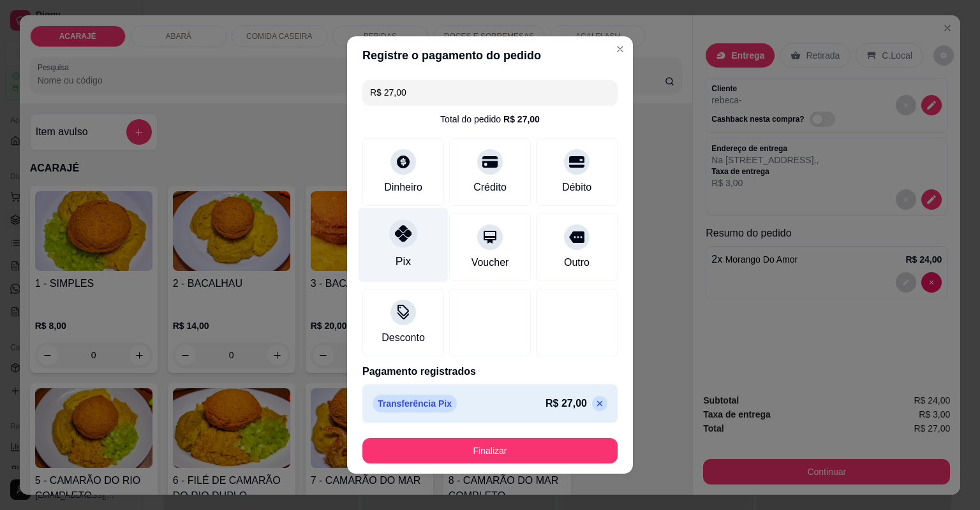
type input "R$ 0,00"
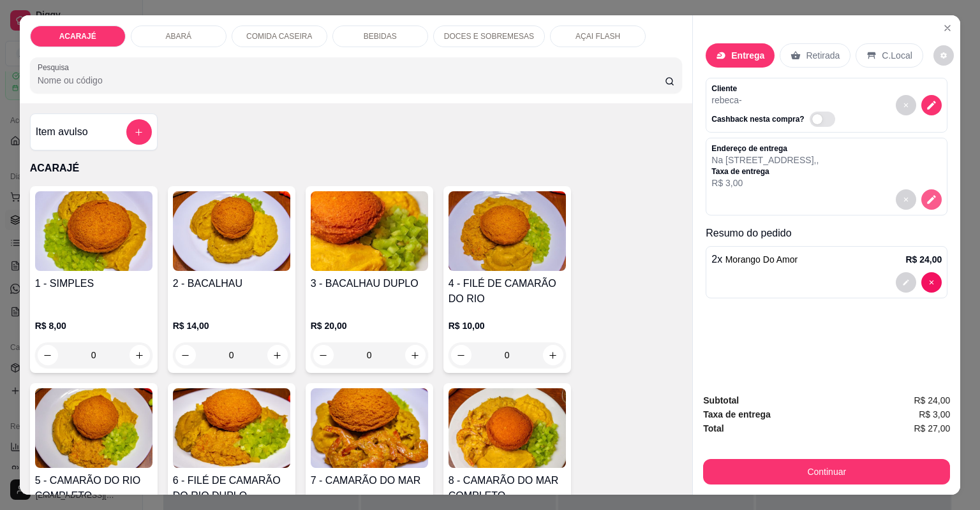
click at [925, 196] on icon "decrease-product-quantity" at bounding box center [930, 199] width 11 height 11
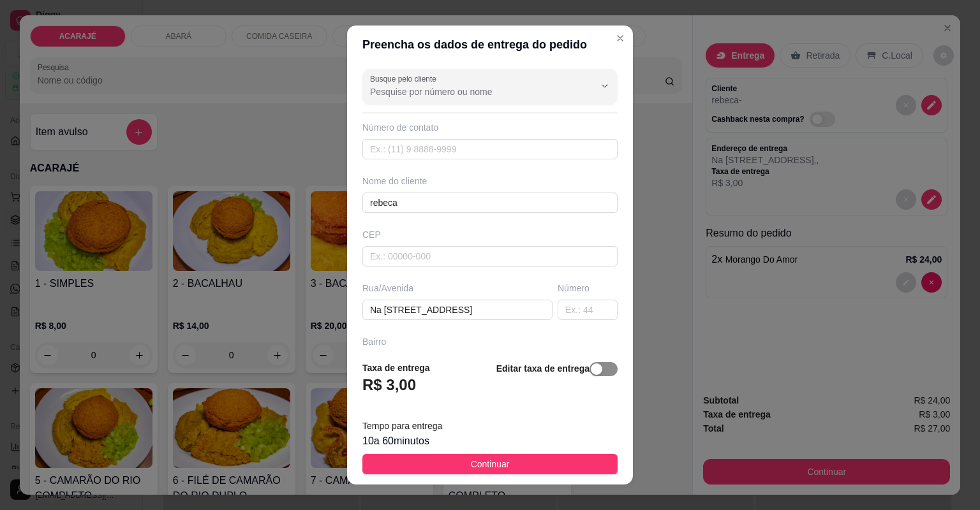
click at [591, 368] on div "button" at bounding box center [596, 369] width 11 height 11
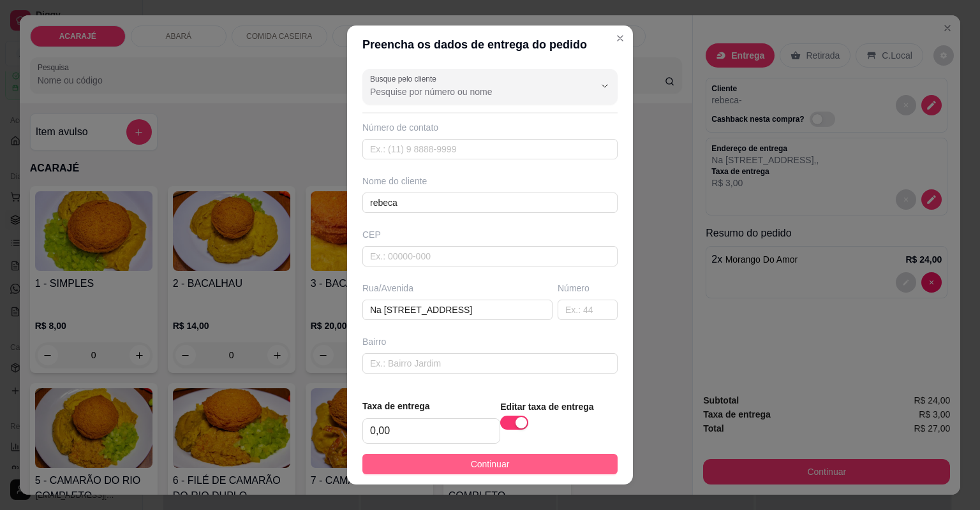
click at [523, 466] on button "Continuar" at bounding box center [489, 464] width 255 height 20
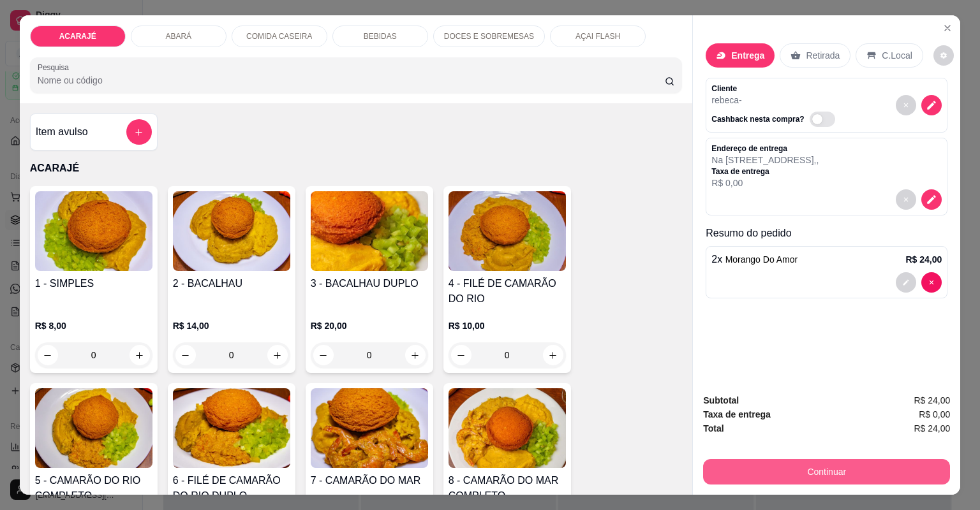
click at [756, 469] on button "Continuar" at bounding box center [826, 472] width 247 height 26
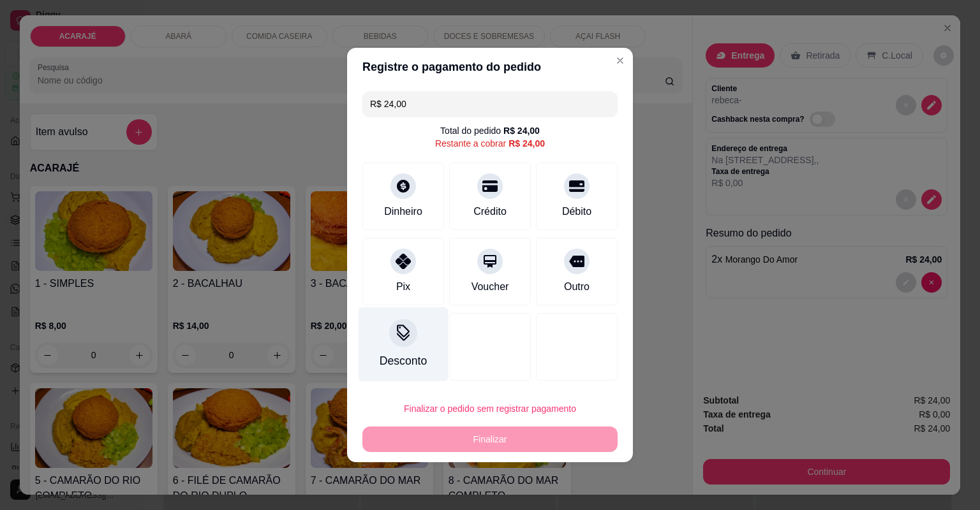
click at [402, 291] on div "Pix" at bounding box center [403, 286] width 14 height 15
type input "R$ 0,00"
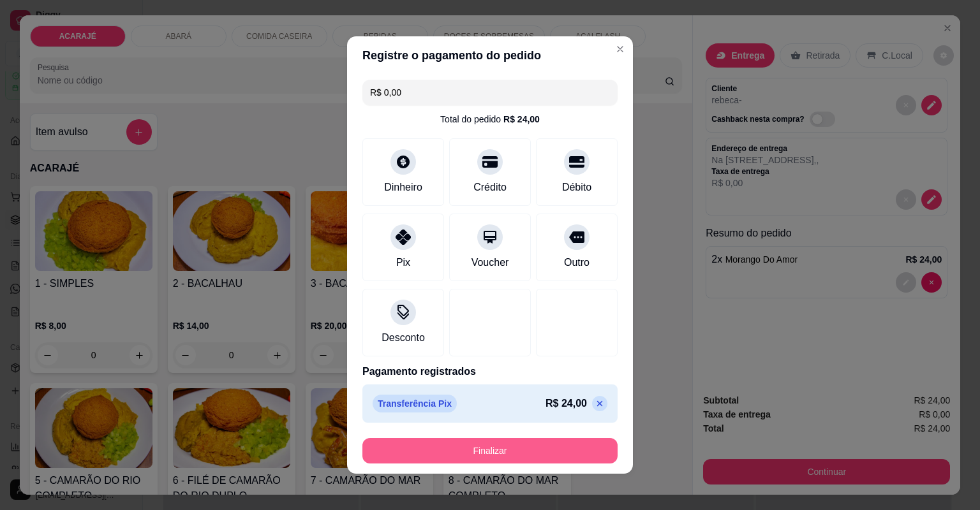
click at [422, 445] on button "Finalizar" at bounding box center [489, 451] width 255 height 26
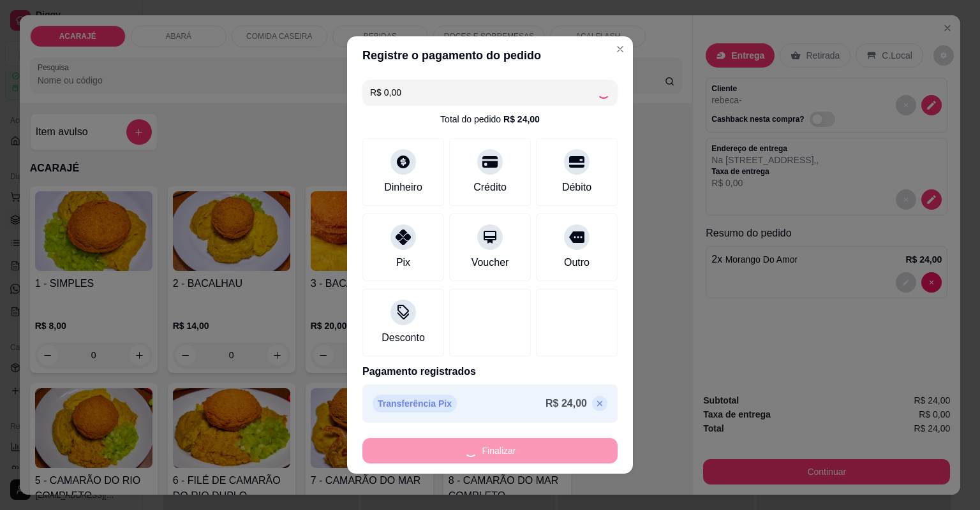
type input "0"
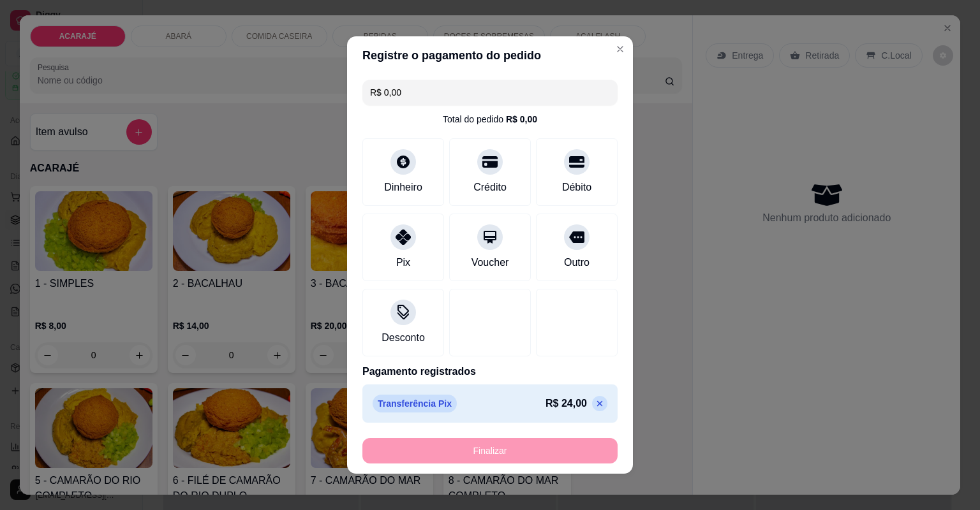
type input "-R$ 24,00"
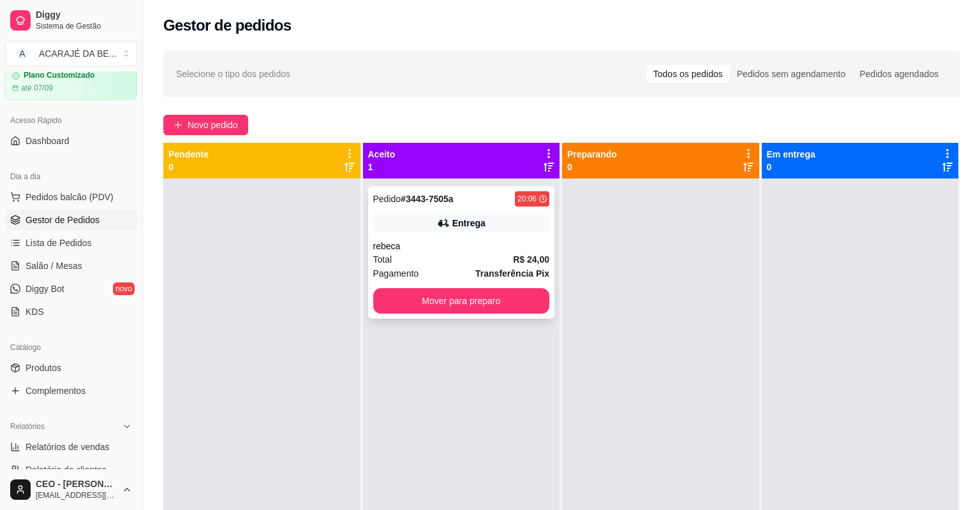
click at [465, 217] on div "Entrega" at bounding box center [468, 223] width 33 height 13
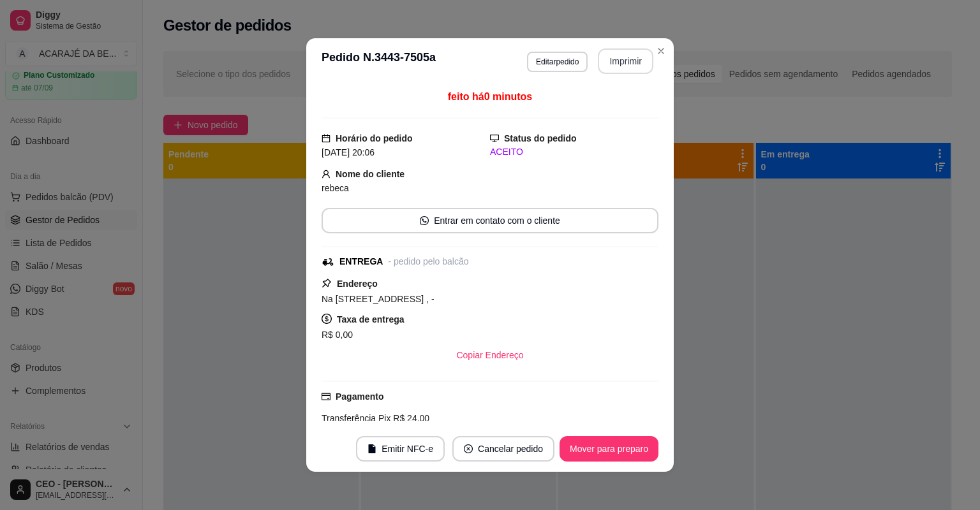
click at [615, 65] on button "Imprimir" at bounding box center [625, 61] width 55 height 26
click at [564, 445] on button "Mover para preparo" at bounding box center [608, 449] width 99 height 26
click at [564, 445] on button "Mover para preparo" at bounding box center [609, 449] width 96 height 25
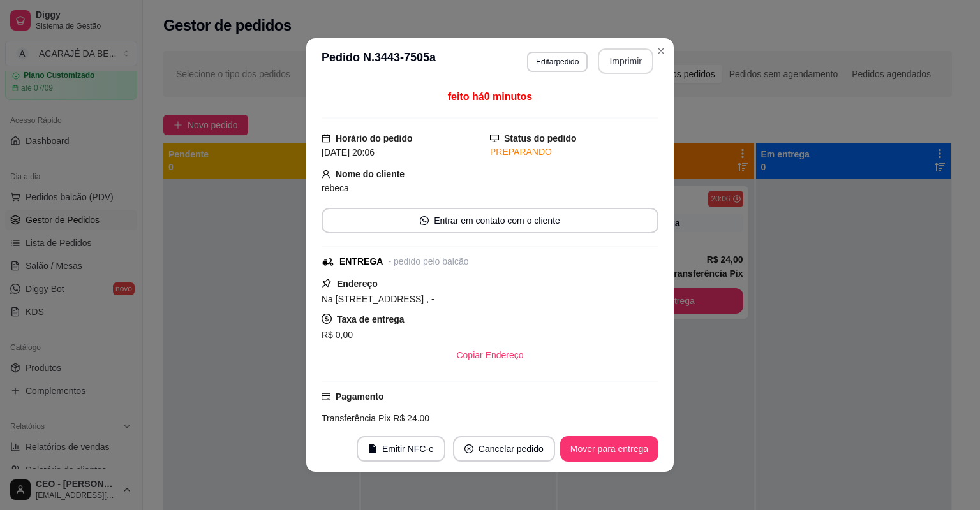
click at [562, 444] on button "Mover para entrega" at bounding box center [609, 449] width 98 height 26
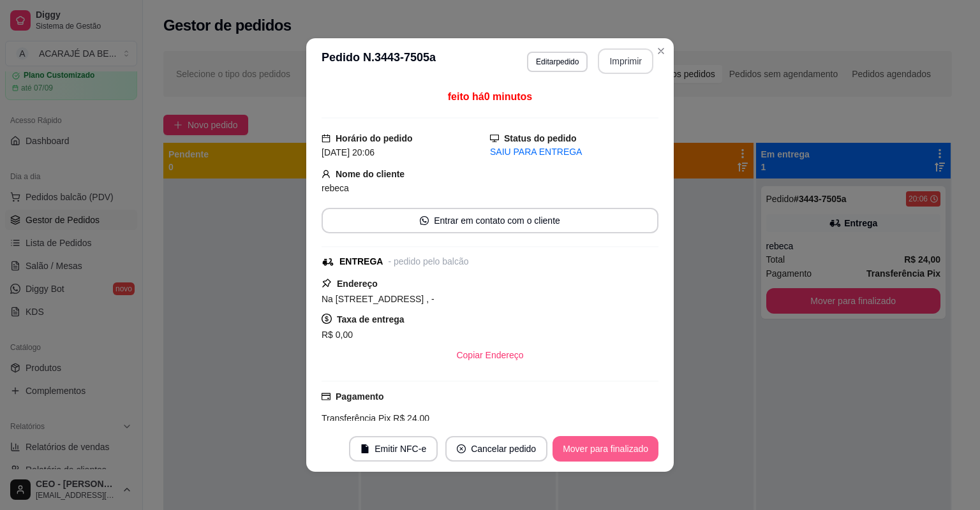
click at [562, 444] on button "Mover para finalizado" at bounding box center [605, 449] width 106 height 26
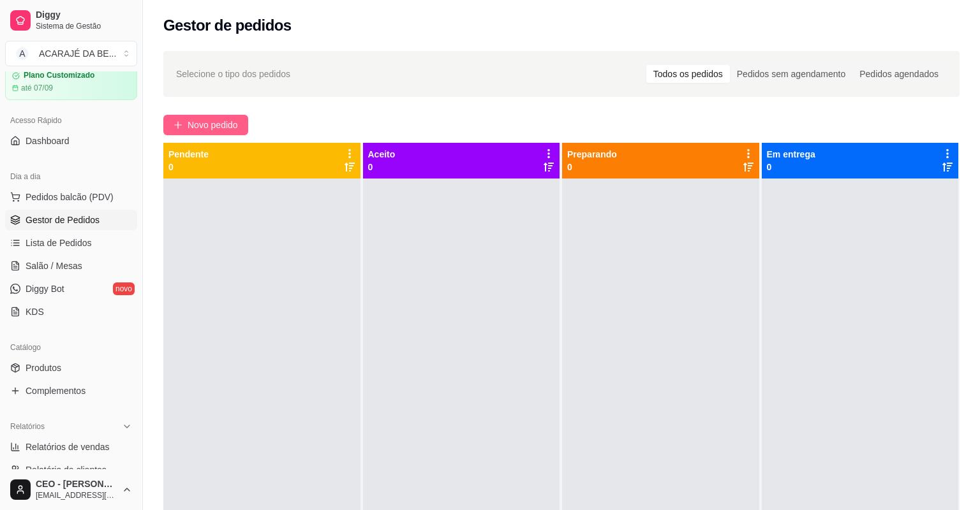
click at [184, 115] on button "Novo pedido" at bounding box center [205, 125] width 85 height 20
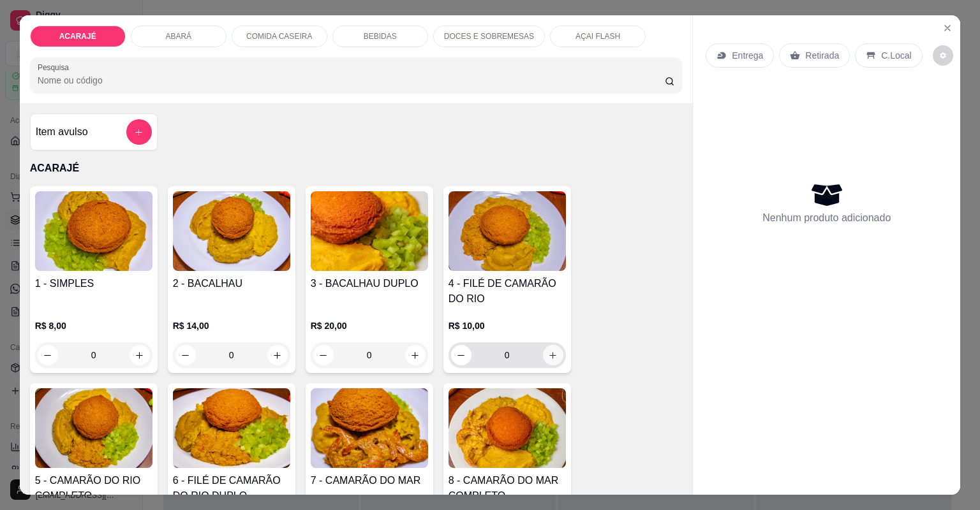
click at [555, 345] on button "increase-product-quantity" at bounding box center [553, 355] width 20 height 20
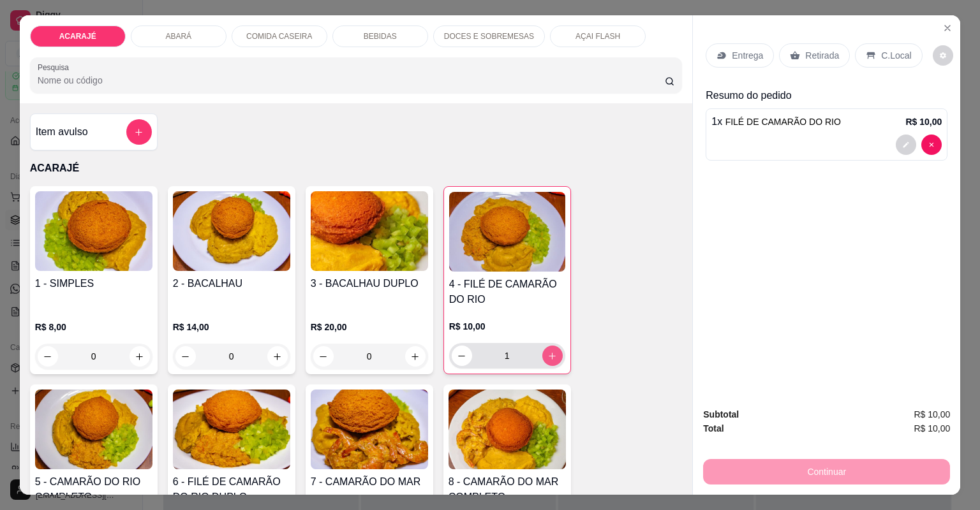
click at [555, 346] on button "increase-product-quantity" at bounding box center [552, 356] width 20 height 20
click at [805, 57] on p "Retirada" at bounding box center [822, 55] width 34 height 13
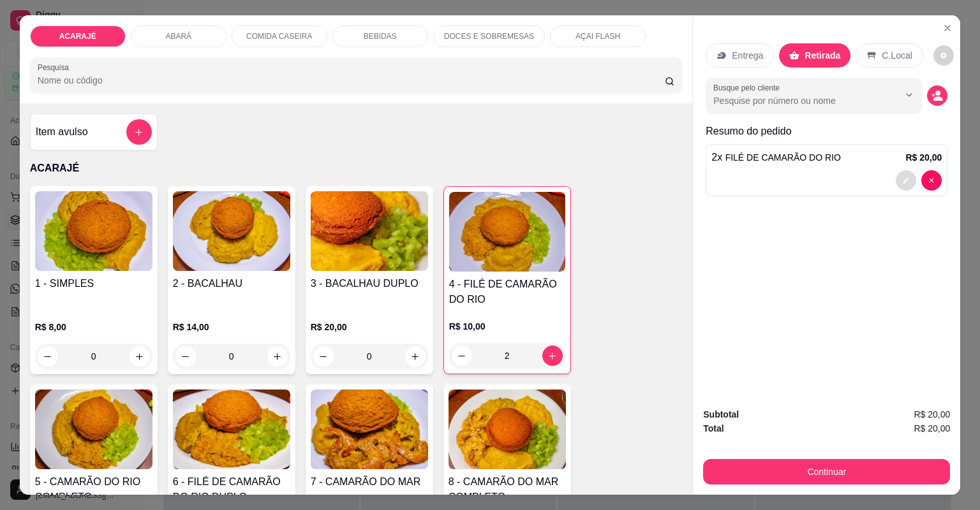
click at [902, 184] on icon "decrease-product-quantity" at bounding box center [906, 181] width 8 height 8
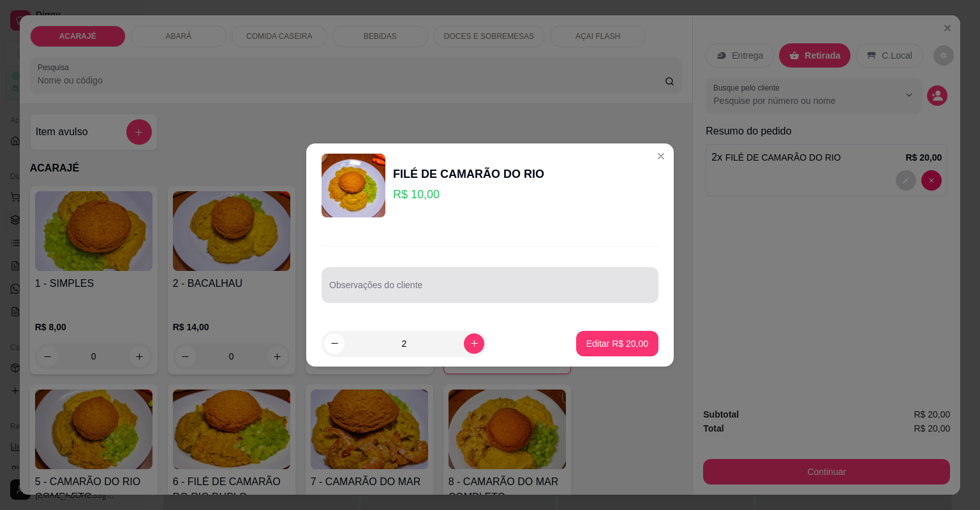
click at [564, 284] on input "Observações do cliente" at bounding box center [489, 290] width 321 height 13
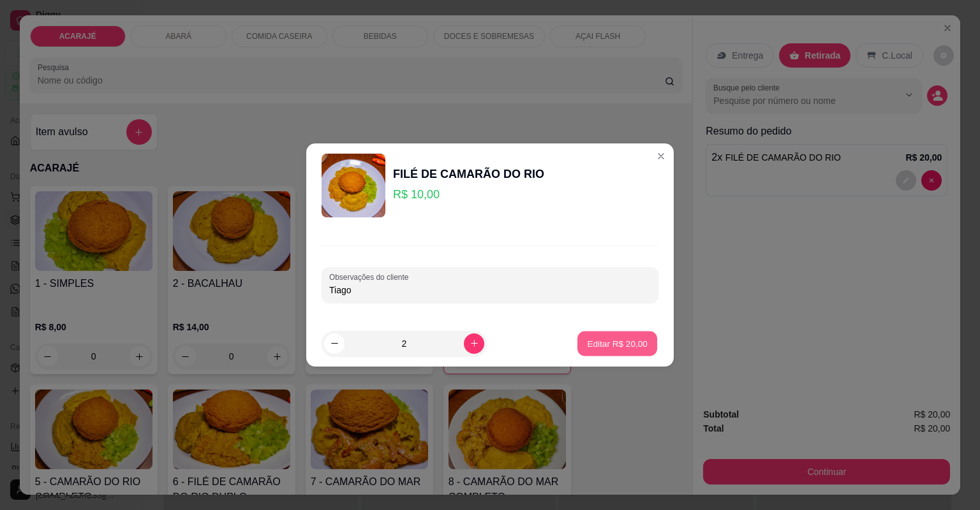
click at [608, 344] on p "Editar R$ 20,00" at bounding box center [617, 343] width 60 height 12
type input "0"
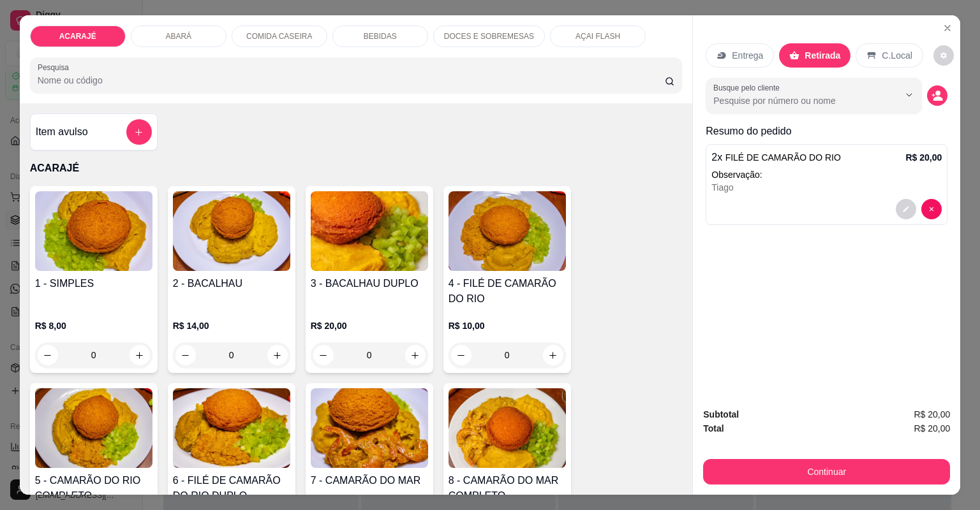
type input "1"
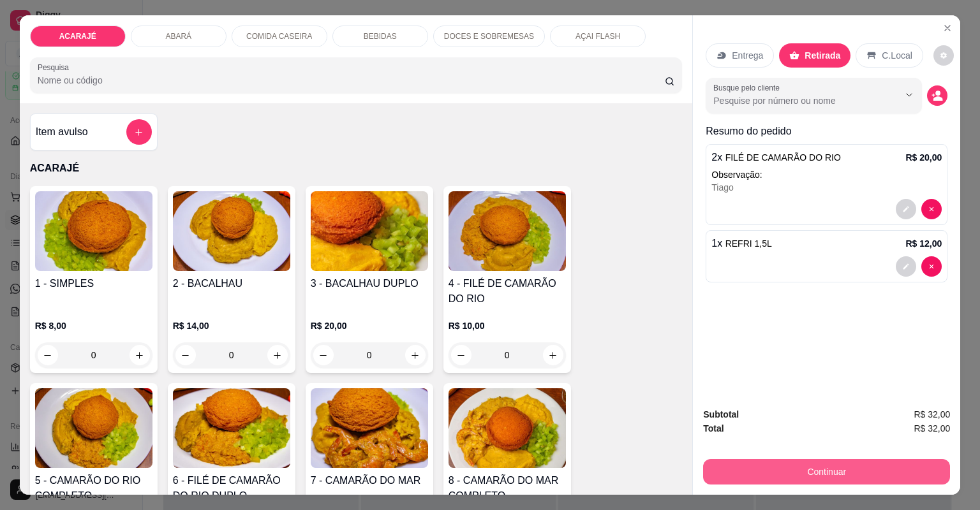
click at [741, 464] on button "Continuar" at bounding box center [826, 472] width 247 height 26
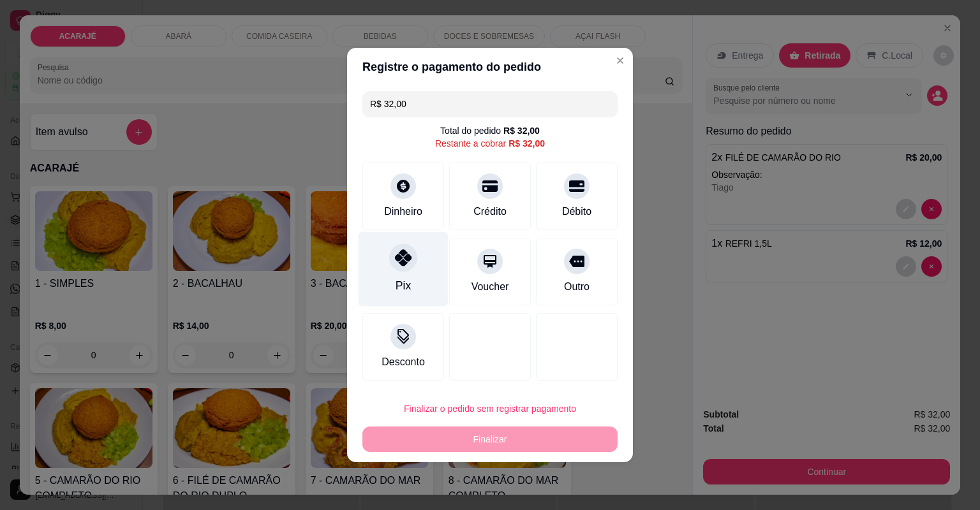
click at [405, 258] on icon at bounding box center [403, 257] width 17 height 17
type input "R$ 0,00"
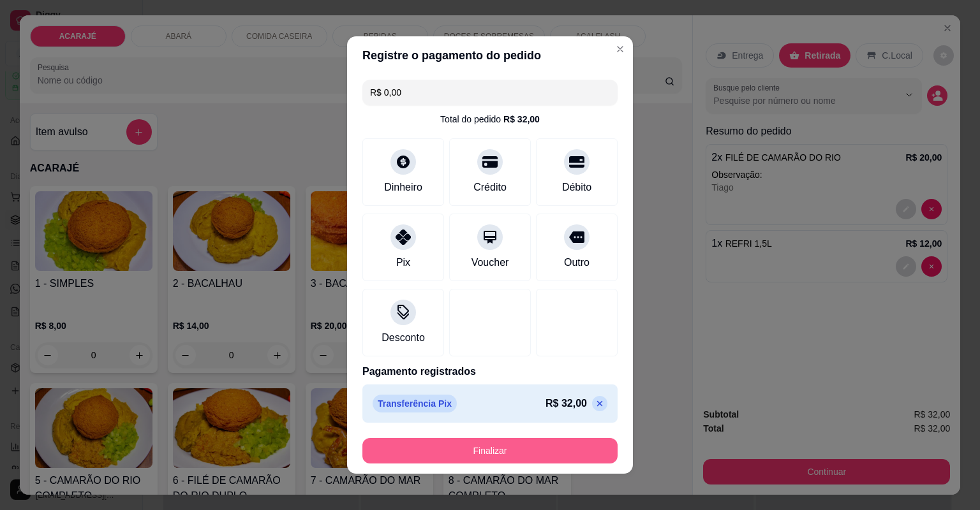
click at [488, 453] on button "Finalizar" at bounding box center [489, 451] width 255 height 26
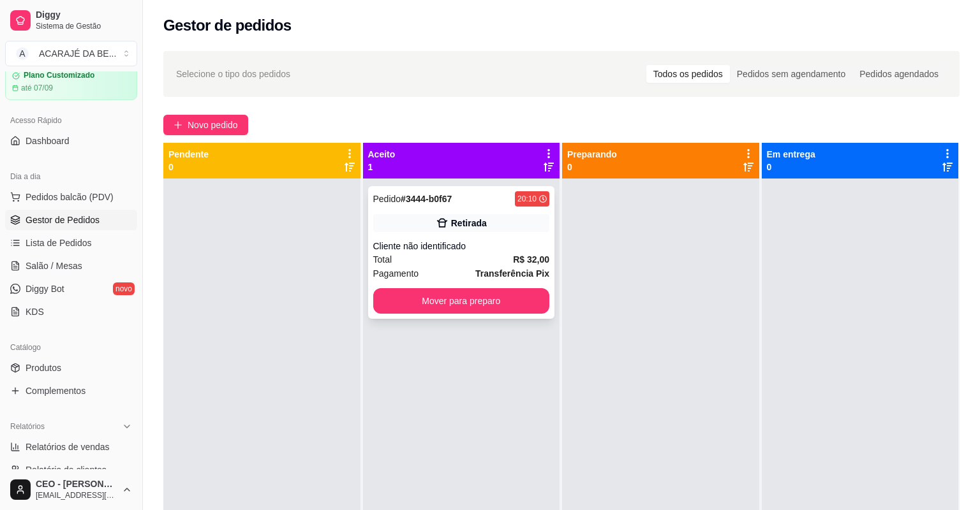
click at [467, 253] on div "Total R$ 32,00" at bounding box center [461, 260] width 177 height 14
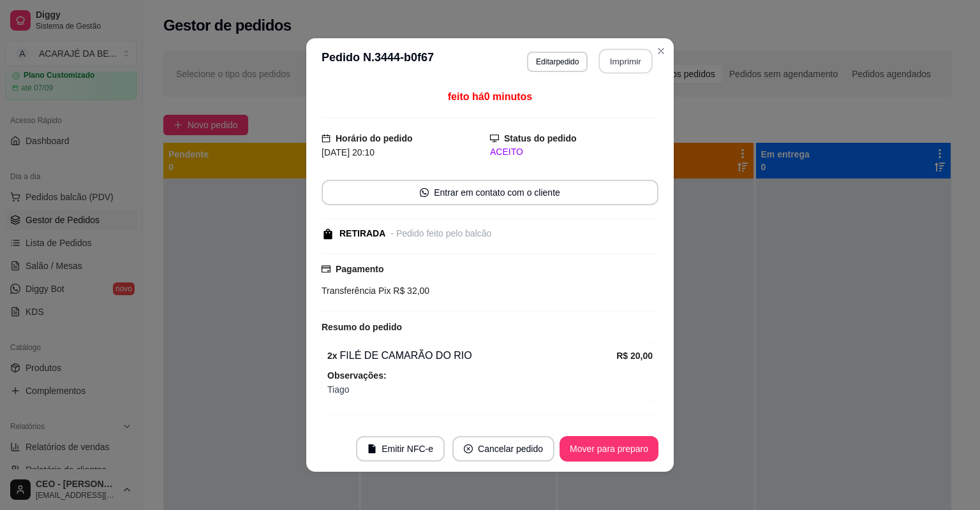
click at [608, 59] on button "Imprimir" at bounding box center [626, 61] width 54 height 25
click at [578, 454] on button "Mover para preparo" at bounding box center [608, 449] width 99 height 26
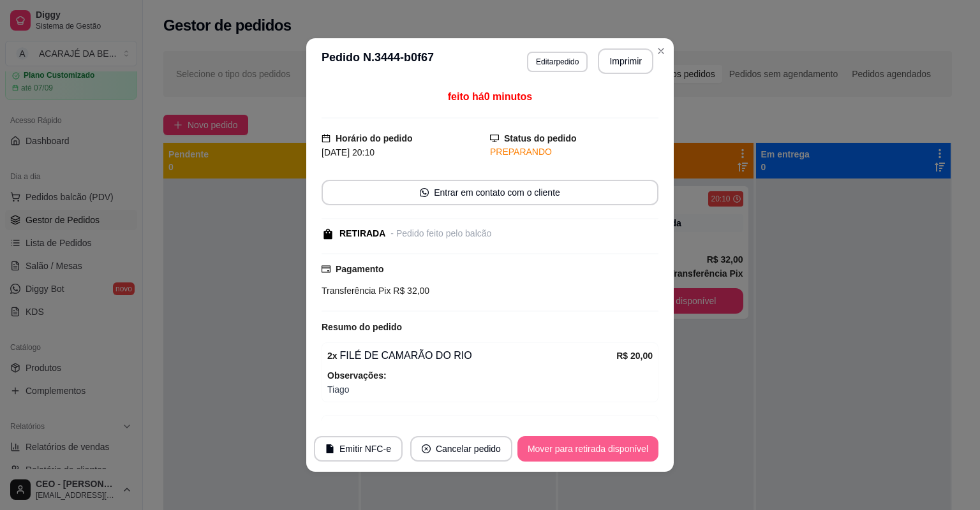
click at [578, 454] on button "Mover para retirada disponível" at bounding box center [587, 449] width 141 height 26
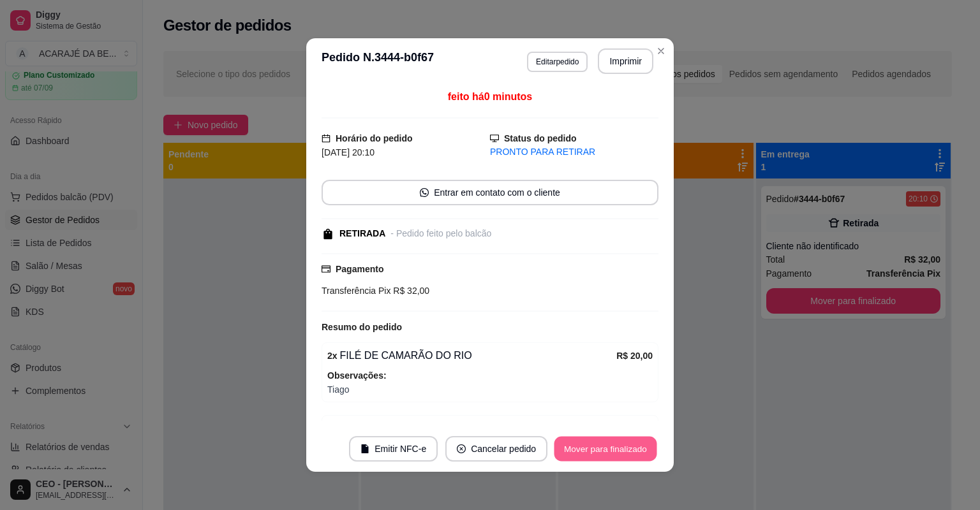
click at [578, 454] on button "Mover para finalizado" at bounding box center [605, 449] width 103 height 25
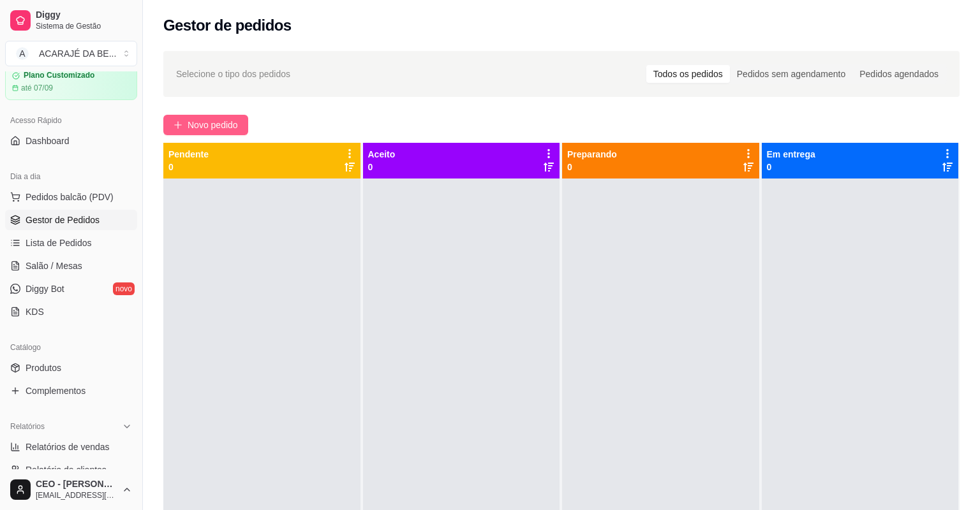
click at [239, 115] on button "Novo pedido" at bounding box center [205, 125] width 85 height 20
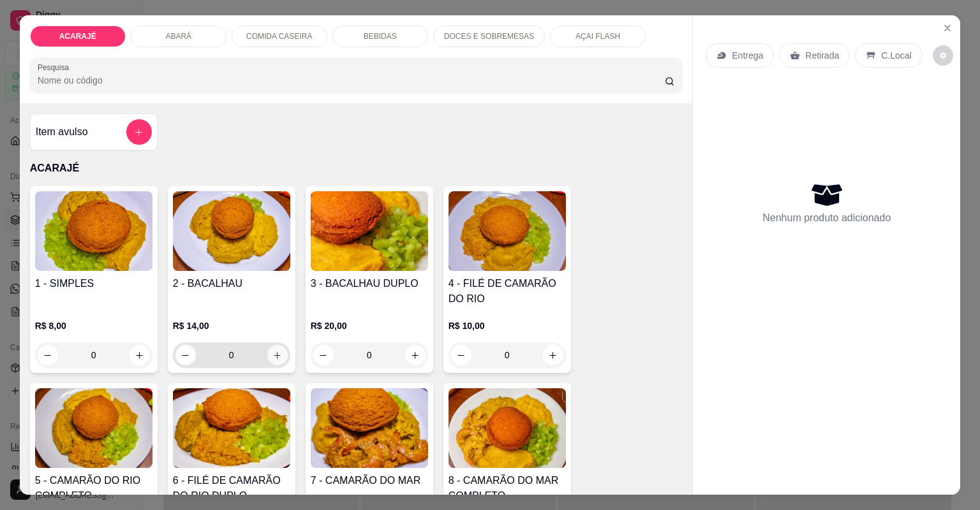
click at [272, 353] on icon "increase-product-quantity" at bounding box center [277, 356] width 10 height 10
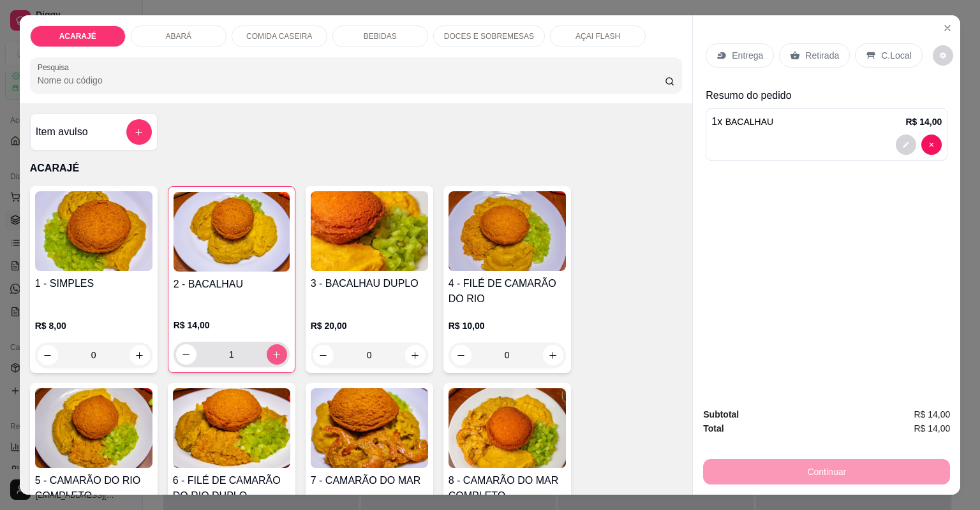
click at [272, 352] on icon "increase-product-quantity" at bounding box center [277, 355] width 10 height 10
type input "2"
click at [797, 52] on div "Retirada" at bounding box center [814, 55] width 71 height 24
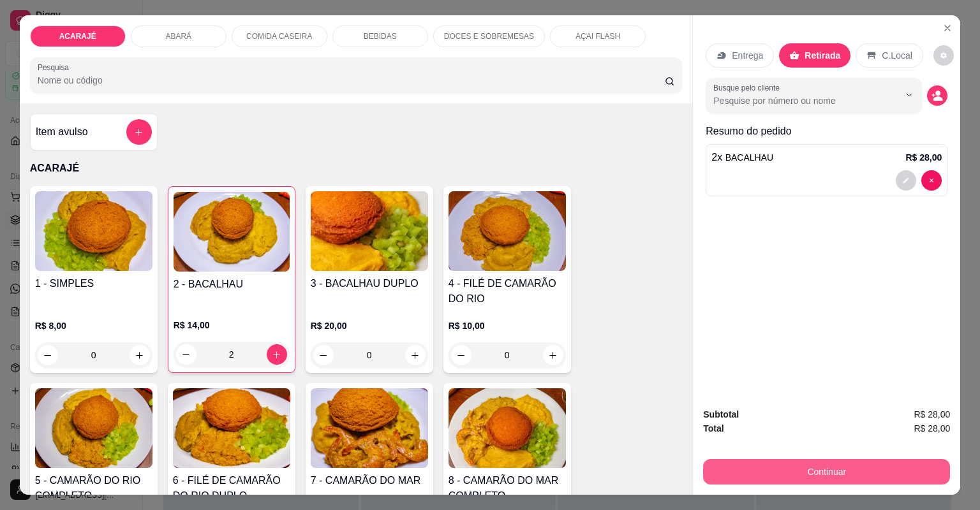
click at [724, 472] on button "Continuar" at bounding box center [826, 472] width 247 height 26
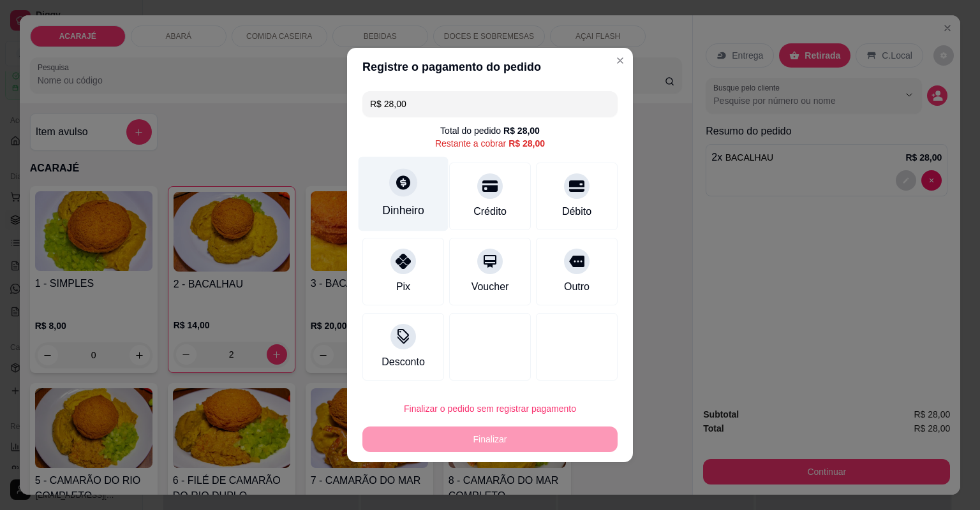
click at [413, 204] on div "Dinheiro" at bounding box center [403, 210] width 42 height 17
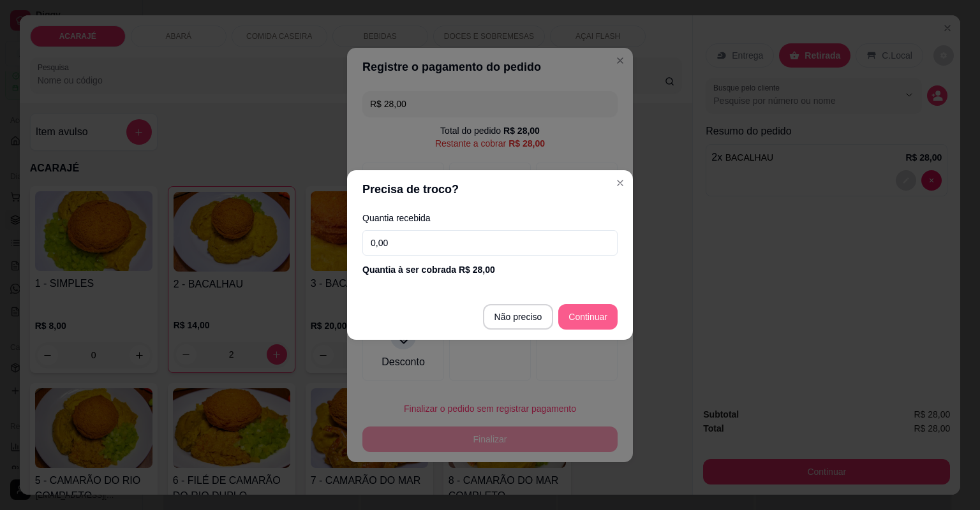
type input "R$ 0,00"
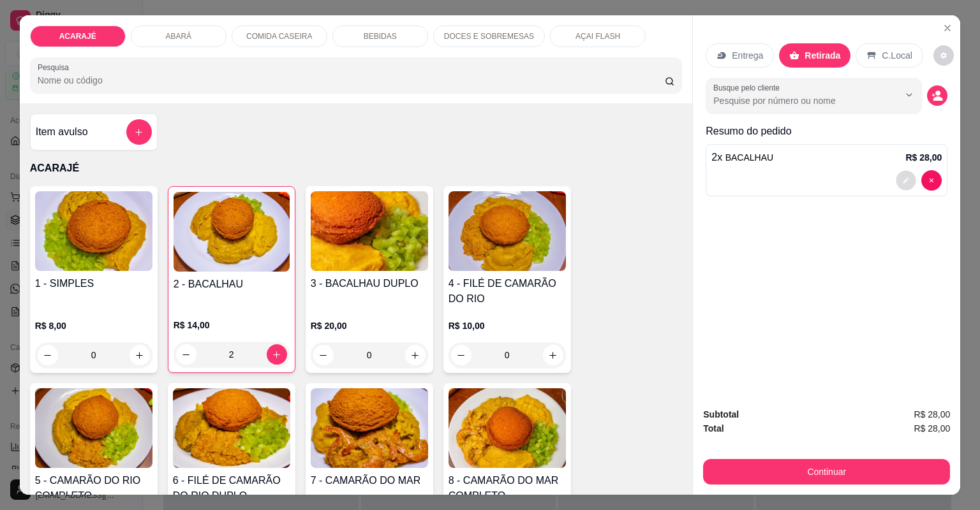
click at [904, 181] on icon "decrease-product-quantity" at bounding box center [906, 181] width 8 height 8
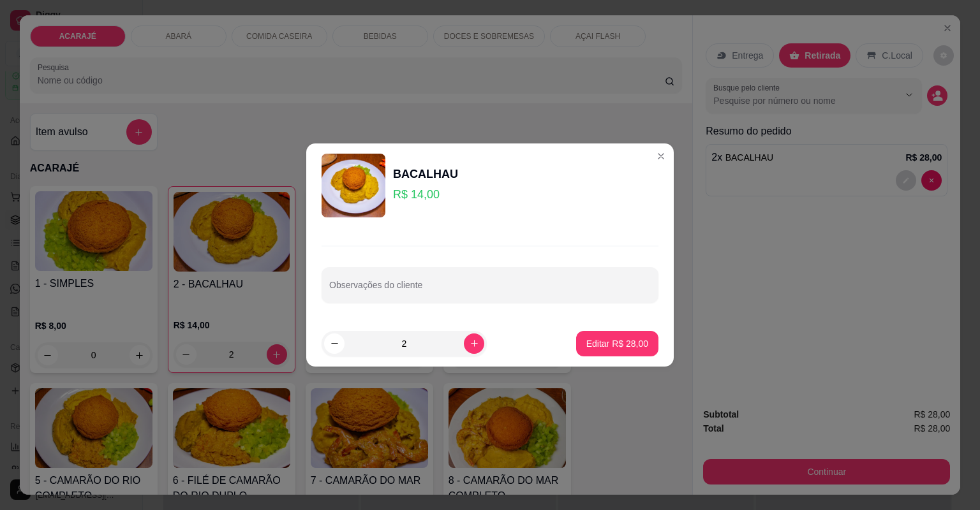
drag, startPoint x: 530, startPoint y: 303, endPoint x: 530, endPoint y: 293, distance: 9.6
click at [530, 296] on div "Observações do cliente" at bounding box center [489, 274] width 367 height 93
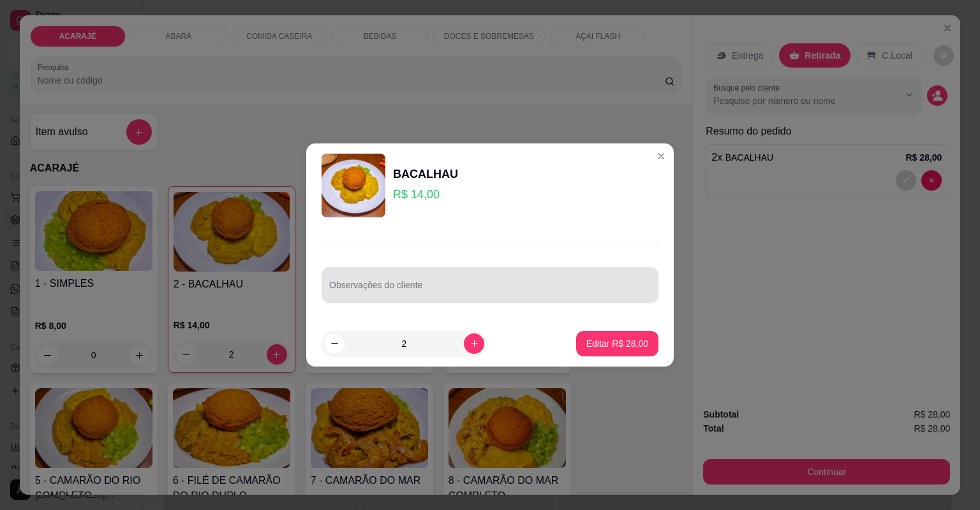
click at [530, 292] on input "Observações do cliente" at bounding box center [489, 290] width 321 height 13
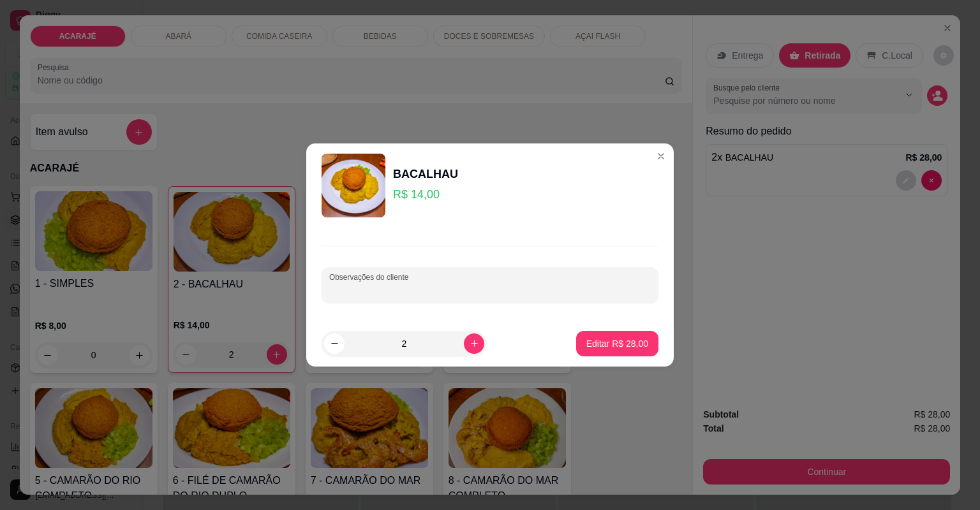
type input "J"
click at [599, 344] on p "Editar R$ 28,00" at bounding box center [617, 343] width 62 height 13
type input "0"
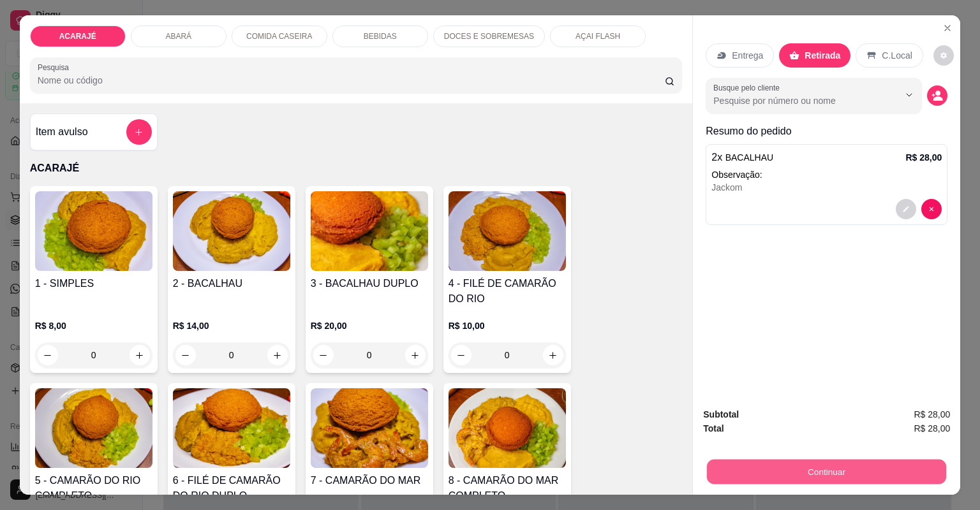
click at [747, 464] on button "Continuar" at bounding box center [826, 472] width 239 height 25
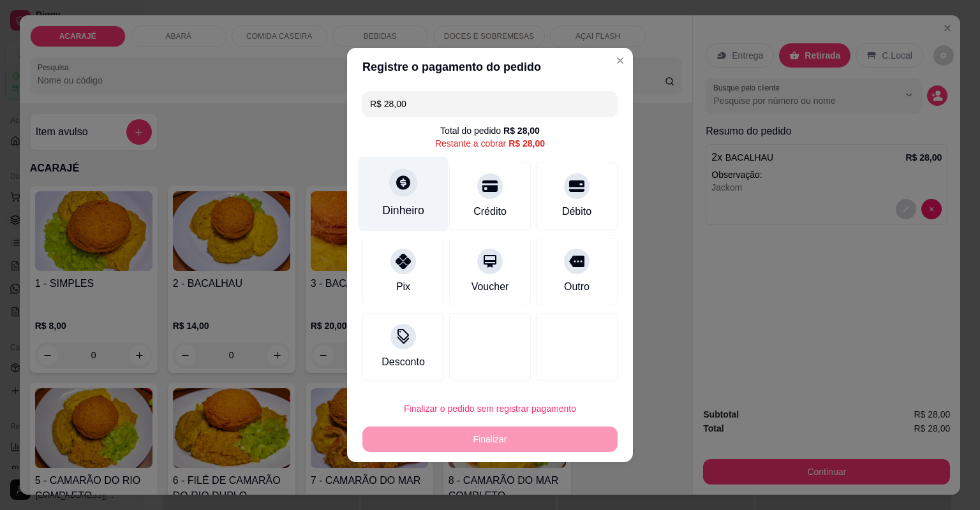
click at [413, 193] on div "Dinheiro" at bounding box center [403, 194] width 90 height 75
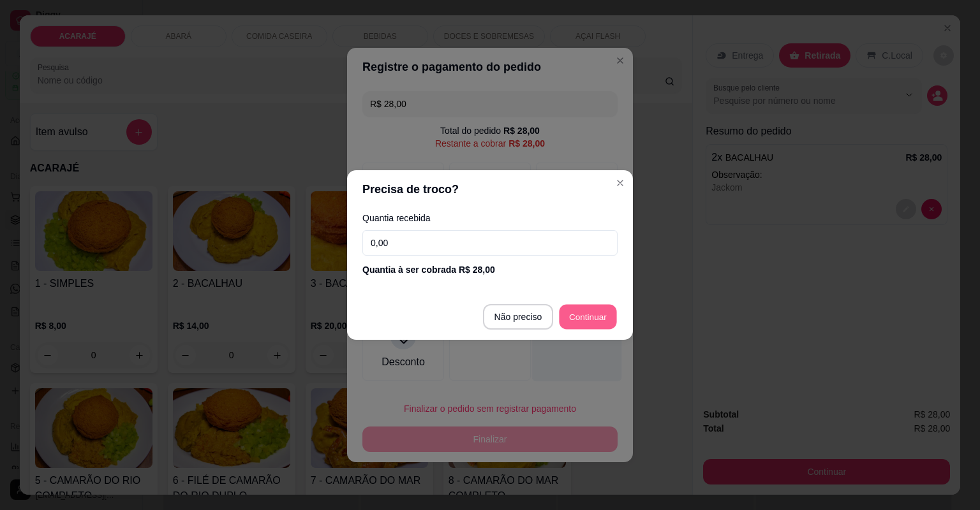
type input "R$ 0,00"
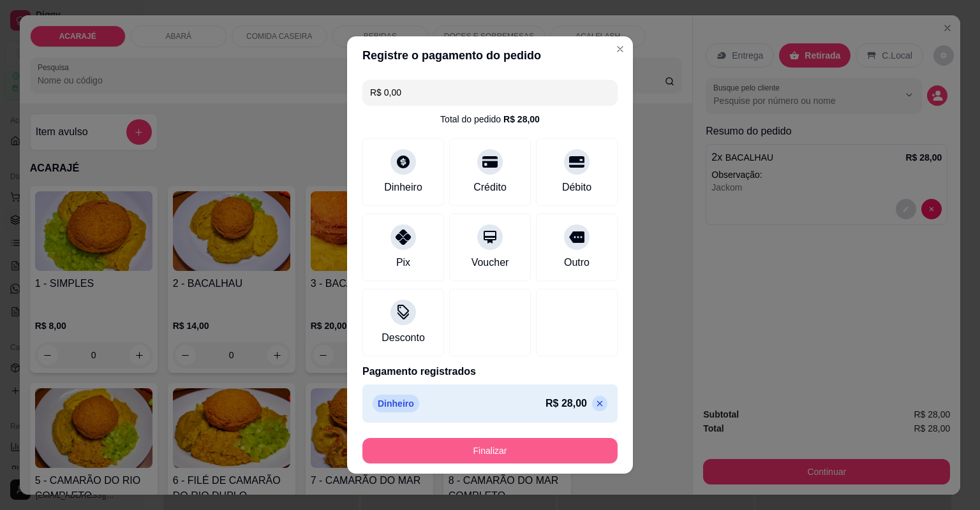
click at [447, 450] on button "Finalizar" at bounding box center [489, 451] width 255 height 26
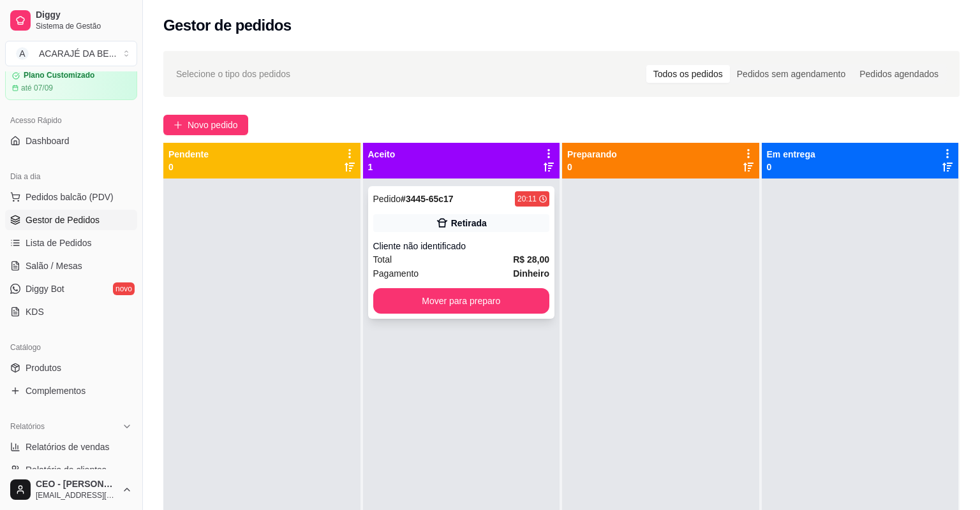
click at [393, 267] on span "Pagamento" at bounding box center [396, 274] width 46 height 14
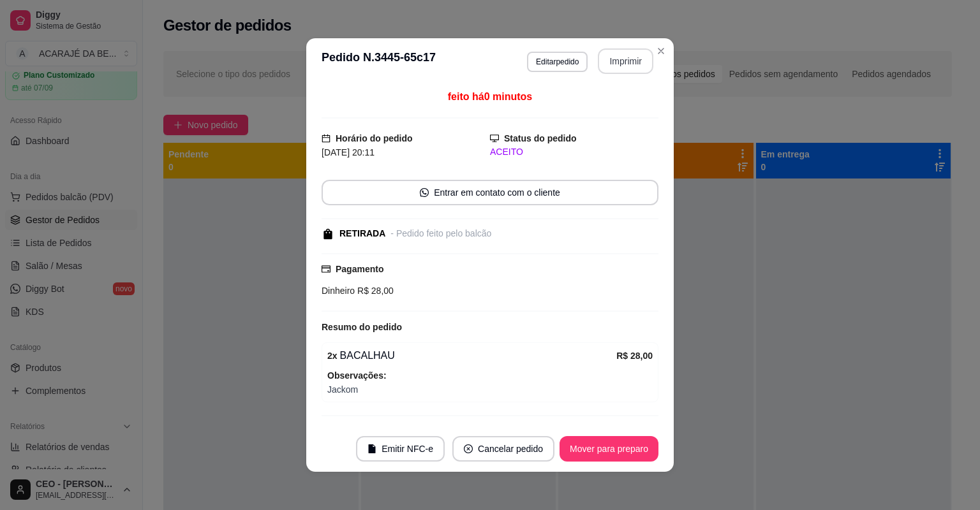
click at [612, 59] on button "Imprimir" at bounding box center [625, 61] width 55 height 26
click at [622, 441] on button "Mover para preparo" at bounding box center [609, 449] width 96 height 25
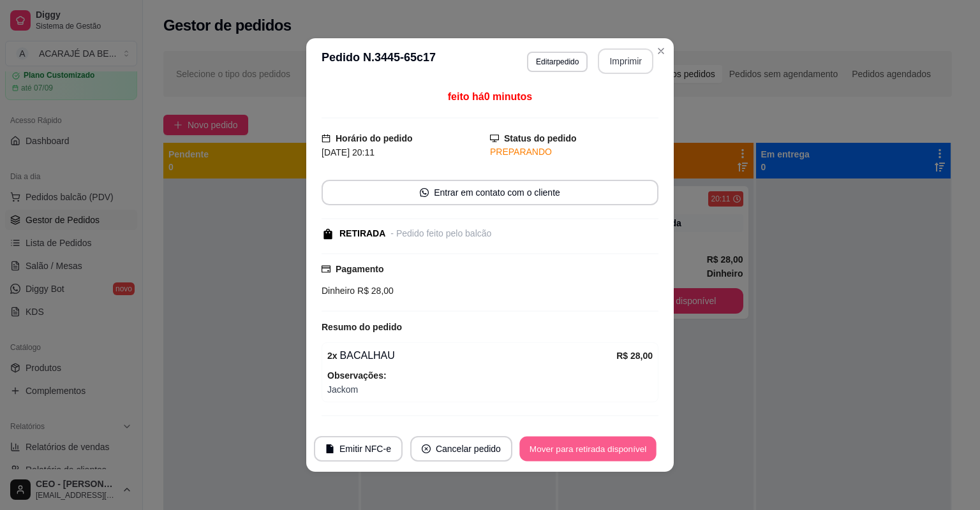
click at [622, 441] on button "Mover para retirada disponível" at bounding box center [587, 449] width 136 height 25
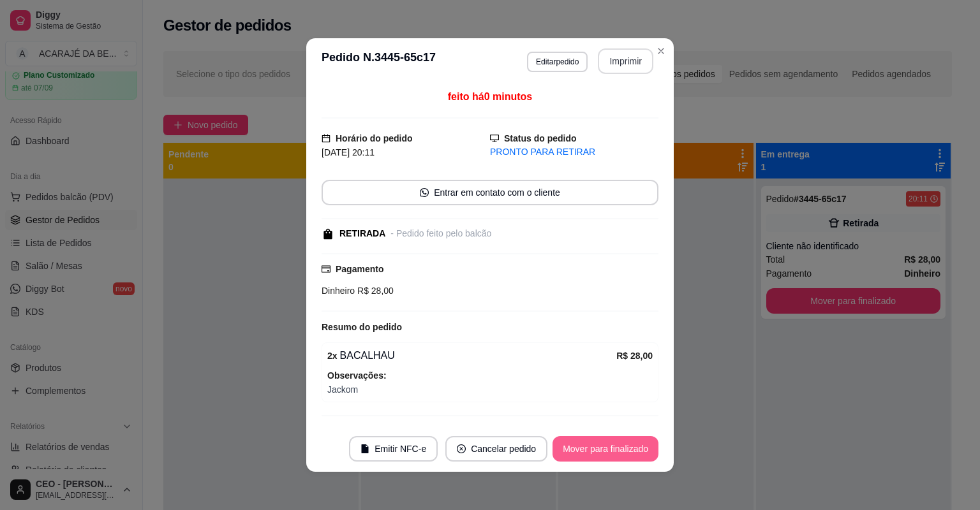
click at [622, 441] on button "Mover para finalizado" at bounding box center [605, 449] width 106 height 26
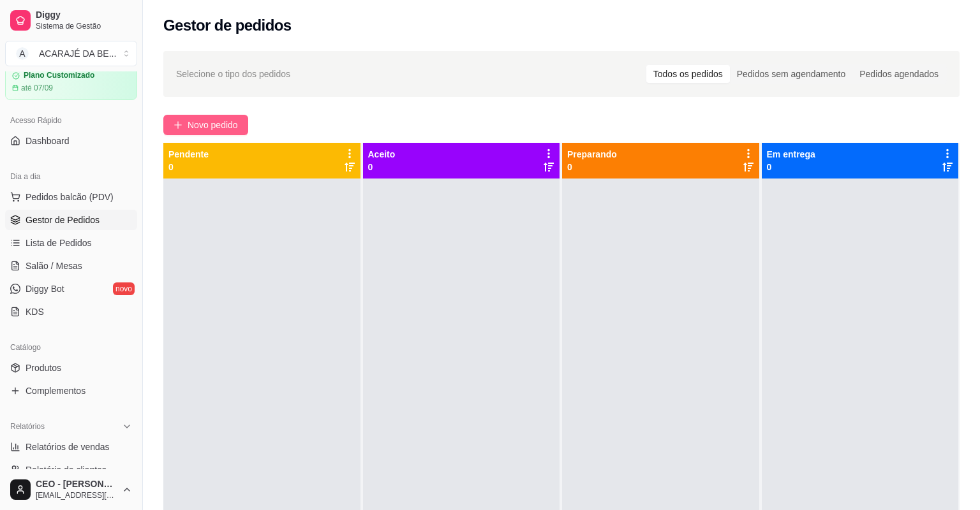
click at [202, 118] on span "Novo pedido" at bounding box center [212, 125] width 50 height 14
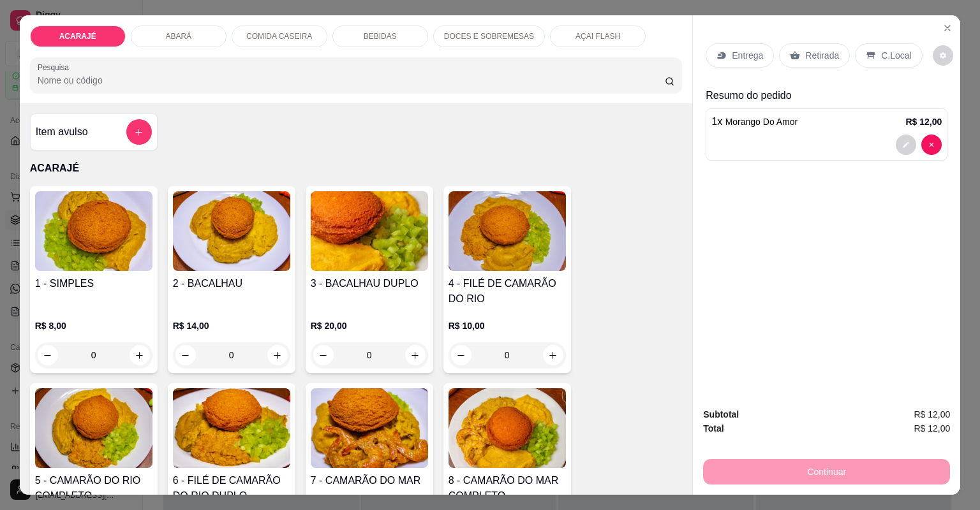
type input "2"
click at [745, 59] on p "Entrega" at bounding box center [746, 55] width 31 height 13
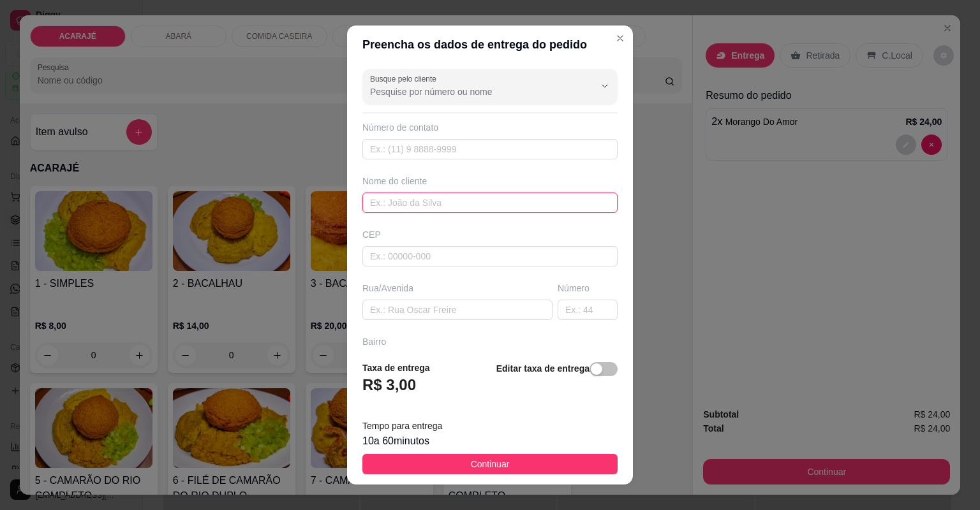
click at [421, 196] on input "text" at bounding box center [489, 203] width 255 height 20
type input "juju"
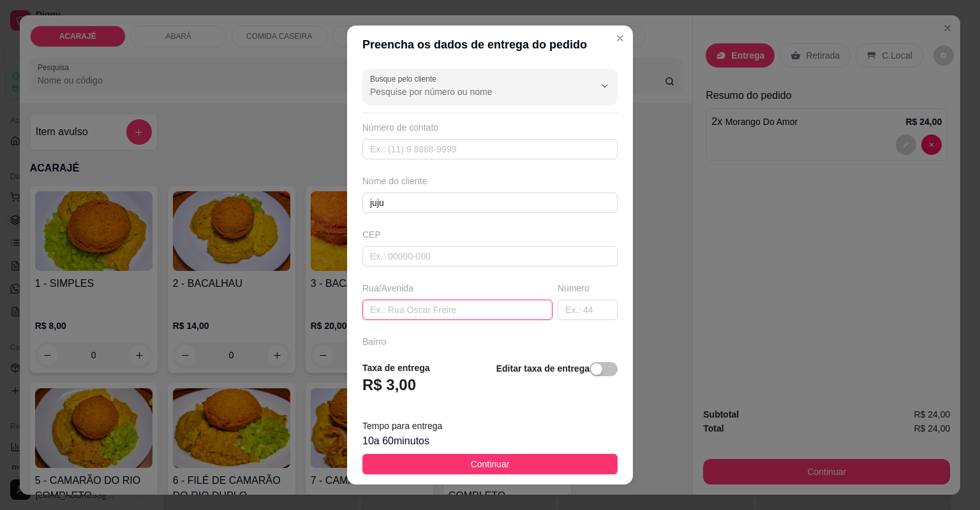
click at [469, 309] on input "text" at bounding box center [457, 310] width 190 height 20
type input "rua da bica"
click at [597, 373] on span "button" at bounding box center [603, 369] width 28 height 14
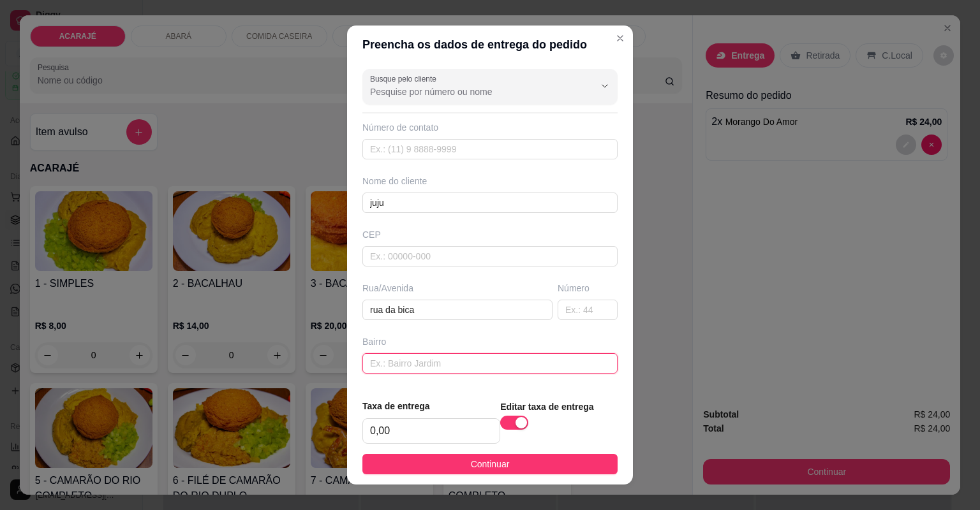
click at [452, 362] on input "text" at bounding box center [489, 363] width 255 height 20
click at [557, 309] on input "text" at bounding box center [587, 310] width 60 height 20
type input "297"
click at [461, 357] on input "text" at bounding box center [489, 363] width 255 height 20
click at [444, 460] on input "text" at bounding box center [489, 470] width 255 height 20
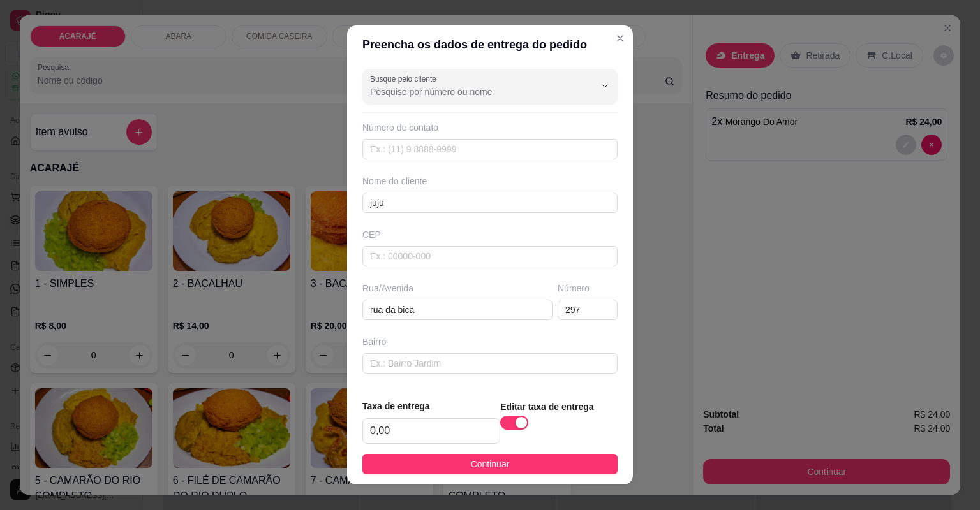
type input "proximo a igreja cristo reina"
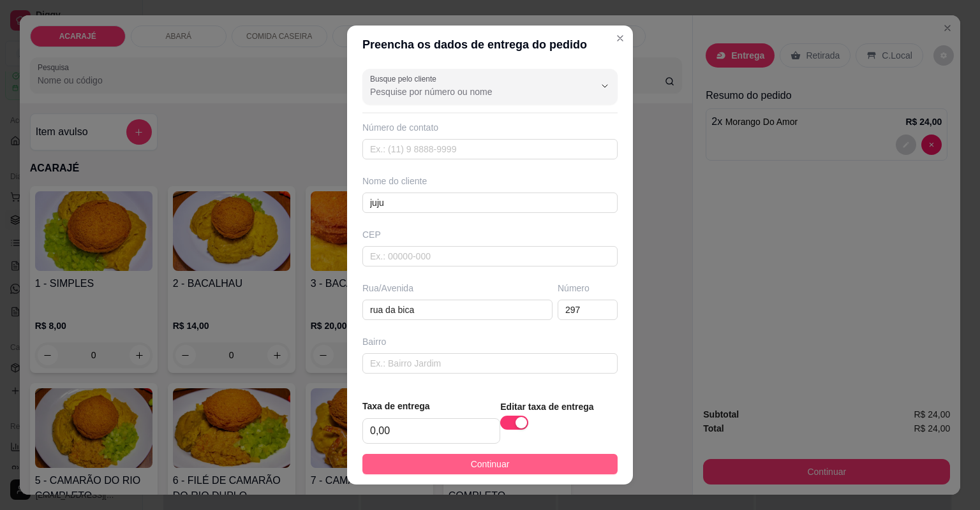
click at [471, 464] on span "Continuar" at bounding box center [490, 464] width 39 height 14
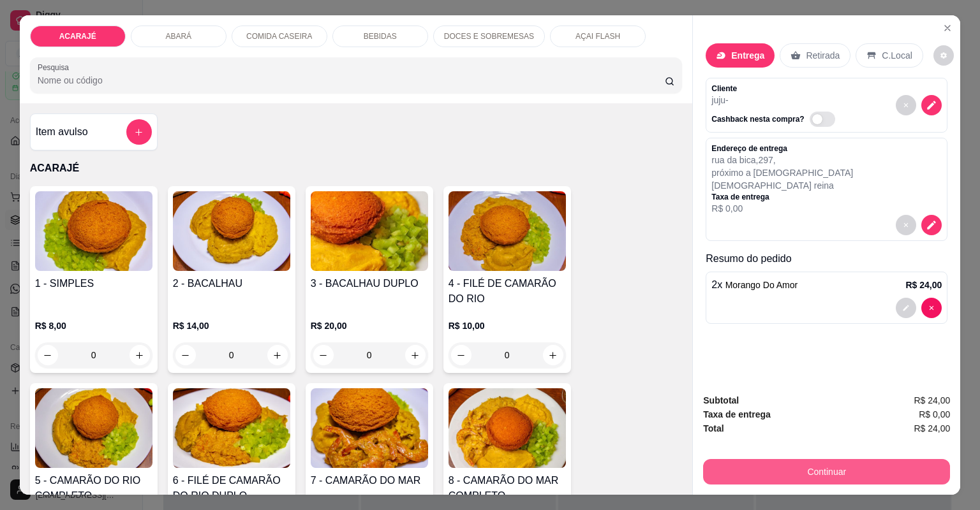
click at [717, 470] on button "Continuar" at bounding box center [826, 472] width 247 height 26
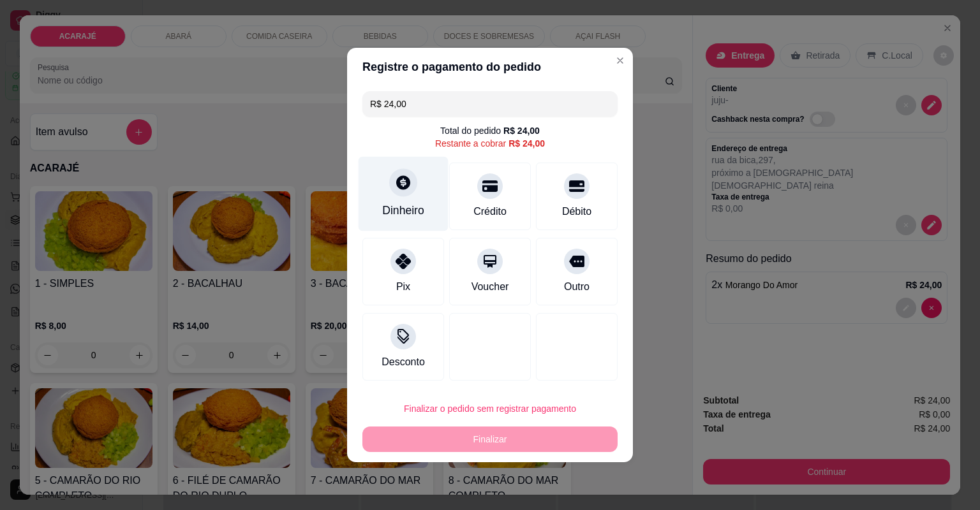
click at [406, 205] on div "Dinheiro" at bounding box center [403, 210] width 42 height 17
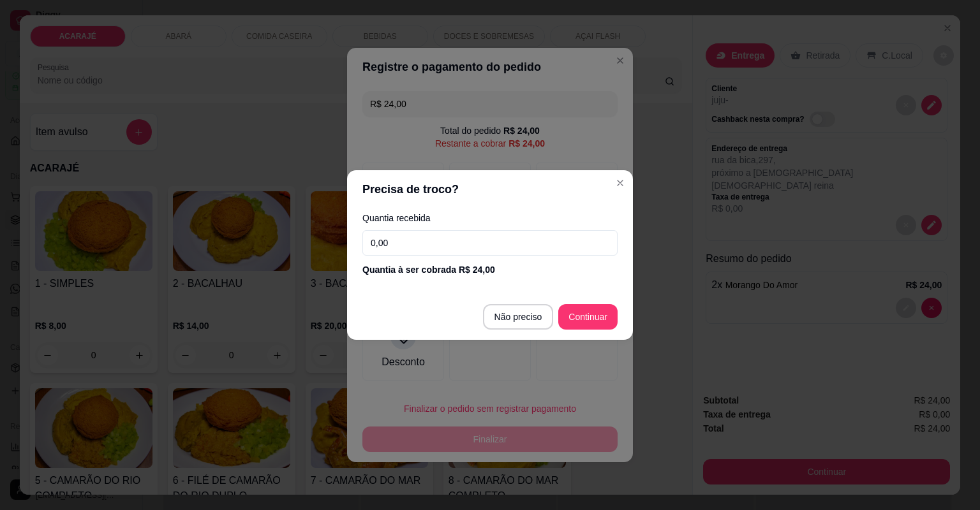
click at [411, 237] on input "0,00" at bounding box center [489, 243] width 255 height 26
type input "50,00"
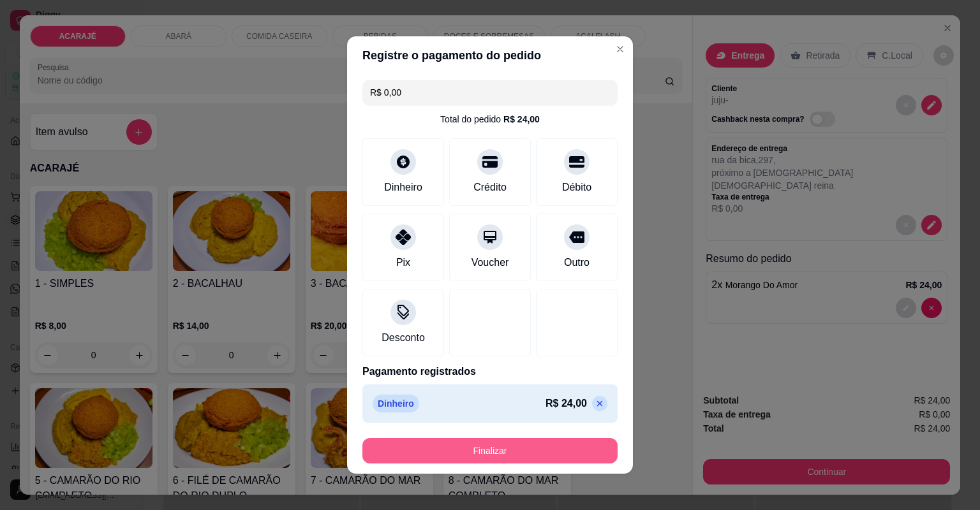
click at [559, 452] on button "Finalizar" at bounding box center [489, 451] width 255 height 26
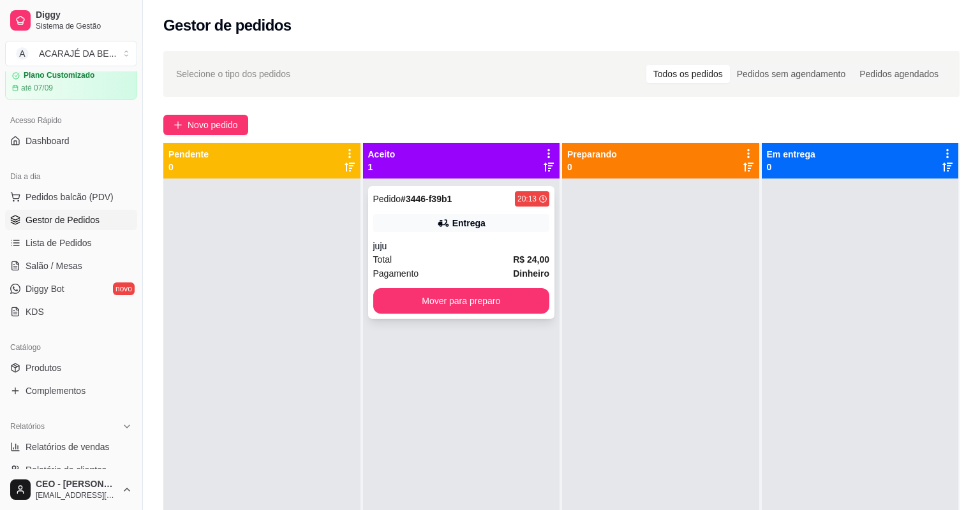
click at [461, 253] on div "Total R$ 24,00" at bounding box center [461, 260] width 177 height 14
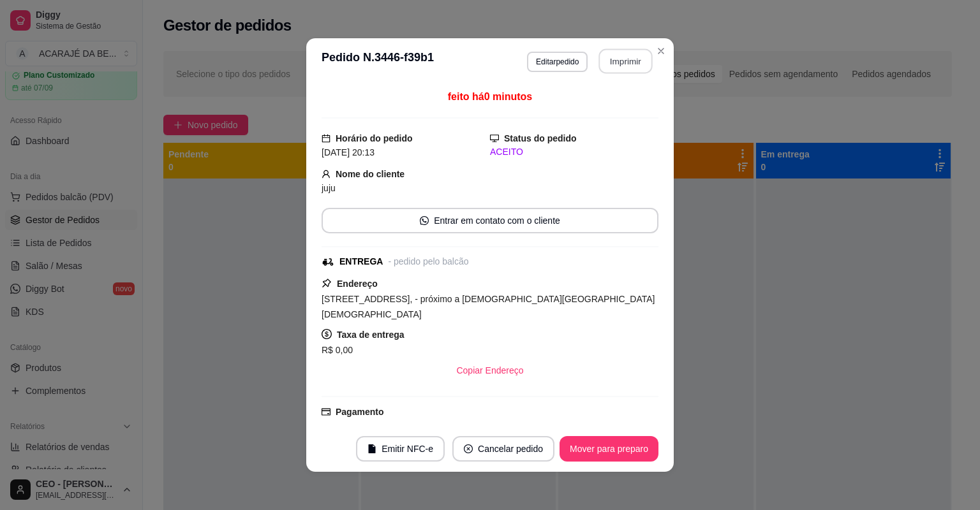
click at [621, 55] on button "Imprimir" at bounding box center [626, 61] width 54 height 25
click at [613, 451] on button "Mover para preparo" at bounding box center [608, 449] width 99 height 26
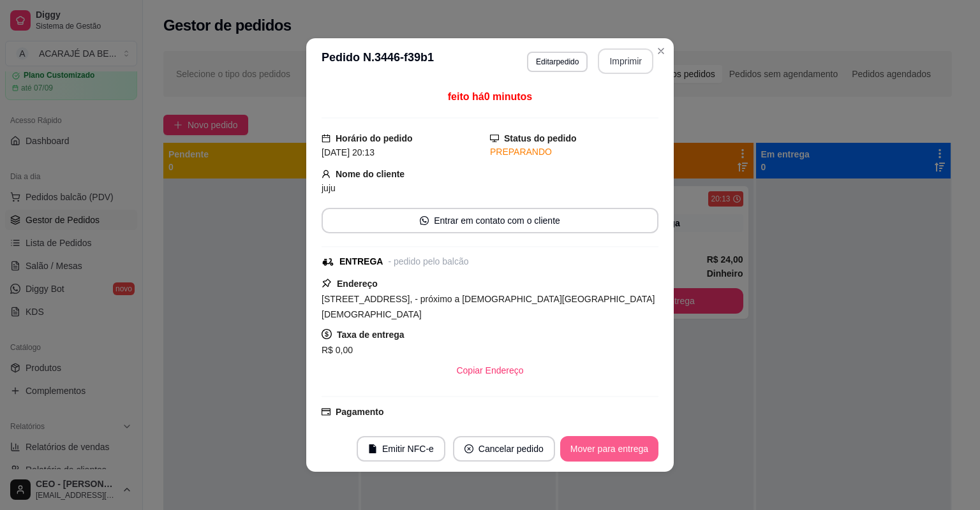
click at [613, 451] on button "Mover para entrega" at bounding box center [609, 449] width 98 height 26
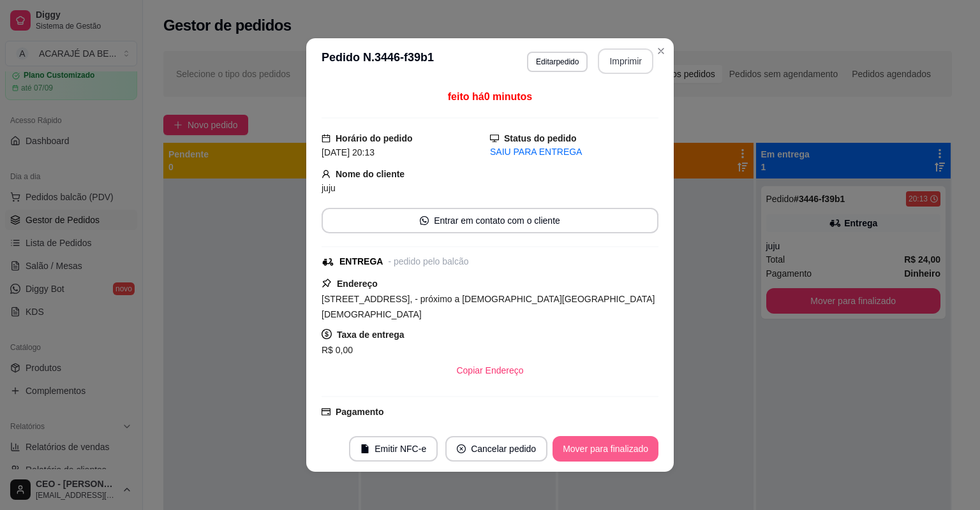
click at [613, 451] on button "Mover para finalizado" at bounding box center [605, 449] width 106 height 26
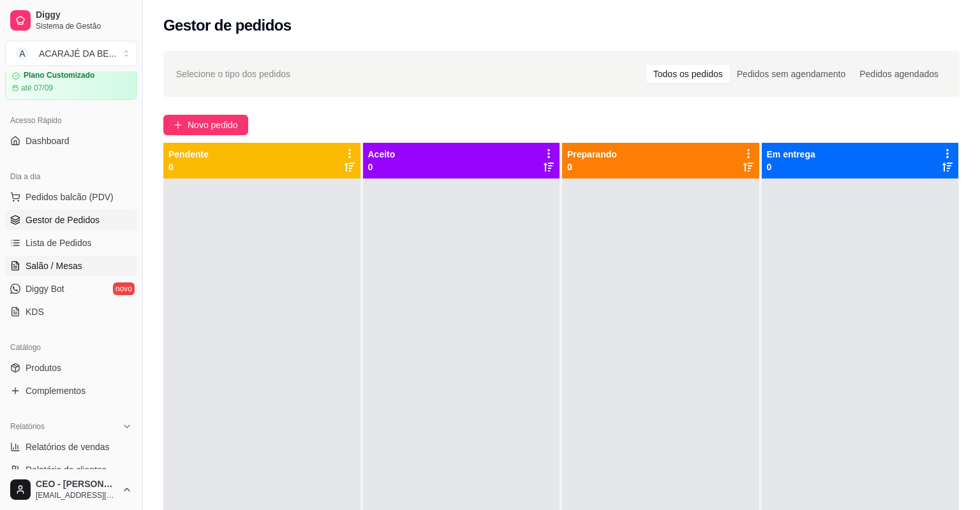
click at [46, 263] on span "Salão / Mesas" at bounding box center [54, 266] width 57 height 13
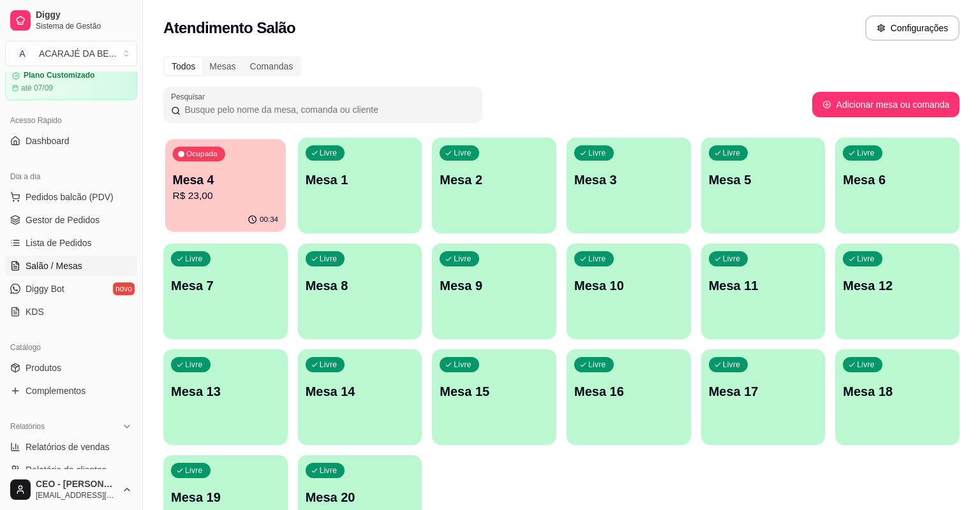
click at [224, 176] on p "Mesa 4" at bounding box center [226, 180] width 106 height 17
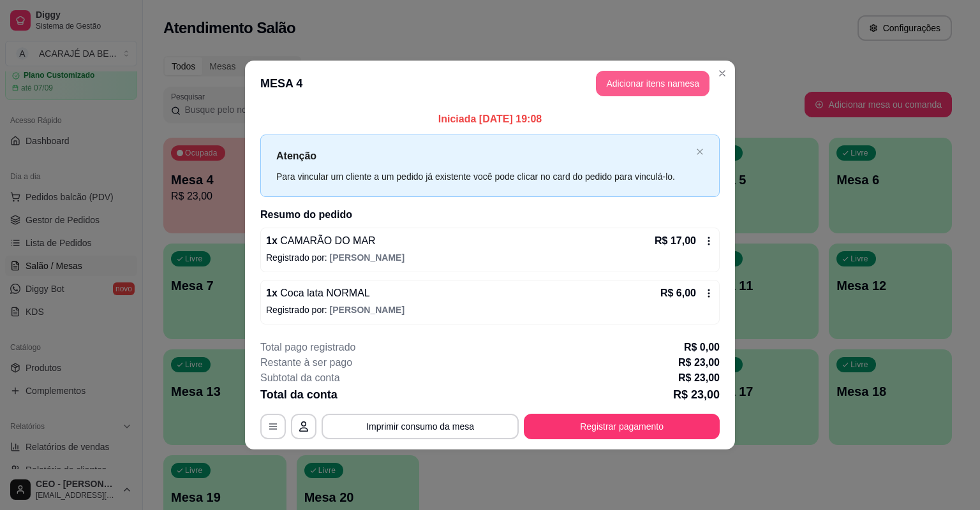
click at [641, 84] on button "Adicionar itens na mesa" at bounding box center [653, 84] width 114 height 26
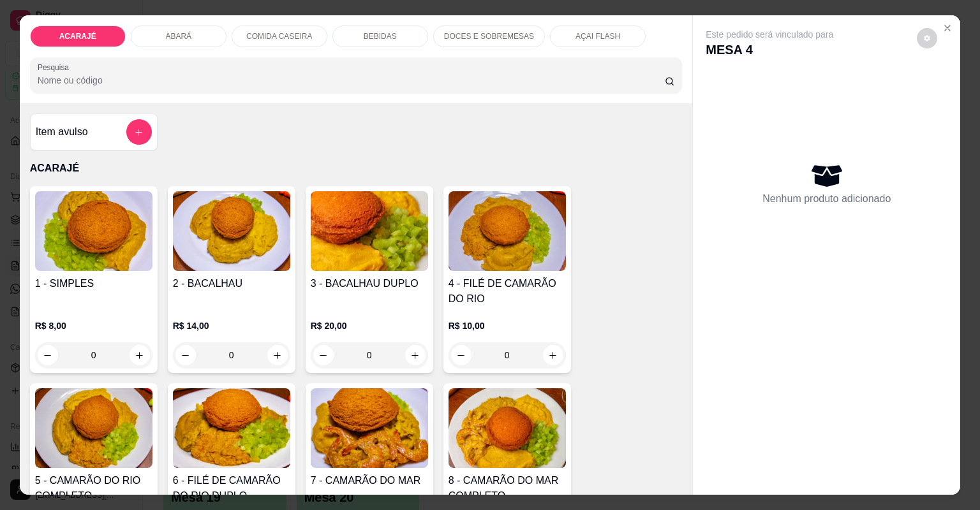
type input "1"
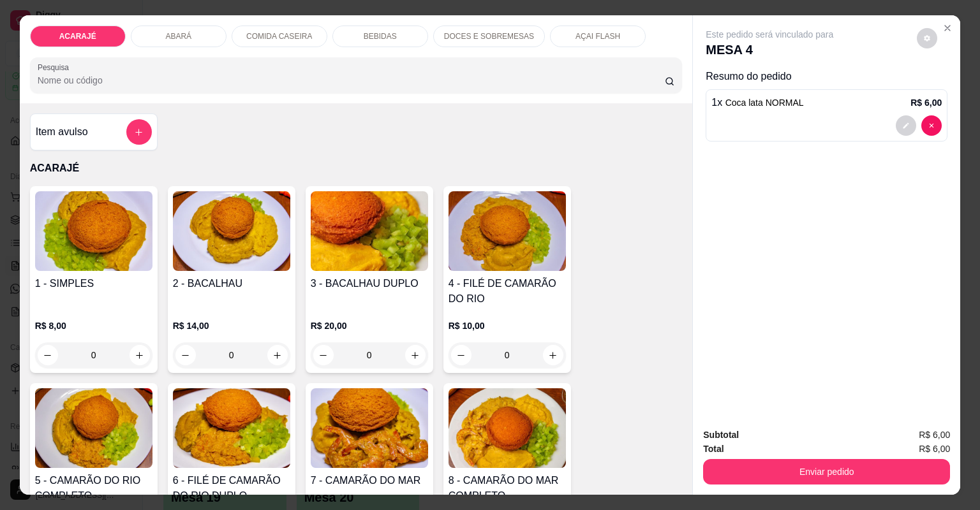
type input "1"
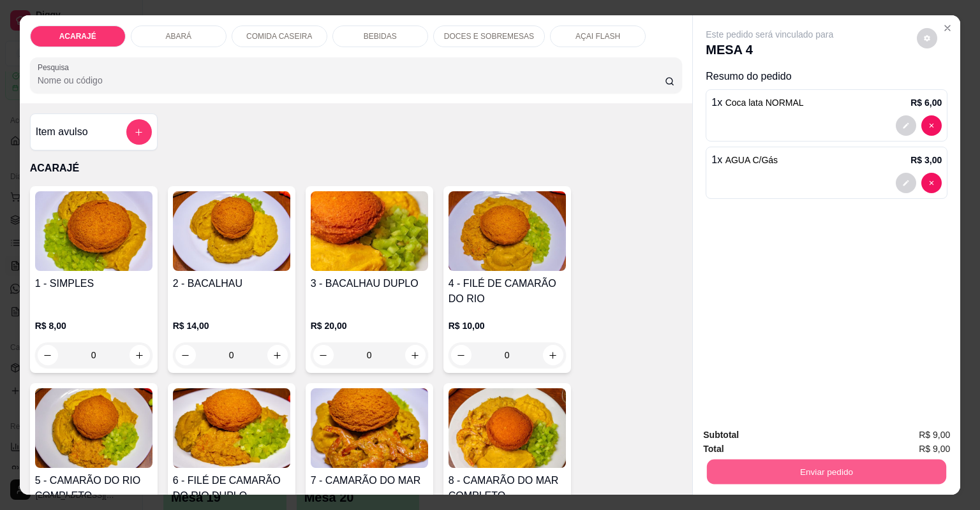
click at [779, 473] on button "Enviar pedido" at bounding box center [826, 472] width 239 height 25
click at [735, 445] on button "Não registrar e enviar pedido" at bounding box center [785, 441] width 129 height 24
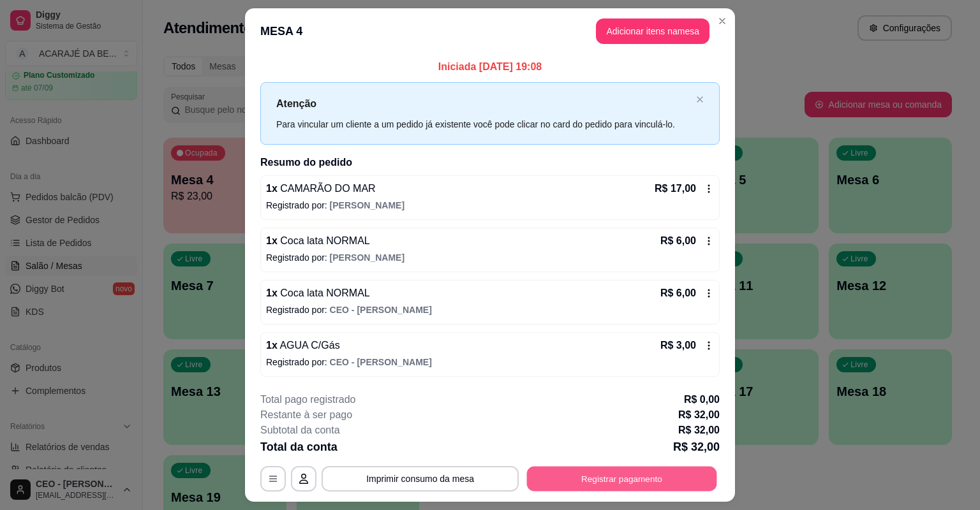
click at [606, 477] on button "Registrar pagamento" at bounding box center [622, 478] width 190 height 25
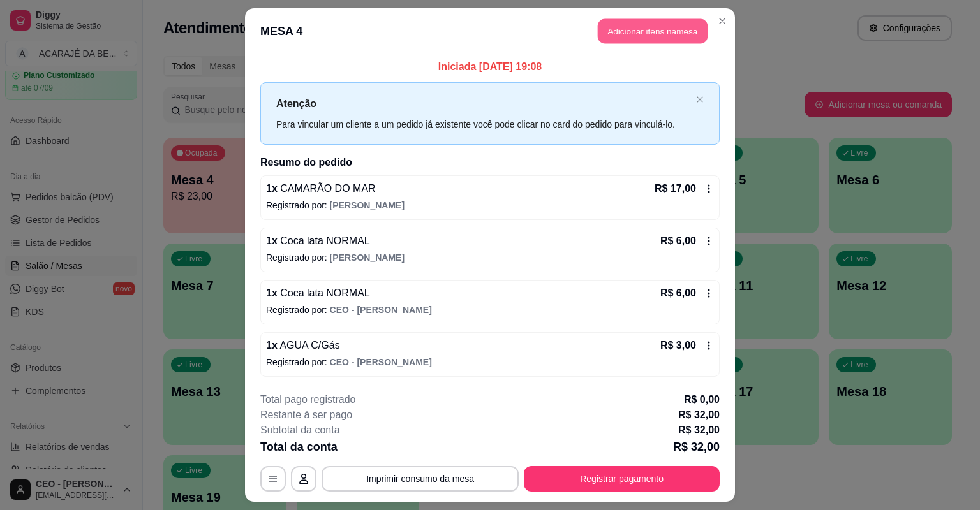
click at [630, 38] on button "Adicionar itens na mesa" at bounding box center [653, 31] width 110 height 25
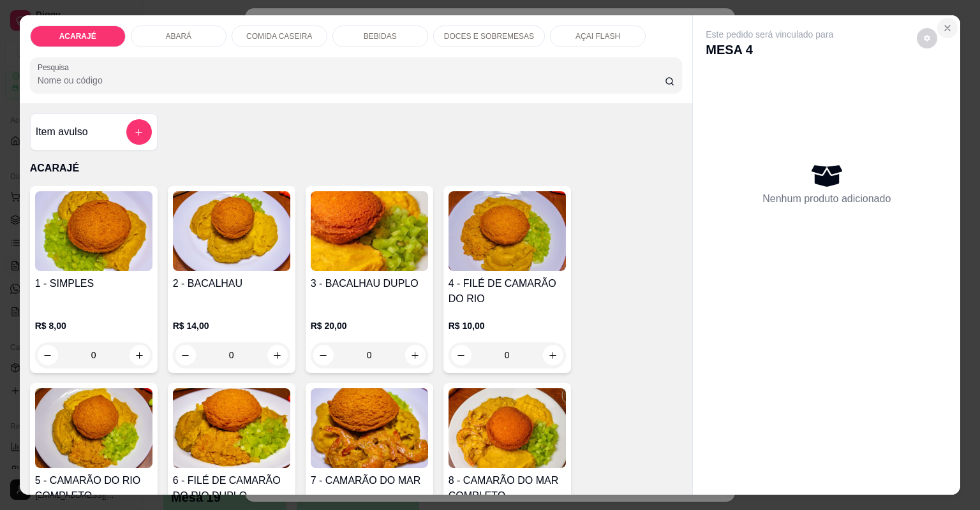
click at [943, 26] on icon "Close" at bounding box center [947, 28] width 10 height 10
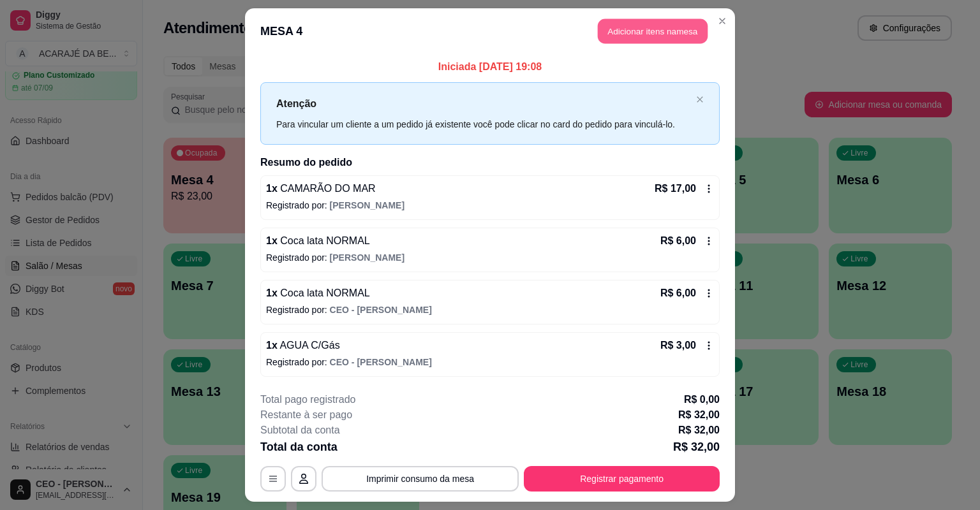
click at [619, 33] on button "Adicionar itens na mesa" at bounding box center [653, 31] width 110 height 25
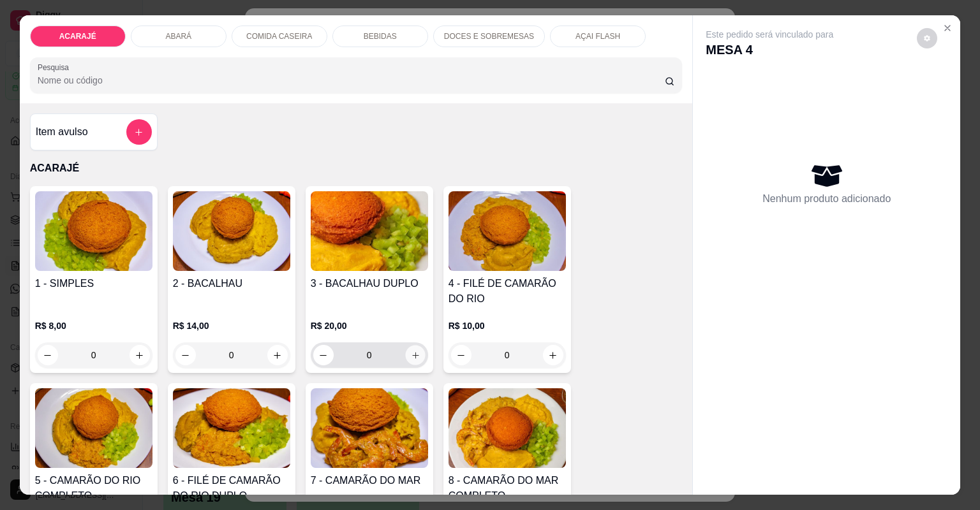
click at [410, 351] on icon "increase-product-quantity" at bounding box center [415, 356] width 10 height 10
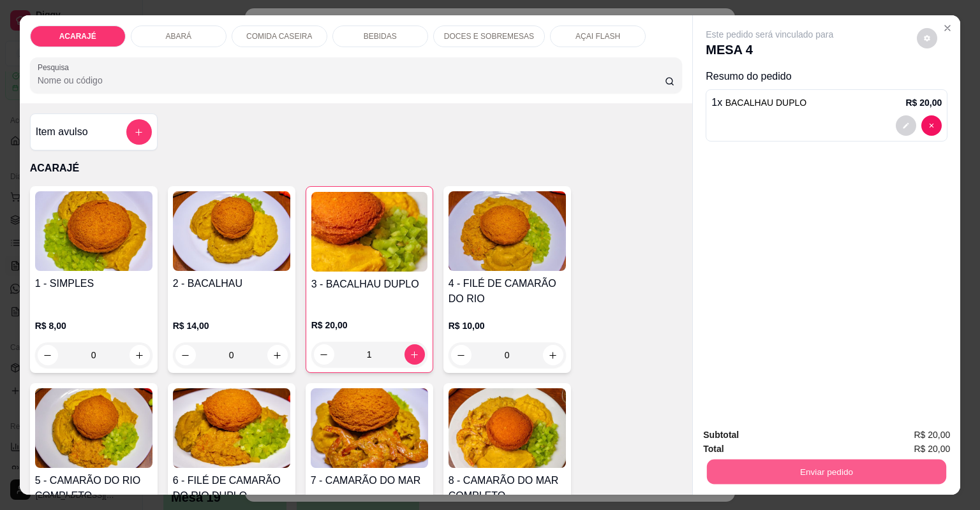
click at [742, 468] on button "Enviar pedido" at bounding box center [826, 472] width 239 height 25
click at [798, 331] on div "Este pedido será vinculado para MESA 4 Resumo do pedido 1 x BACALHAU DUPLO R$ 2…" at bounding box center [826, 216] width 267 height 402
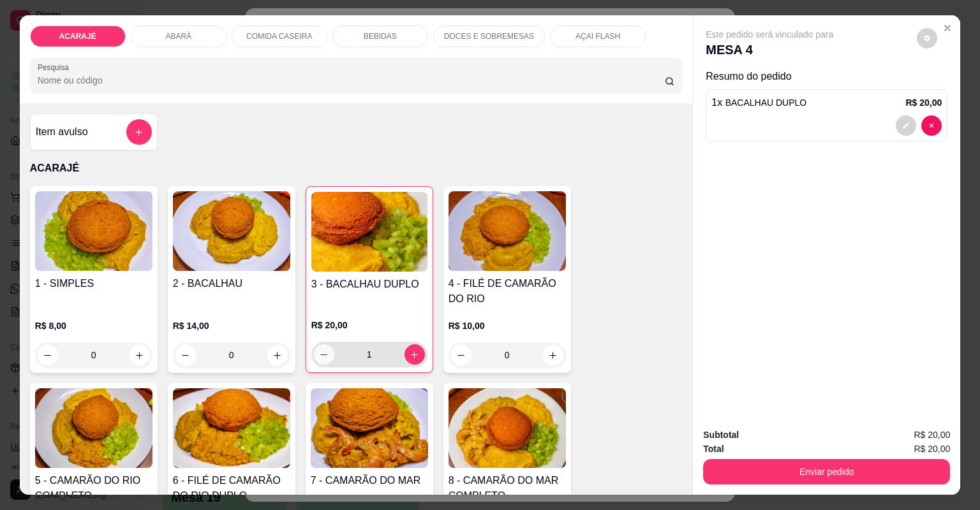
click at [314, 344] on button "decrease-product-quantity" at bounding box center [324, 354] width 20 height 20
type input "0"
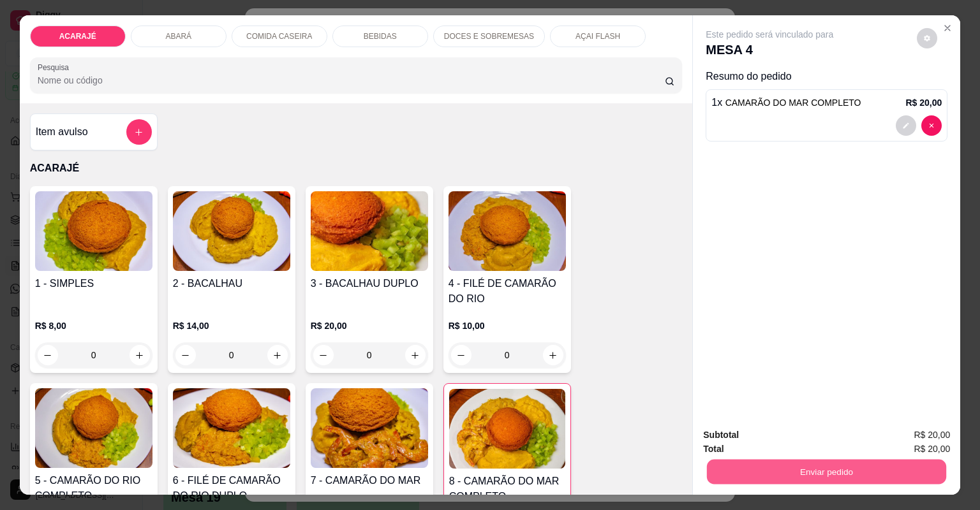
click at [733, 467] on button "Enviar pedido" at bounding box center [826, 472] width 239 height 25
click at [730, 437] on button "Não registrar e enviar pedido" at bounding box center [785, 441] width 129 height 24
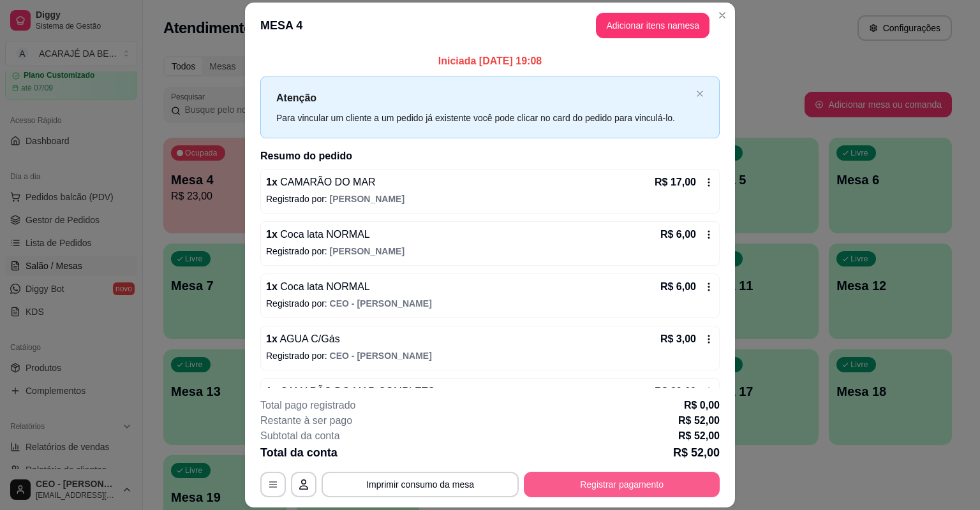
click at [599, 487] on button "Registrar pagamento" at bounding box center [622, 485] width 196 height 26
click at [703, 282] on icon at bounding box center [708, 287] width 10 height 10
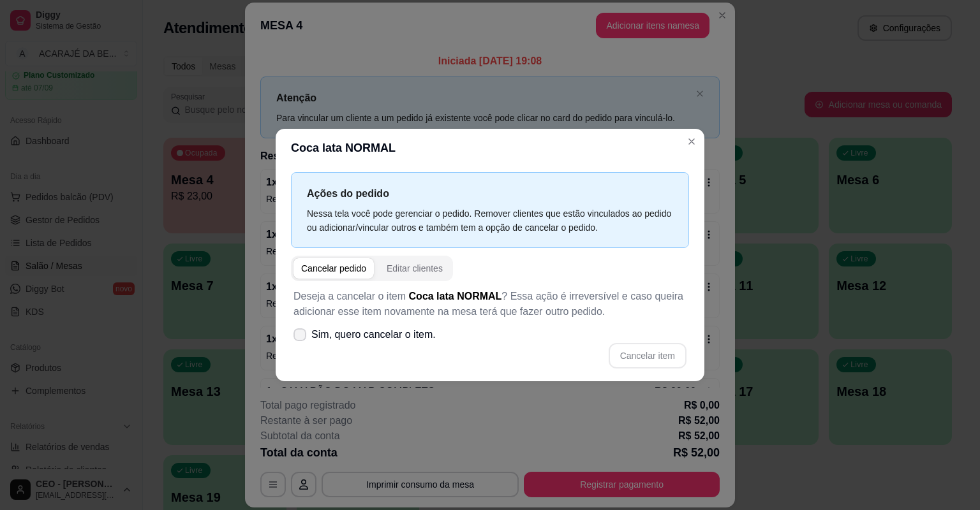
click at [298, 332] on span at bounding box center [299, 334] width 13 height 13
click at [298, 337] on input "Sim, quero cancelar o item." at bounding box center [297, 341] width 8 height 8
checkbox input "true"
click at [638, 356] on button "Cancelar item" at bounding box center [647, 356] width 78 height 26
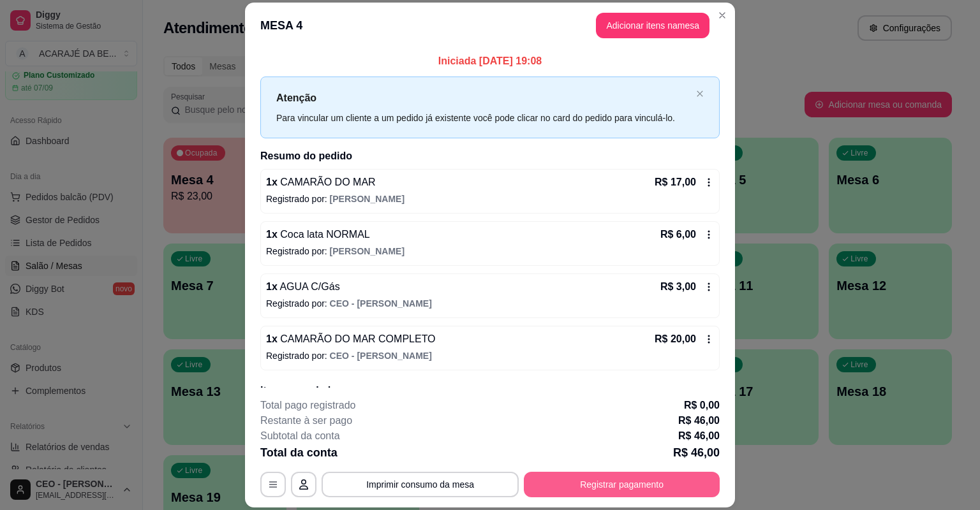
click at [585, 472] on button "Registrar pagamento" at bounding box center [622, 485] width 196 height 26
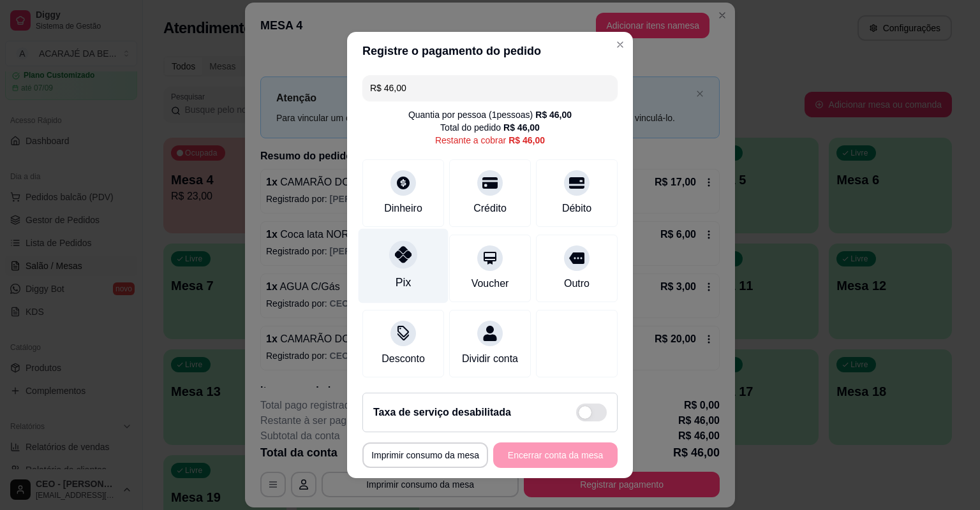
click at [399, 251] on icon at bounding box center [403, 254] width 17 height 17
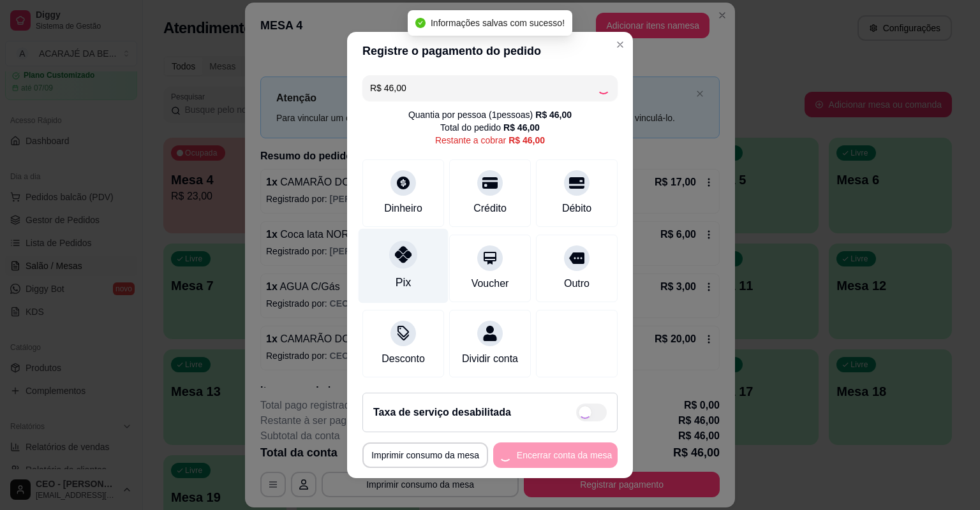
type input "R$ 0,00"
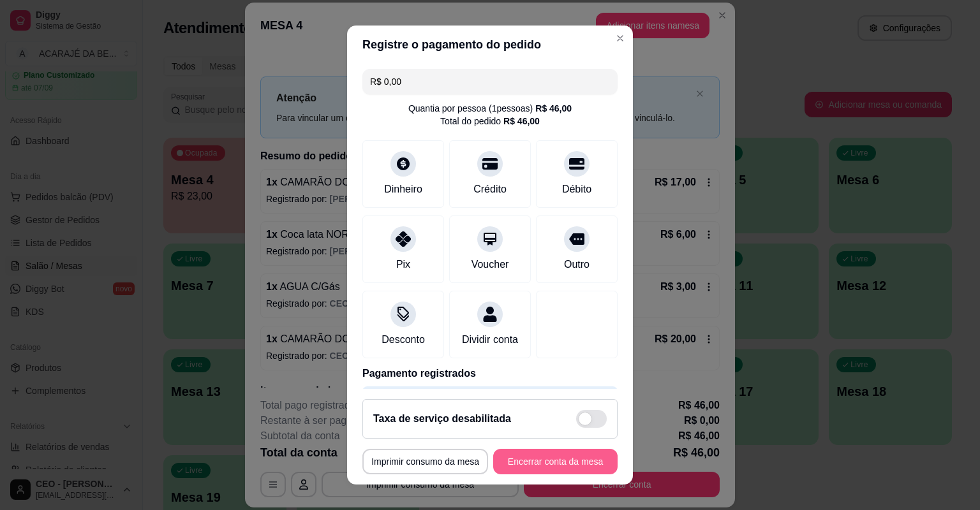
click at [552, 462] on button "Encerrar conta da mesa" at bounding box center [555, 462] width 124 height 26
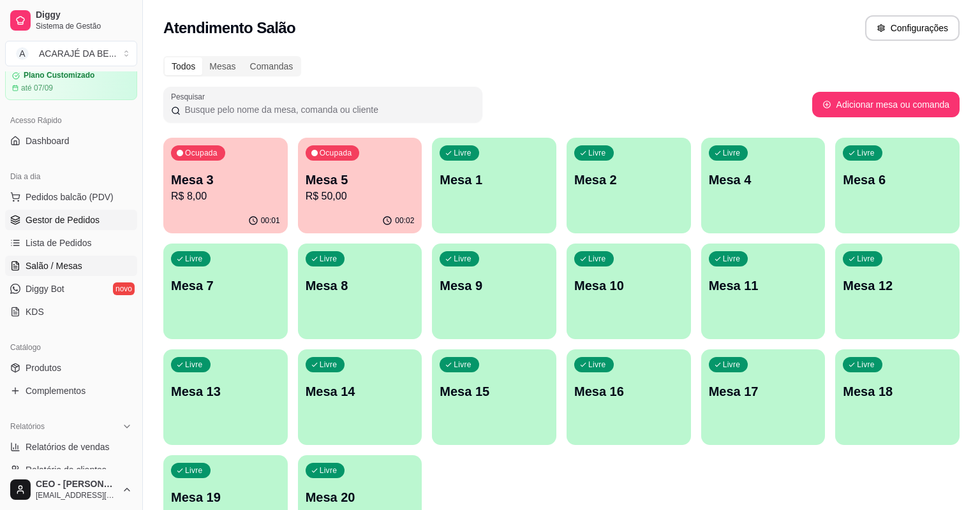
click at [57, 223] on span "Gestor de Pedidos" at bounding box center [63, 220] width 74 height 13
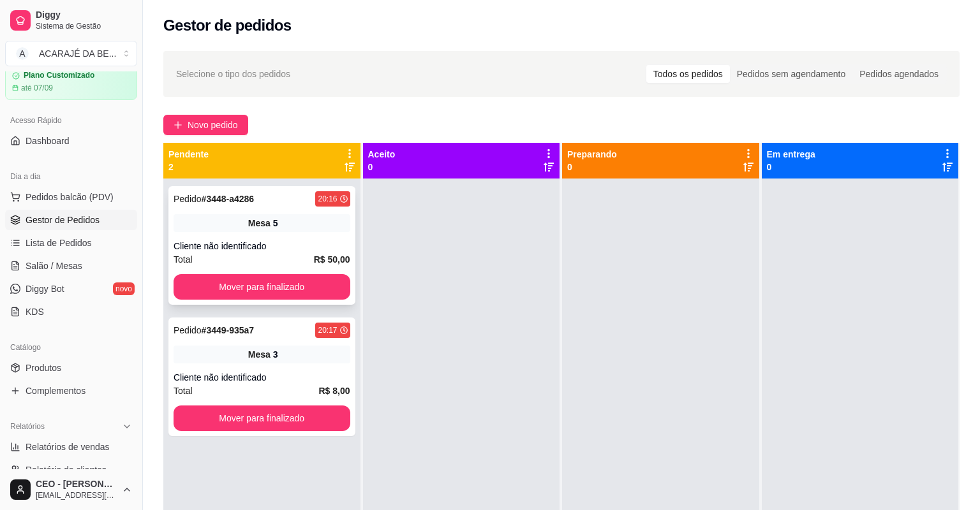
click at [275, 247] on div "Cliente não identificado" at bounding box center [261, 246] width 177 height 13
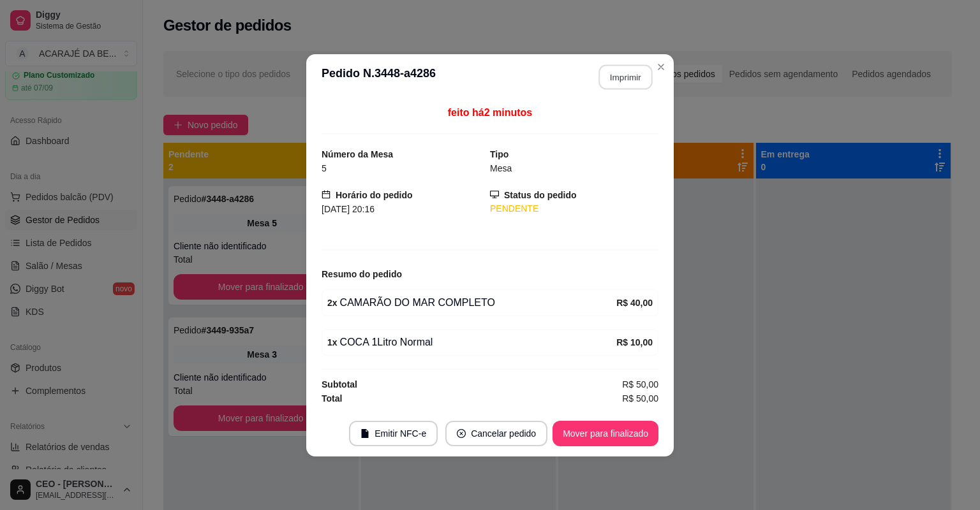
click at [628, 82] on button "Imprimir" at bounding box center [626, 76] width 54 height 25
click at [587, 436] on button "Mover para finalizado" at bounding box center [605, 434] width 106 height 26
click at [587, 436] on button "Mover para finalizado" at bounding box center [605, 433] width 103 height 25
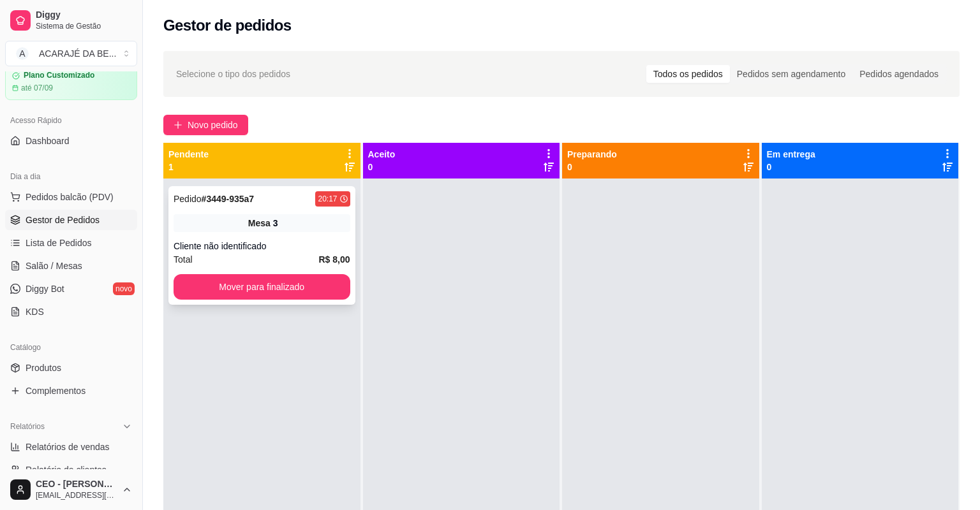
click at [298, 258] on div "Total R$ 8,00" at bounding box center [261, 260] width 177 height 14
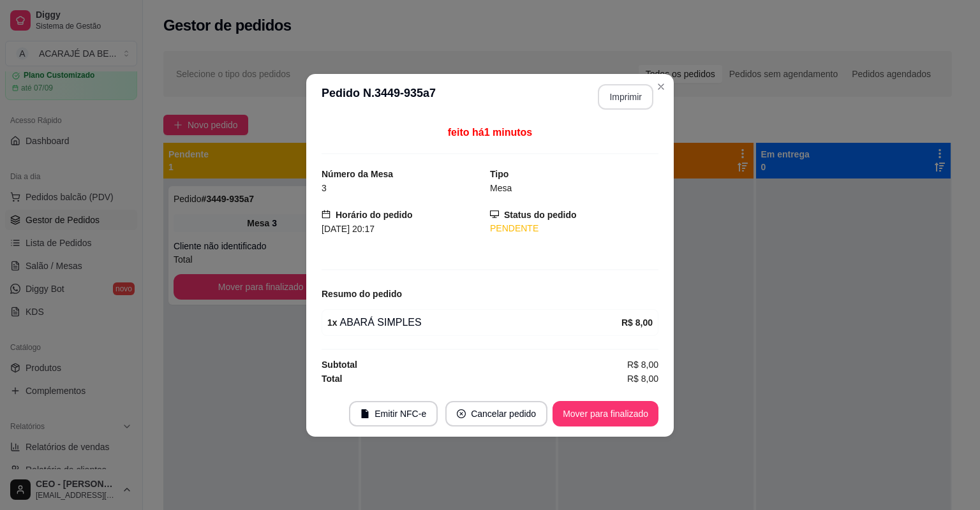
click at [618, 99] on button "Imprimir" at bounding box center [625, 97] width 55 height 26
click at [636, 410] on button "Mover para finalizado" at bounding box center [605, 414] width 106 height 26
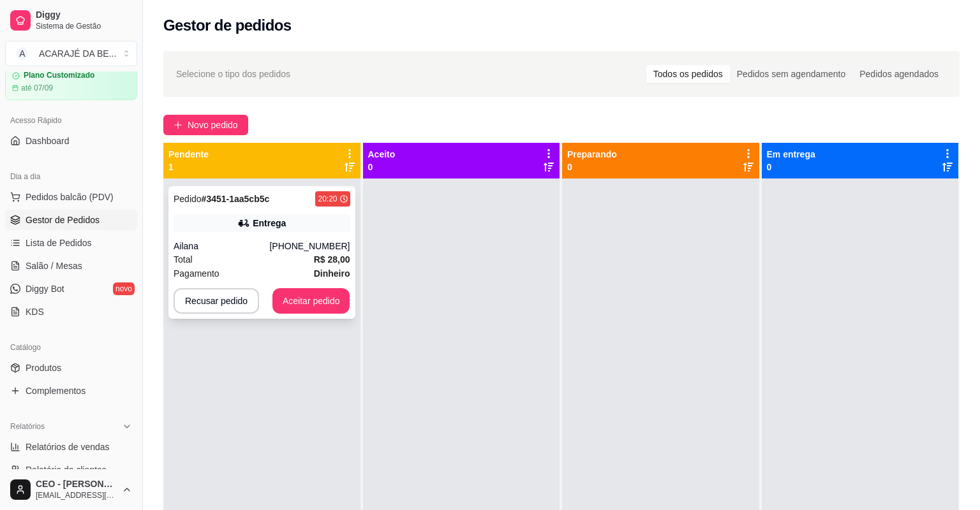
click at [283, 267] on div "Pagamento Dinheiro" at bounding box center [261, 274] width 177 height 14
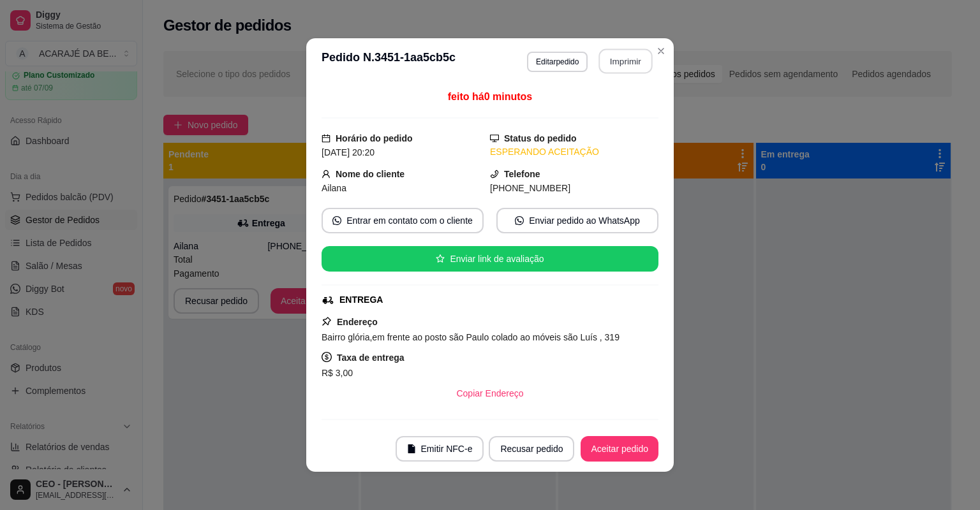
click at [605, 66] on button "Imprimir" at bounding box center [626, 61] width 54 height 25
click at [595, 443] on button "Aceitar pedido" at bounding box center [619, 449] width 75 height 25
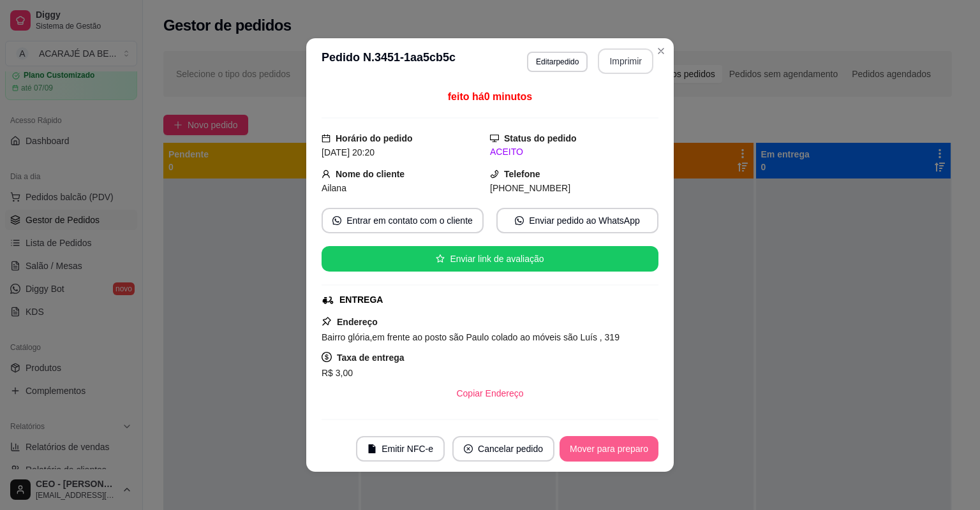
click at [595, 443] on button "Mover para preparo" at bounding box center [608, 449] width 99 height 26
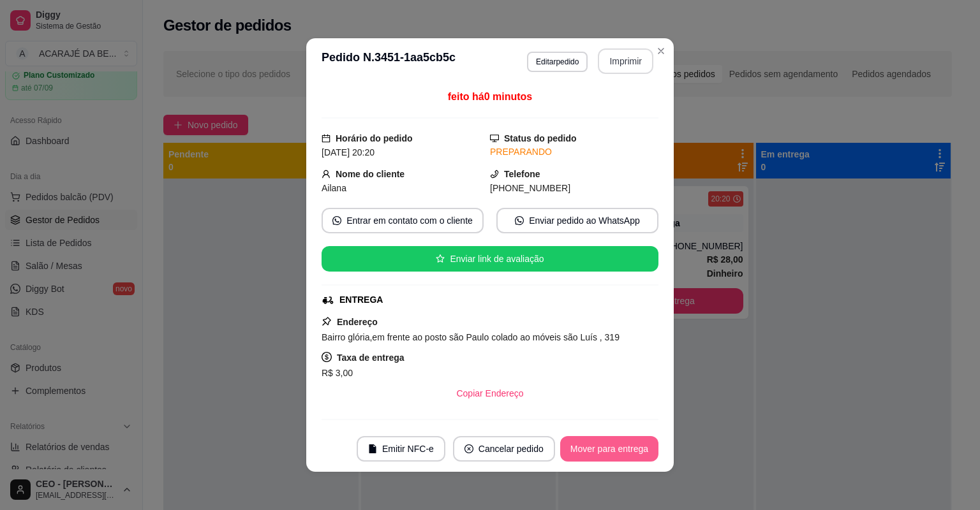
click at [595, 443] on button "Mover para entrega" at bounding box center [609, 449] width 98 height 26
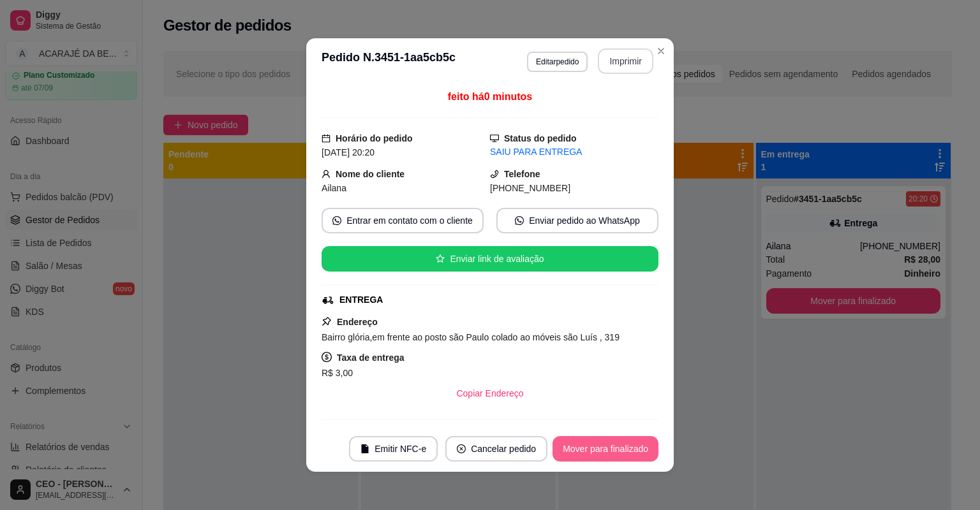
click at [595, 443] on button "Mover para finalizado" at bounding box center [605, 449] width 106 height 26
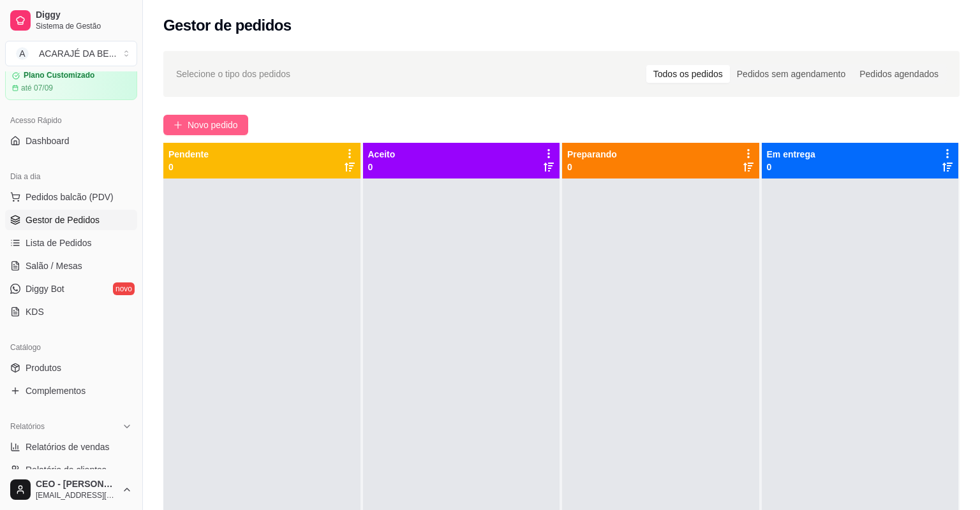
click at [230, 130] on span "Novo pedido" at bounding box center [212, 125] width 50 height 14
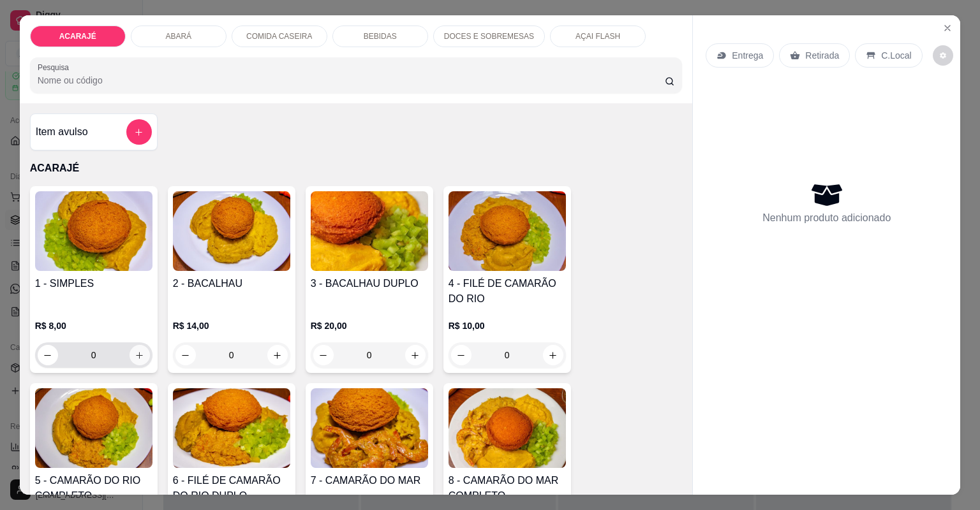
click at [135, 358] on icon "increase-product-quantity" at bounding box center [140, 356] width 10 height 10
type input "1"
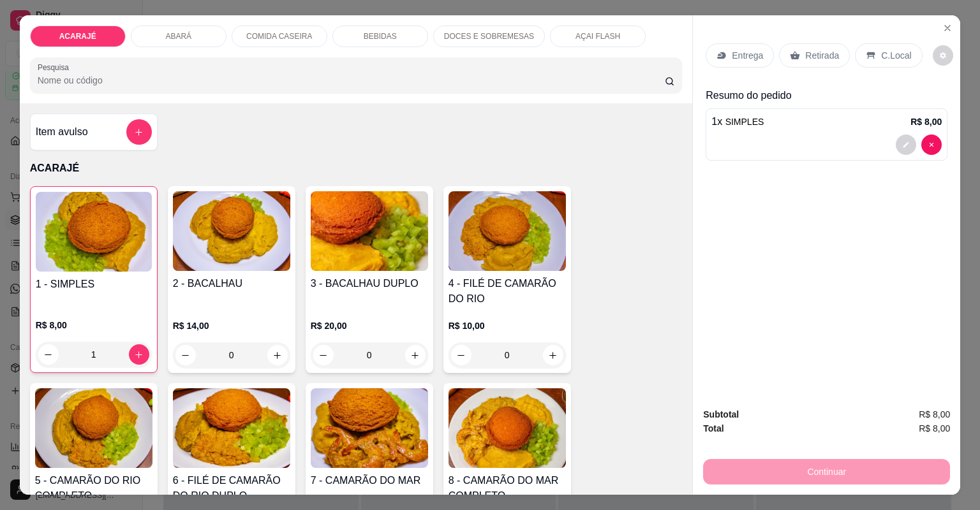
click at [740, 64] on div "Entrega" at bounding box center [739, 55] width 68 height 24
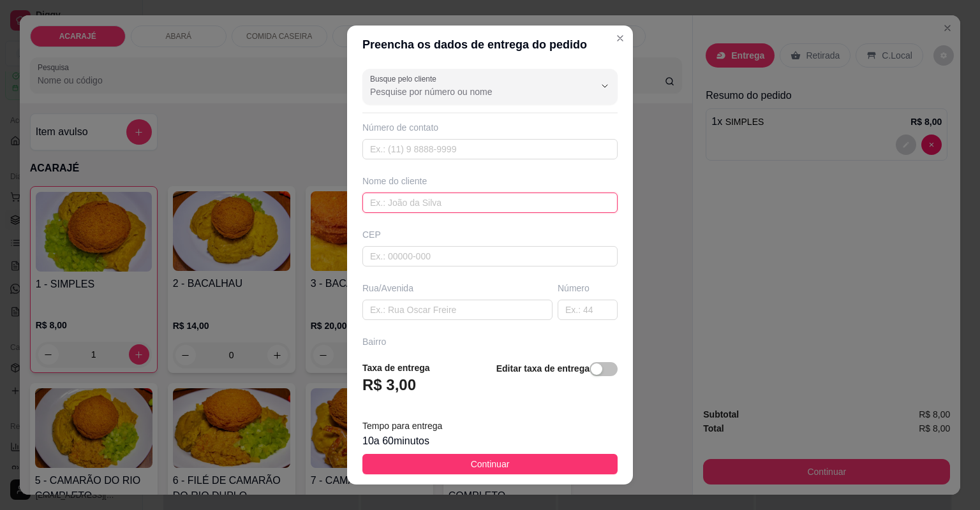
click at [467, 212] on input "text" at bounding box center [489, 203] width 255 height 20
type input "Katia"
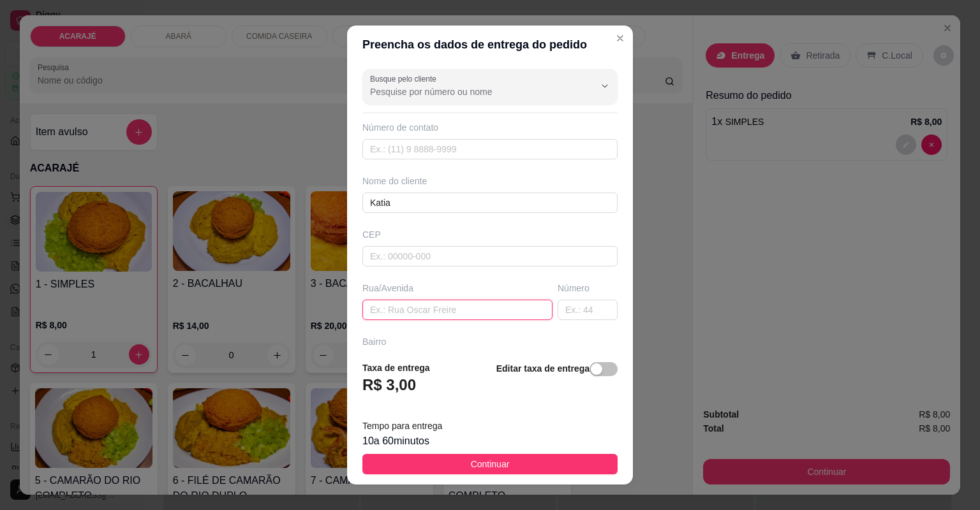
click at [466, 313] on input "text" at bounding box center [457, 310] width 190 height 20
paste input "[GEOGRAPHIC_DATA]"
type input "[GEOGRAPHIC_DATA]"
click at [578, 300] on input "text" at bounding box center [587, 310] width 60 height 20
type input "327"
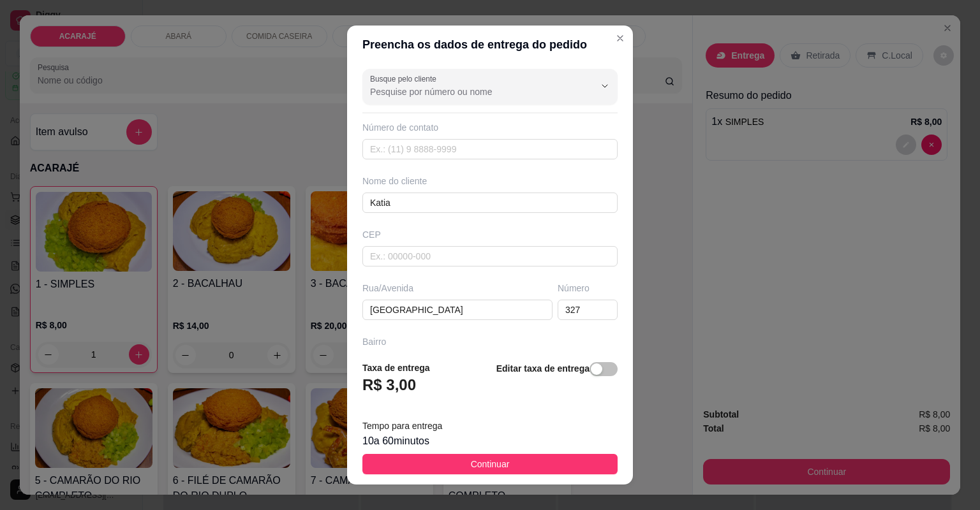
click at [483, 460] on input "text" at bounding box center [489, 470] width 255 height 20
click at [449, 460] on input "text" at bounding box center [489, 470] width 255 height 20
click at [488, 460] on input "text" at bounding box center [489, 470] width 255 height 20
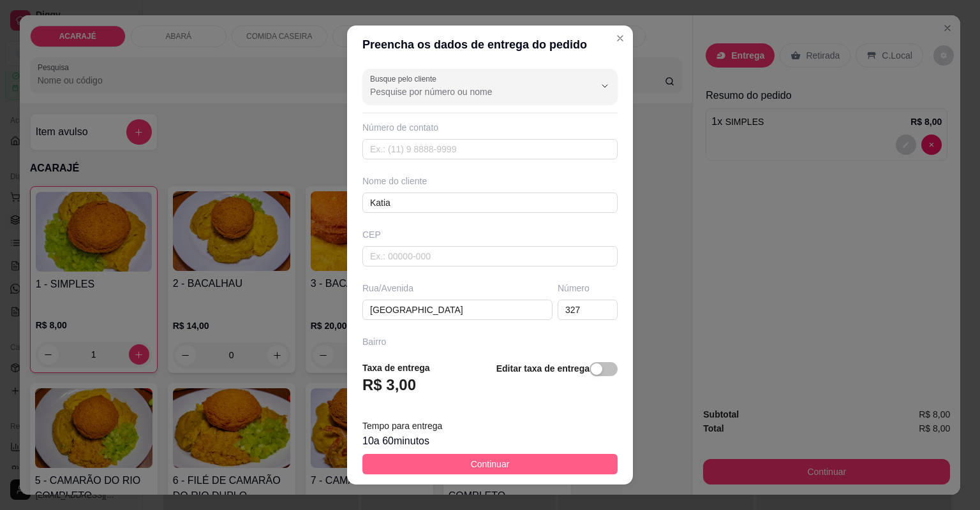
click at [459, 459] on button "Continuar" at bounding box center [489, 464] width 255 height 20
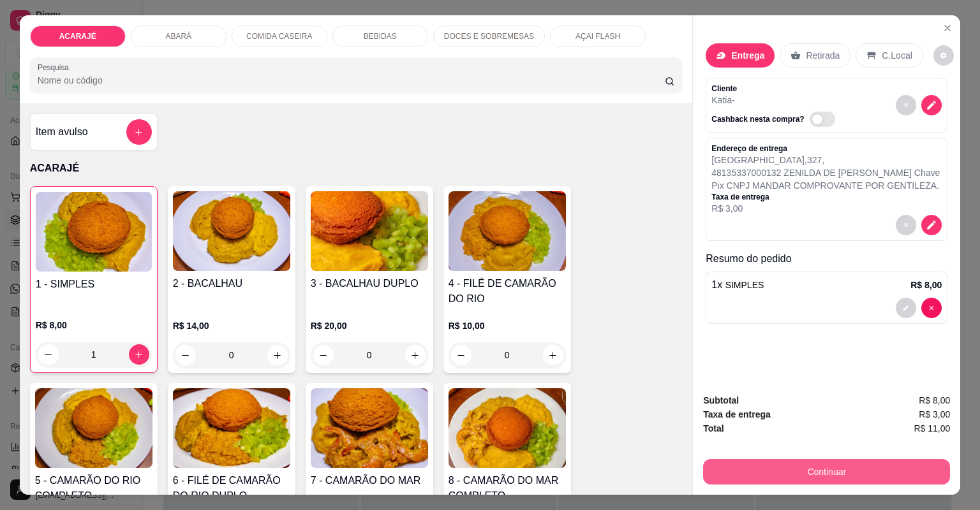
click at [703, 480] on div "Continuar" at bounding box center [826, 470] width 247 height 29
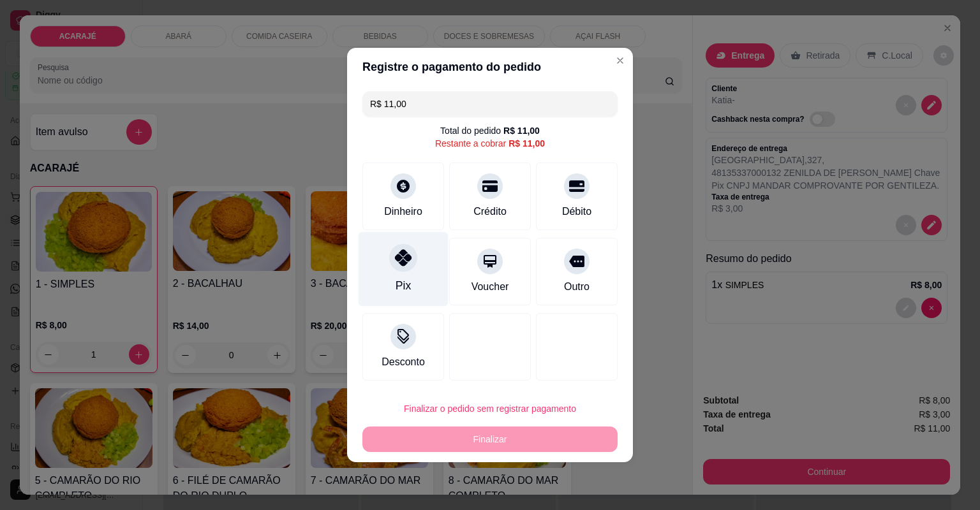
click at [408, 280] on div "Pix" at bounding box center [402, 285] width 15 height 17
type input "R$ 0,00"
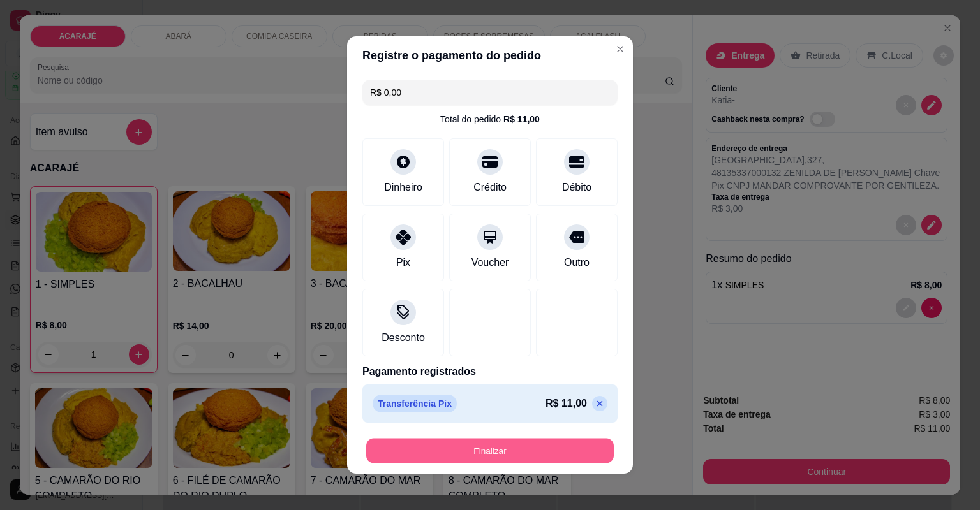
click at [491, 450] on button "Finalizar" at bounding box center [489, 451] width 247 height 25
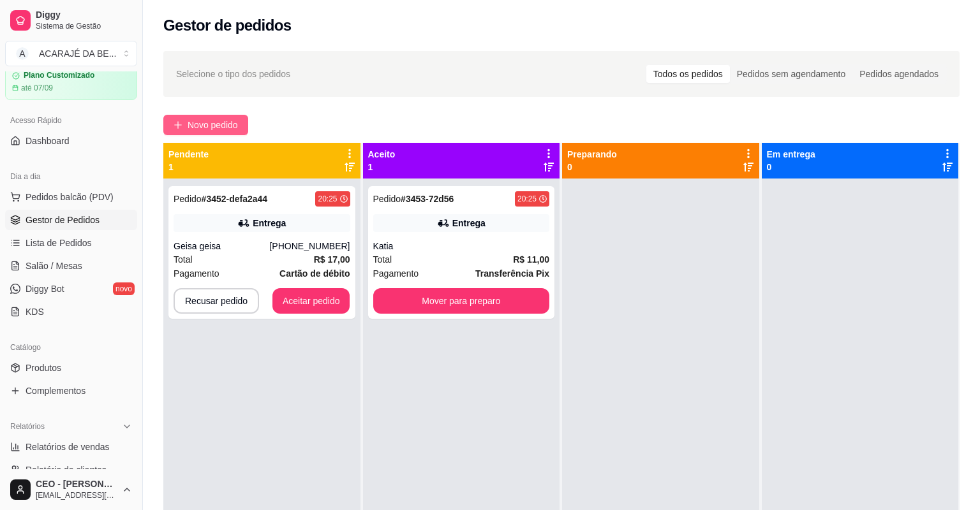
click at [204, 126] on span "Novo pedido" at bounding box center [212, 125] width 50 height 14
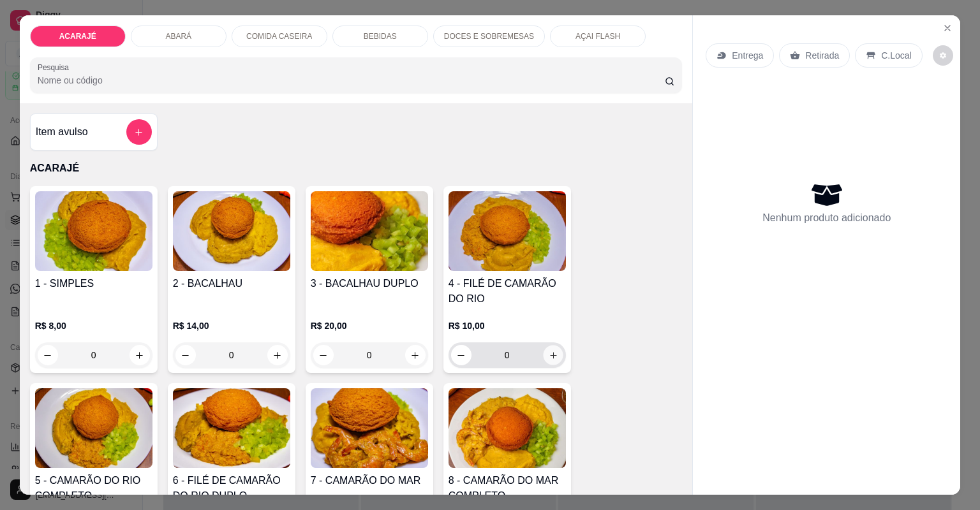
click at [553, 363] on button "increase-product-quantity" at bounding box center [553, 355] width 20 height 20
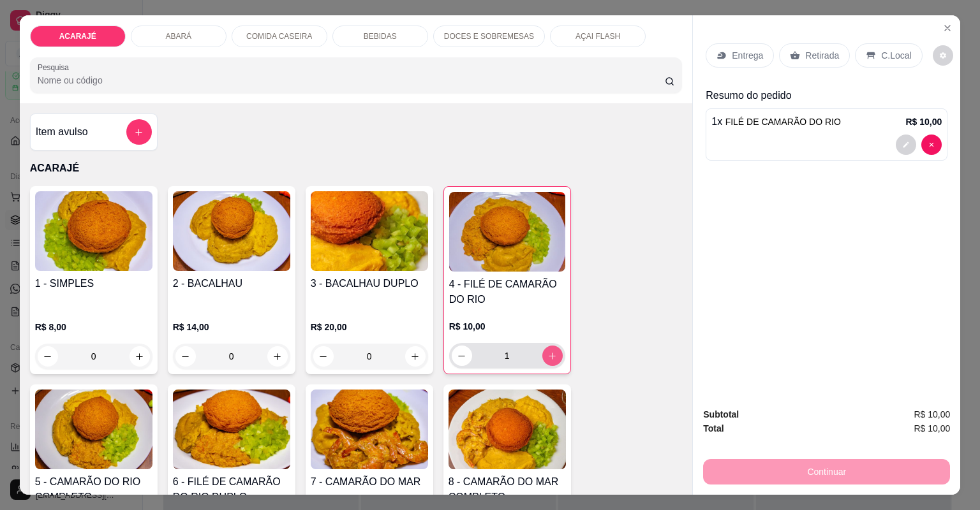
click at [553, 360] on icon "increase-product-quantity" at bounding box center [552, 356] width 10 height 10
click at [553, 359] on icon "increase-product-quantity" at bounding box center [552, 356] width 10 height 10
type input "3"
click at [798, 49] on div "Retirada" at bounding box center [814, 55] width 71 height 24
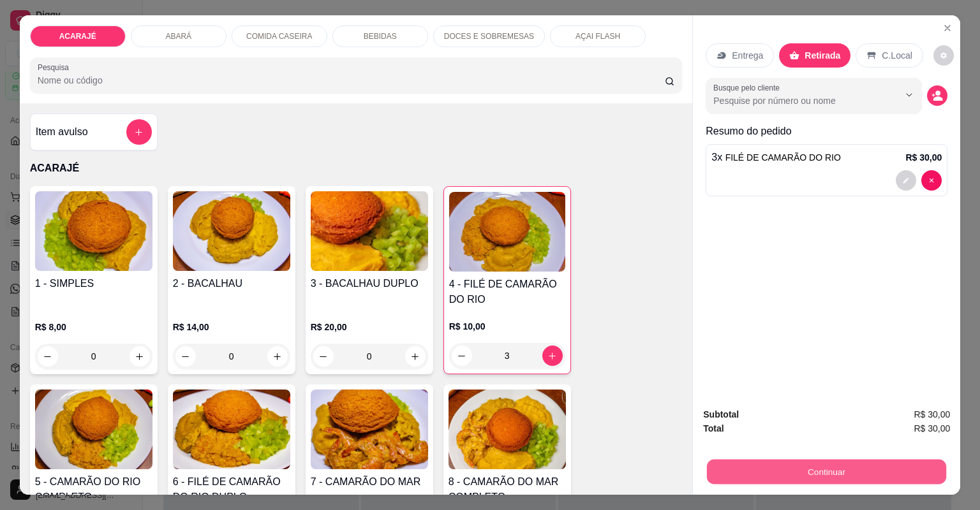
click at [768, 469] on button "Continuar" at bounding box center [826, 472] width 239 height 25
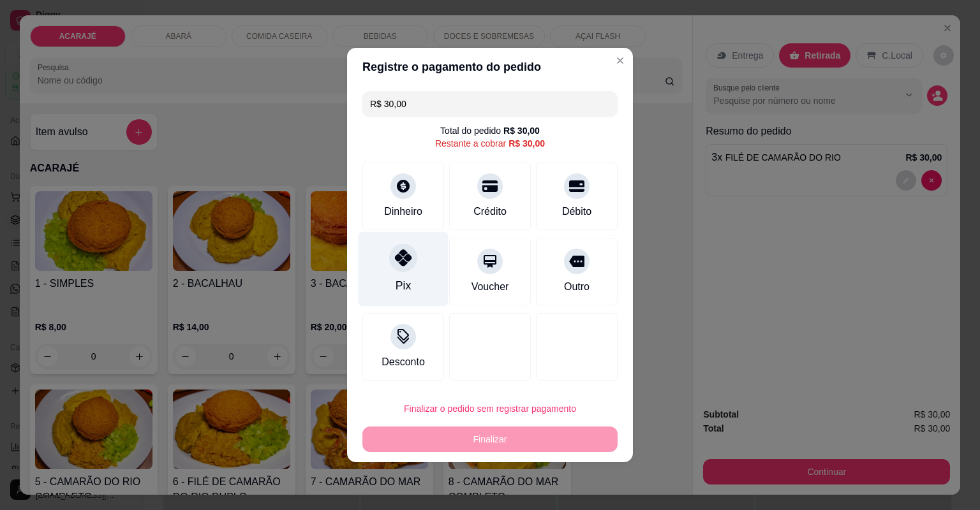
click at [406, 255] on icon at bounding box center [403, 257] width 17 height 17
type input "R$ 0,00"
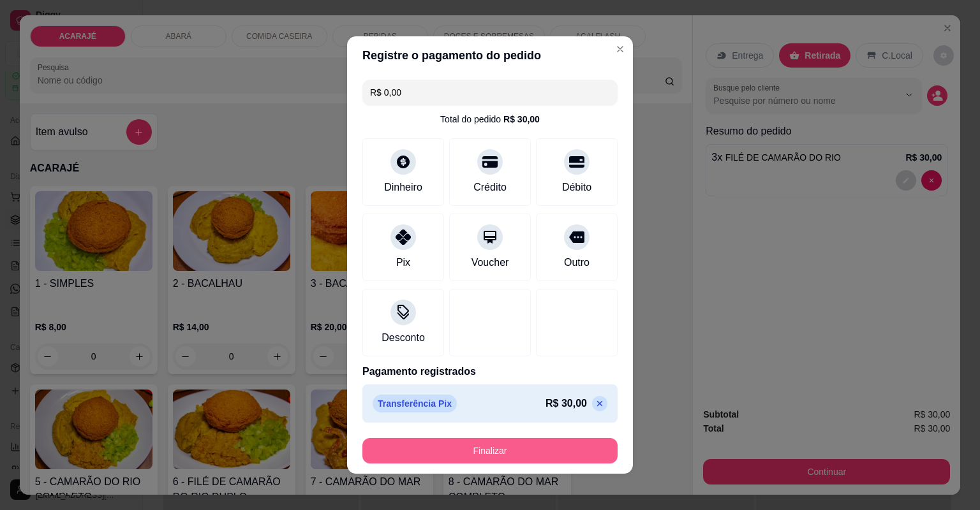
click at [541, 451] on button "Finalizar" at bounding box center [489, 451] width 255 height 26
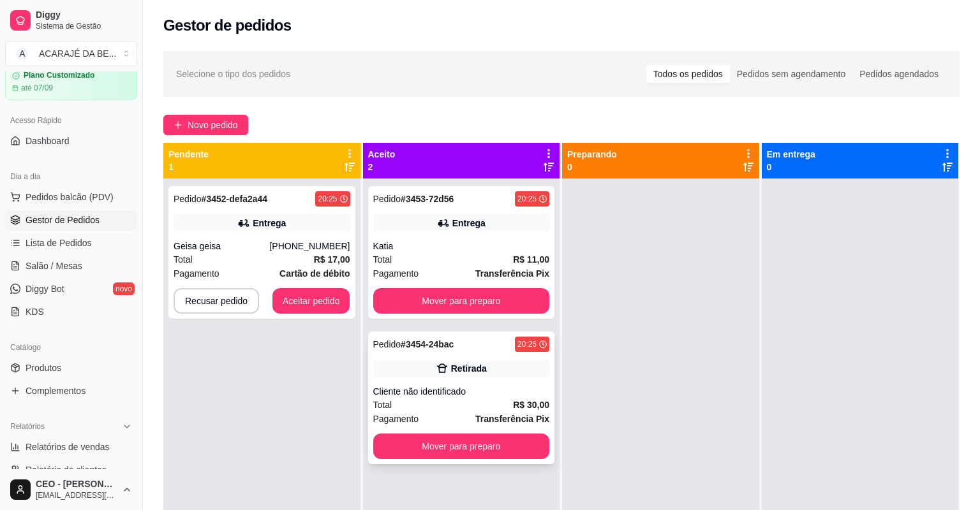
click at [443, 406] on div "Total R$ 30,00" at bounding box center [461, 405] width 177 height 14
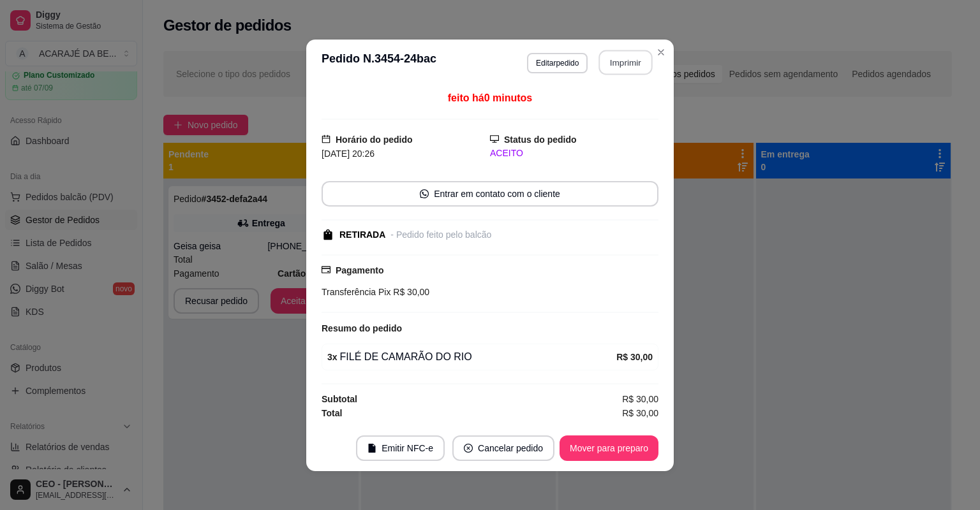
click at [605, 61] on button "Imprimir" at bounding box center [626, 62] width 54 height 25
click at [587, 452] on button "Mover para preparo" at bounding box center [609, 448] width 96 height 25
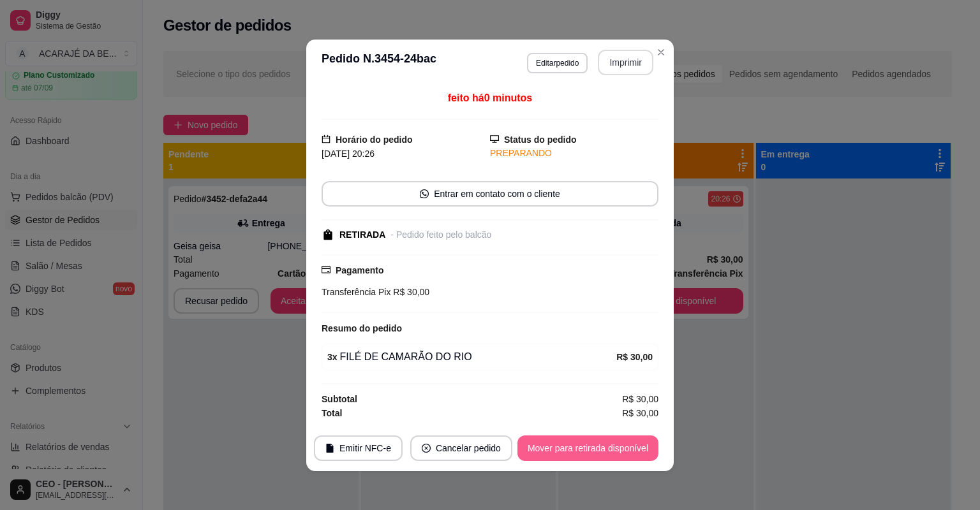
click at [587, 452] on button "Mover para retirada disponível" at bounding box center [587, 449] width 141 height 26
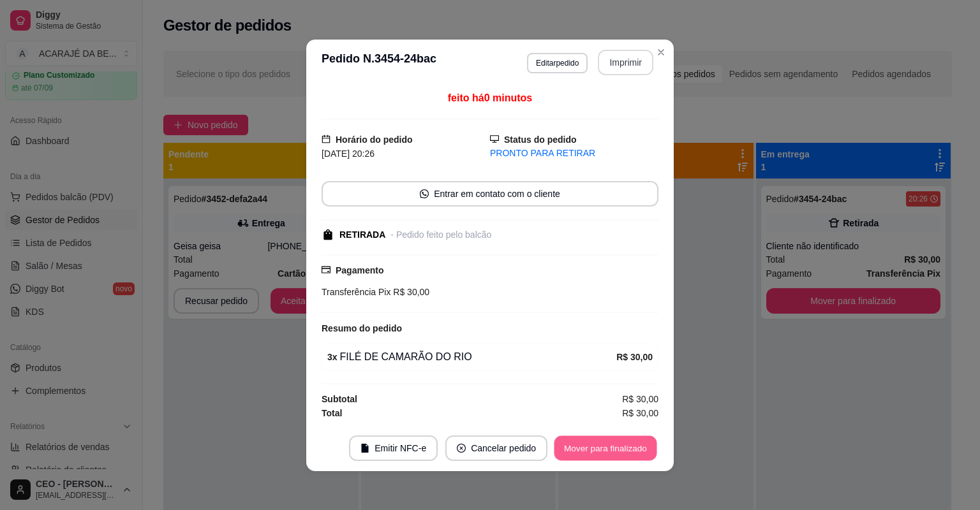
click at [587, 452] on button "Mover para finalizado" at bounding box center [605, 448] width 103 height 25
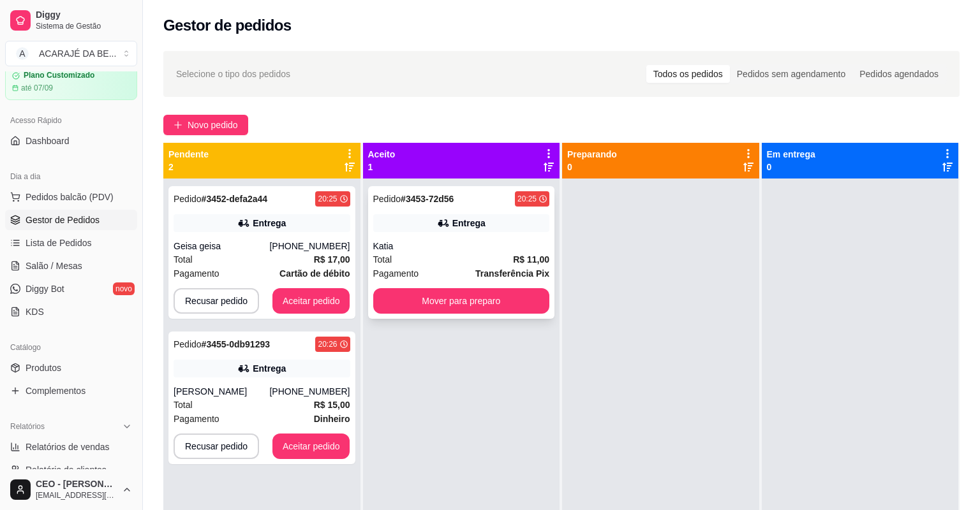
click at [429, 272] on div "Pagamento Transferência Pix" at bounding box center [461, 274] width 177 height 14
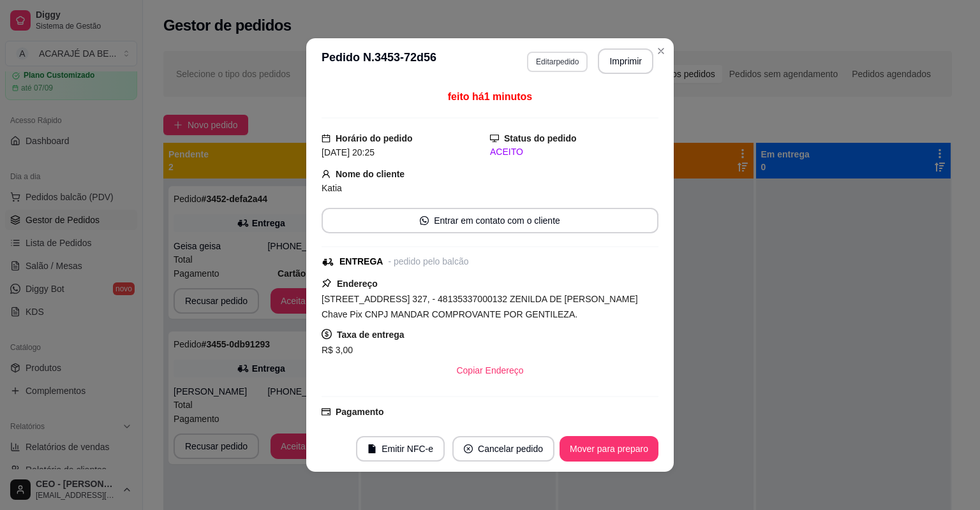
click at [554, 61] on button "Editar pedido" at bounding box center [557, 62] width 61 height 20
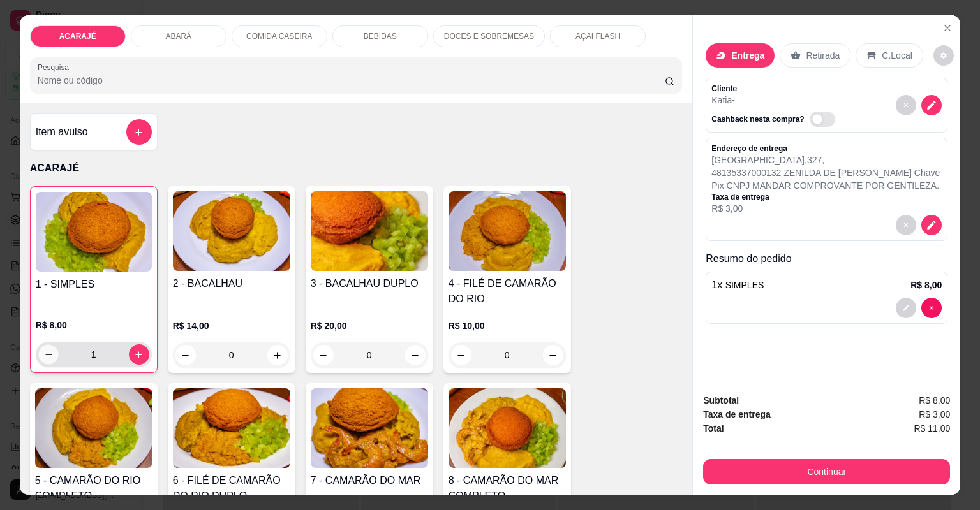
click at [43, 355] on icon "decrease-product-quantity" at bounding box center [48, 355] width 10 height 10
type input "0"
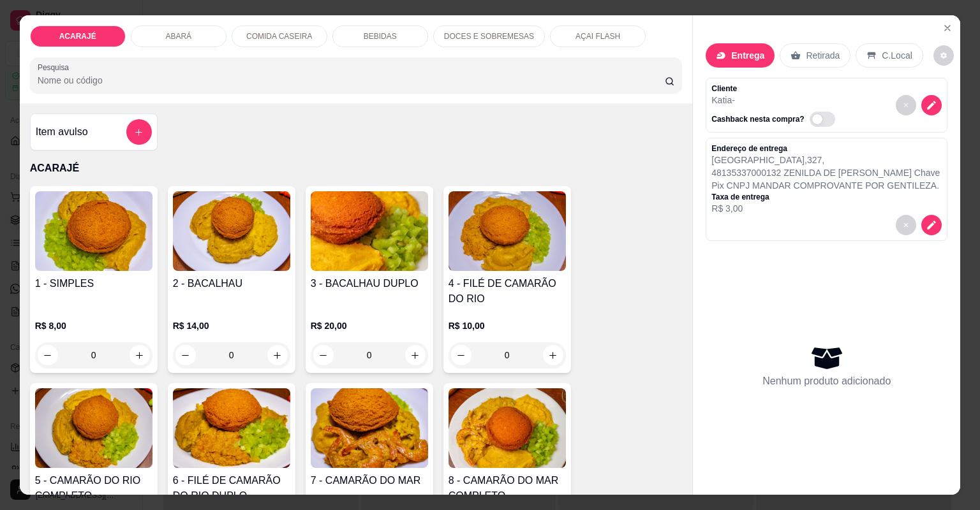
type input "1"
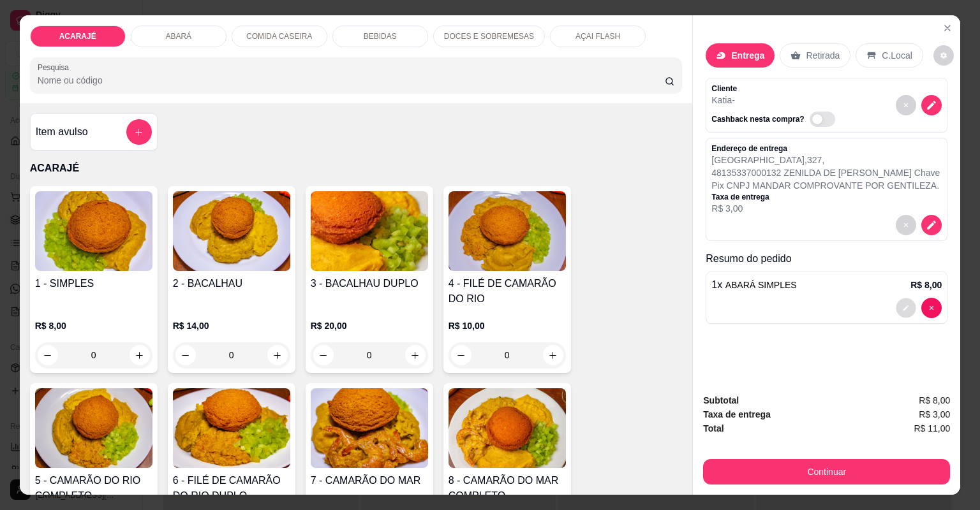
click at [899, 312] on button "decrease-product-quantity" at bounding box center [906, 308] width 20 height 20
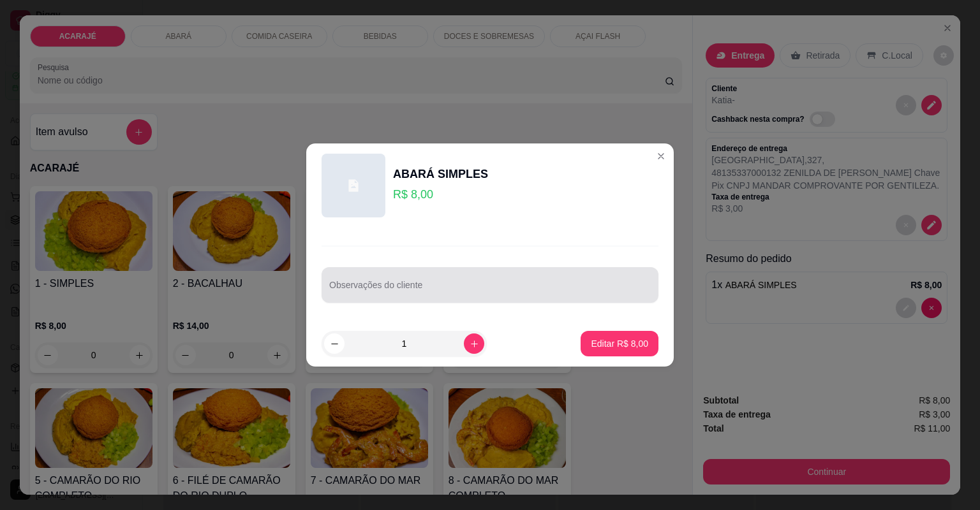
click at [585, 294] on input "Observações do cliente" at bounding box center [489, 290] width 321 height 13
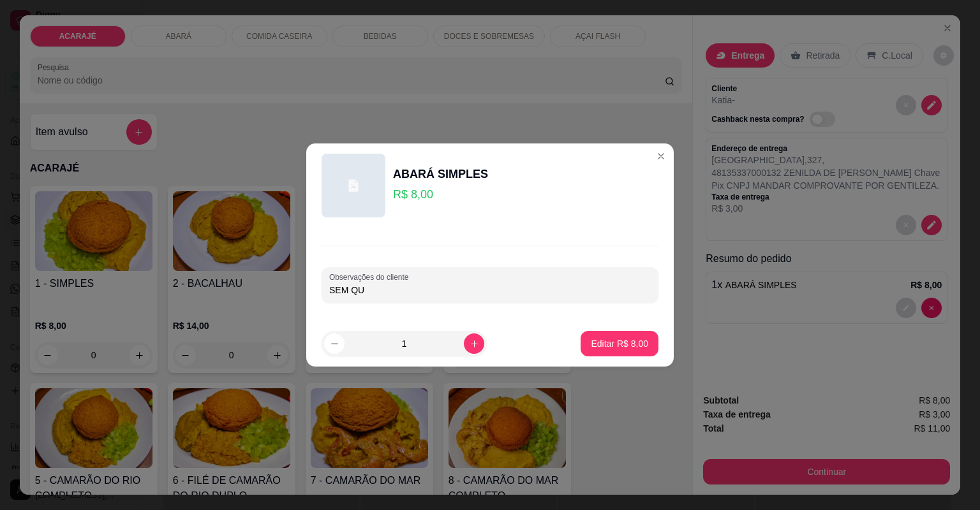
type input "SEM QUI"
click at [591, 347] on p "Editar R$ 8,00" at bounding box center [619, 343] width 57 height 13
type input "0"
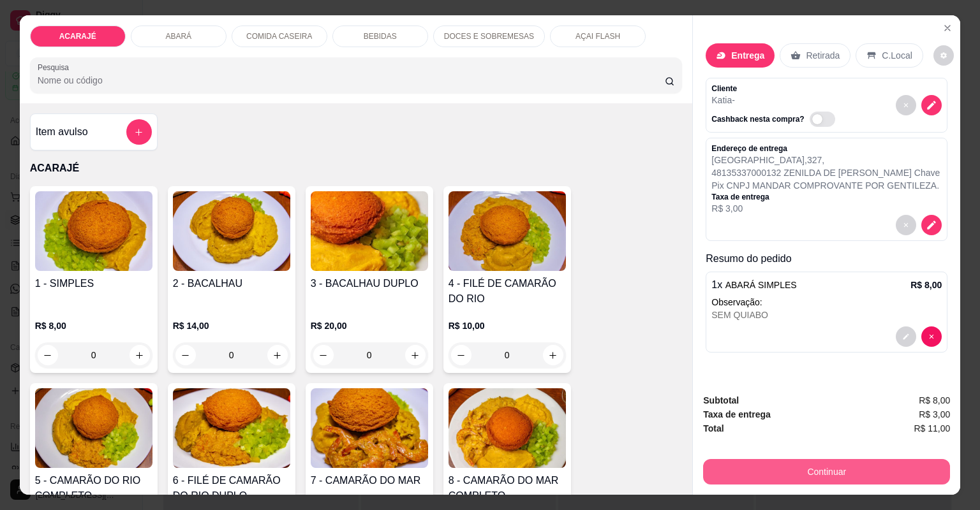
click at [779, 467] on button "Continuar" at bounding box center [826, 472] width 247 height 26
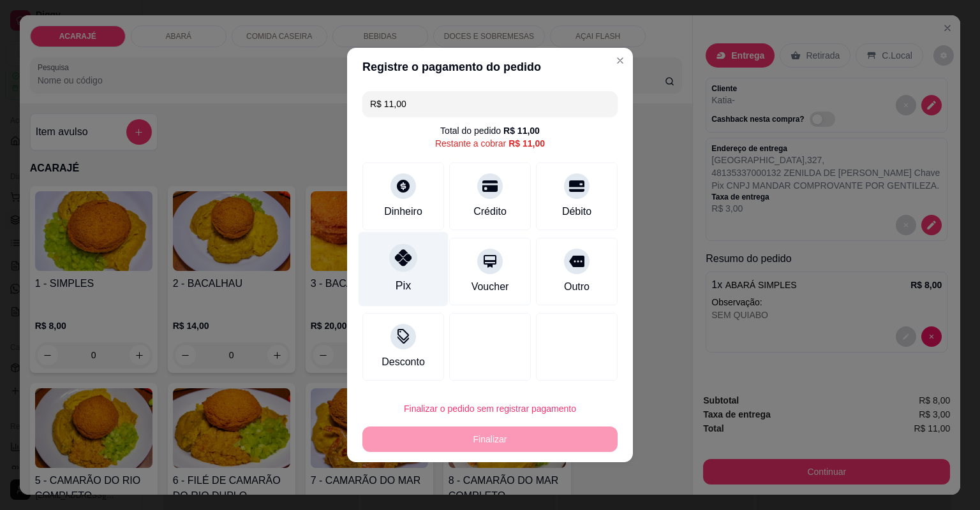
click at [398, 258] on icon at bounding box center [403, 257] width 17 height 17
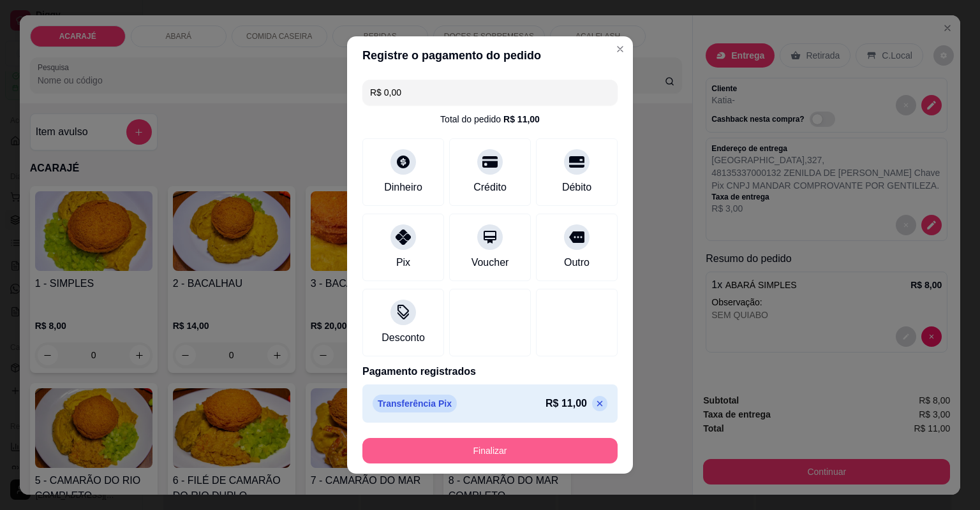
click at [457, 452] on button "Finalizar" at bounding box center [489, 451] width 255 height 26
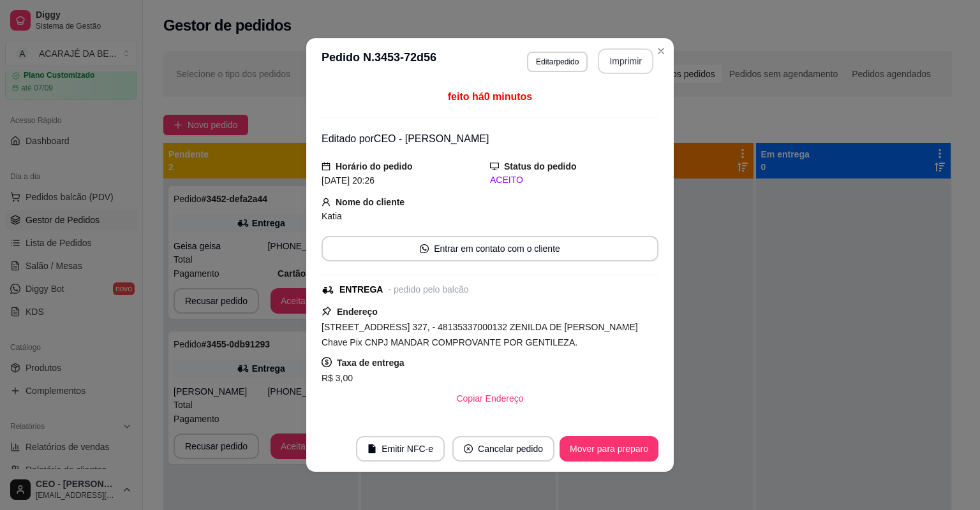
click at [618, 61] on button "Imprimir" at bounding box center [625, 61] width 55 height 26
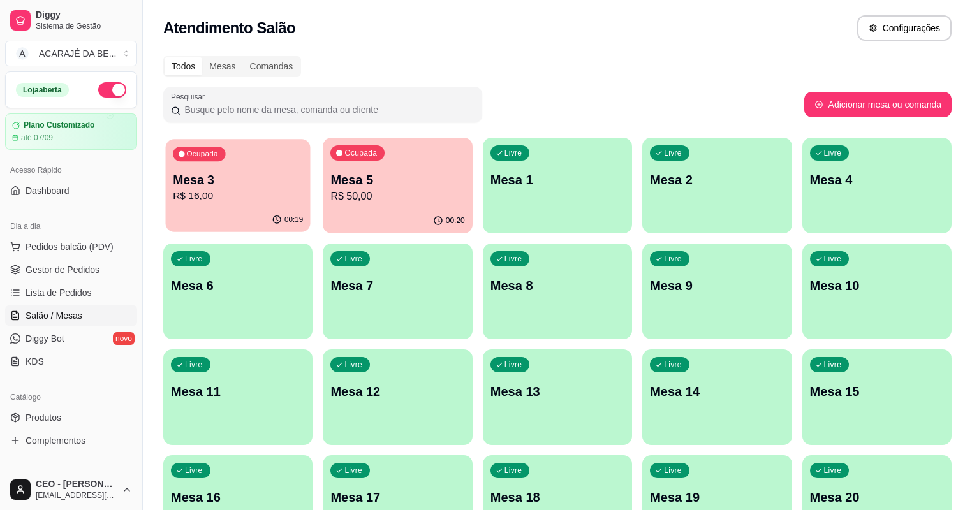
click at [227, 198] on p "R$ 16,00" at bounding box center [238, 196] width 130 height 15
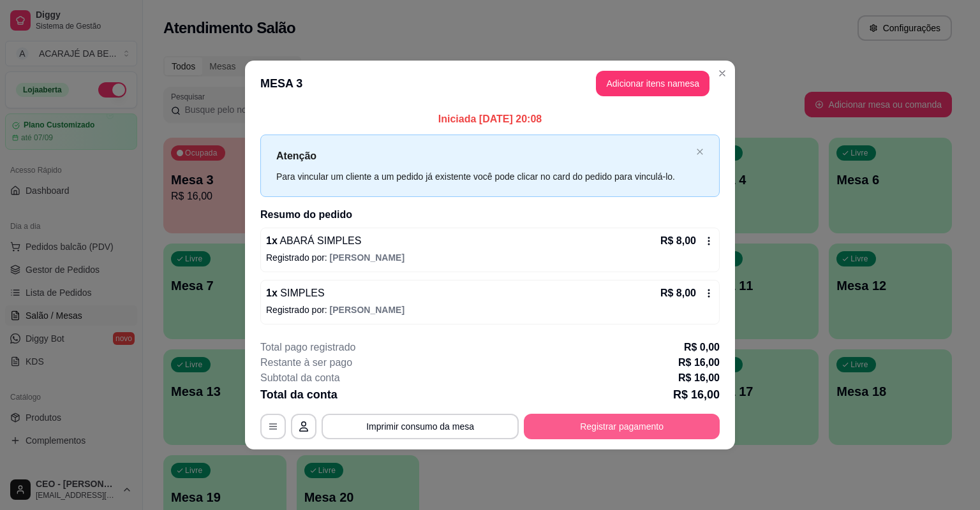
click at [584, 425] on button "Registrar pagamento" at bounding box center [622, 427] width 196 height 26
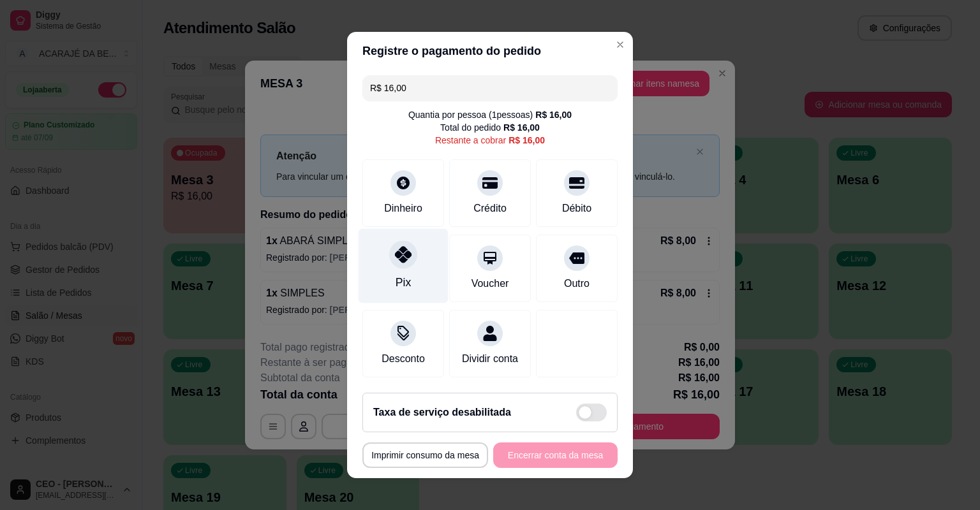
click at [413, 265] on div "Pix" at bounding box center [403, 266] width 90 height 75
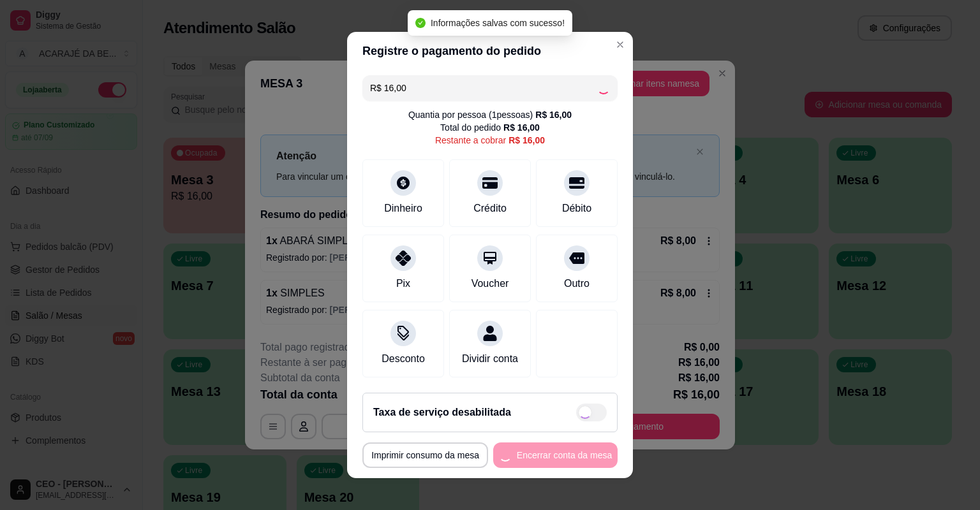
type input "R$ 0,00"
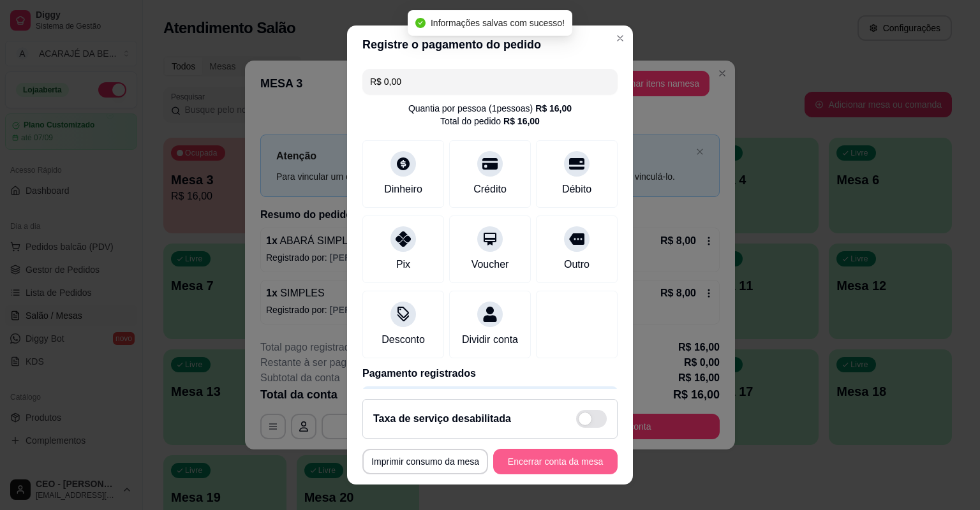
click at [517, 451] on button "Encerrar conta da mesa" at bounding box center [555, 462] width 124 height 26
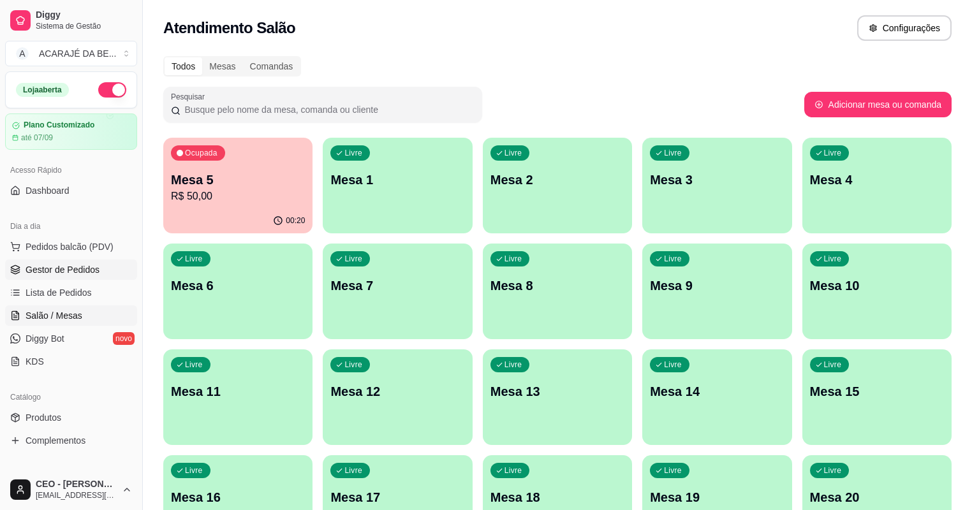
click at [54, 277] on link "Gestor de Pedidos" at bounding box center [71, 270] width 132 height 20
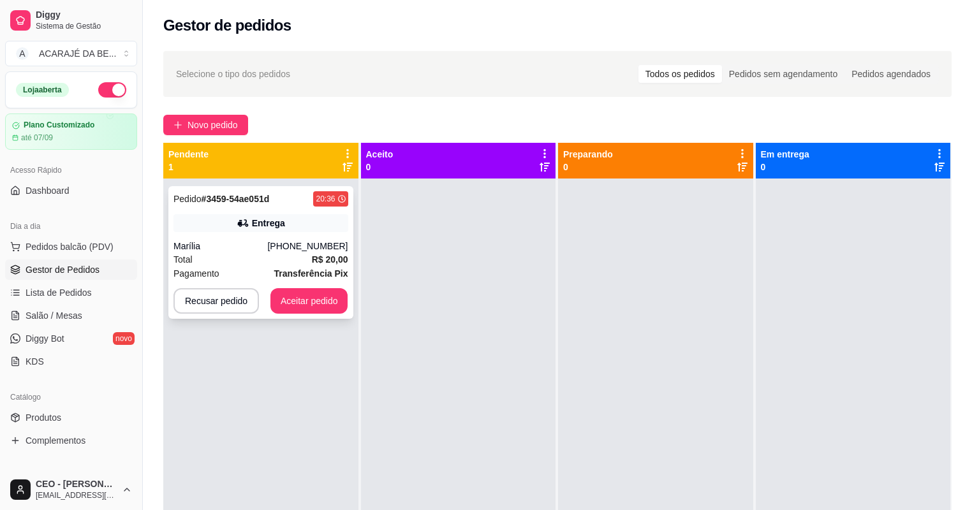
click at [291, 262] on div "Total R$ 20,00" at bounding box center [260, 260] width 175 height 14
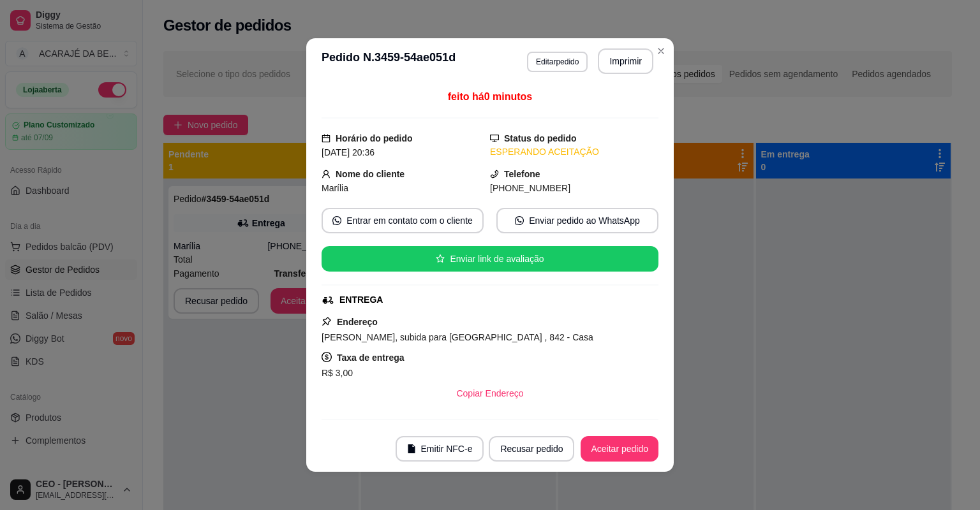
scroll to position [162, 0]
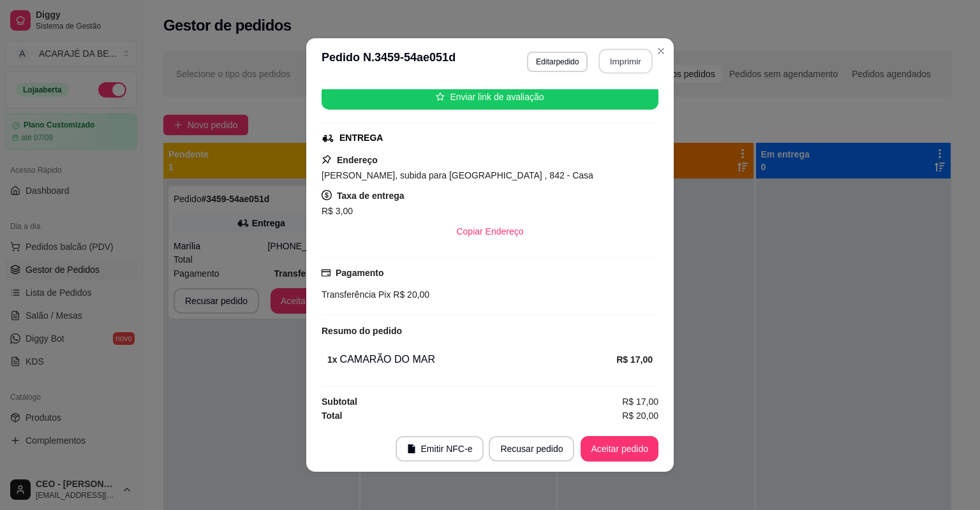
click at [628, 61] on button "Imprimir" at bounding box center [626, 61] width 54 height 25
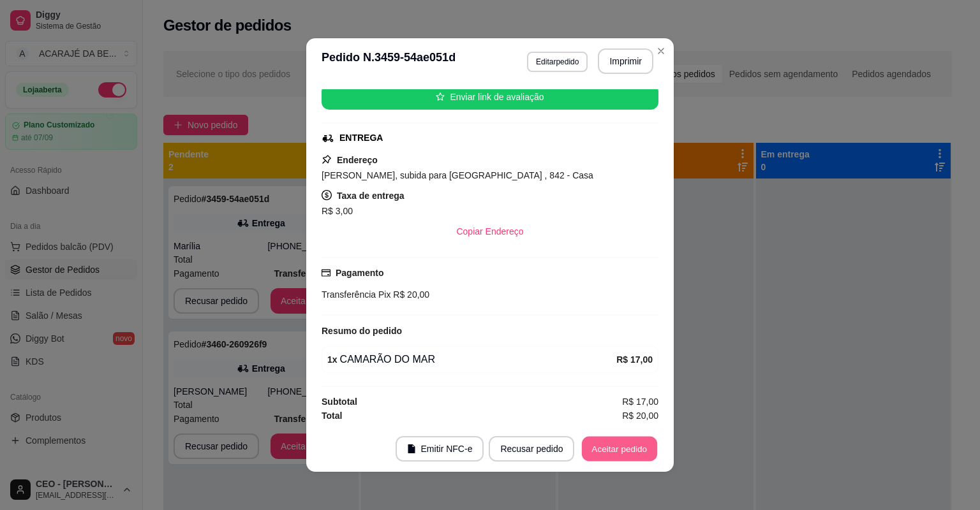
click at [627, 443] on button "Aceitar pedido" at bounding box center [619, 449] width 75 height 25
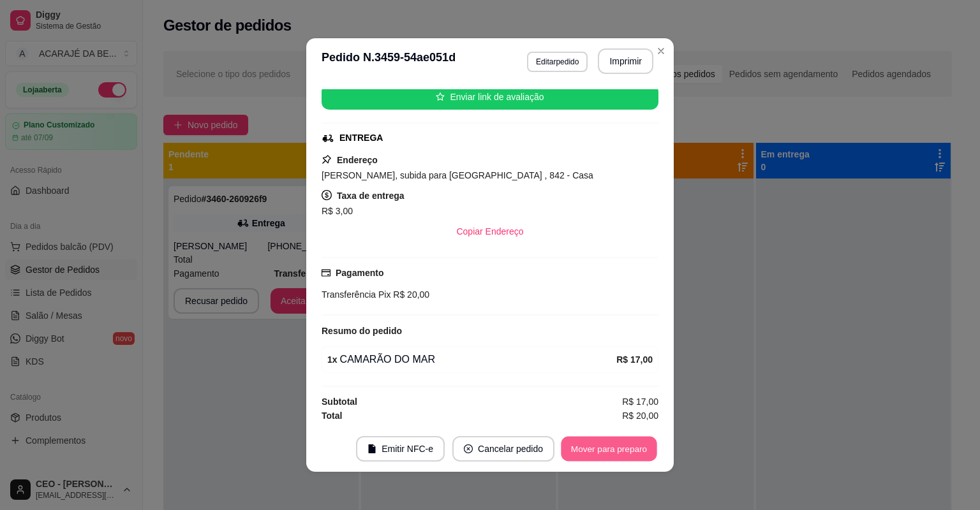
click at [627, 442] on button "Mover para preparo" at bounding box center [609, 449] width 96 height 25
click at [627, 442] on button "Mover para entrega" at bounding box center [609, 449] width 98 height 26
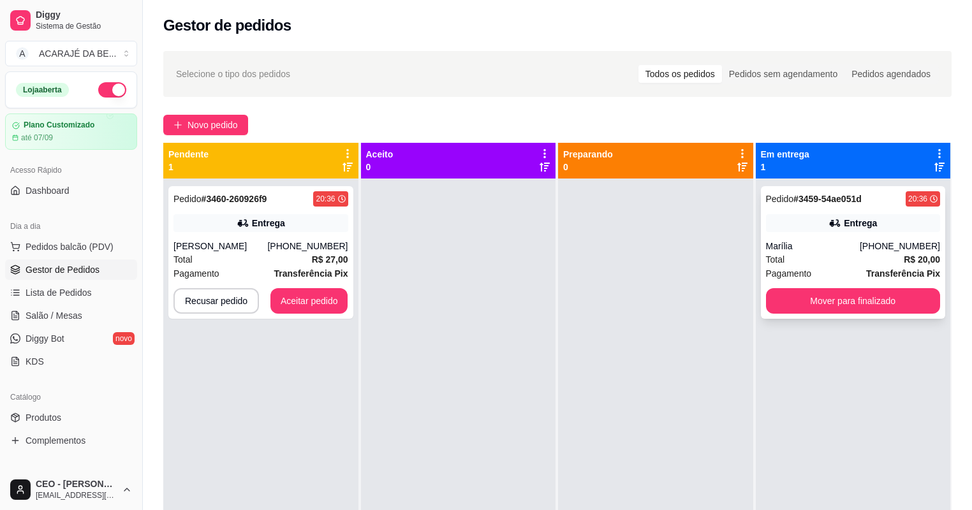
click at [821, 287] on div "Pedido # 3459-54ae051d 20:36 Entrega Marília [PHONE_NUMBER] Total R$ 20,00 Paga…" at bounding box center [853, 252] width 185 height 133
click at [821, 302] on button "Mover para finalizado" at bounding box center [853, 301] width 175 height 26
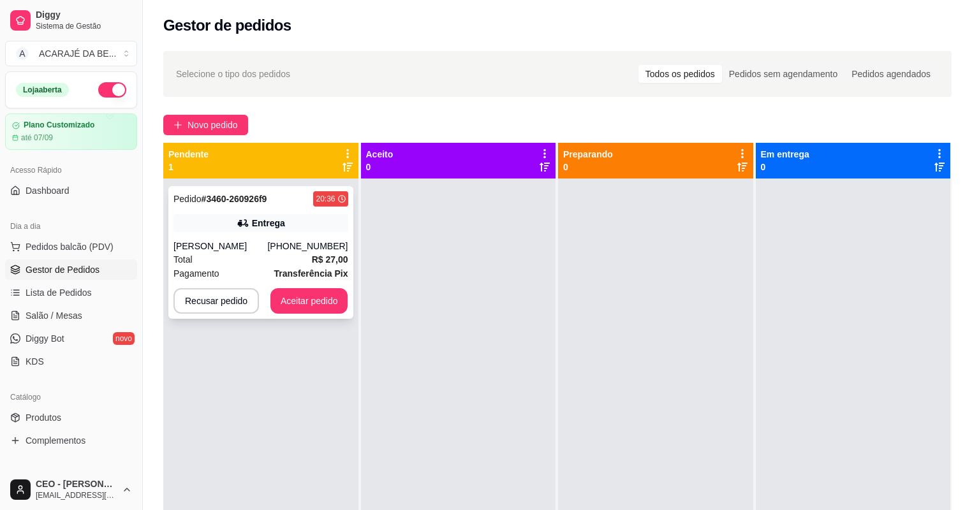
click at [256, 281] on div "Pagamento Transferência Pix" at bounding box center [260, 274] width 175 height 14
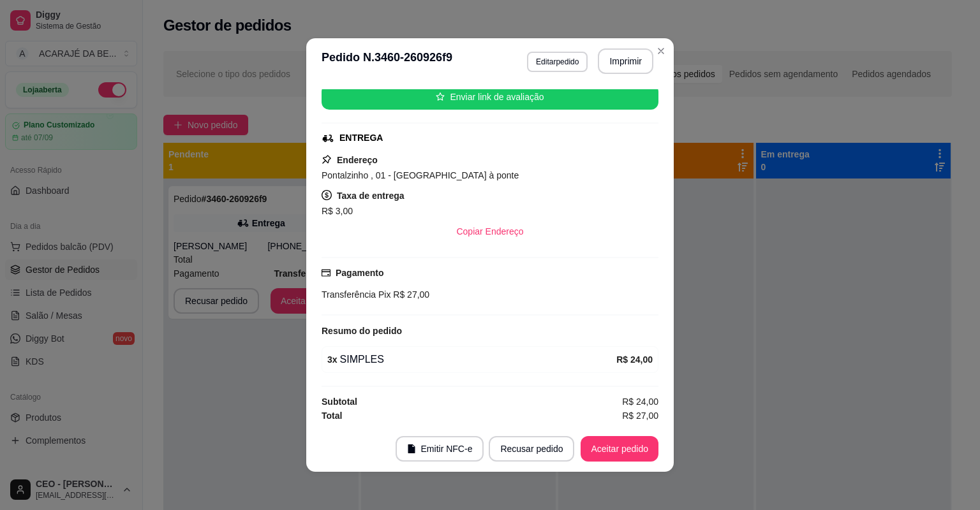
scroll to position [3, 0]
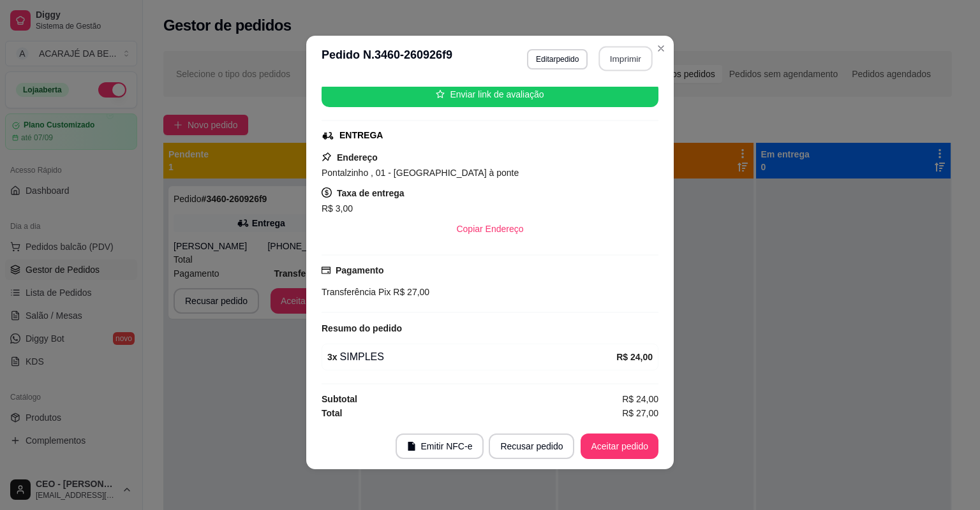
click at [615, 49] on button "Imprimir" at bounding box center [626, 59] width 54 height 25
click at [609, 451] on button "Aceitar pedido" at bounding box center [619, 447] width 78 height 26
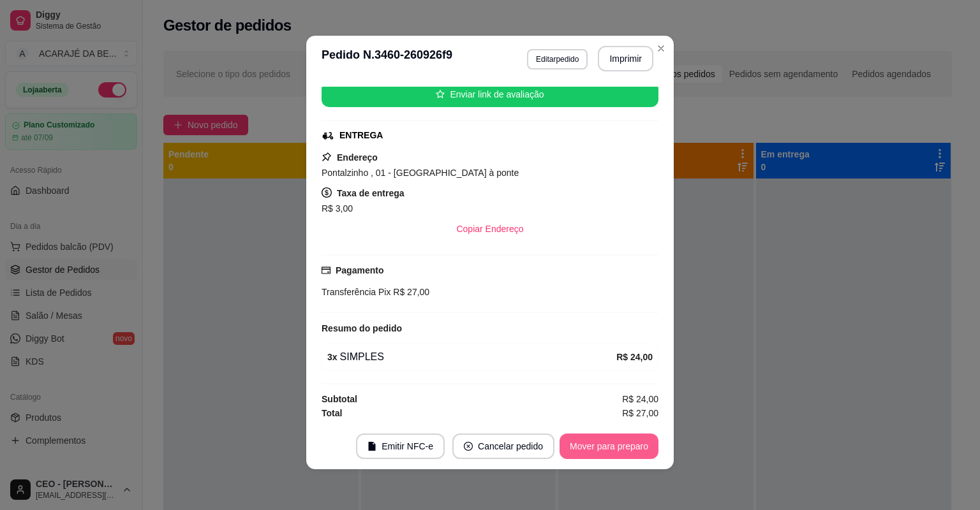
click at [611, 448] on button "Mover para preparo" at bounding box center [608, 447] width 99 height 26
click at [611, 448] on button "Mover para entrega" at bounding box center [609, 447] width 98 height 26
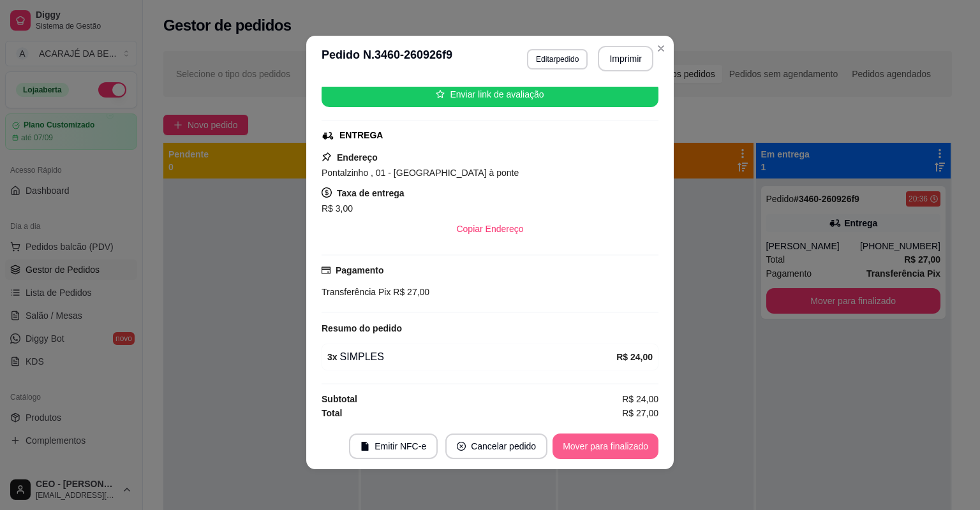
click at [611, 448] on button "Mover para finalizado" at bounding box center [605, 447] width 106 height 26
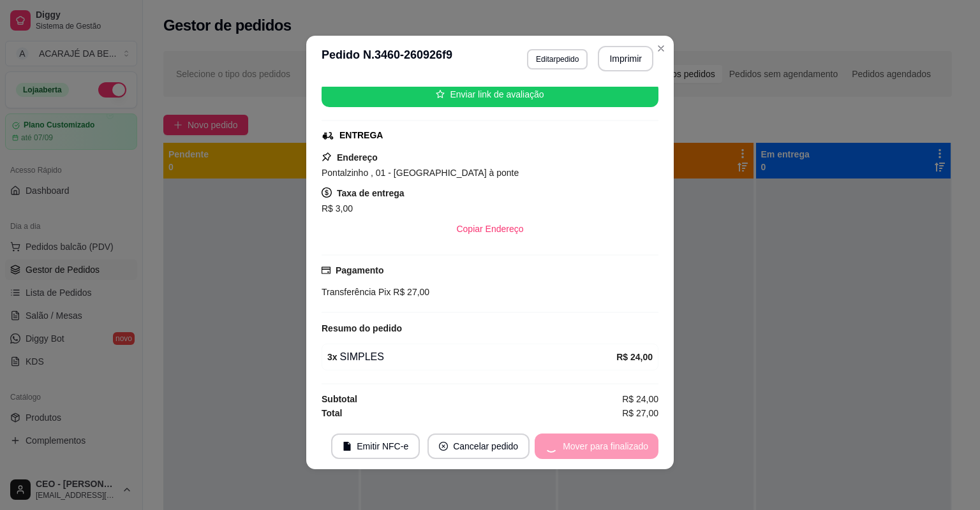
scroll to position [133, 0]
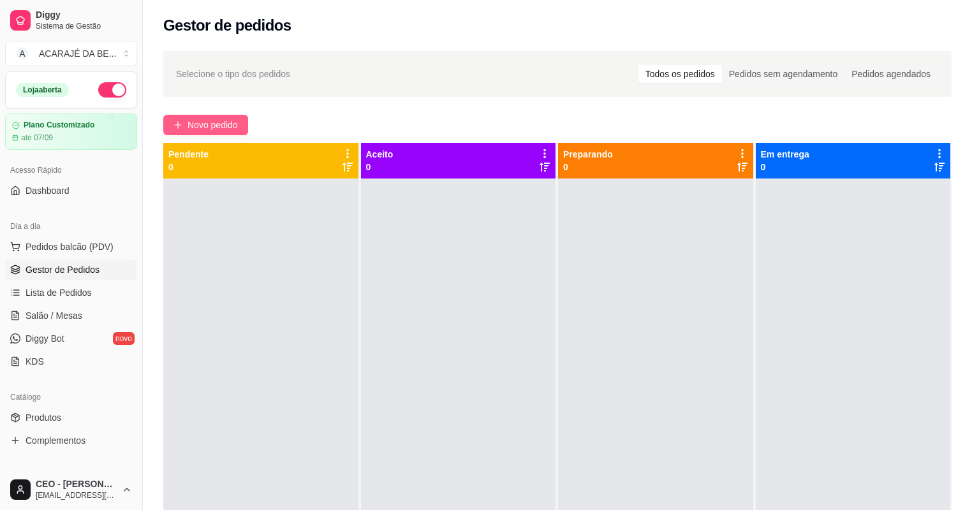
click at [212, 122] on span "Novo pedido" at bounding box center [212, 125] width 50 height 14
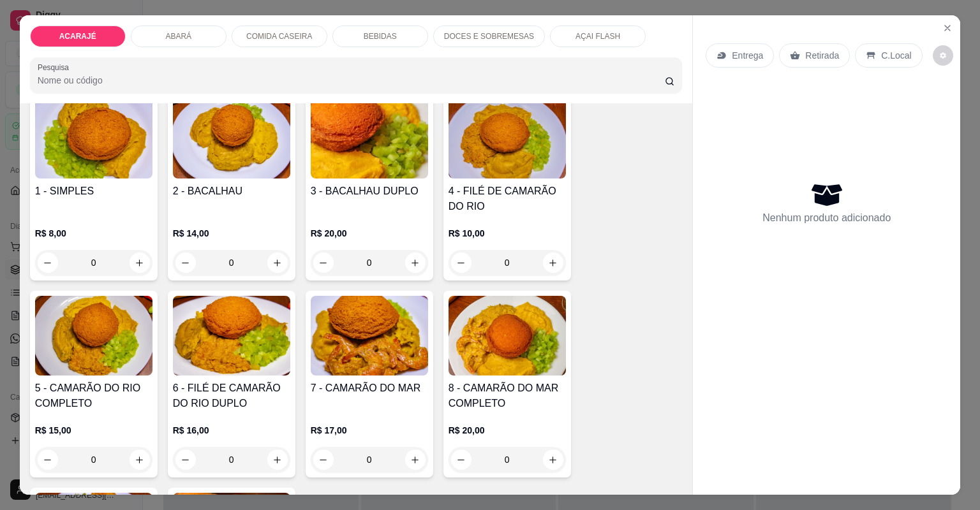
scroll to position [204, 0]
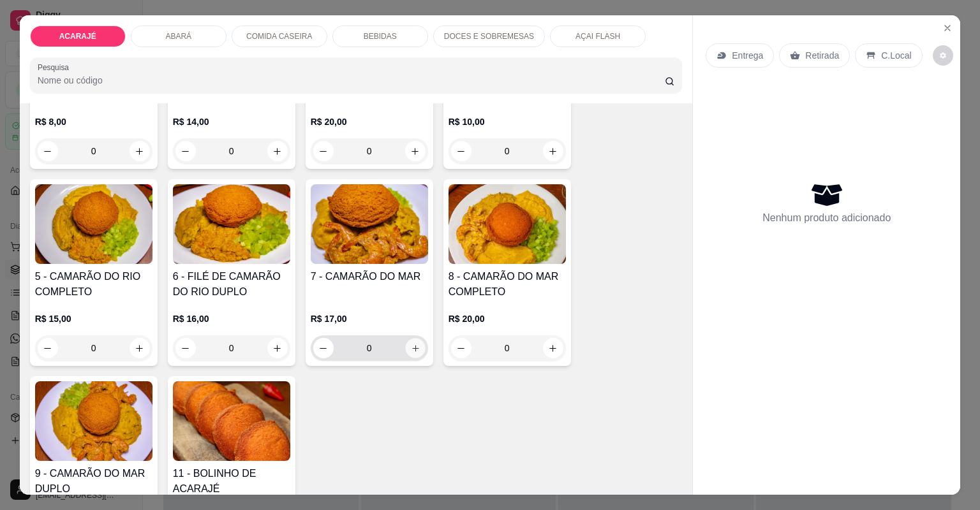
click at [410, 349] on icon "increase-product-quantity" at bounding box center [415, 349] width 10 height 10
type input "1"
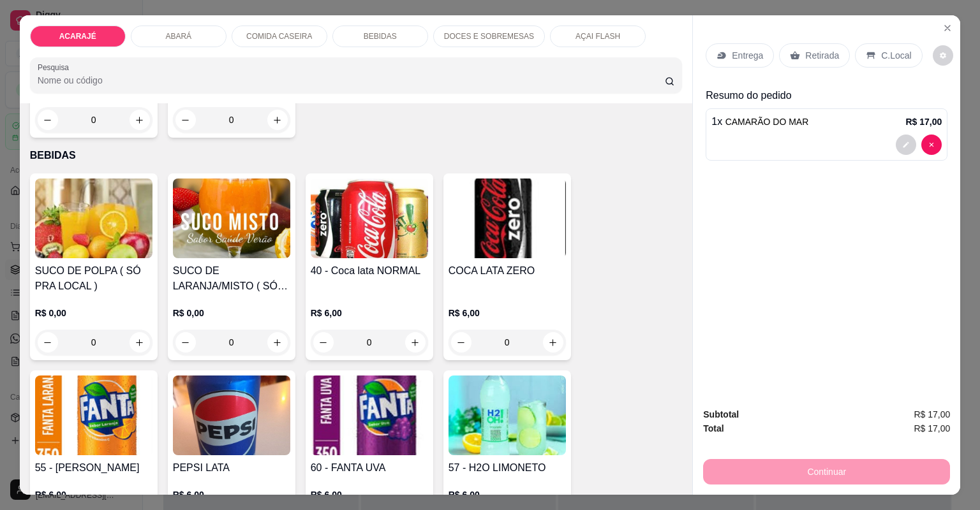
scroll to position [1480, 0]
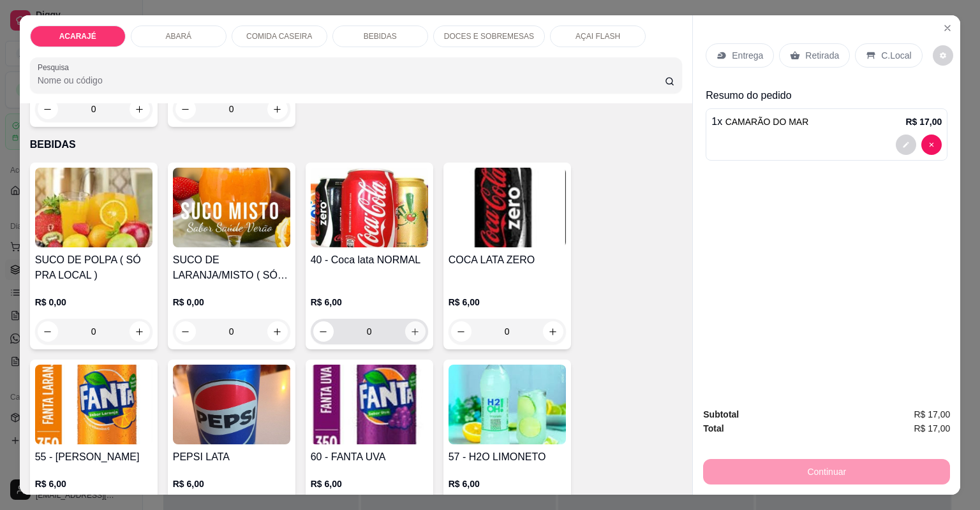
click at [411, 333] on icon "increase-product-quantity" at bounding box center [414, 331] width 7 height 7
type input "1"
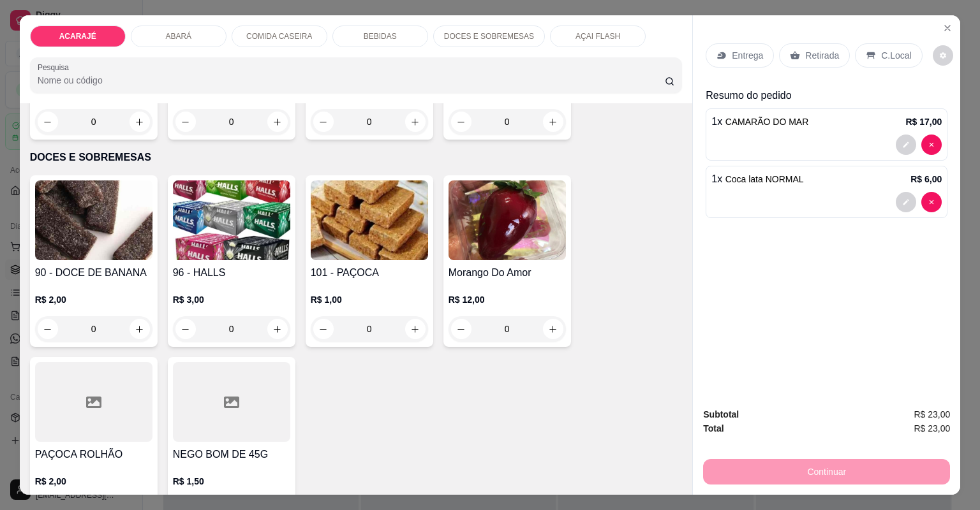
scroll to position [2245, 0]
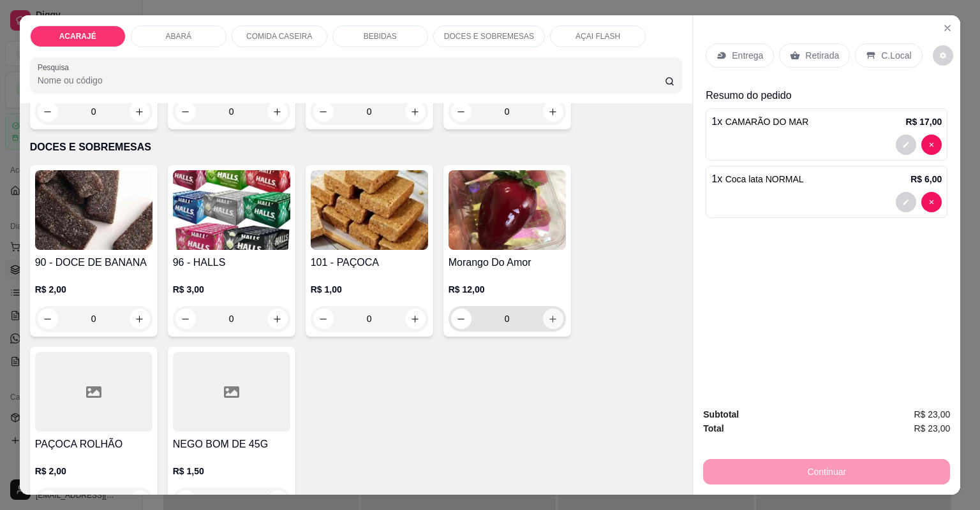
click at [556, 318] on button "increase-product-quantity" at bounding box center [553, 319] width 20 height 20
type input "1"
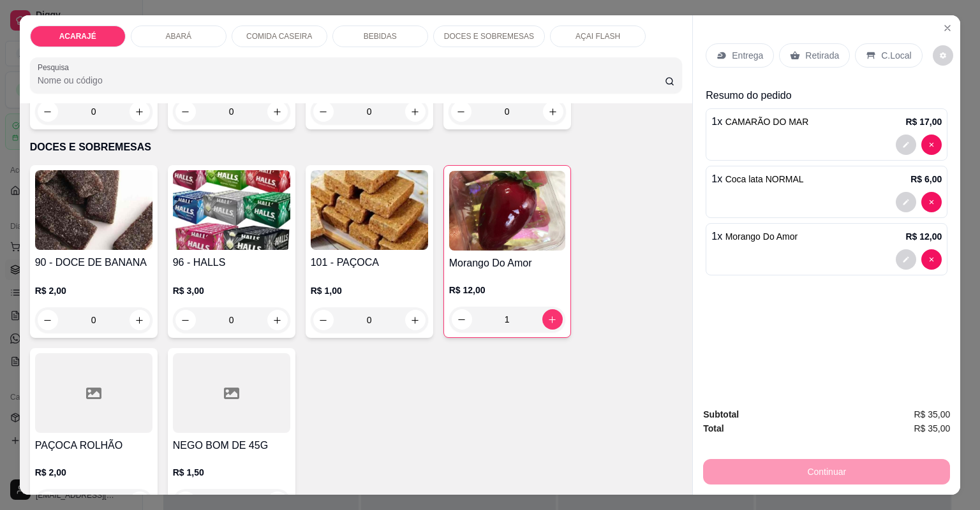
click at [746, 53] on p "Entrega" at bounding box center [746, 55] width 31 height 13
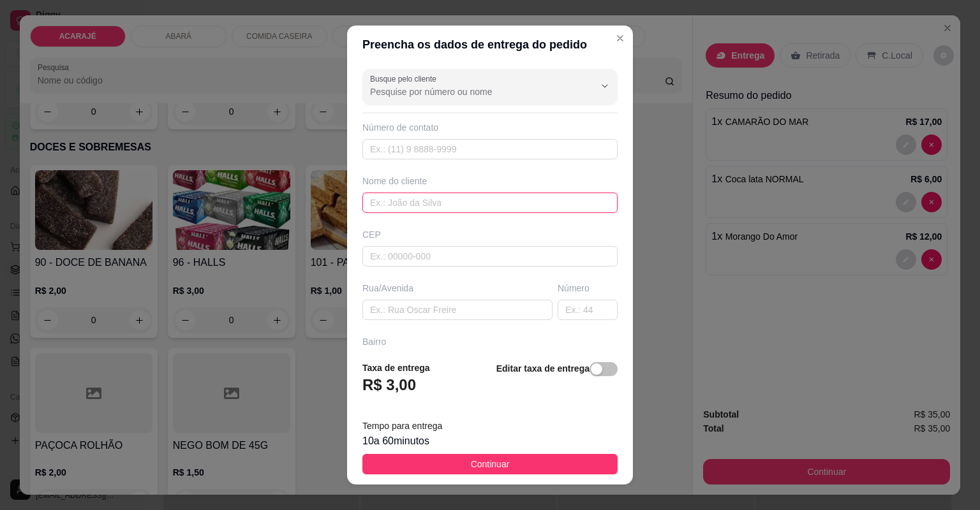
click at [399, 202] on input "text" at bounding box center [489, 203] width 255 height 20
type input "kailane"
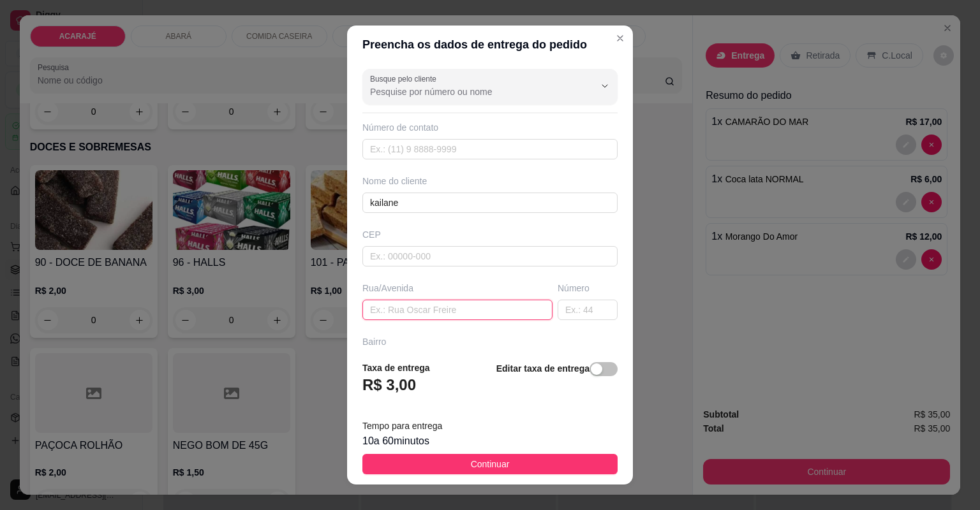
click at [400, 304] on input "text" at bounding box center [457, 310] width 190 height 20
paste input "Rua E bairro [GEOGRAPHIC_DATA] 03 prédio brancos"
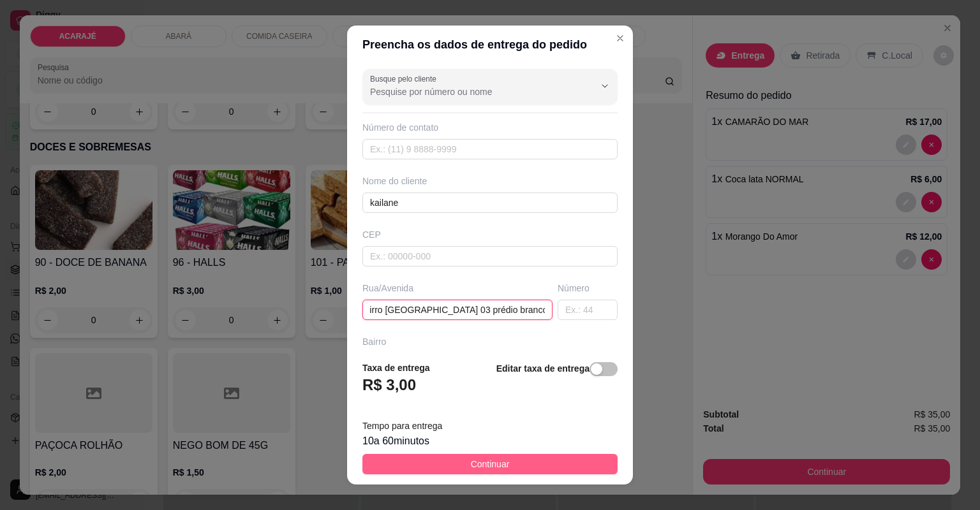
type input "Rua E bairro [GEOGRAPHIC_DATA] 03 prédio brancos"
click at [457, 464] on button "Continuar" at bounding box center [489, 464] width 255 height 20
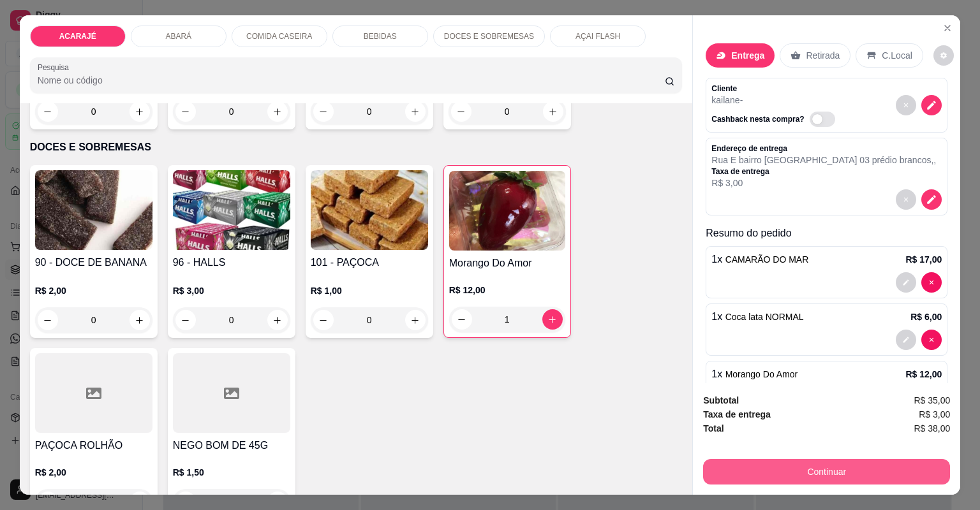
click at [724, 475] on button "Continuar" at bounding box center [826, 472] width 247 height 26
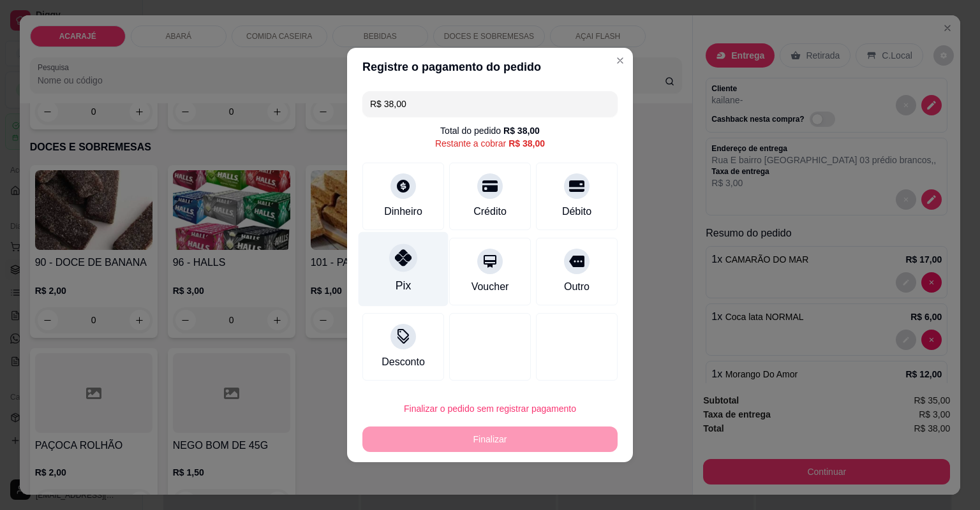
click at [400, 284] on div "Pix" at bounding box center [402, 285] width 15 height 17
type input "R$ 0,00"
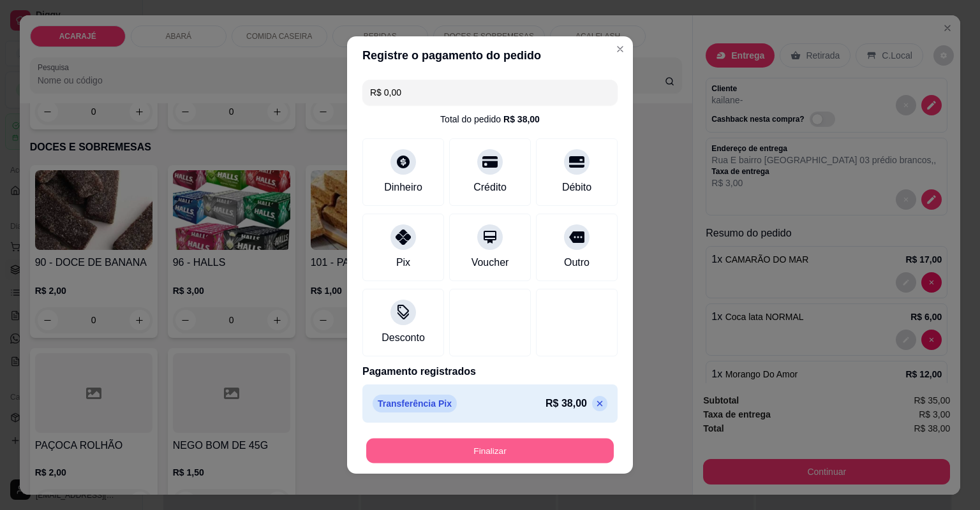
click at [565, 454] on button "Finalizar" at bounding box center [489, 451] width 247 height 25
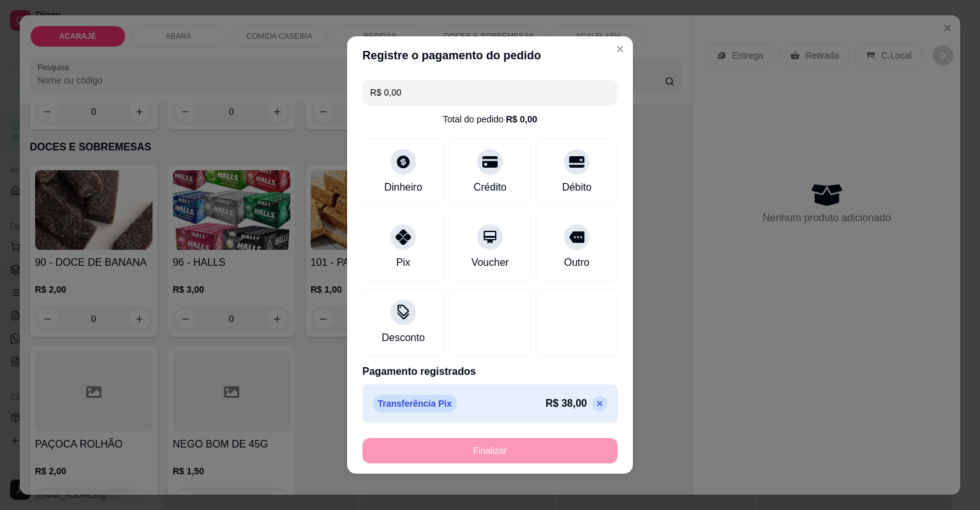
type input "0"
type input "-R$ 38,00"
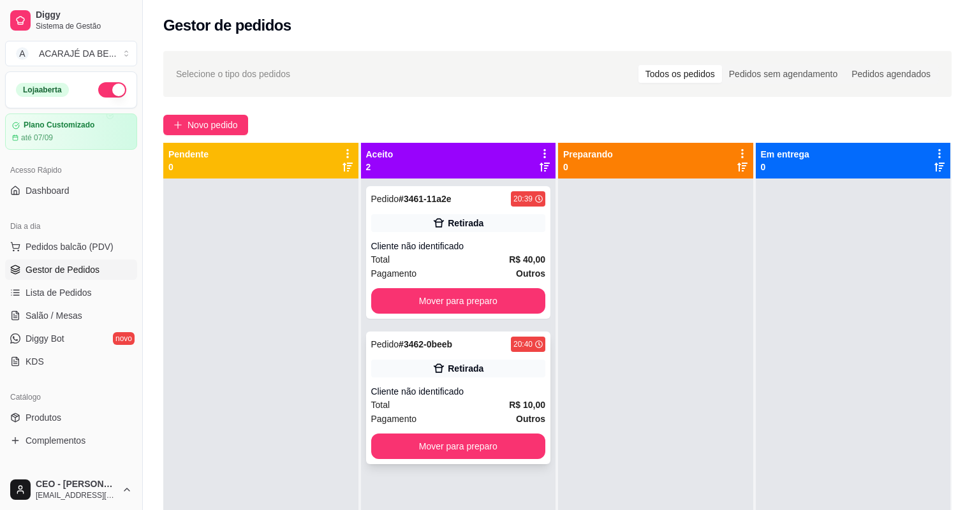
click at [480, 402] on div "Total R$ 10,00" at bounding box center [458, 405] width 175 height 14
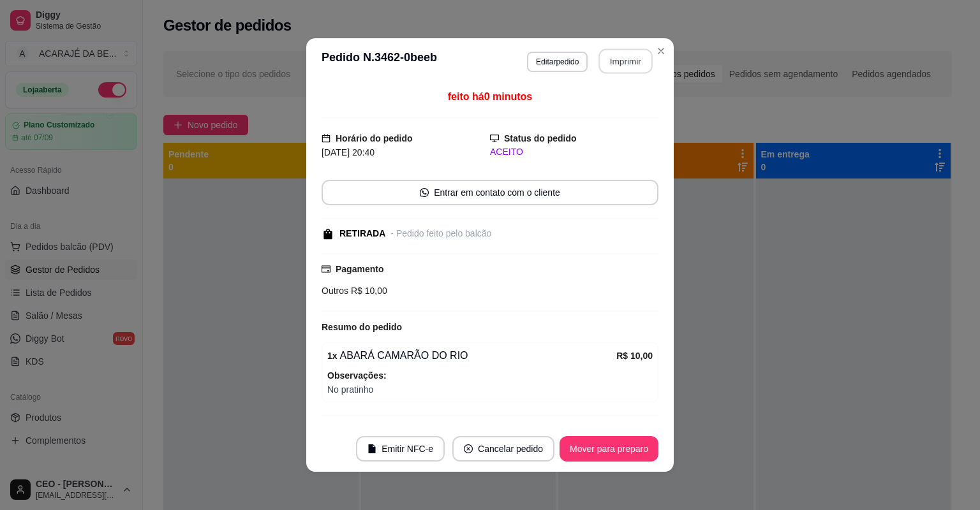
click at [617, 64] on button "Imprimir" at bounding box center [626, 61] width 54 height 25
click at [568, 442] on button "Mover para preparo" at bounding box center [609, 449] width 96 height 25
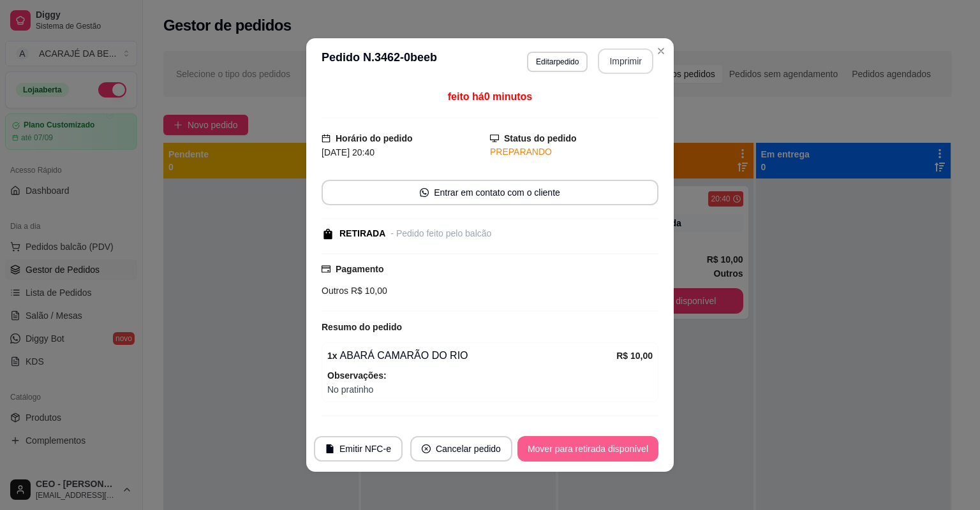
click at [568, 445] on button "Mover para retirada disponível" at bounding box center [587, 449] width 141 height 26
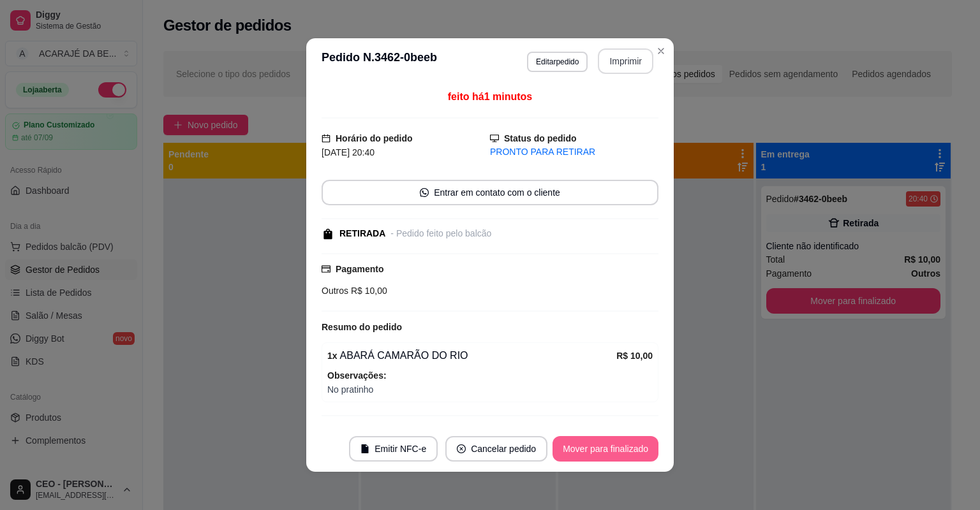
click at [568, 445] on button "Mover para finalizado" at bounding box center [605, 449] width 106 height 26
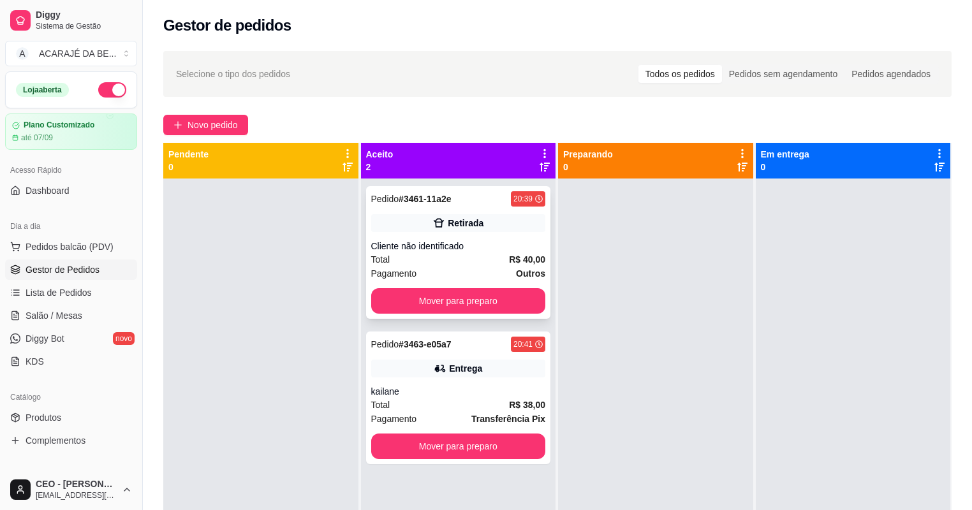
click at [445, 268] on div "Pagamento Outros" at bounding box center [458, 274] width 175 height 14
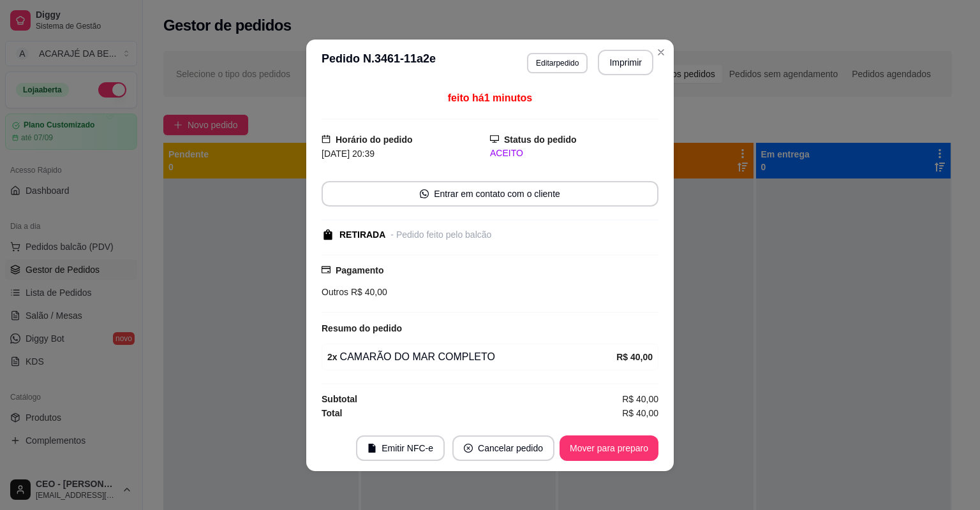
scroll to position [1, 0]
click at [616, 71] on button "Imprimir" at bounding box center [626, 61] width 54 height 25
click at [615, 450] on button "Mover para preparo" at bounding box center [608, 448] width 99 height 26
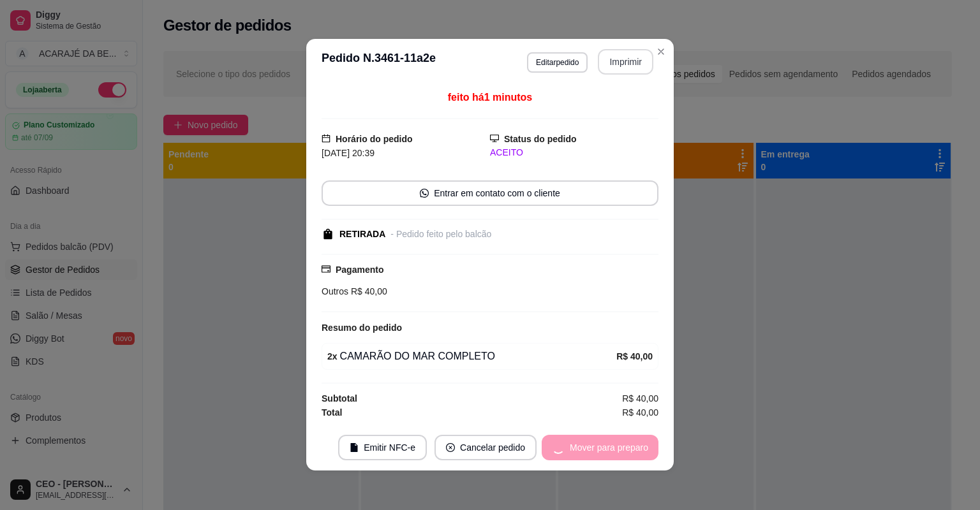
click at [615, 450] on div "Mover para preparo" at bounding box center [599, 448] width 117 height 26
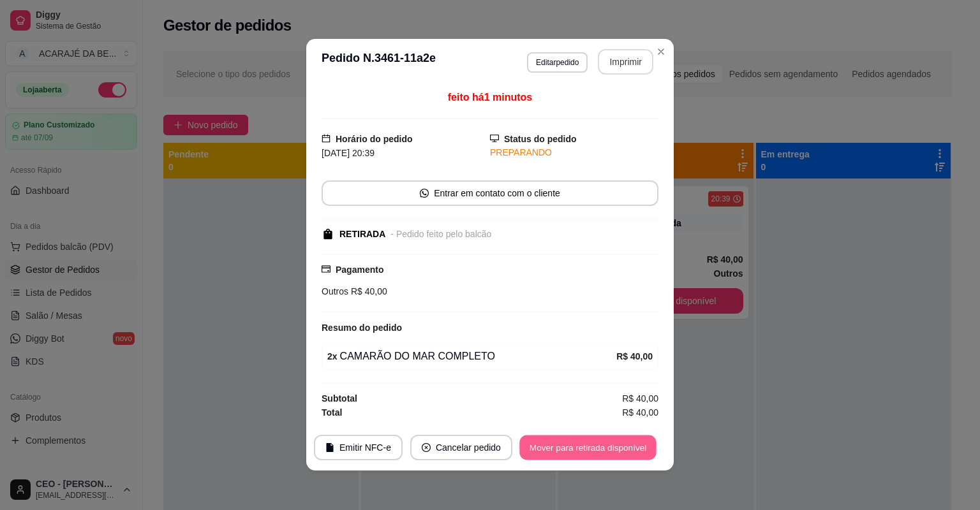
click at [615, 450] on button "Mover para retirada disponível" at bounding box center [587, 447] width 136 height 25
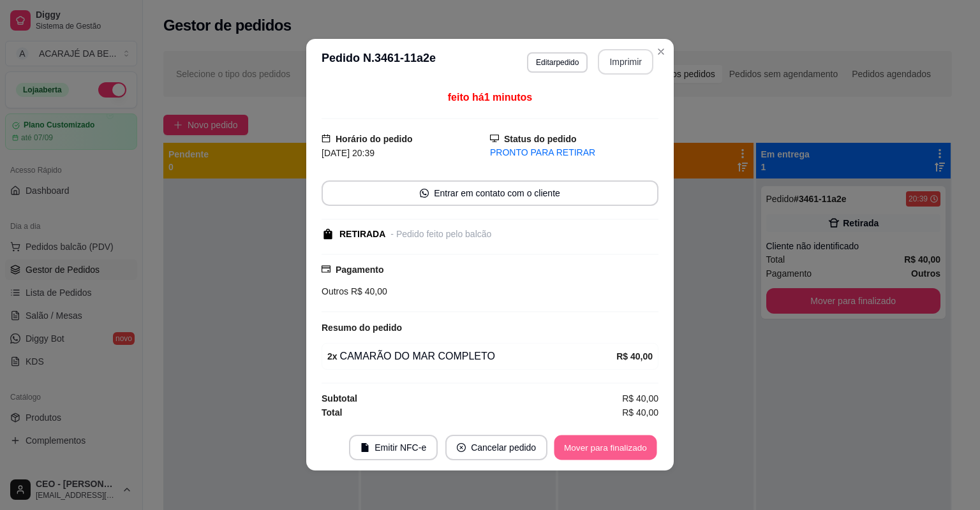
click at [615, 450] on button "Mover para finalizado" at bounding box center [605, 447] width 103 height 25
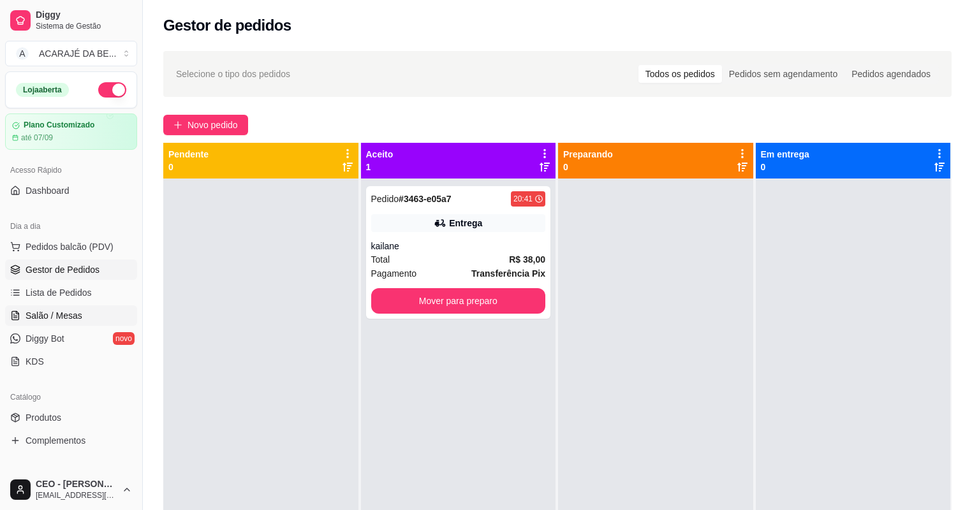
click at [89, 316] on link "Salão / Mesas" at bounding box center [71, 315] width 132 height 20
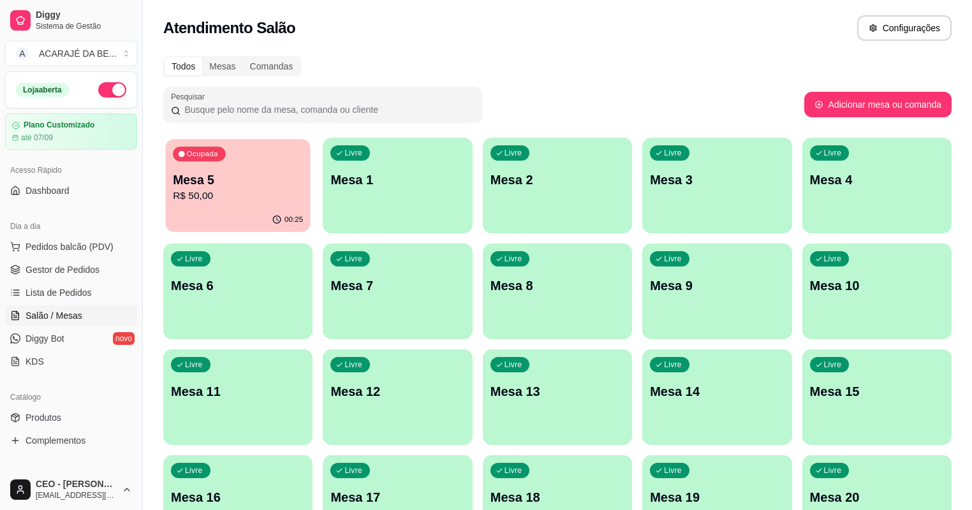
click at [258, 197] on p "R$ 50,00" at bounding box center [238, 196] width 130 height 15
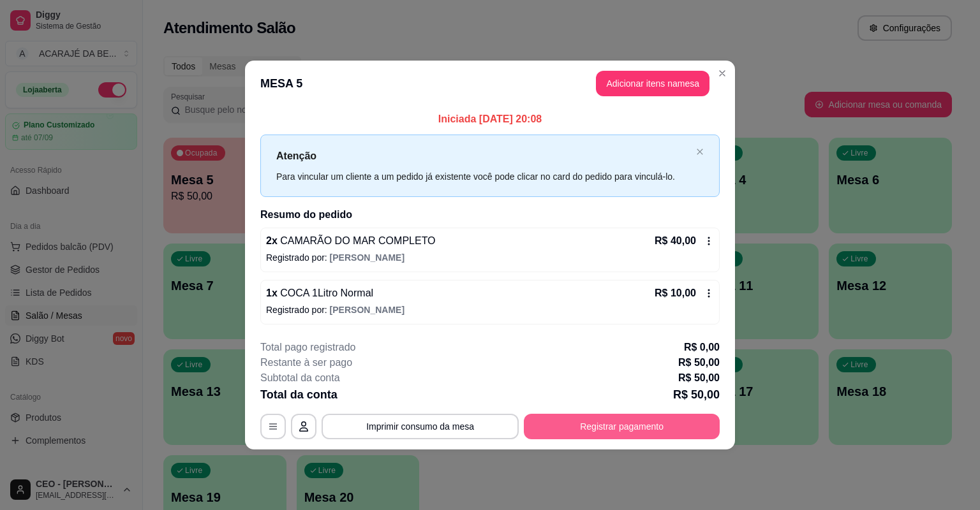
click at [557, 430] on button "Registrar pagamento" at bounding box center [622, 427] width 196 height 26
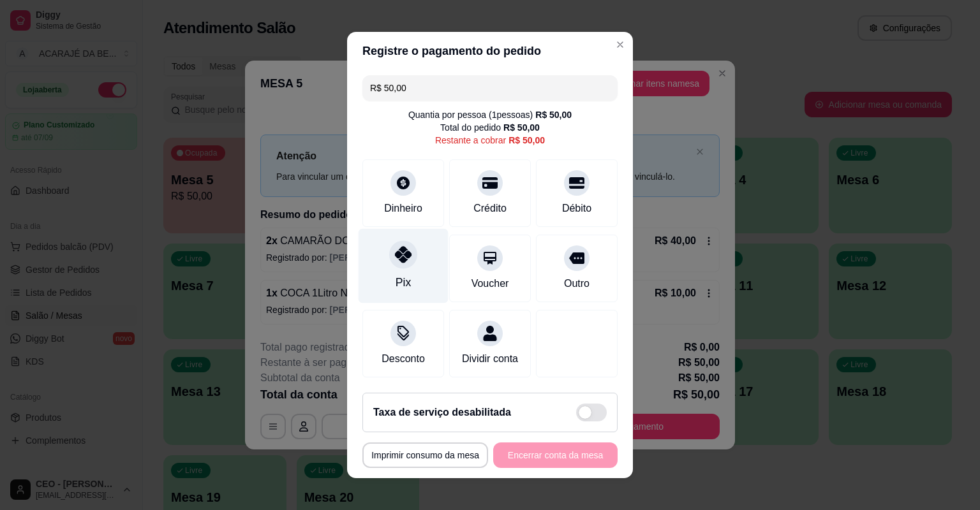
click at [407, 272] on div "Pix" at bounding box center [403, 266] width 90 height 75
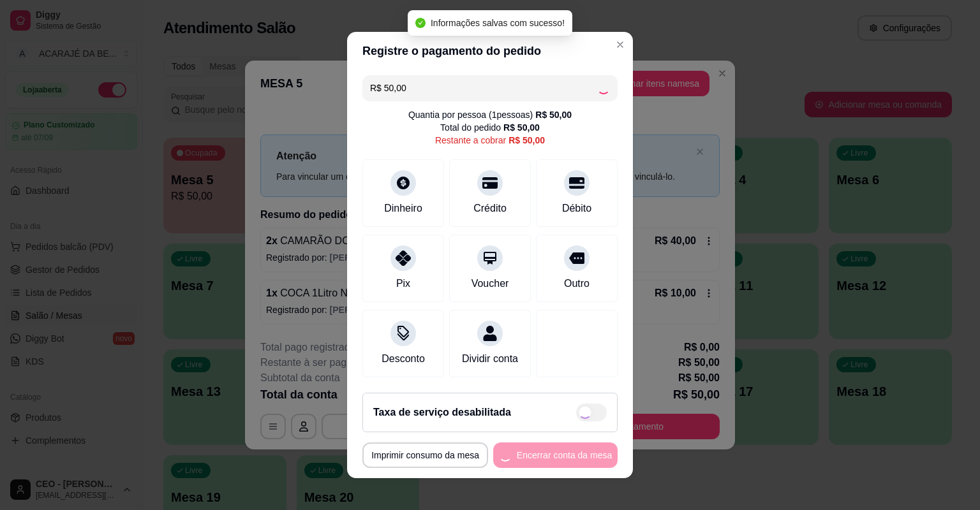
type input "R$ 0,00"
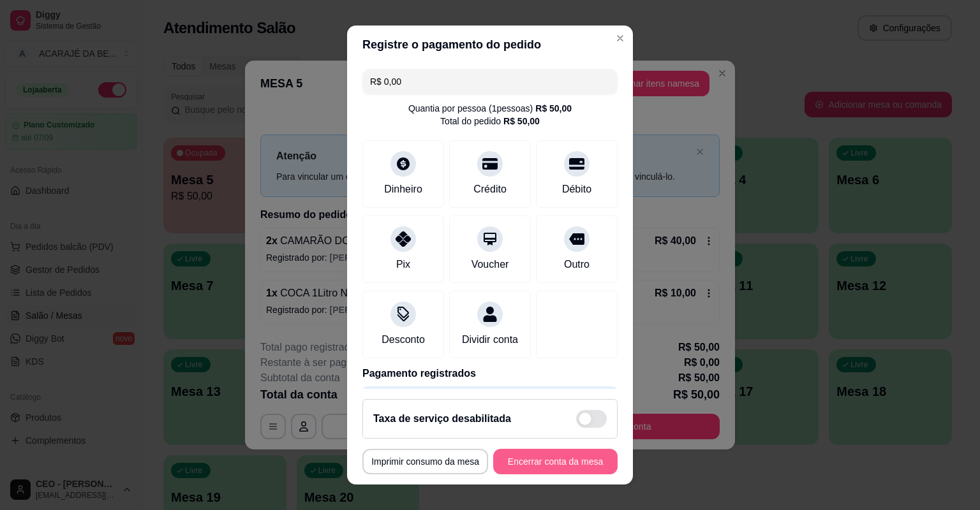
click at [567, 459] on button "Encerrar conta da mesa" at bounding box center [555, 462] width 124 height 26
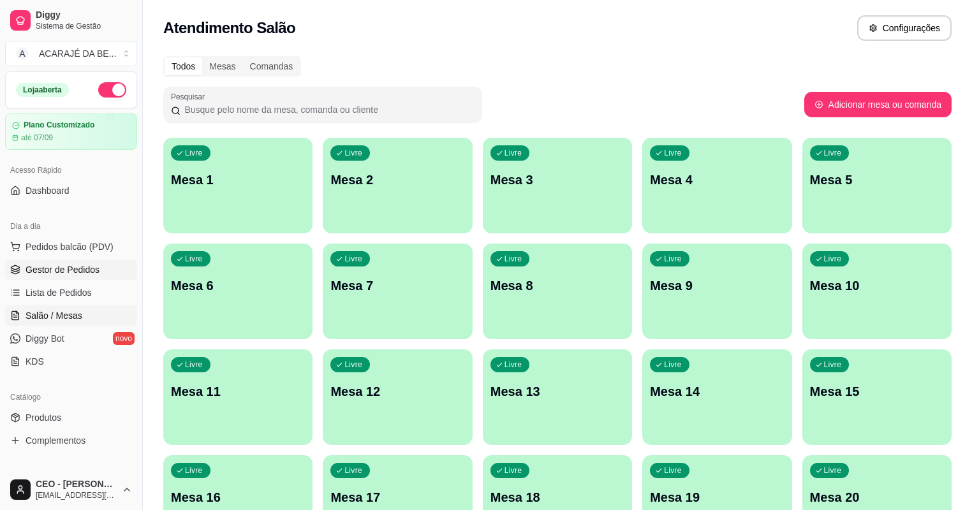
click at [70, 271] on span "Gestor de Pedidos" at bounding box center [63, 269] width 74 height 13
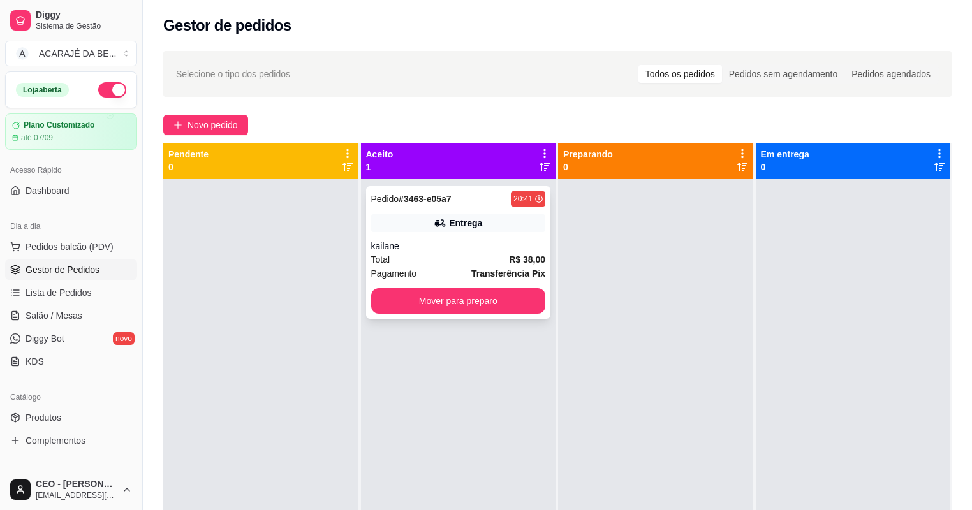
click at [467, 262] on div "Total R$ 38,00" at bounding box center [458, 260] width 175 height 14
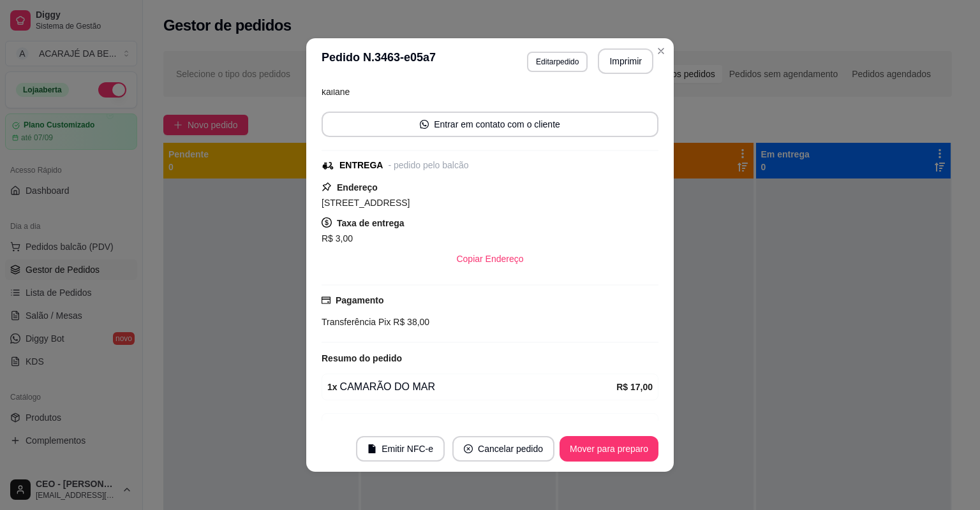
scroll to position [202, 0]
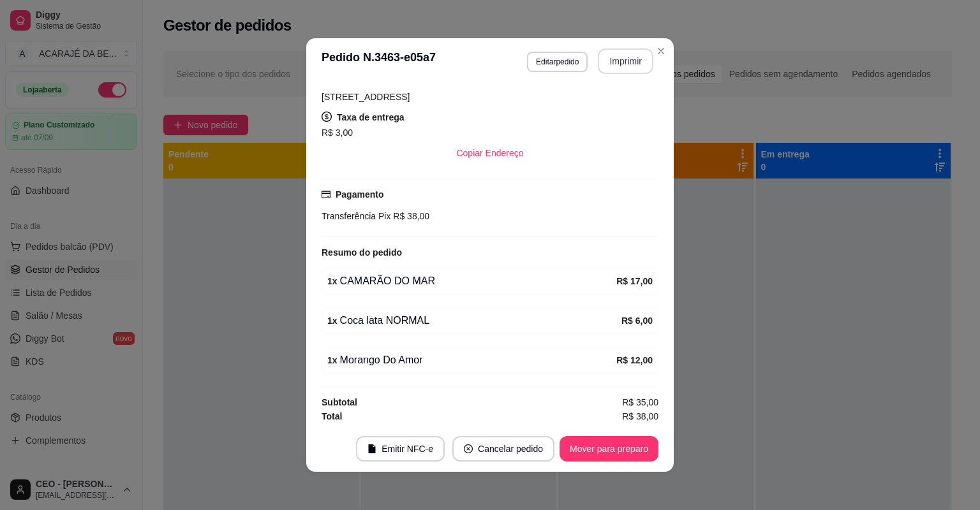
click at [630, 69] on button "Imprimir" at bounding box center [625, 61] width 55 height 26
drag, startPoint x: 936, startPoint y: 354, endPoint x: 673, endPoint y: 436, distance: 275.3
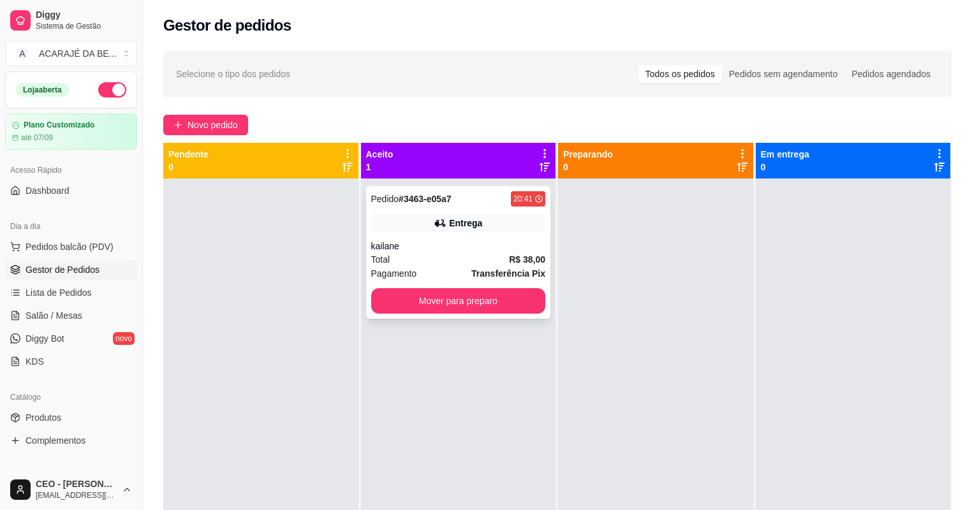
click at [433, 240] on div "kailane" at bounding box center [458, 246] width 175 height 13
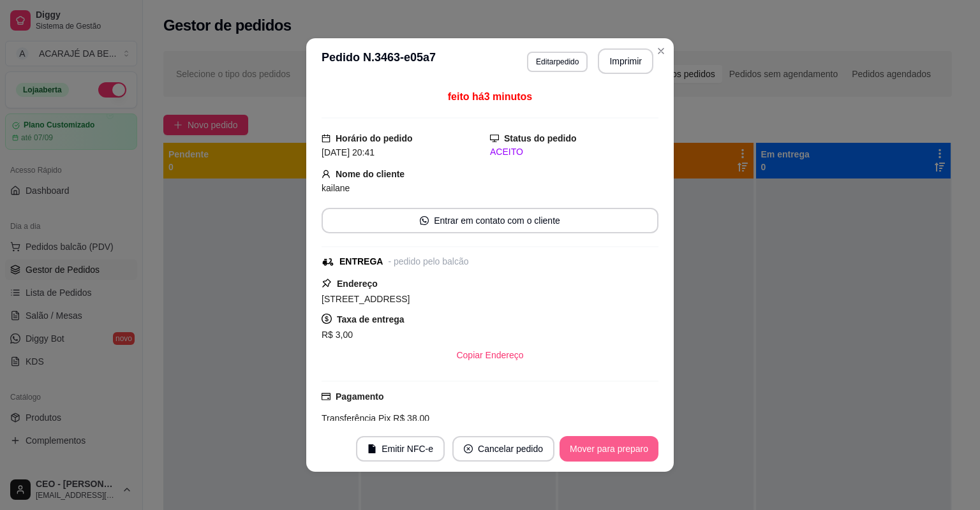
click at [582, 453] on button "Mover para preparo" at bounding box center [608, 449] width 99 height 26
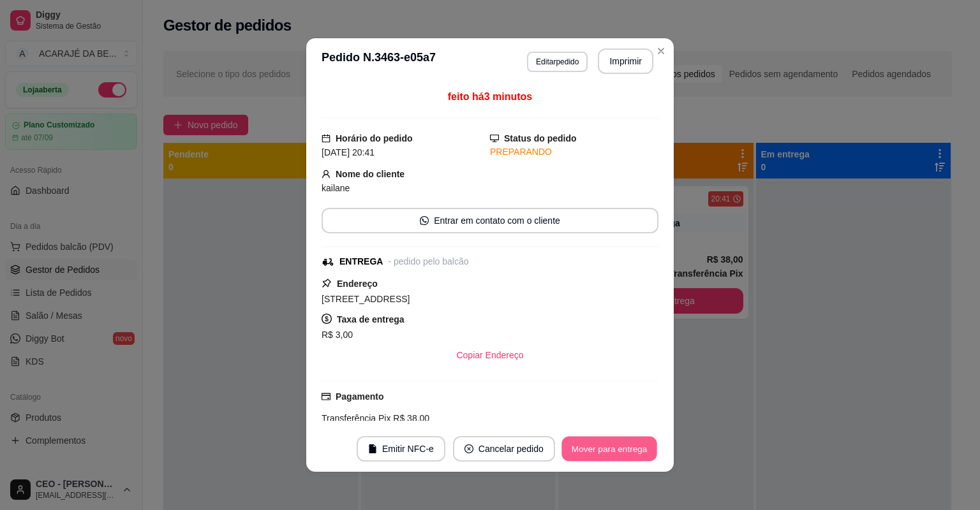
click at [582, 449] on button "Mover para entrega" at bounding box center [609, 449] width 96 height 25
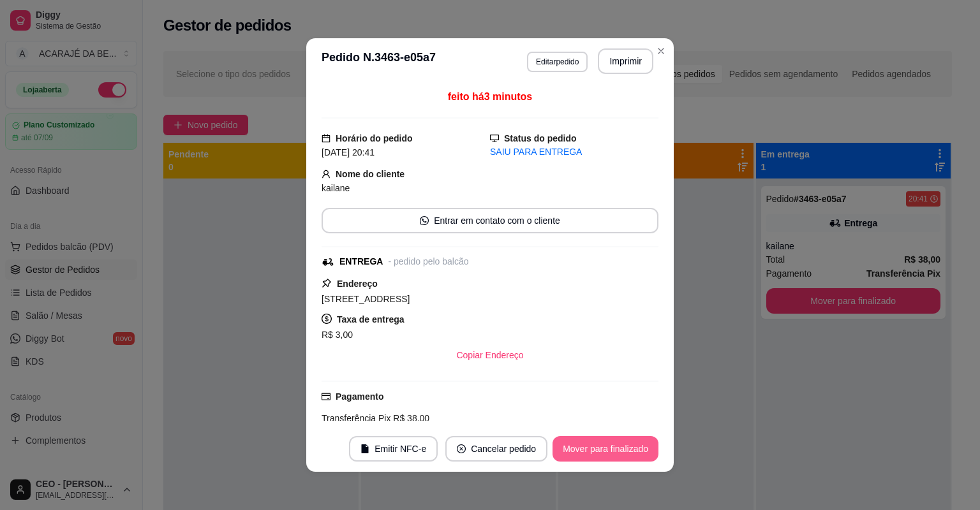
click at [592, 444] on button "Mover para finalizado" at bounding box center [605, 449] width 106 height 26
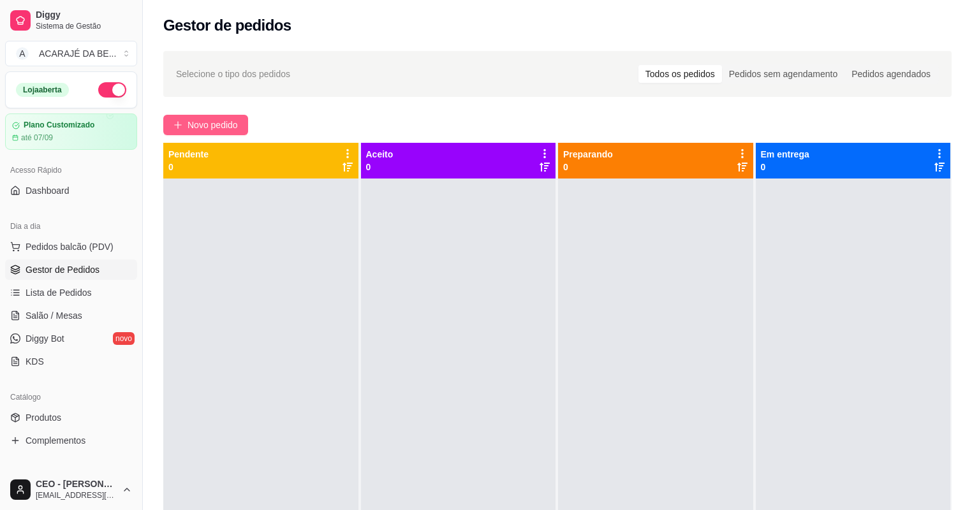
click at [232, 124] on span "Novo pedido" at bounding box center [212, 125] width 50 height 14
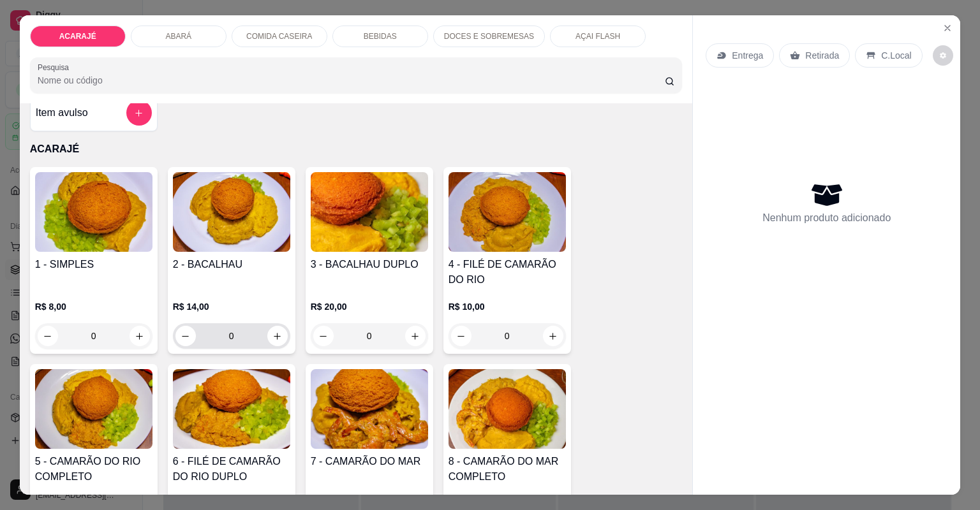
scroll to position [51, 0]
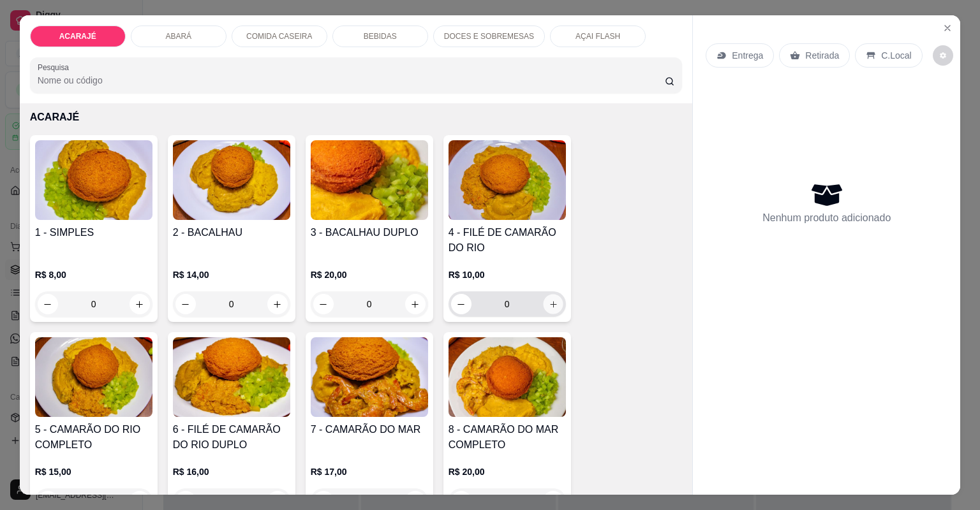
click at [555, 301] on button "increase-product-quantity" at bounding box center [553, 304] width 20 height 20
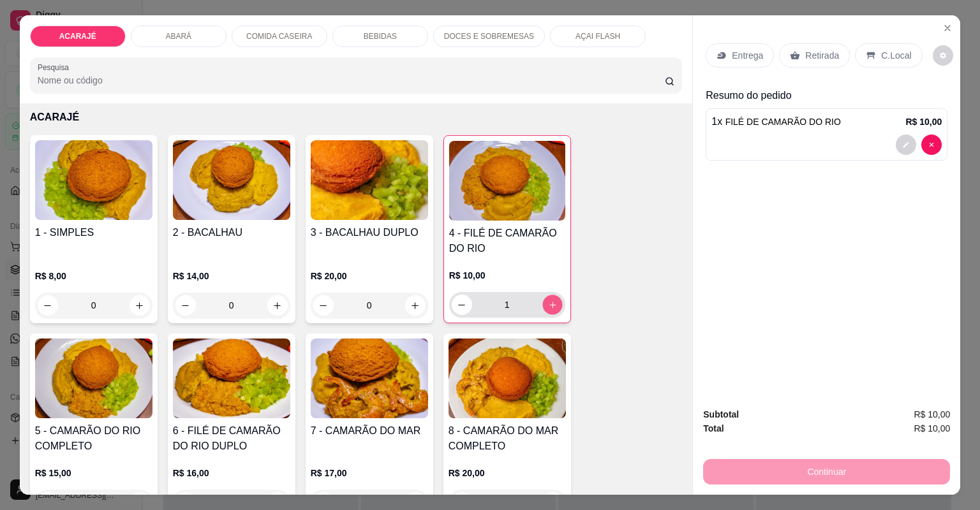
click at [555, 301] on button "increase-product-quantity" at bounding box center [552, 305] width 20 height 20
type input "2"
click at [756, 52] on p "Entrega" at bounding box center [746, 55] width 31 height 13
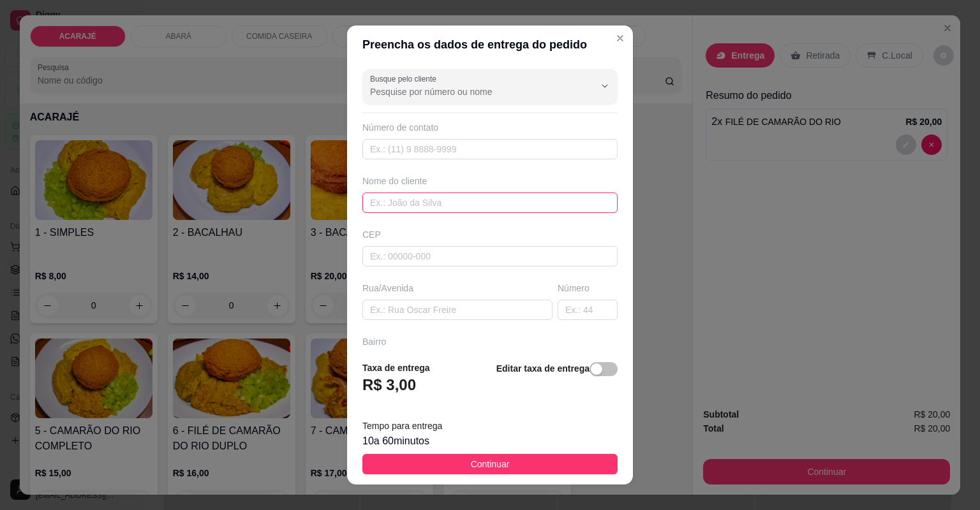
click at [506, 199] on input "text" at bounding box center [489, 203] width 255 height 20
type input "preta"
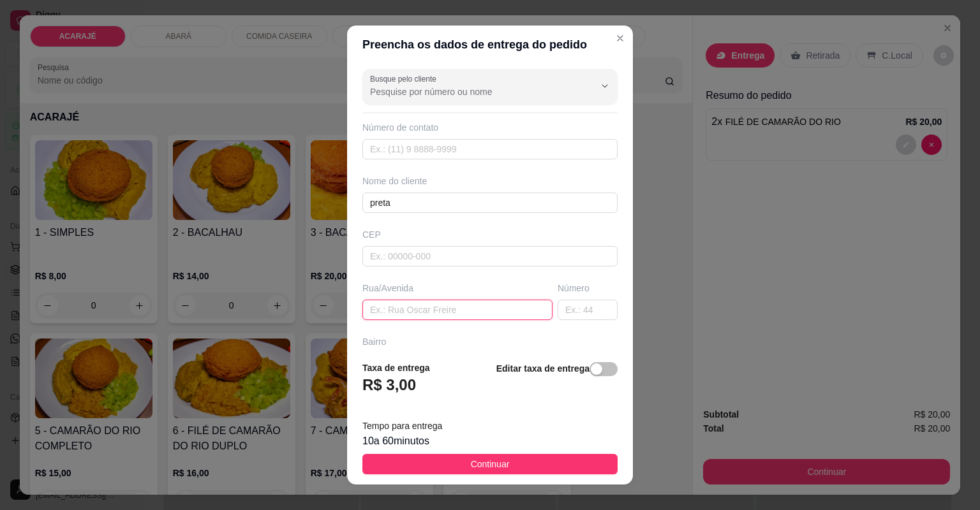
click at [442, 318] on input "text" at bounding box center [457, 310] width 190 height 20
type input "rua comissão, proximo ao bar de chau"
click at [559, 314] on input "text" at bounding box center [587, 310] width 60 height 20
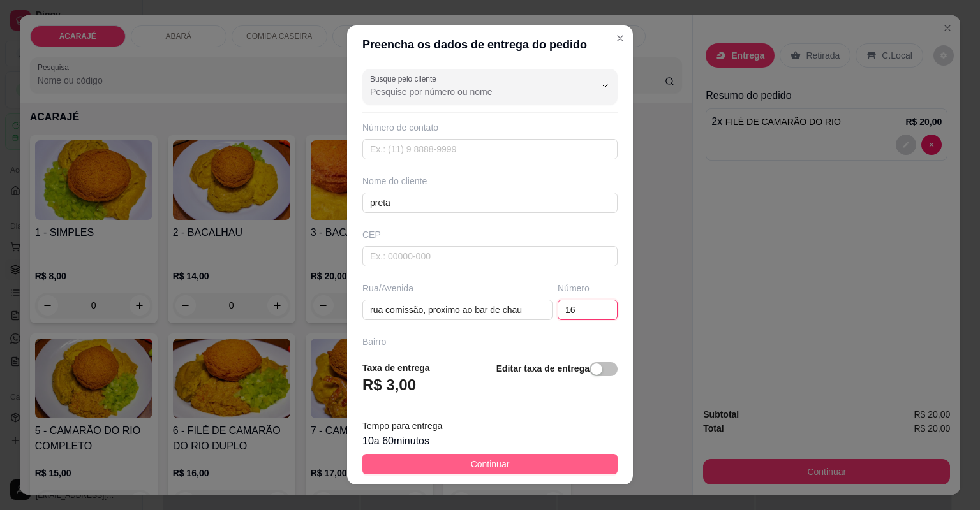
type input "16"
click at [506, 463] on button "Continuar" at bounding box center [489, 464] width 255 height 20
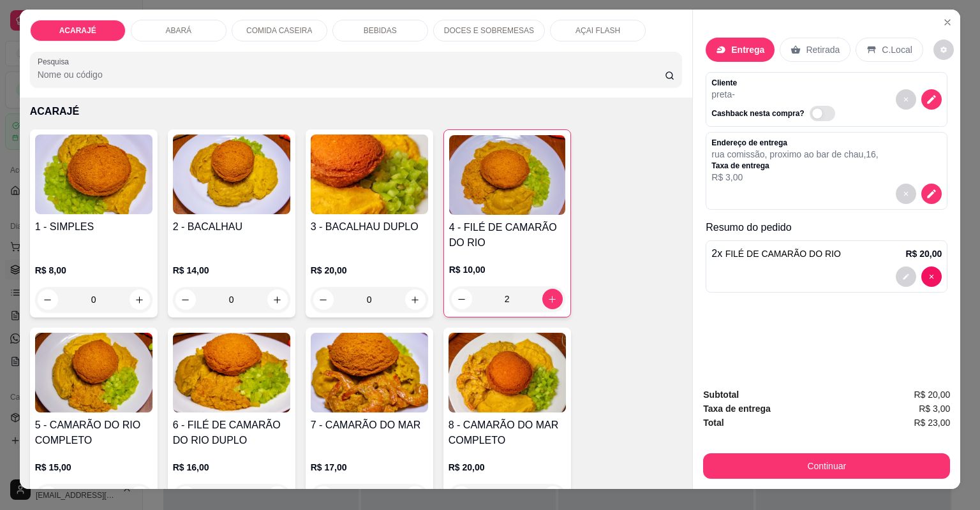
scroll to position [26, 0]
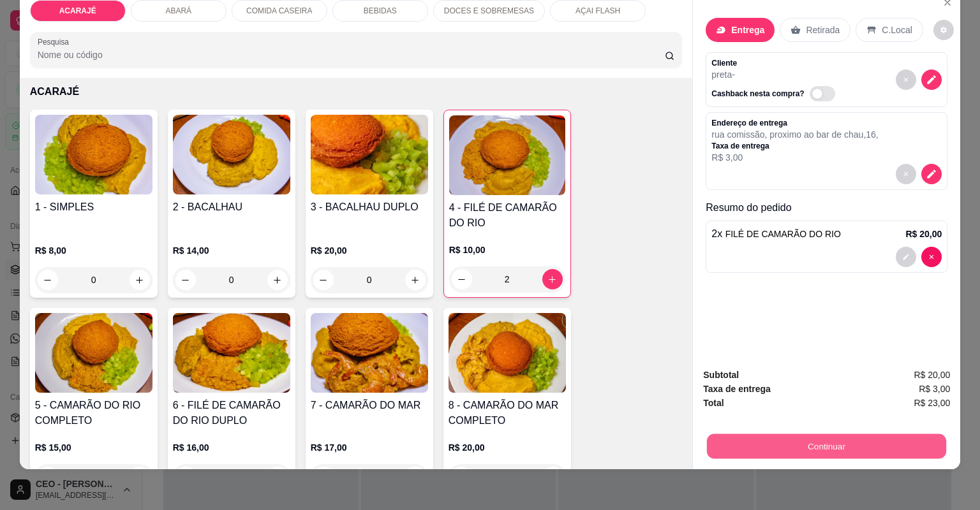
click at [784, 445] on button "Continuar" at bounding box center [826, 446] width 239 height 25
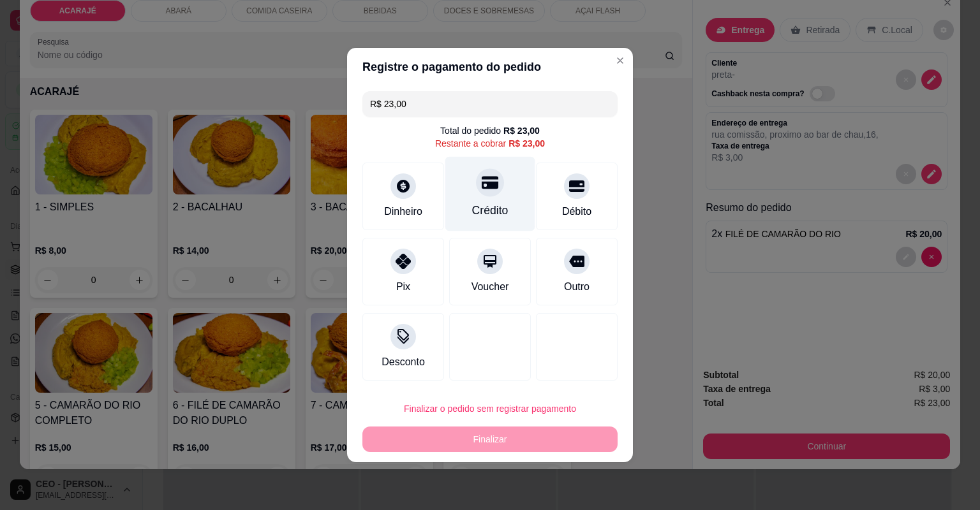
click at [492, 202] on div "Crédito" at bounding box center [490, 194] width 90 height 75
type input "R$ 0,00"
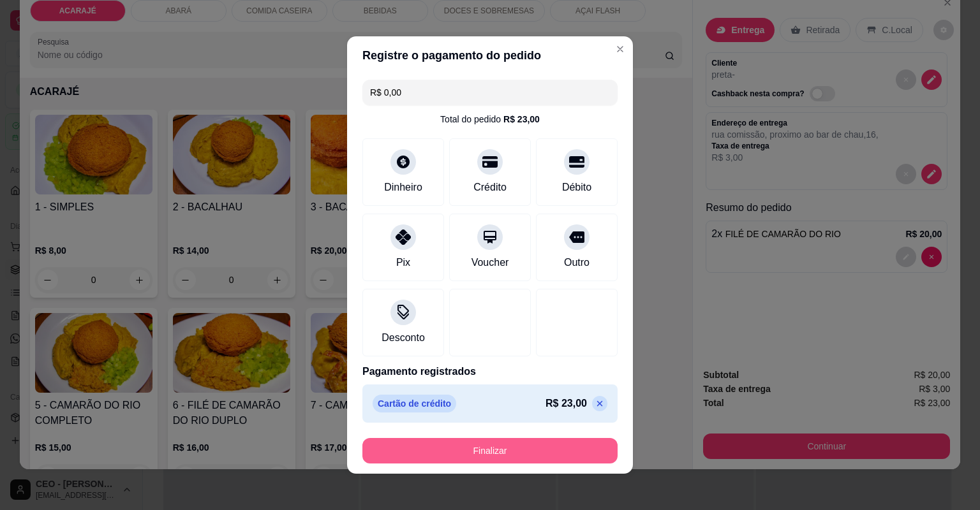
click at [538, 446] on button "Finalizar" at bounding box center [489, 451] width 255 height 26
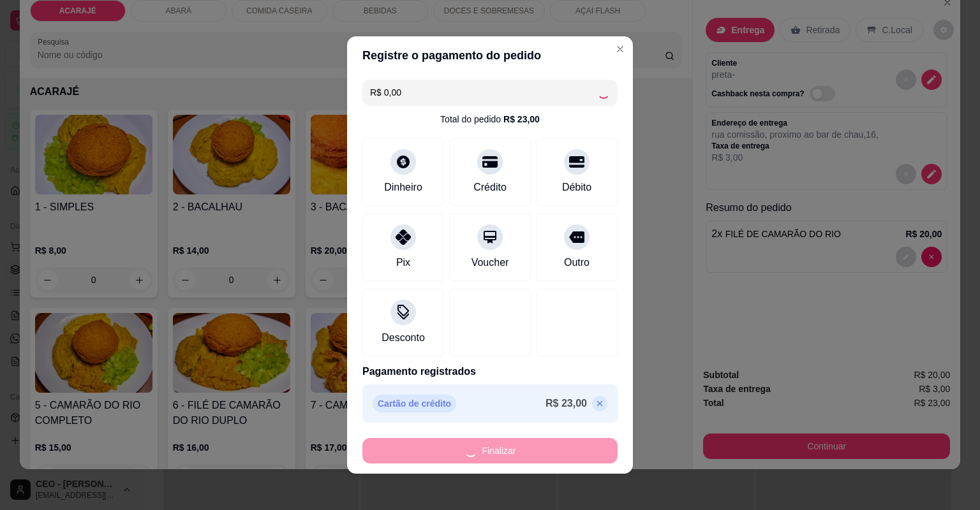
type input "0"
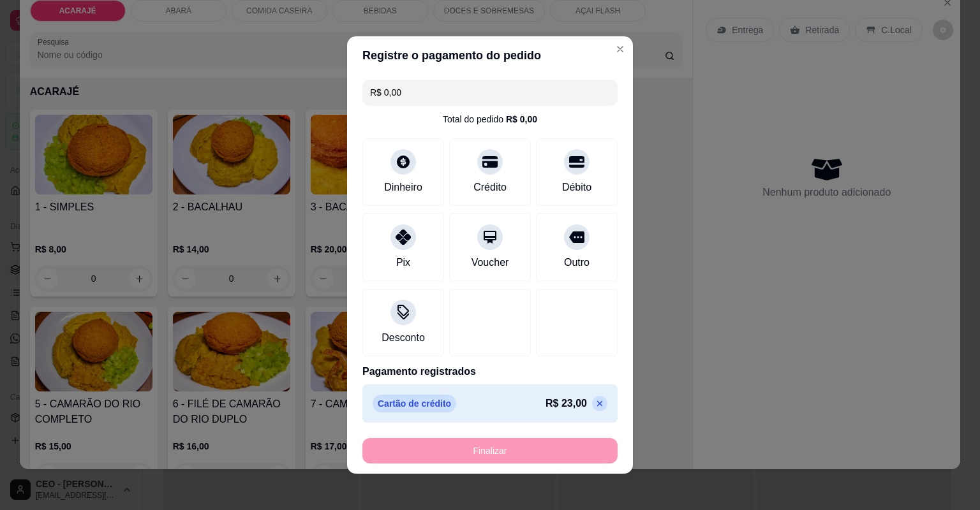
type input "-R$ 23,00"
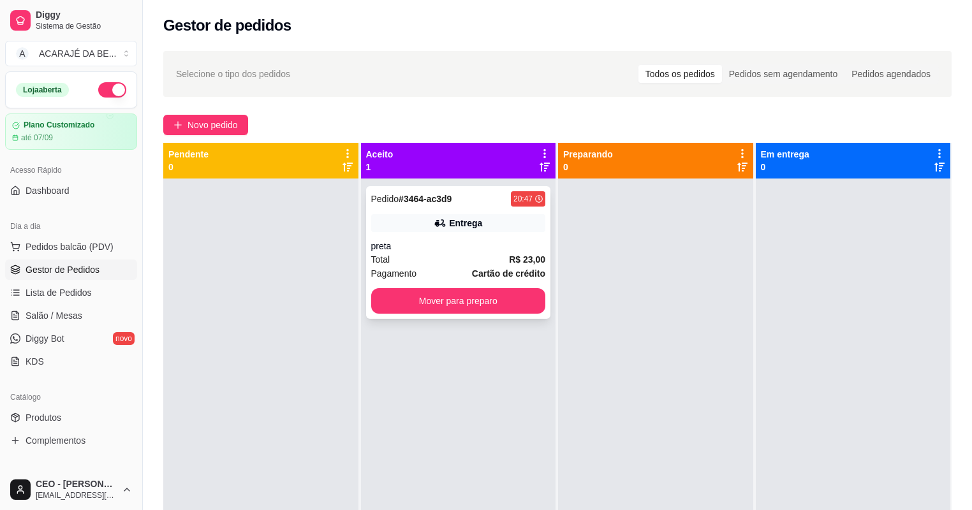
click at [472, 254] on div "Total R$ 23,00" at bounding box center [458, 260] width 175 height 14
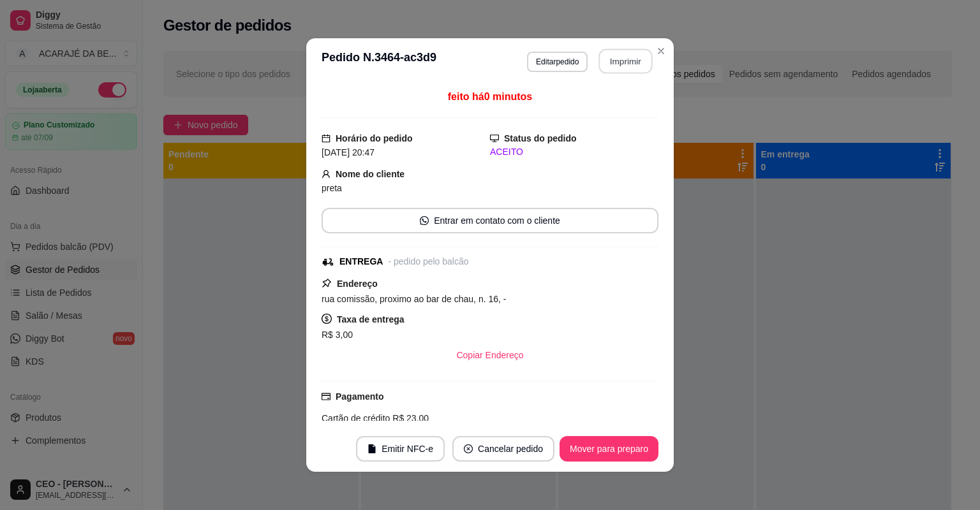
click at [612, 68] on button "Imprimir" at bounding box center [626, 61] width 54 height 25
click at [602, 446] on button "Mover para preparo" at bounding box center [608, 449] width 99 height 26
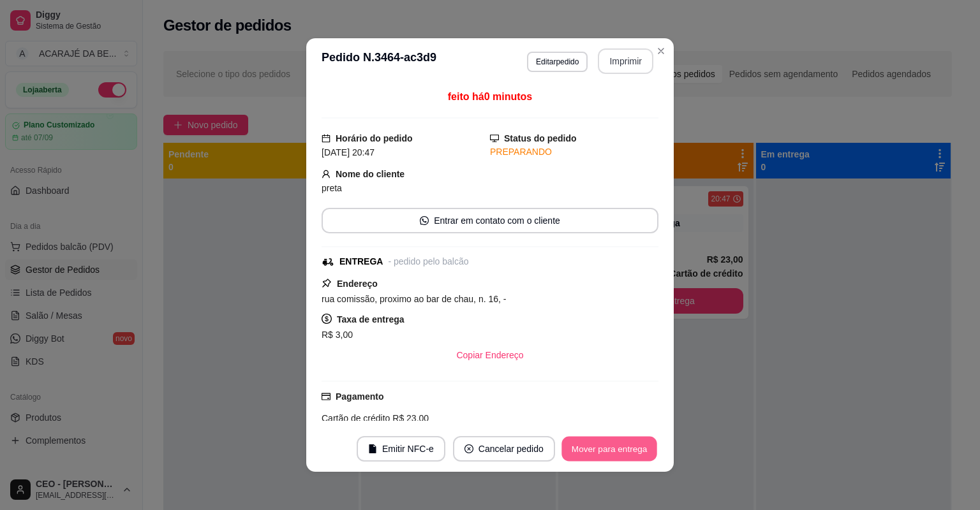
click at [602, 446] on button "Mover para entrega" at bounding box center [609, 449] width 96 height 25
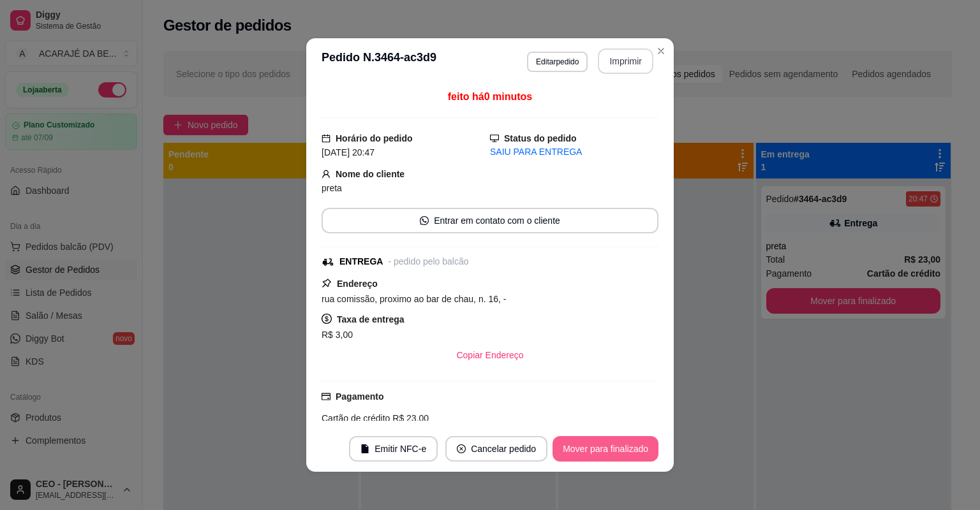
click at [602, 446] on button "Mover para finalizado" at bounding box center [605, 449] width 106 height 26
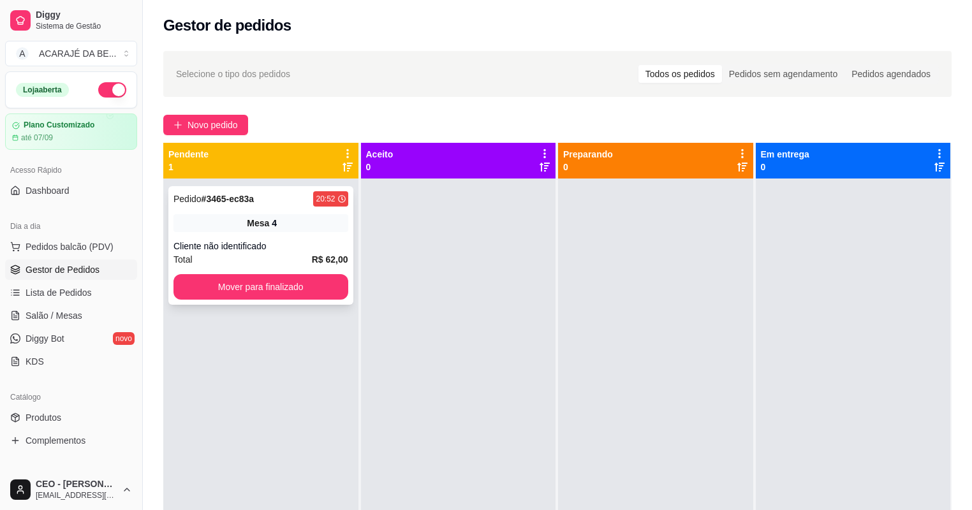
click at [270, 235] on div "Pedido # 3465-ec83a 20:52 Mesa 4 Cliente não identificado Total R$ 62,00 Mover …" at bounding box center [260, 245] width 185 height 119
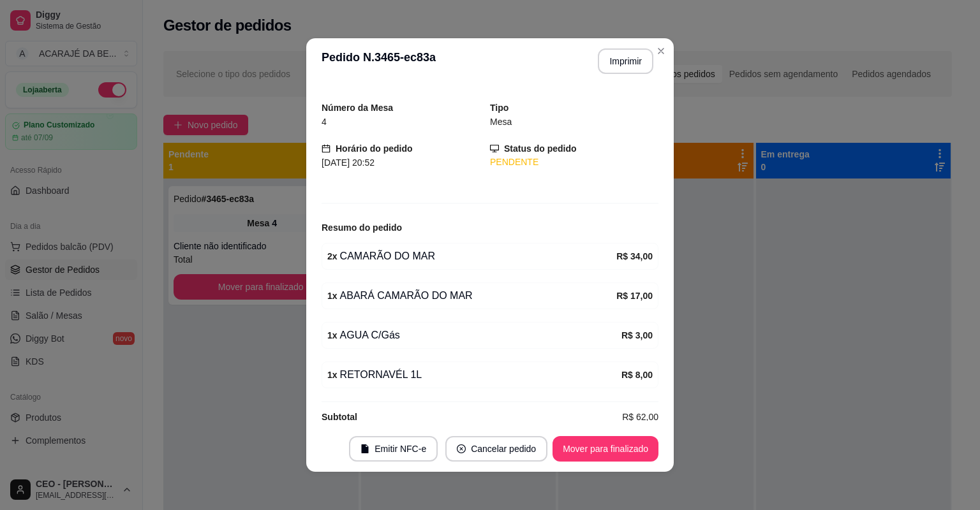
scroll to position [46, 0]
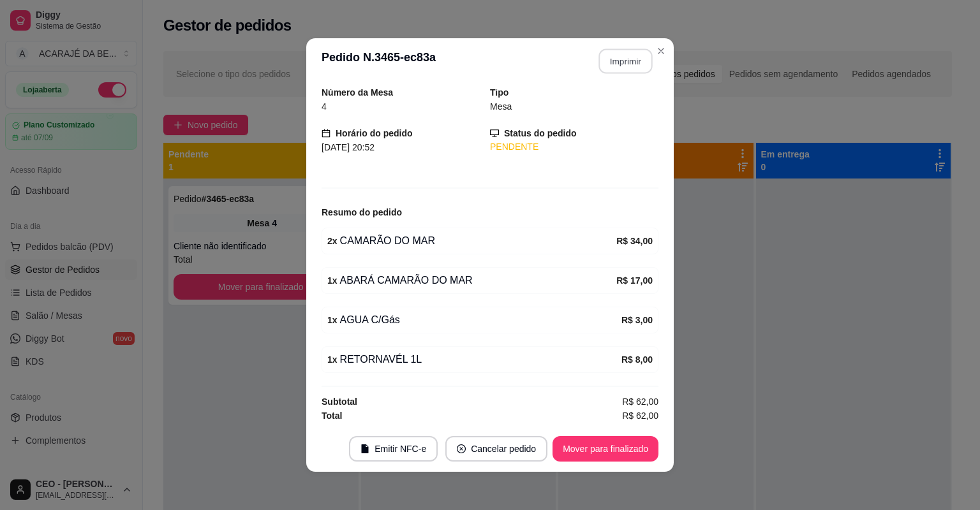
click at [615, 58] on button "Imprimir" at bounding box center [626, 61] width 54 height 25
click at [643, 449] on button "Mover para finalizado" at bounding box center [605, 449] width 103 height 25
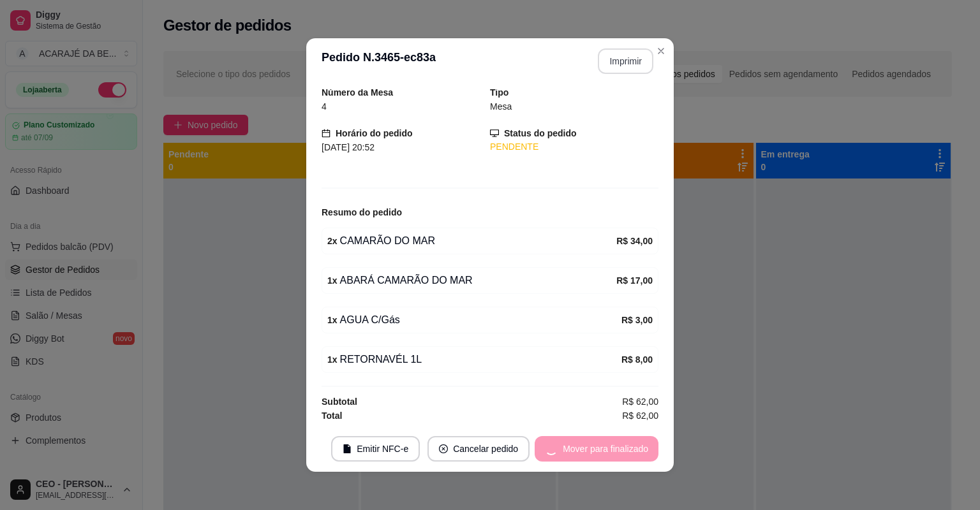
scroll to position [4, 0]
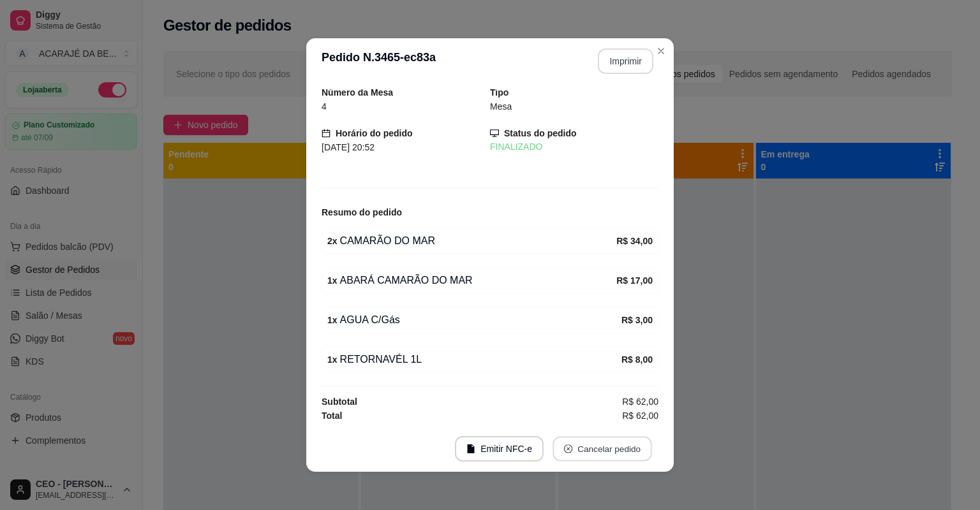
click at [643, 449] on button "Cancelar pedido" at bounding box center [601, 449] width 99 height 25
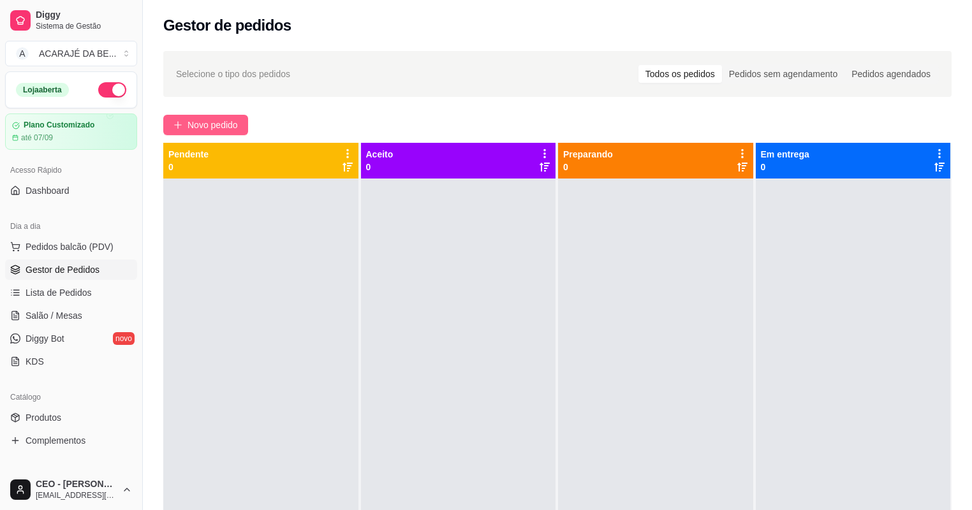
click at [245, 125] on button "Novo pedido" at bounding box center [205, 125] width 85 height 20
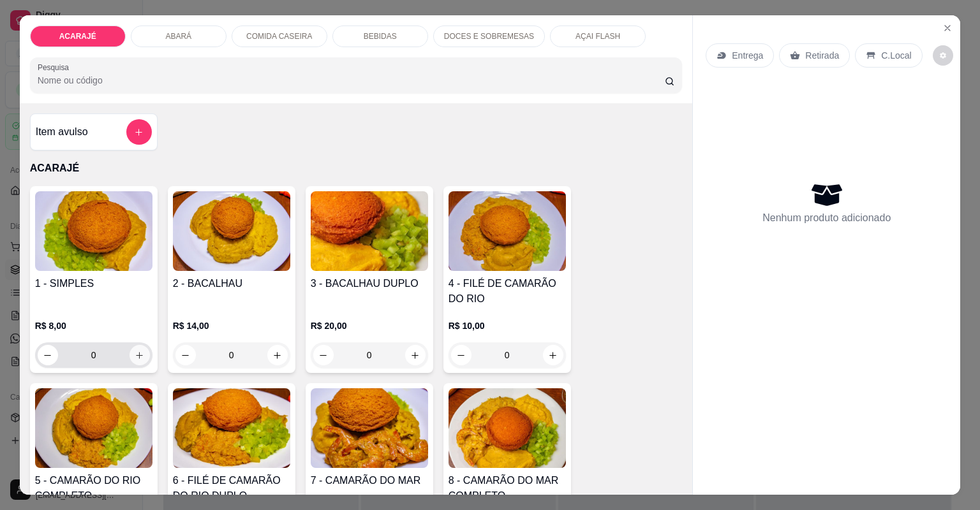
click at [135, 353] on icon "increase-product-quantity" at bounding box center [140, 356] width 10 height 10
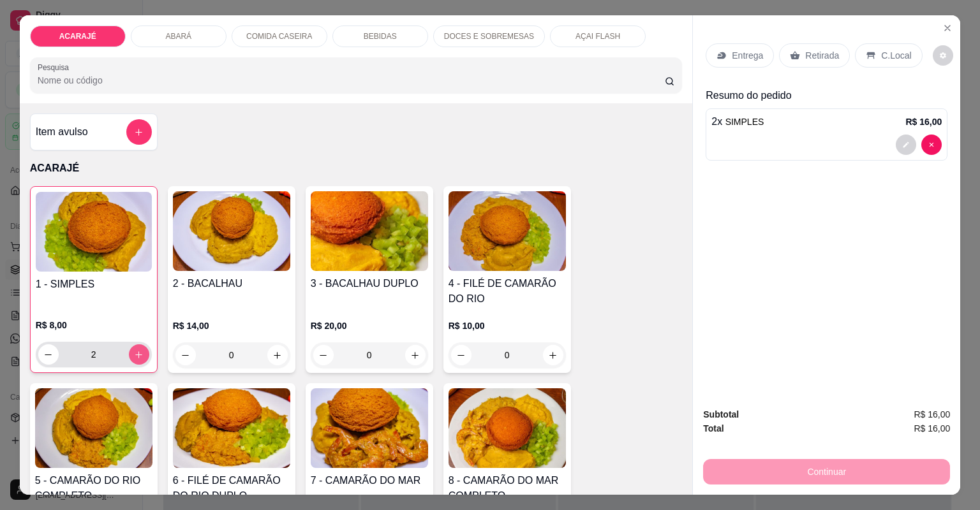
type input "2"
click at [791, 48] on div "Retirada" at bounding box center [814, 55] width 71 height 24
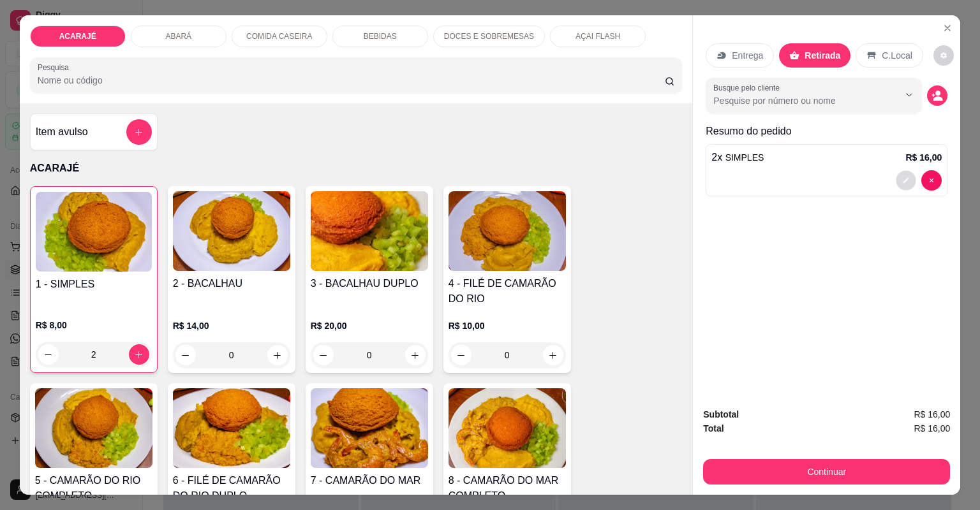
click at [903, 180] on icon "decrease-product-quantity" at bounding box center [906, 181] width 6 height 6
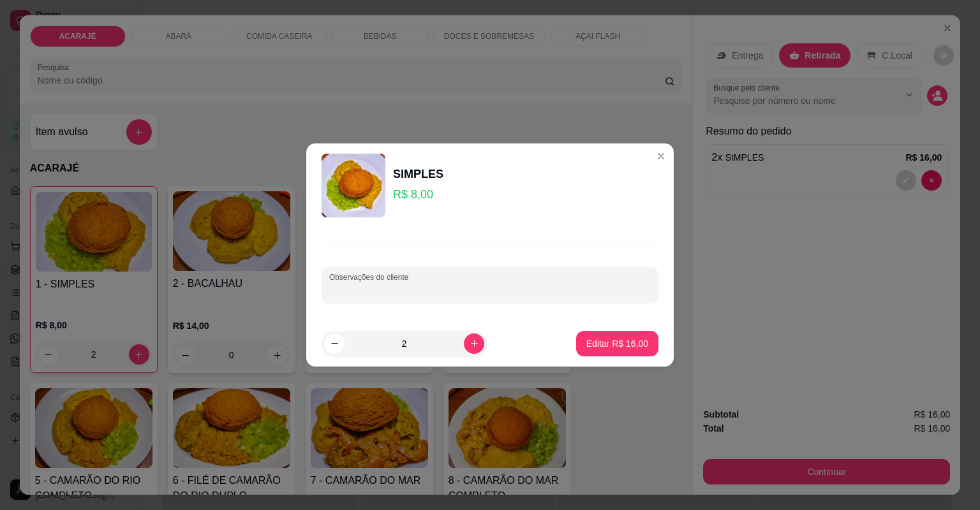
drag, startPoint x: 542, startPoint y: 290, endPoint x: 554, endPoint y: 283, distance: 13.5
click at [548, 286] on input "Observações do cliente" at bounding box center [489, 290] width 321 height 13
type input "1 sem vatapá"
click at [596, 337] on p "Editar R$ 16,00" at bounding box center [617, 343] width 62 height 13
type input "0"
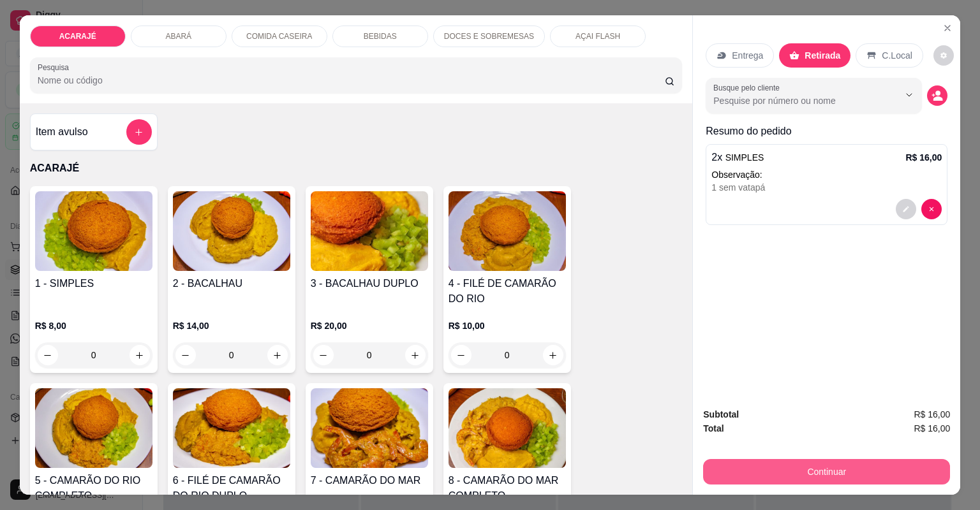
click at [732, 473] on button "Continuar" at bounding box center [826, 472] width 247 height 26
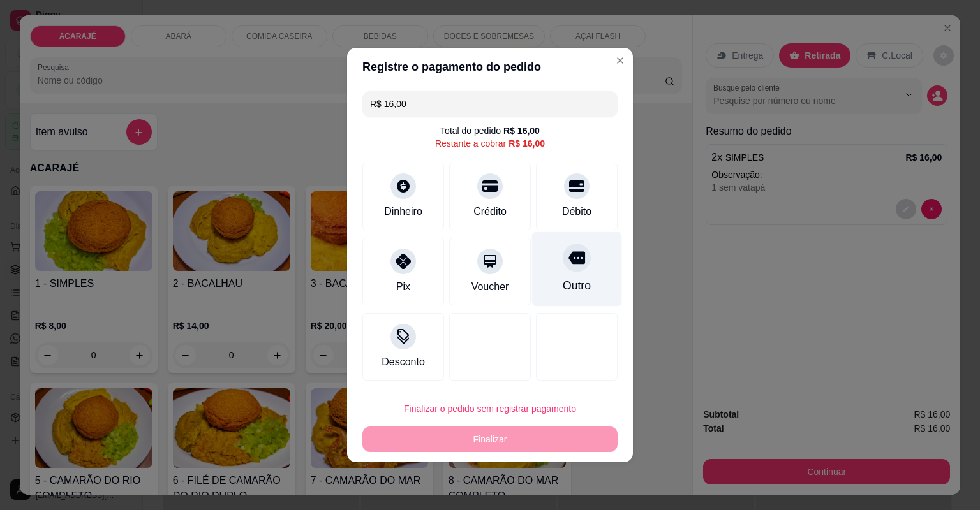
click at [575, 276] on div "Outro" at bounding box center [577, 269] width 90 height 75
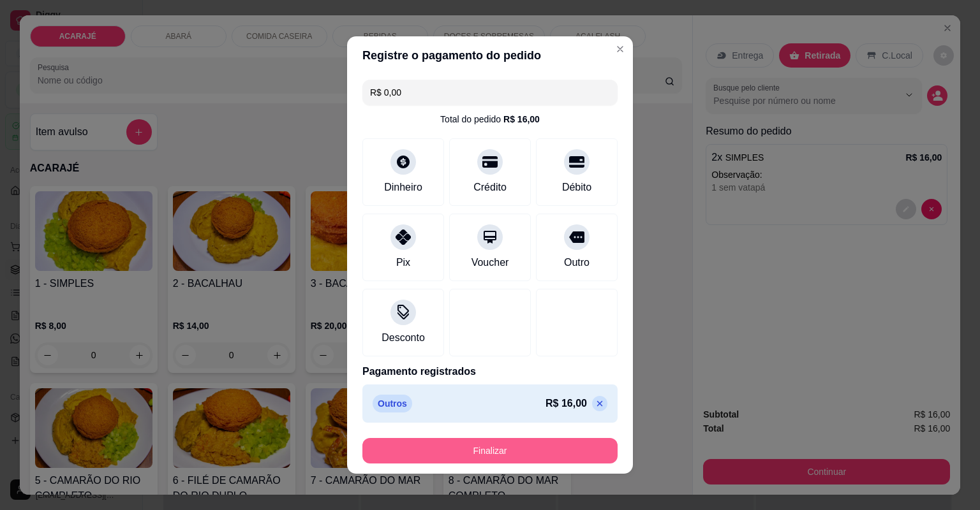
click at [530, 444] on button "Finalizar" at bounding box center [489, 451] width 255 height 26
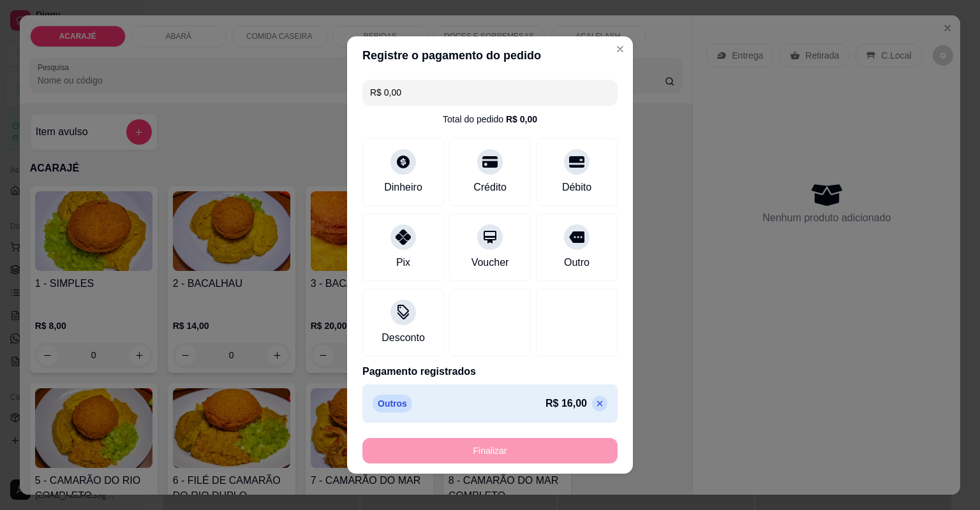
type input "-R$ 16,00"
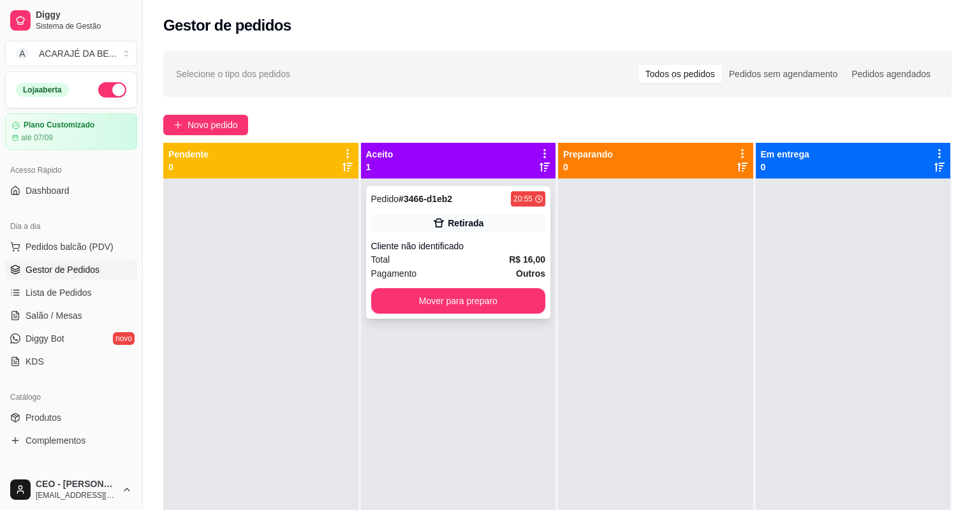
click at [496, 271] on div "Pagamento Outros" at bounding box center [458, 274] width 175 height 14
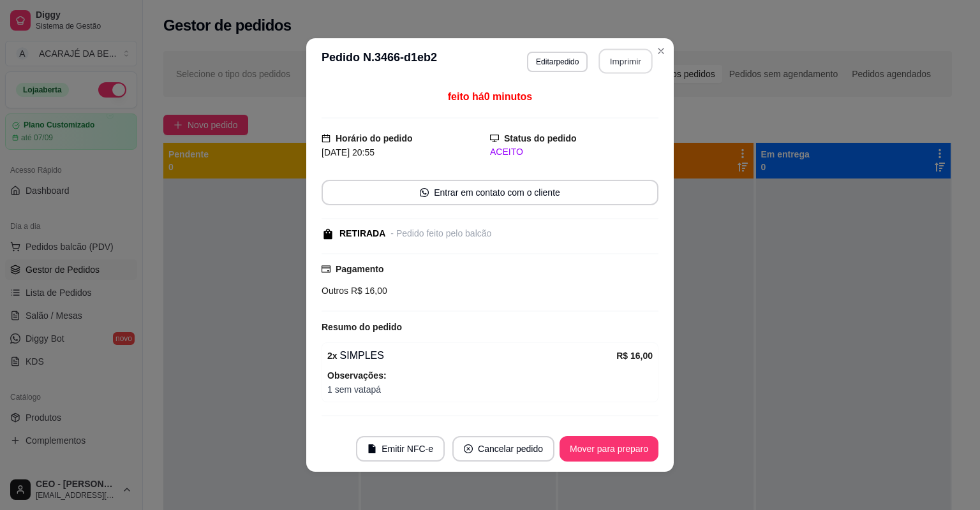
click at [632, 61] on button "Imprimir" at bounding box center [626, 61] width 54 height 25
click at [633, 450] on button "Mover para preparo" at bounding box center [608, 449] width 99 height 26
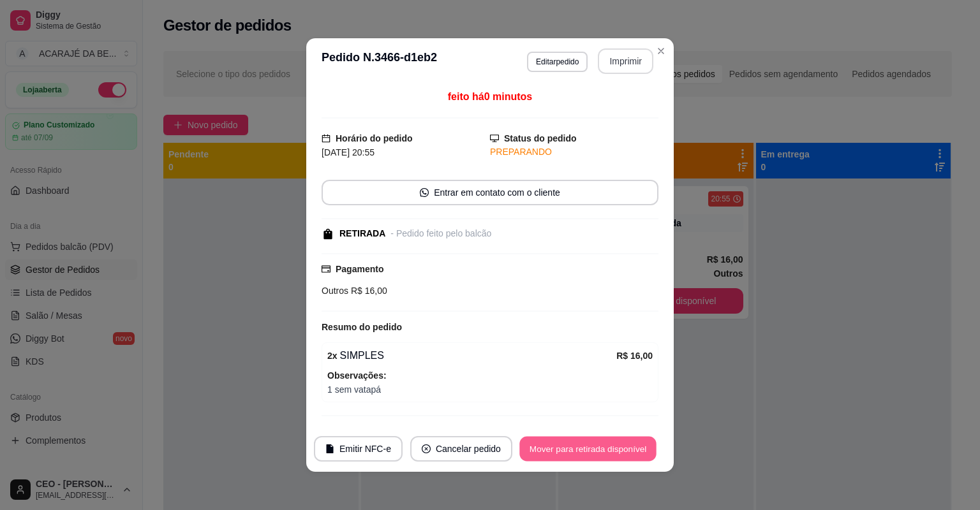
click at [633, 450] on button "Mover para retirada disponível" at bounding box center [587, 449] width 136 height 25
click at [633, 450] on div "Mover para retirada disponível" at bounding box center [587, 449] width 141 height 26
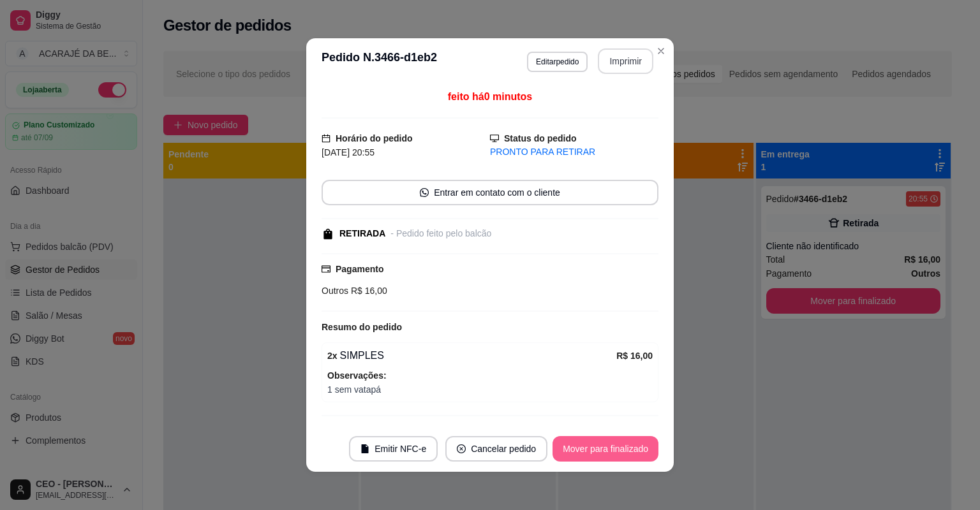
click at [633, 450] on button "Mover para finalizado" at bounding box center [605, 449] width 106 height 26
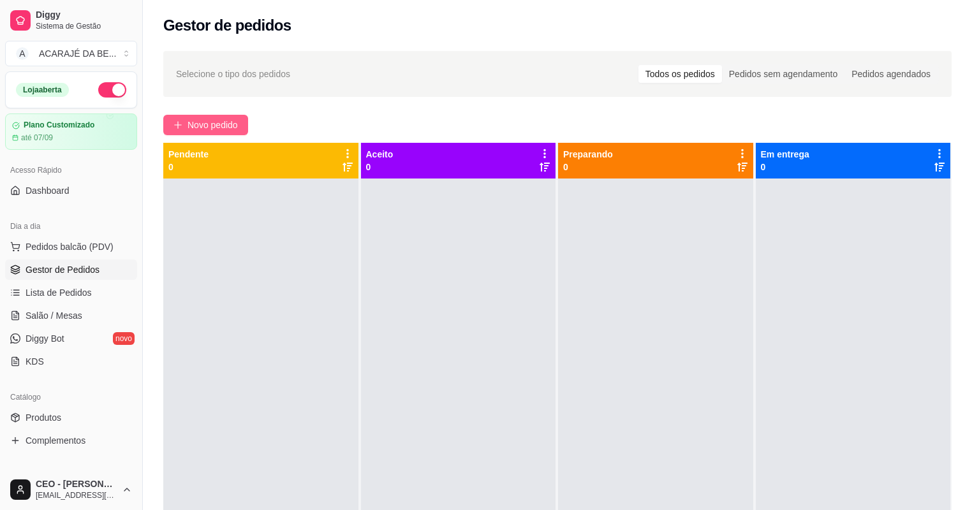
click at [209, 122] on span "Novo pedido" at bounding box center [212, 125] width 50 height 14
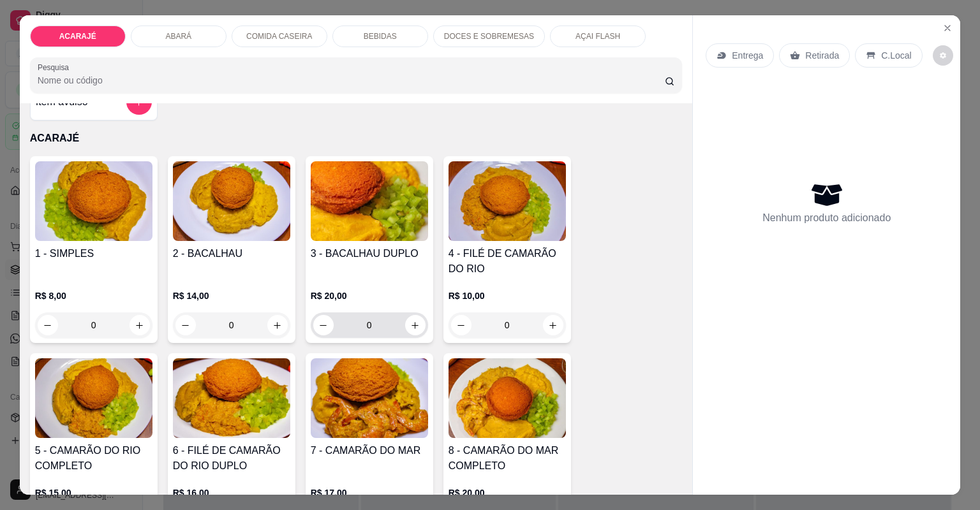
scroll to position [51, 0]
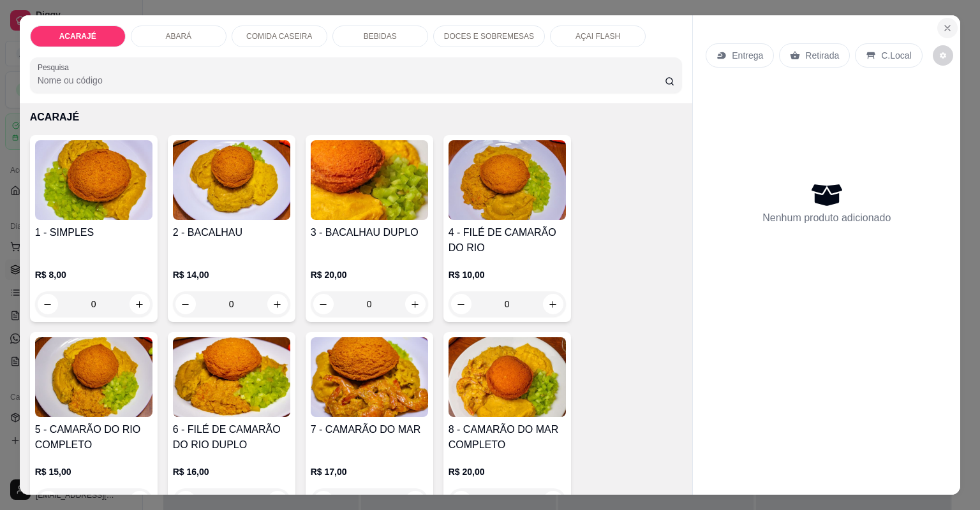
click at [942, 25] on icon "Close" at bounding box center [947, 28] width 10 height 10
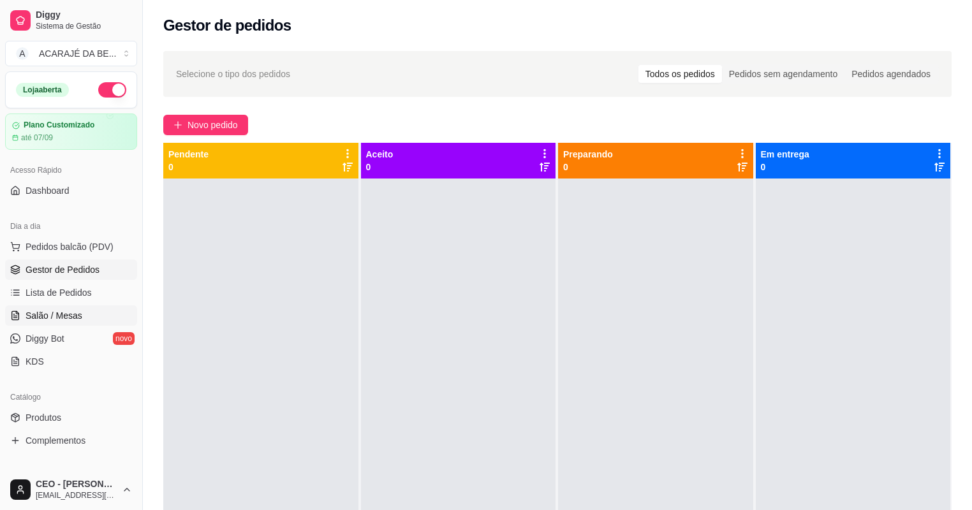
click at [47, 310] on span "Salão / Mesas" at bounding box center [54, 315] width 57 height 13
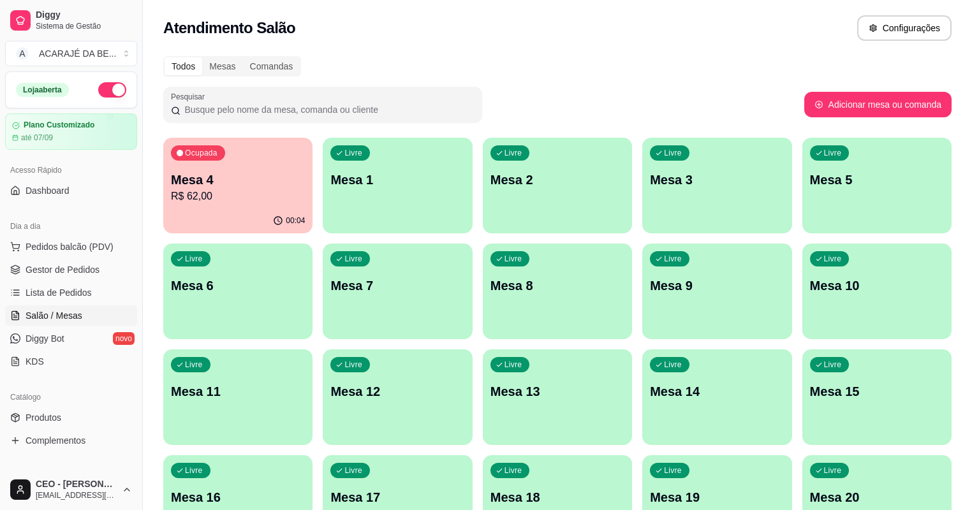
click at [802, 302] on div "Livre Mesa 10" at bounding box center [876, 284] width 149 height 80
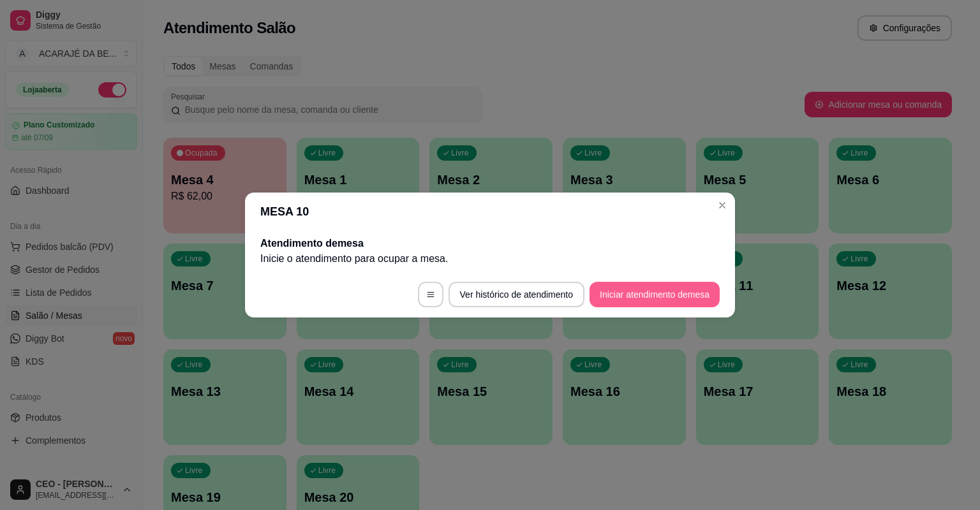
click at [670, 297] on button "Iniciar atendimento de mesa" at bounding box center [654, 295] width 130 height 26
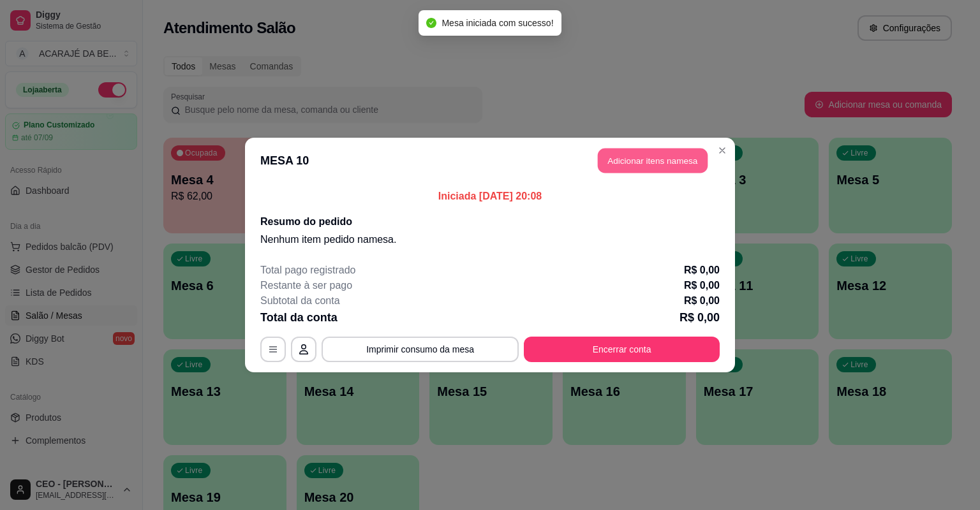
click at [624, 162] on button "Adicionar itens na mesa" at bounding box center [653, 161] width 110 height 25
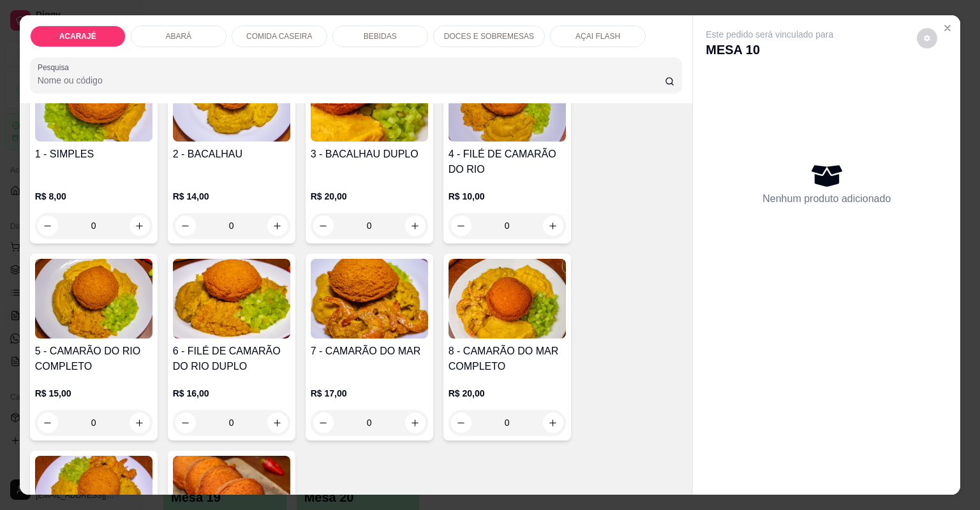
scroll to position [153, 0]
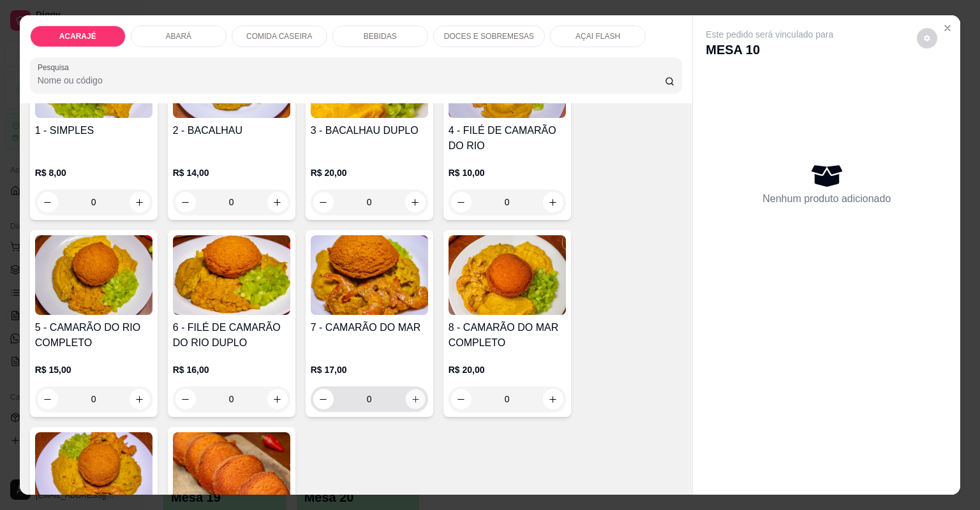
click at [415, 401] on icon "increase-product-quantity" at bounding box center [415, 400] width 10 height 10
type input "1"
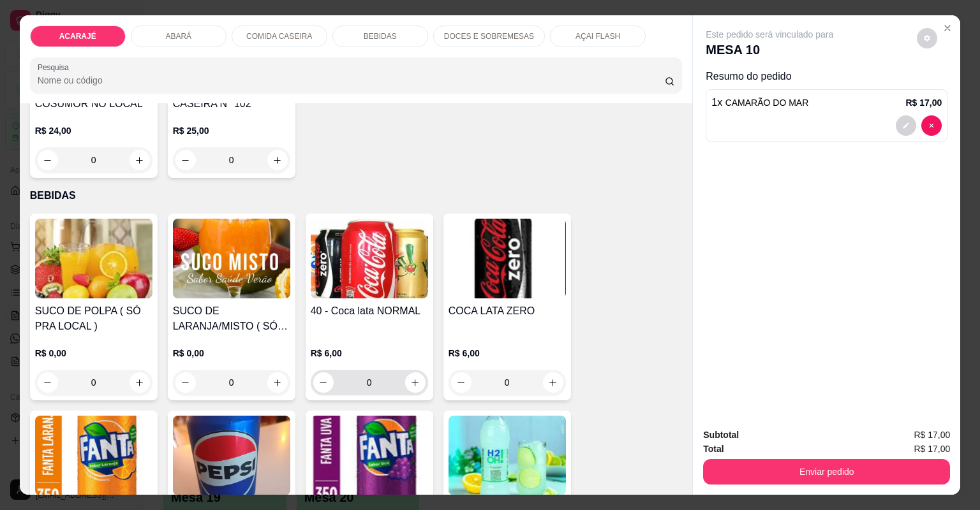
scroll to position [1582, 0]
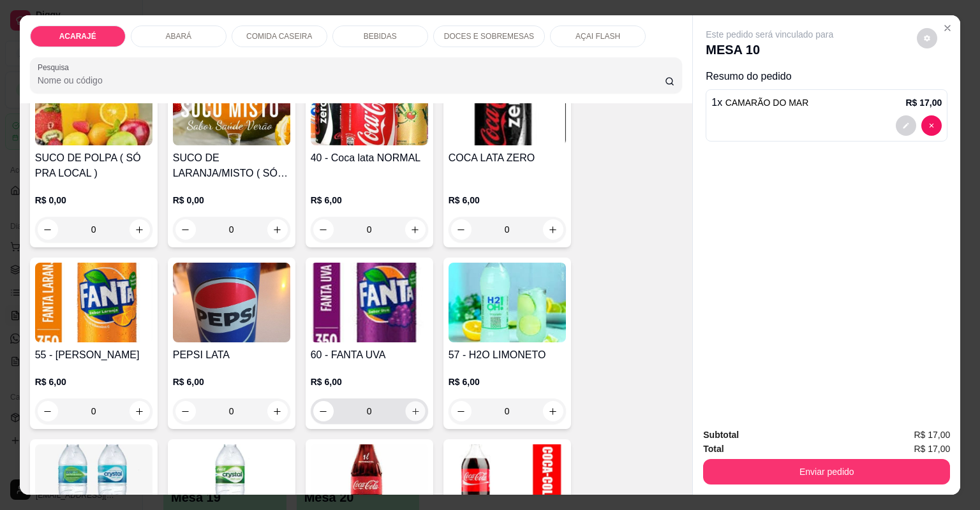
click at [418, 409] on button "increase-product-quantity" at bounding box center [415, 411] width 20 height 20
type input "1"
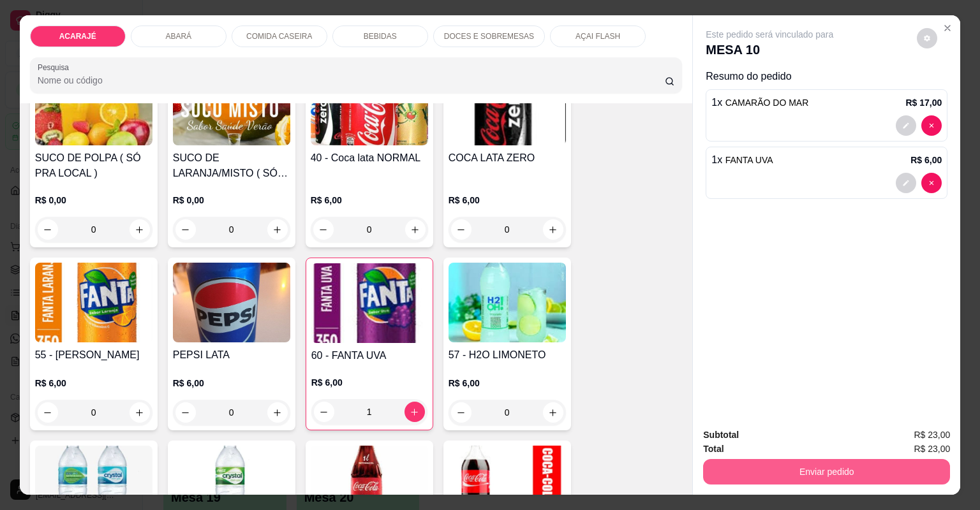
click at [717, 463] on button "Enviar pedido" at bounding box center [826, 472] width 247 height 26
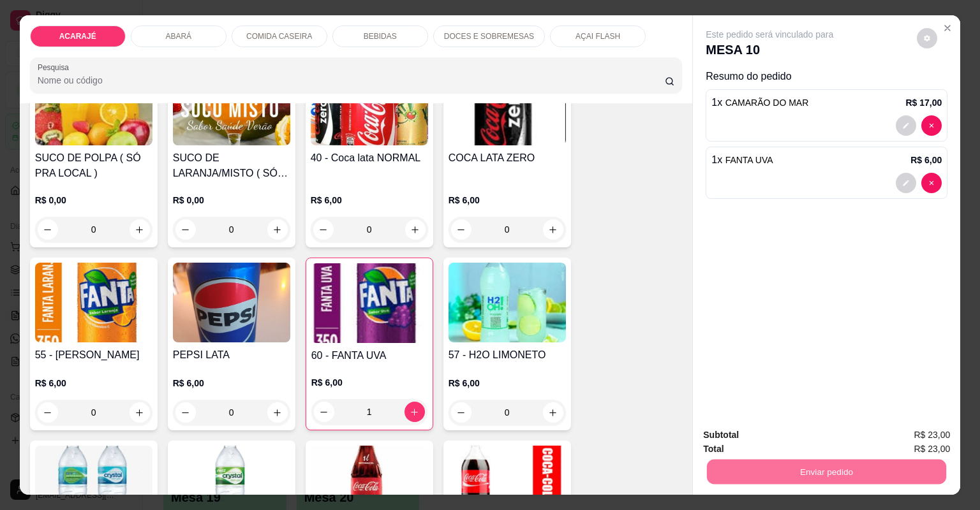
click at [758, 444] on button "Não registrar e enviar pedido" at bounding box center [785, 441] width 133 height 24
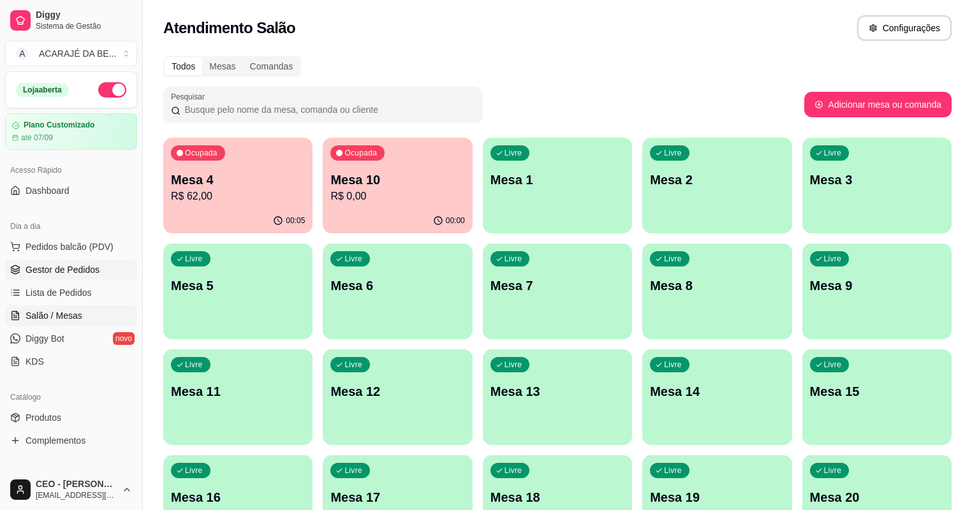
click at [38, 268] on span "Gestor de Pedidos" at bounding box center [63, 269] width 74 height 13
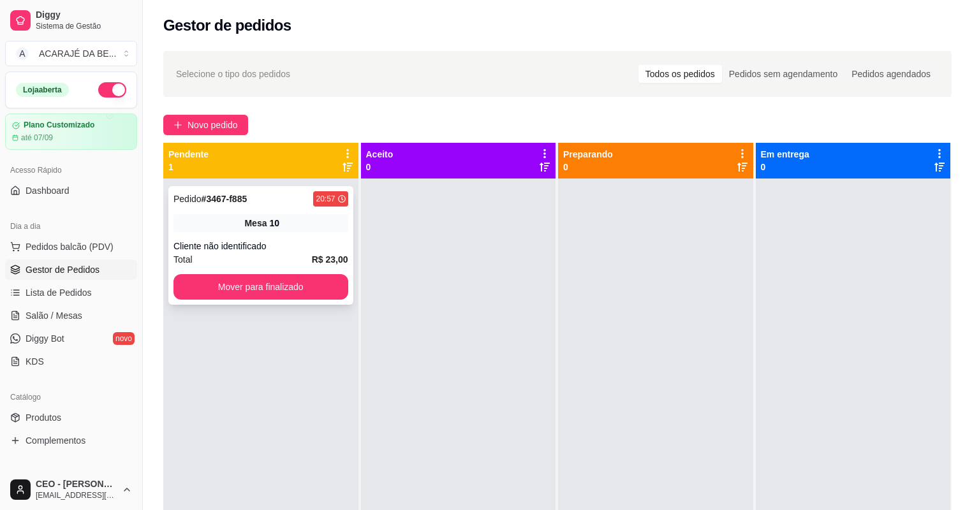
click at [279, 251] on div "Cliente não identificado" at bounding box center [260, 246] width 175 height 13
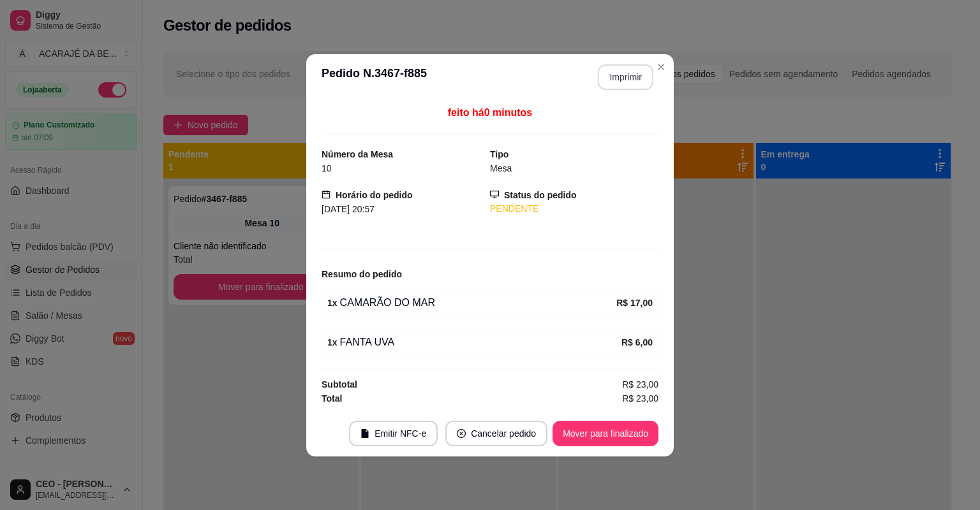
click at [629, 85] on button "Imprimir" at bounding box center [625, 77] width 55 height 26
click at [577, 430] on button "Mover para finalizado" at bounding box center [605, 434] width 106 height 26
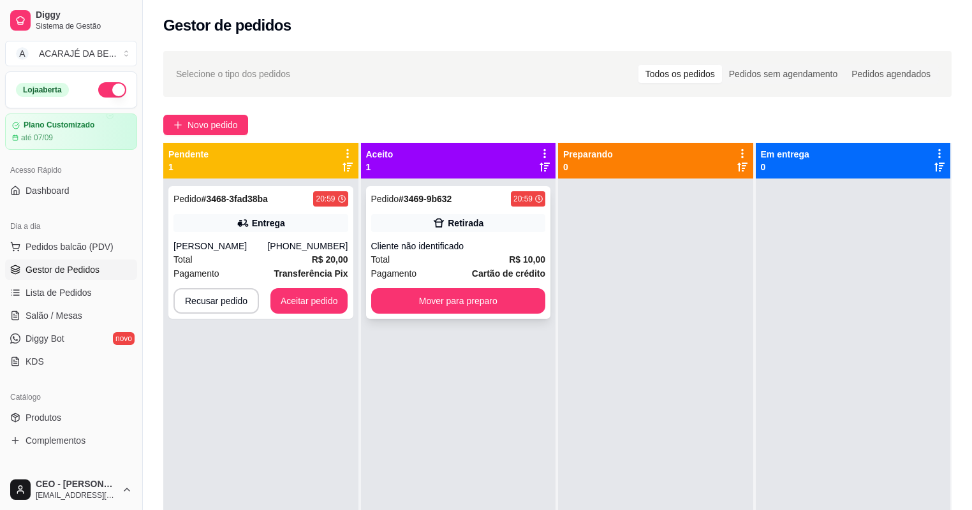
click at [435, 273] on div "Pagamento Cartão de crédito" at bounding box center [458, 274] width 175 height 14
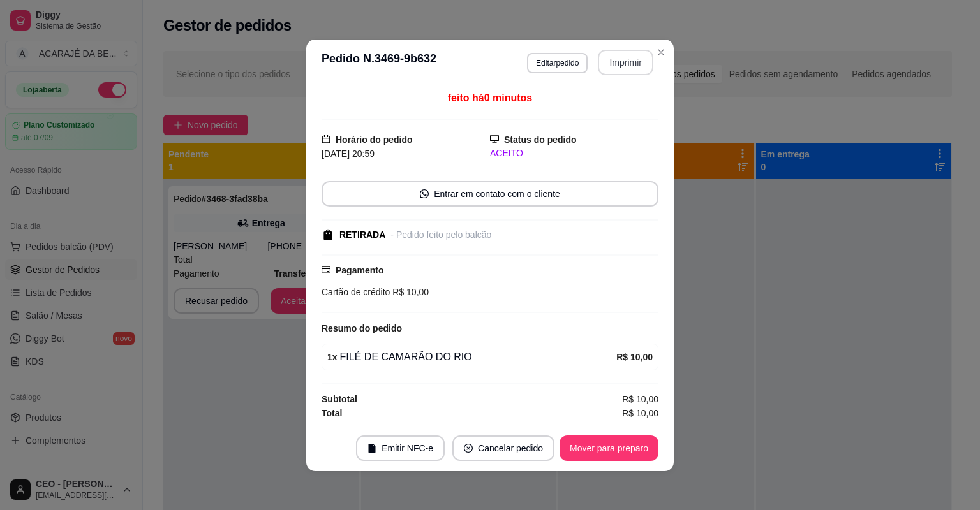
click at [622, 63] on button "Imprimir" at bounding box center [625, 63] width 55 height 26
click at [592, 444] on button "Mover para preparo" at bounding box center [608, 449] width 99 height 26
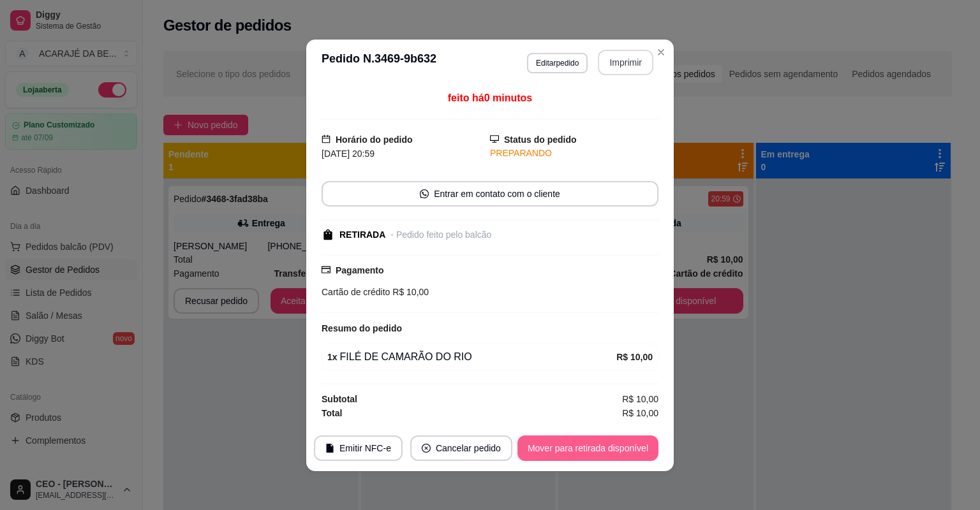
click at [592, 444] on button "Mover para retirada disponível" at bounding box center [587, 449] width 141 height 26
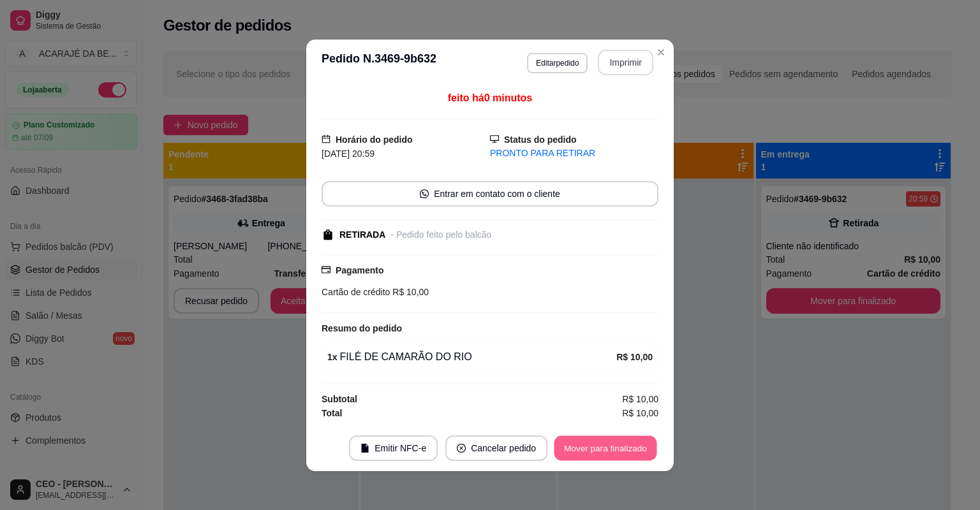
click at [592, 444] on button "Mover para finalizado" at bounding box center [605, 448] width 103 height 25
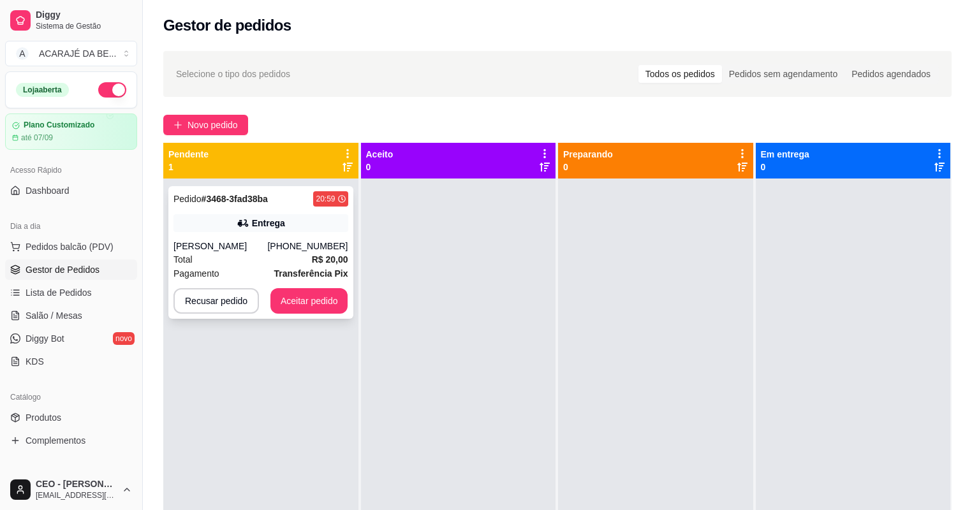
click at [240, 253] on div "Total R$ 20,00" at bounding box center [260, 260] width 175 height 14
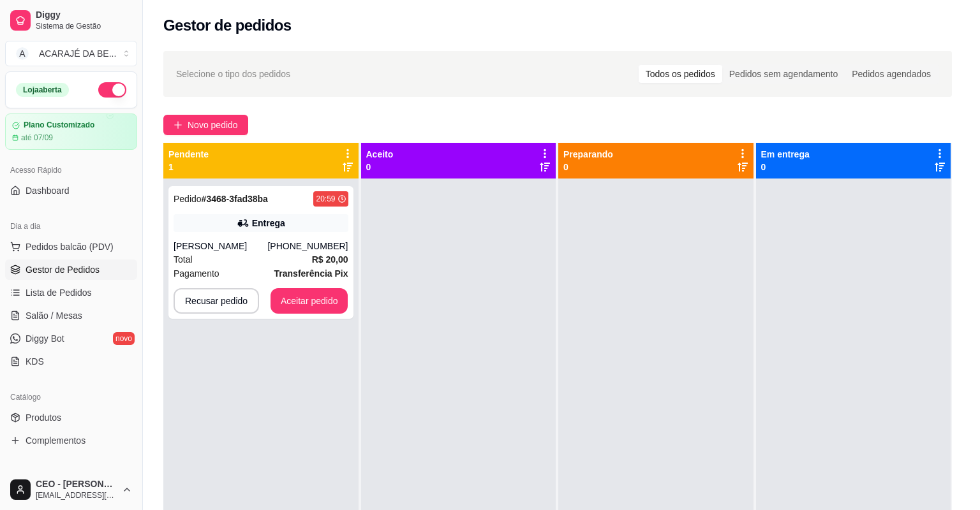
scroll to position [177, 0]
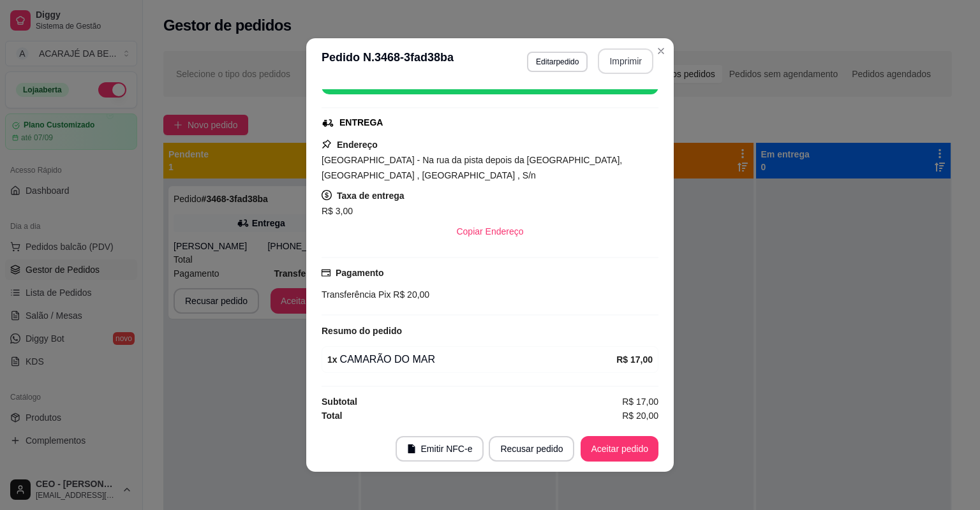
click at [617, 66] on button "Imprimir" at bounding box center [625, 61] width 55 height 26
click at [628, 445] on button "Aceitar pedido" at bounding box center [619, 449] width 78 height 26
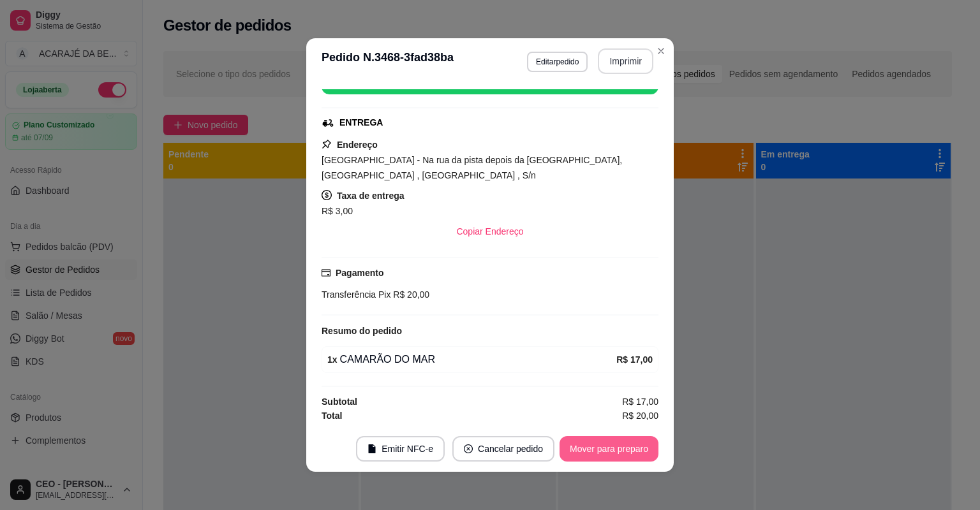
click at [628, 445] on button "Mover para preparo" at bounding box center [608, 449] width 99 height 26
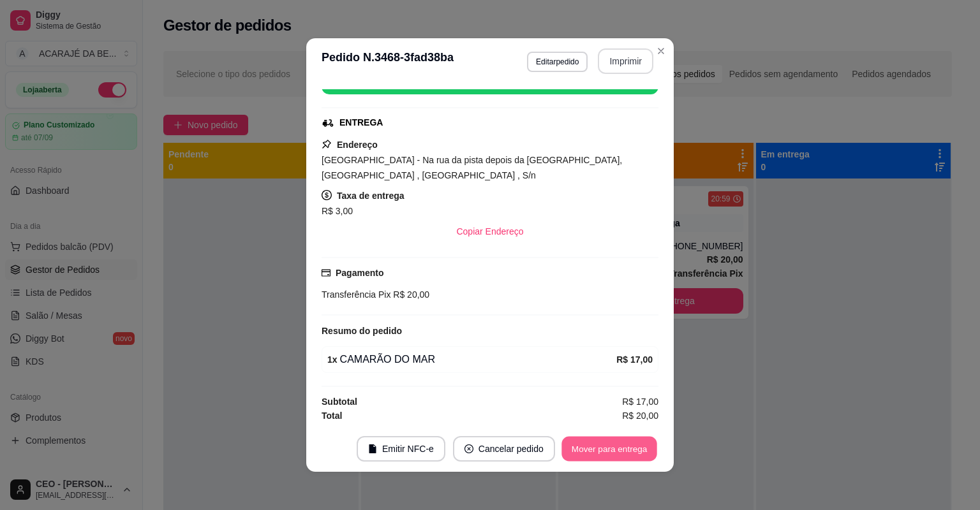
click at [628, 445] on button "Mover para entrega" at bounding box center [609, 449] width 96 height 25
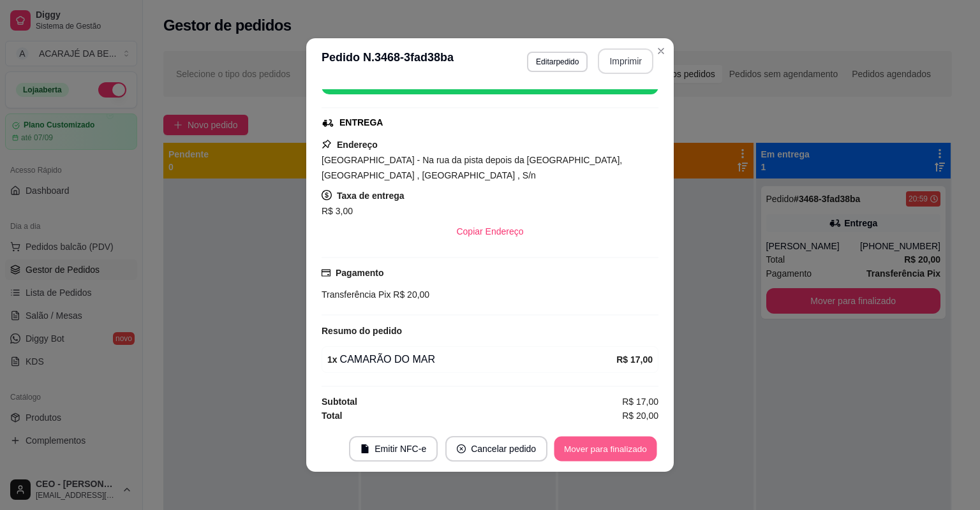
click at [628, 445] on button "Mover para finalizado" at bounding box center [605, 449] width 103 height 25
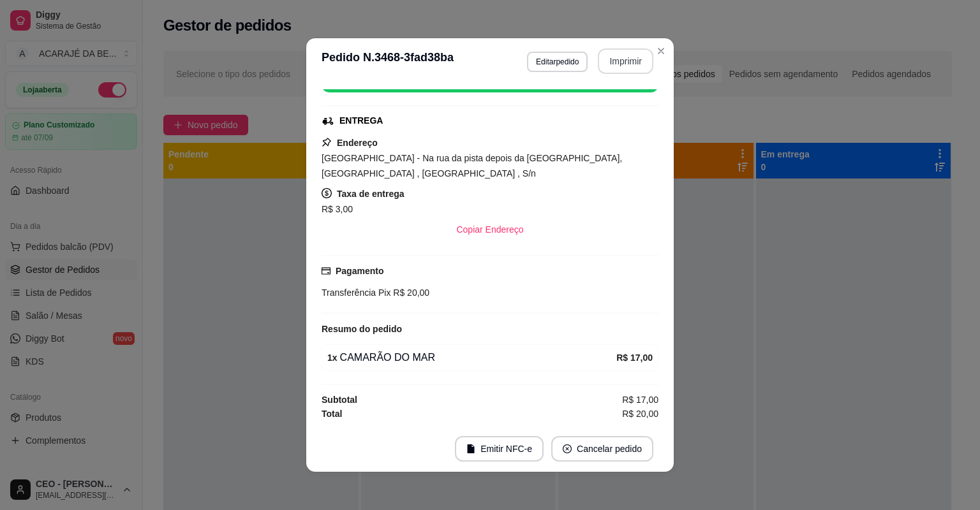
scroll to position [148, 0]
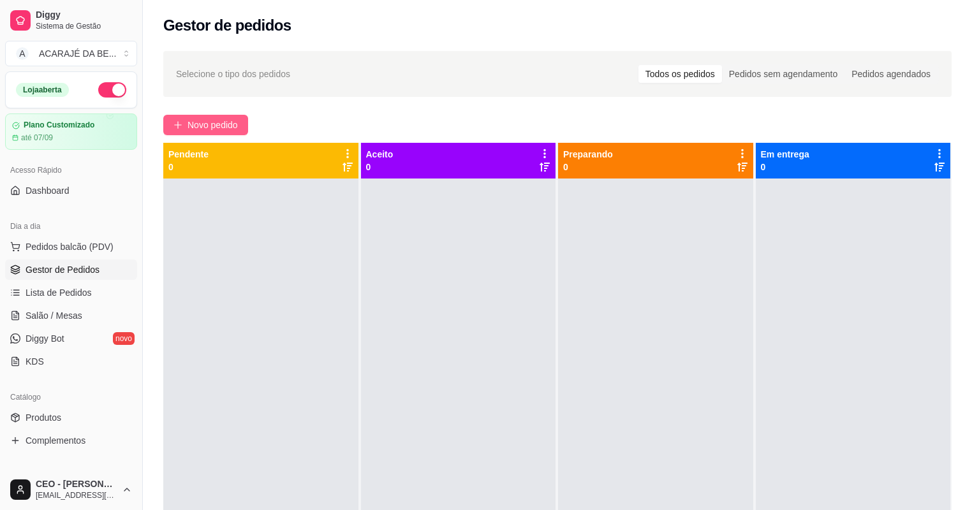
click at [222, 120] on span "Novo pedido" at bounding box center [212, 125] width 50 height 14
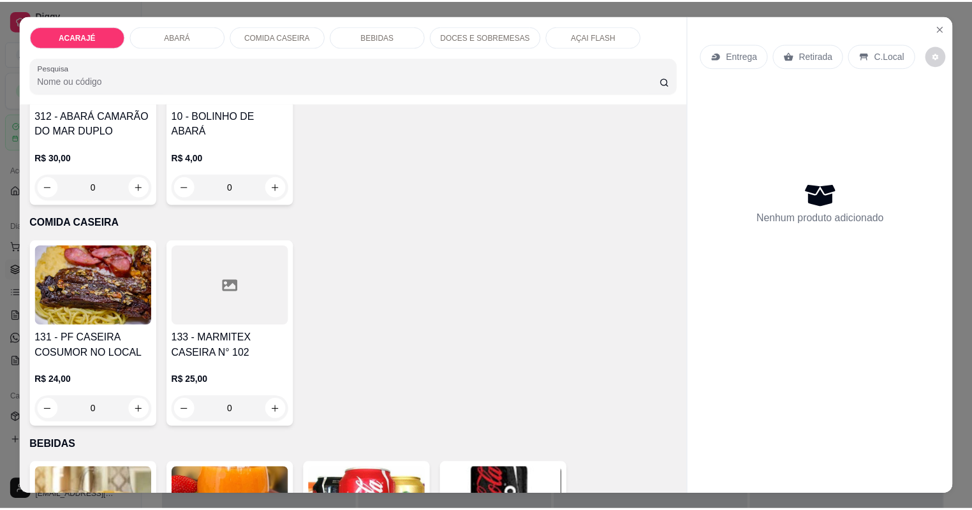
scroll to position [1378, 0]
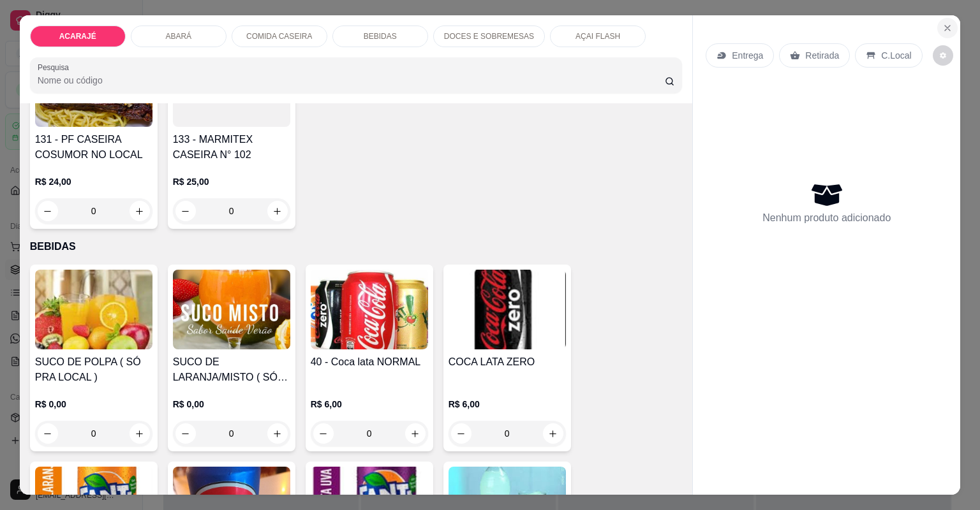
click at [946, 27] on icon "Close" at bounding box center [947, 28] width 10 height 10
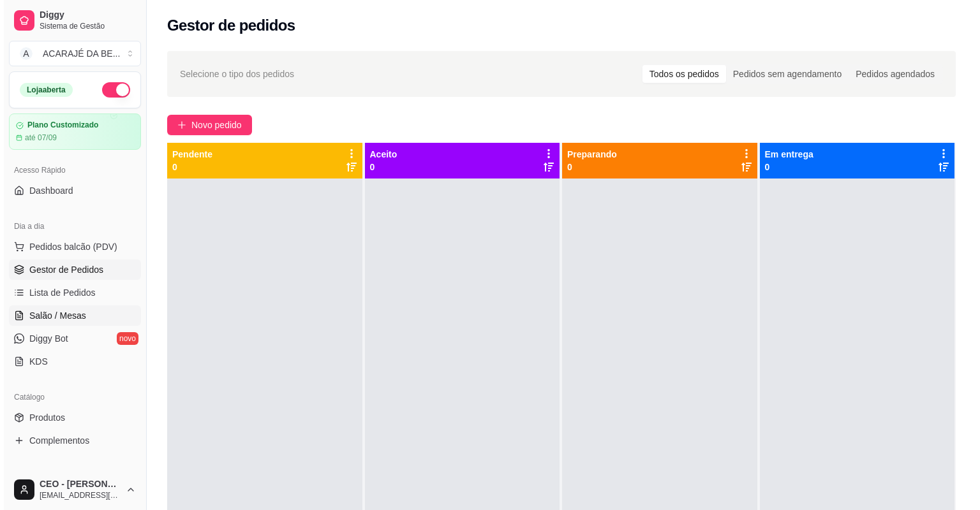
scroll to position [357, 0]
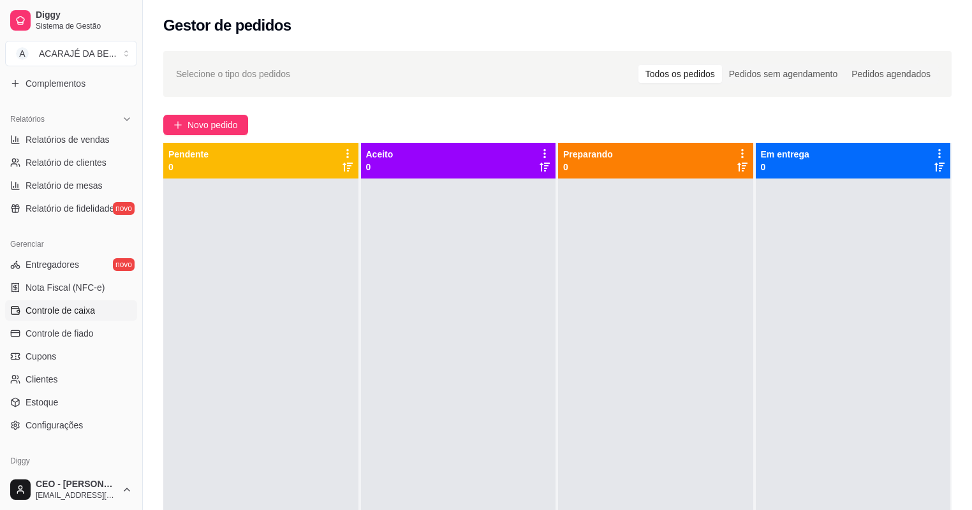
click at [65, 309] on span "Controle de caixa" at bounding box center [61, 310] width 70 height 13
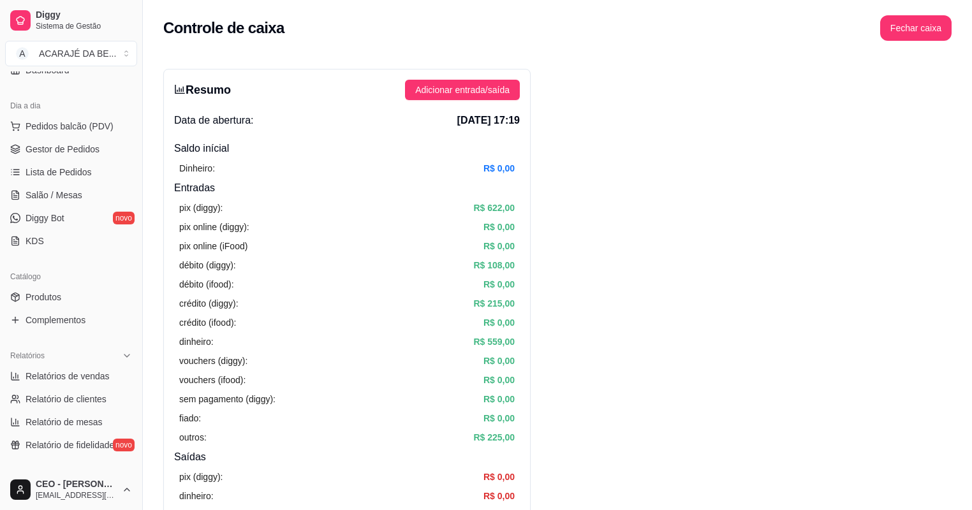
scroll to position [102, 0]
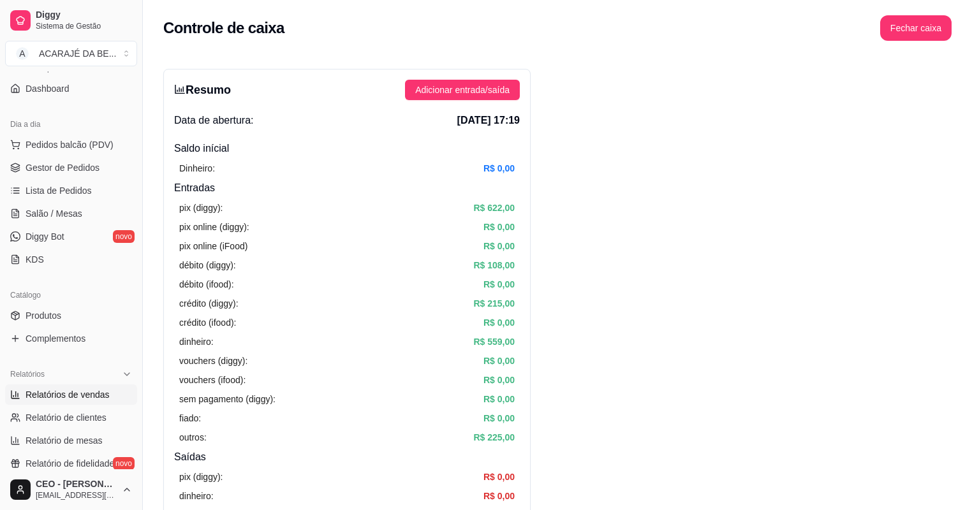
click at [71, 396] on span "Relatórios de vendas" at bounding box center [68, 394] width 84 height 13
select select "ALL"
select select "0"
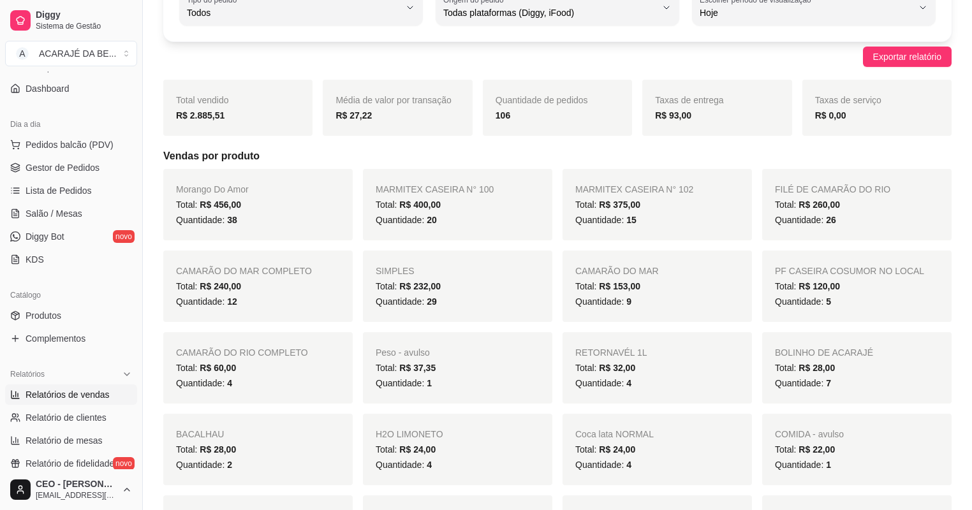
scroll to position [102, 0]
click at [231, 224] on span "38" at bounding box center [232, 219] width 10 height 10
click at [233, 199] on span "R$ 456,00" at bounding box center [220, 204] width 41 height 10
click at [67, 193] on span "Lista de Pedidos" at bounding box center [59, 190] width 66 height 13
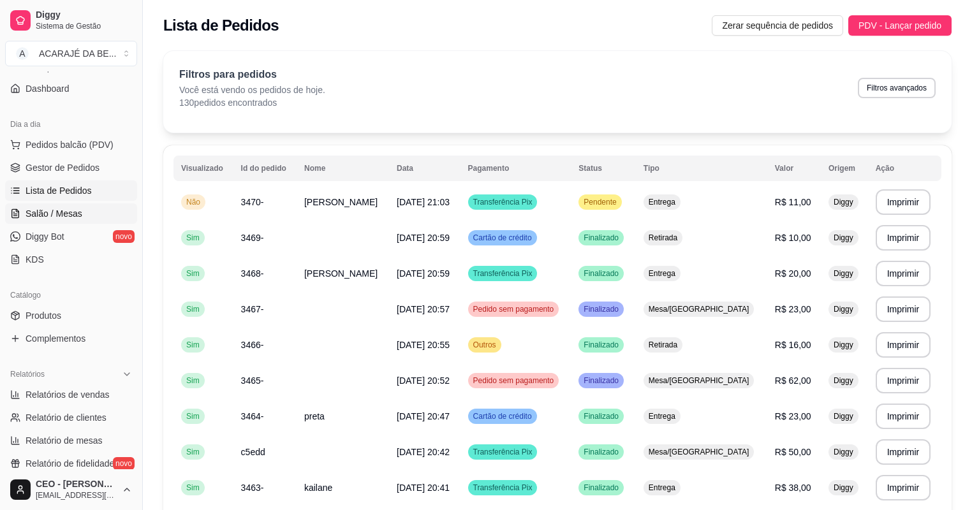
click at [53, 207] on span "Salão / Mesas" at bounding box center [54, 213] width 57 height 13
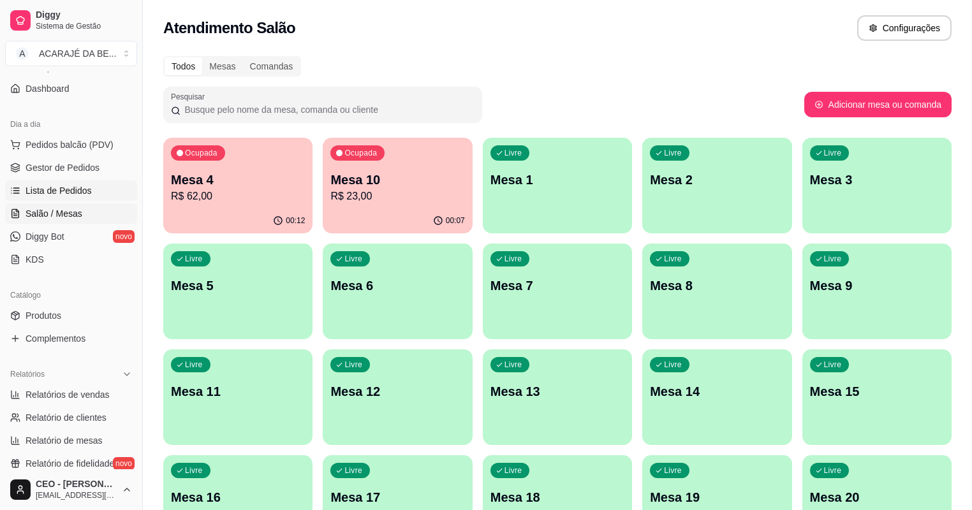
click at [56, 185] on span "Lista de Pedidos" at bounding box center [59, 190] width 66 height 13
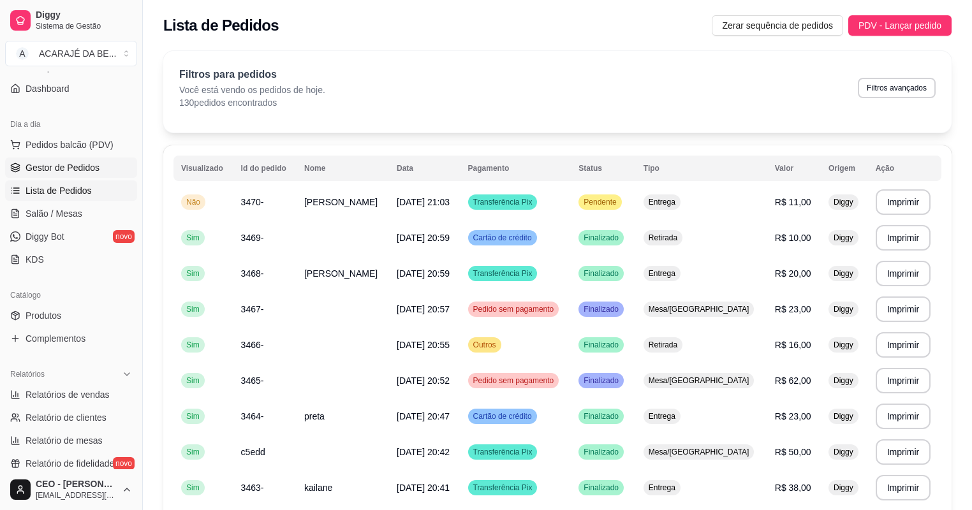
click at [50, 161] on span "Gestor de Pedidos" at bounding box center [63, 167] width 74 height 13
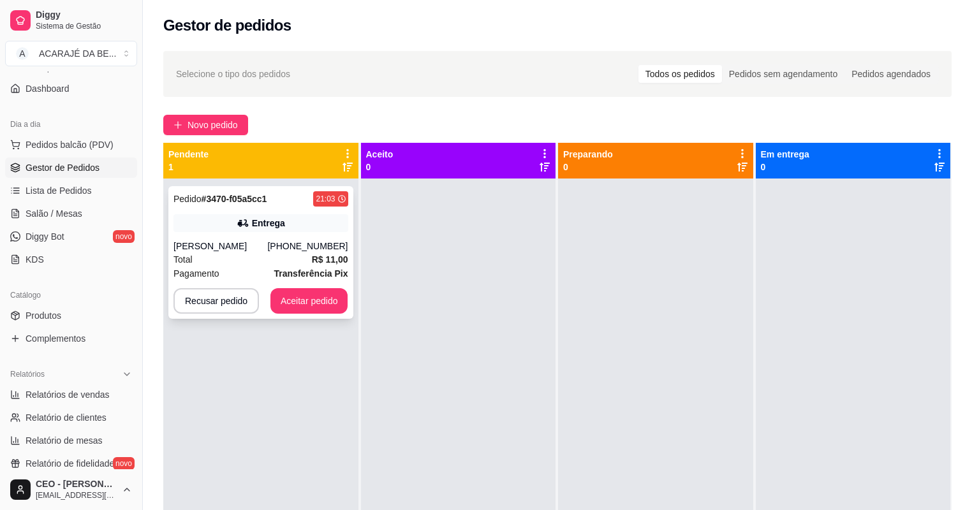
click at [267, 249] on div "[PERSON_NAME]" at bounding box center [220, 246] width 94 height 13
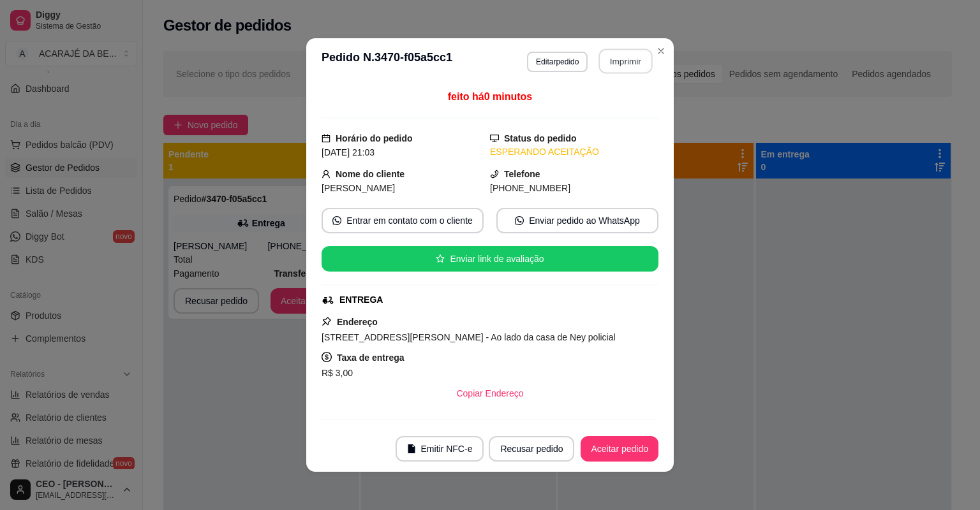
click at [613, 57] on button "Imprimir" at bounding box center [626, 61] width 54 height 25
click at [598, 446] on button "Aceitar pedido" at bounding box center [619, 449] width 75 height 25
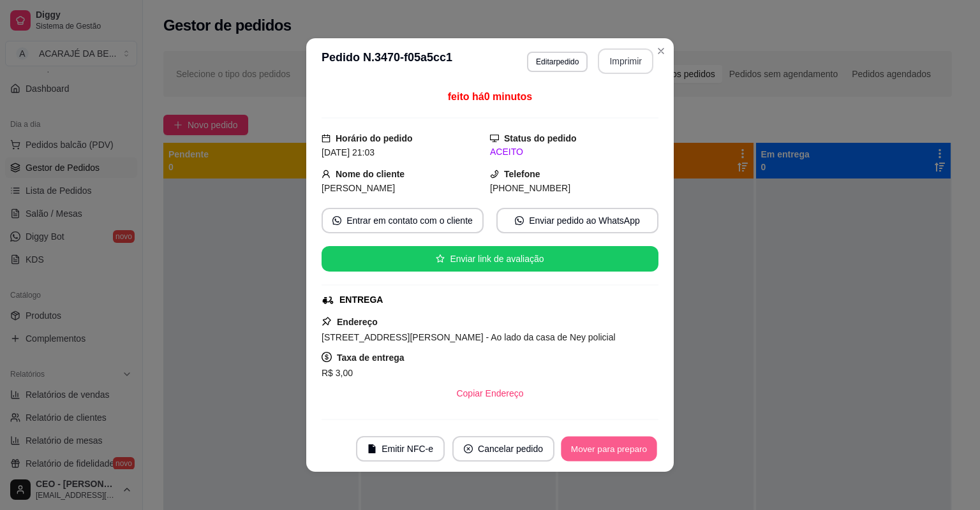
click at [598, 446] on button "Mover para preparo" at bounding box center [609, 449] width 96 height 25
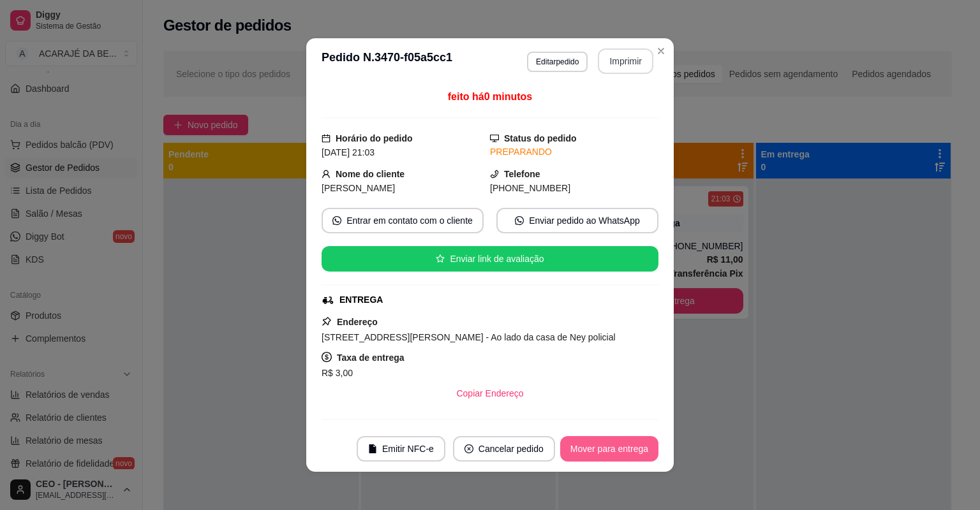
click at [598, 446] on button "Mover para entrega" at bounding box center [609, 449] width 98 height 26
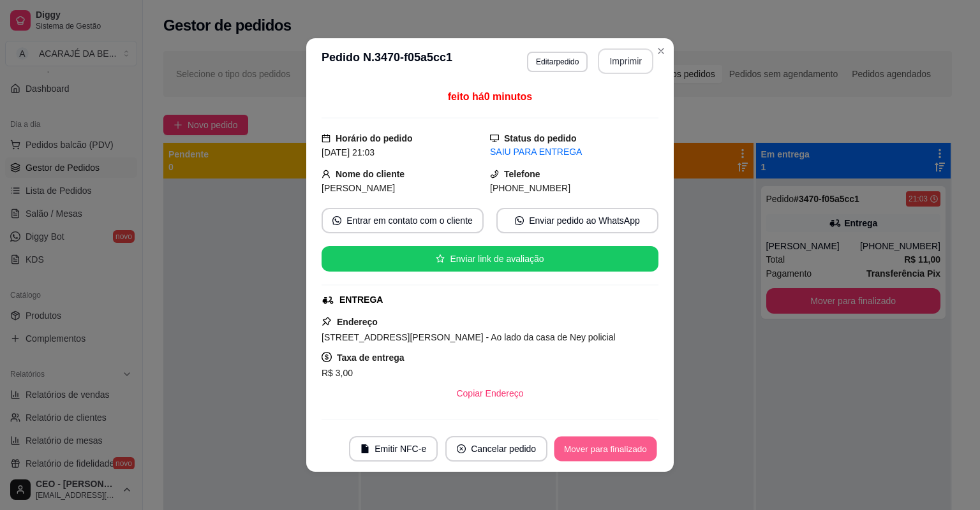
click at [598, 446] on button "Mover para finalizado" at bounding box center [605, 449] width 103 height 25
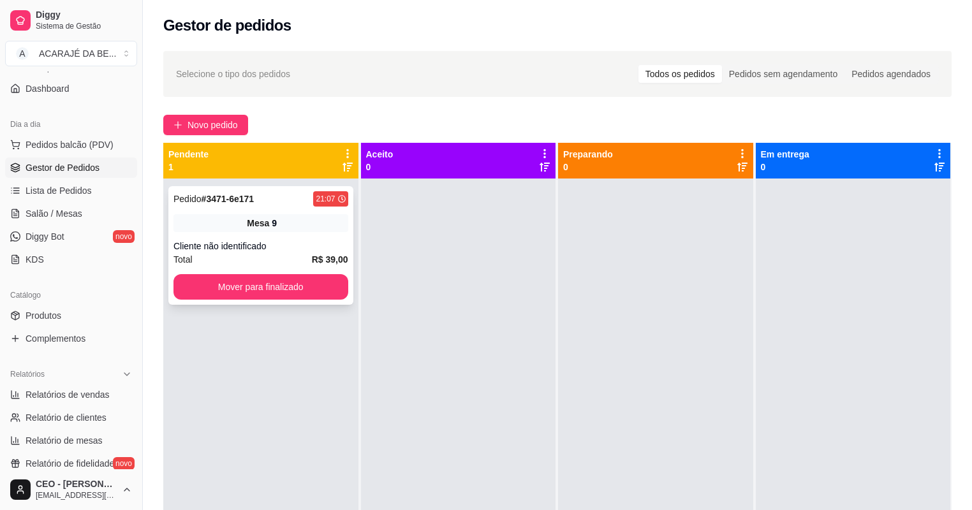
click at [245, 251] on div "Cliente não identificado" at bounding box center [260, 246] width 175 height 13
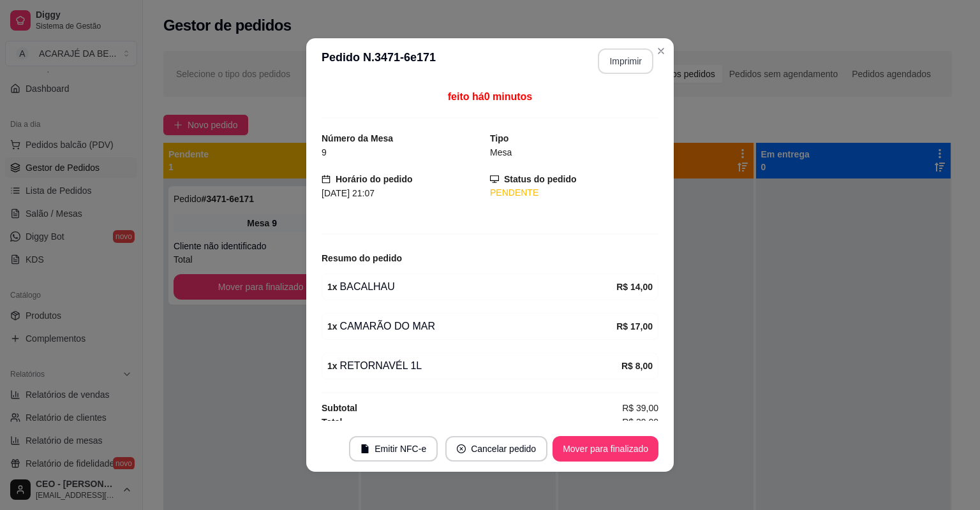
click at [605, 56] on button "Imprimir" at bounding box center [625, 61] width 55 height 26
click at [578, 451] on button "Mover para finalizado" at bounding box center [605, 449] width 106 height 26
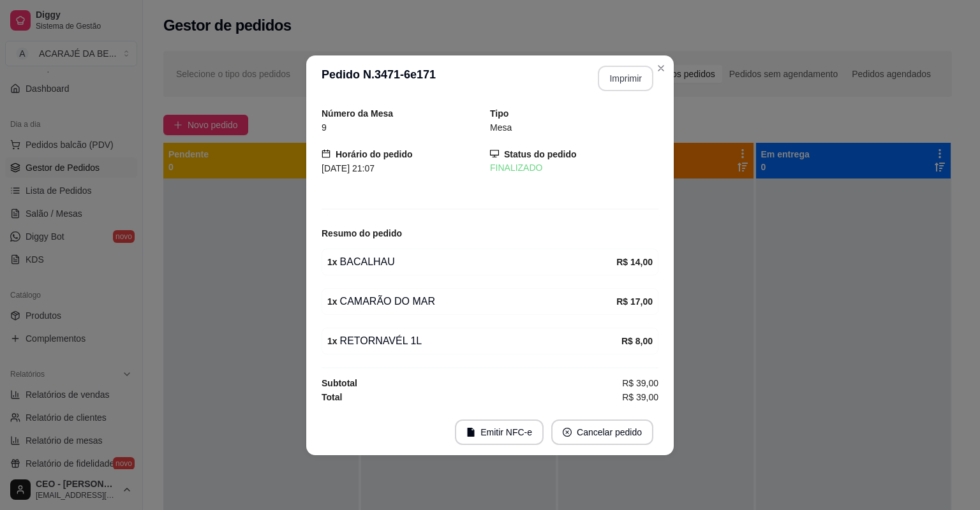
click at [578, 451] on footer "Emitir NFC-e Cancelar pedido" at bounding box center [489, 432] width 367 height 46
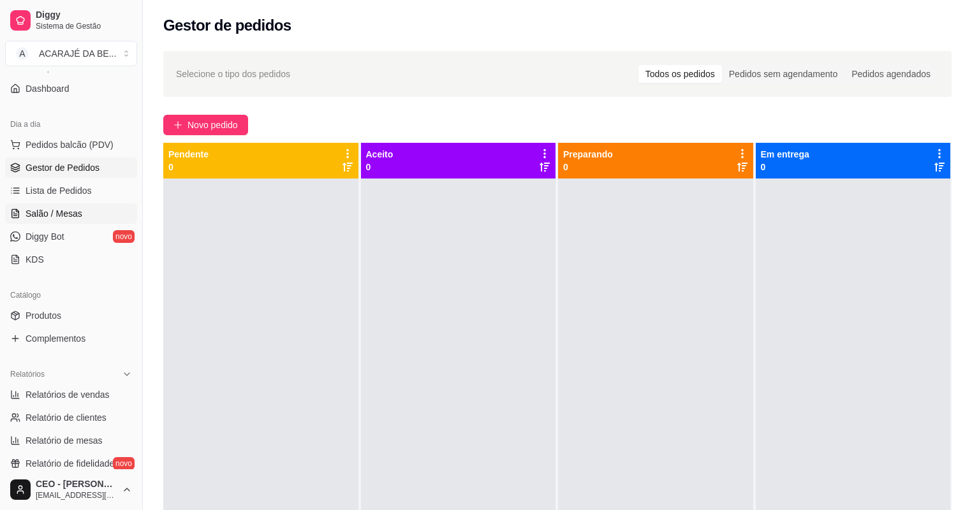
click at [53, 215] on span "Salão / Mesas" at bounding box center [54, 213] width 57 height 13
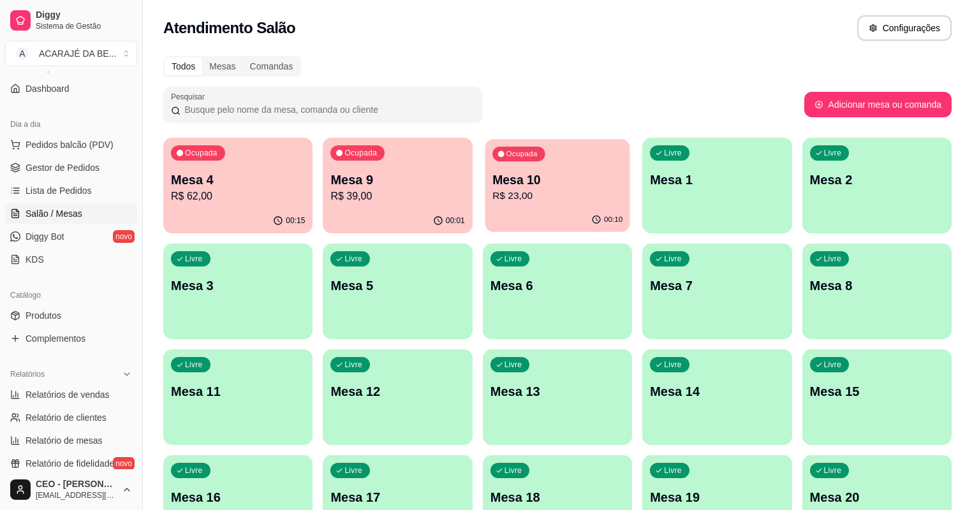
click at [492, 189] on p "R$ 23,00" at bounding box center [557, 196] width 130 height 15
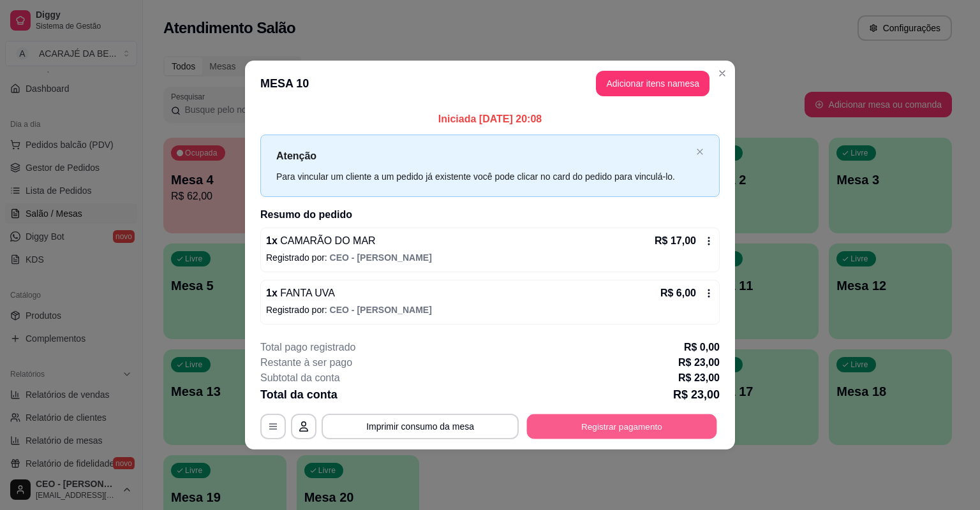
click at [565, 425] on button "Registrar pagamento" at bounding box center [622, 426] width 190 height 25
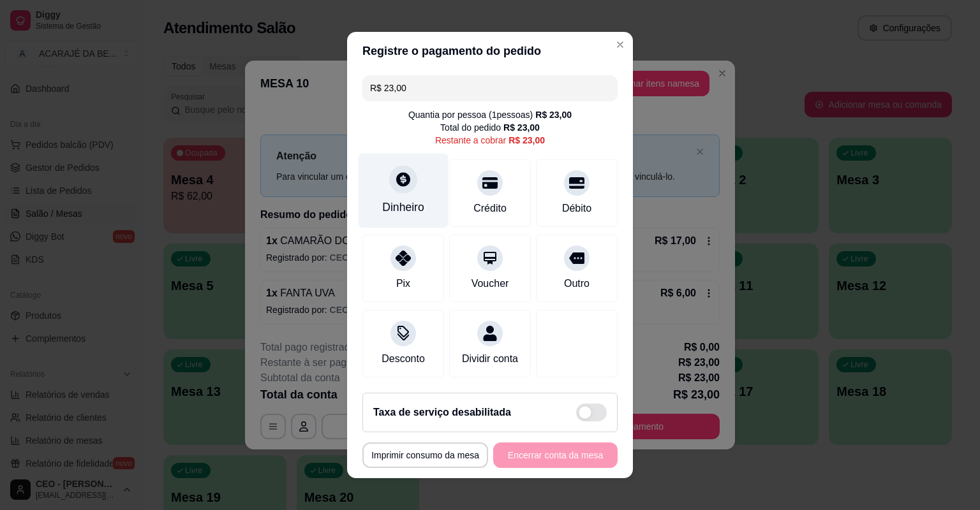
click at [398, 208] on div "Dinheiro" at bounding box center [403, 207] width 42 height 17
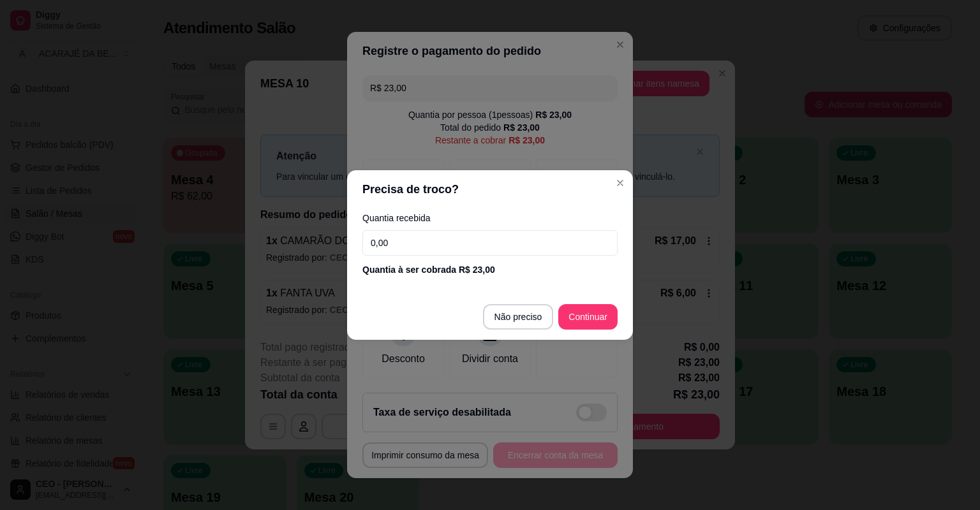
click at [469, 239] on input "0,00" at bounding box center [489, 243] width 255 height 26
click at [578, 330] on footer "Não preciso Continuar" at bounding box center [490, 317] width 286 height 46
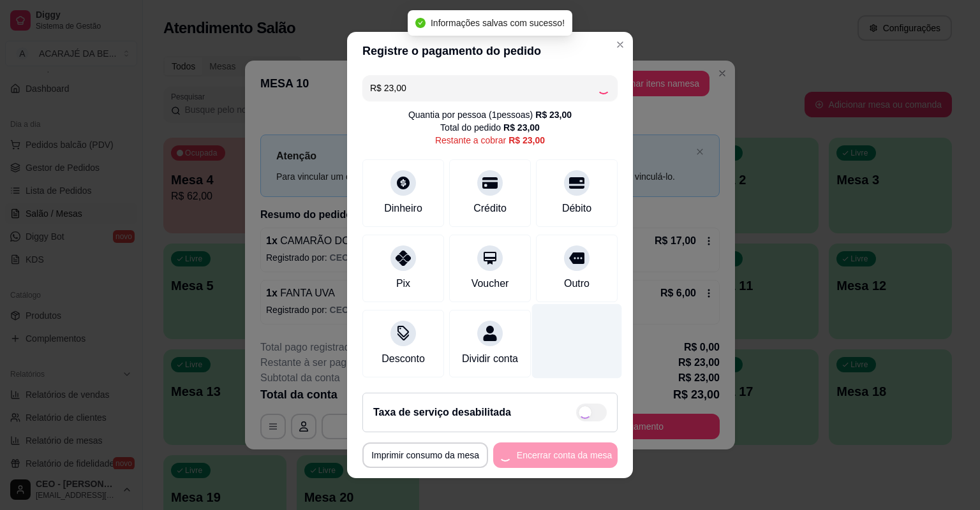
type input "R$ 0,00"
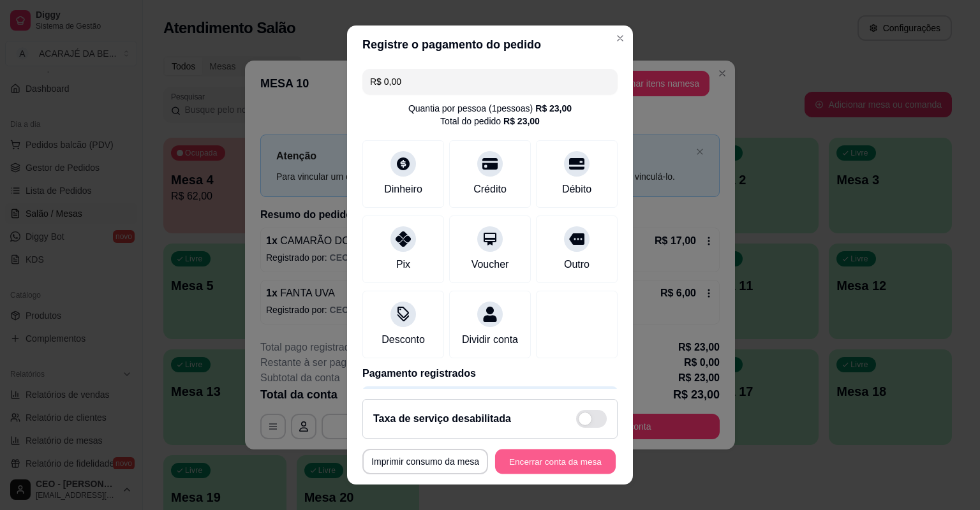
click at [518, 462] on button "Encerrar conta da mesa" at bounding box center [555, 462] width 121 height 25
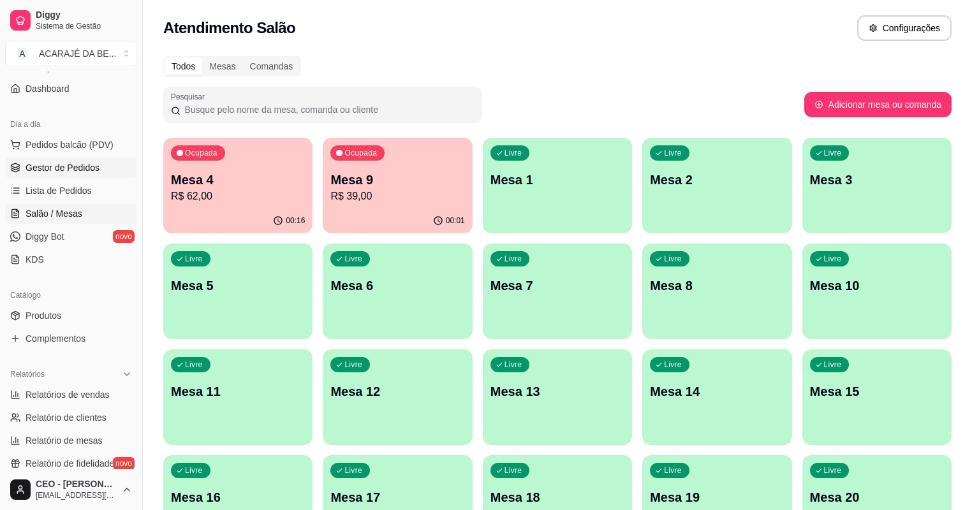
click at [50, 169] on span "Gestor de Pedidos" at bounding box center [63, 167] width 74 height 13
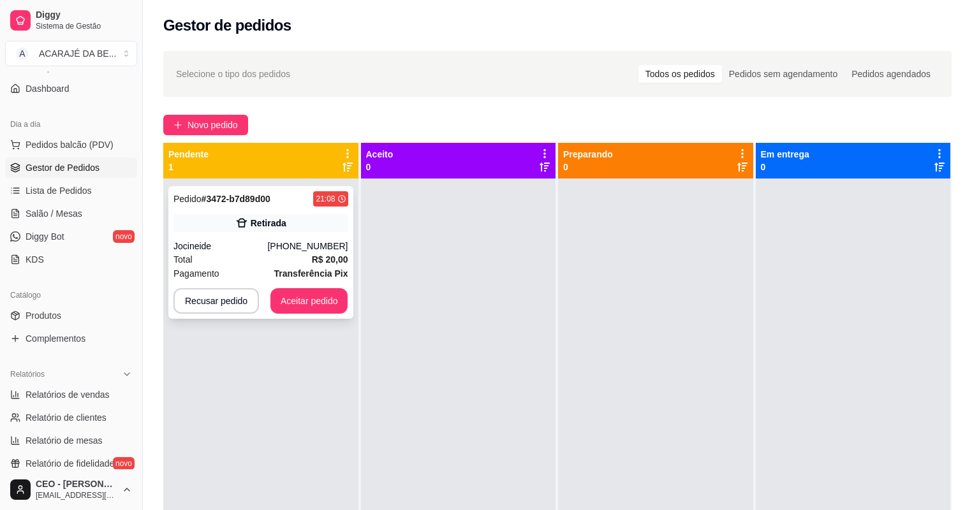
click at [255, 253] on div "Total R$ 20,00" at bounding box center [260, 260] width 175 height 14
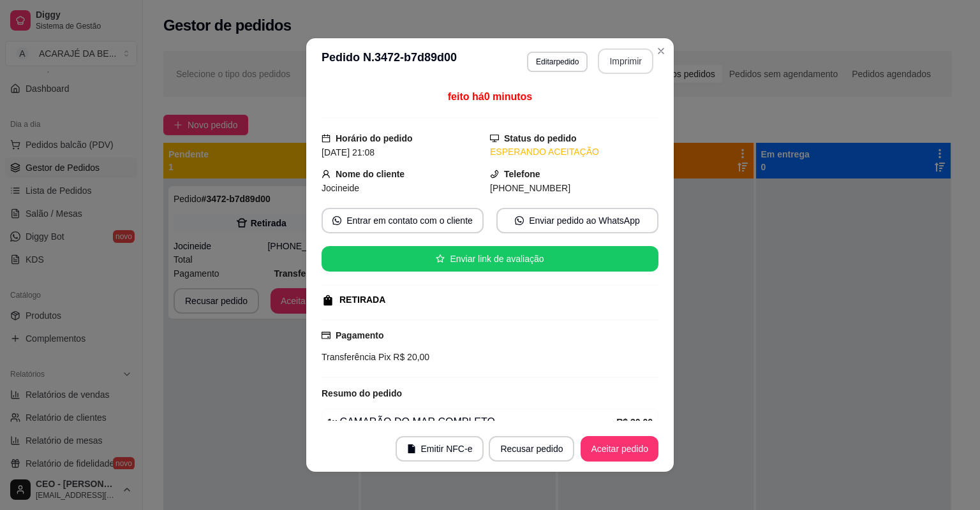
click at [638, 61] on button "Imprimir" at bounding box center [625, 61] width 55 height 26
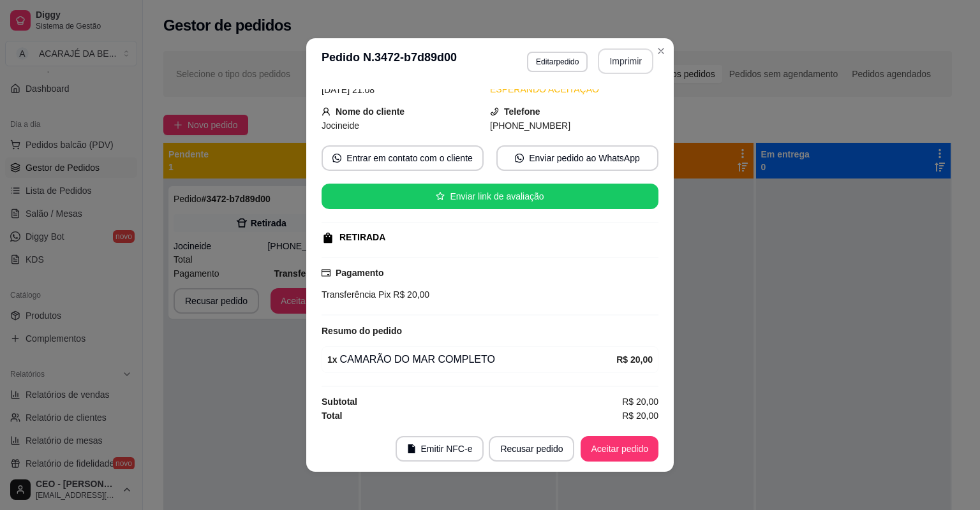
click at [616, 448] on button "Aceitar pedido" at bounding box center [619, 449] width 78 height 26
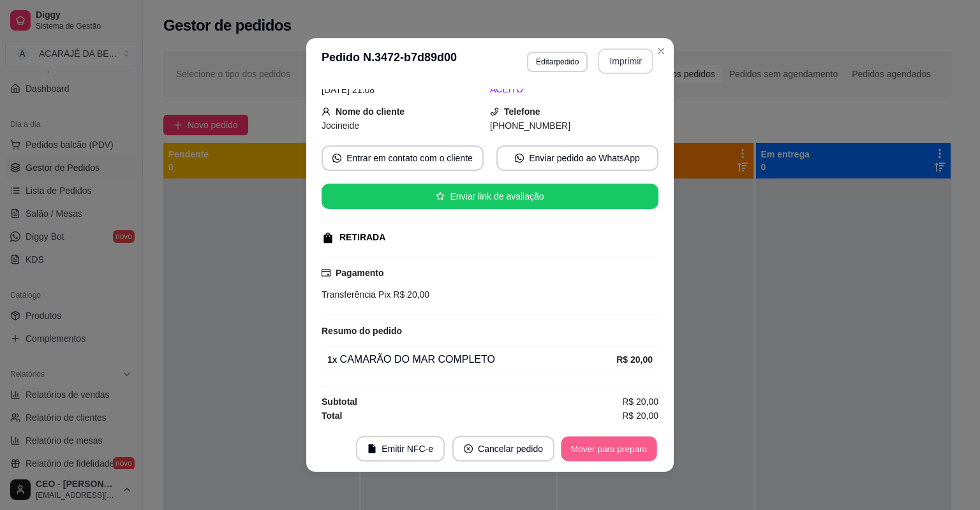
click at [616, 448] on button "Mover para preparo" at bounding box center [609, 449] width 96 height 25
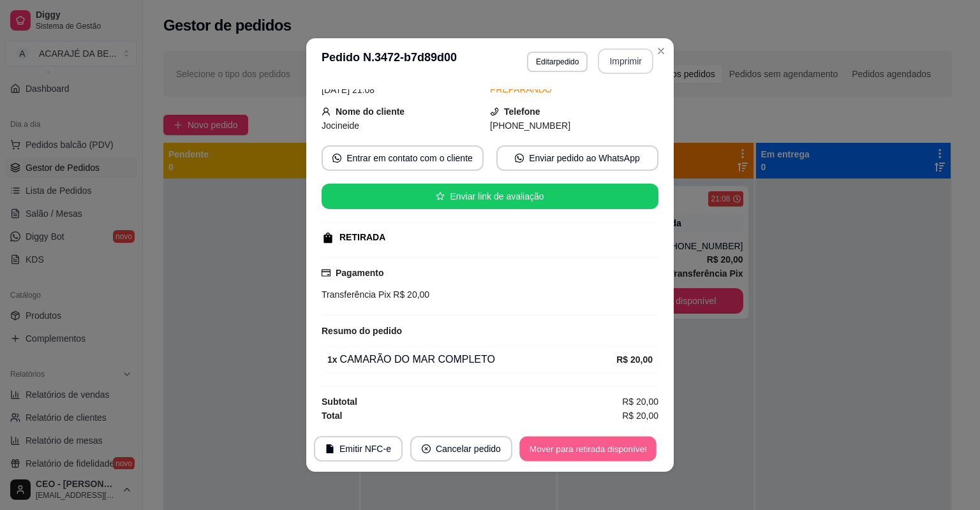
click at [616, 448] on button "Mover para retirada disponível" at bounding box center [587, 449] width 136 height 25
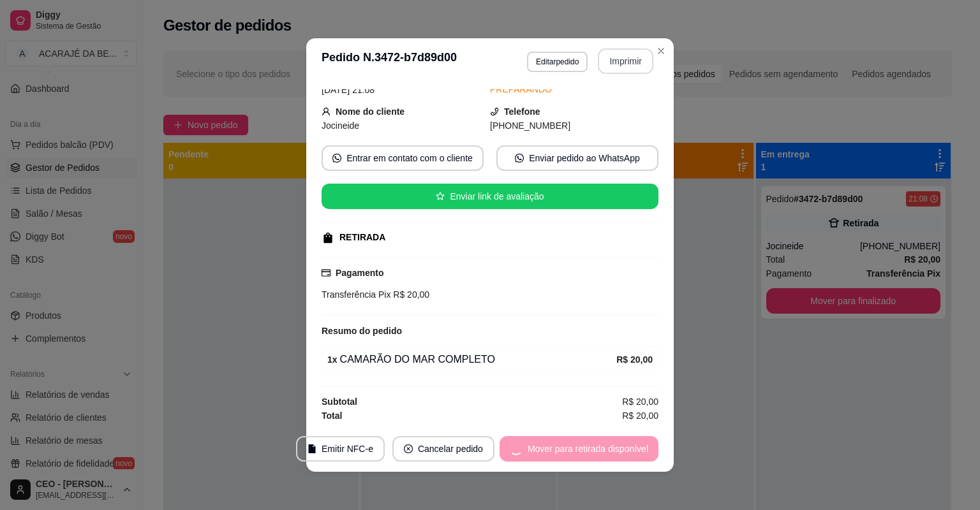
click at [616, 448] on div "Mover para retirada disponível" at bounding box center [578, 449] width 159 height 26
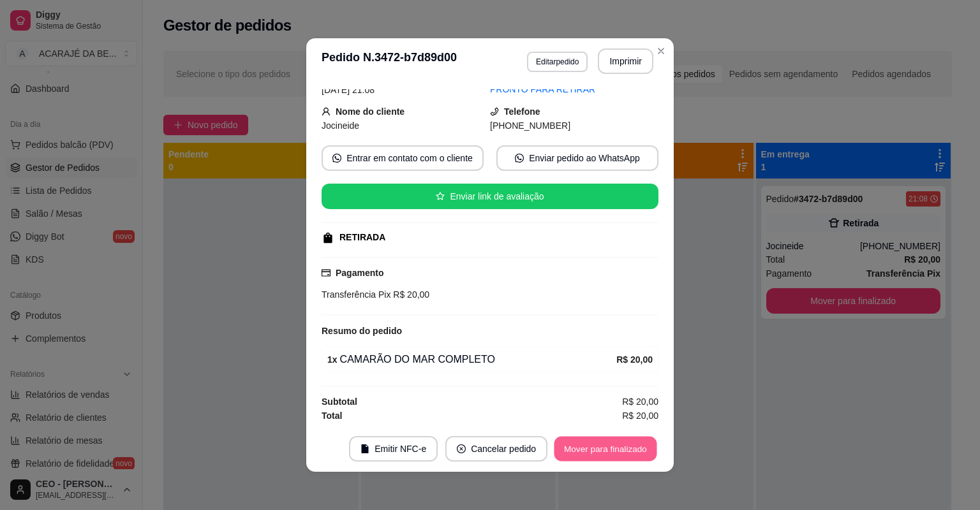
click at [601, 451] on button "Mover para finalizado" at bounding box center [605, 449] width 103 height 25
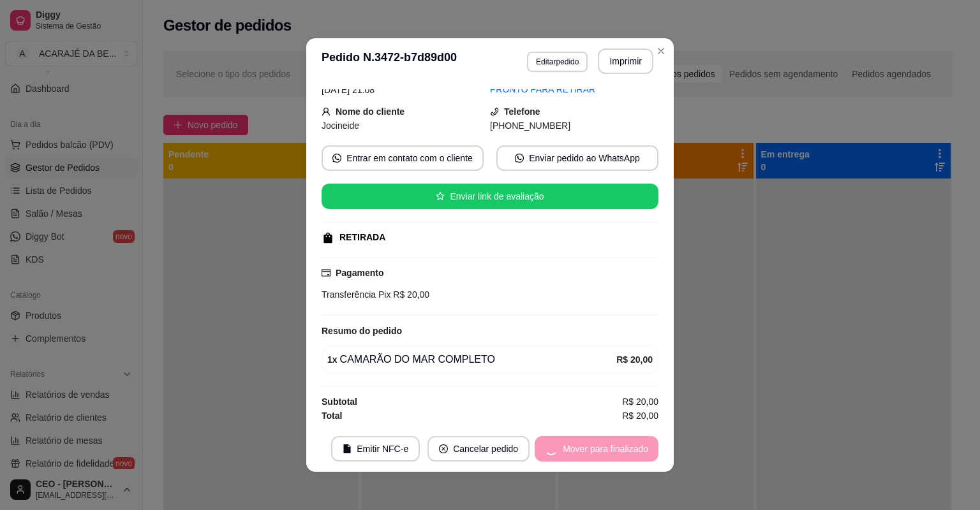
scroll to position [33, 0]
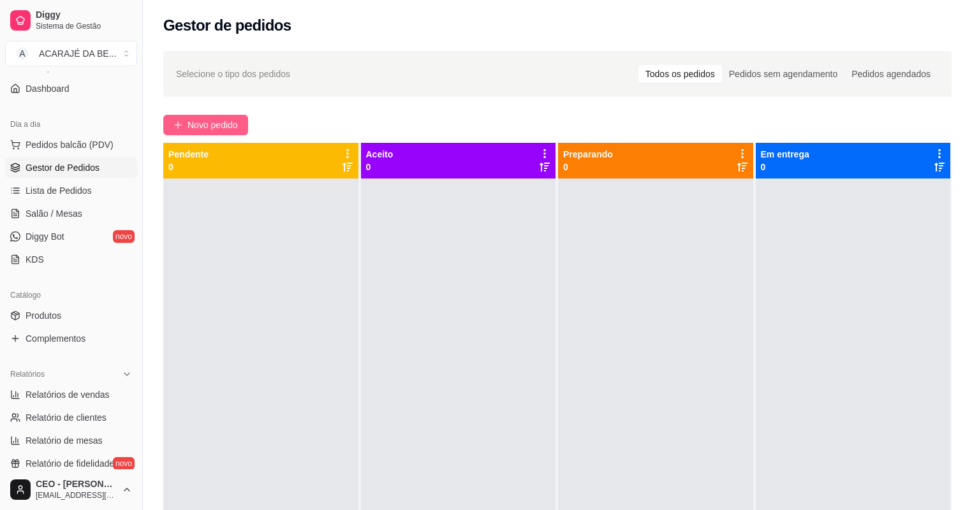
click at [181, 117] on button "Novo pedido" at bounding box center [205, 125] width 85 height 20
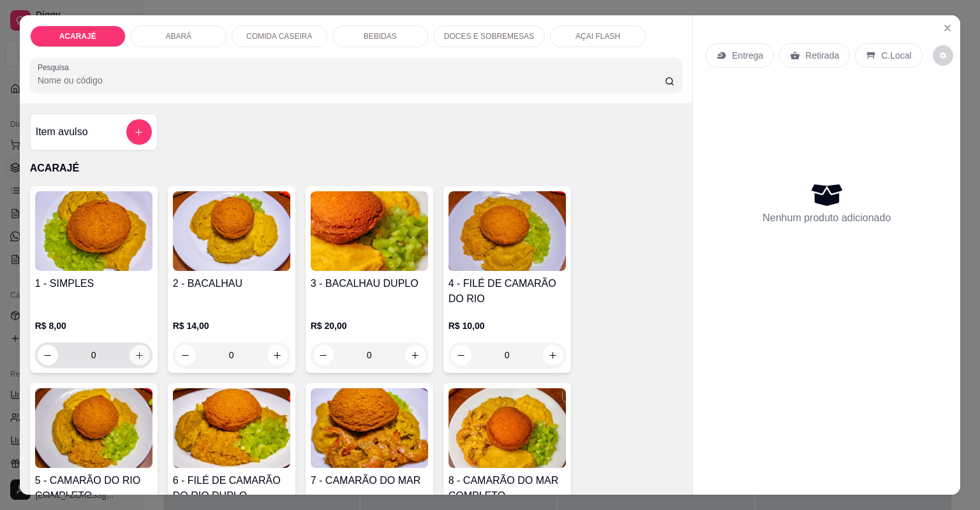
click at [135, 351] on icon "increase-product-quantity" at bounding box center [140, 356] width 10 height 10
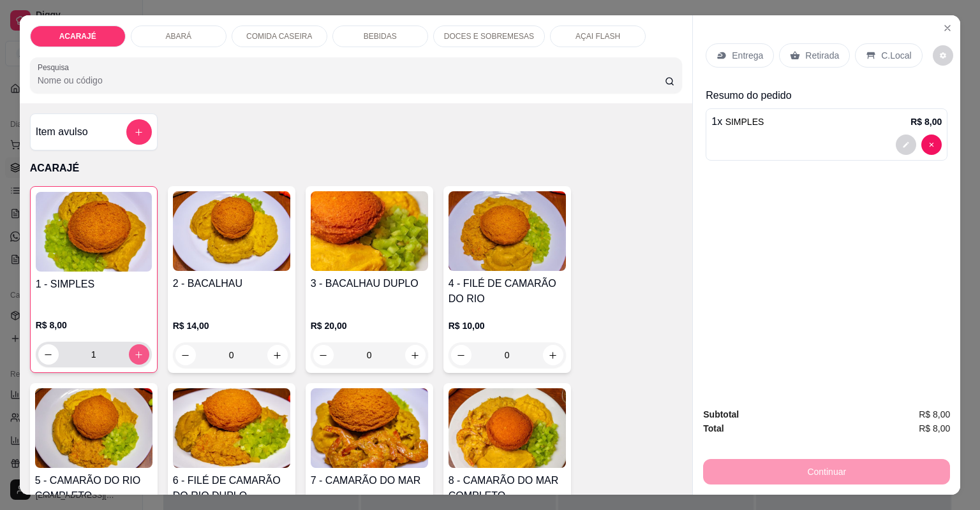
click at [134, 351] on icon "increase-product-quantity" at bounding box center [139, 355] width 10 height 10
click at [38, 353] on button "decrease-product-quantity" at bounding box center [48, 354] width 20 height 20
type input "1"
click at [900, 138] on button "decrease-product-quantity" at bounding box center [905, 145] width 20 height 20
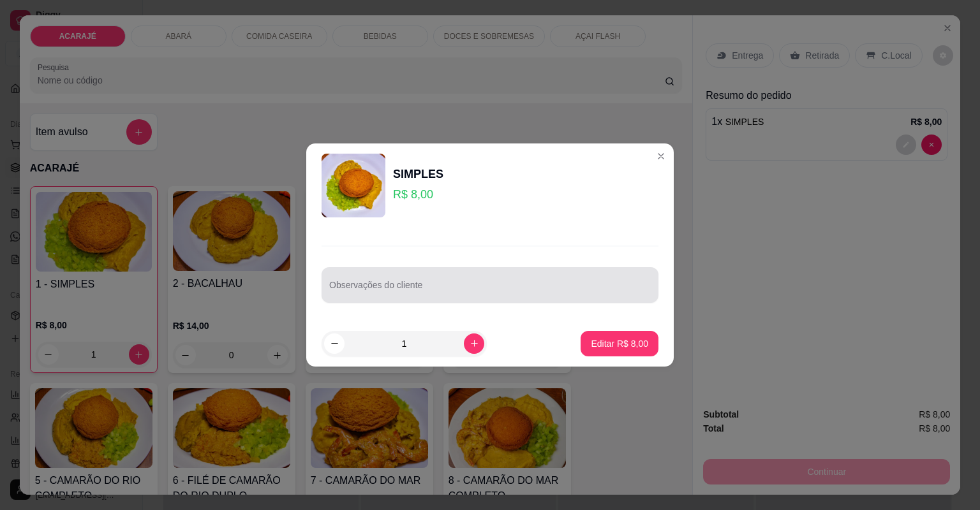
click at [554, 276] on div at bounding box center [489, 285] width 321 height 26
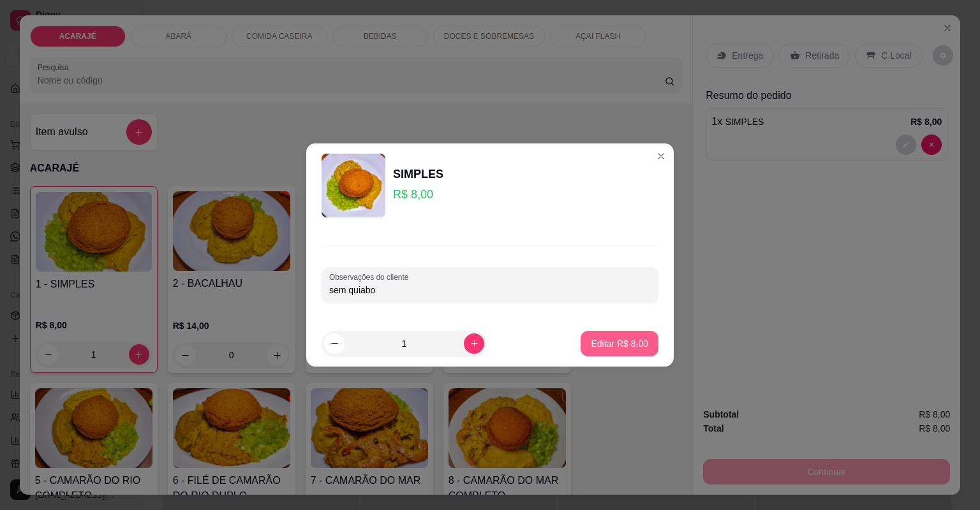
type input "sem quiabo"
click at [623, 342] on p "Editar R$ 8,00" at bounding box center [619, 343] width 57 height 13
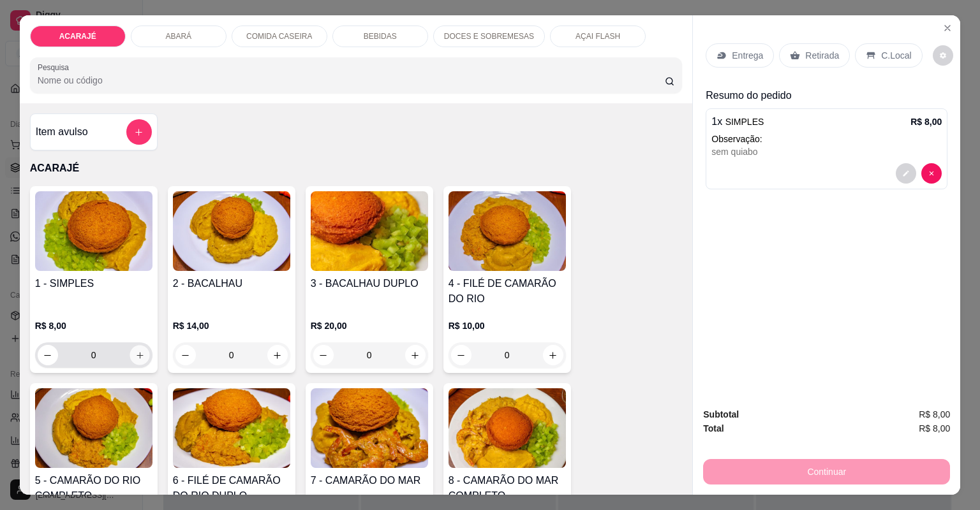
click at [142, 351] on button "increase-product-quantity" at bounding box center [139, 355] width 20 height 20
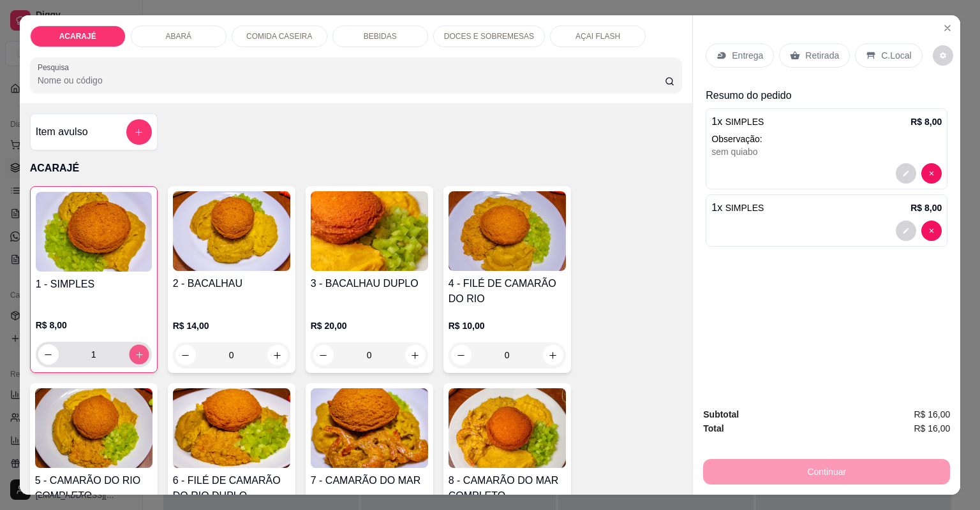
click at [141, 351] on button "increase-product-quantity" at bounding box center [139, 354] width 20 height 20
type input "2"
click at [816, 54] on p "Retirada" at bounding box center [822, 55] width 34 height 13
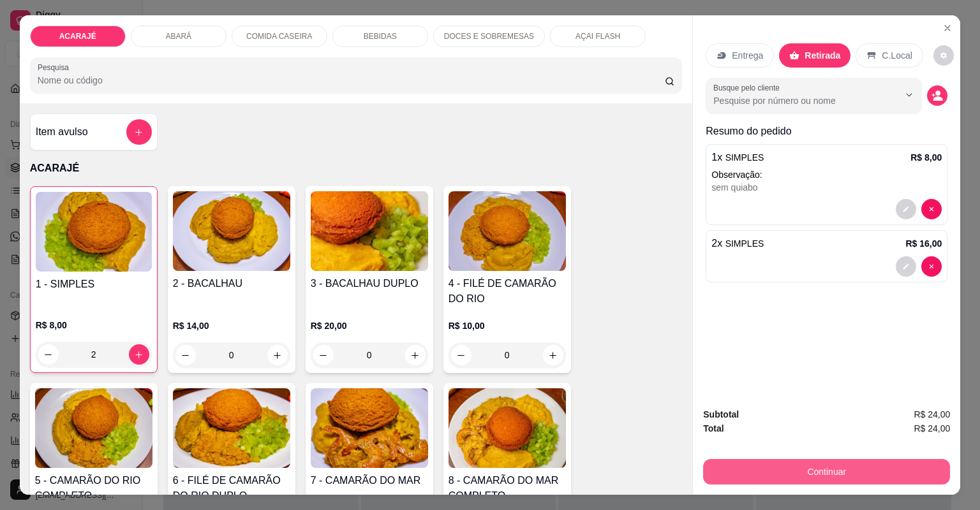
click at [730, 474] on button "Continuar" at bounding box center [826, 472] width 247 height 26
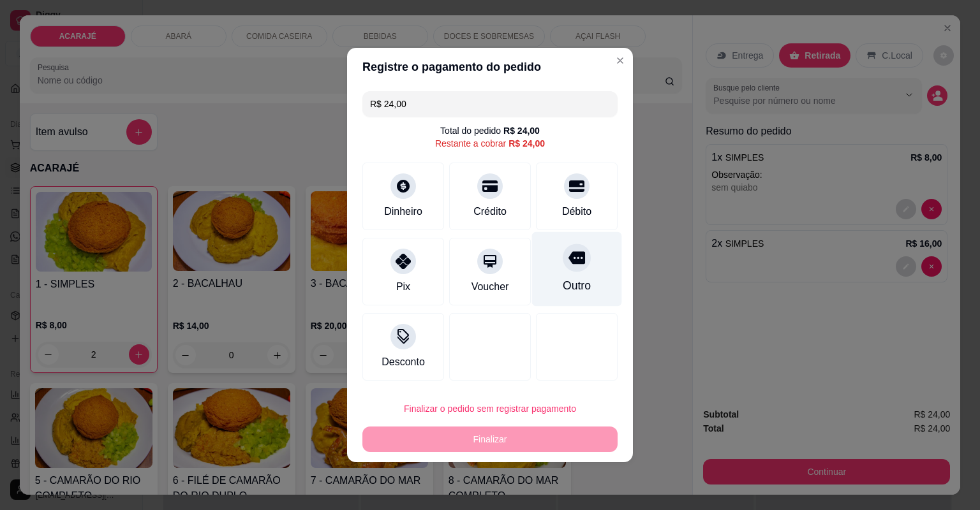
click at [586, 268] on div "Outro" at bounding box center [577, 269] width 90 height 75
type input "R$ 0,00"
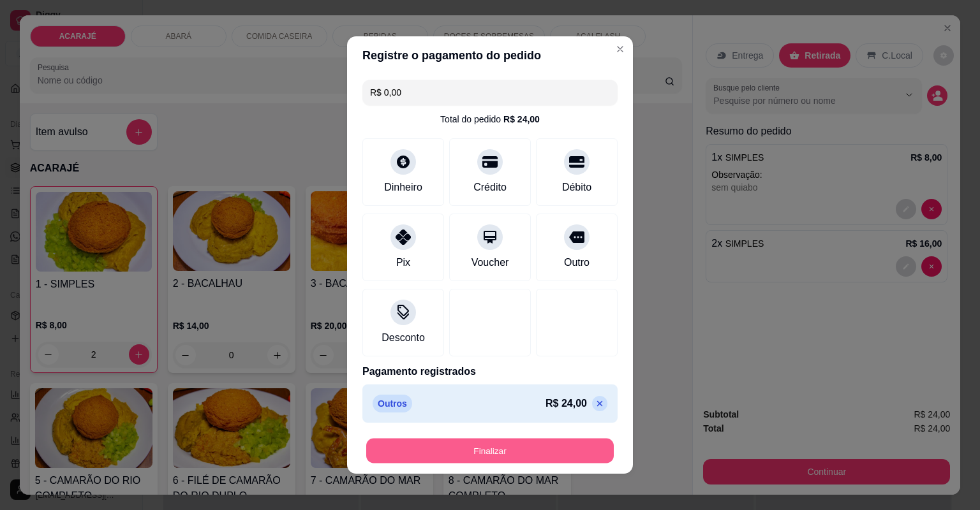
click at [510, 448] on button "Finalizar" at bounding box center [489, 451] width 247 height 25
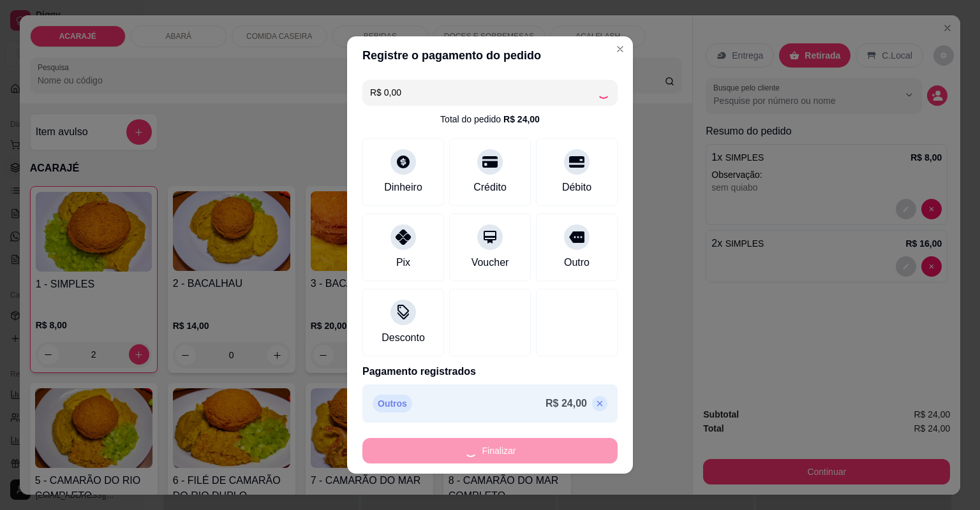
type input "0"
type input "-R$ 24,00"
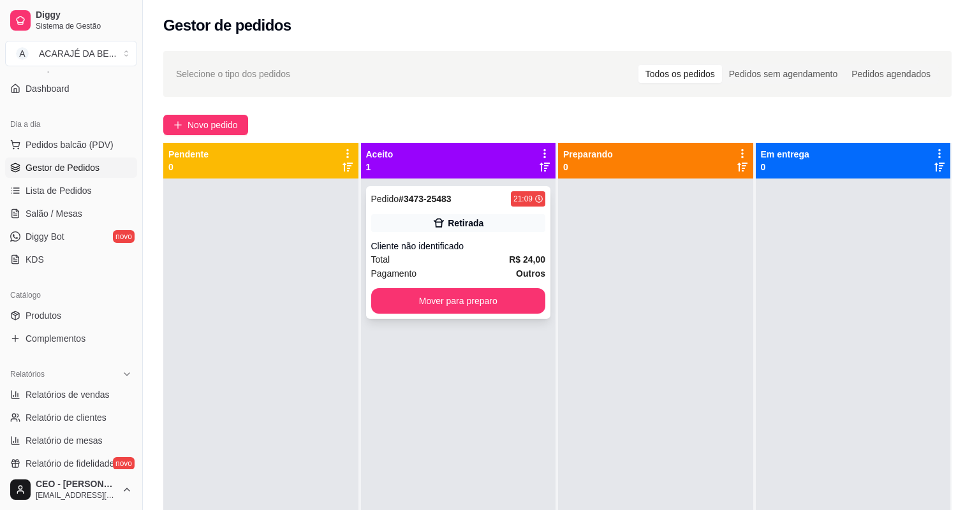
click at [434, 260] on div "Total R$ 24,00" at bounding box center [458, 260] width 175 height 14
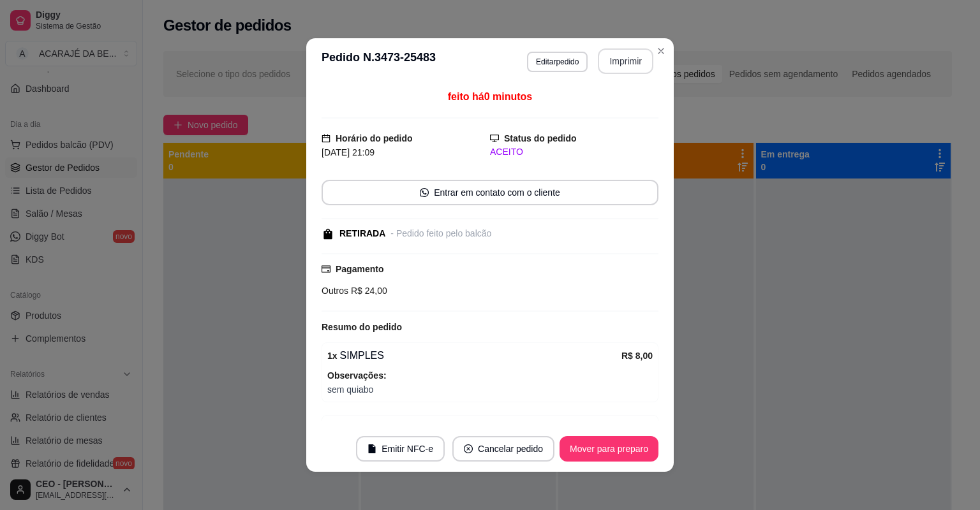
click at [617, 61] on button "Imprimir" at bounding box center [625, 61] width 55 height 26
click at [585, 449] on button "Mover para preparo" at bounding box center [608, 449] width 99 height 26
click at [585, 449] on button "Mover para preparo" at bounding box center [609, 449] width 96 height 25
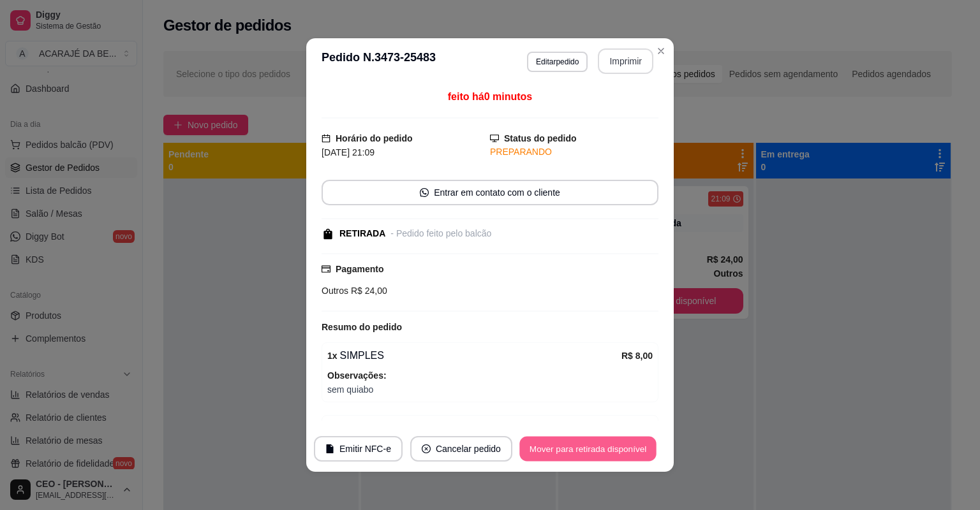
click at [585, 449] on button "Mover para retirada disponível" at bounding box center [587, 449] width 136 height 25
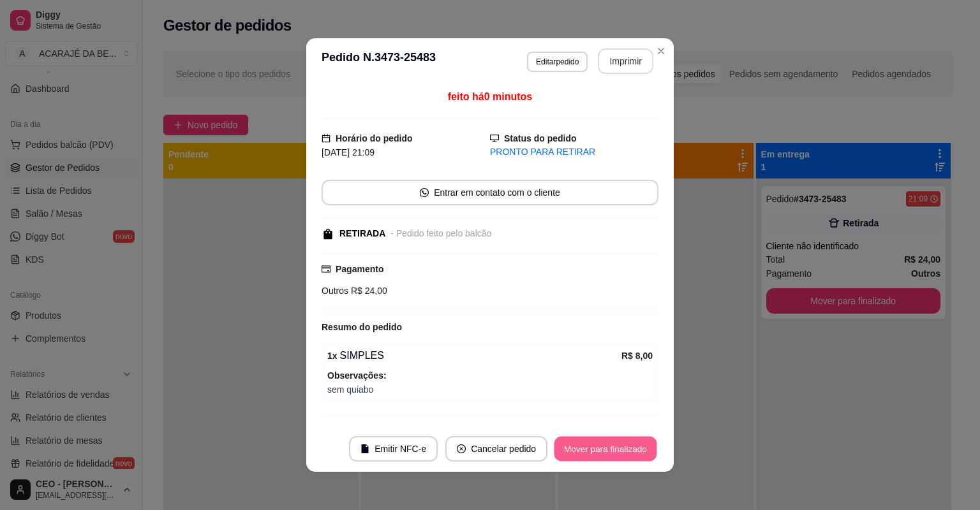
click at [585, 449] on button "Mover para finalizado" at bounding box center [605, 449] width 103 height 25
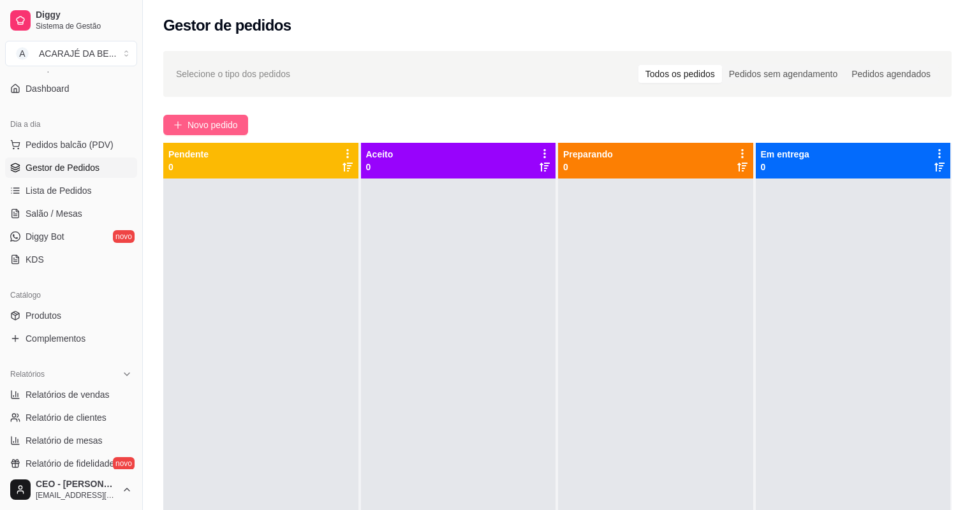
click at [236, 118] on span "Novo pedido" at bounding box center [212, 125] width 50 height 14
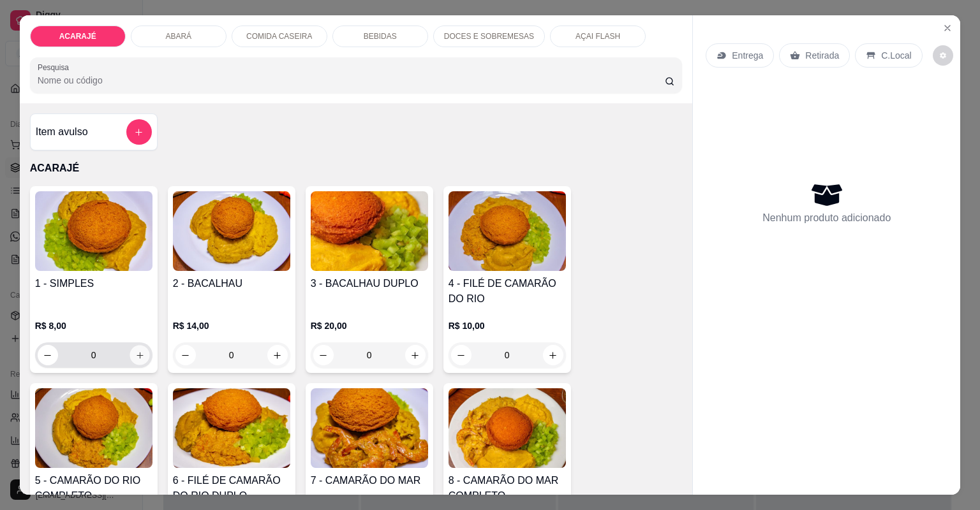
click at [135, 353] on icon "increase-product-quantity" at bounding box center [140, 356] width 10 height 10
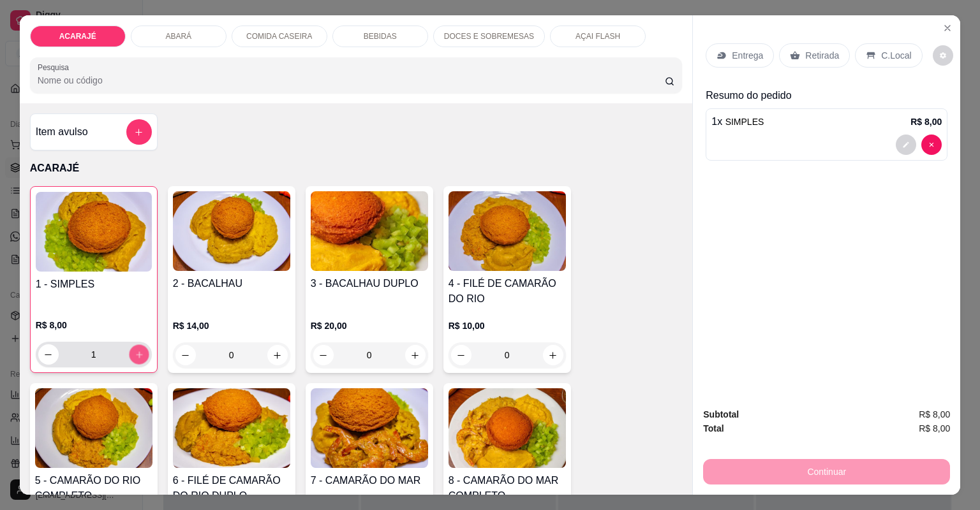
click at [134, 353] on icon "increase-product-quantity" at bounding box center [139, 355] width 10 height 10
type input "2"
click at [746, 51] on p "Entrega" at bounding box center [746, 55] width 31 height 13
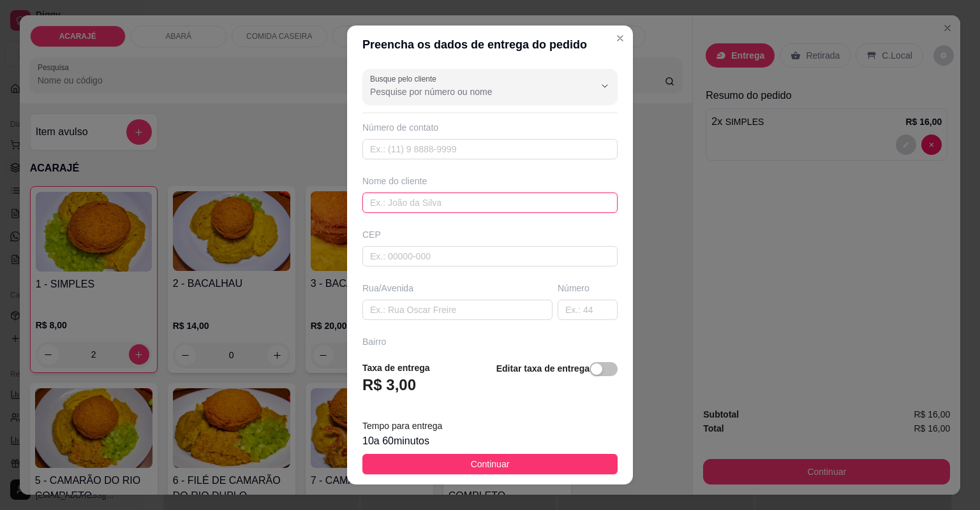
click at [433, 194] on input "text" at bounding box center [489, 203] width 255 height 20
type input "jackskito"
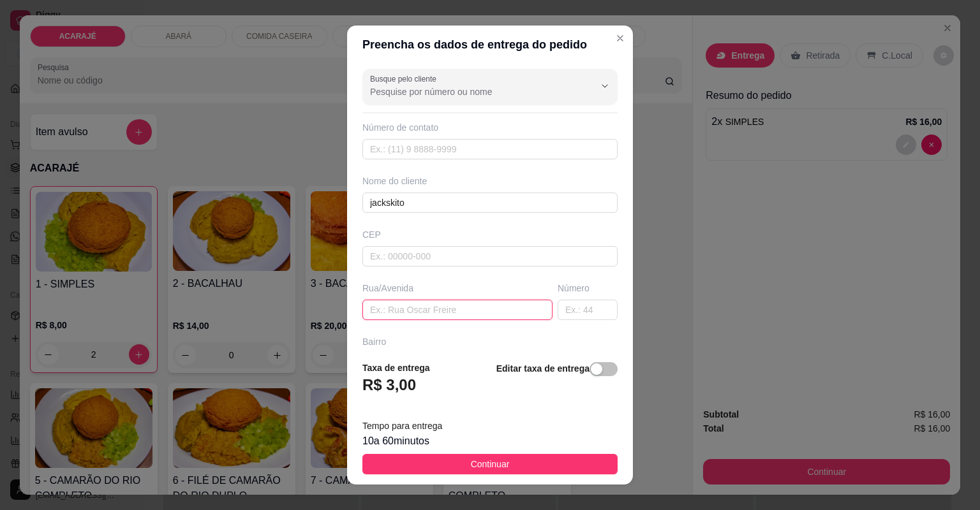
click at [418, 314] on input "text" at bounding box center [457, 310] width 190 height 20
paste input "[GEOGRAPHIC_DATA][PERSON_NAME]"
type input "[GEOGRAPHIC_DATA][PERSON_NAME]"
click at [579, 300] on input "text" at bounding box center [587, 310] width 60 height 20
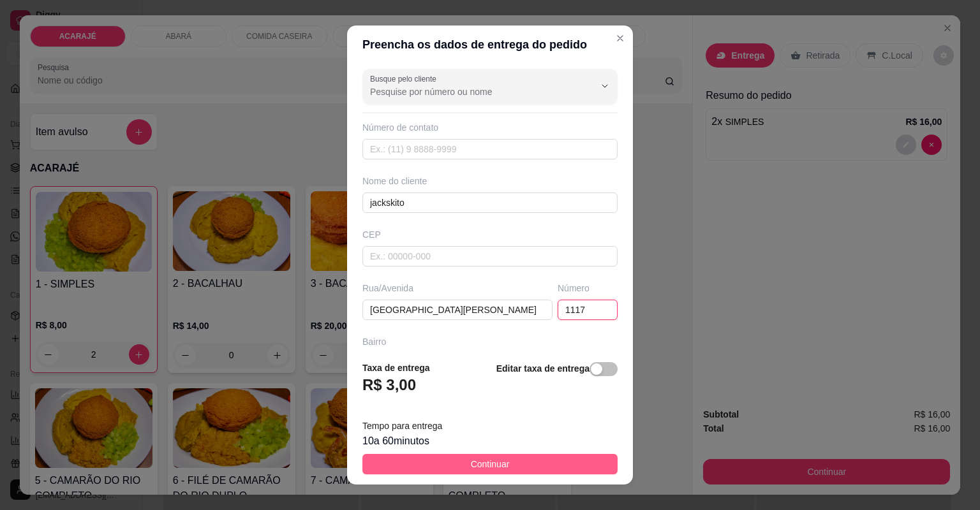
type input "1117"
click at [480, 464] on span "Continuar" at bounding box center [490, 464] width 39 height 14
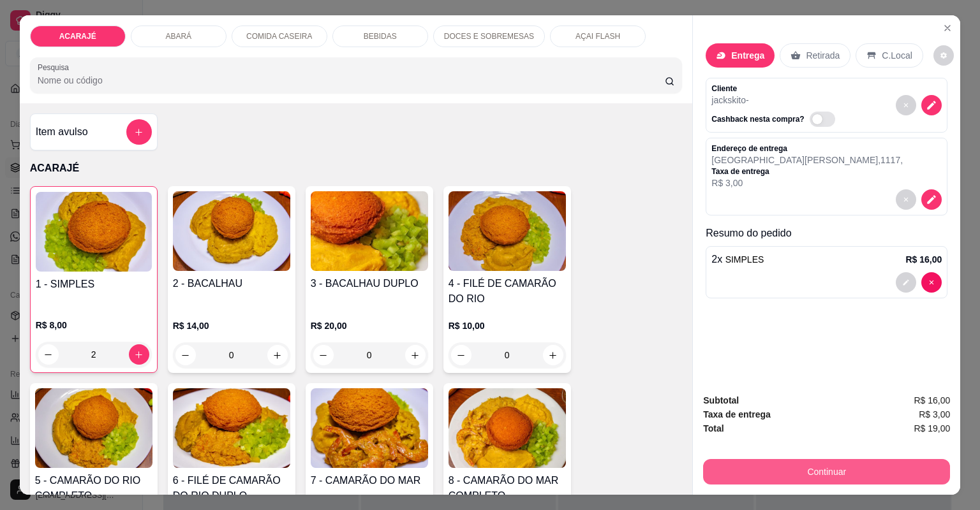
click at [841, 459] on button "Continuar" at bounding box center [826, 472] width 247 height 26
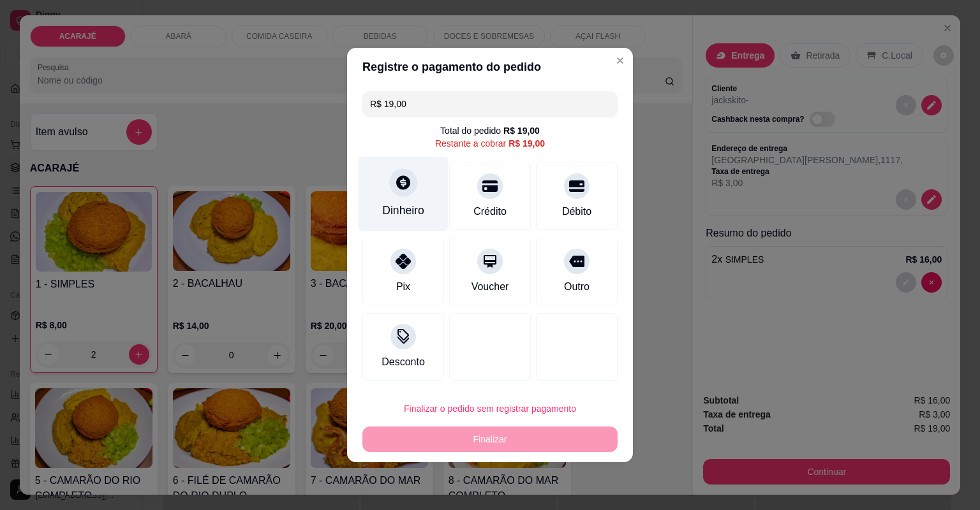
click at [393, 202] on div "Dinheiro" at bounding box center [403, 194] width 90 height 75
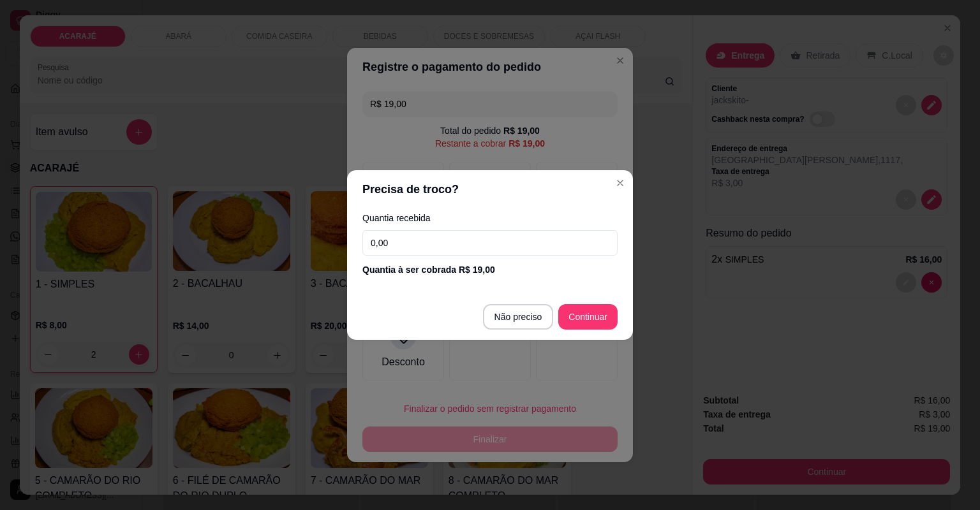
click at [425, 240] on input "0,00" at bounding box center [489, 243] width 255 height 26
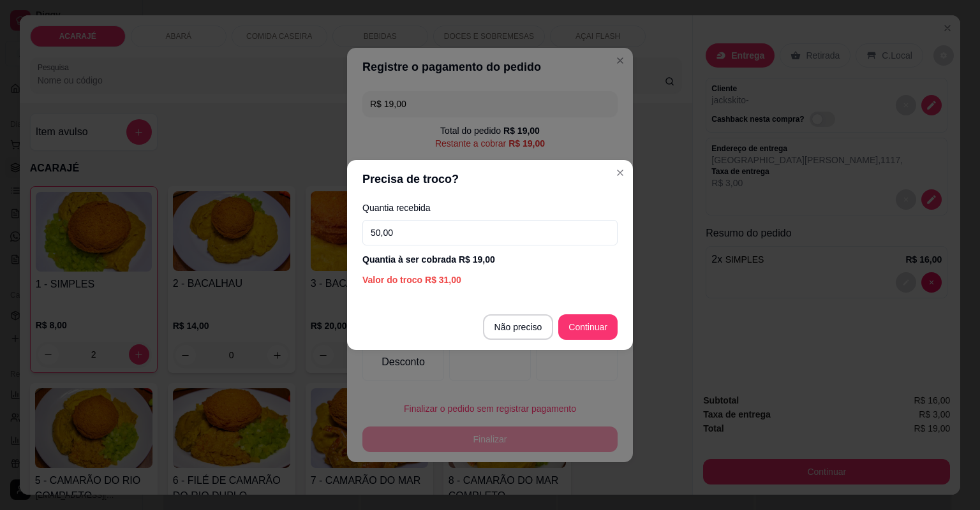
type input "50,00"
type input "R$ 0,00"
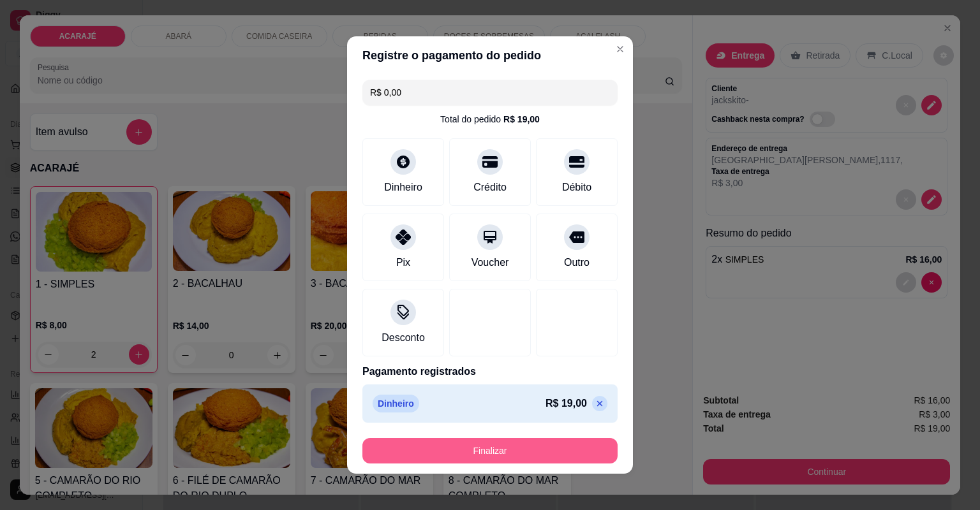
click at [481, 452] on button "Finalizar" at bounding box center [489, 451] width 255 height 26
click at [480, 452] on div "Finalizar" at bounding box center [489, 451] width 255 height 26
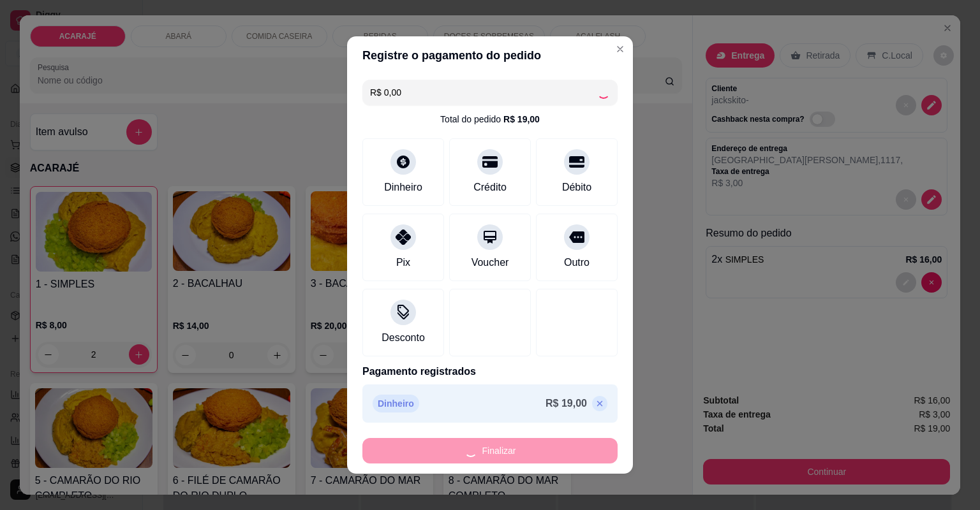
type input "0"
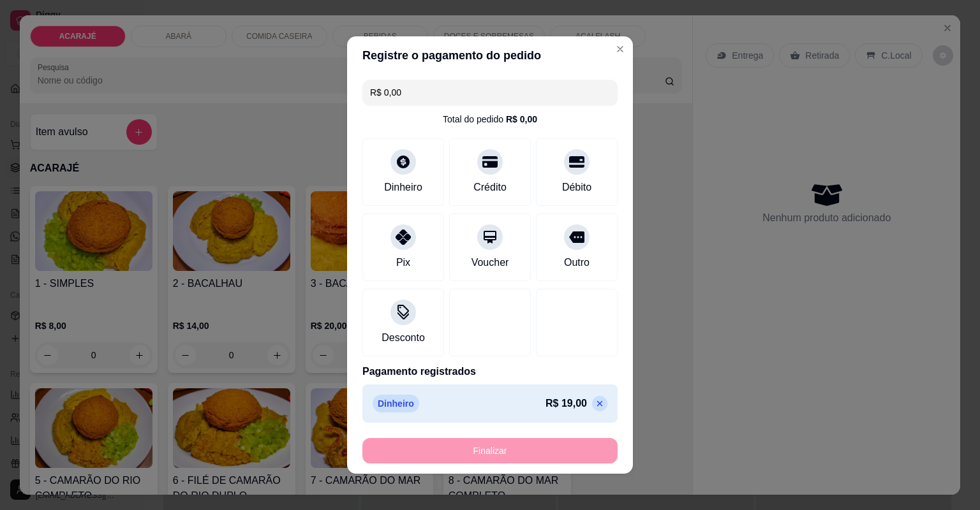
type input "-R$ 19,00"
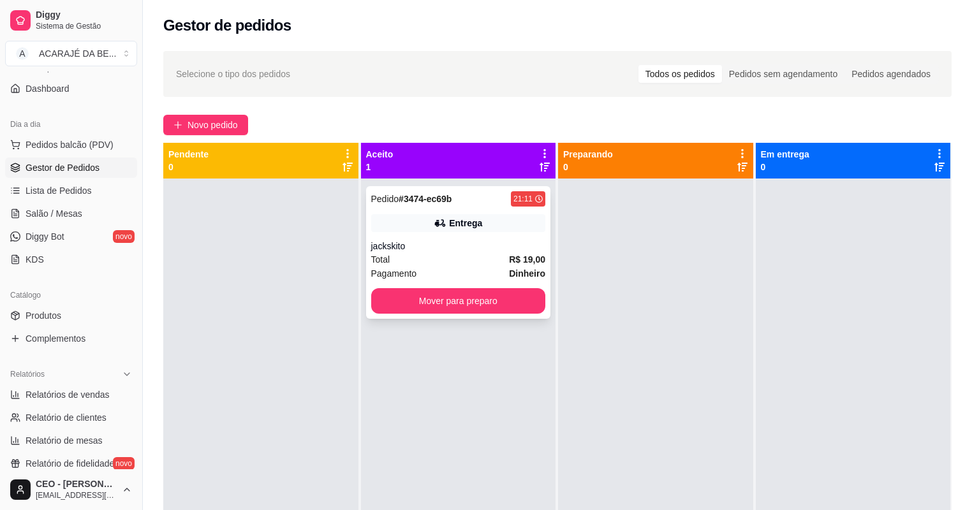
click at [433, 248] on div "jackskito" at bounding box center [458, 246] width 175 height 13
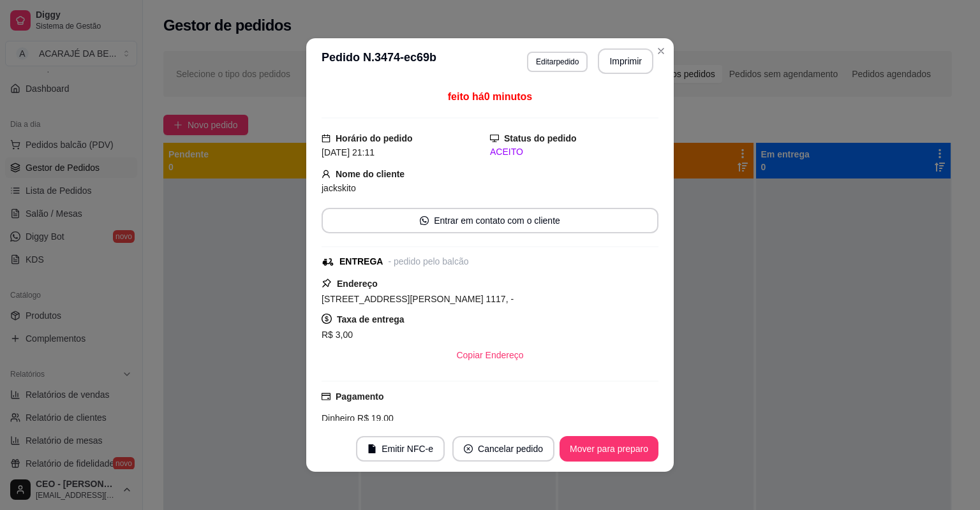
drag, startPoint x: 634, startPoint y: 77, endPoint x: 633, endPoint y: 62, distance: 14.1
click at [634, 74] on header "**********" at bounding box center [489, 61] width 367 height 46
click at [632, 62] on button "Imprimir" at bounding box center [626, 61] width 54 height 25
click at [612, 441] on button "Mover para preparo" at bounding box center [609, 449] width 96 height 25
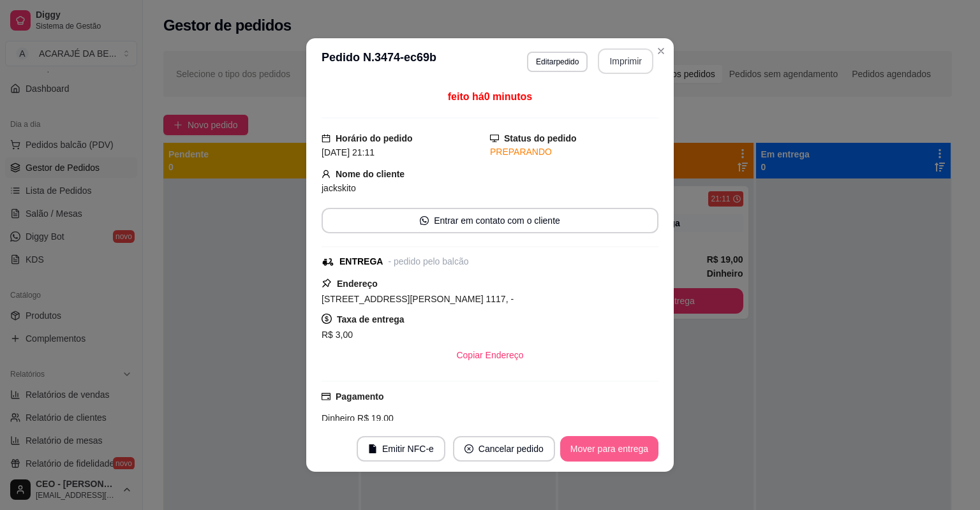
click at [612, 443] on button "Mover para entrega" at bounding box center [609, 449] width 98 height 26
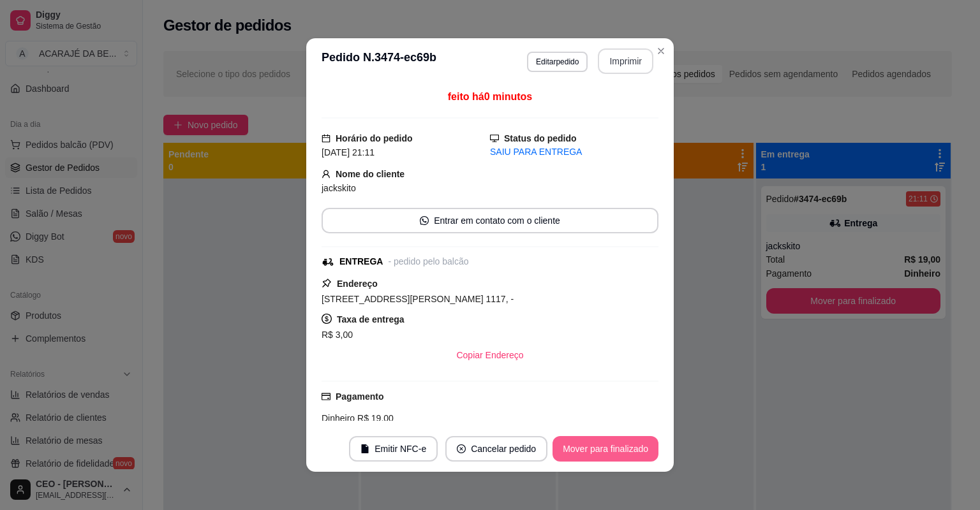
click at [610, 444] on button "Mover para finalizado" at bounding box center [605, 449] width 106 height 26
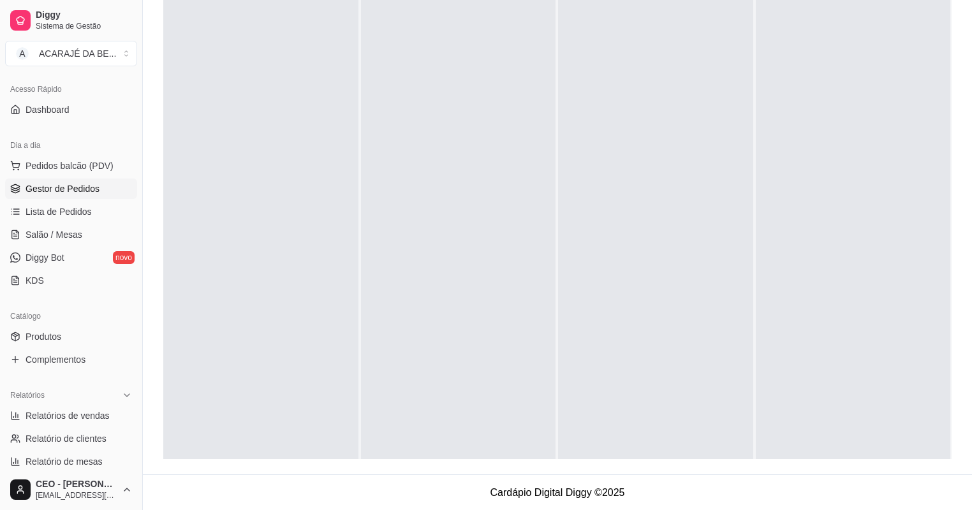
scroll to position [50, 0]
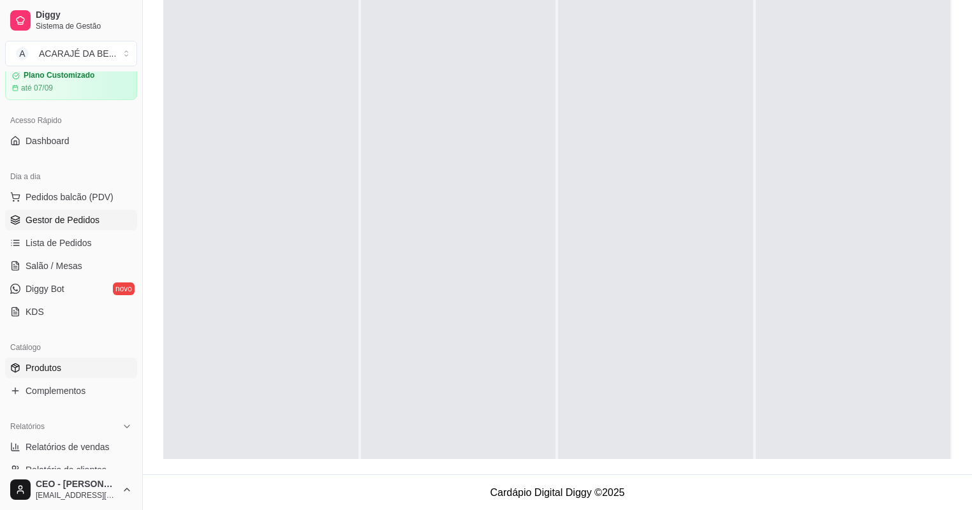
click at [48, 364] on span "Produtos" at bounding box center [44, 368] width 36 height 13
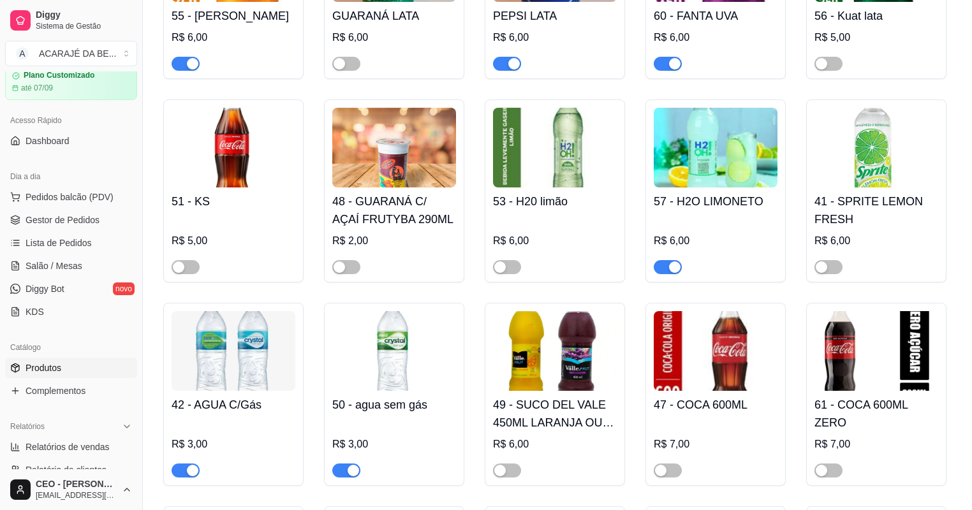
scroll to position [1939, 0]
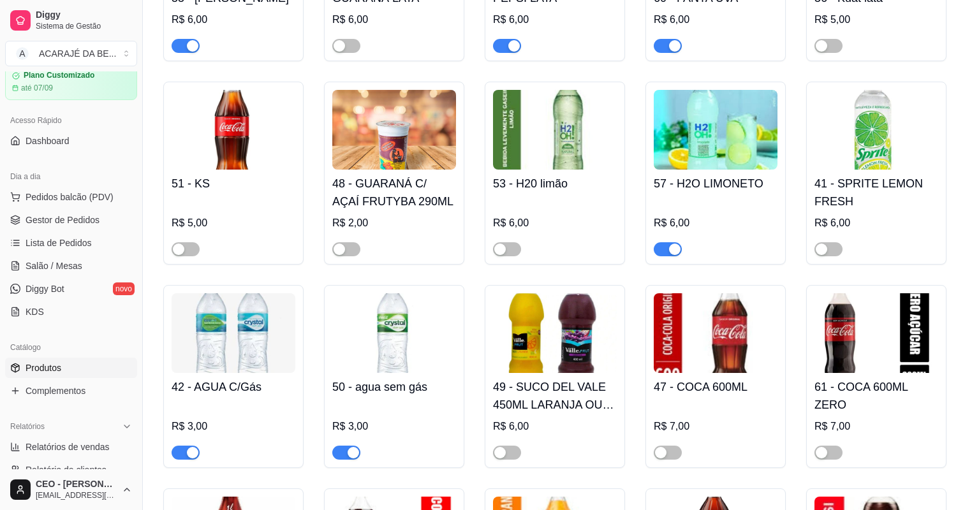
click at [338, 458] on span "button" at bounding box center [346, 453] width 28 height 14
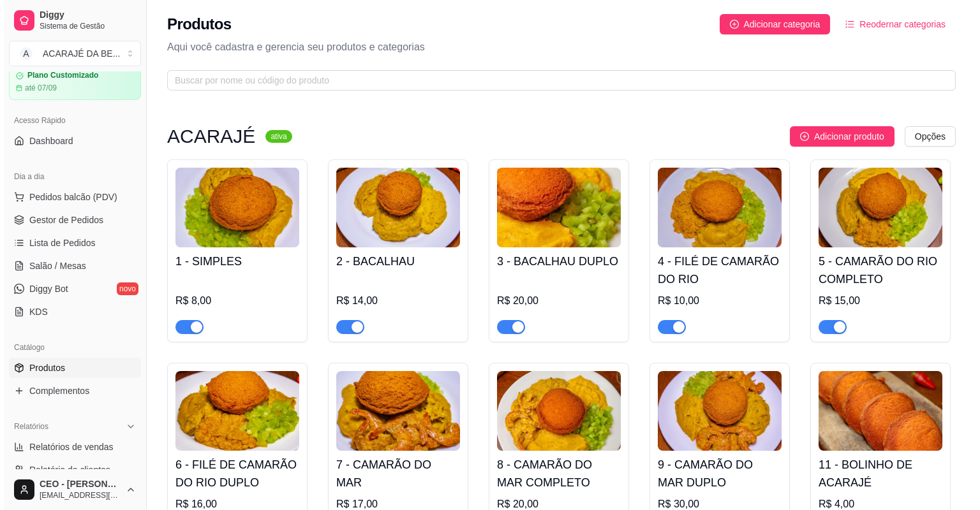
scroll to position [0, 0]
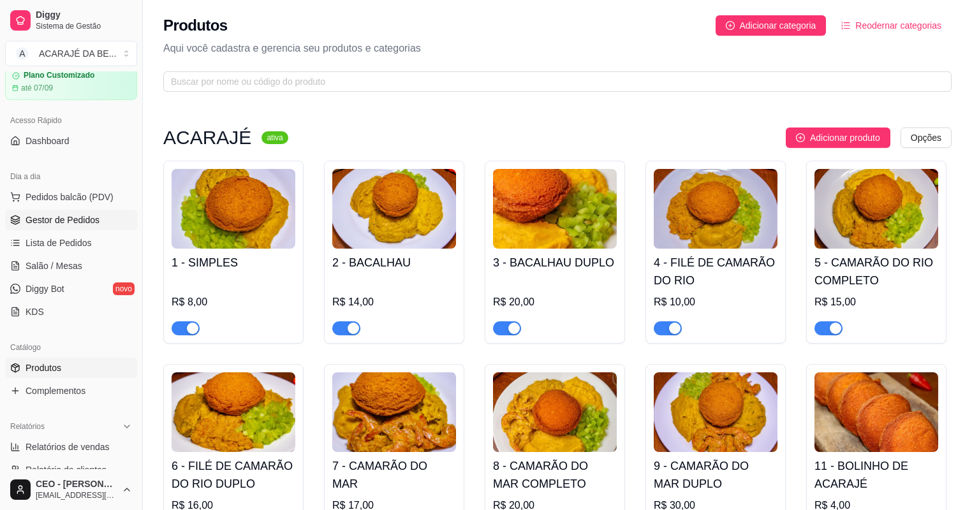
click at [44, 221] on span "Gestor de Pedidos" at bounding box center [63, 220] width 74 height 13
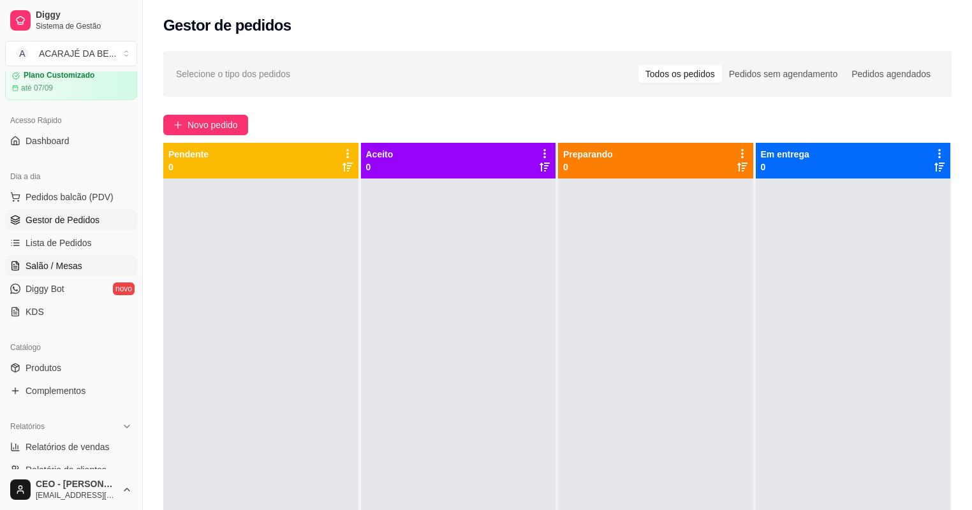
click at [64, 267] on span "Salão / Mesas" at bounding box center [54, 266] width 57 height 13
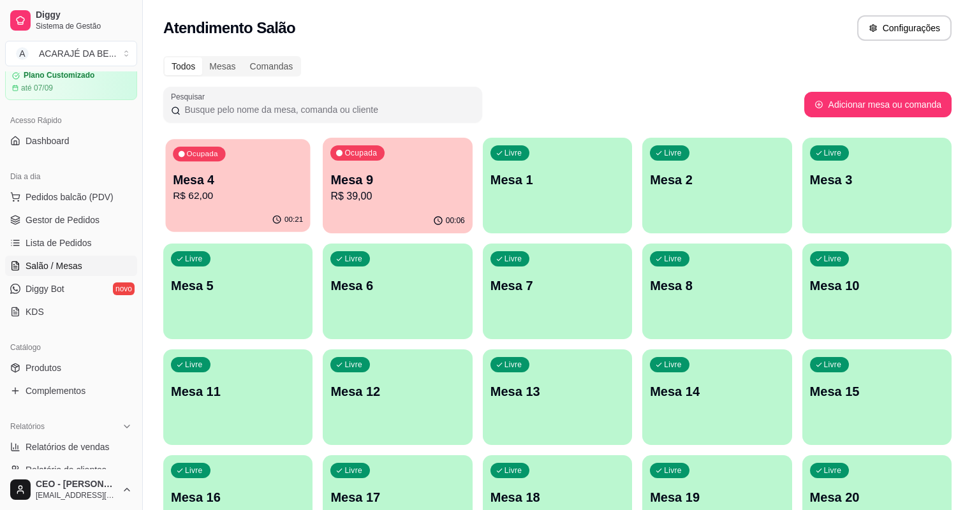
click at [218, 218] on div "00:21" at bounding box center [238, 220] width 145 height 24
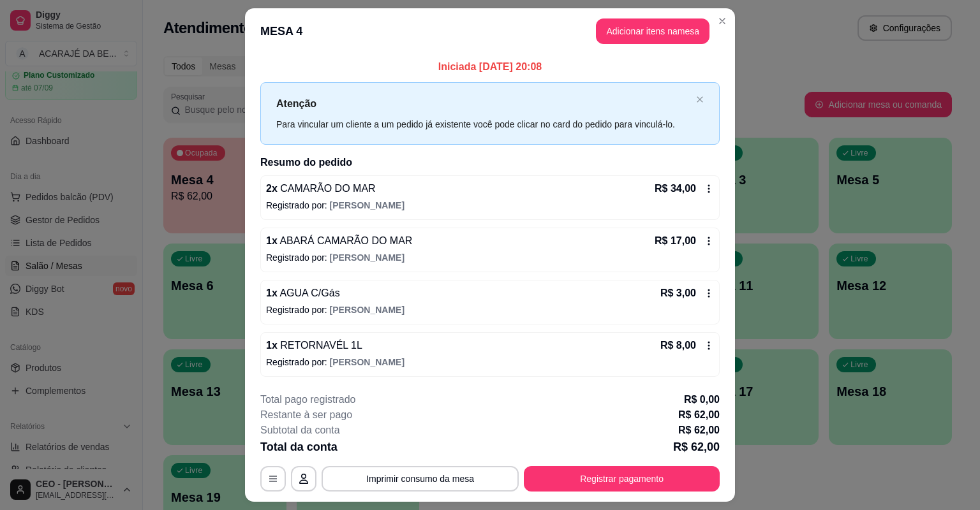
click at [684, 296] on p "R$ 3,00" at bounding box center [678, 293] width 36 height 15
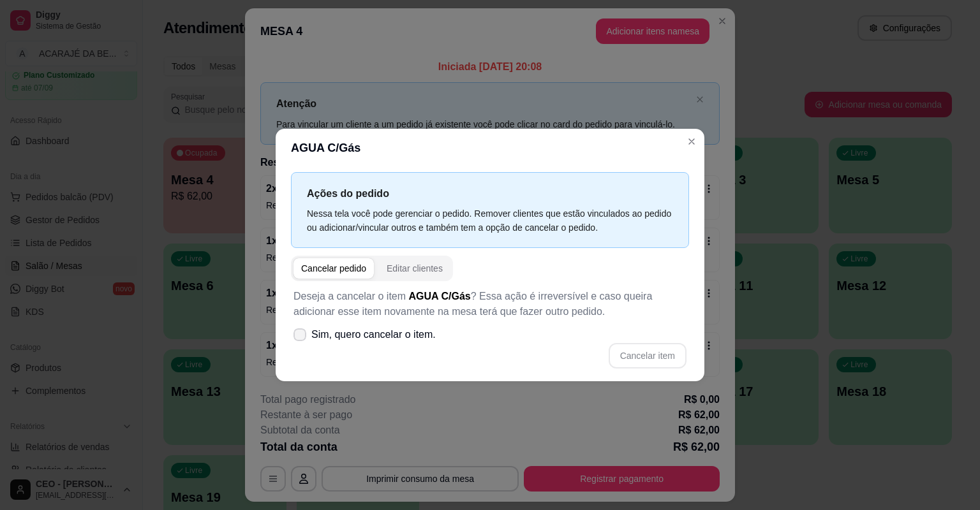
click at [296, 335] on icon at bounding box center [300, 335] width 10 height 8
click at [296, 337] on input "Sim, quero cancelar o item." at bounding box center [297, 341] width 8 height 8
checkbox input "true"
click at [639, 359] on button "Cancelar item" at bounding box center [647, 356] width 76 height 25
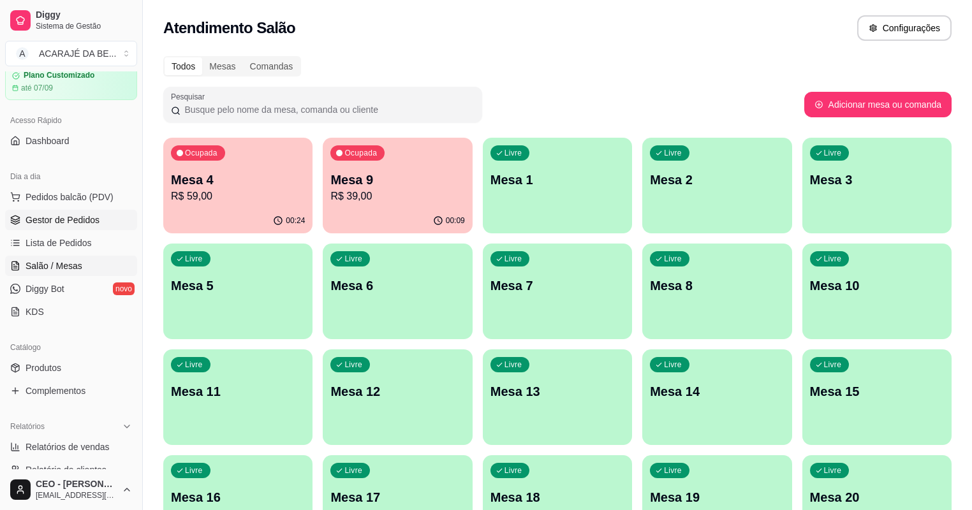
click at [33, 224] on span "Gestor de Pedidos" at bounding box center [63, 220] width 74 height 13
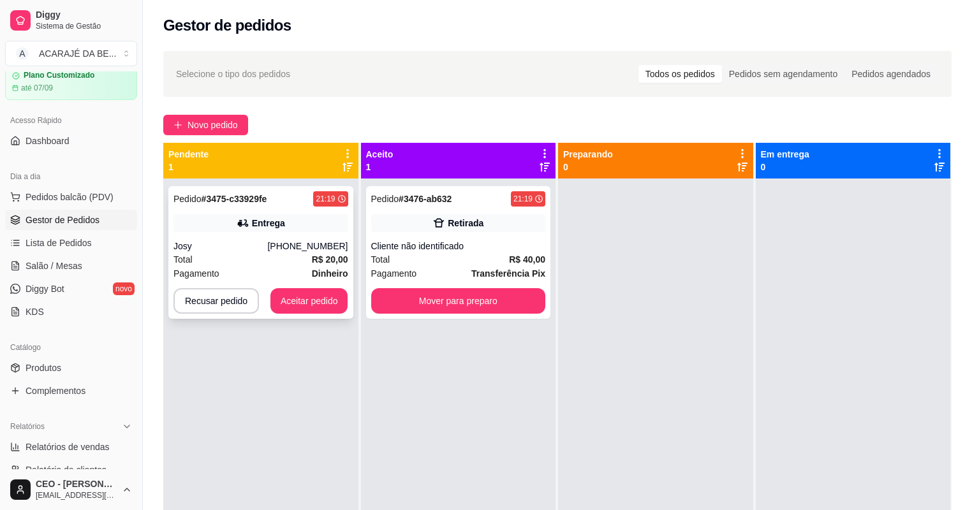
click at [304, 273] on div "Pagamento Dinheiro" at bounding box center [260, 274] width 175 height 14
click at [474, 255] on div "Total R$ 40,00" at bounding box center [458, 260] width 175 height 14
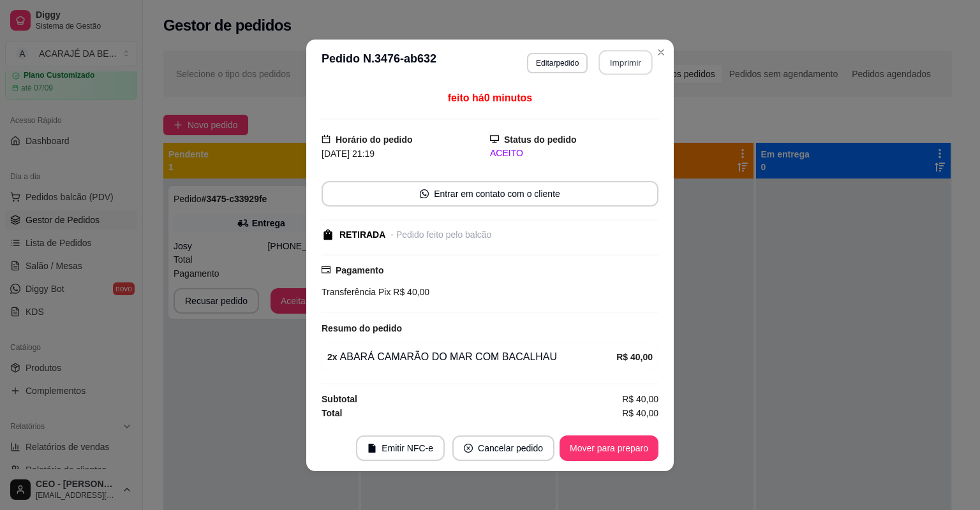
click at [624, 63] on button "Imprimir" at bounding box center [626, 62] width 54 height 25
click at [587, 441] on button "Mover para preparo" at bounding box center [608, 449] width 99 height 26
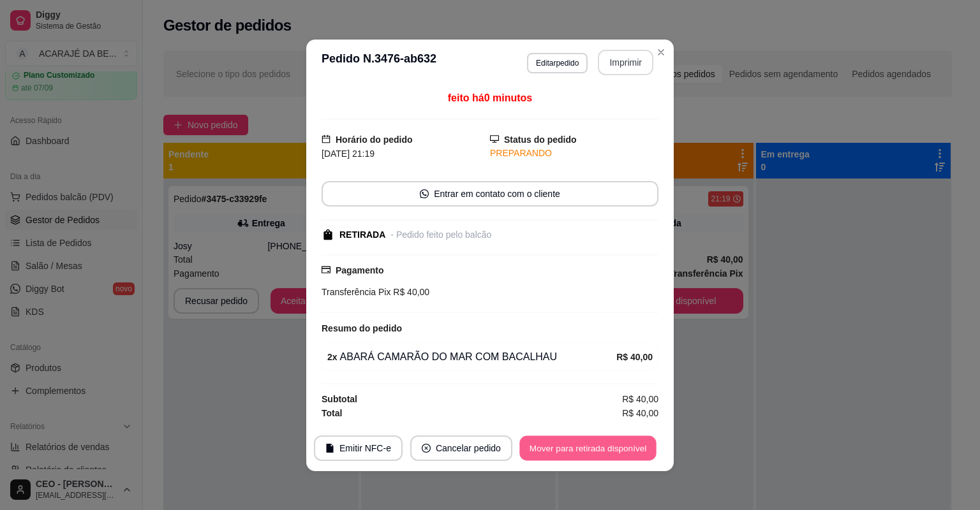
click at [587, 441] on button "Mover para retirada disponível" at bounding box center [587, 448] width 136 height 25
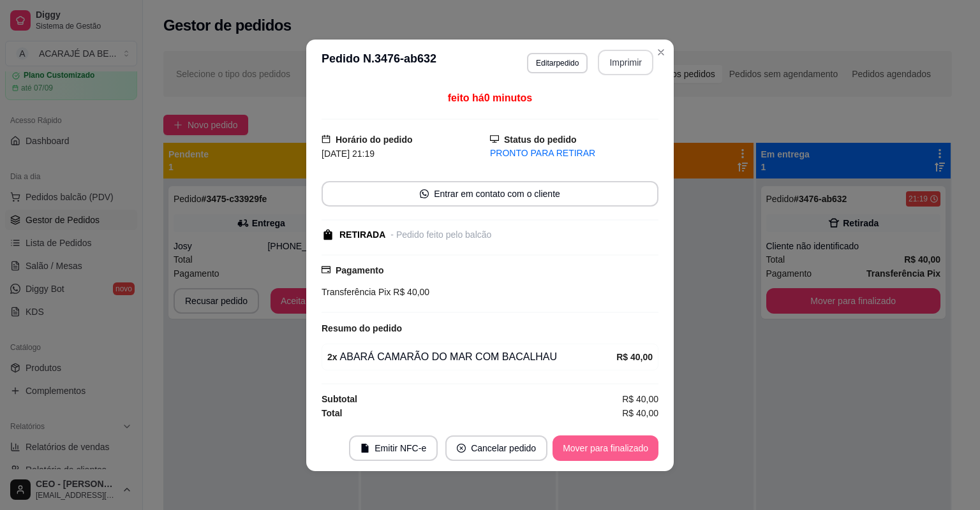
click at [587, 441] on button "Mover para finalizado" at bounding box center [605, 449] width 106 height 26
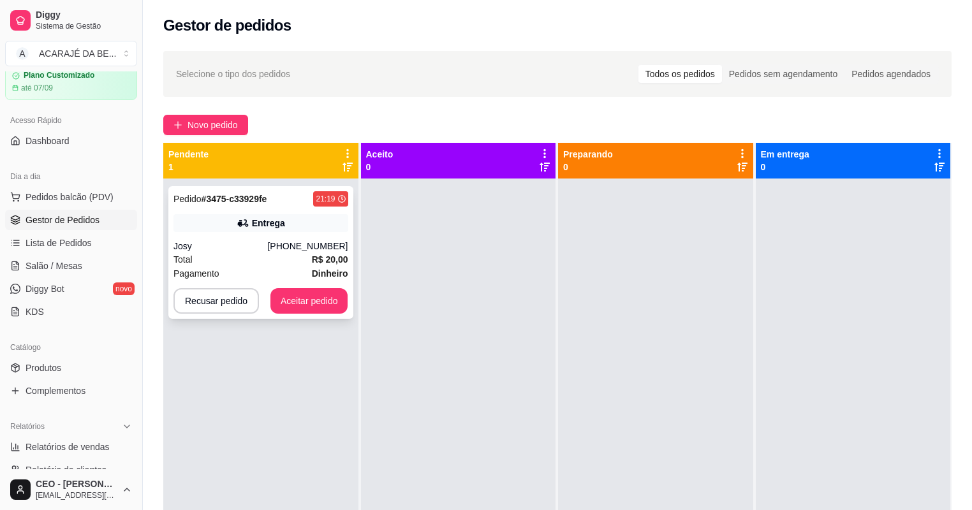
click at [233, 251] on div "Josy" at bounding box center [220, 246] width 94 height 13
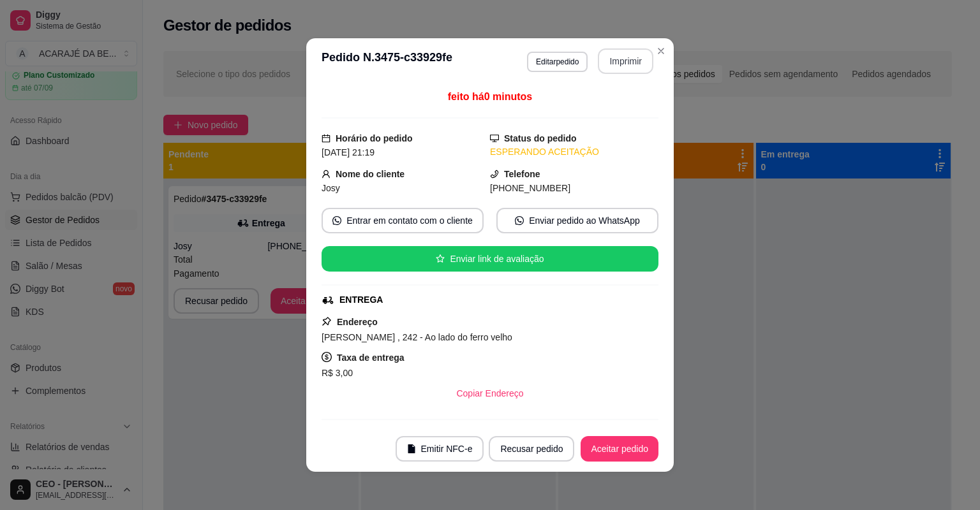
click at [626, 64] on button "Imprimir" at bounding box center [625, 61] width 55 height 26
click at [642, 452] on button "Aceitar pedido" at bounding box center [619, 449] width 78 height 26
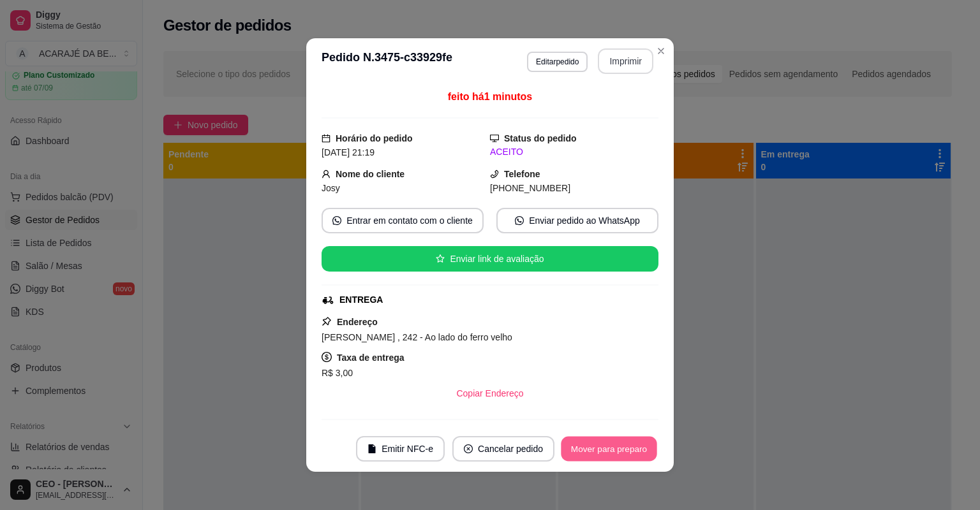
click at [640, 450] on button "Mover para preparo" at bounding box center [609, 449] width 96 height 25
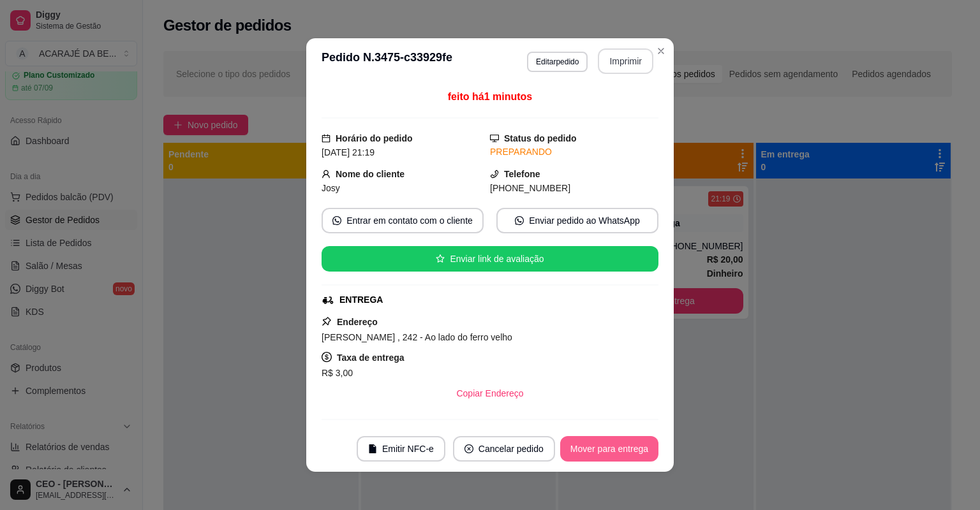
click at [640, 450] on button "Mover para entrega" at bounding box center [609, 449] width 98 height 26
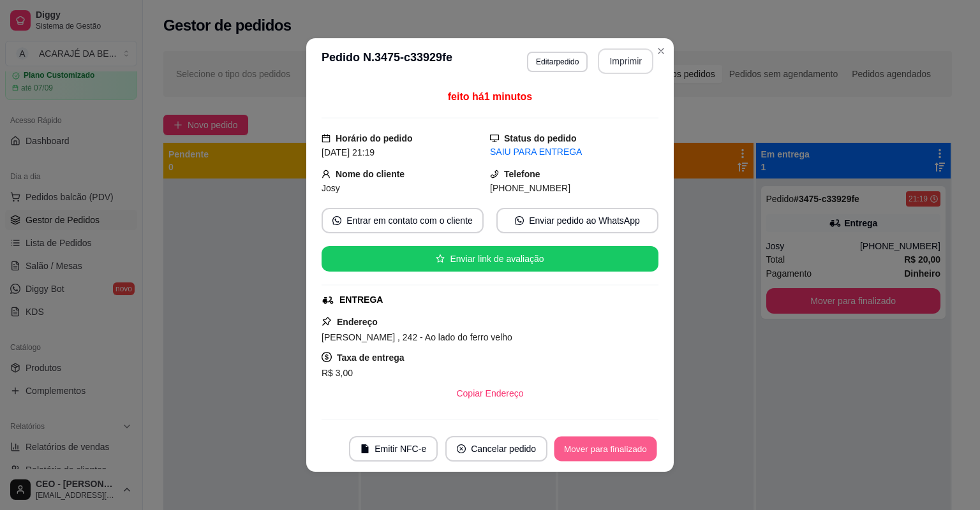
click at [640, 450] on button "Mover para finalizado" at bounding box center [605, 449] width 103 height 25
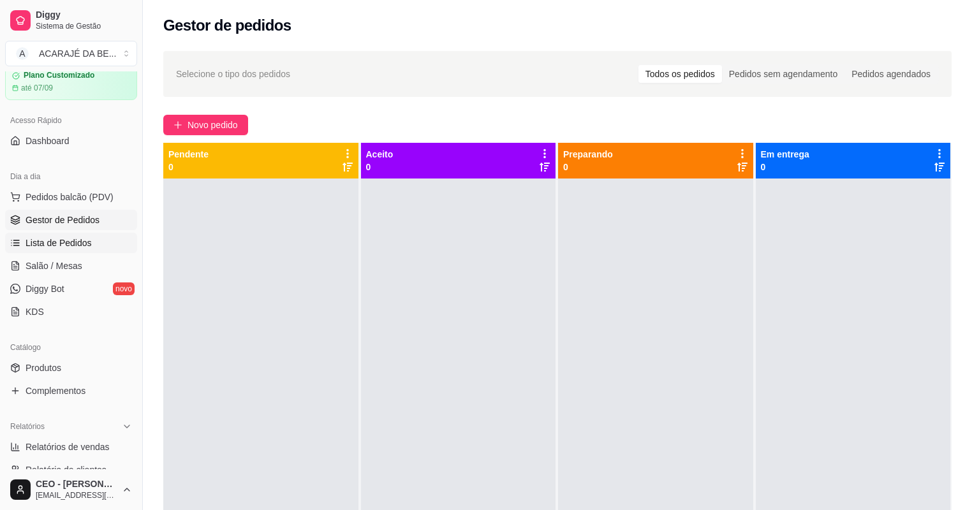
click at [43, 234] on link "Lista de Pedidos" at bounding box center [71, 243] width 132 height 20
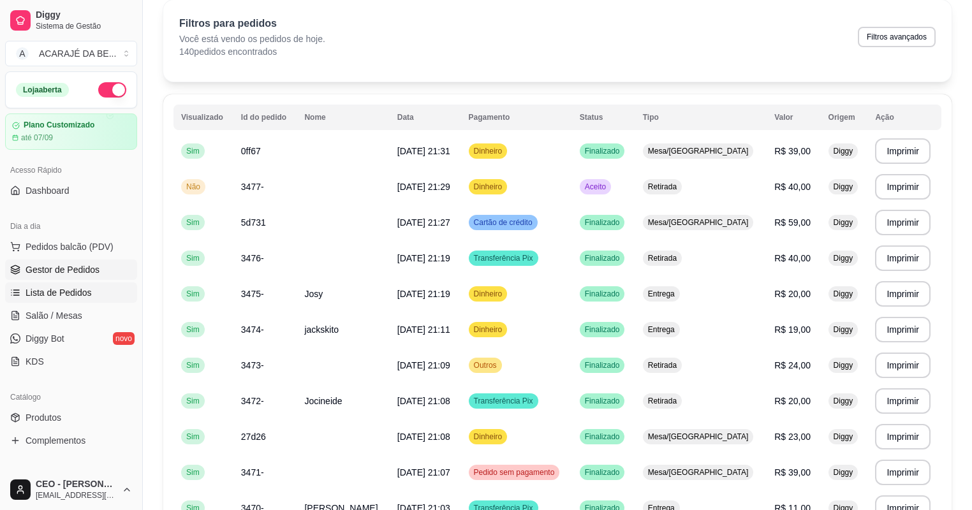
click at [67, 270] on span "Gestor de Pedidos" at bounding box center [63, 269] width 74 height 13
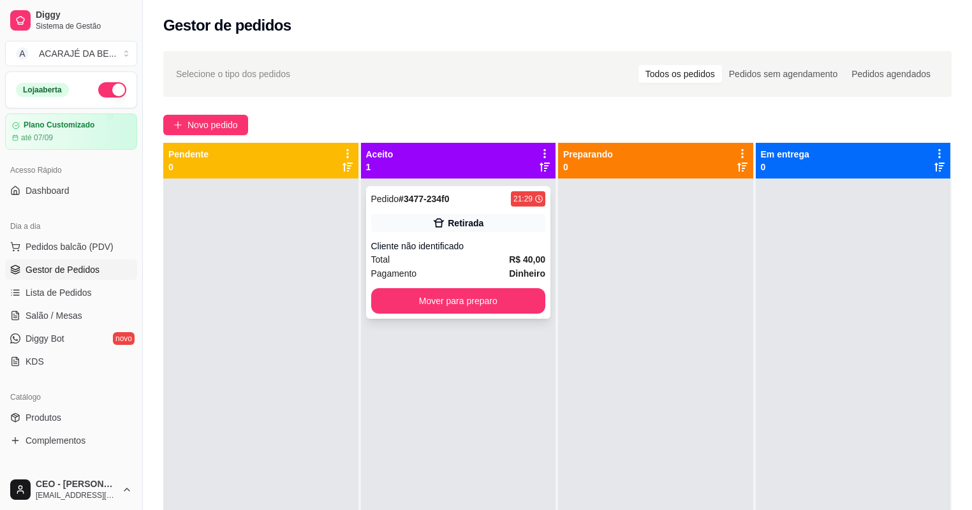
click at [457, 270] on div "Pagamento Dinheiro" at bounding box center [458, 274] width 175 height 14
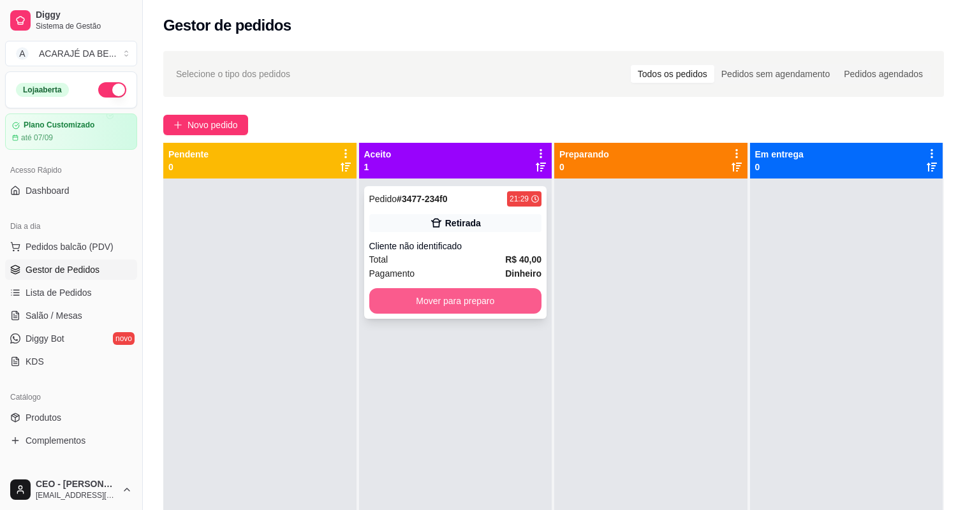
click at [457, 270] on div "Pagamento Dinheiro R$ 40,00" at bounding box center [485, 281] width 347 height 37
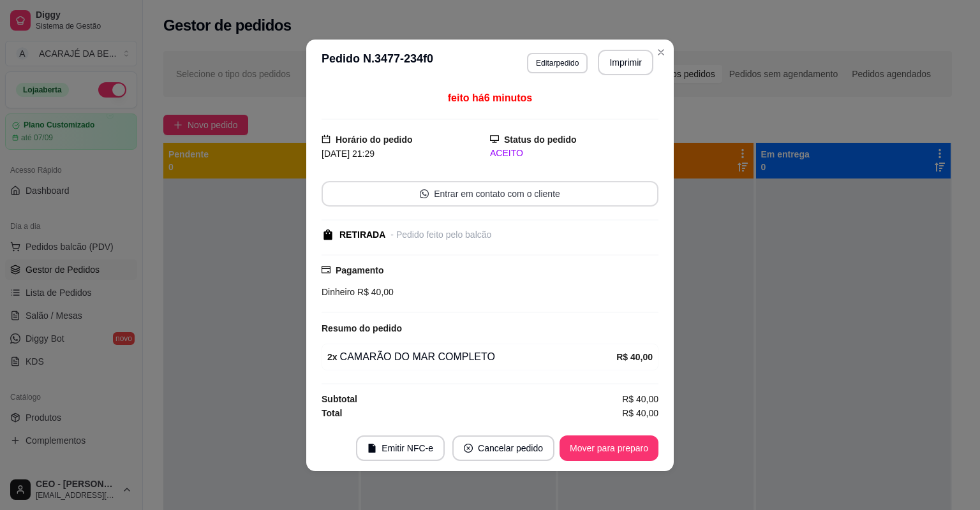
scroll to position [1, 0]
click at [622, 66] on button "Imprimir" at bounding box center [626, 61] width 54 height 25
click at [601, 443] on button "Mover para preparo" at bounding box center [608, 448] width 99 height 26
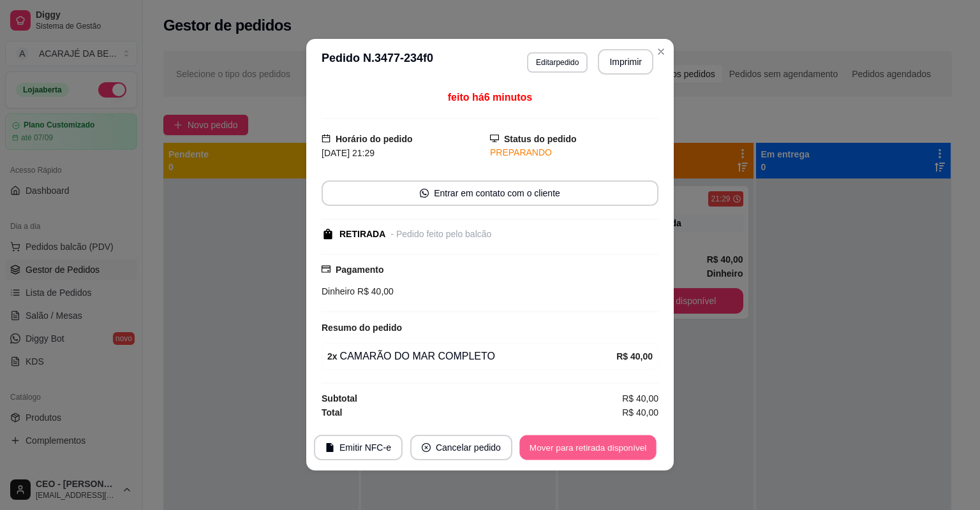
click at [601, 443] on button "Mover para retirada disponível" at bounding box center [587, 447] width 136 height 25
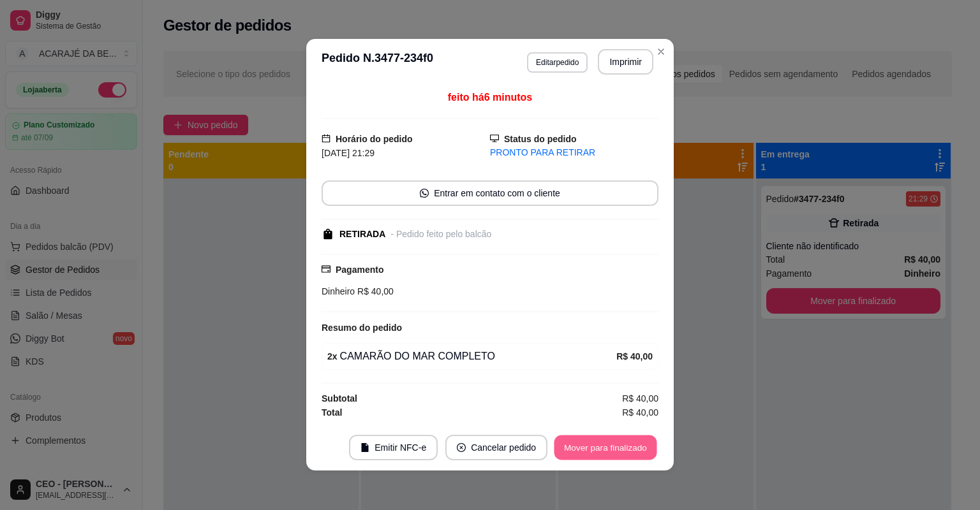
click at [600, 444] on button "Mover para finalizado" at bounding box center [605, 447] width 103 height 25
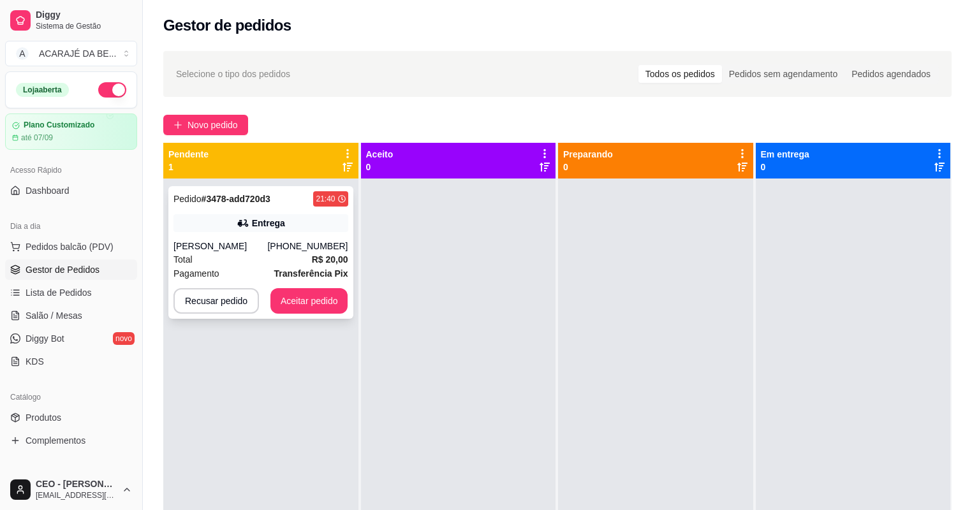
click at [244, 256] on div "Total R$ 20,00" at bounding box center [260, 260] width 175 height 14
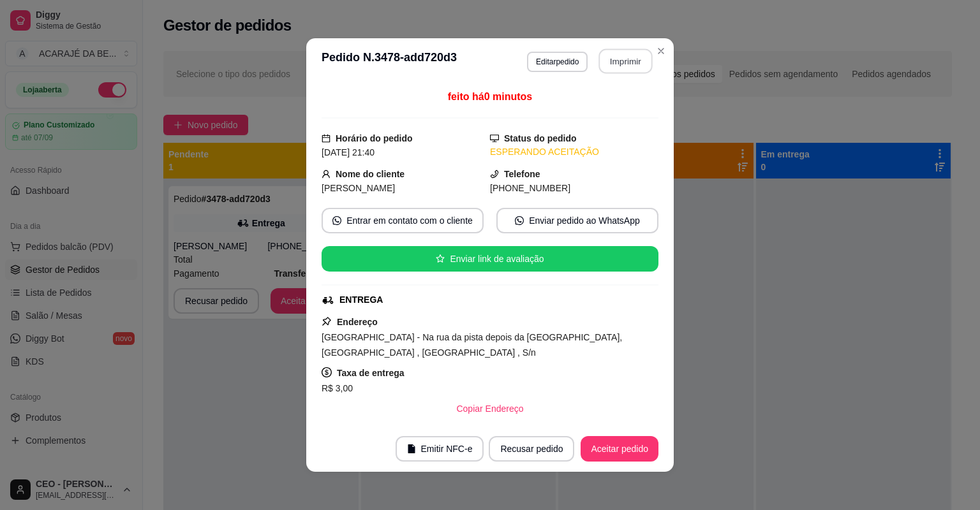
click at [607, 59] on button "Imprimir" at bounding box center [626, 61] width 54 height 25
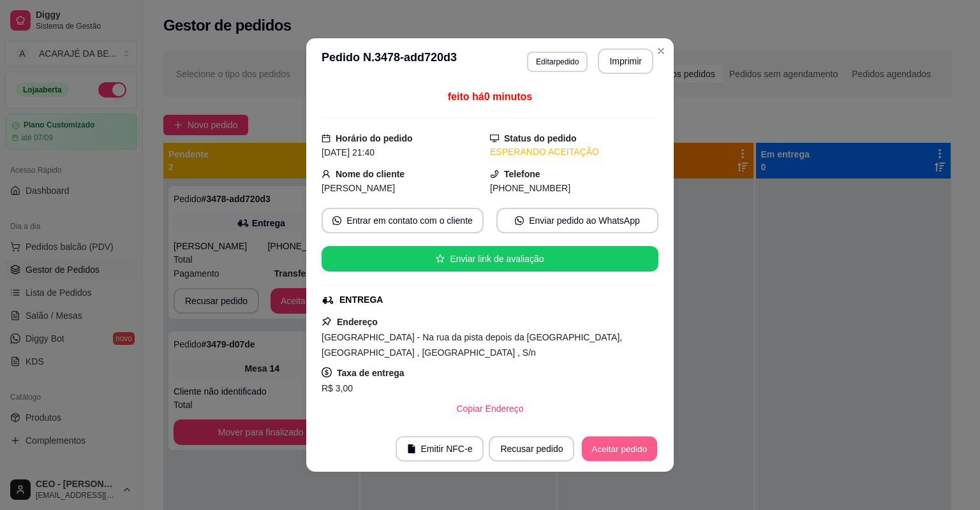
click at [636, 439] on button "Aceitar pedido" at bounding box center [619, 449] width 75 height 25
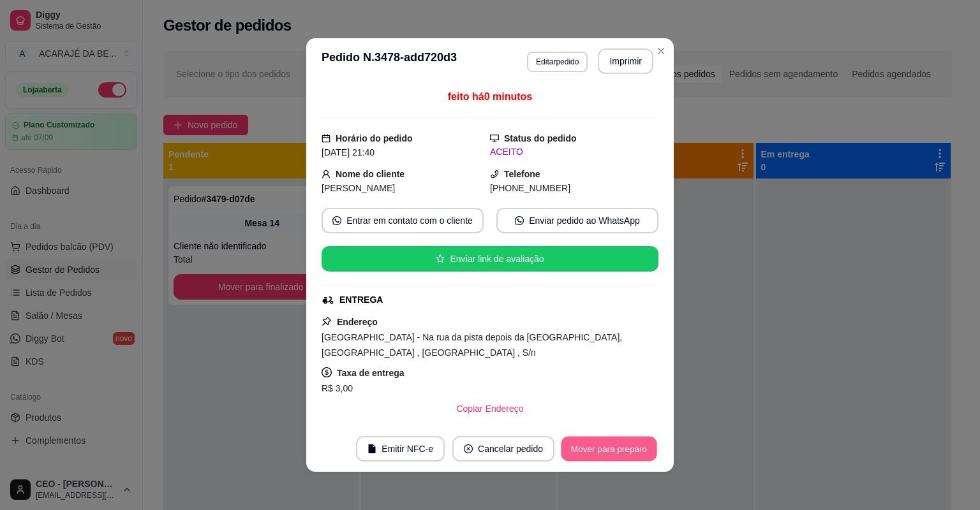
click at [636, 439] on button "Mover para preparo" at bounding box center [609, 449] width 96 height 25
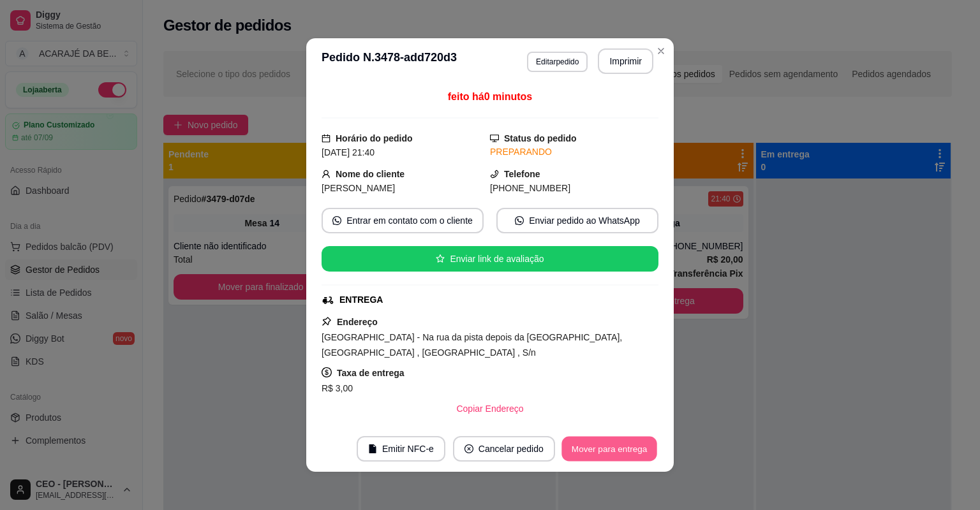
click at [636, 439] on button "Mover para entrega" at bounding box center [609, 449] width 96 height 25
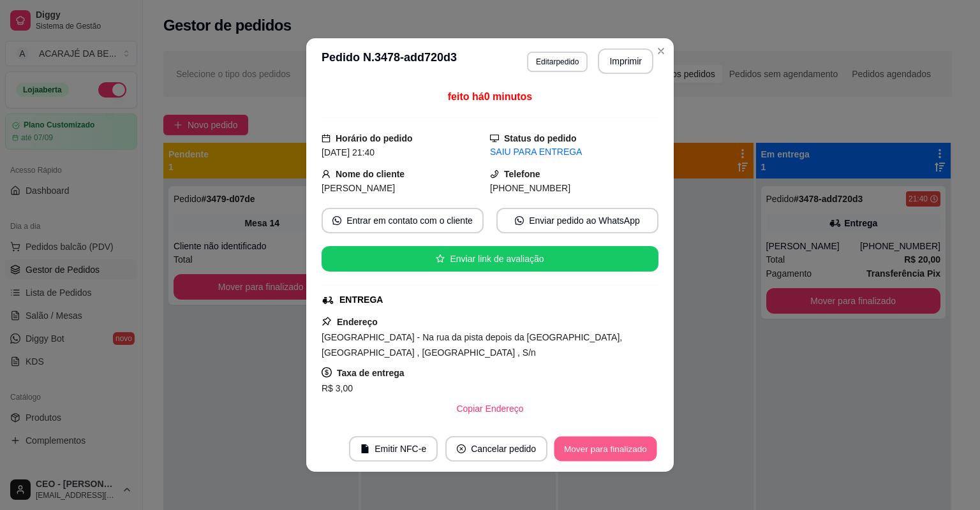
click at [587, 450] on button "Mover para finalizado" at bounding box center [605, 449] width 103 height 25
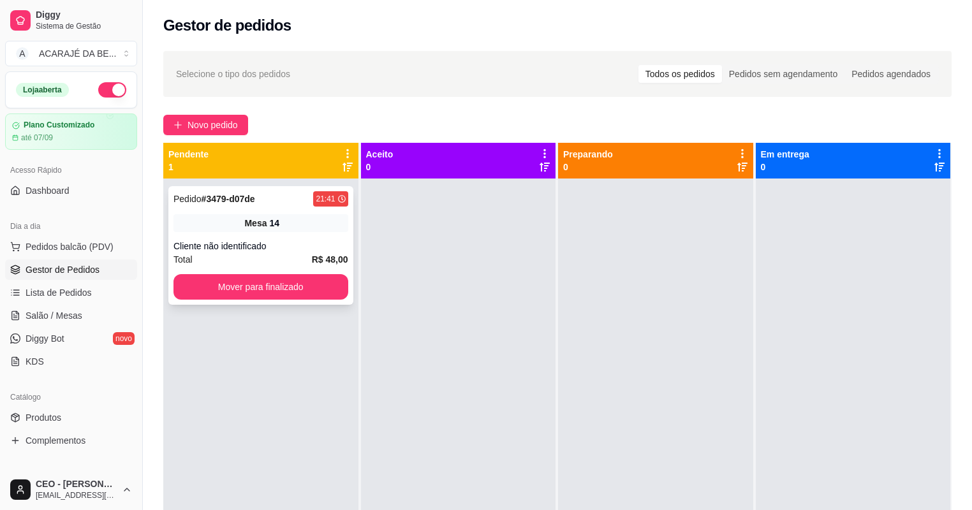
drag, startPoint x: 209, startPoint y: 248, endPoint x: 212, endPoint y: 240, distance: 8.1
click at [212, 240] on div "Cliente não identificado" at bounding box center [260, 246] width 175 height 13
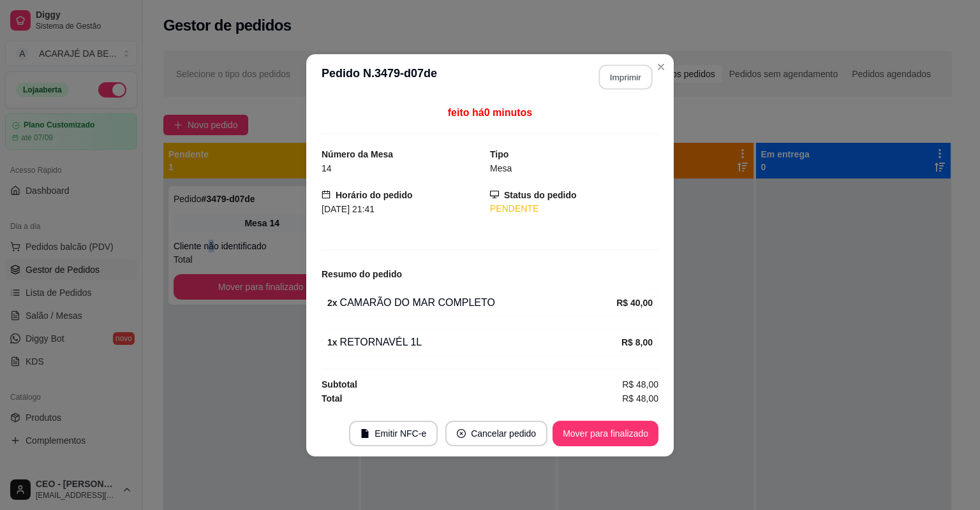
click at [637, 69] on button "Imprimir" at bounding box center [626, 76] width 54 height 25
click at [617, 430] on button "Mover para finalizado" at bounding box center [605, 434] width 106 height 26
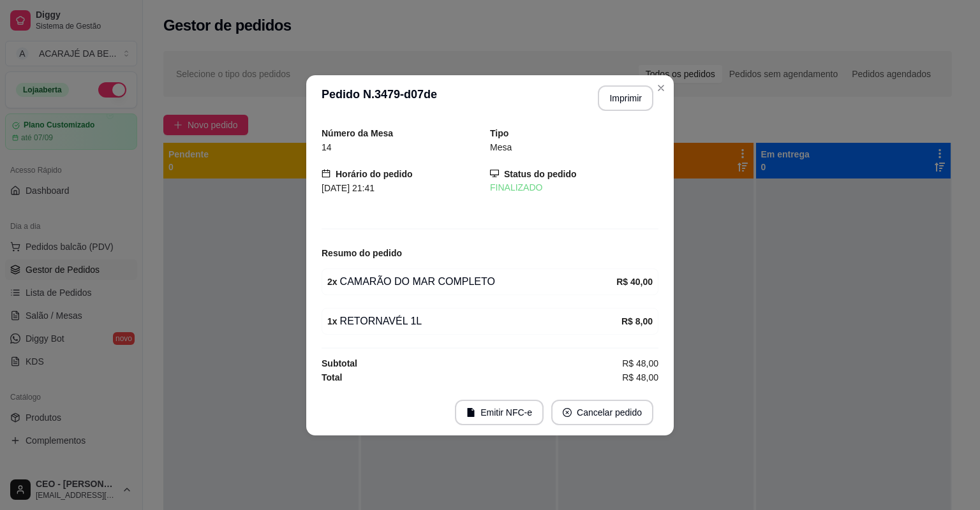
click at [617, 430] on footer "Emitir NFC-e Cancelar pedido" at bounding box center [489, 413] width 367 height 46
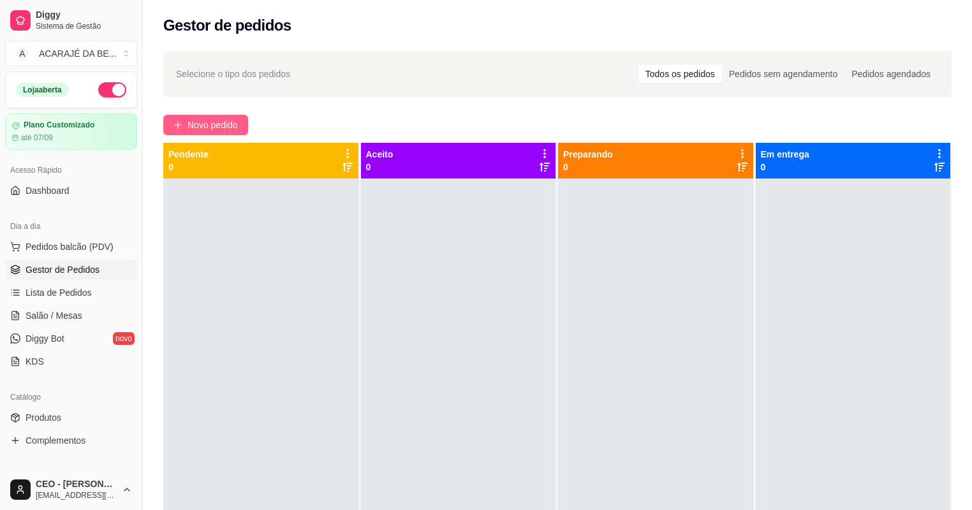
click at [196, 122] on span "Novo pedido" at bounding box center [212, 125] width 50 height 14
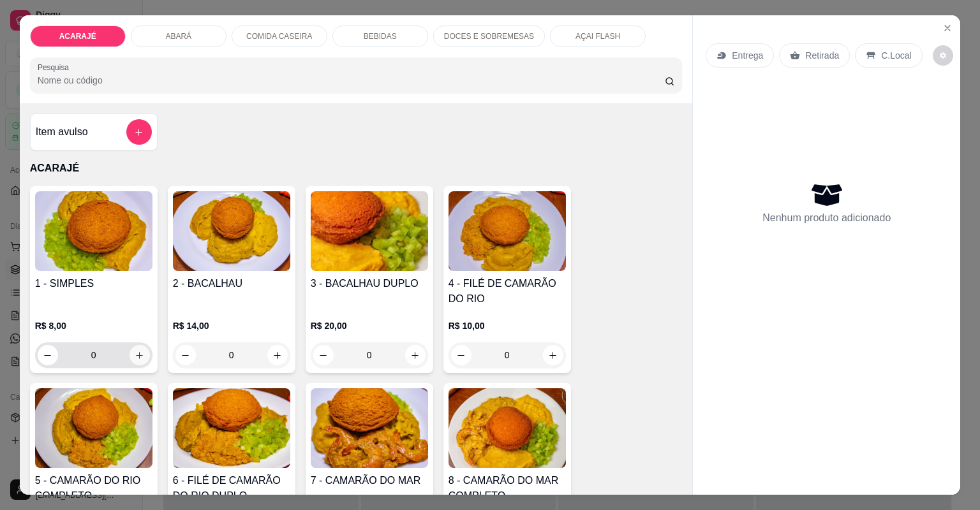
click at [135, 356] on icon "increase-product-quantity" at bounding box center [140, 356] width 10 height 10
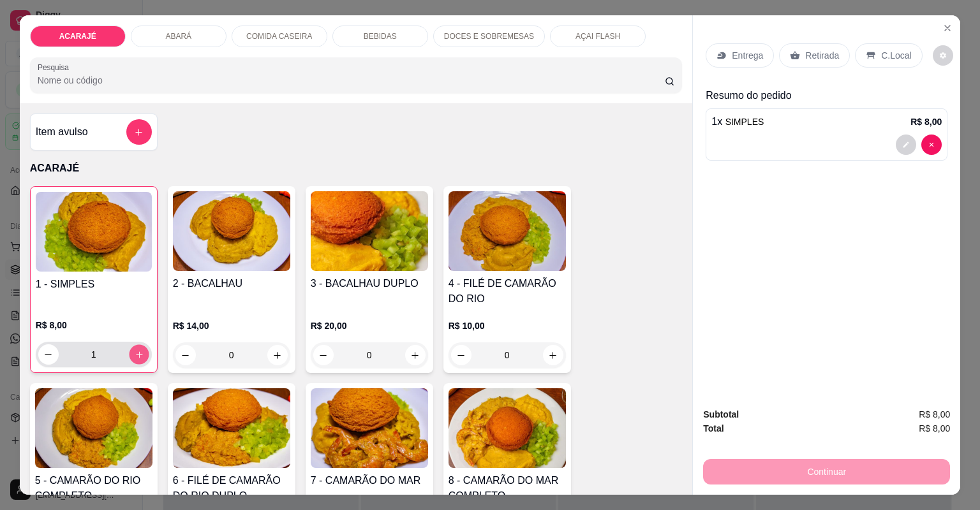
click at [135, 356] on icon "increase-product-quantity" at bounding box center [139, 355] width 10 height 10
type input "2"
click at [746, 49] on p "Entrega" at bounding box center [746, 55] width 31 height 13
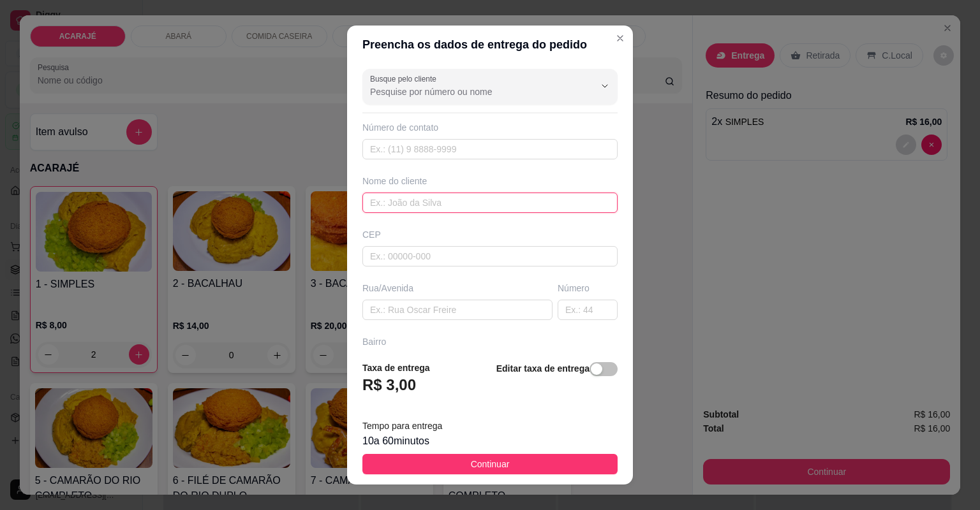
click at [454, 206] on input "text" at bounding box center [489, 203] width 255 height 20
type input "[PERSON_NAME]"
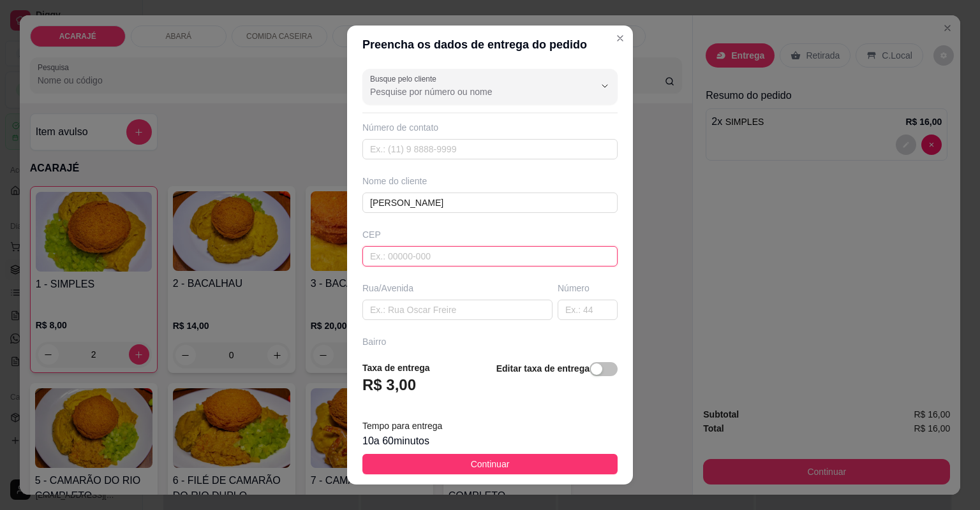
click at [437, 261] on input "text" at bounding box center [489, 256] width 255 height 20
click at [427, 295] on div "Rua/Avenida" at bounding box center [457, 301] width 195 height 38
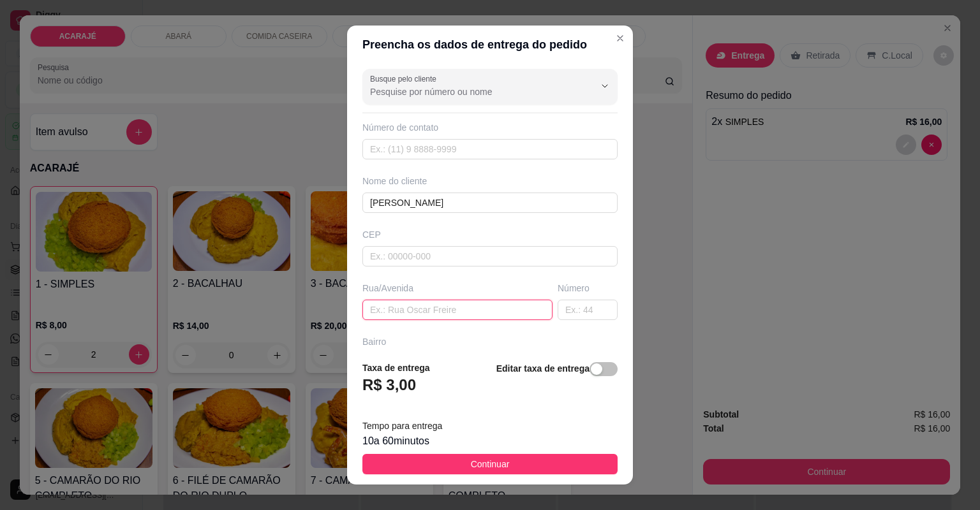
click at [427, 302] on input "text" at bounding box center [457, 310] width 190 height 20
type input "n"
type input "na subida de macio do leite"
click at [592, 312] on input "text" at bounding box center [587, 310] width 60 height 20
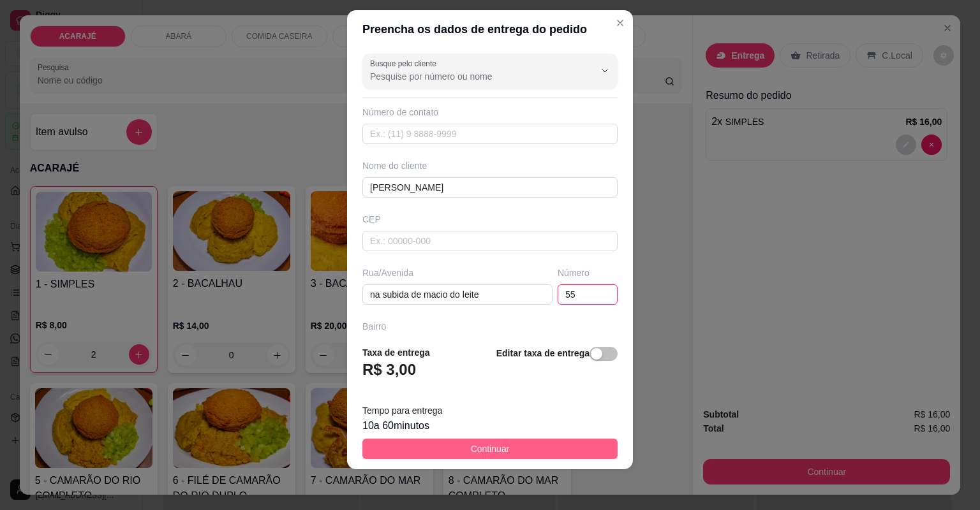
type input "55"
click at [488, 446] on span "Continuar" at bounding box center [490, 449] width 39 height 14
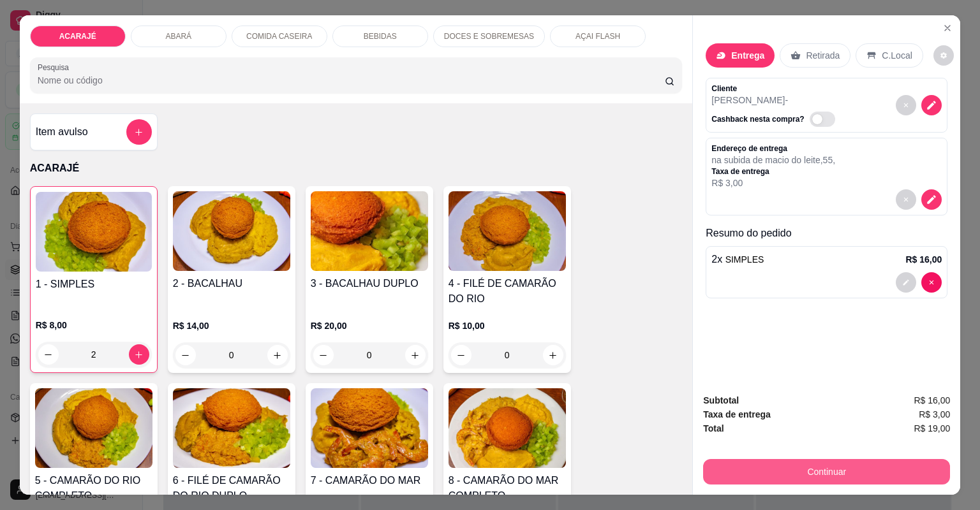
click at [821, 479] on button "Continuar" at bounding box center [826, 472] width 247 height 26
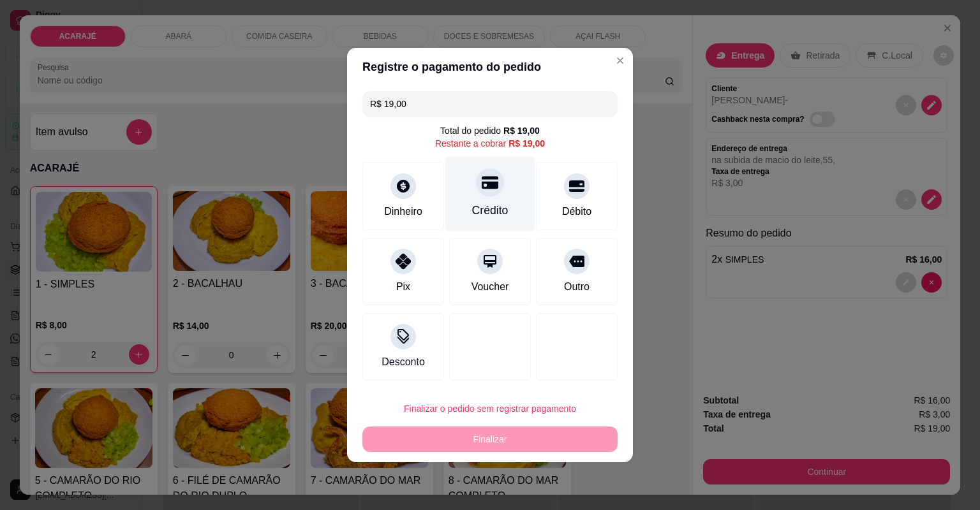
click at [505, 200] on div "Crédito" at bounding box center [490, 194] width 90 height 75
type input "R$ 0,00"
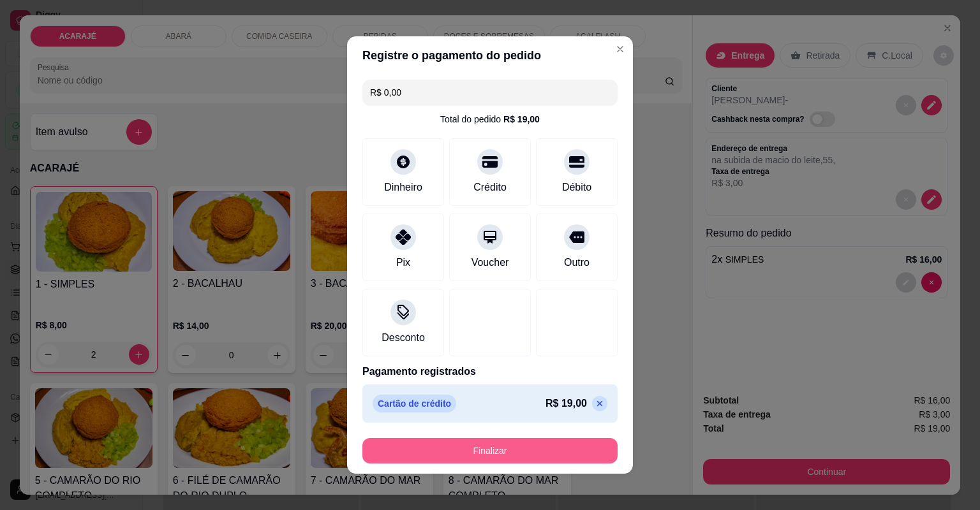
click at [412, 453] on button "Finalizar" at bounding box center [489, 451] width 255 height 26
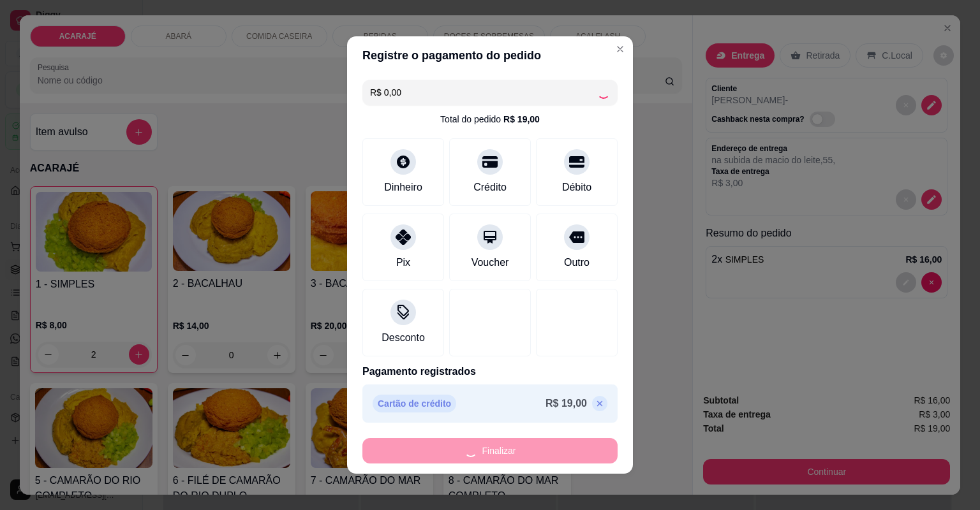
type input "0"
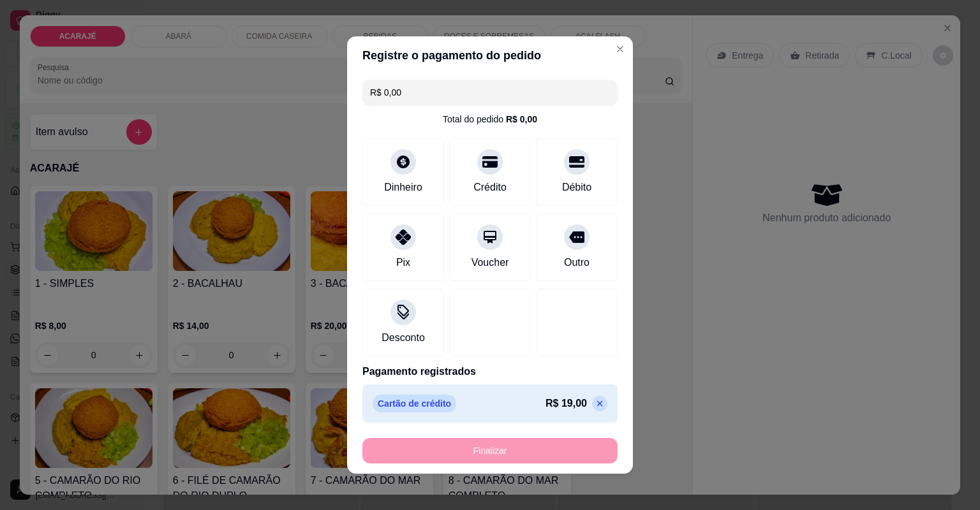
type input "-R$ 19,00"
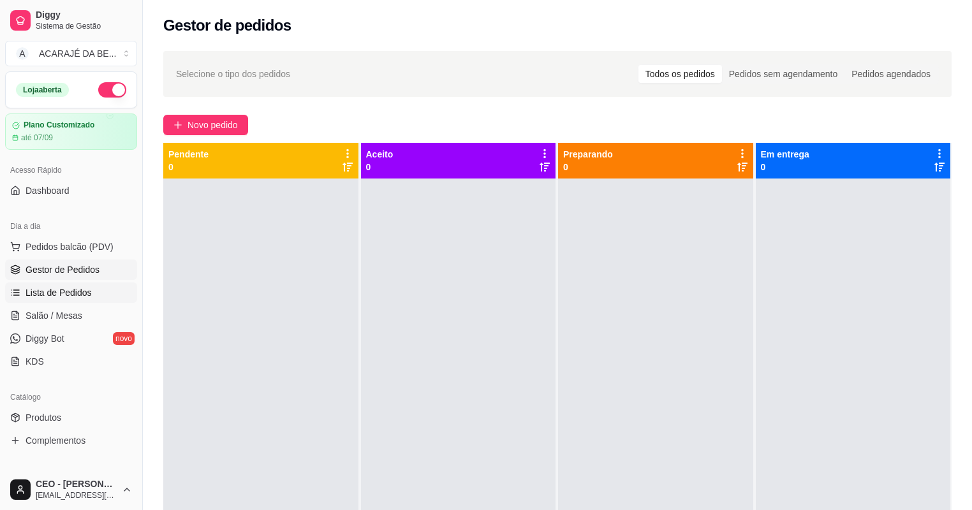
click at [83, 286] on span "Lista de Pedidos" at bounding box center [59, 292] width 66 height 13
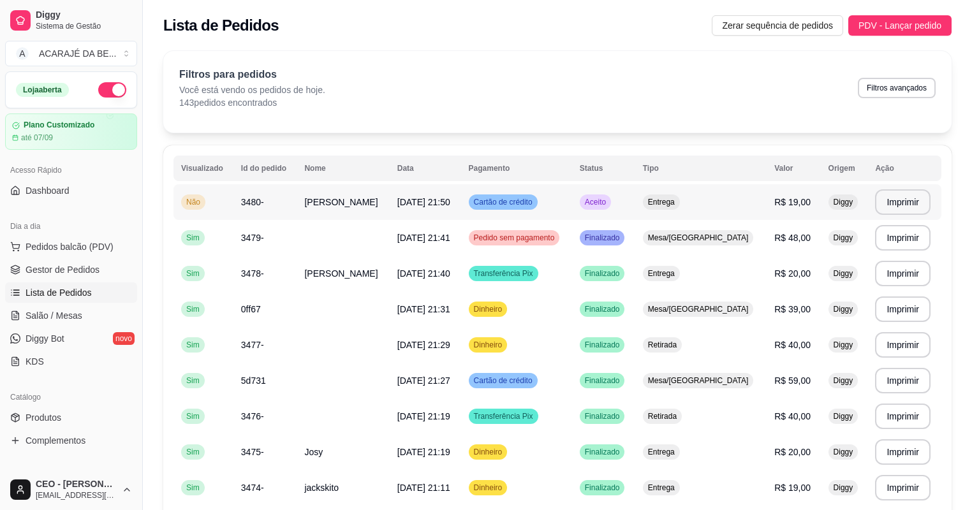
click at [265, 195] on td "3480-" at bounding box center [265, 202] width 64 height 36
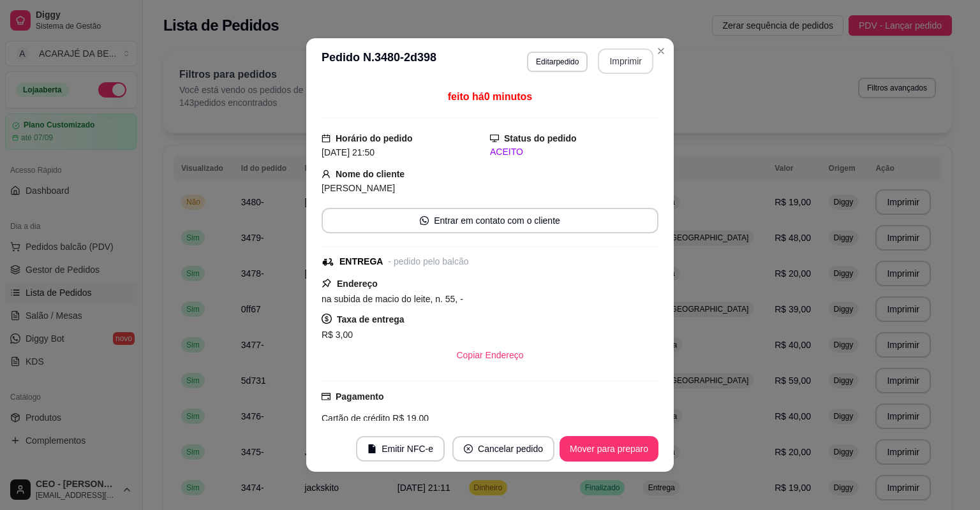
click at [606, 61] on button "Imprimir" at bounding box center [625, 61] width 55 height 26
click at [618, 452] on button "Mover para preparo" at bounding box center [608, 449] width 99 height 26
click at [618, 452] on button "Mover para entrega" at bounding box center [609, 449] width 98 height 26
click at [622, 450] on button "Mover para finalizado" at bounding box center [605, 449] width 103 height 25
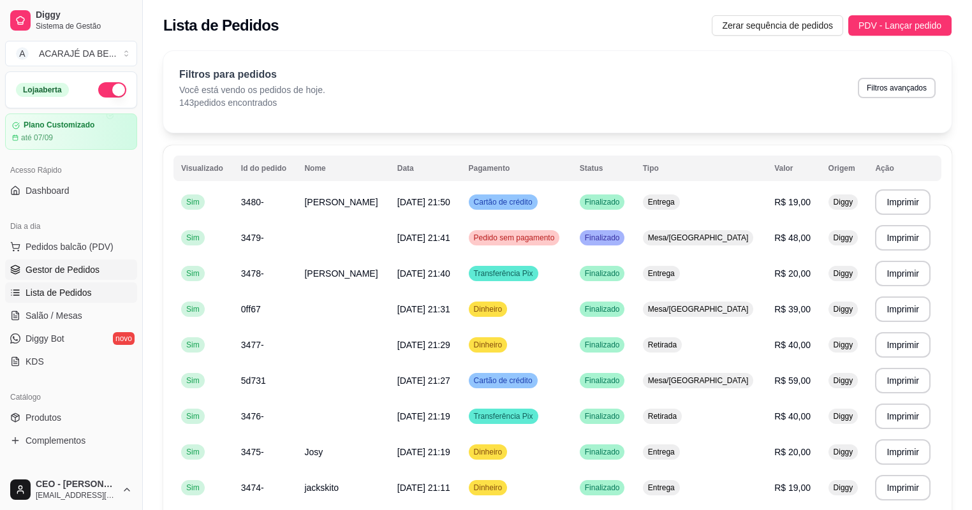
click at [54, 260] on link "Gestor de Pedidos" at bounding box center [71, 270] width 132 height 20
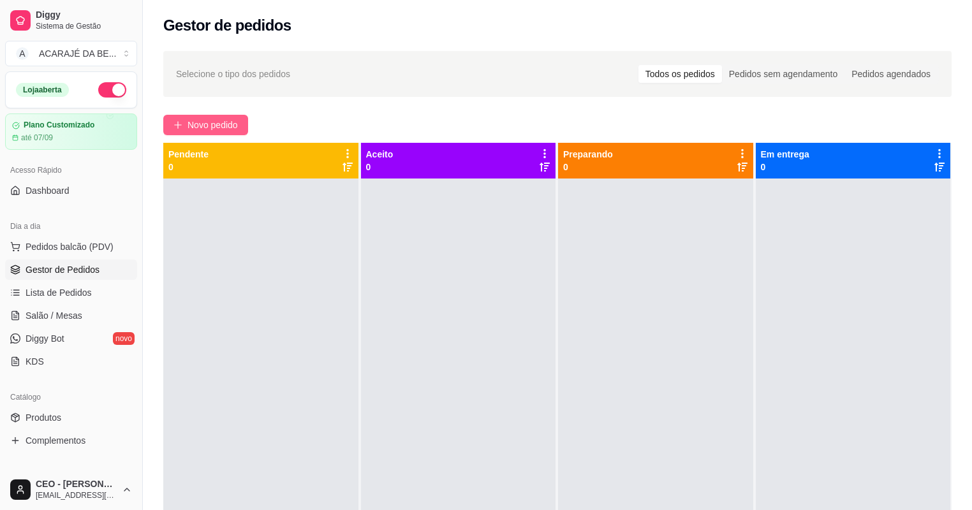
click at [187, 119] on span "Novo pedido" at bounding box center [212, 125] width 50 height 14
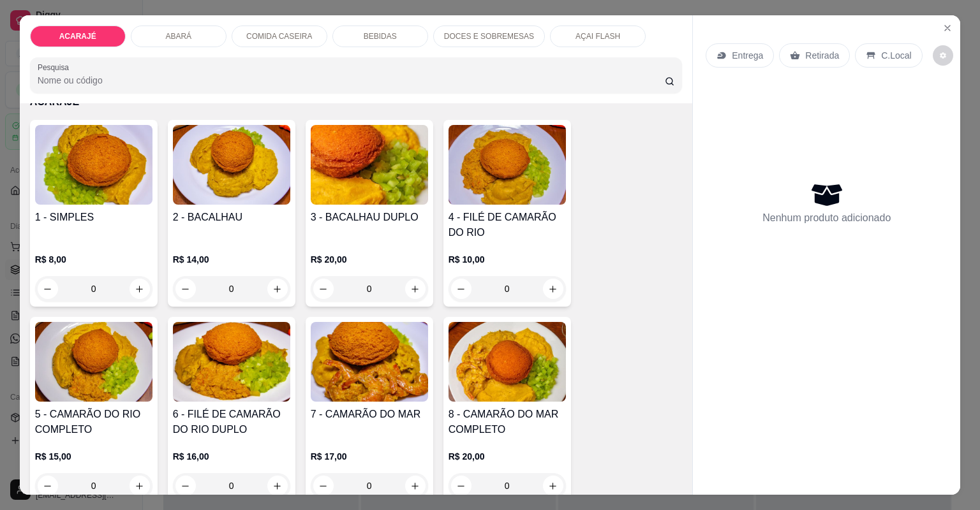
scroll to position [102, 0]
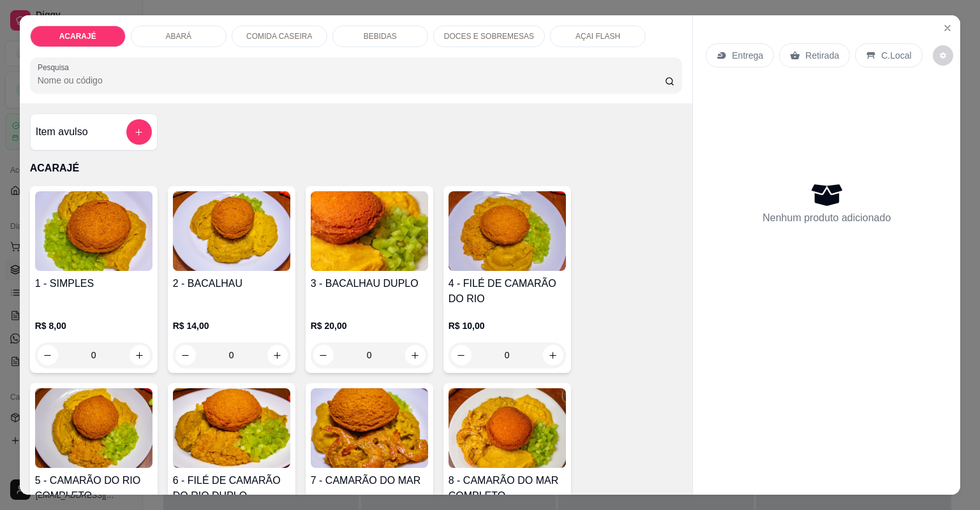
scroll to position [102, 0]
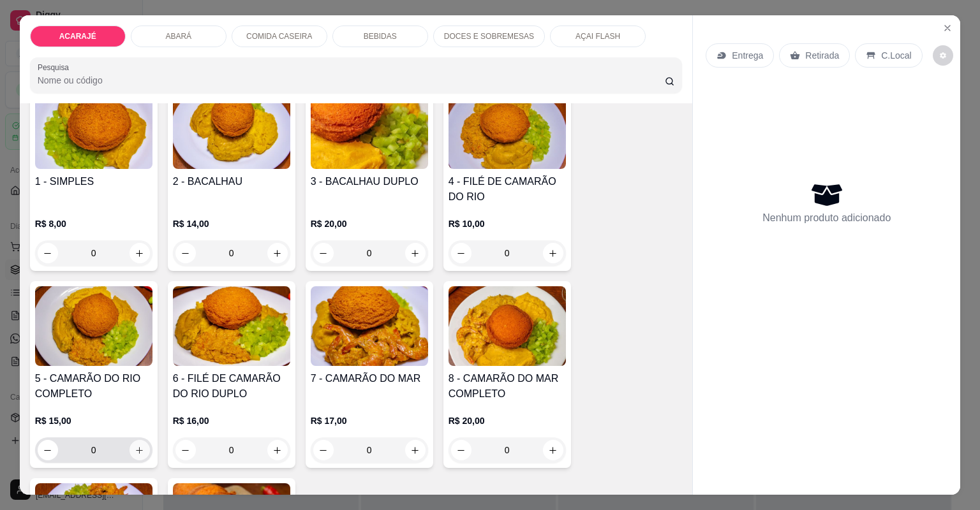
click at [135, 446] on icon "increase-product-quantity" at bounding box center [140, 451] width 10 height 10
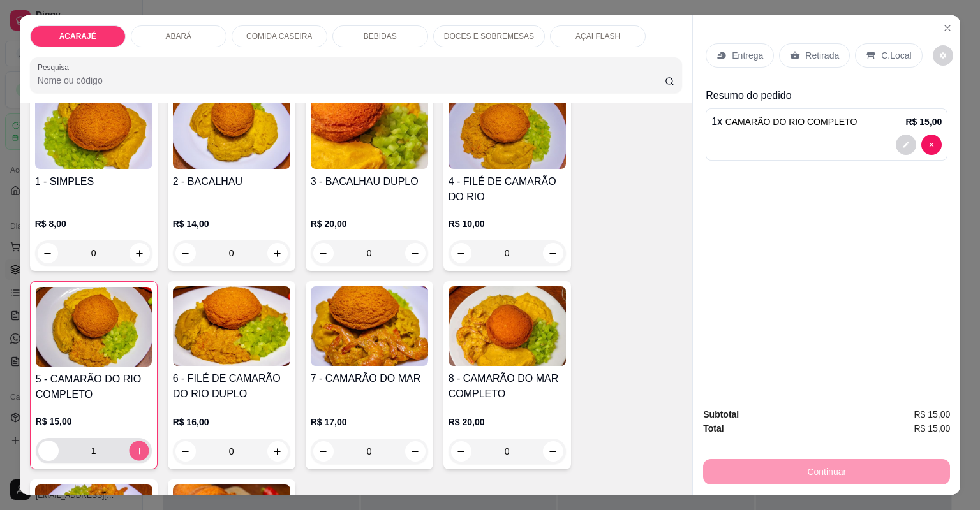
click at [134, 446] on icon "increase-product-quantity" at bounding box center [139, 451] width 10 height 10
click at [790, 51] on icon at bounding box center [795, 55] width 10 height 10
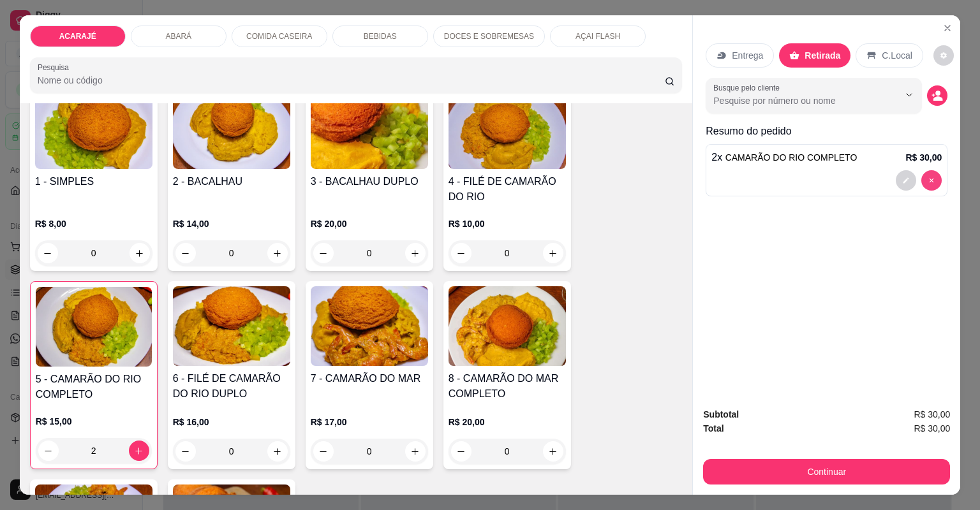
type input "0"
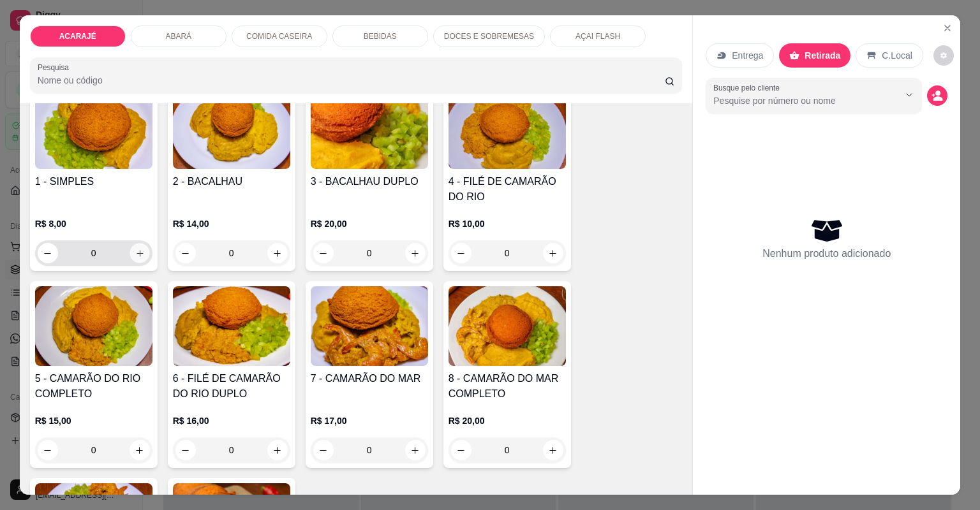
click at [135, 251] on icon "increase-product-quantity" at bounding box center [140, 254] width 10 height 10
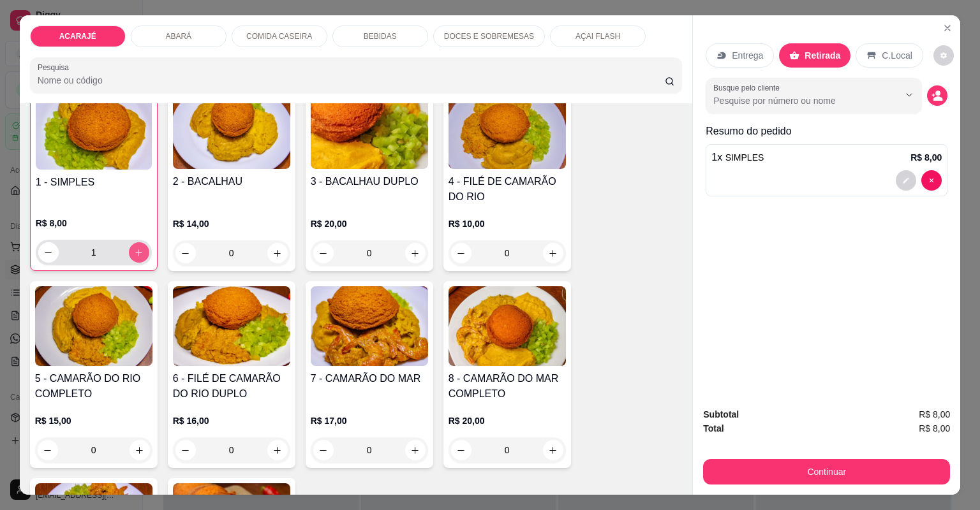
click at [135, 251] on icon "increase-product-quantity" at bounding box center [138, 252] width 7 height 7
click at [43, 248] on icon "decrease-product-quantity" at bounding box center [48, 253] width 10 height 10
type input "1"
click at [749, 53] on p "Entrega" at bounding box center [746, 55] width 31 height 13
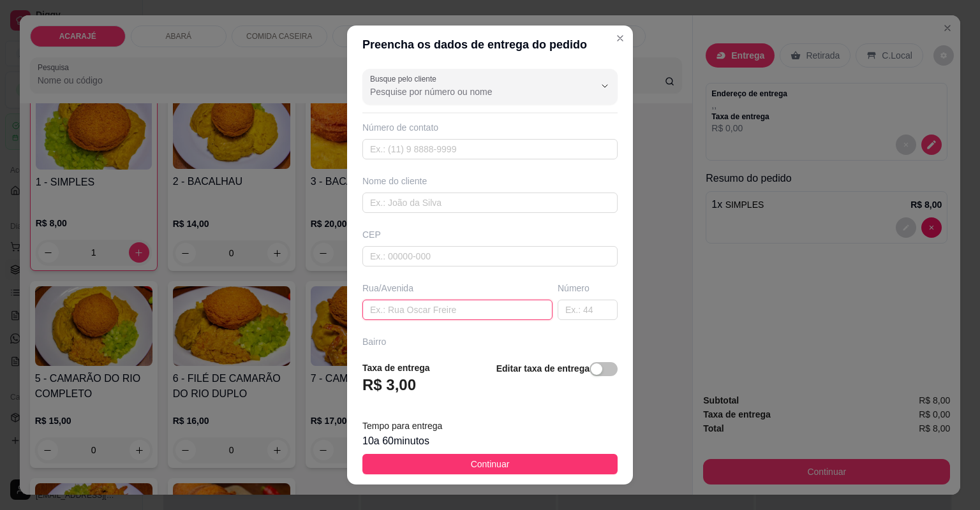
click at [415, 309] on input "text" at bounding box center [457, 310] width 190 height 20
paste input "Rua: Valdemar Oliveira"
type input "Rua: Valdemar Oliveira"
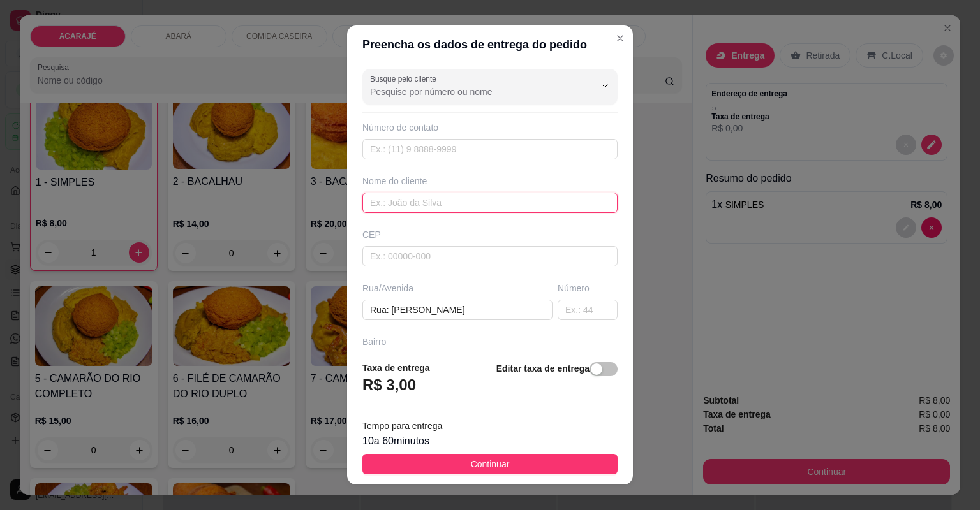
click at [398, 203] on input "text" at bounding box center [489, 203] width 255 height 20
type input "Riquelme"
click at [564, 314] on input "text" at bounding box center [587, 310] width 60 height 20
type input "59"
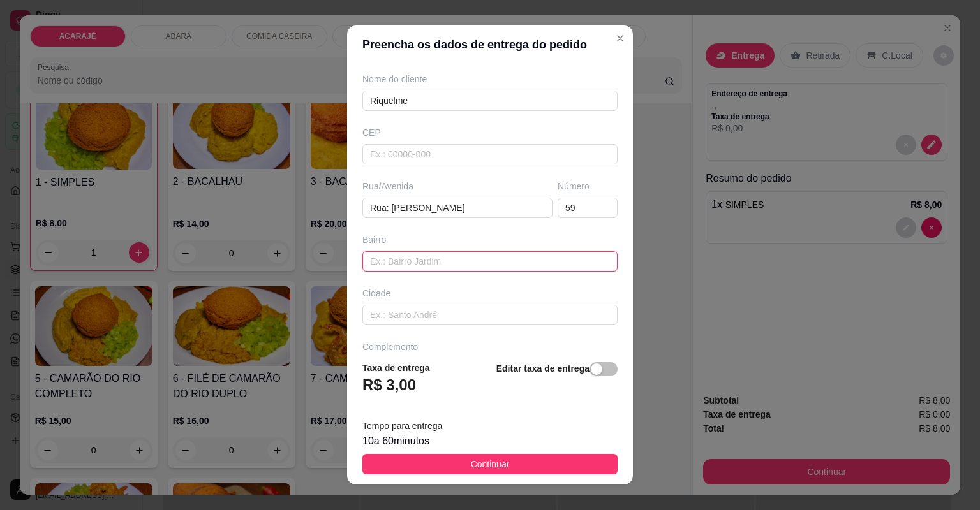
paste input "Bairro: São Raimundo"
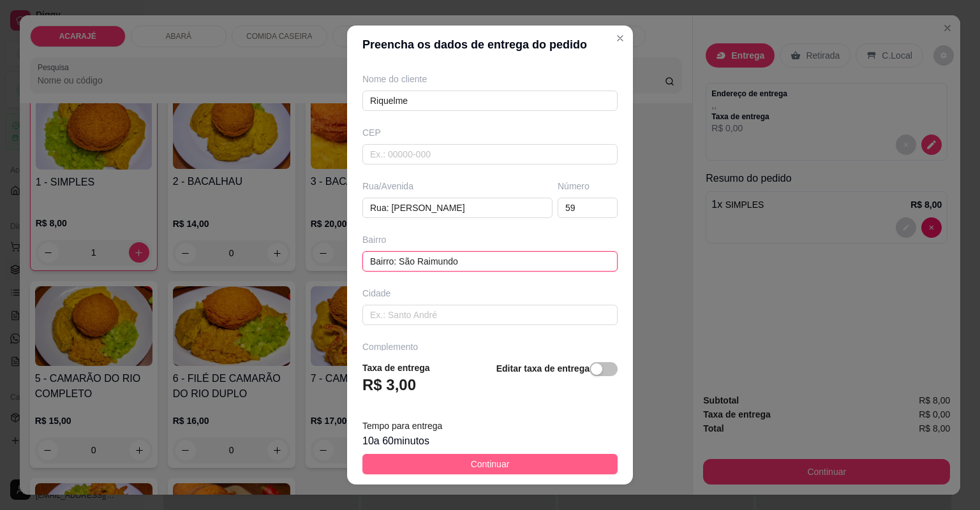
type input "Bairro: São Raimundo"
click at [471, 460] on span "Continuar" at bounding box center [490, 464] width 39 height 14
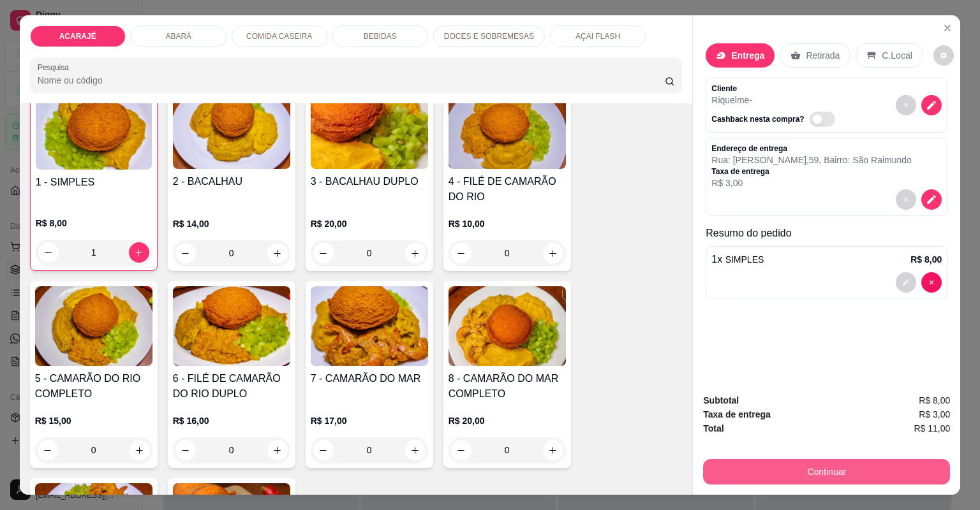
click at [798, 470] on button "Continuar" at bounding box center [826, 472] width 247 height 26
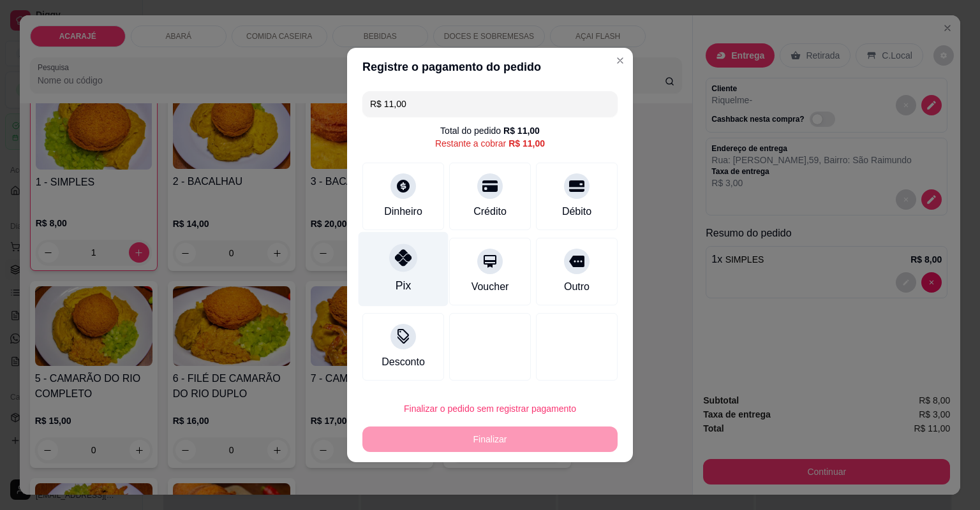
drag, startPoint x: 392, startPoint y: 256, endPoint x: 390, endPoint y: 265, distance: 9.0
click at [392, 257] on div at bounding box center [403, 258] width 28 height 28
type input "R$ 0,00"
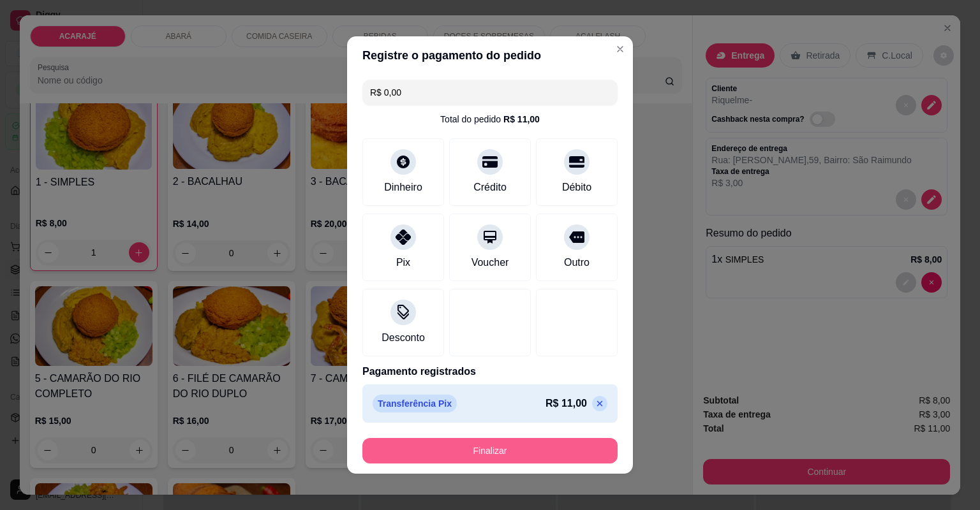
click at [504, 448] on button "Finalizar" at bounding box center [489, 451] width 255 height 26
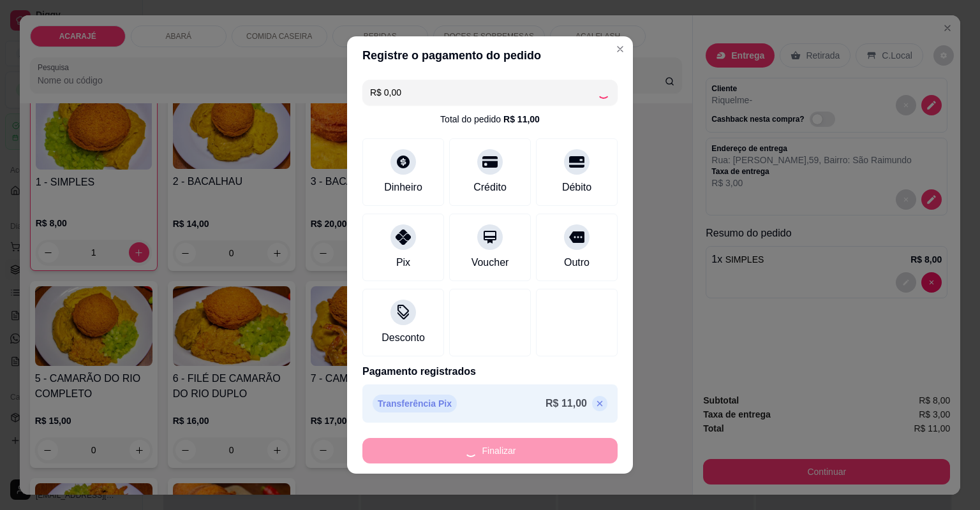
type input "0"
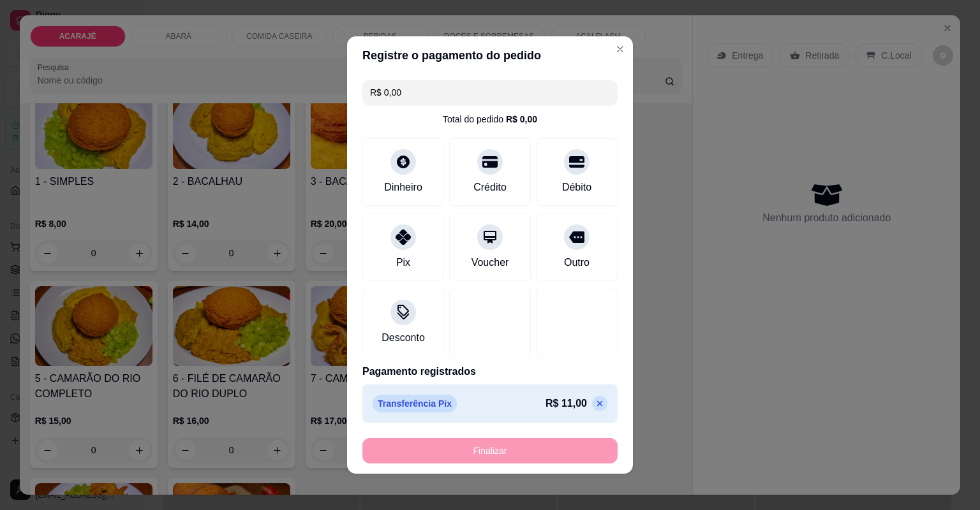
type input "-R$ 11,00"
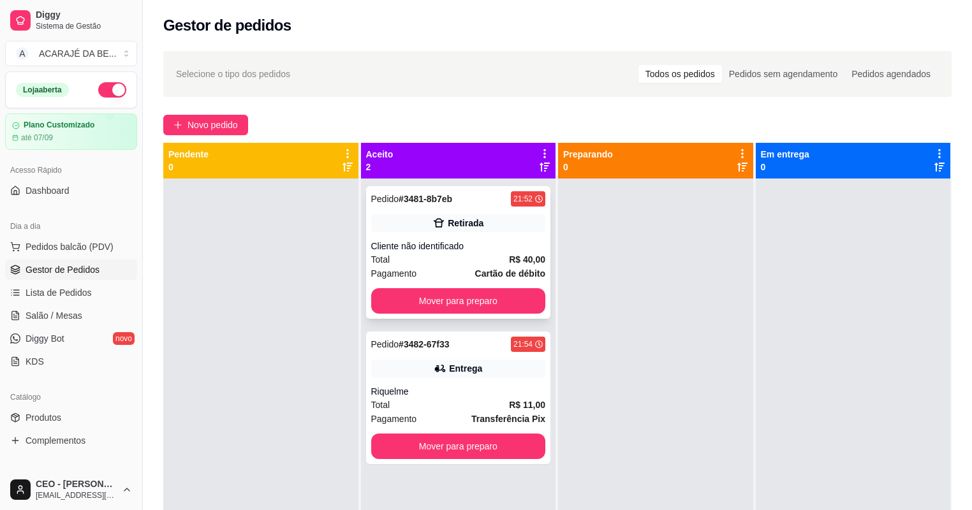
click at [492, 226] on div "Retirada" at bounding box center [458, 223] width 175 height 18
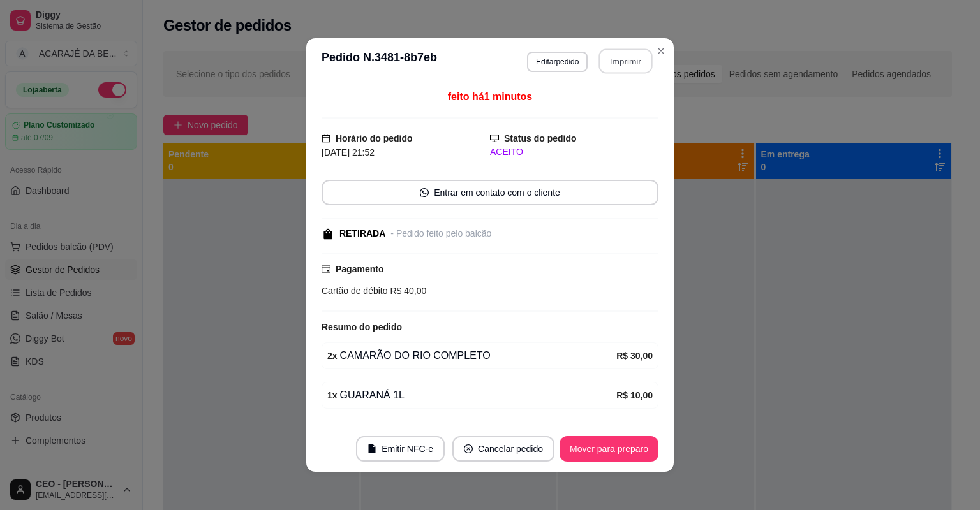
click at [630, 57] on button "Imprimir" at bounding box center [626, 61] width 54 height 25
click at [622, 445] on button "Mover para preparo" at bounding box center [609, 449] width 96 height 25
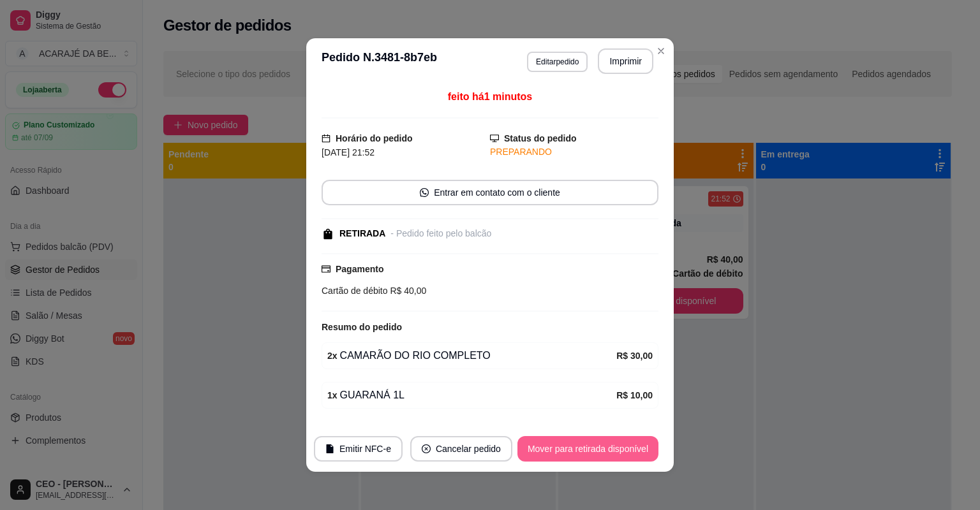
click at [620, 445] on button "Mover para retirada disponível" at bounding box center [587, 449] width 141 height 26
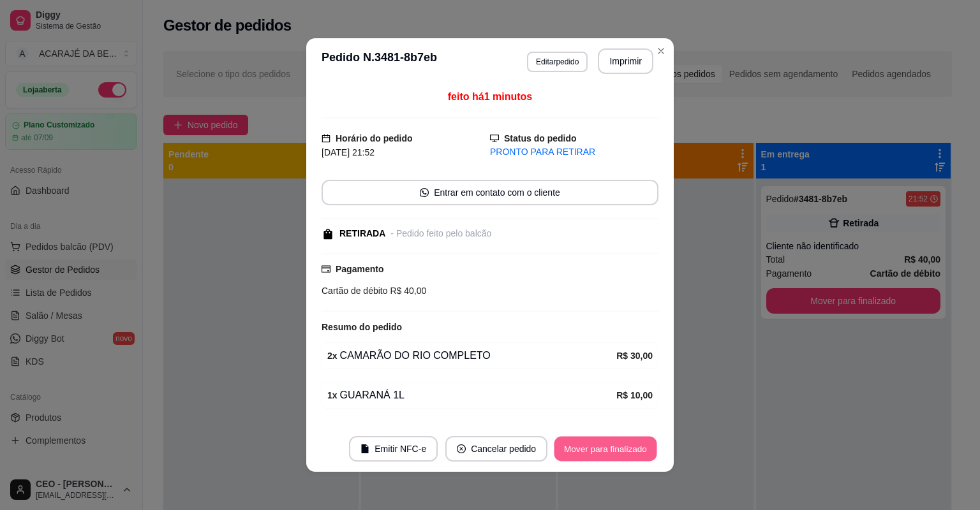
click at [620, 445] on button "Mover para finalizado" at bounding box center [605, 449] width 103 height 25
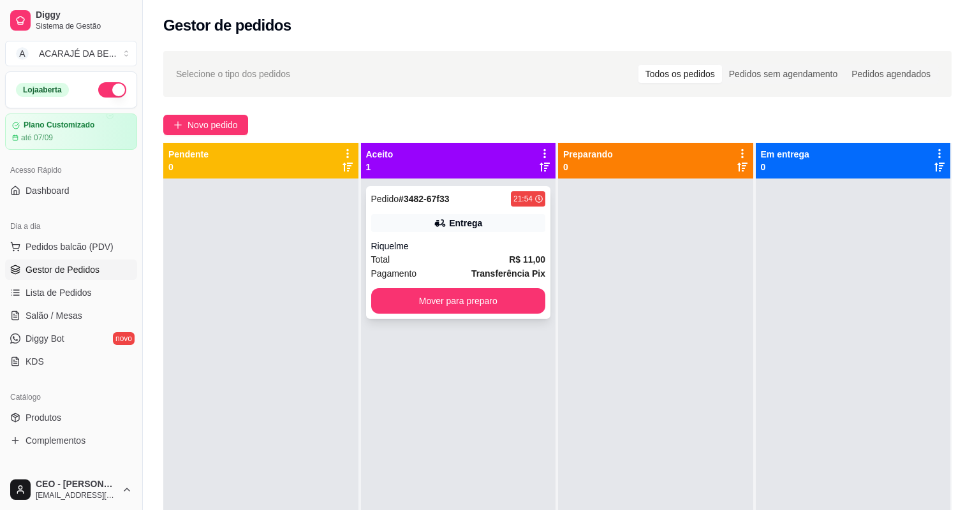
click at [510, 226] on div "Entrega" at bounding box center [458, 223] width 175 height 18
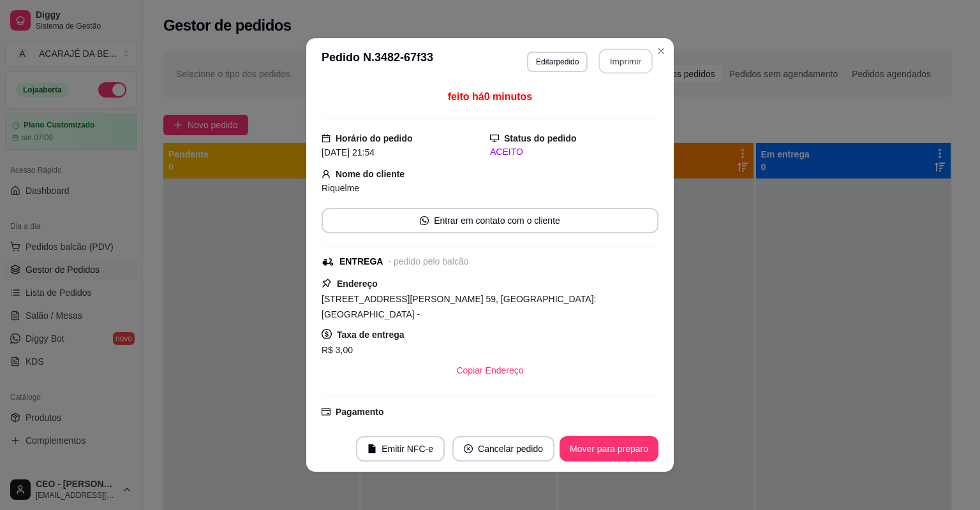
click at [630, 65] on button "Imprimir" at bounding box center [626, 61] width 54 height 25
click at [589, 445] on button "Mover para preparo" at bounding box center [608, 449] width 99 height 26
click at [591, 452] on button "Mover para preparo" at bounding box center [608, 449] width 99 height 26
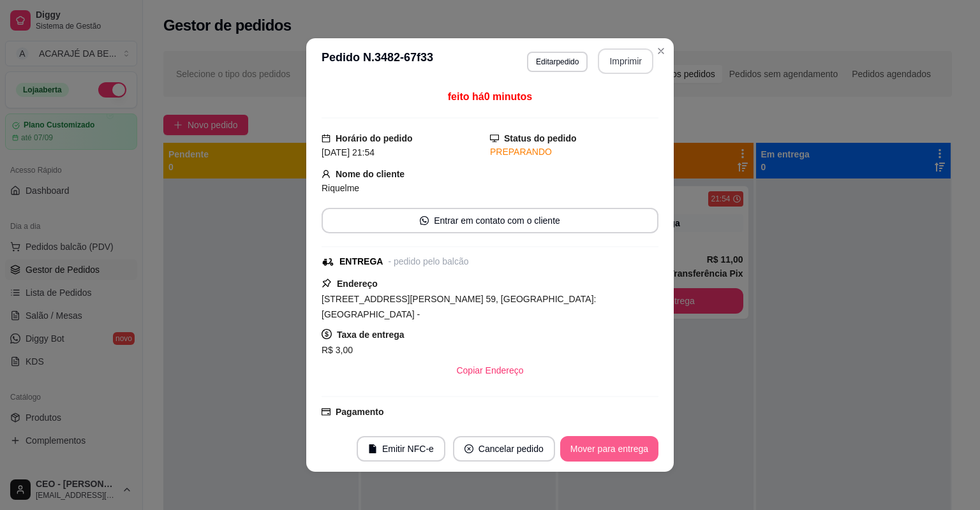
click at [591, 448] on button "Mover para entrega" at bounding box center [609, 449] width 98 height 26
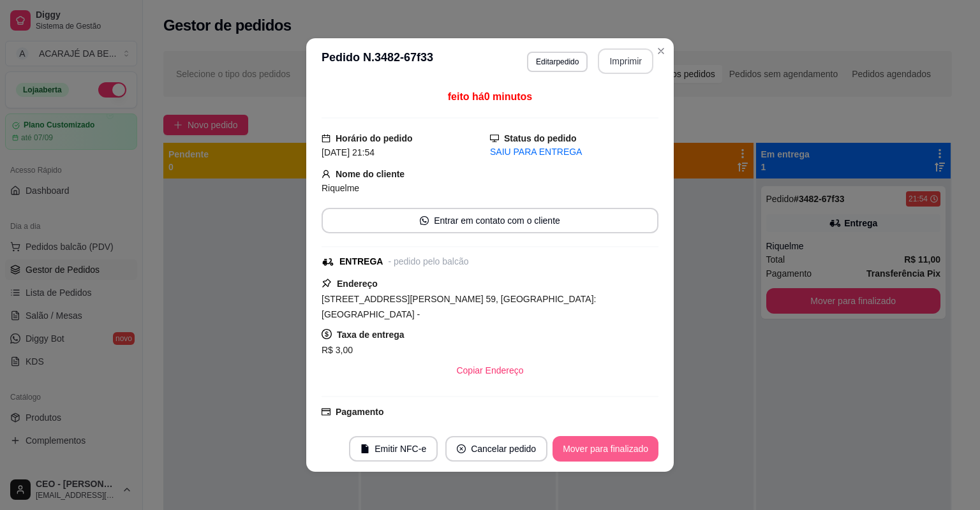
click at [591, 446] on button "Mover para finalizado" at bounding box center [605, 449] width 106 height 26
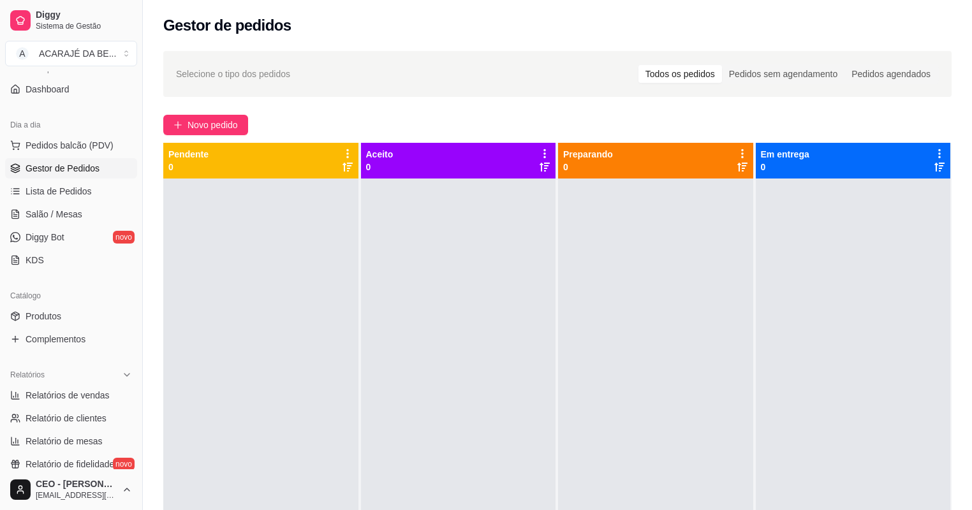
scroll to position [102, 0]
click at [77, 400] on link "Relatórios de vendas" at bounding box center [71, 395] width 132 height 20
select select "ALL"
select select "0"
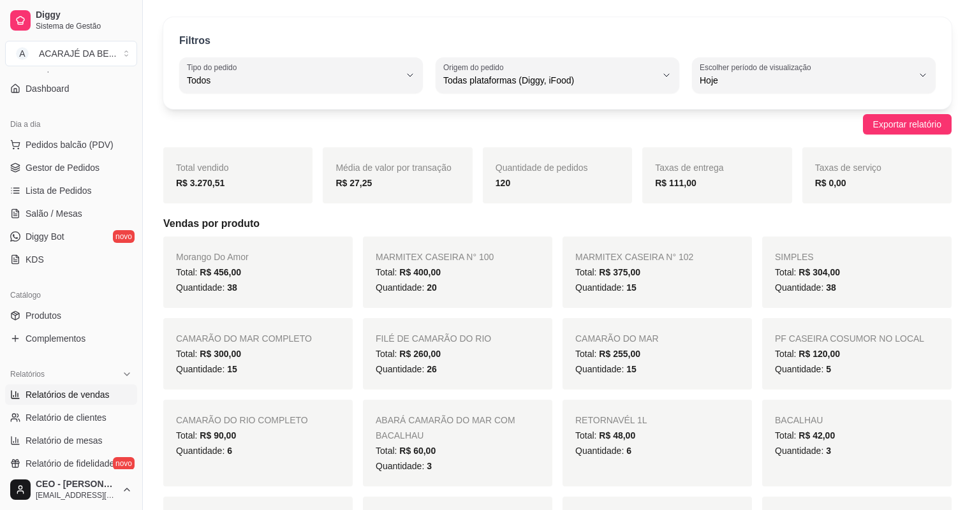
scroll to position [102, 0]
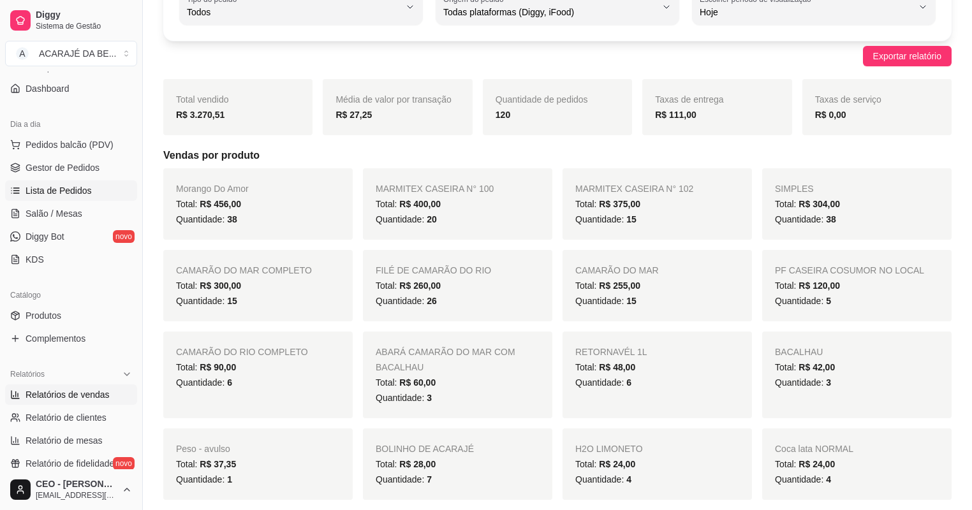
click at [31, 181] on link "Lista de Pedidos" at bounding box center [71, 190] width 132 height 20
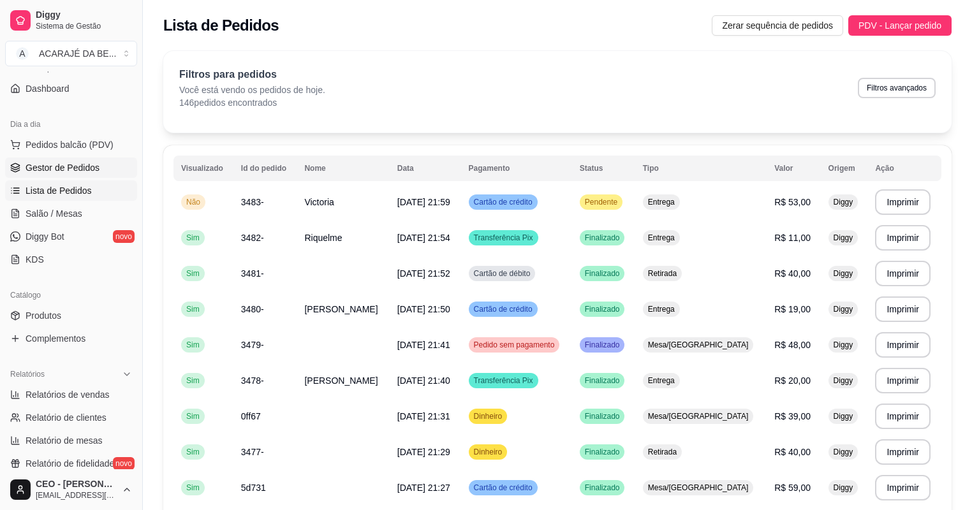
click at [81, 173] on link "Gestor de Pedidos" at bounding box center [71, 168] width 132 height 20
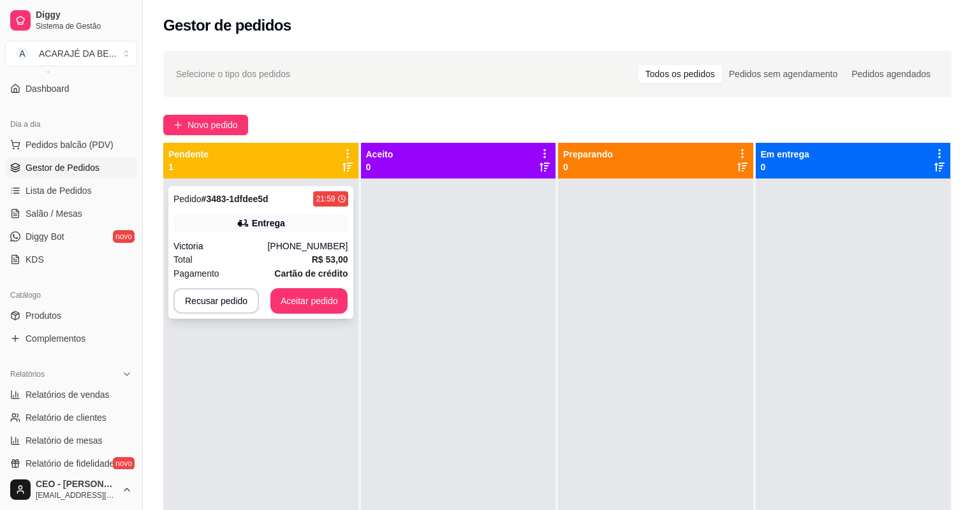
click at [268, 274] on div "Pagamento Cartão de crédito" at bounding box center [260, 274] width 175 height 14
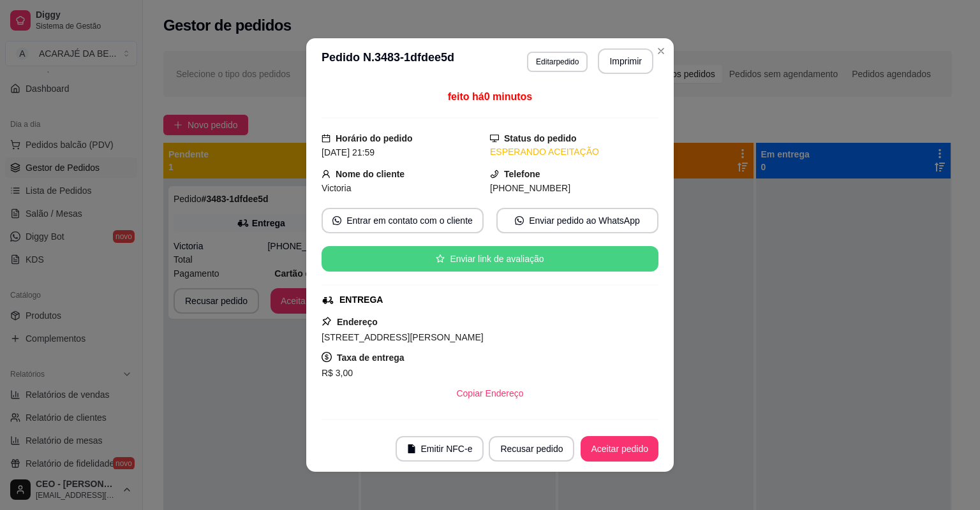
scroll to position [202, 0]
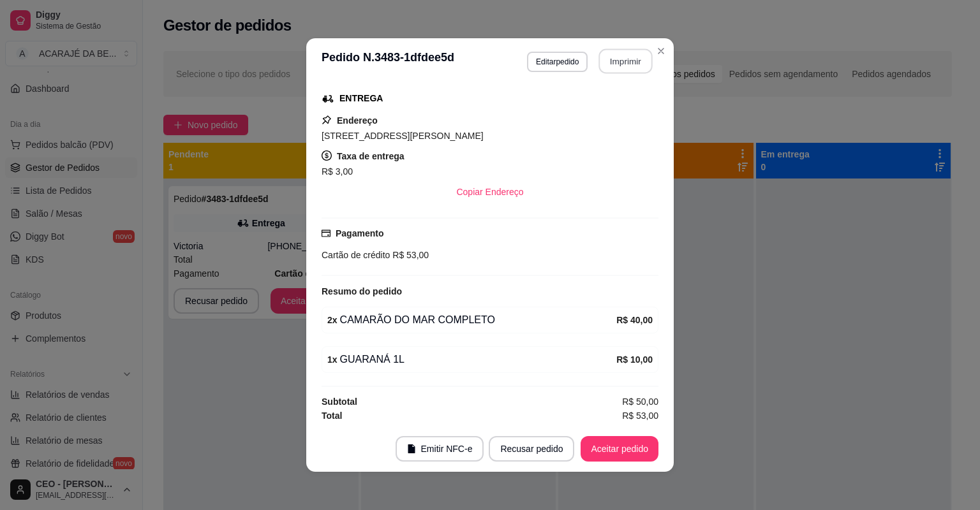
click at [624, 70] on button "Imprimir" at bounding box center [626, 61] width 54 height 25
click at [614, 457] on button "Aceitar pedido" at bounding box center [619, 449] width 78 height 26
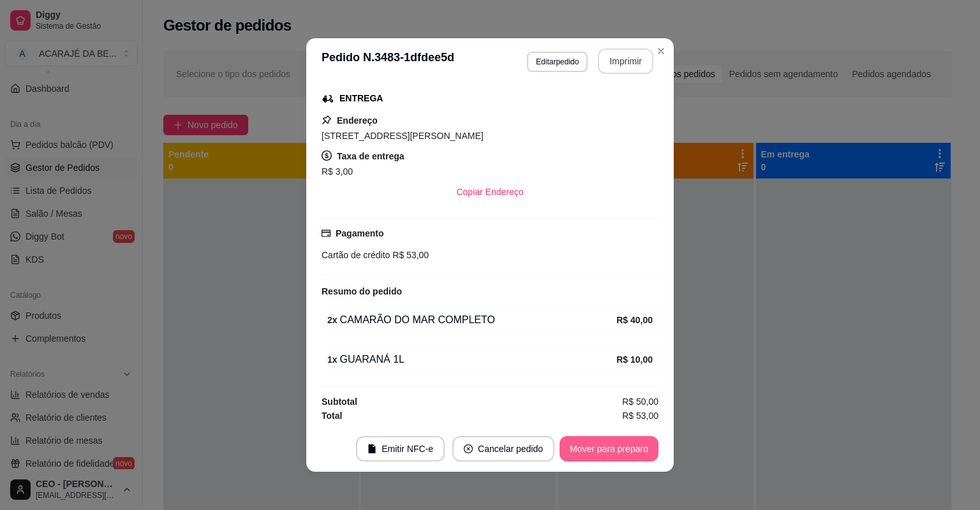
click at [614, 457] on button "Mover para preparo" at bounding box center [608, 449] width 99 height 26
click at [614, 457] on button "Mover para entrega" at bounding box center [609, 449] width 98 height 26
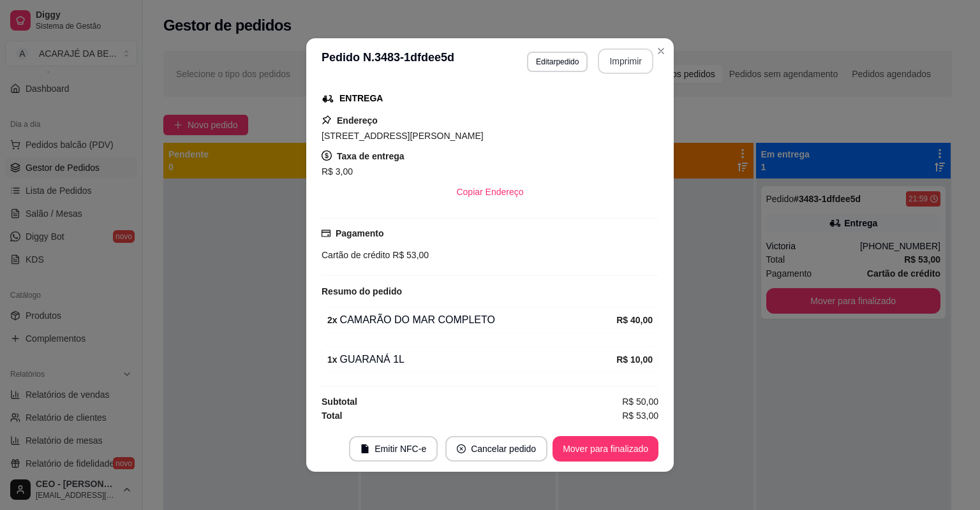
click at [611, 481] on div "**********" at bounding box center [490, 255] width 980 height 510
click at [610, 458] on button "Mover para finalizado" at bounding box center [605, 449] width 103 height 25
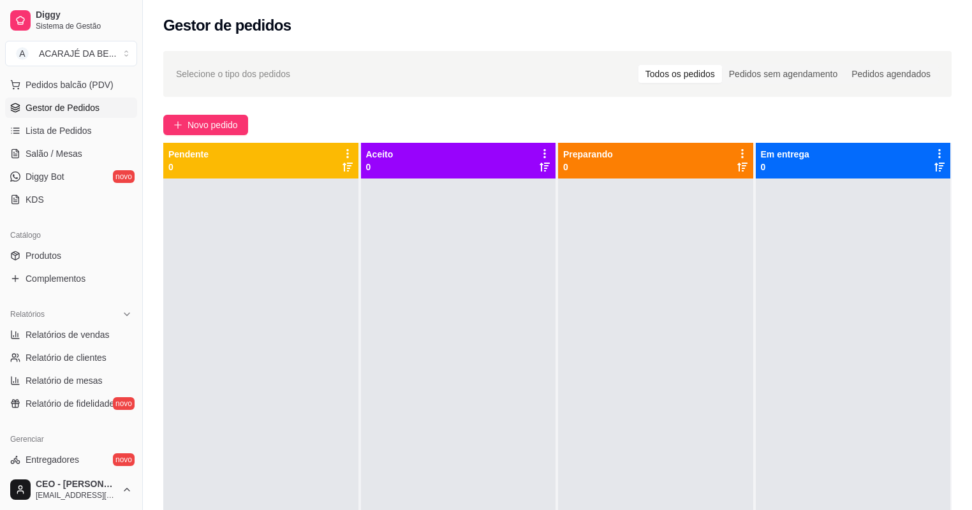
scroll to position [204, 0]
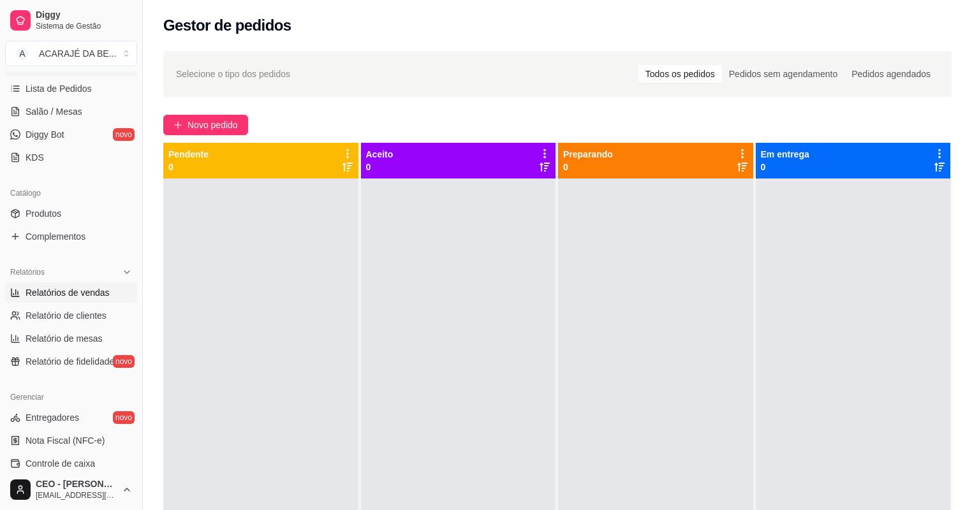
click at [69, 288] on span "Relatórios de vendas" at bounding box center [68, 292] width 84 height 13
select select "ALL"
select select "0"
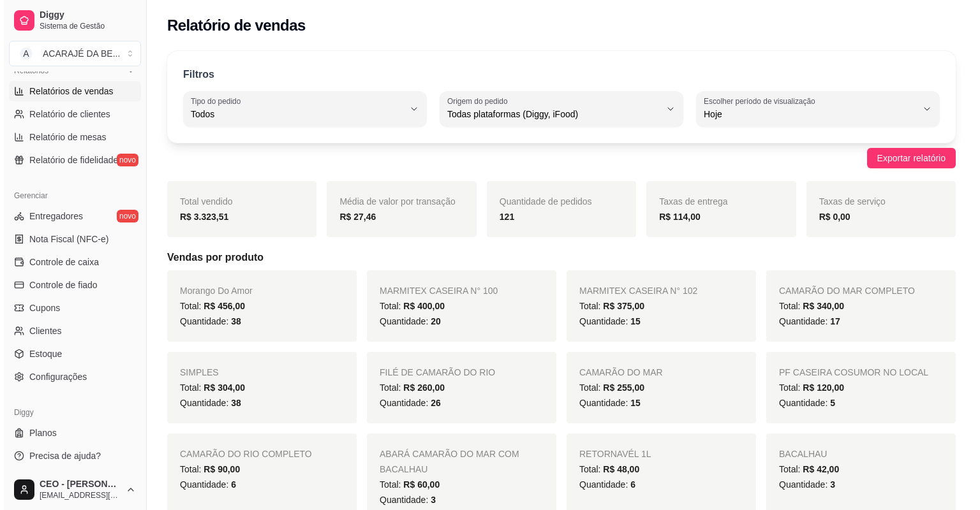
scroll to position [407, 0]
click at [59, 265] on span "Controle de caixa" at bounding box center [61, 260] width 70 height 13
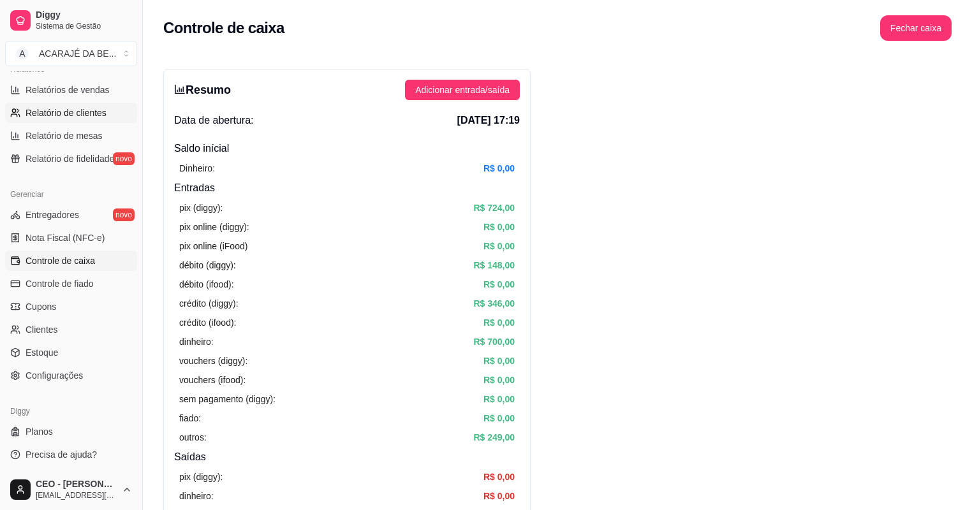
click at [69, 114] on span "Relatório de clientes" at bounding box center [66, 113] width 81 height 13
select select "30"
select select "HIGHEST_TOTAL_SPENT_WITH_ORDERS"
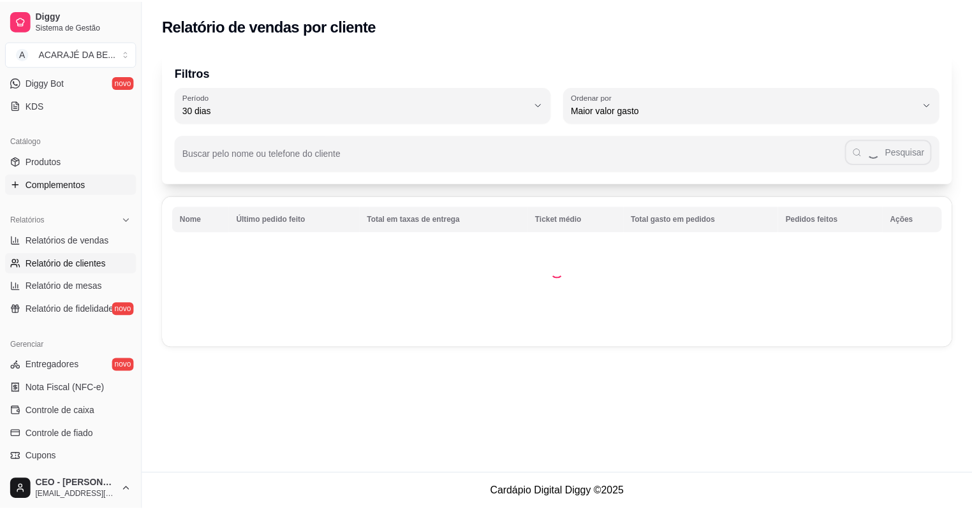
scroll to position [254, 0]
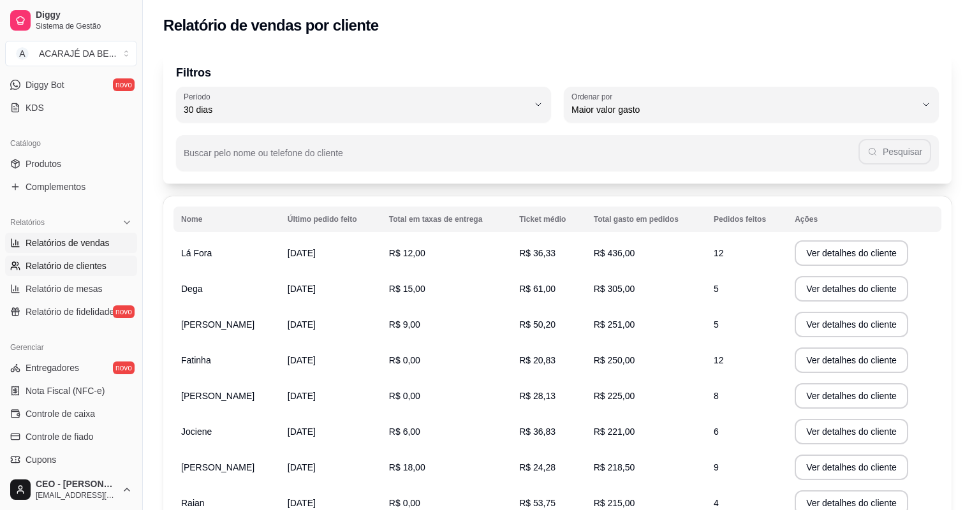
click at [59, 245] on span "Relatórios de vendas" at bounding box center [68, 243] width 84 height 13
select select "ALL"
select select "0"
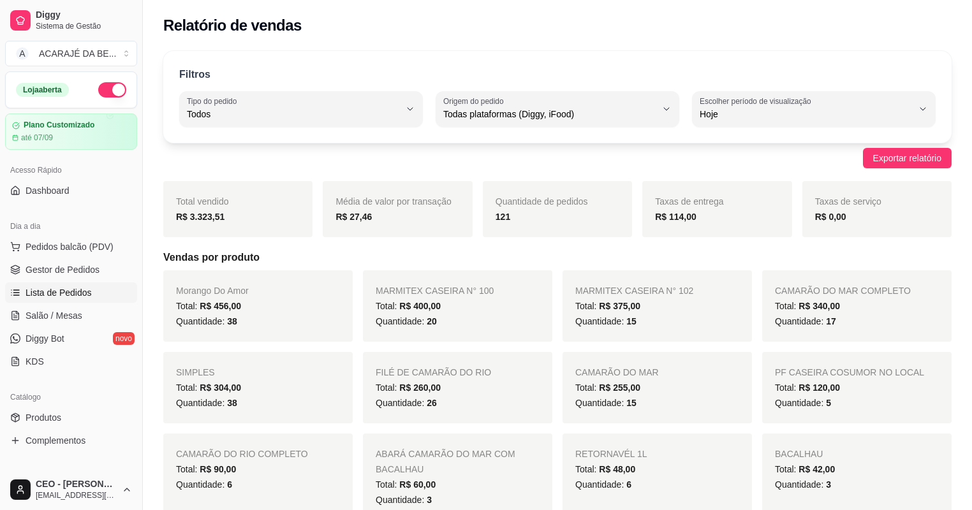
click at [65, 288] on span "Lista de Pedidos" at bounding box center [59, 292] width 66 height 13
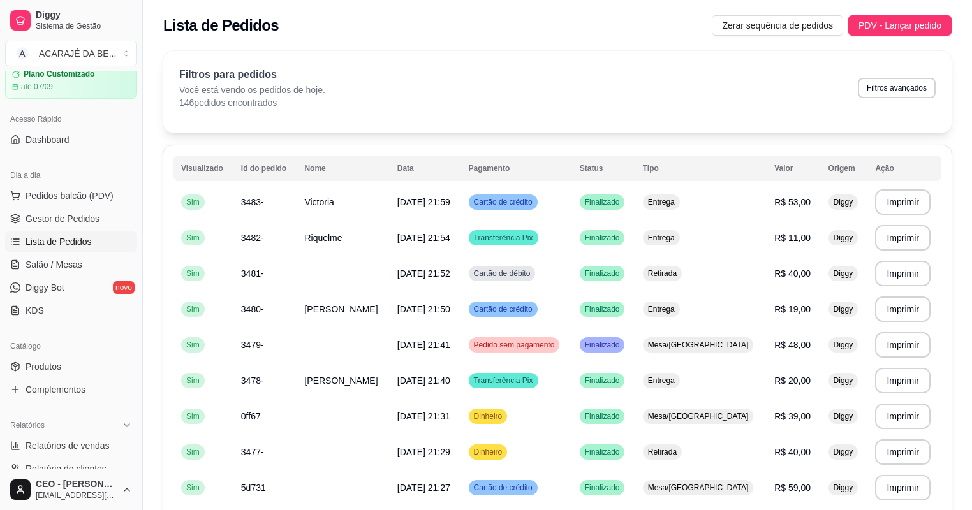
scroll to position [102, 0]
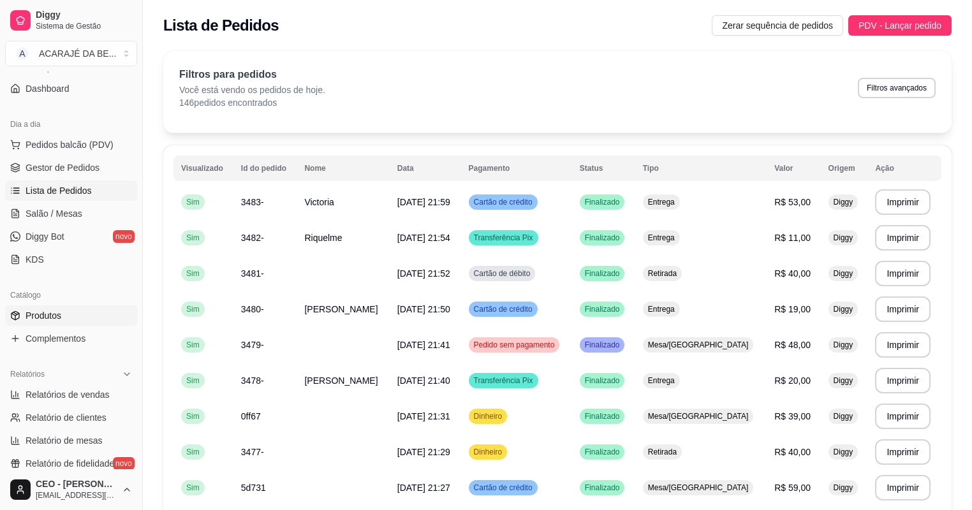
click at [56, 311] on span "Produtos" at bounding box center [44, 315] width 36 height 13
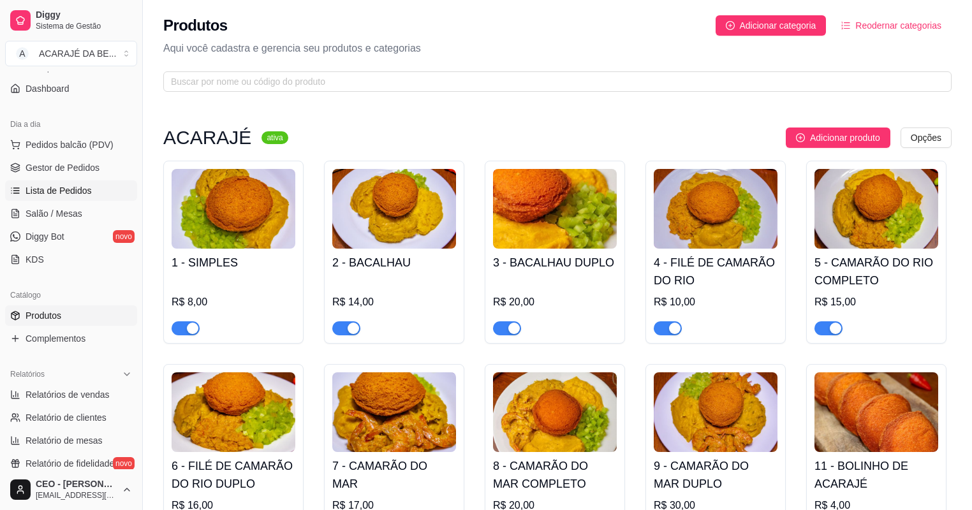
click at [61, 195] on span "Lista de Pedidos" at bounding box center [59, 190] width 66 height 13
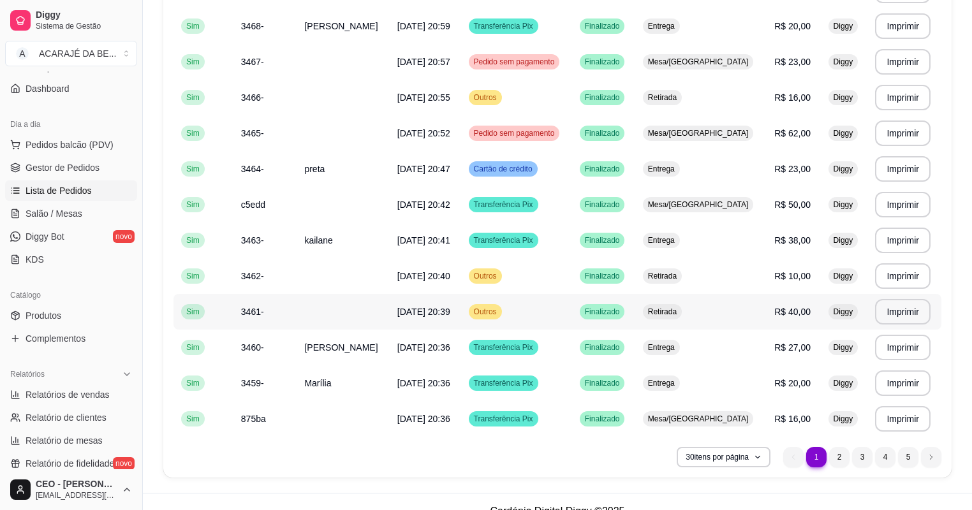
scroll to position [837, 0]
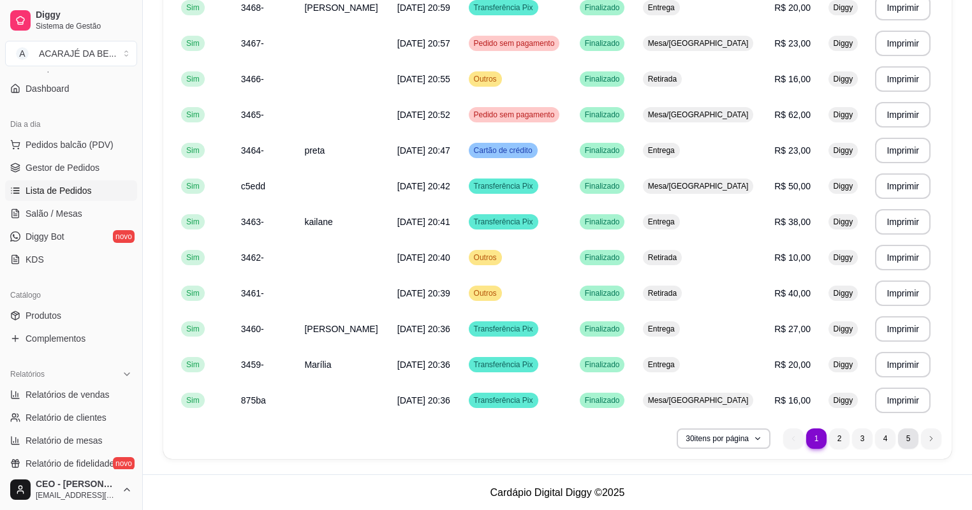
click at [903, 441] on li "5" at bounding box center [908, 439] width 20 height 20
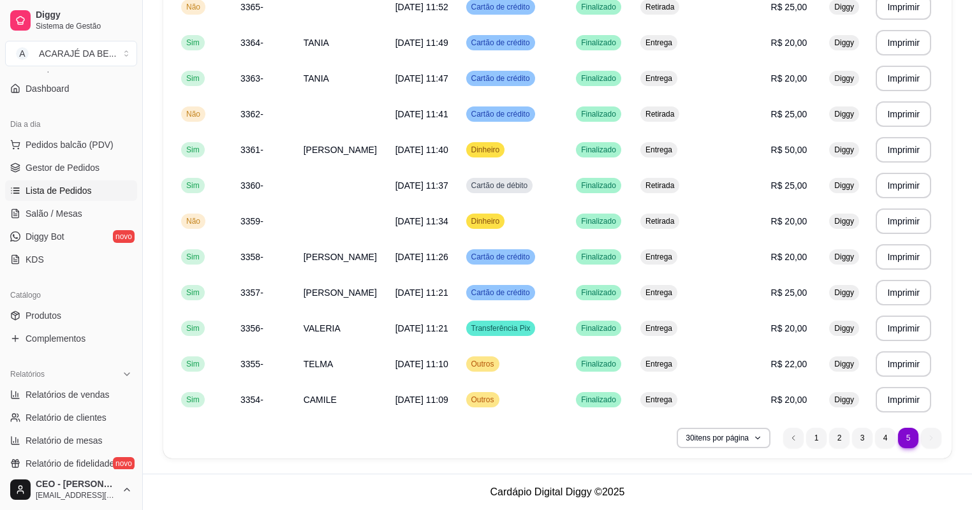
scroll to position [694, 0]
click at [856, 440] on li "3" at bounding box center [862, 439] width 20 height 20
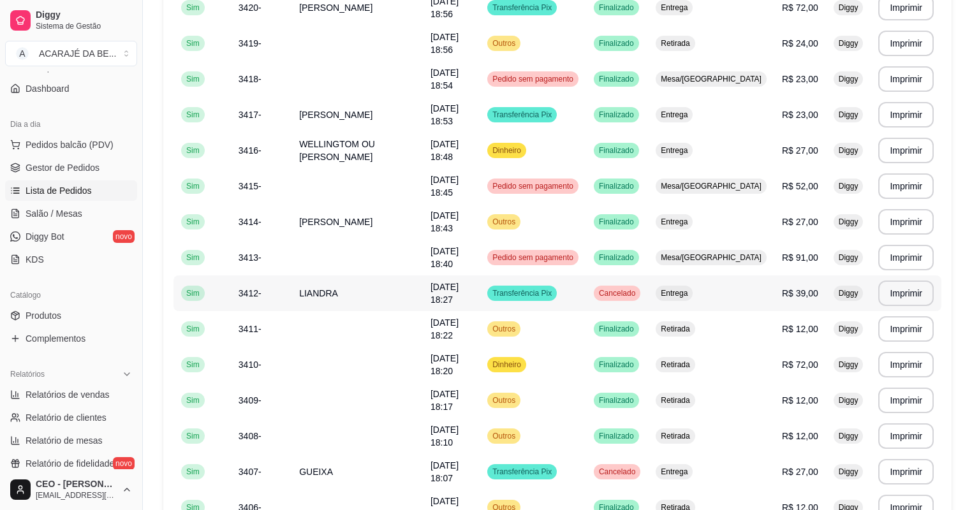
click at [554, 297] on span "Transferência Pix" at bounding box center [522, 293] width 64 height 10
click at [480, 227] on td "20/08/25 às 18:43" at bounding box center [451, 222] width 57 height 36
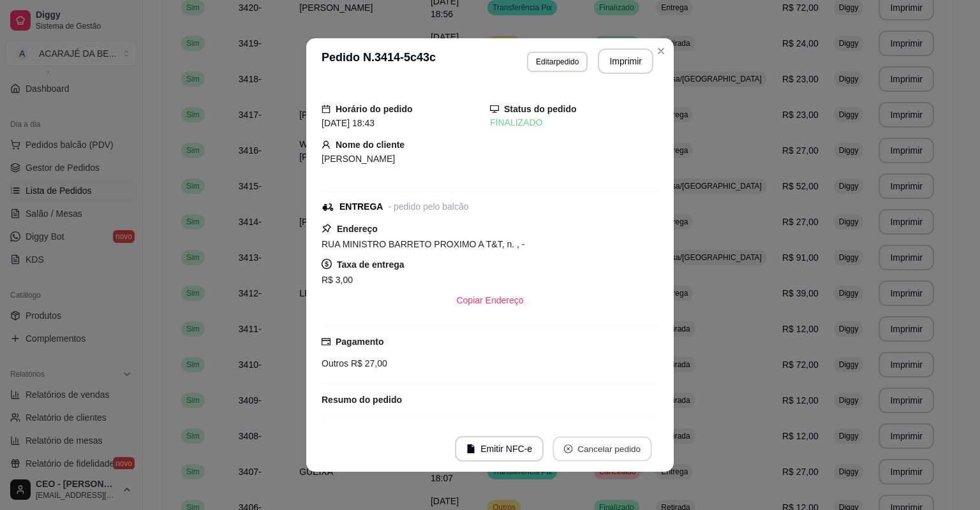
click at [607, 444] on button "Cancelar pedido" at bounding box center [601, 449] width 99 height 25
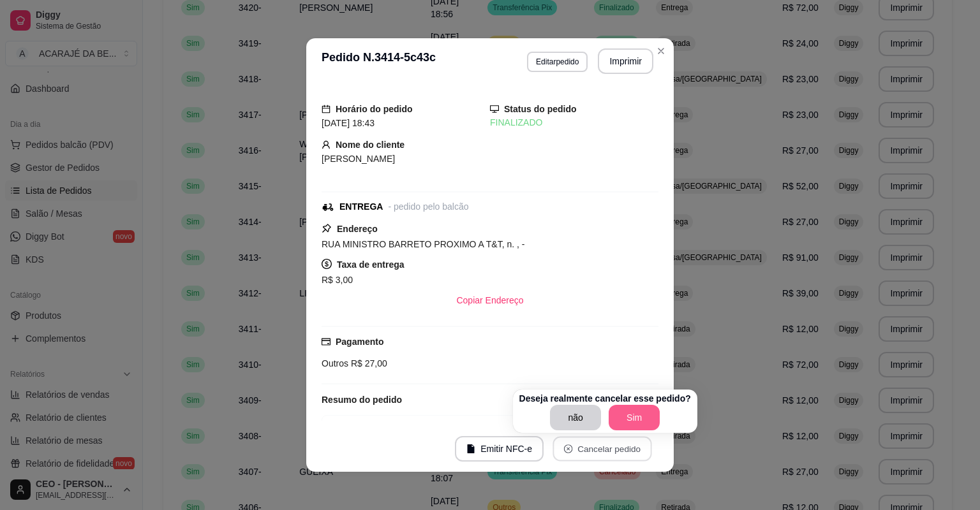
click at [622, 422] on button "Sim" at bounding box center [633, 418] width 51 height 26
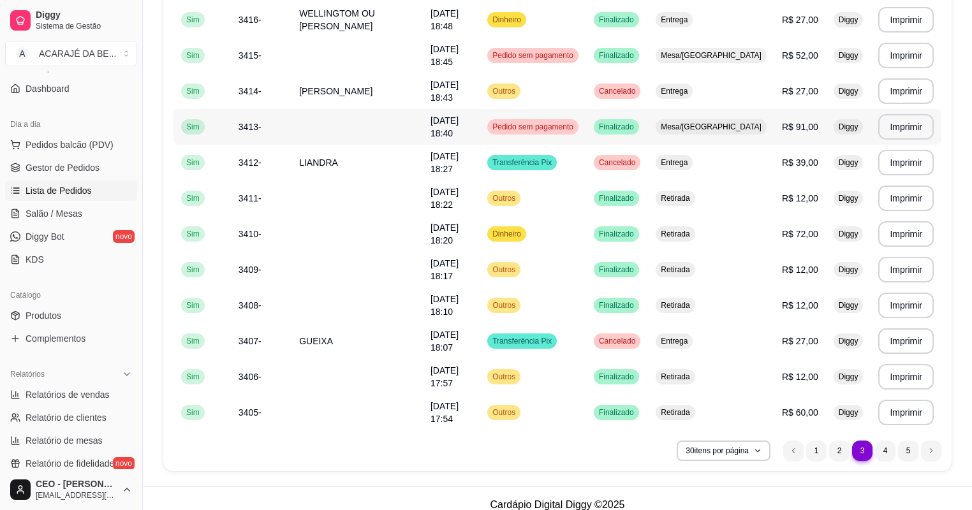
scroll to position [837, 0]
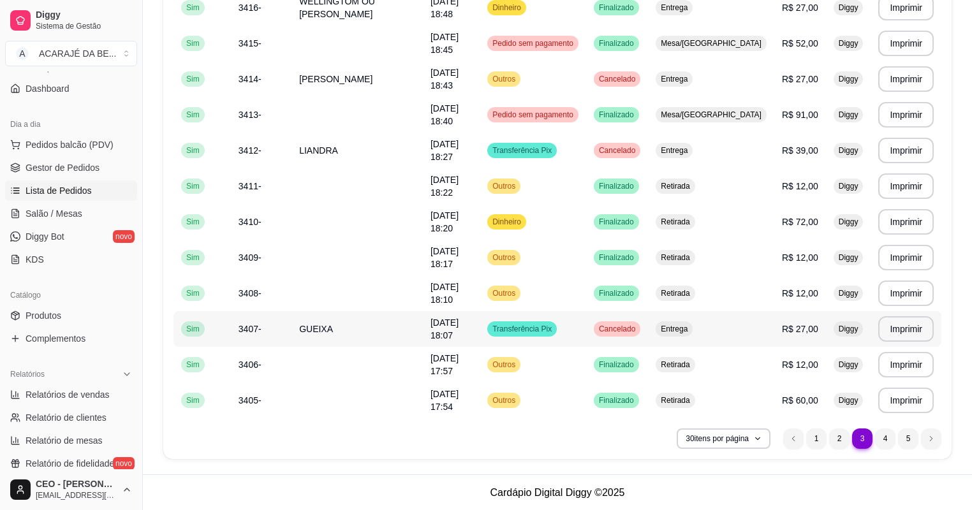
click at [586, 335] on td "Transferência Pix" at bounding box center [533, 329] width 107 height 36
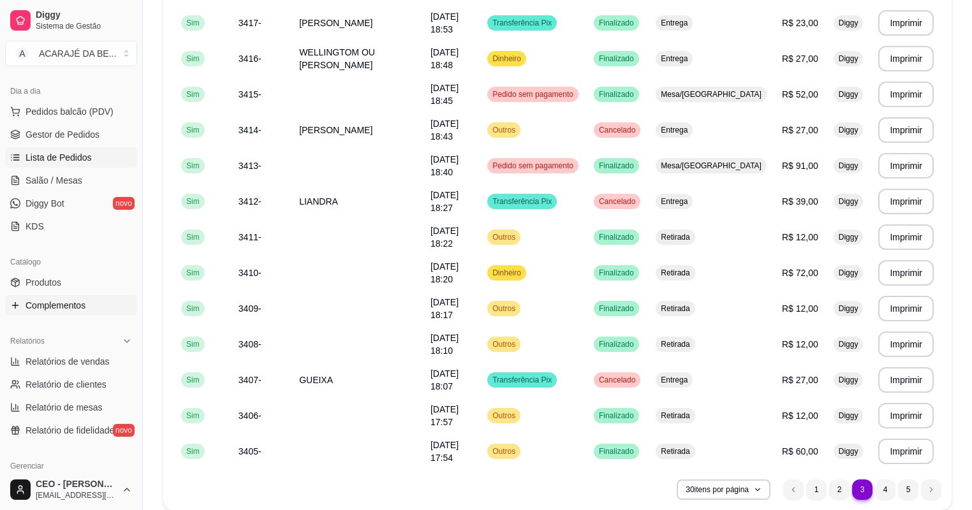
scroll to position [153, 0]
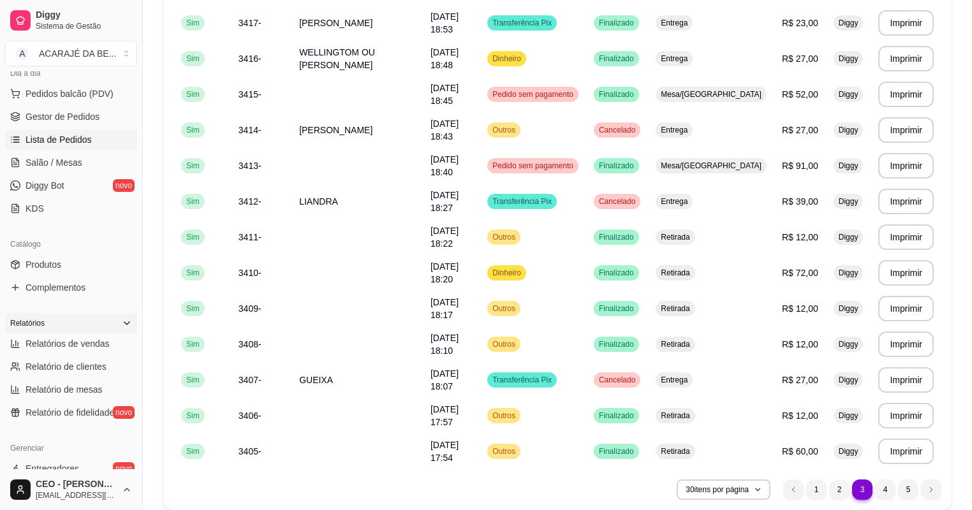
drag, startPoint x: 85, startPoint y: 321, endPoint x: 84, endPoint y: 330, distance: 9.0
click at [84, 329] on div "Relatórios" at bounding box center [71, 323] width 132 height 20
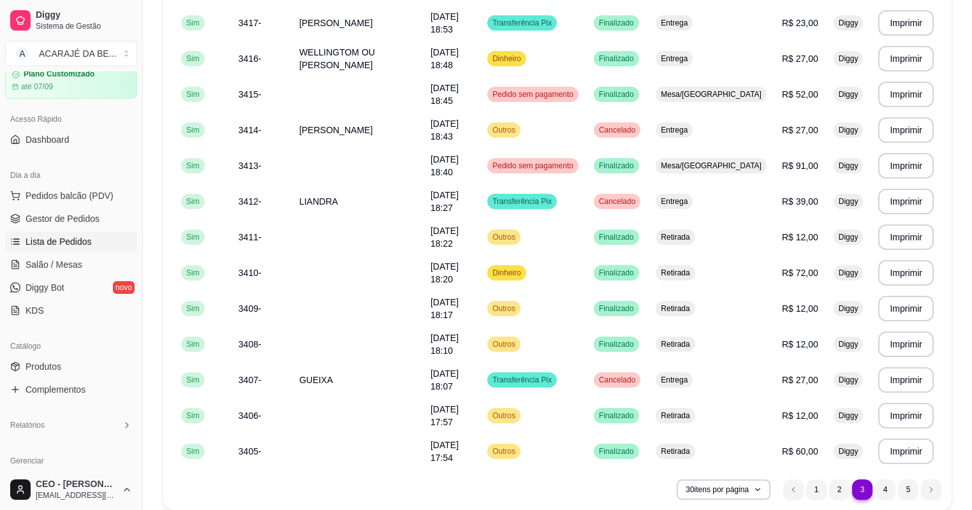
scroll to position [0, 0]
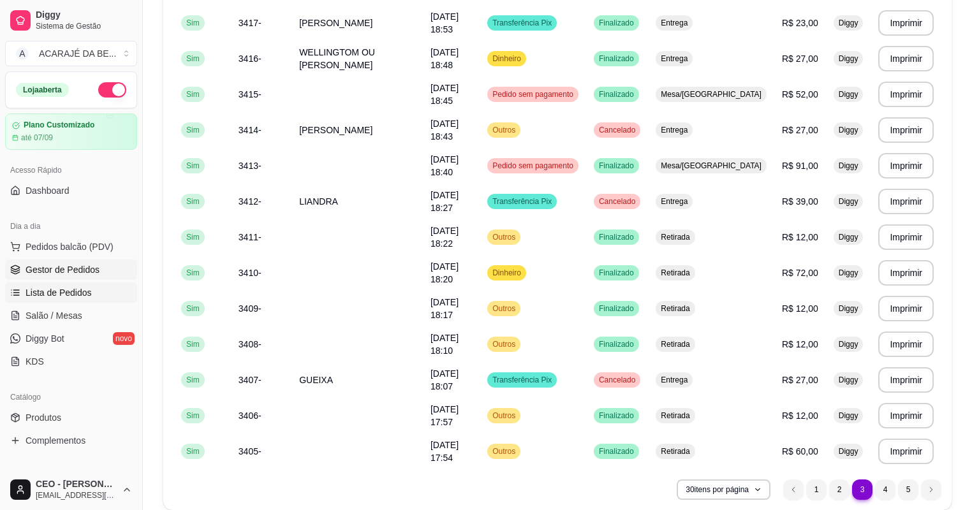
click at [76, 266] on span "Gestor de Pedidos" at bounding box center [63, 269] width 74 height 13
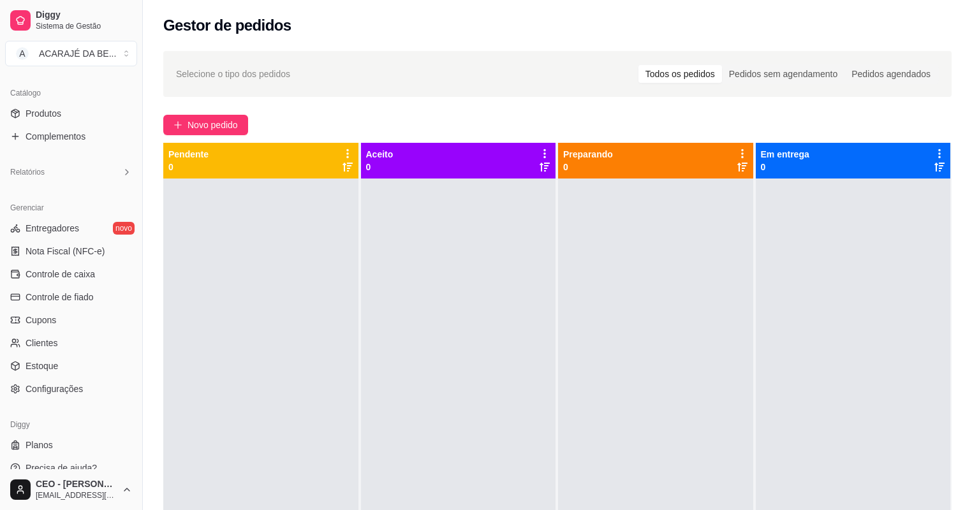
scroll to position [306, 0]
click at [76, 277] on span "Controle de caixa" at bounding box center [61, 272] width 70 height 13
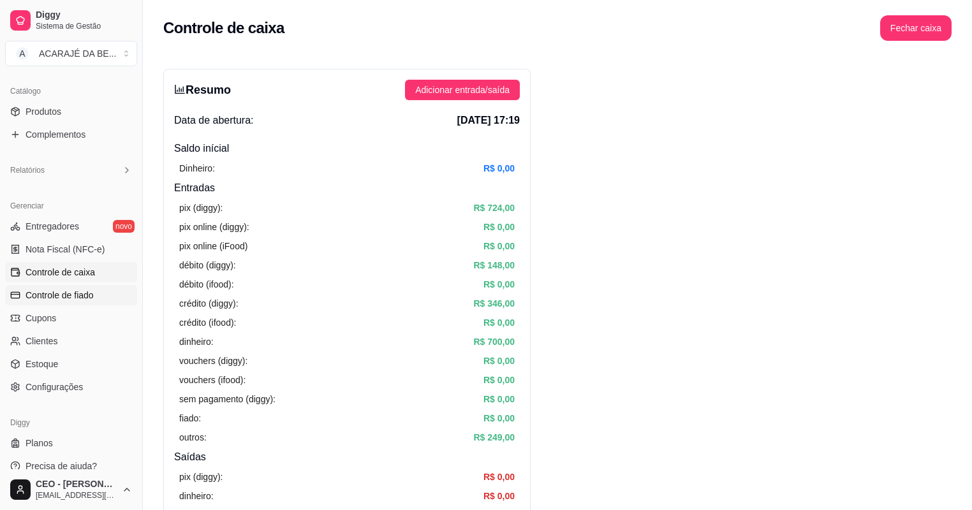
click at [76, 293] on span "Controle de fiado" at bounding box center [60, 295] width 68 height 13
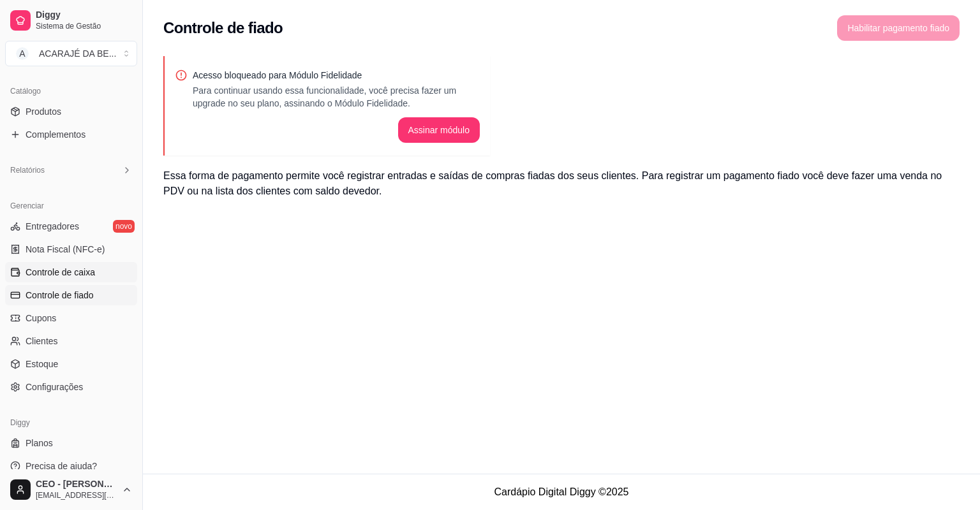
click at [76, 278] on span "Controle de caixa" at bounding box center [61, 272] width 70 height 13
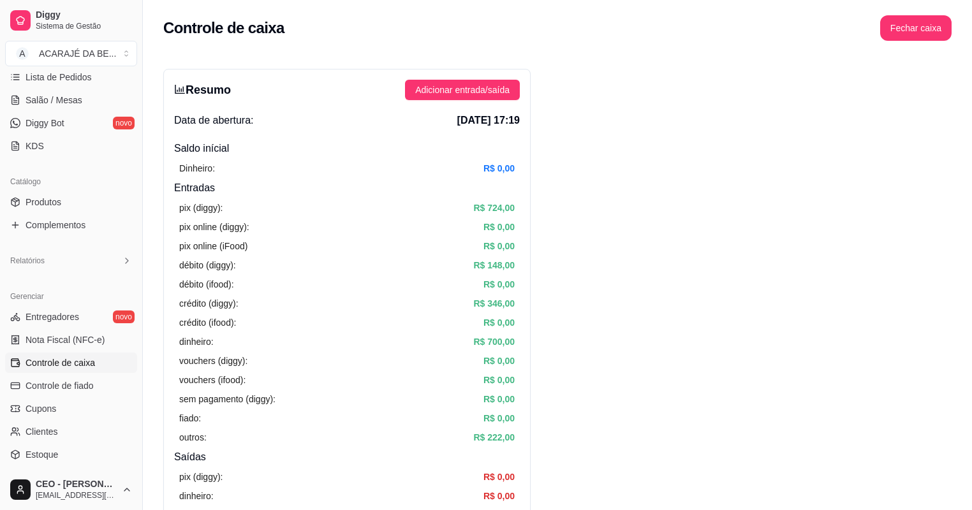
scroll to position [114, 0]
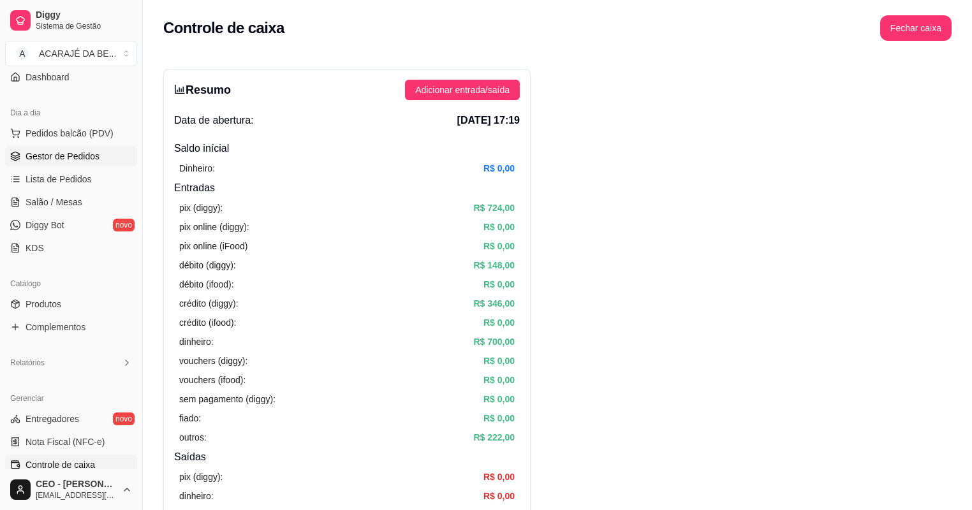
click at [77, 159] on span "Gestor de Pedidos" at bounding box center [63, 156] width 74 height 13
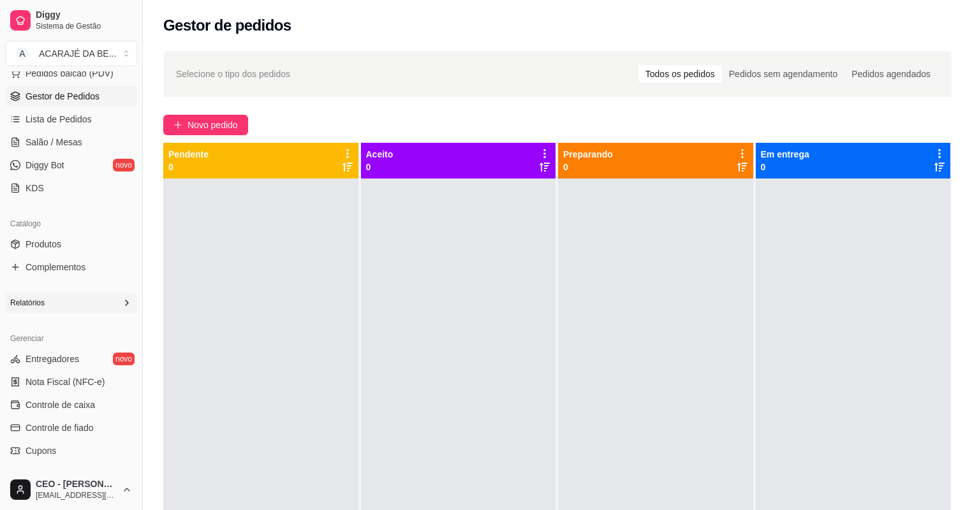
scroll to position [165, 0]
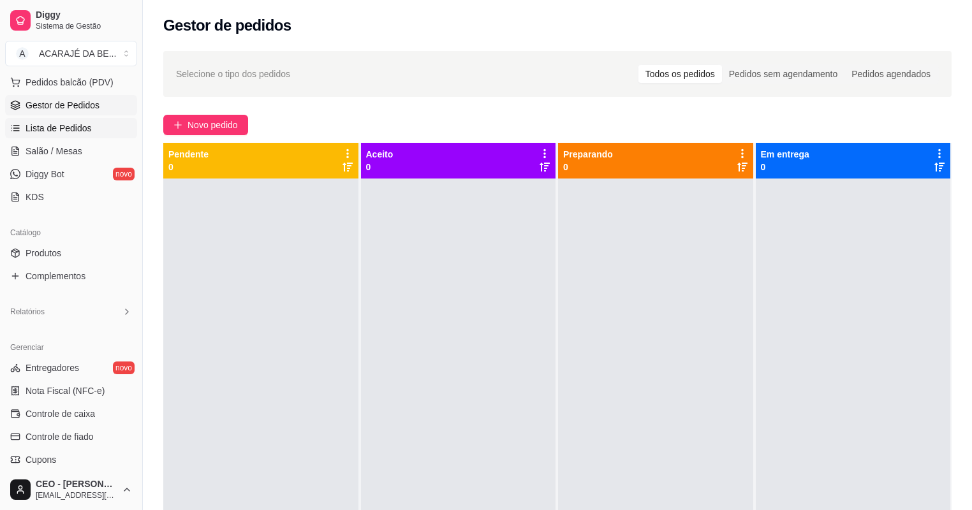
click at [66, 131] on span "Lista de Pedidos" at bounding box center [59, 128] width 66 height 13
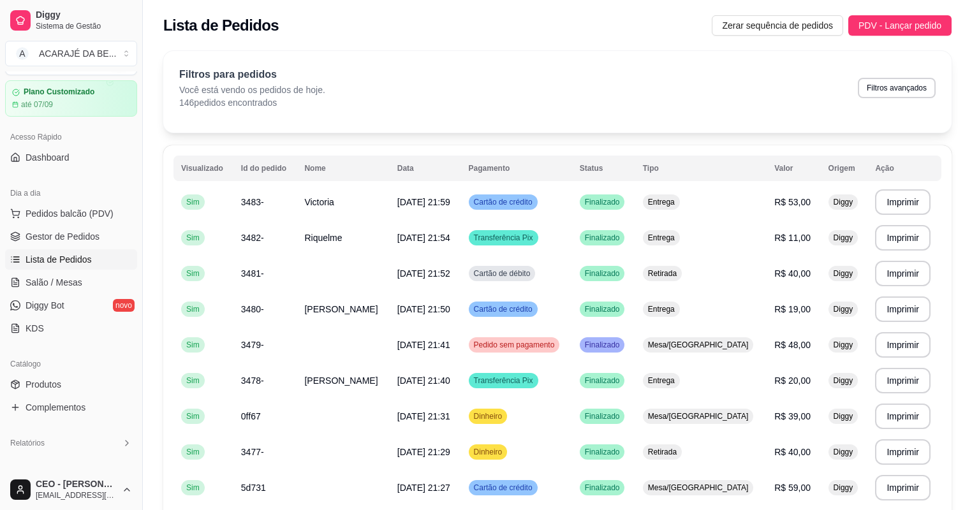
scroll to position [51, 0]
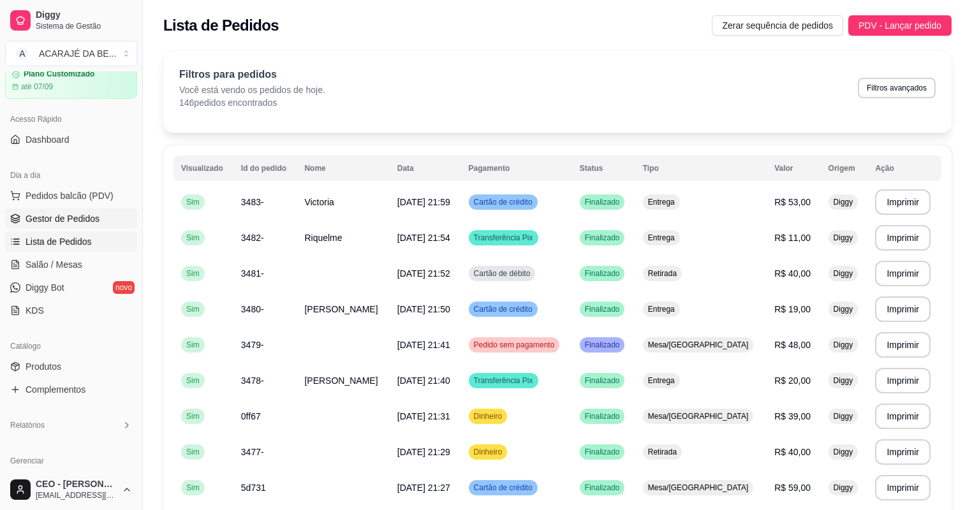
click at [64, 216] on span "Gestor de Pedidos" at bounding box center [63, 218] width 74 height 13
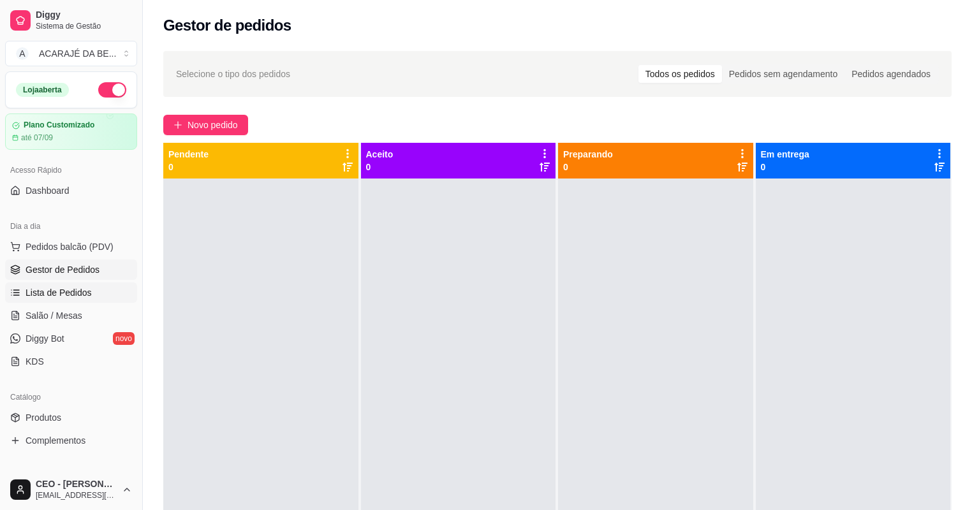
click at [47, 293] on span "Lista de Pedidos" at bounding box center [59, 292] width 66 height 13
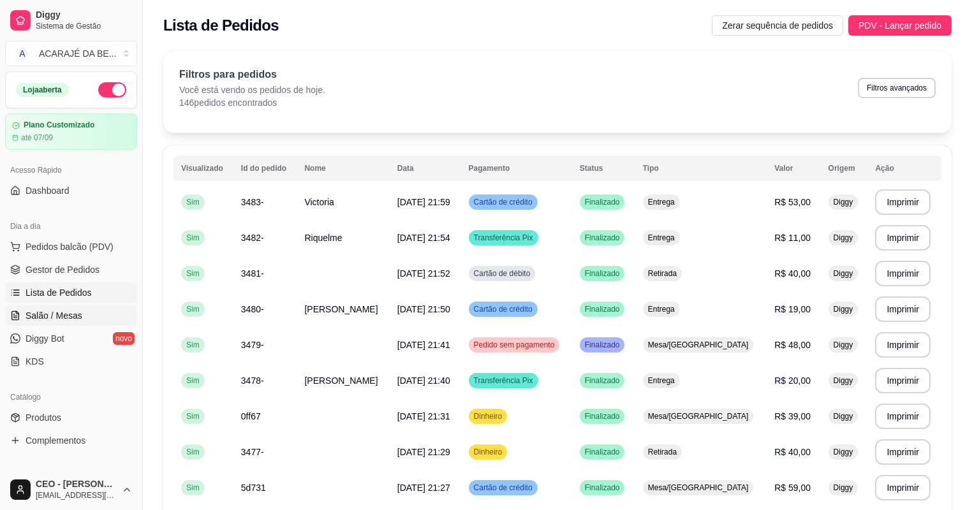
click at [56, 313] on span "Salão / Mesas" at bounding box center [54, 315] width 57 height 13
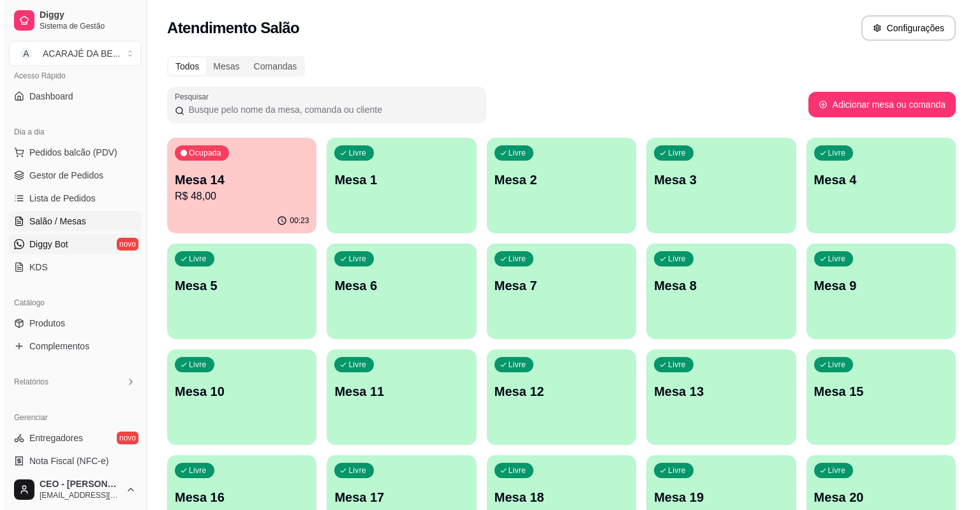
scroll to position [102, 0]
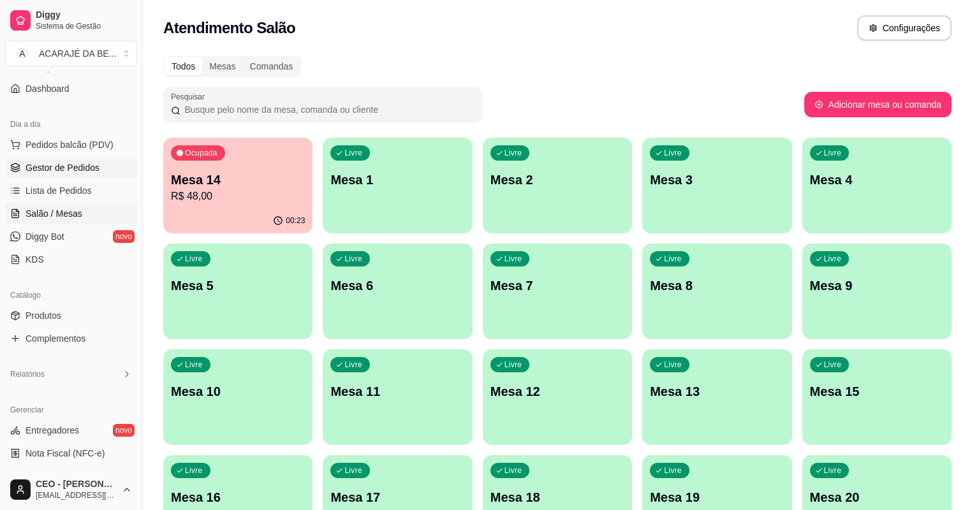
click at [80, 167] on span "Gestor de Pedidos" at bounding box center [63, 167] width 74 height 13
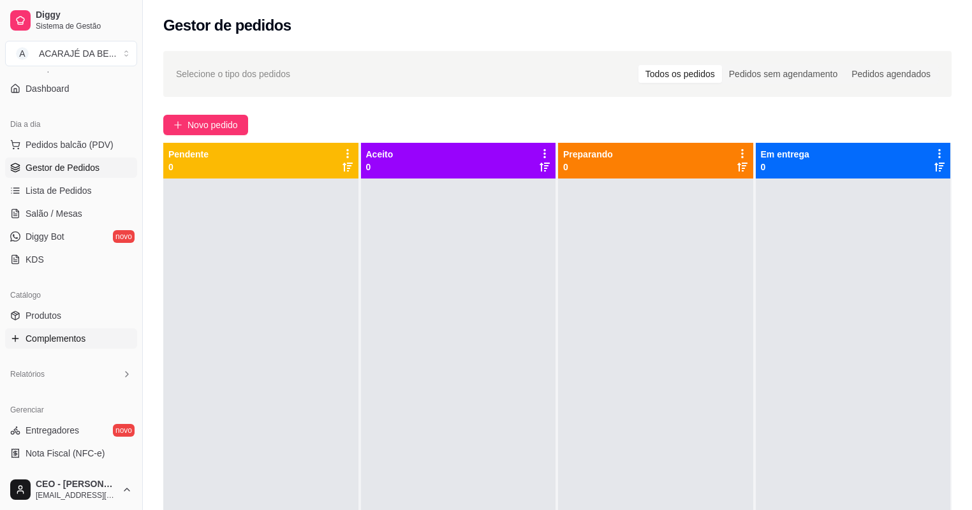
click at [69, 341] on span "Complementos" at bounding box center [56, 338] width 60 height 13
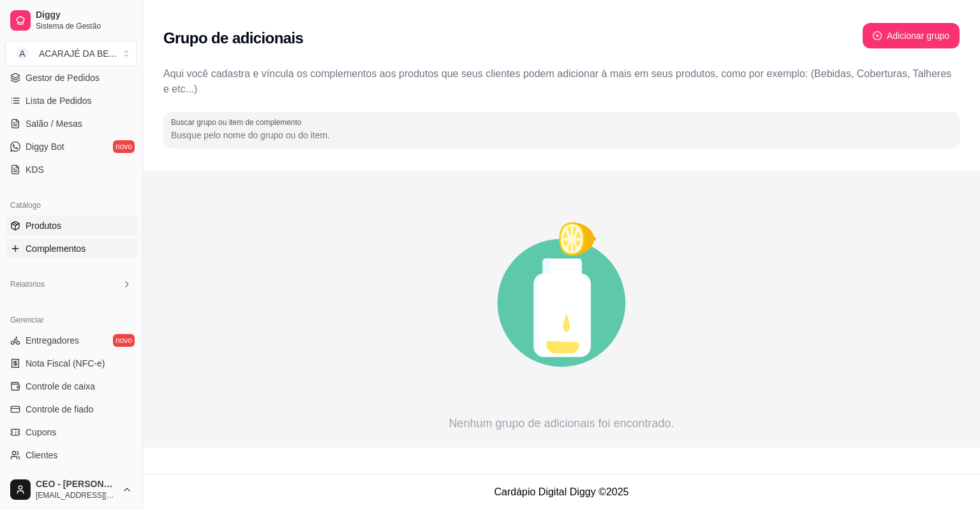
scroll to position [204, 0]
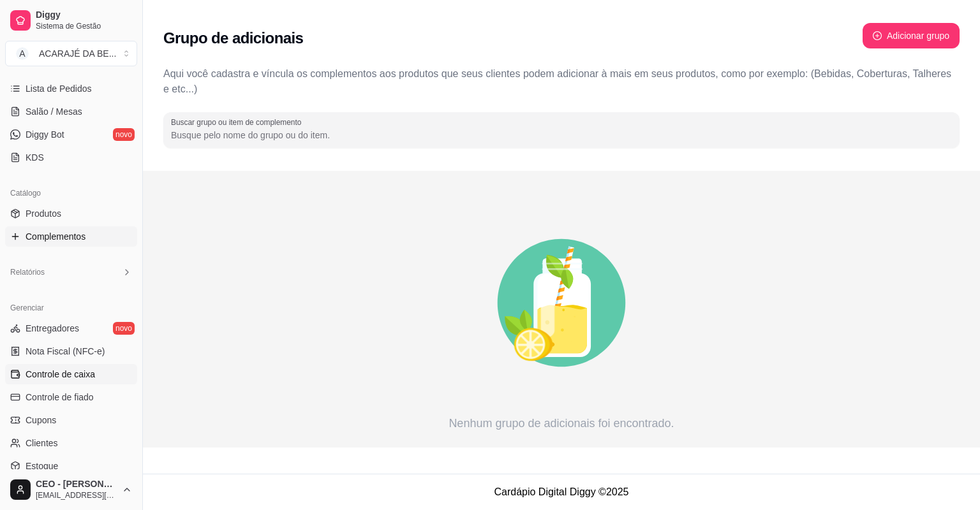
click at [68, 375] on span "Controle de caixa" at bounding box center [61, 374] width 70 height 13
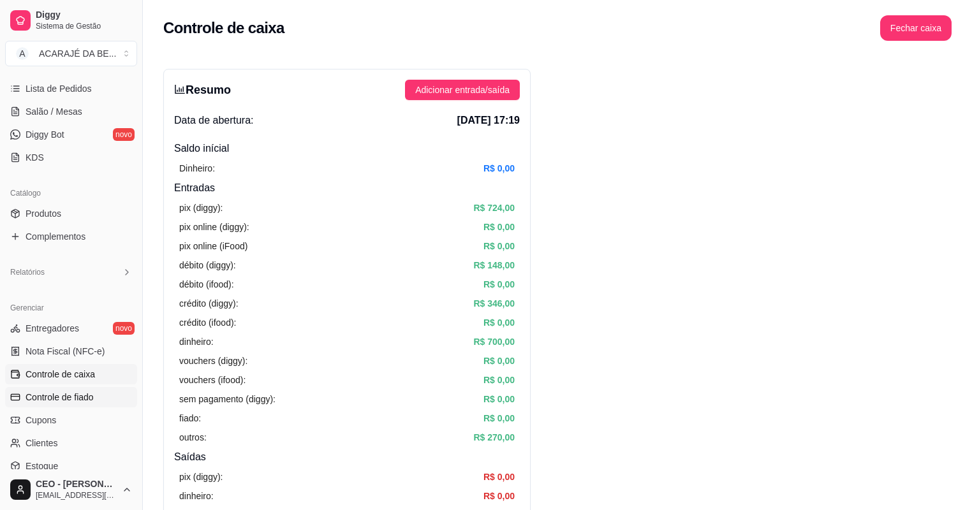
click at [68, 395] on span "Controle de fiado" at bounding box center [60, 397] width 68 height 13
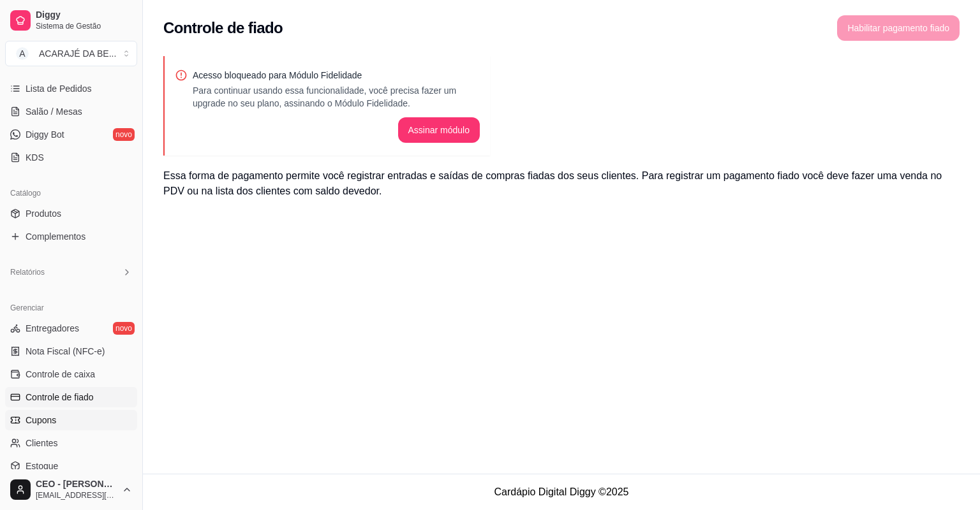
click at [63, 416] on link "Cupons" at bounding box center [71, 420] width 132 height 20
